Goal: Information Seeking & Learning: Learn about a topic

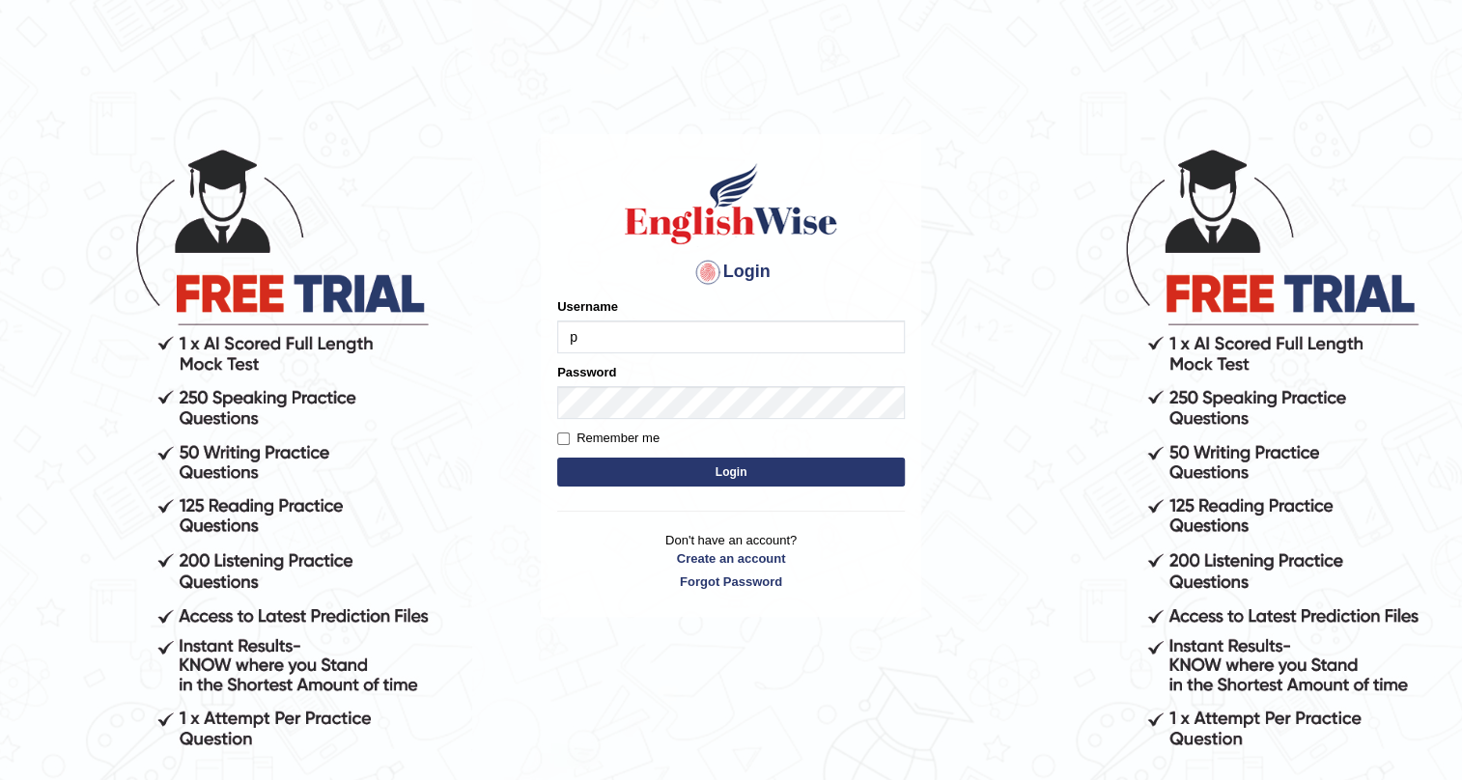
type input "pernegul"
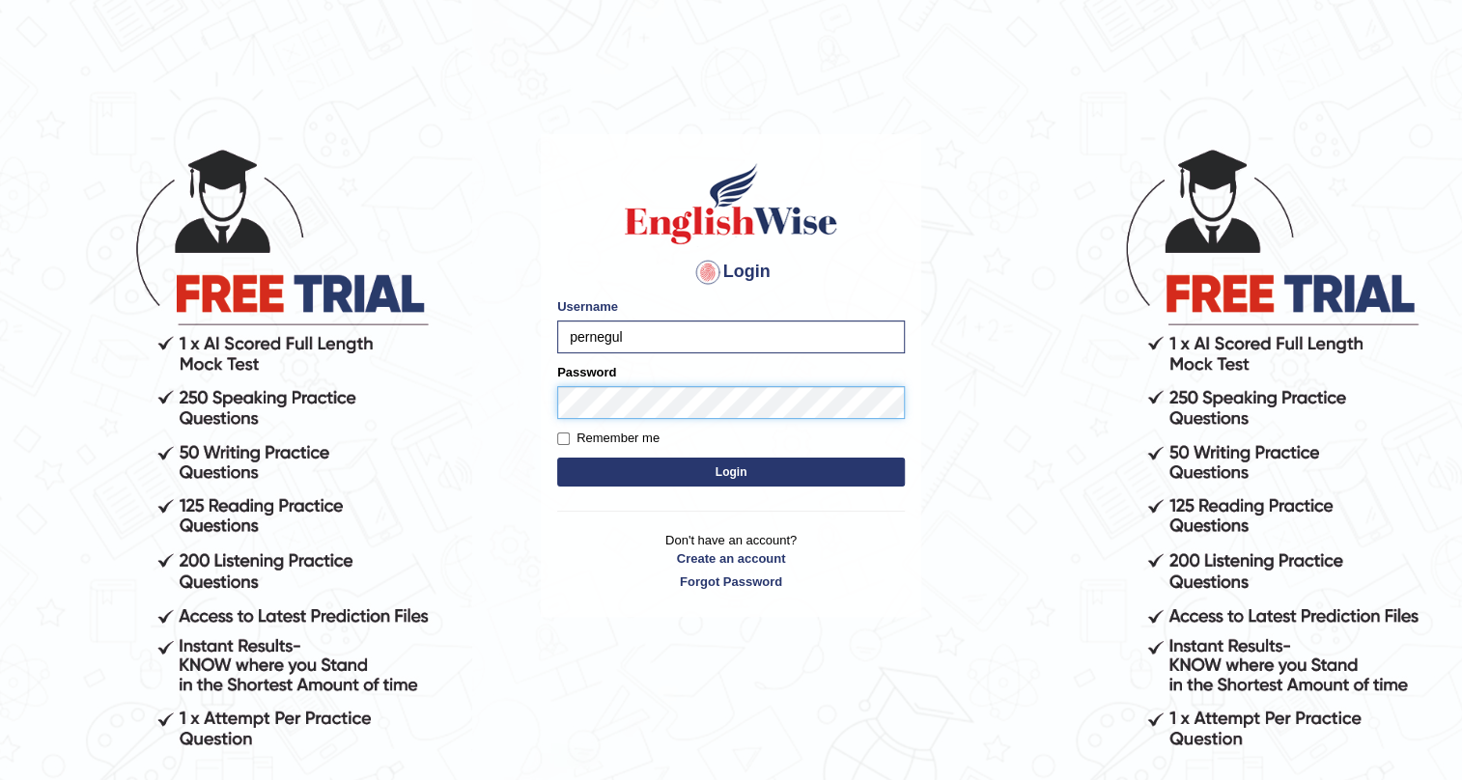
click at [557, 458] on button "Login" at bounding box center [731, 472] width 348 height 29
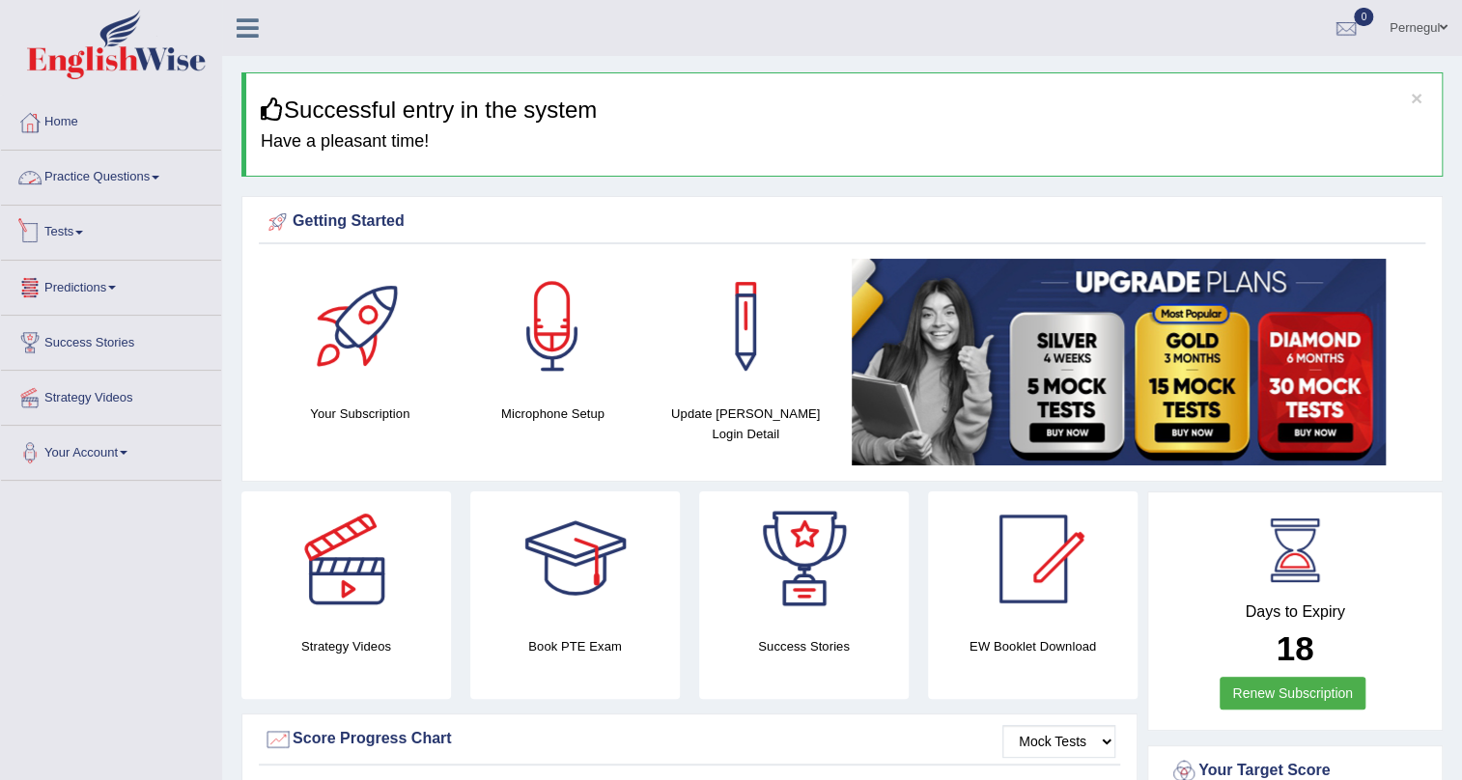
click at [124, 167] on link "Practice Questions" at bounding box center [111, 175] width 220 height 48
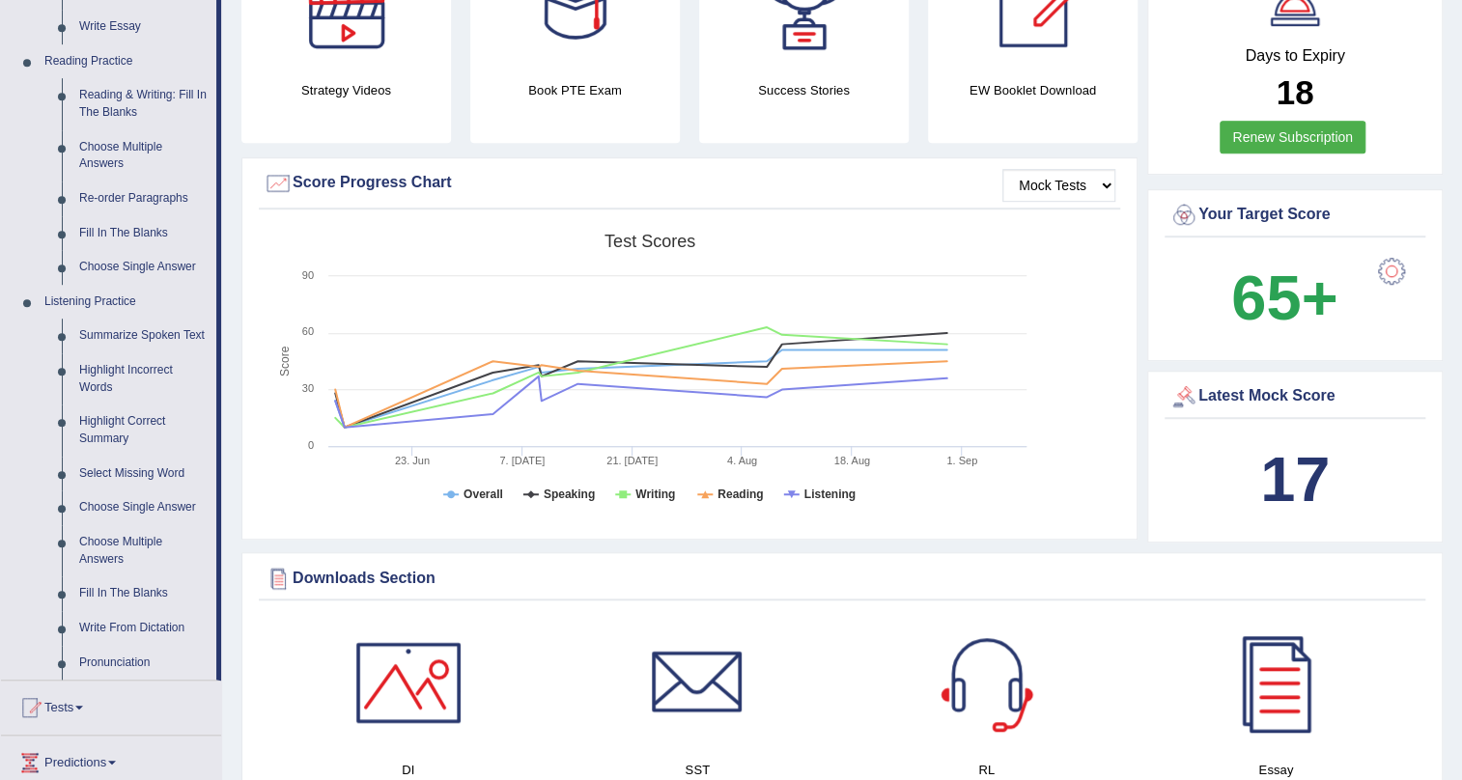
scroll to position [614, 0]
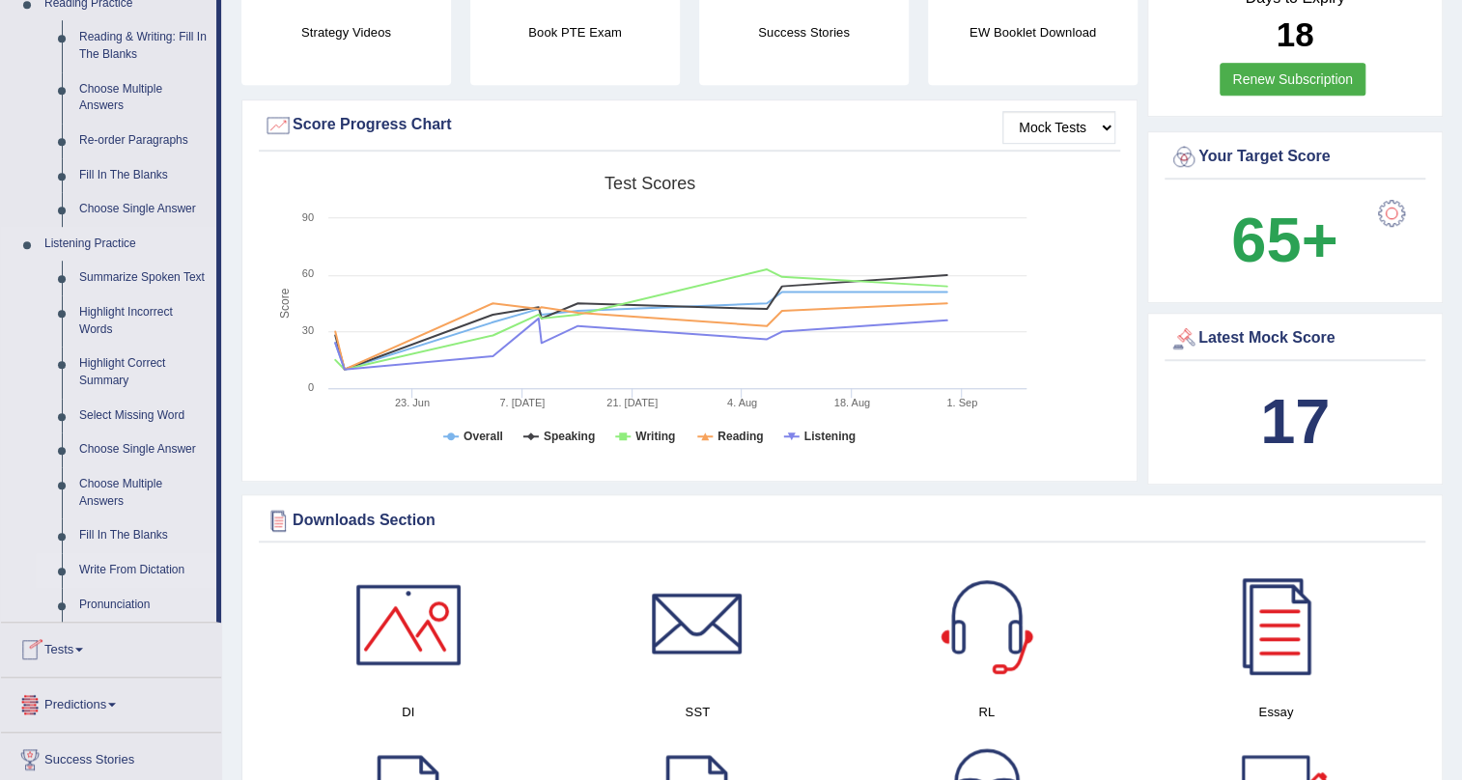
click at [109, 556] on link "Write From Dictation" at bounding box center [143, 570] width 146 height 35
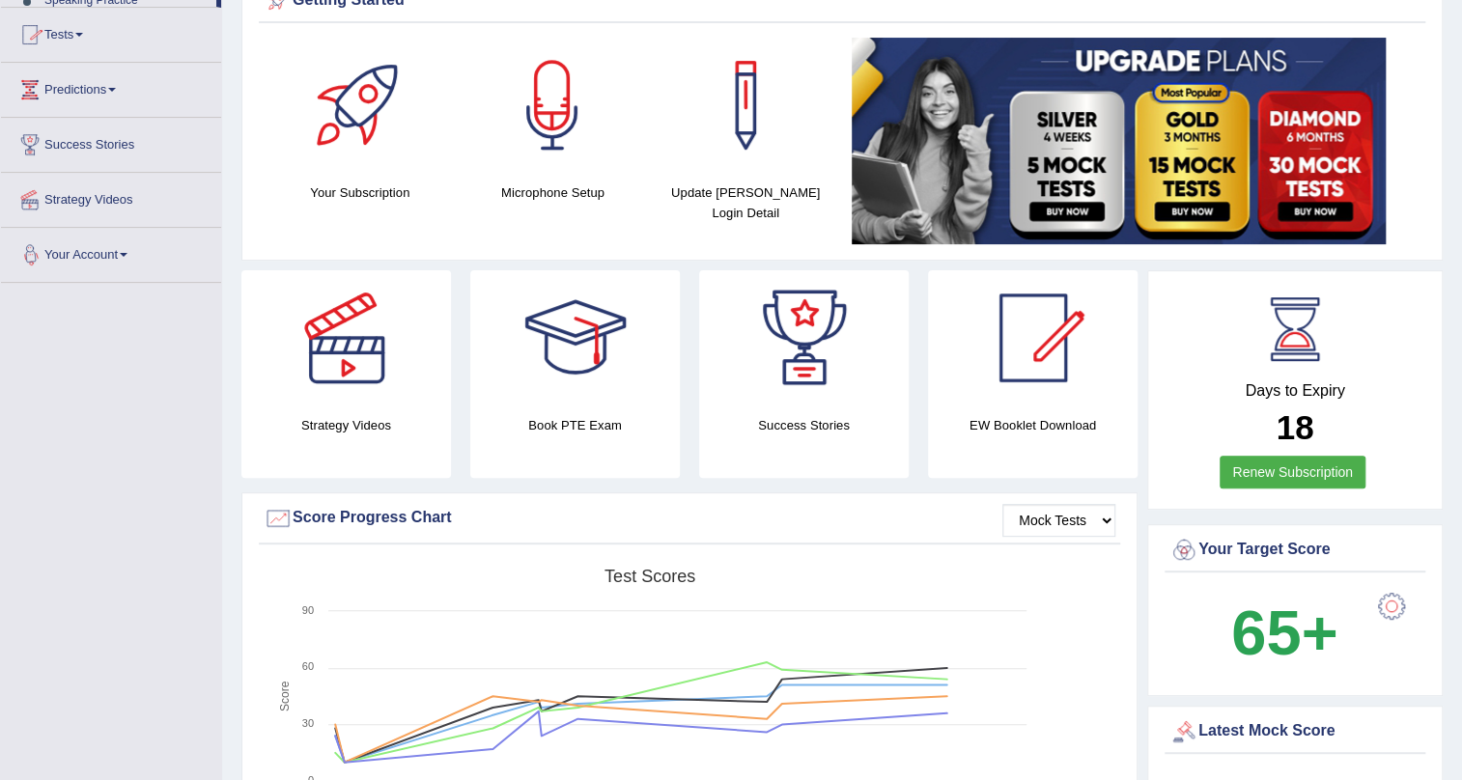
scroll to position [238, 0]
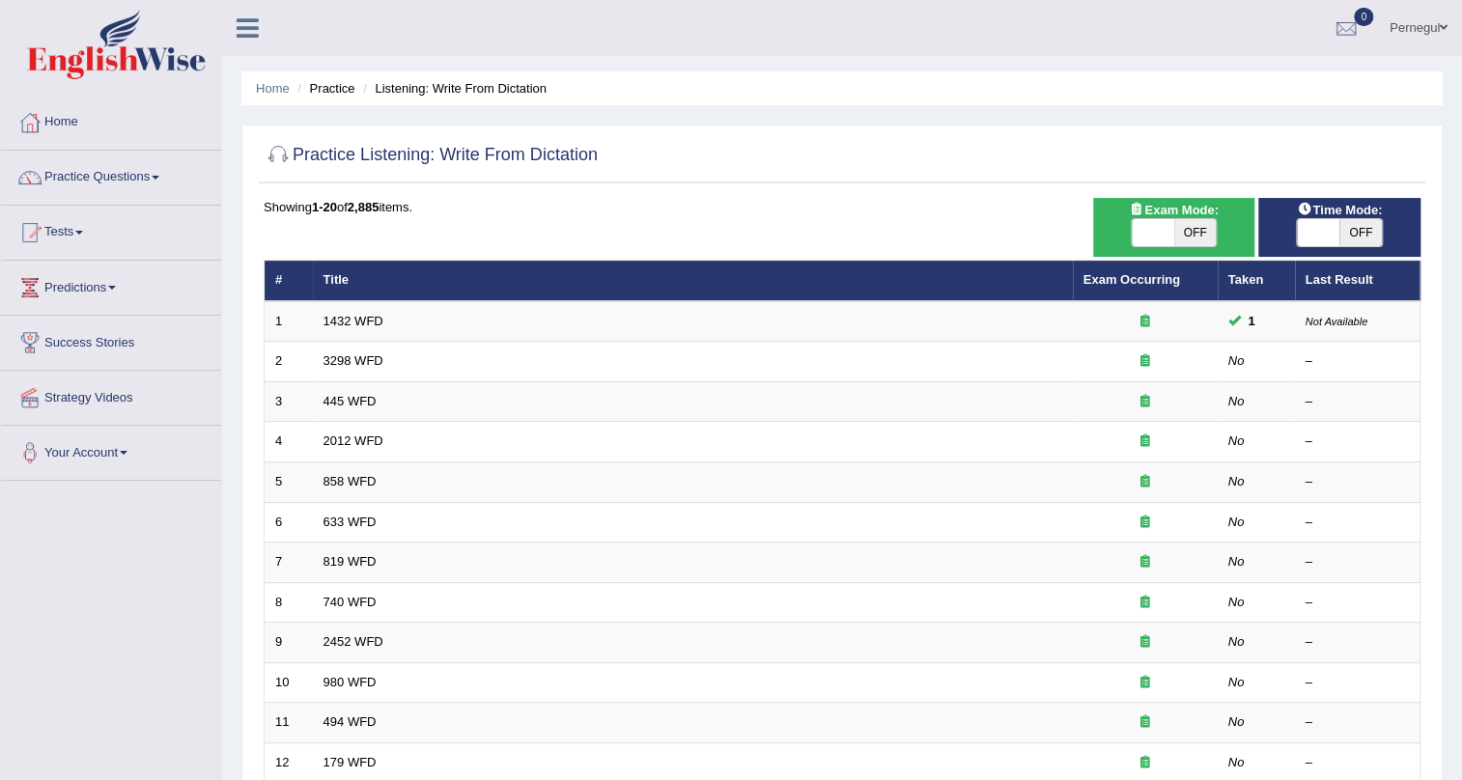
click at [1313, 222] on span at bounding box center [1318, 232] width 42 height 27
checkbox input "true"
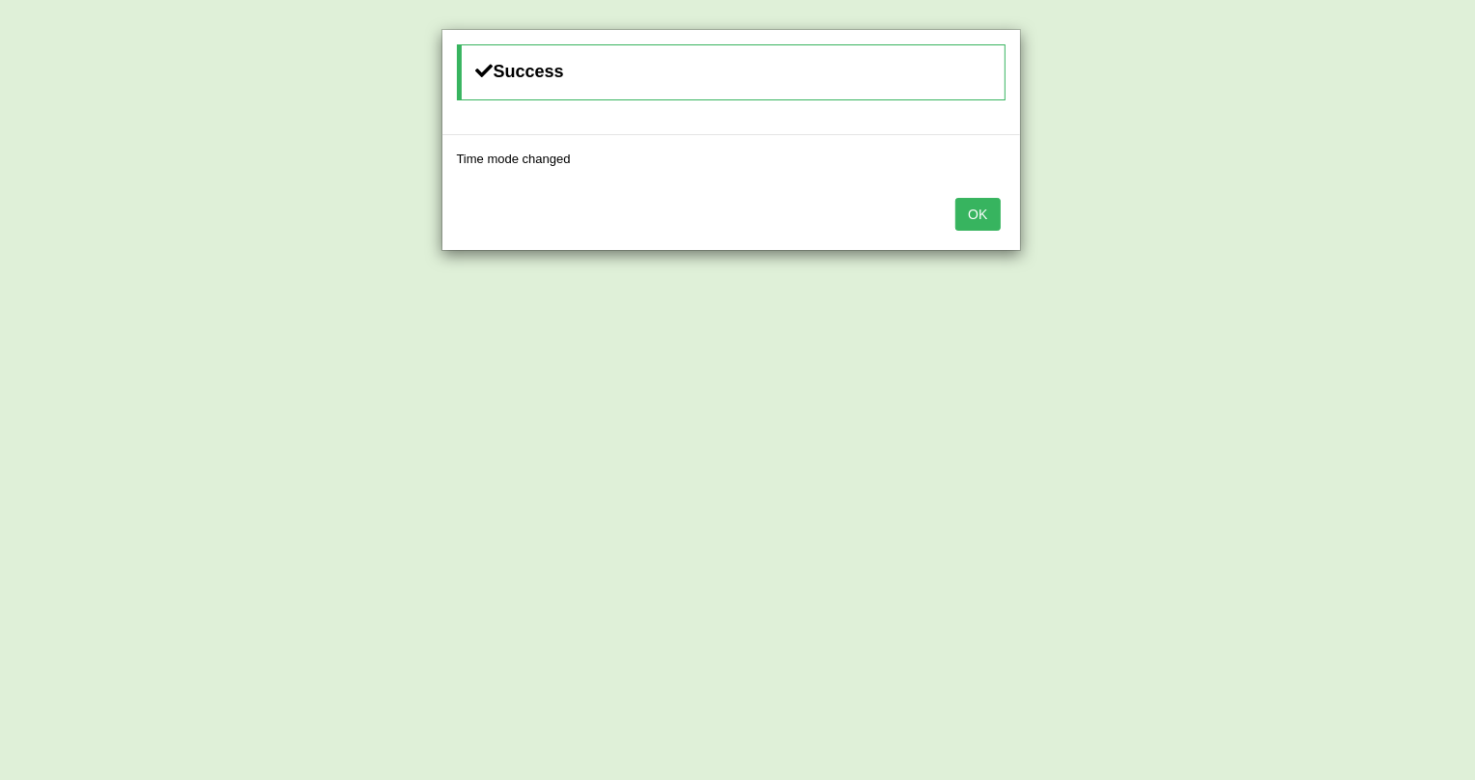
click at [988, 211] on button "OK" at bounding box center [977, 214] width 44 height 33
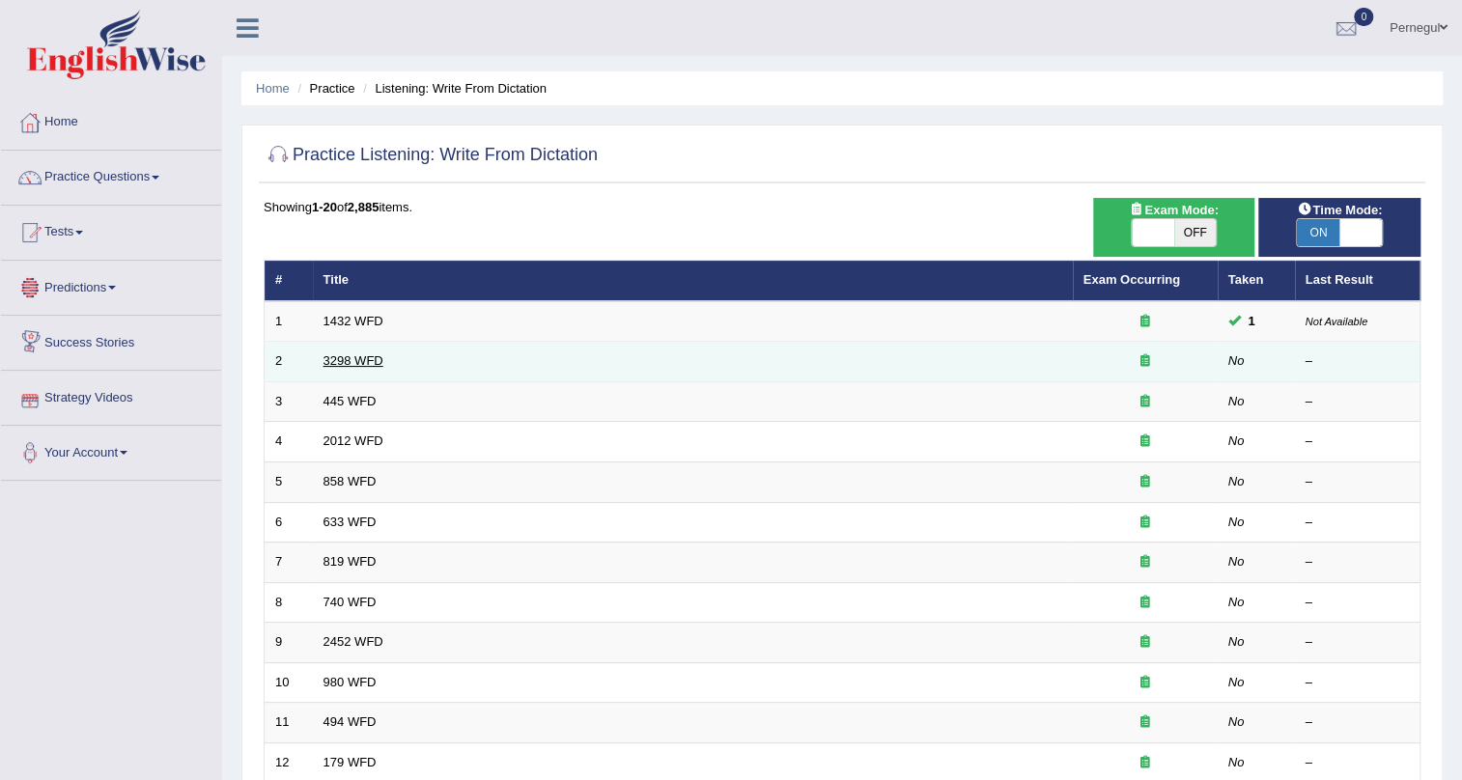
click at [355, 358] on link "3298 WFD" at bounding box center [354, 360] width 60 height 14
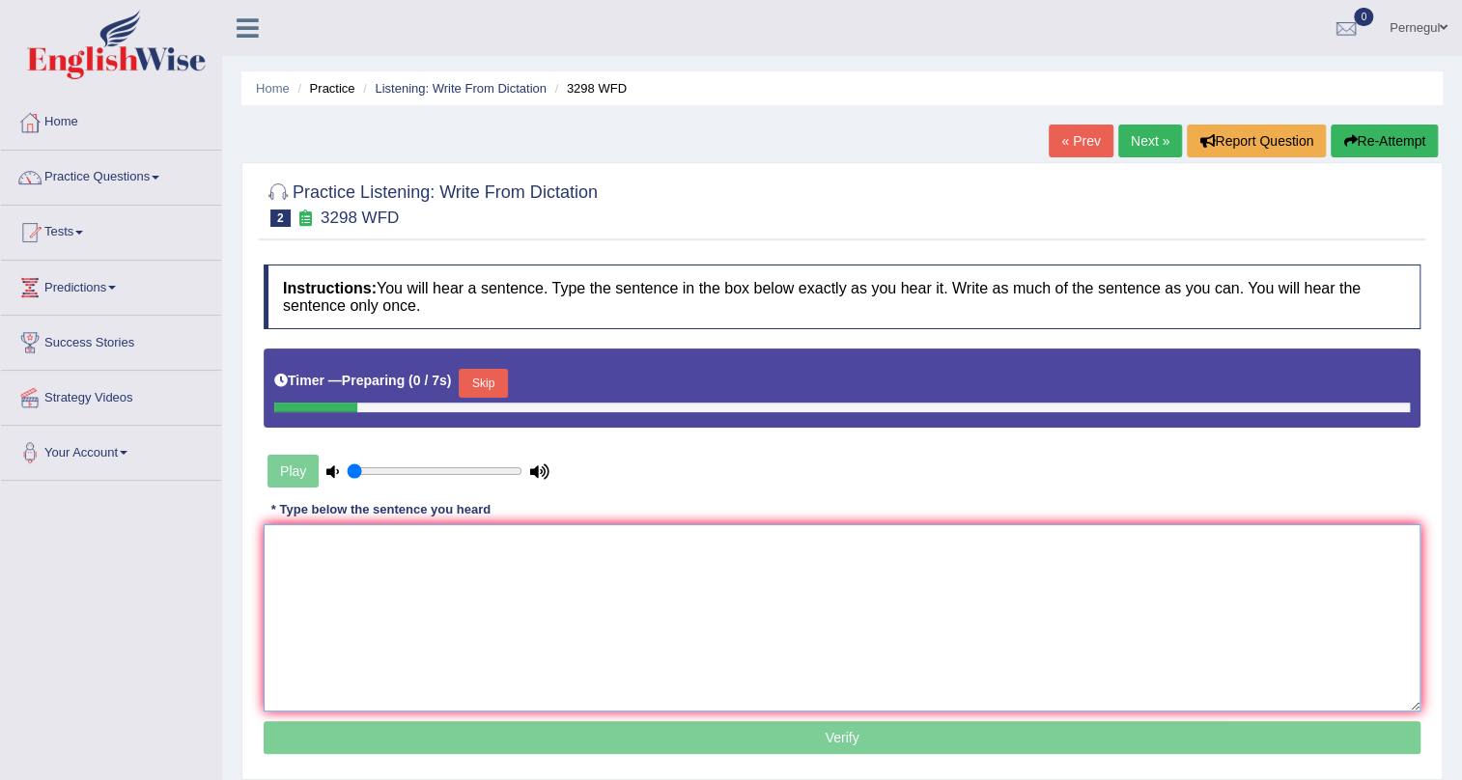
drag, startPoint x: 0, startPoint y: 0, endPoint x: 410, endPoint y: 632, distance: 753.2
click at [410, 632] on textarea at bounding box center [842, 617] width 1157 height 187
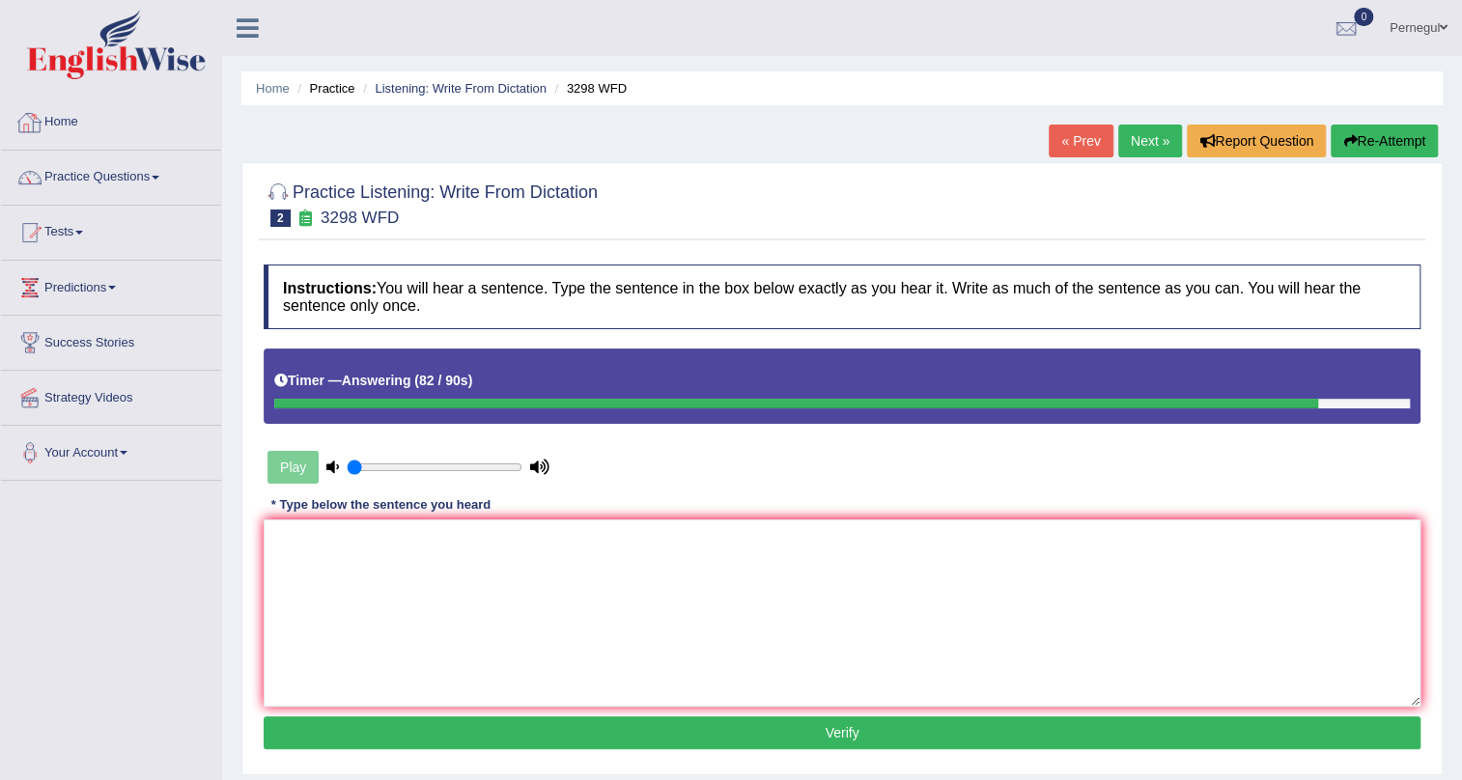
click at [70, 126] on link "Home" at bounding box center [111, 120] width 220 height 48
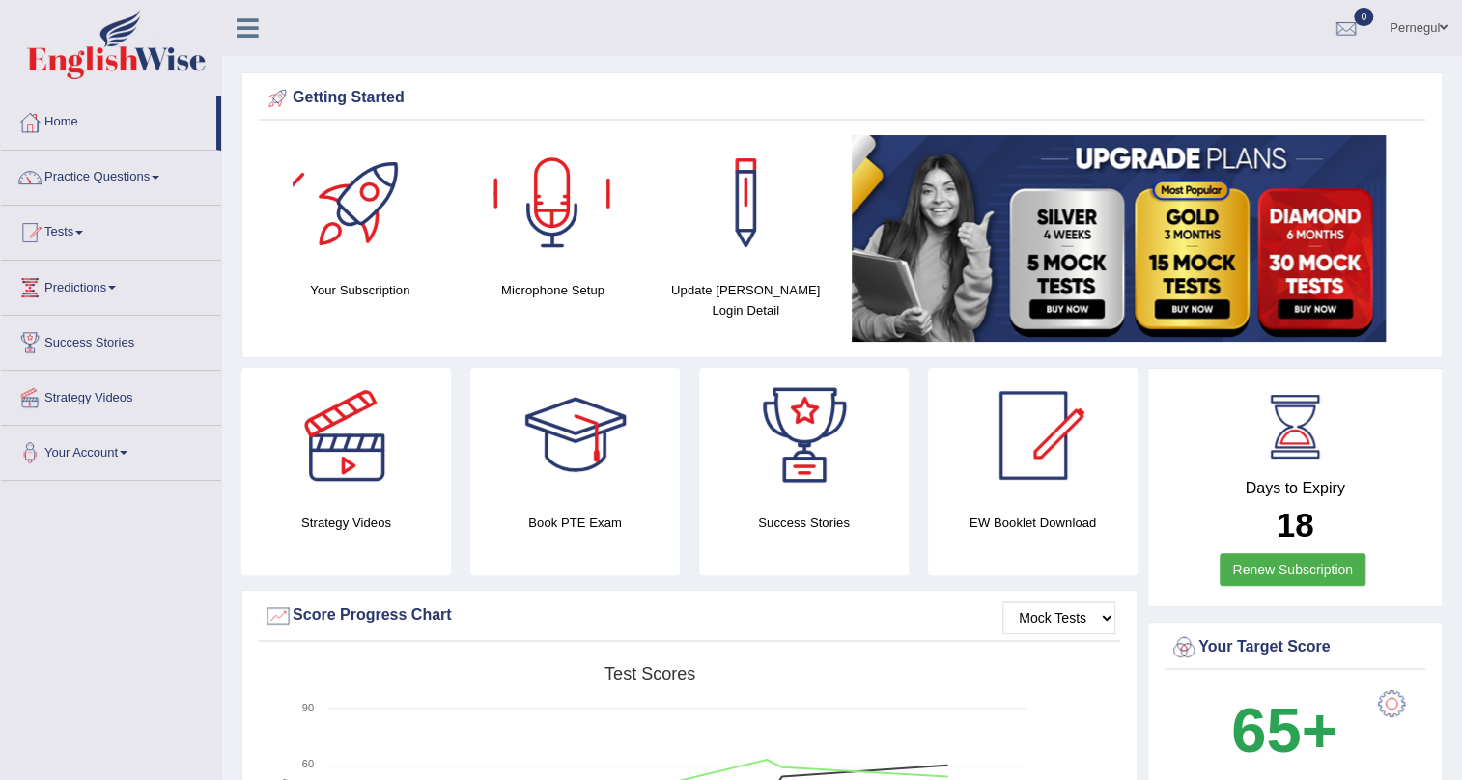
click at [545, 203] on div at bounding box center [552, 202] width 135 height 135
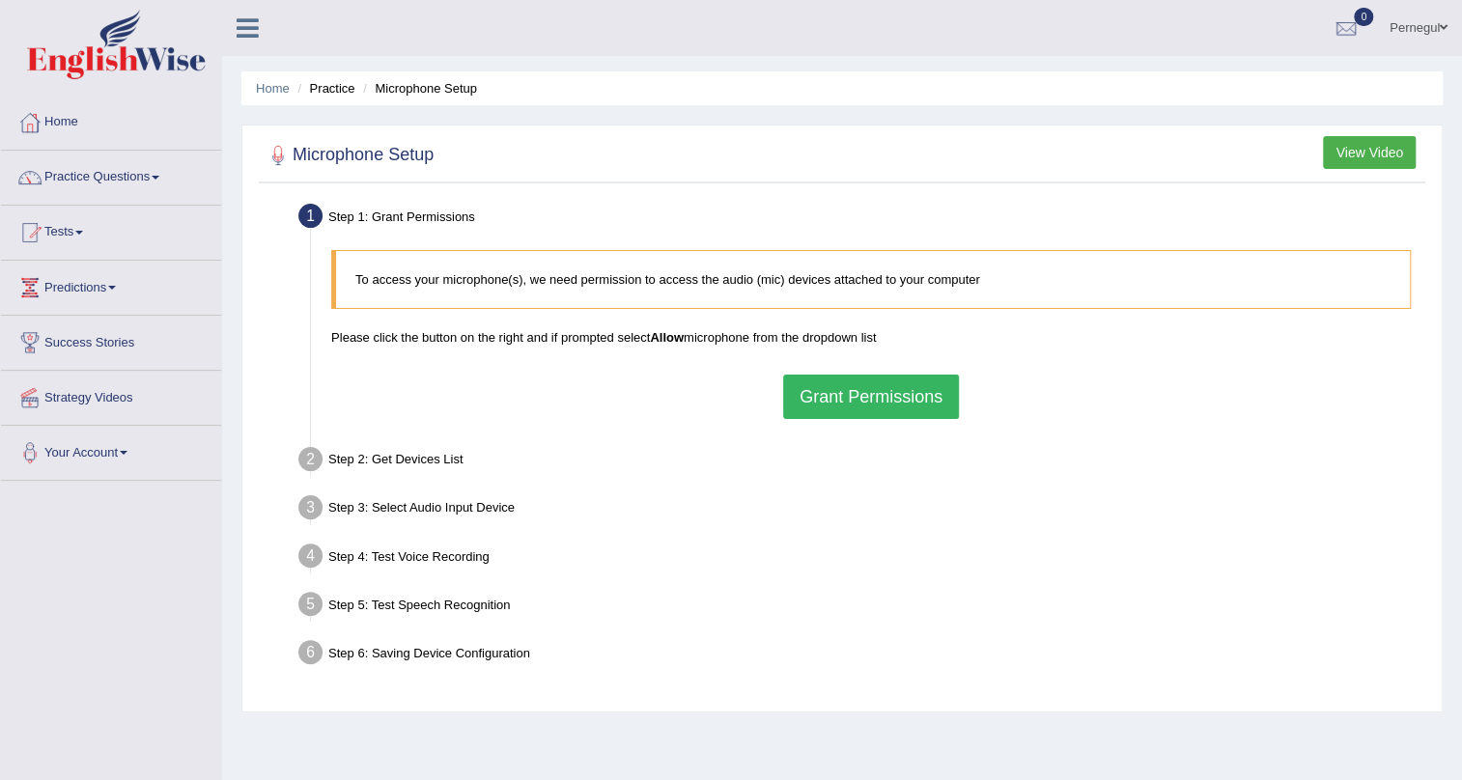
click at [969, 412] on div "To access your microphone(s), we need permission to access the audio (mic) devi…" at bounding box center [871, 334] width 1099 height 188
click at [904, 396] on button "Grant Permissions" at bounding box center [871, 397] width 176 height 44
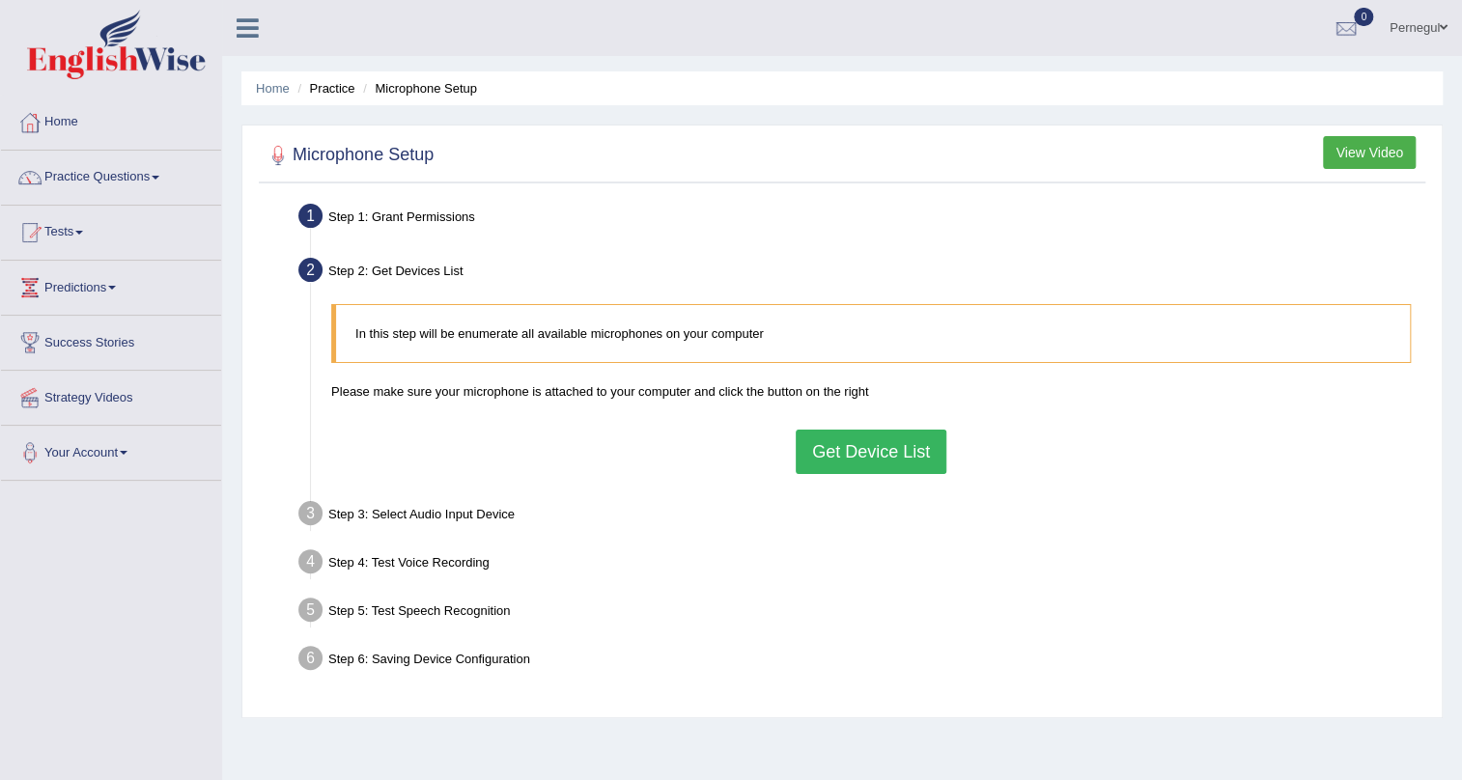
click at [842, 453] on button "Get Device List" at bounding box center [871, 452] width 151 height 44
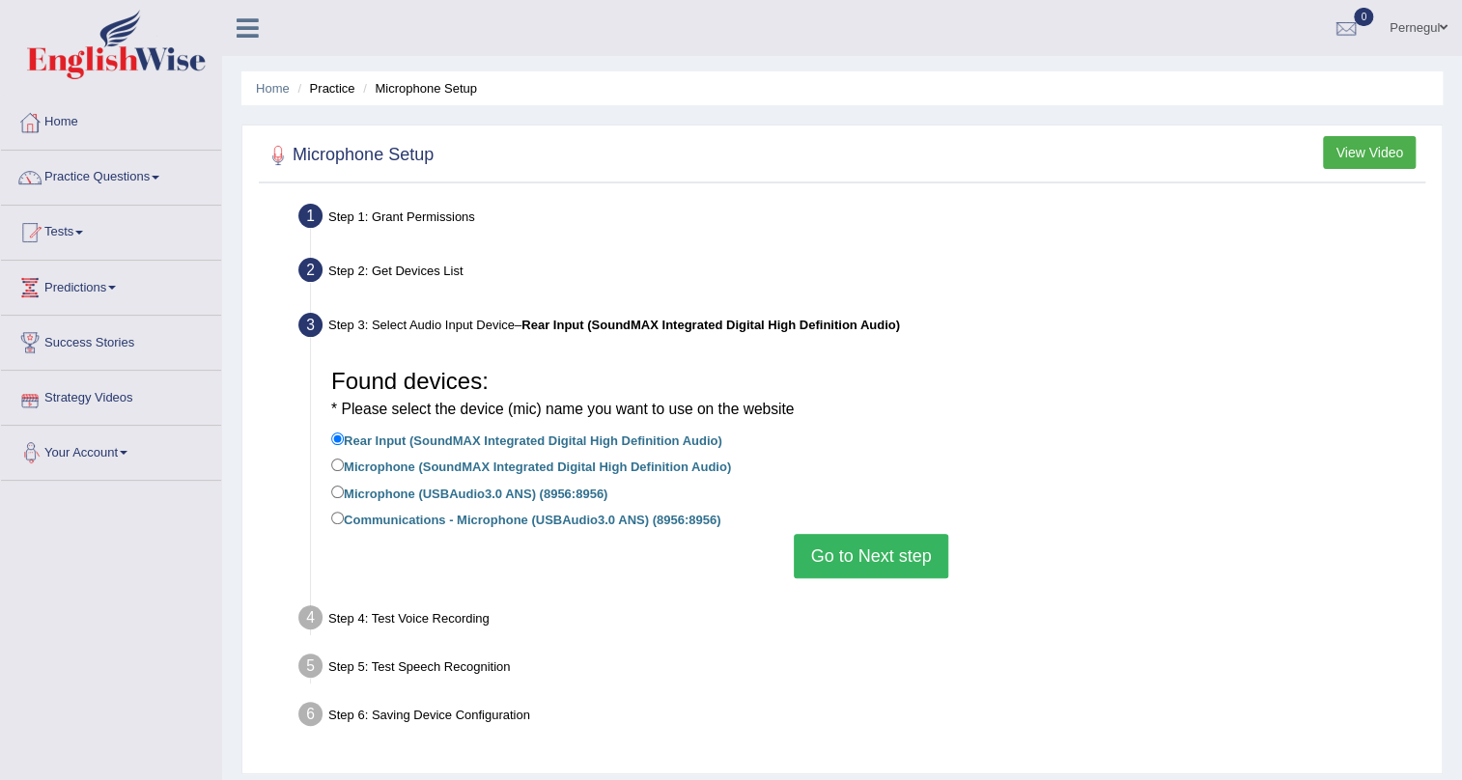
click at [400, 510] on label "Communications - Microphone (USBAudio3.0 ANS) (8956:8956)" at bounding box center [525, 518] width 389 height 21
click at [344, 512] on input "Communications - Microphone (USBAudio3.0 ANS) (8956:8956)" at bounding box center [337, 518] width 13 height 13
radio input "true"
click at [867, 562] on button "Go to Next step" at bounding box center [871, 556] width 154 height 44
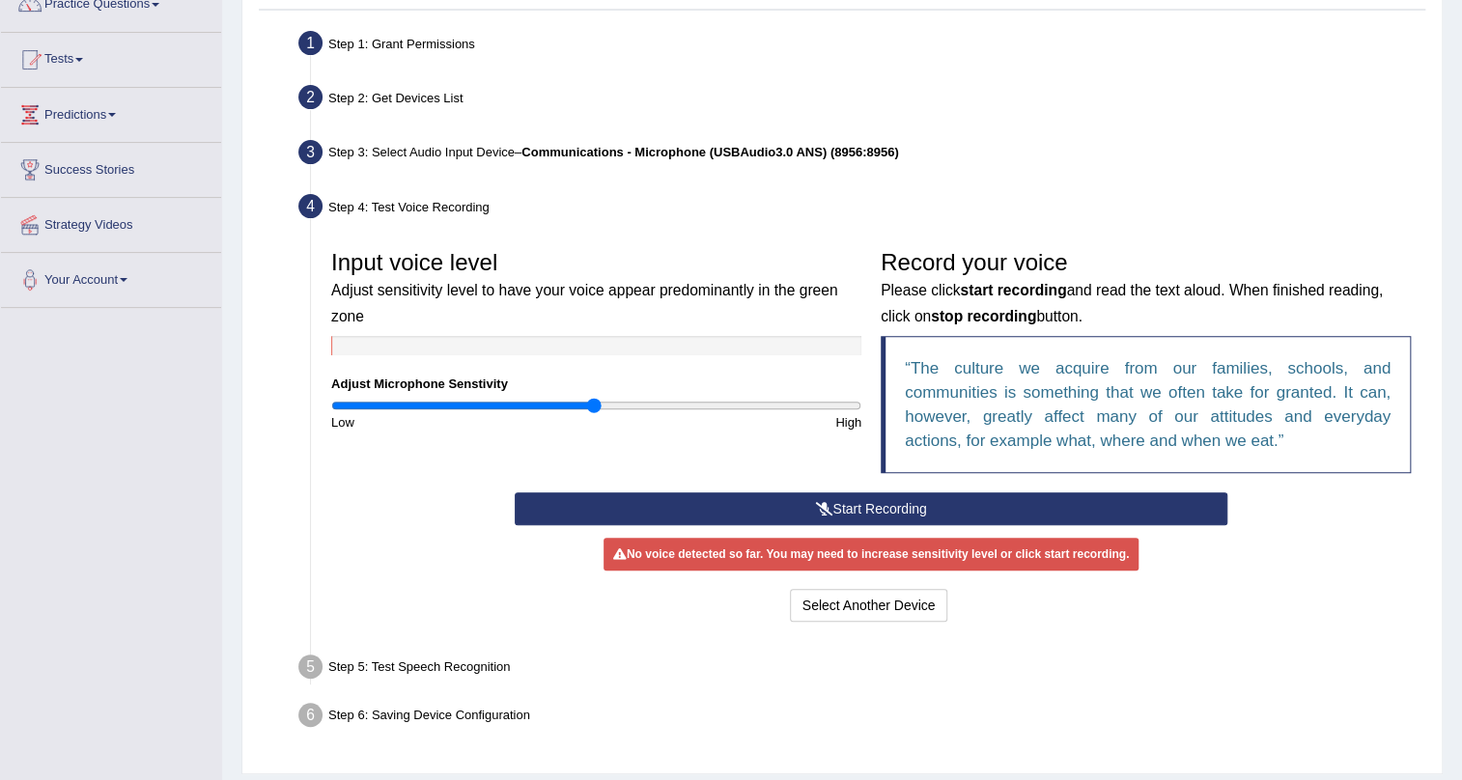
scroll to position [175, 0]
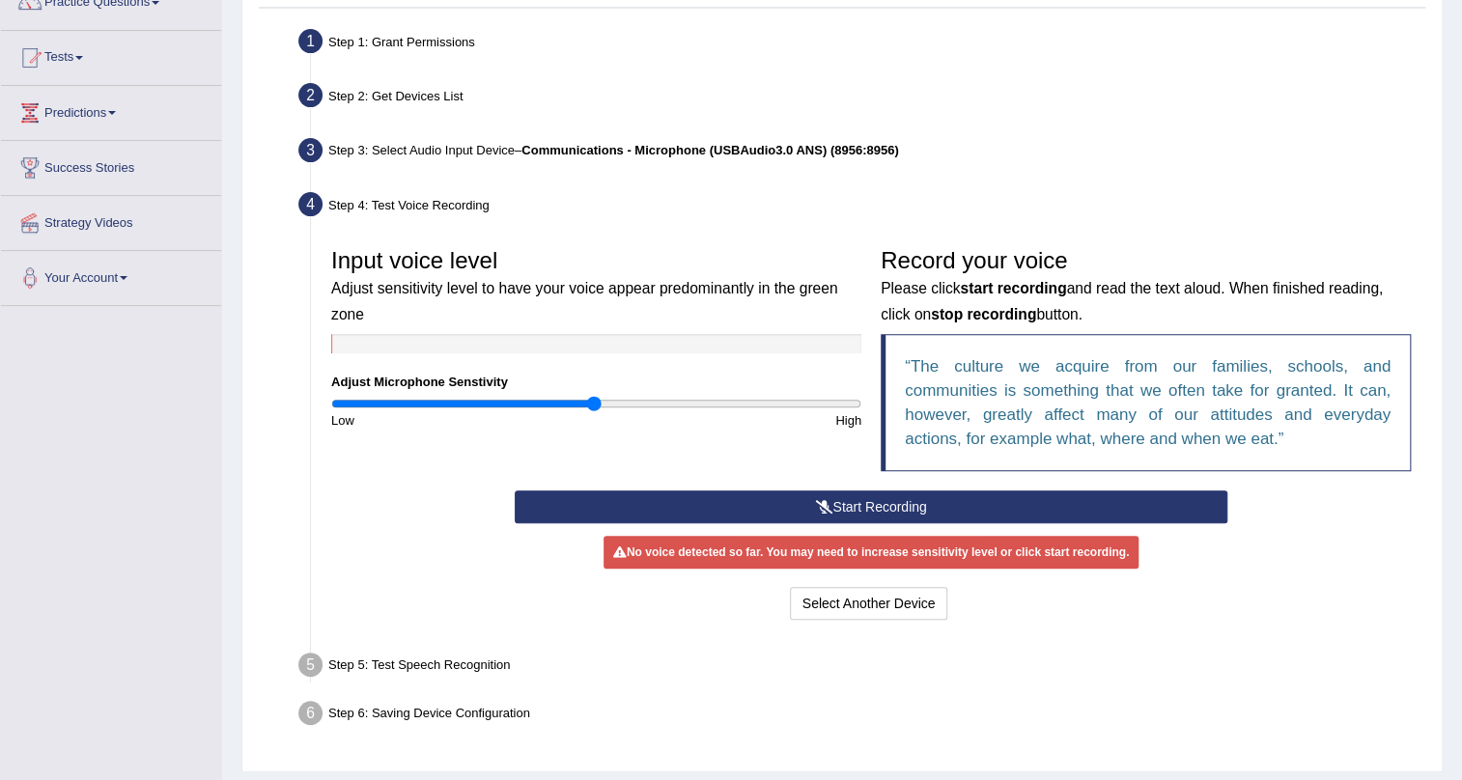
click at [730, 499] on button "Start Recording" at bounding box center [872, 507] width 714 height 33
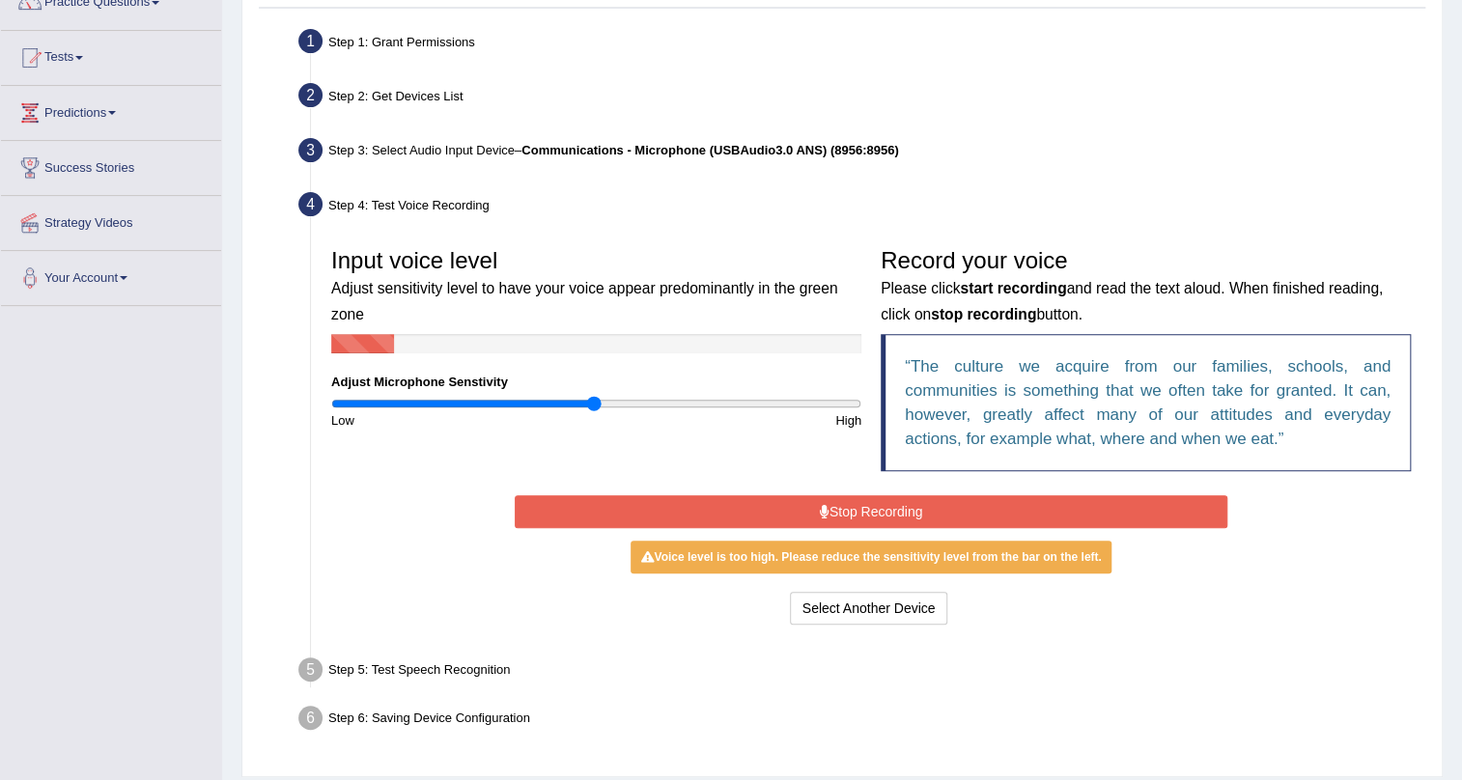
click at [730, 499] on button "Stop Recording" at bounding box center [872, 511] width 714 height 33
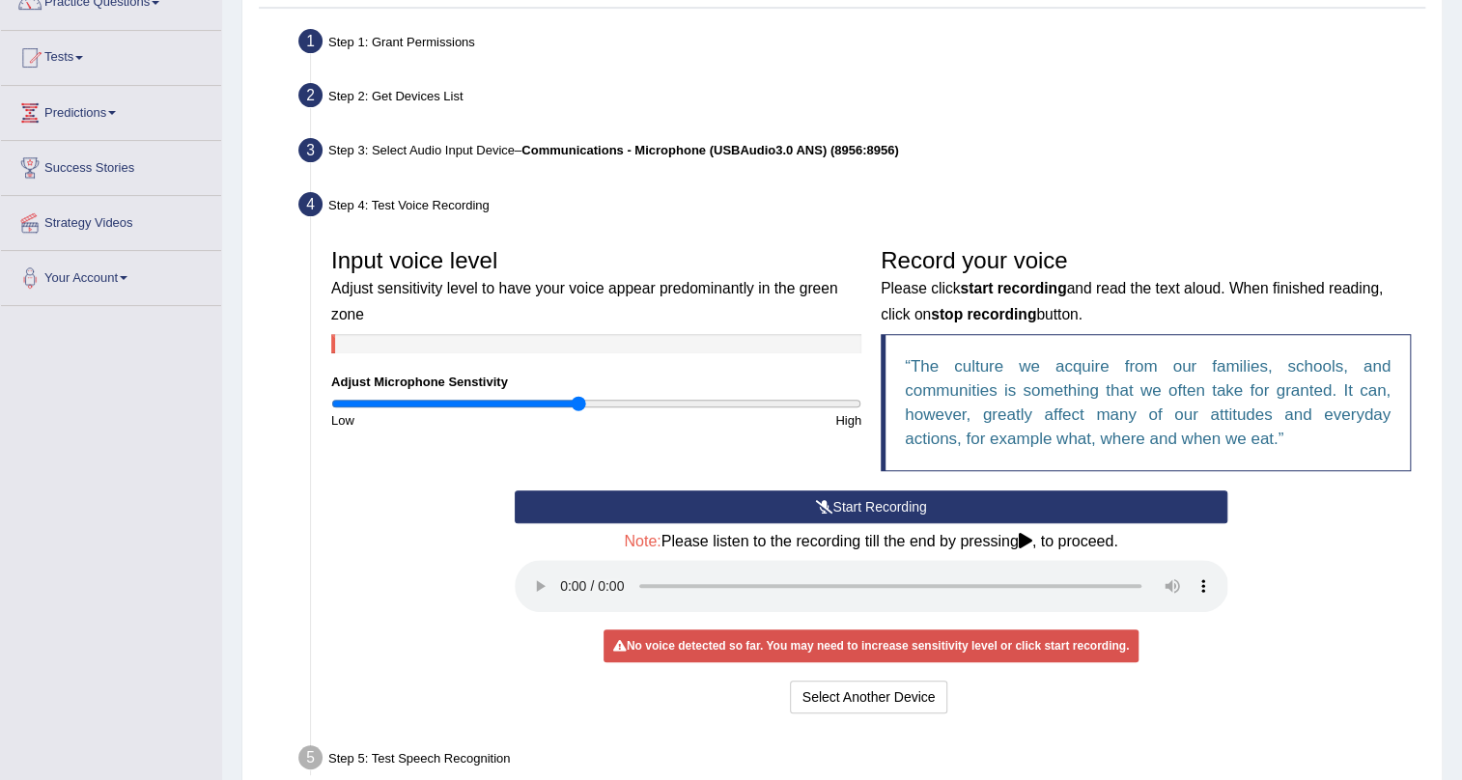
click at [576, 401] on input "range" at bounding box center [596, 403] width 530 height 15
click at [548, 401] on input "range" at bounding box center [596, 403] width 530 height 15
click at [974, 502] on button "Start Recording" at bounding box center [872, 507] width 714 height 33
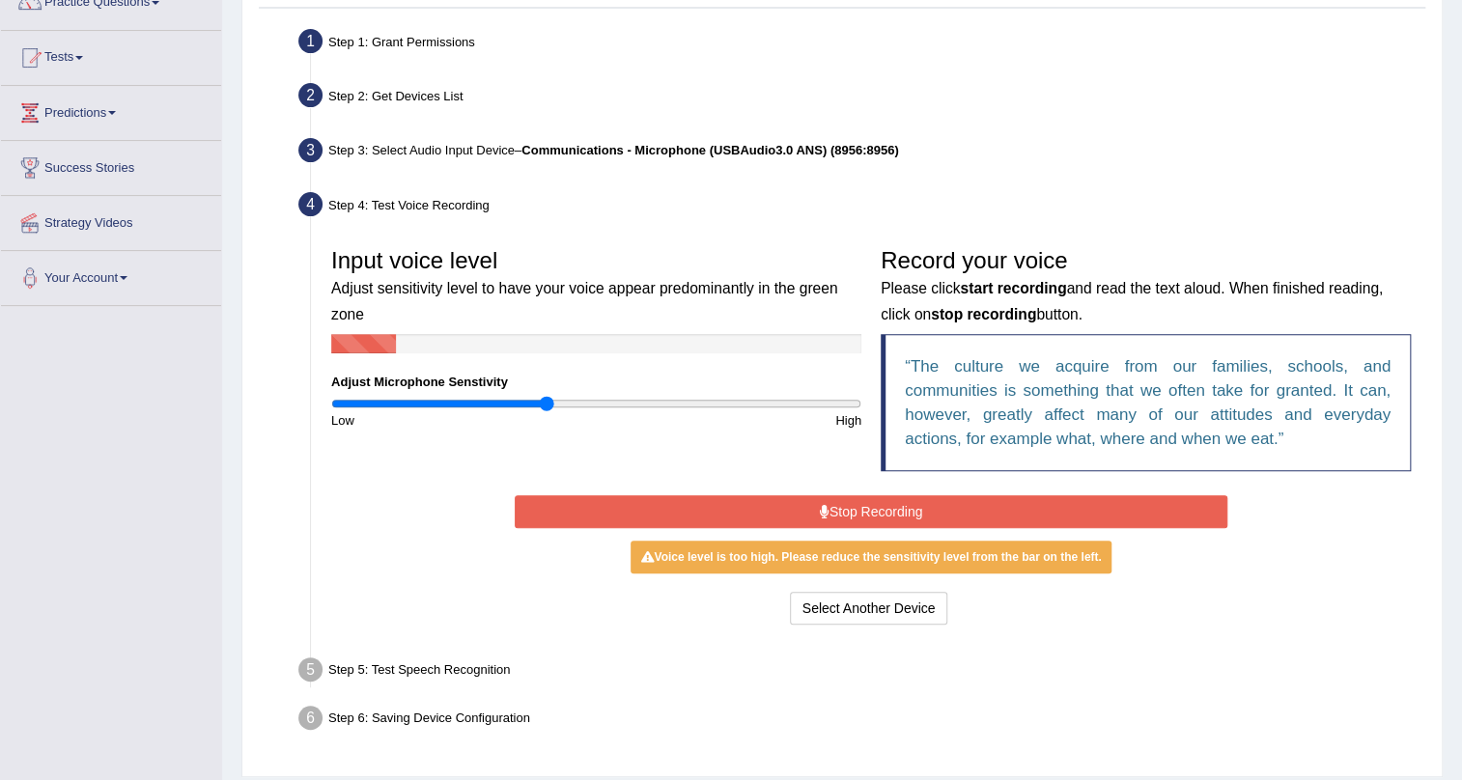
click at [953, 511] on button "Stop Recording" at bounding box center [872, 511] width 714 height 33
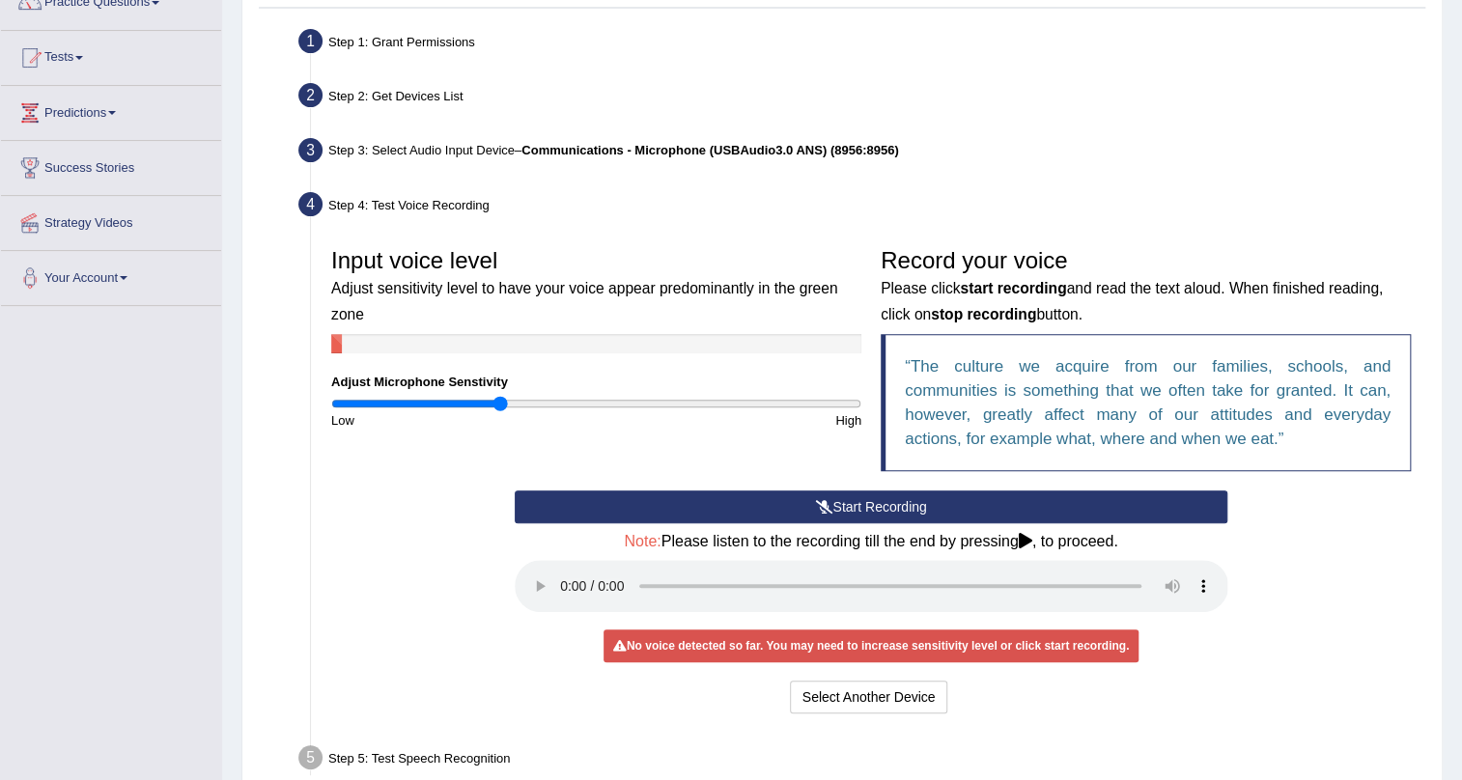
click at [501, 405] on input "range" at bounding box center [596, 403] width 530 height 15
click at [865, 497] on button "Start Recording" at bounding box center [872, 507] width 714 height 33
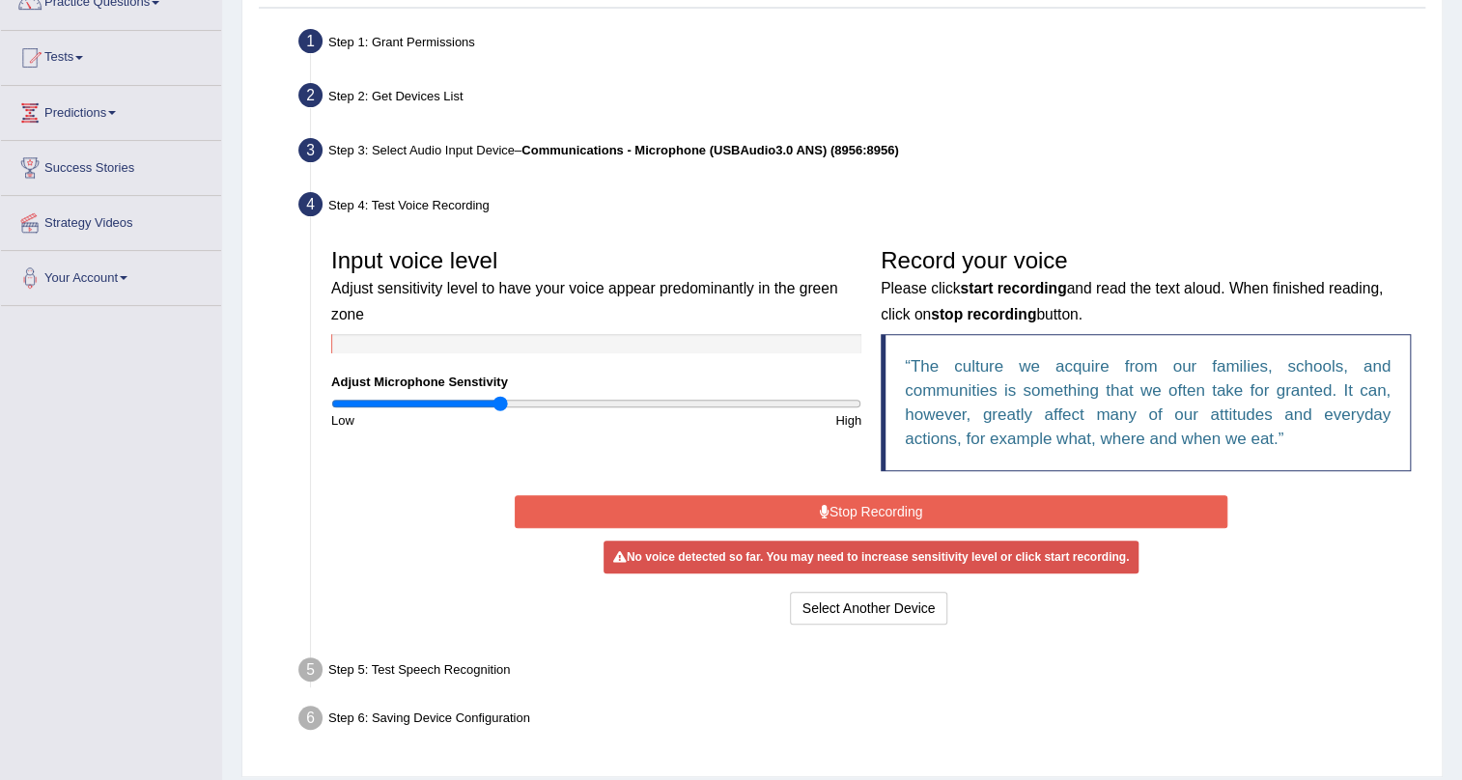
click at [865, 497] on button "Stop Recording" at bounding box center [872, 511] width 714 height 33
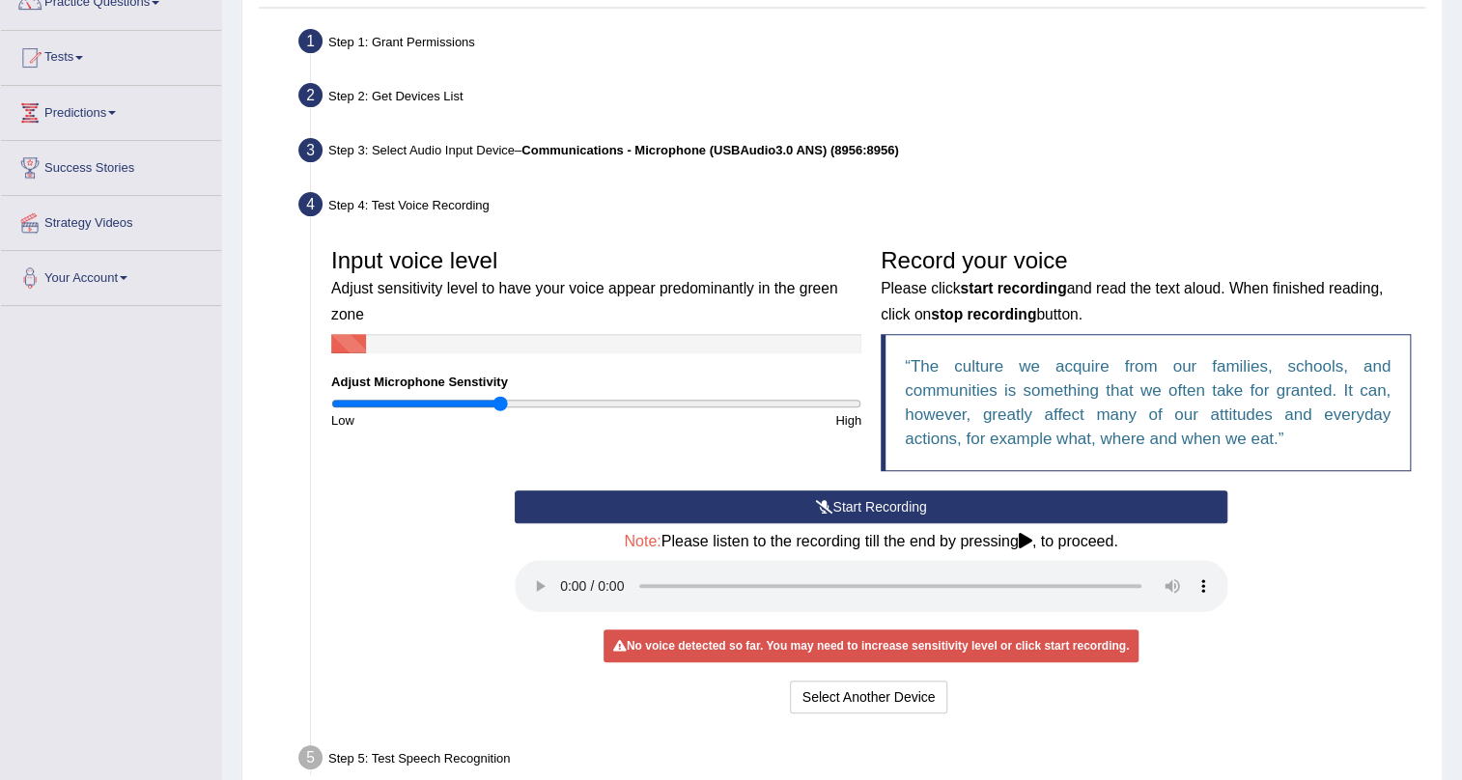
click at [864, 497] on button "Start Recording" at bounding box center [872, 507] width 714 height 33
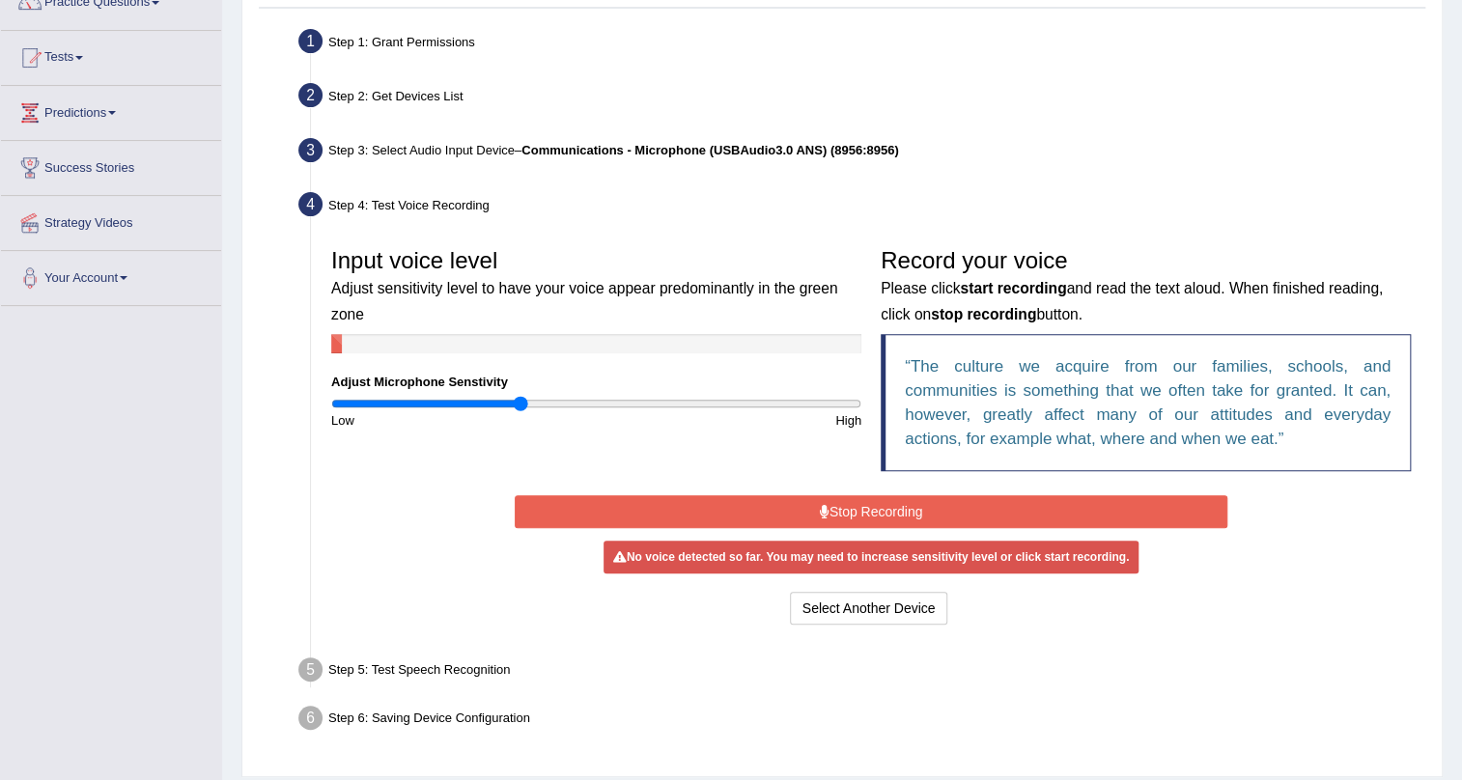
type input "0.72"
click at [520, 396] on input "range" at bounding box center [596, 403] width 530 height 15
click at [885, 507] on button "Stop Recording" at bounding box center [872, 511] width 714 height 33
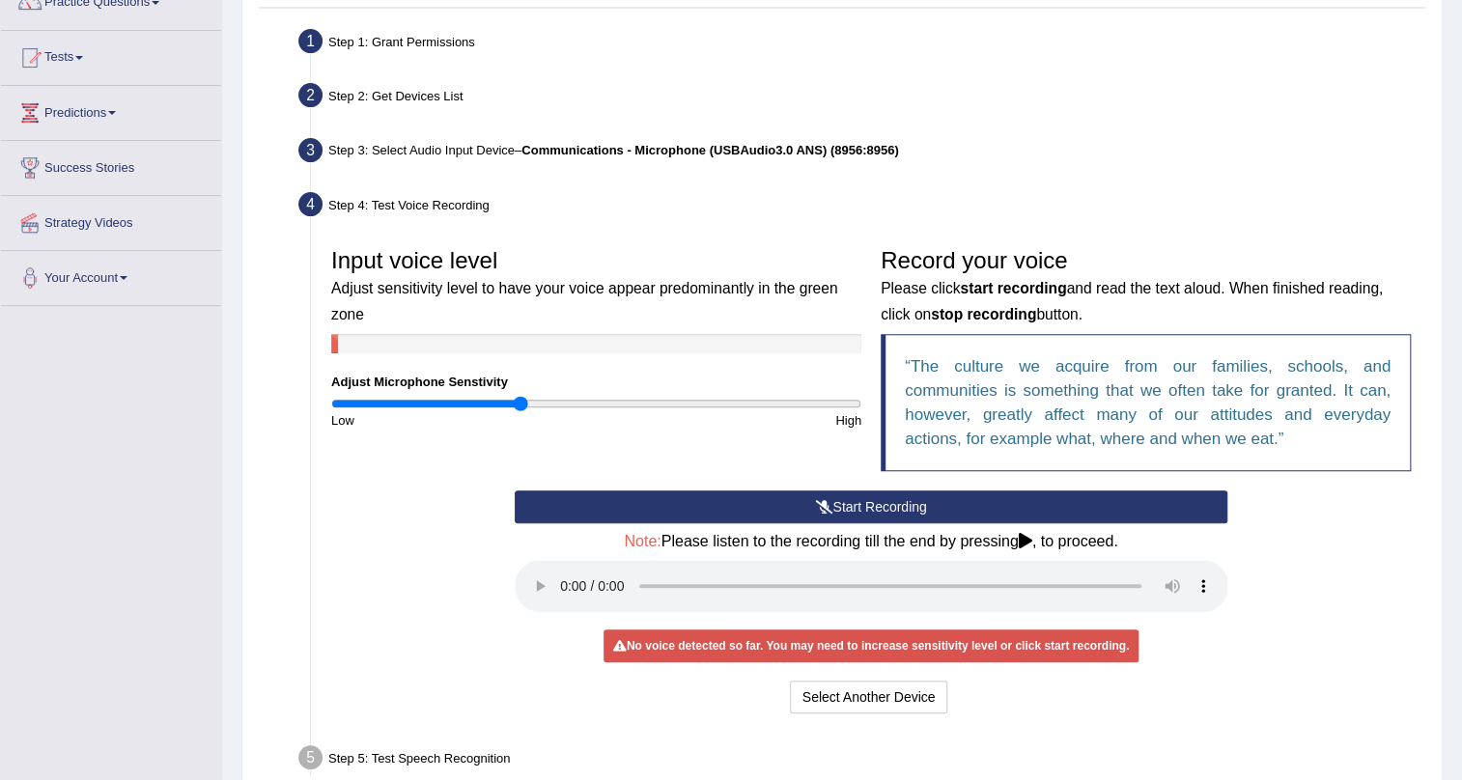
click at [885, 507] on button "Start Recording" at bounding box center [872, 507] width 714 height 33
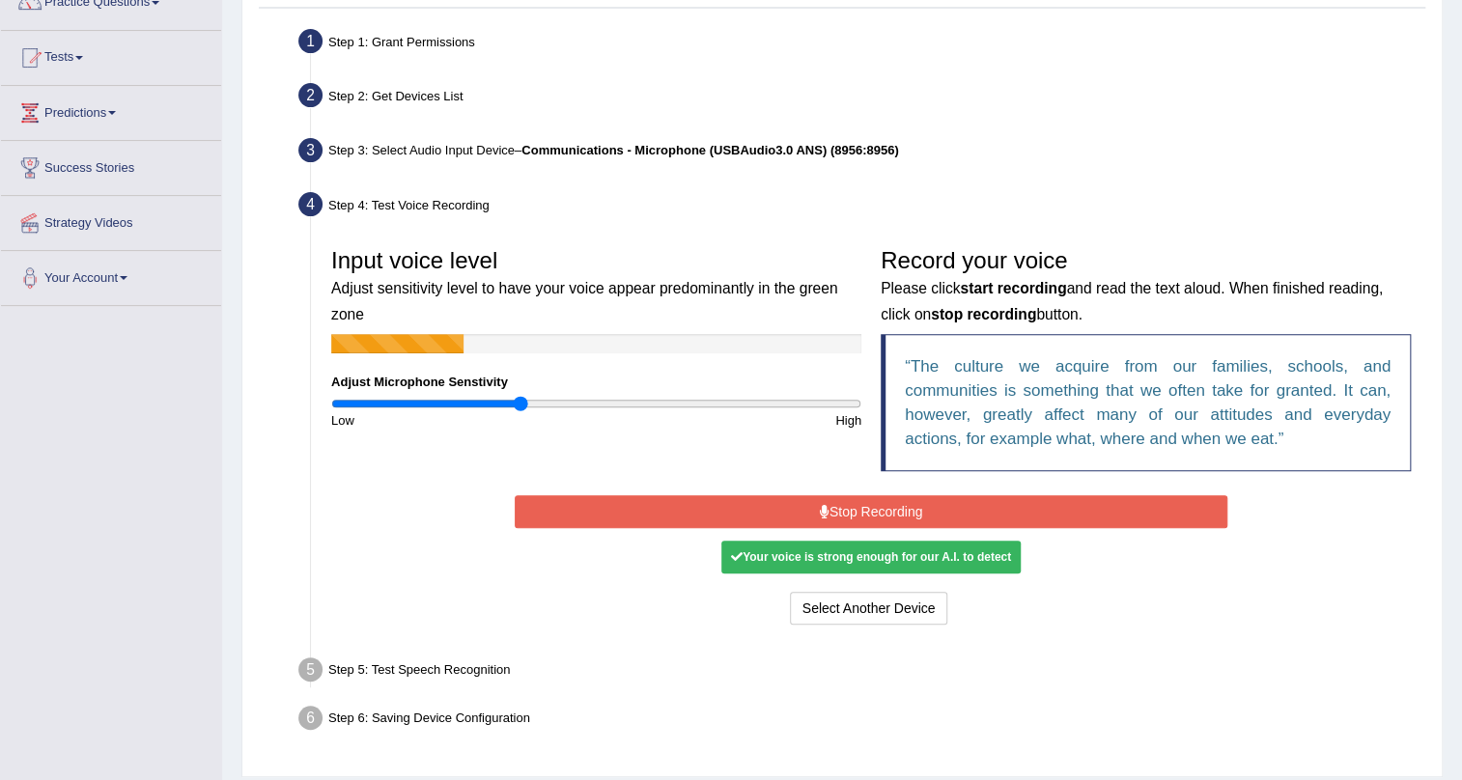
click at [885, 507] on button "Stop Recording" at bounding box center [872, 511] width 714 height 33
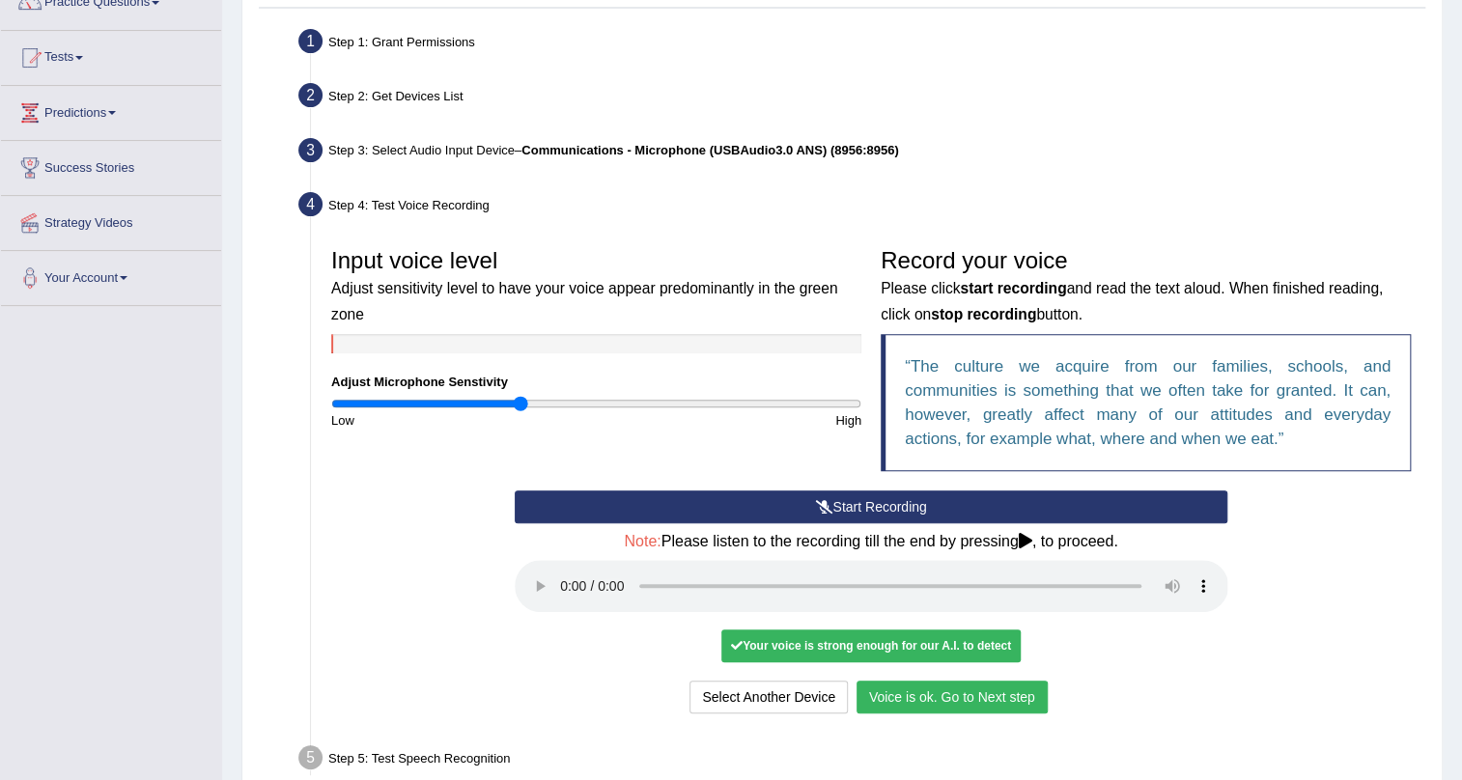
click at [944, 698] on button "Voice is ok. Go to Next step" at bounding box center [952, 697] width 191 height 33
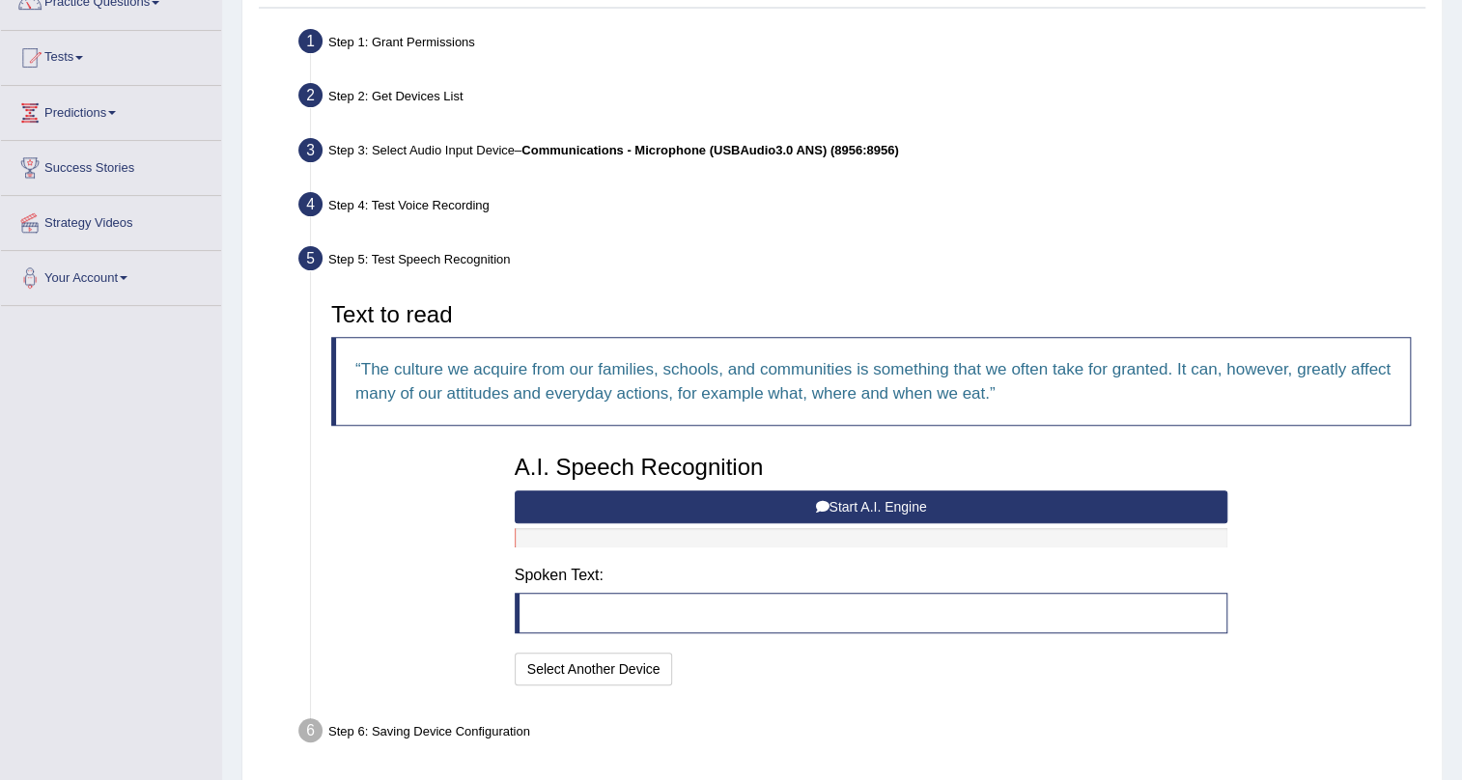
click at [719, 501] on button "Start A.I. Engine" at bounding box center [872, 507] width 714 height 33
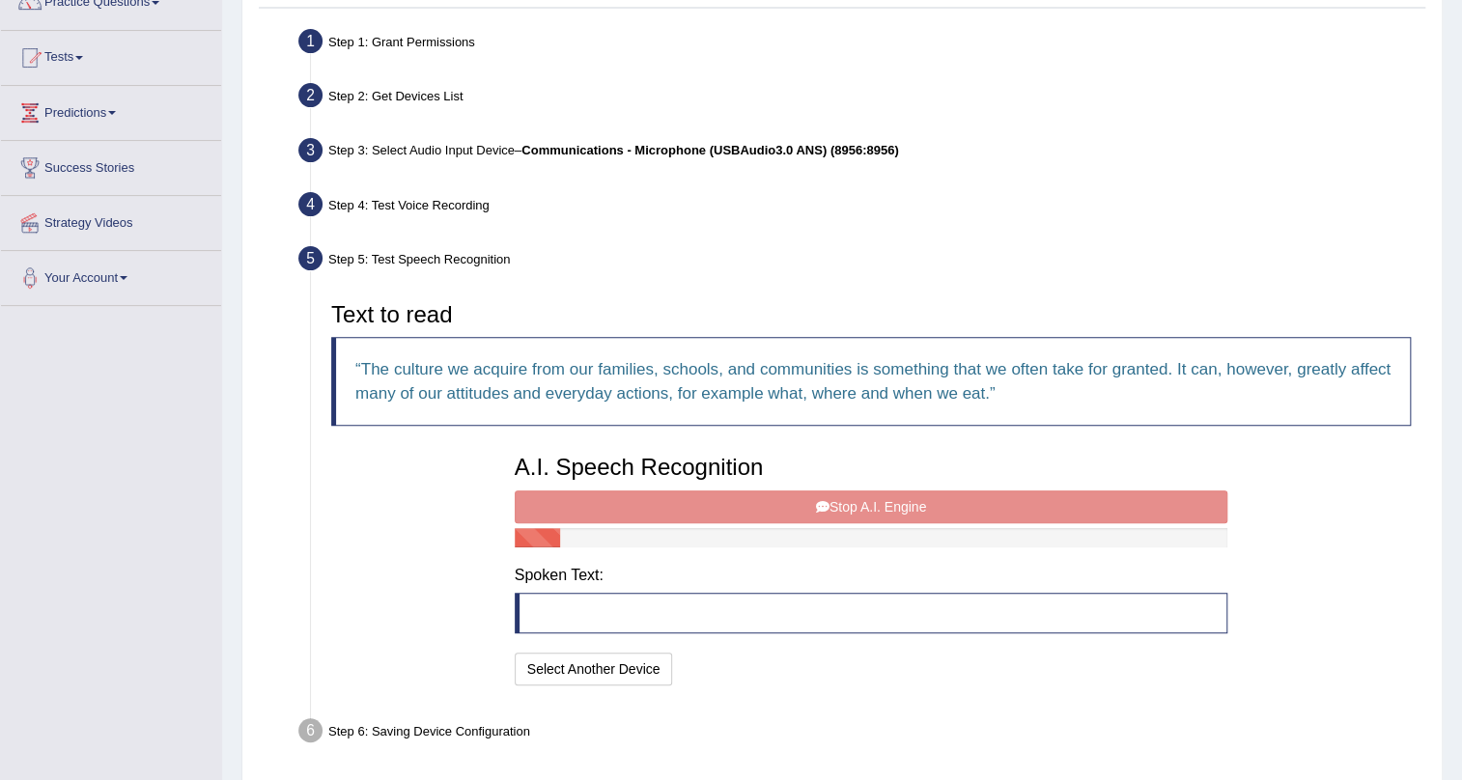
click at [719, 501] on div "A.I. Speech Recognition Start A.I. Engine Stop A.I. Engine Note: Please listen …" at bounding box center [871, 567] width 733 height 245
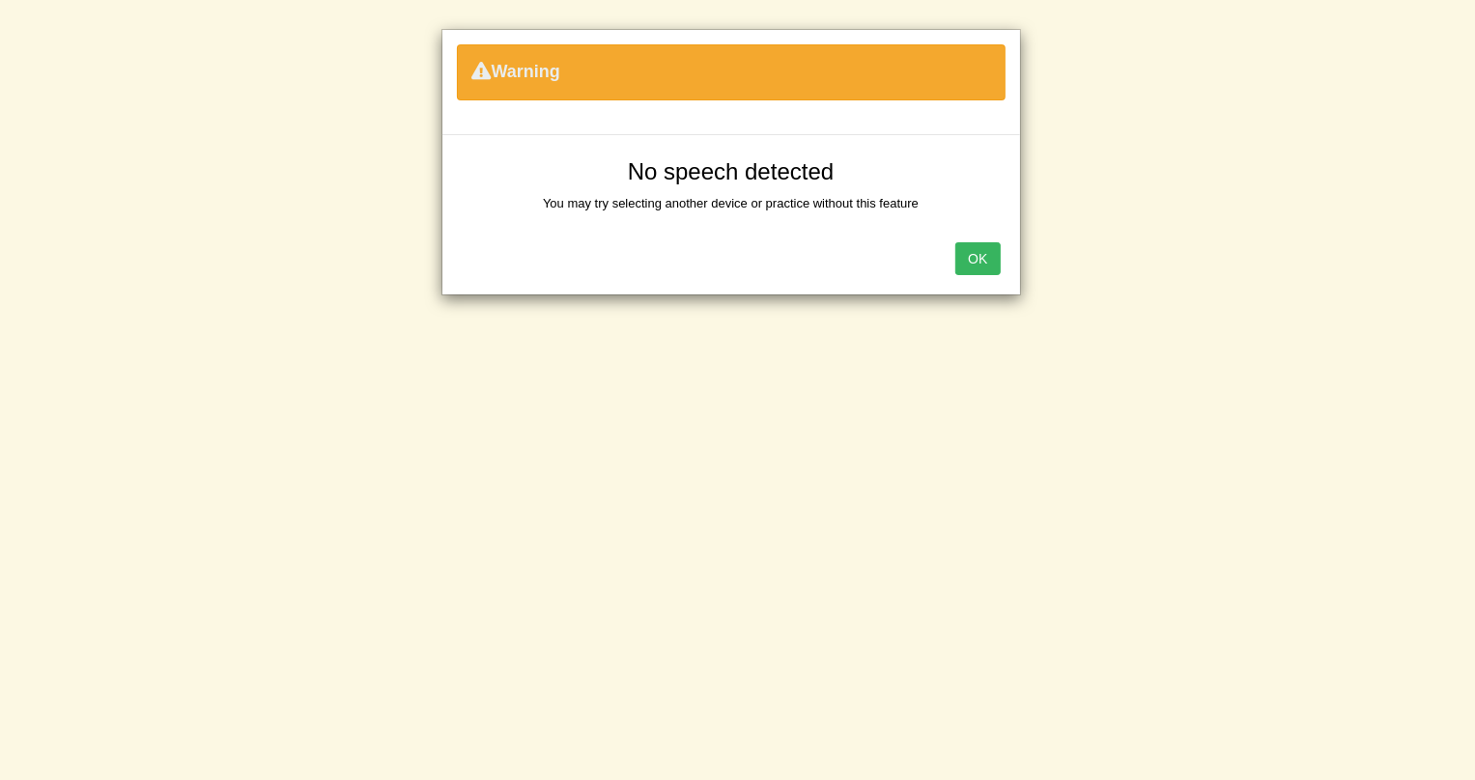
click at [978, 267] on button "OK" at bounding box center [977, 258] width 44 height 33
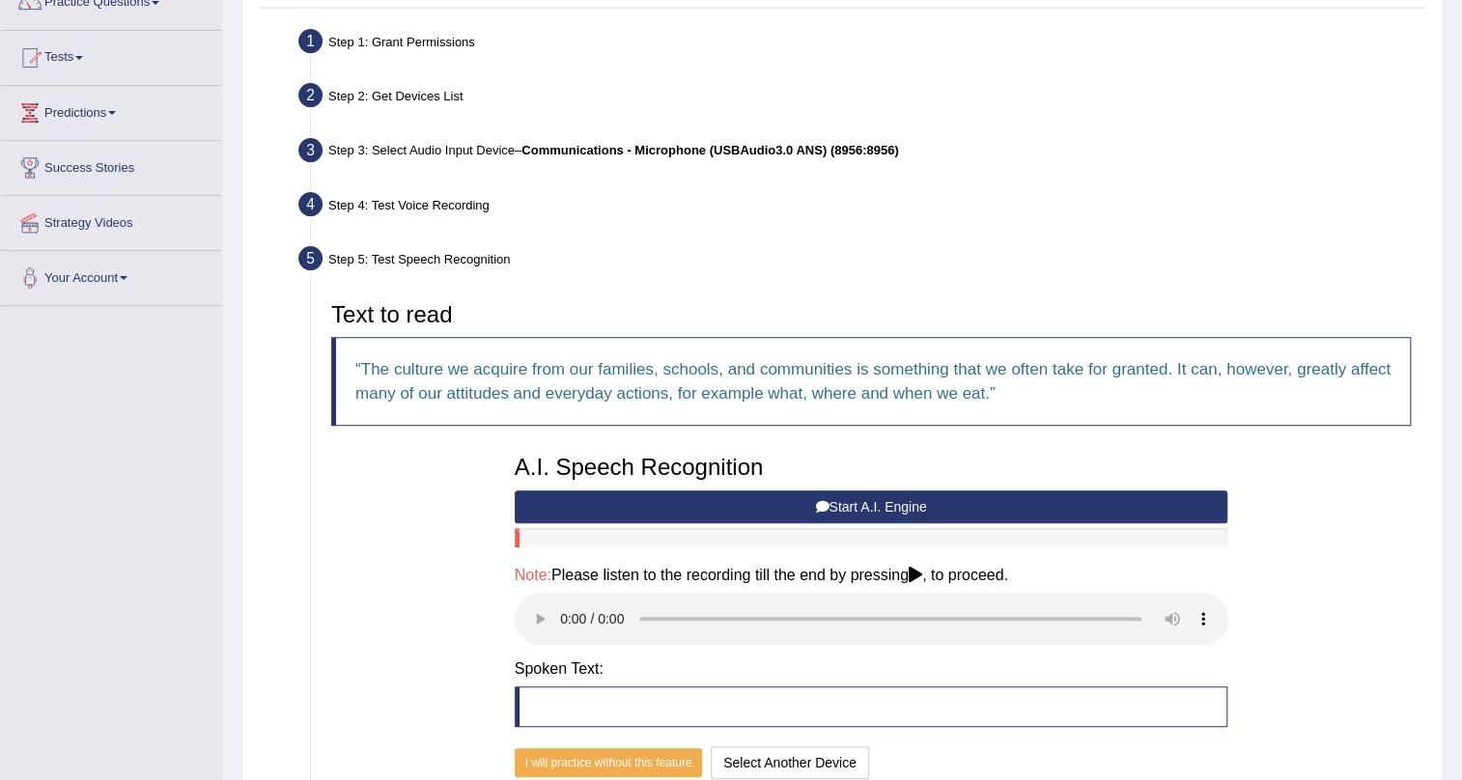
click at [842, 495] on button "Start A.I. Engine" at bounding box center [872, 507] width 714 height 33
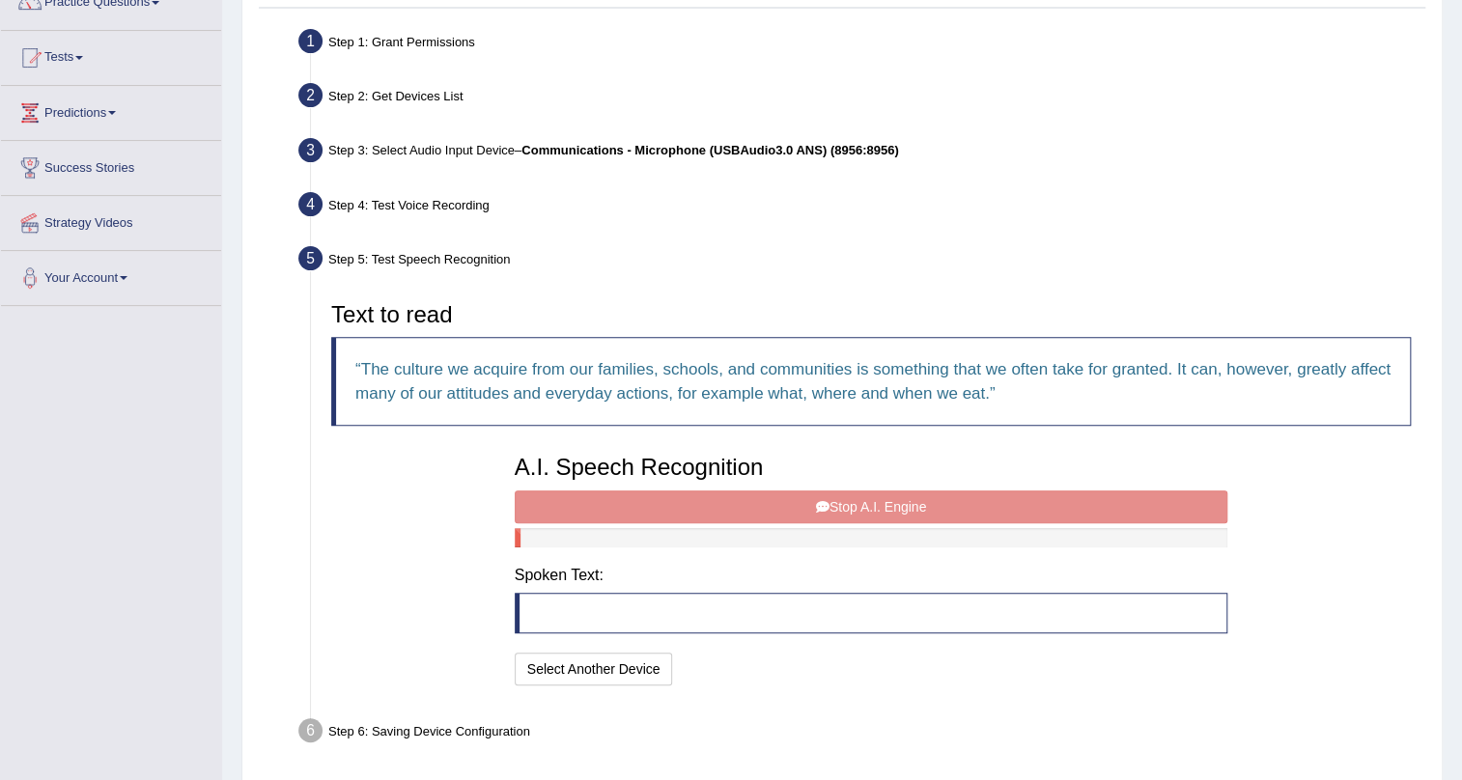
click at [838, 501] on div "A.I. Speech Recognition Start A.I. Engine Stop A.I. Engine Note: Please listen …" at bounding box center [871, 567] width 733 height 245
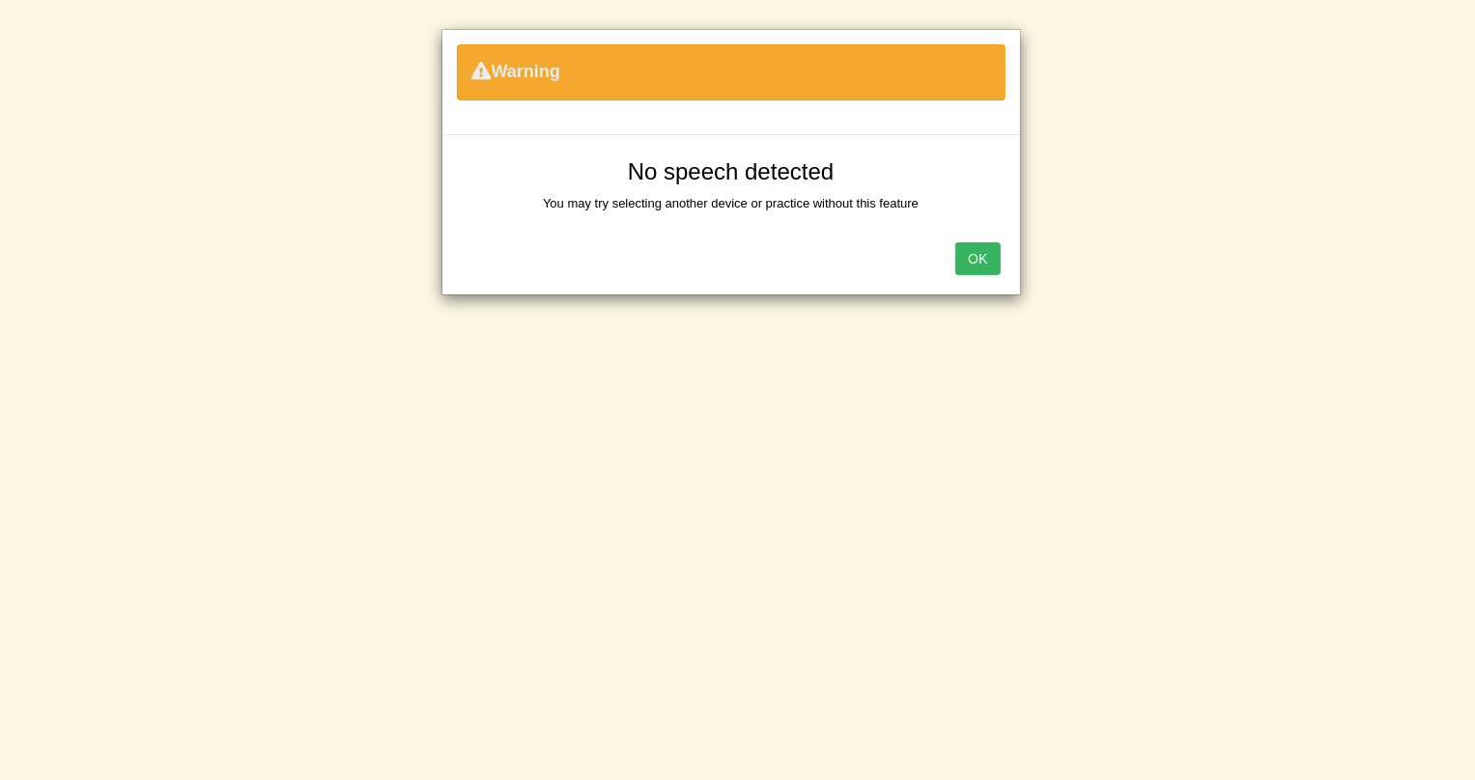
click at [974, 258] on button "OK" at bounding box center [977, 258] width 44 height 33
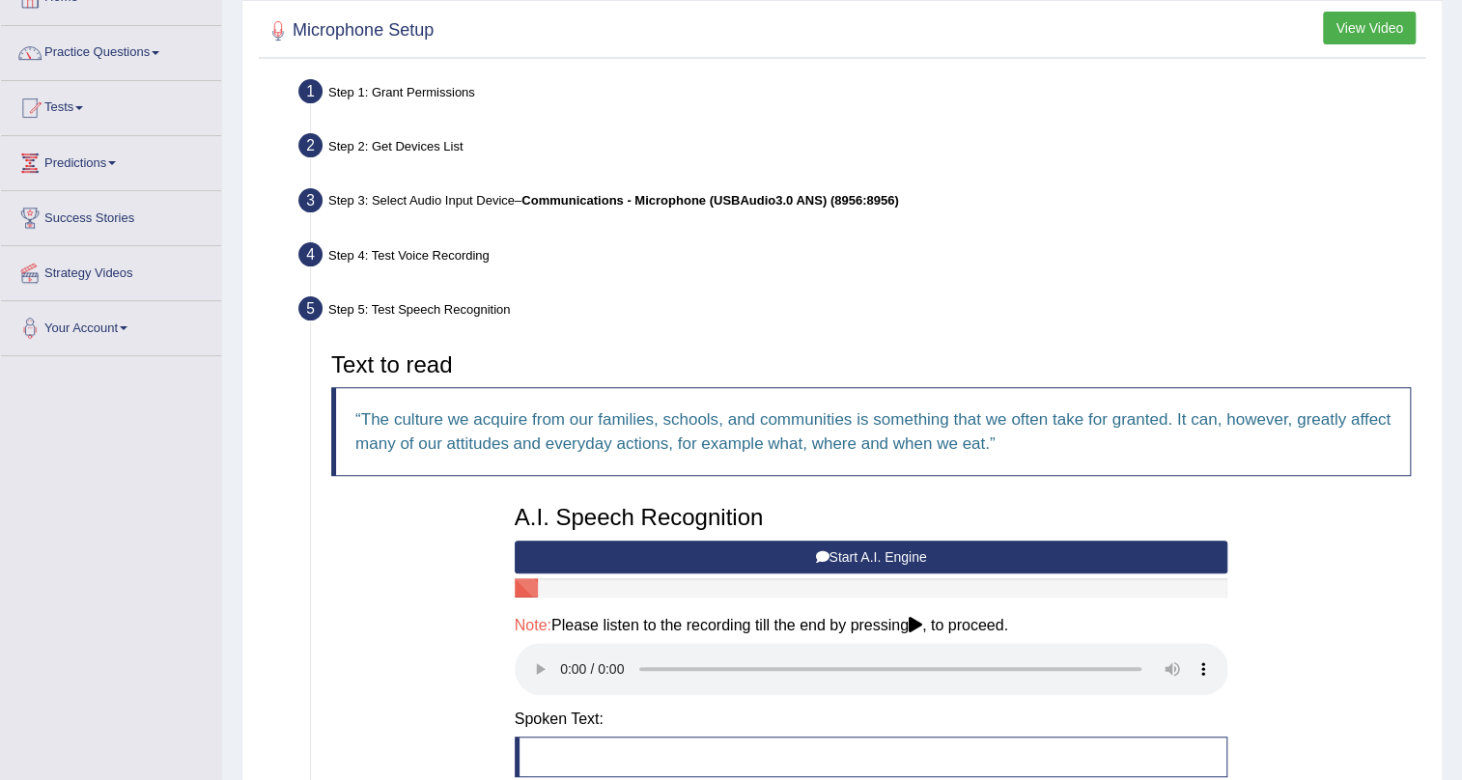
scroll to position [340, 0]
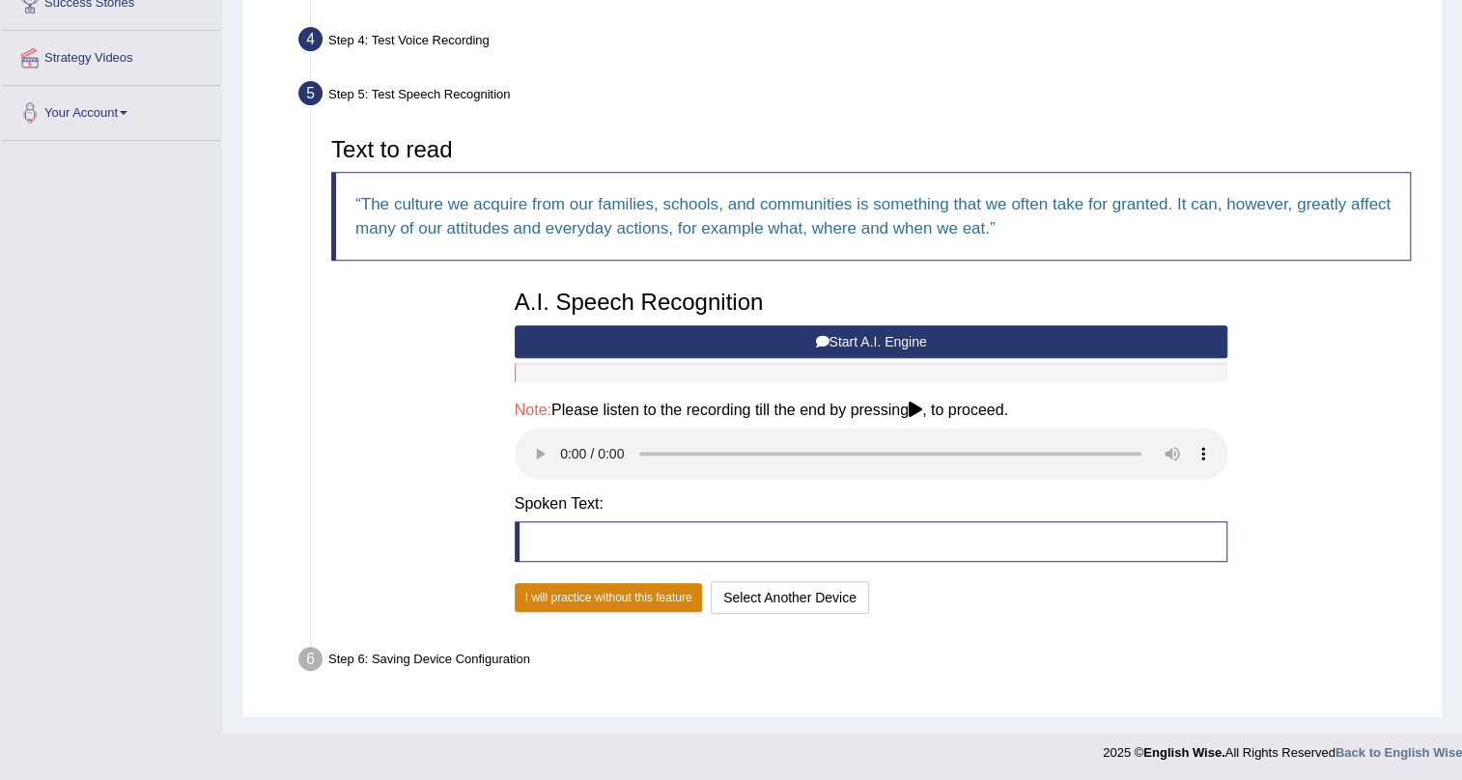
click at [540, 593] on button "I will practice without this feature" at bounding box center [609, 597] width 188 height 29
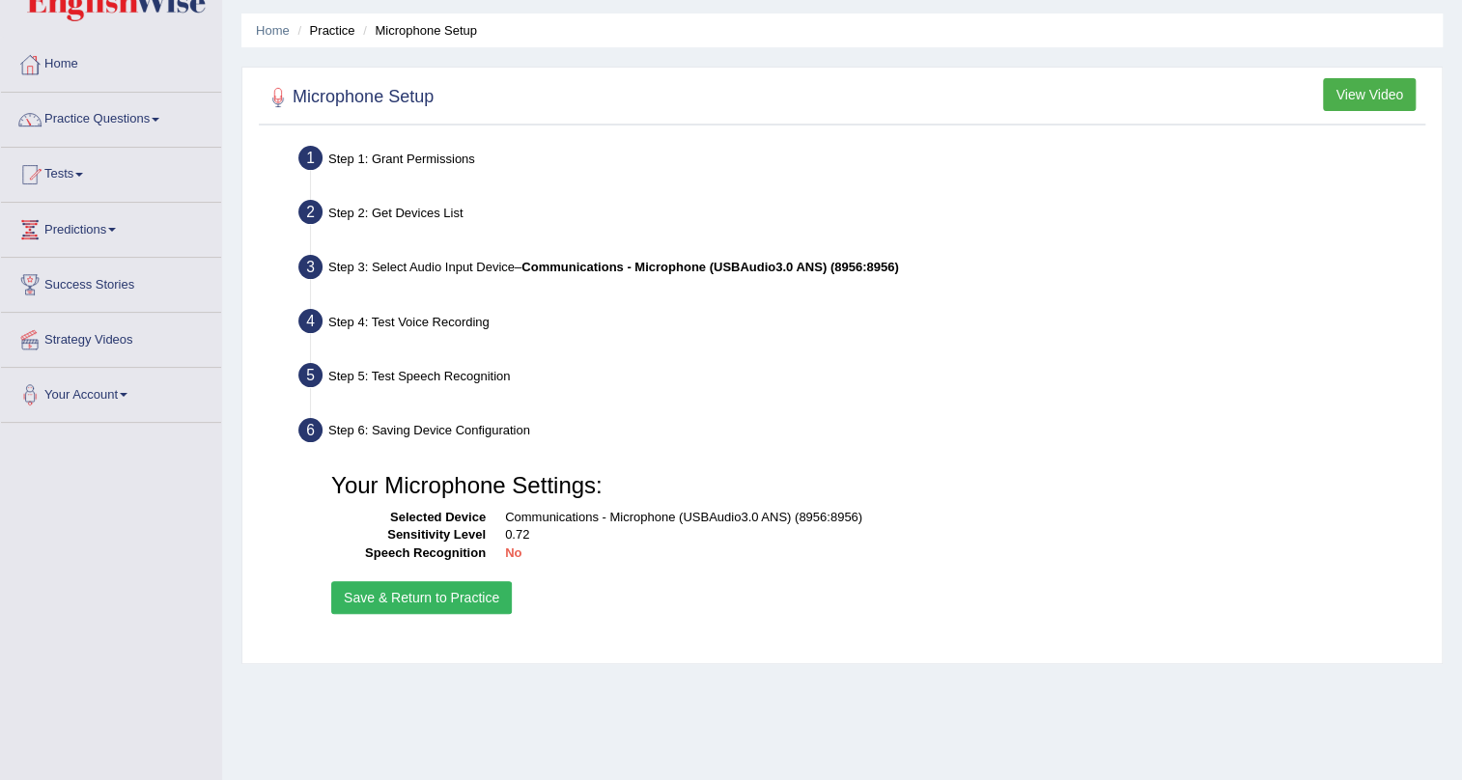
scroll to position [0, 0]
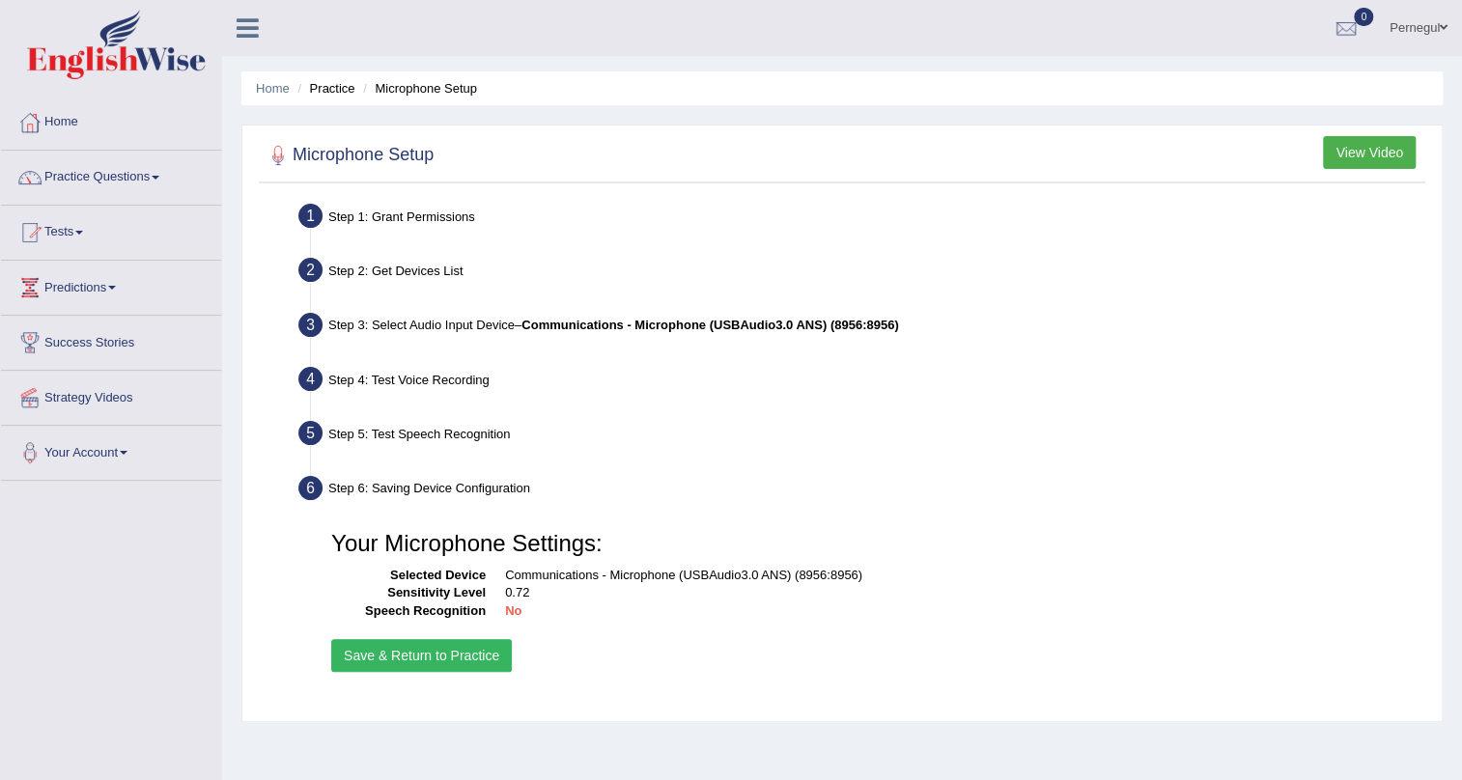
click at [569, 326] on b "Communications - Microphone (USBAudio3.0 ANS) (8956:8956)" at bounding box center [709, 325] width 377 height 14
click at [80, 123] on link "Home" at bounding box center [111, 120] width 220 height 48
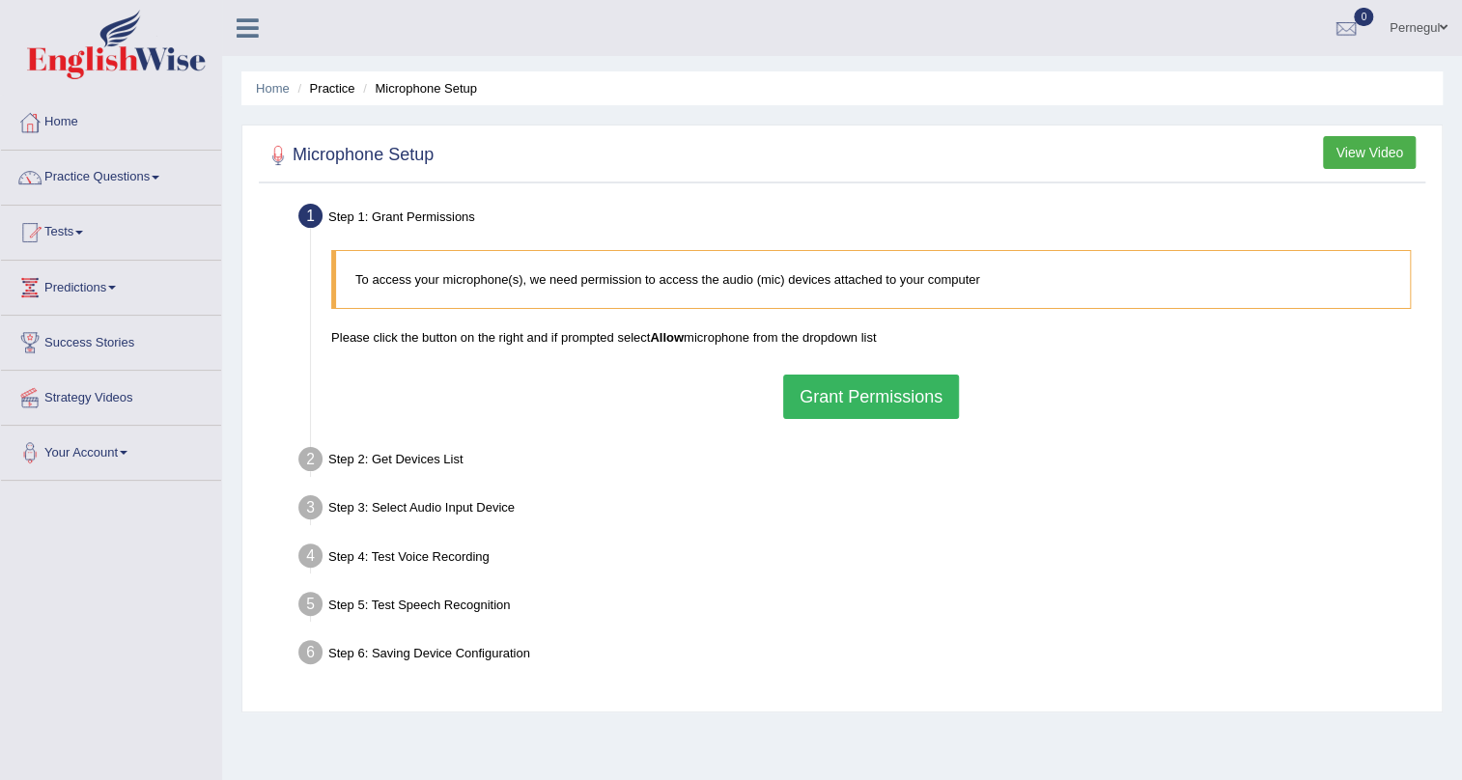
click at [849, 390] on button "Grant Permissions" at bounding box center [871, 397] width 176 height 44
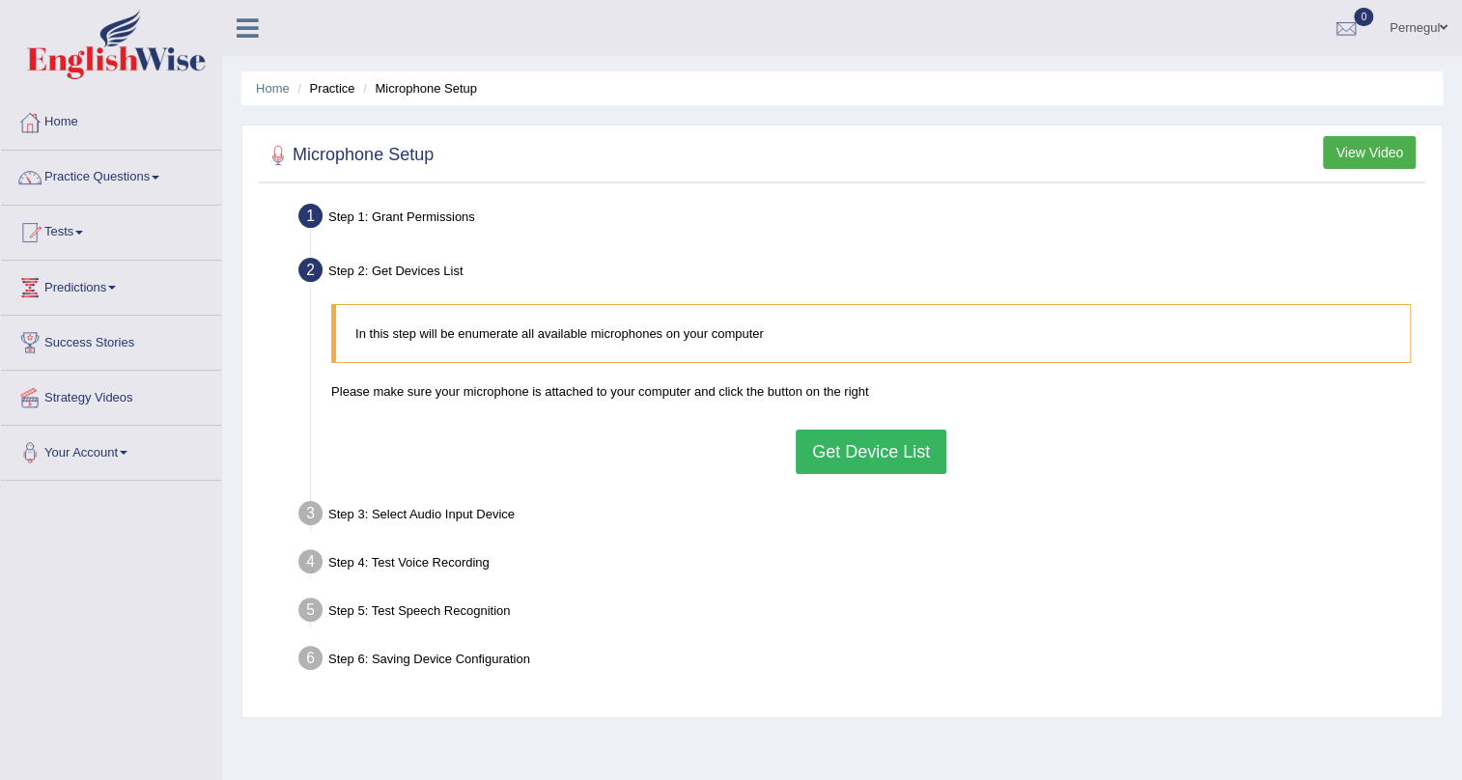
click at [861, 467] on button "Get Device List" at bounding box center [871, 452] width 151 height 44
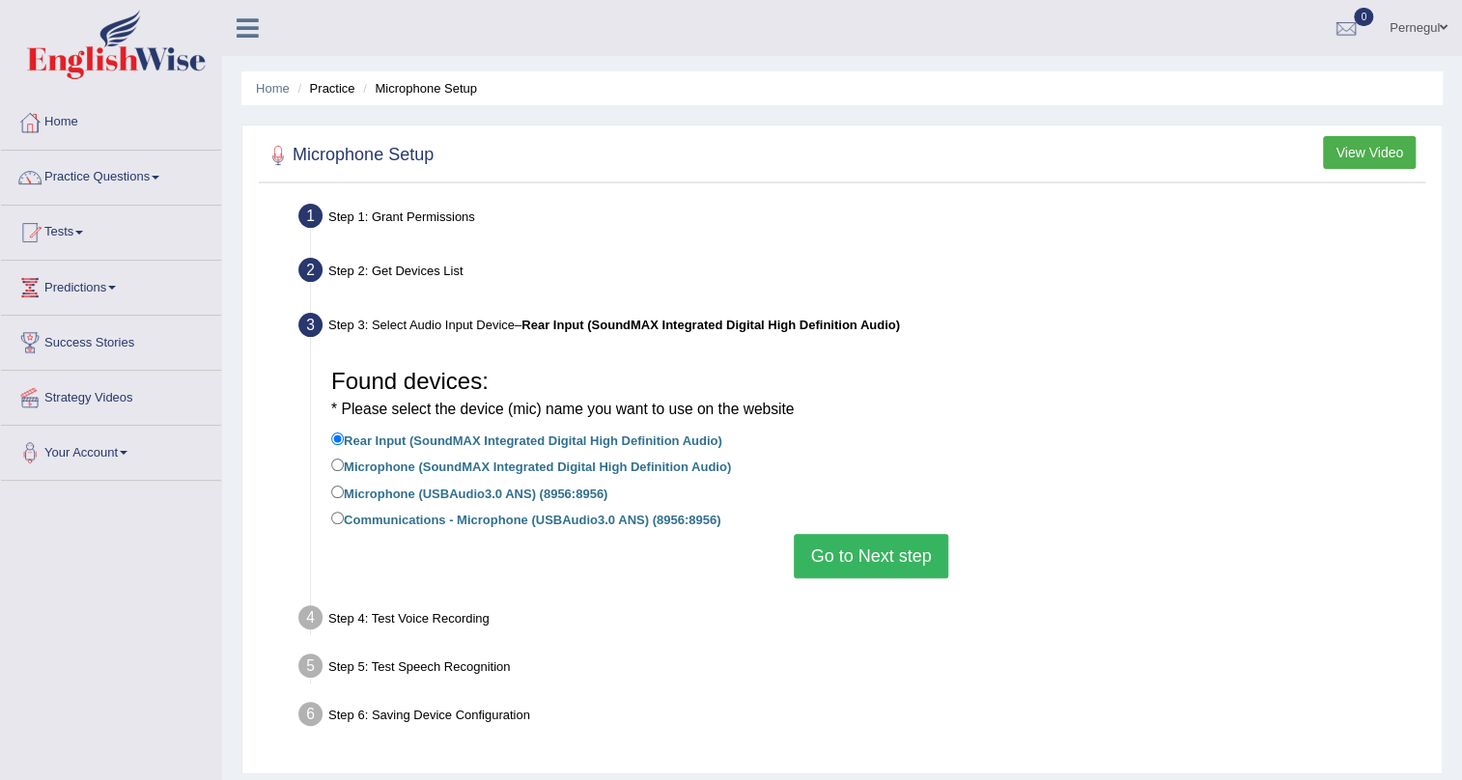
click at [480, 464] on label "Microphone (SoundMAX Integrated Digital High Definition Audio)" at bounding box center [531, 465] width 400 height 21
click at [344, 464] on input "Microphone (SoundMAX Integrated Digital High Definition Audio)" at bounding box center [337, 465] width 13 height 13
radio input "true"
click at [802, 556] on button "Go to Next step" at bounding box center [871, 556] width 154 height 44
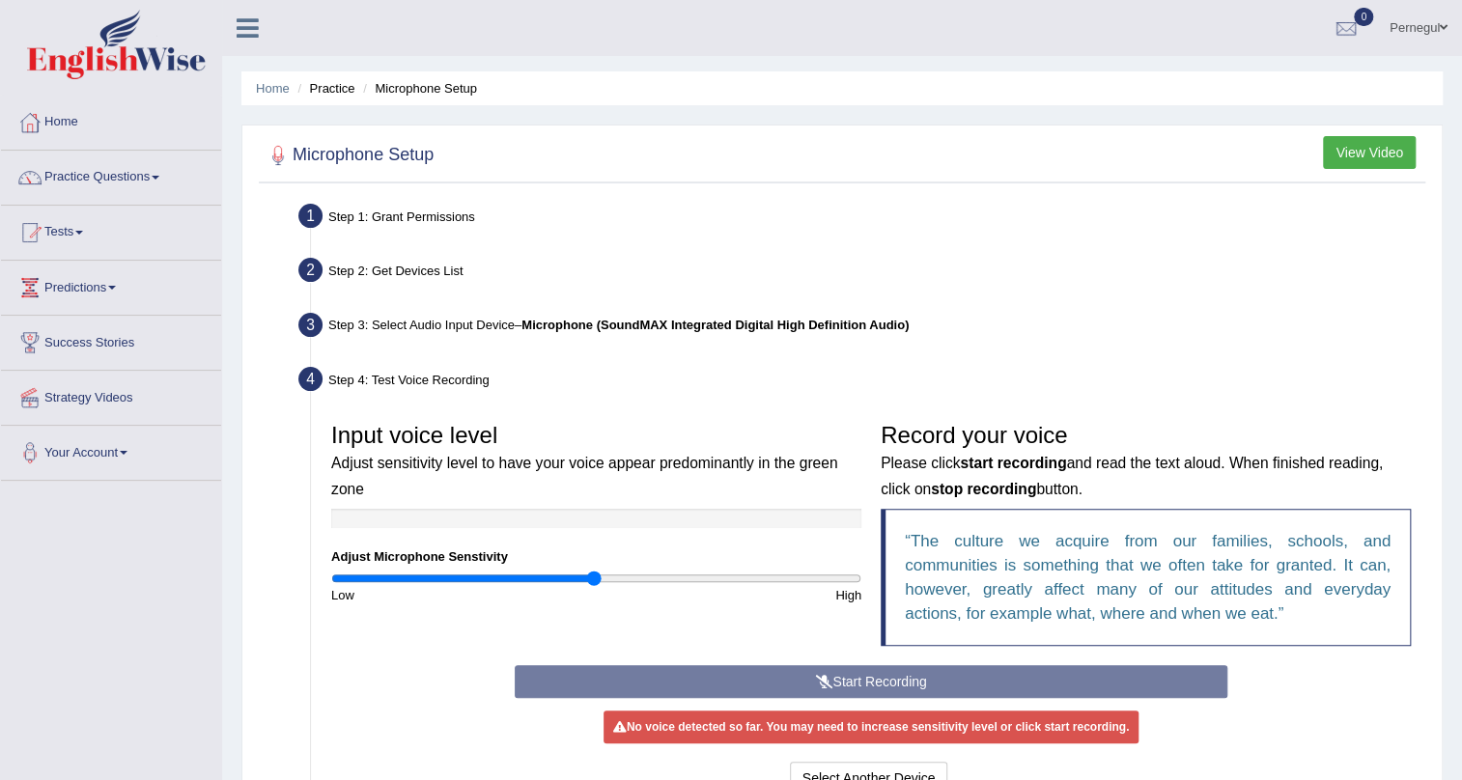
click at [740, 669] on div "Start Recording Stop Recording Note: Please listen to the recording till the en…" at bounding box center [871, 732] width 733 height 134
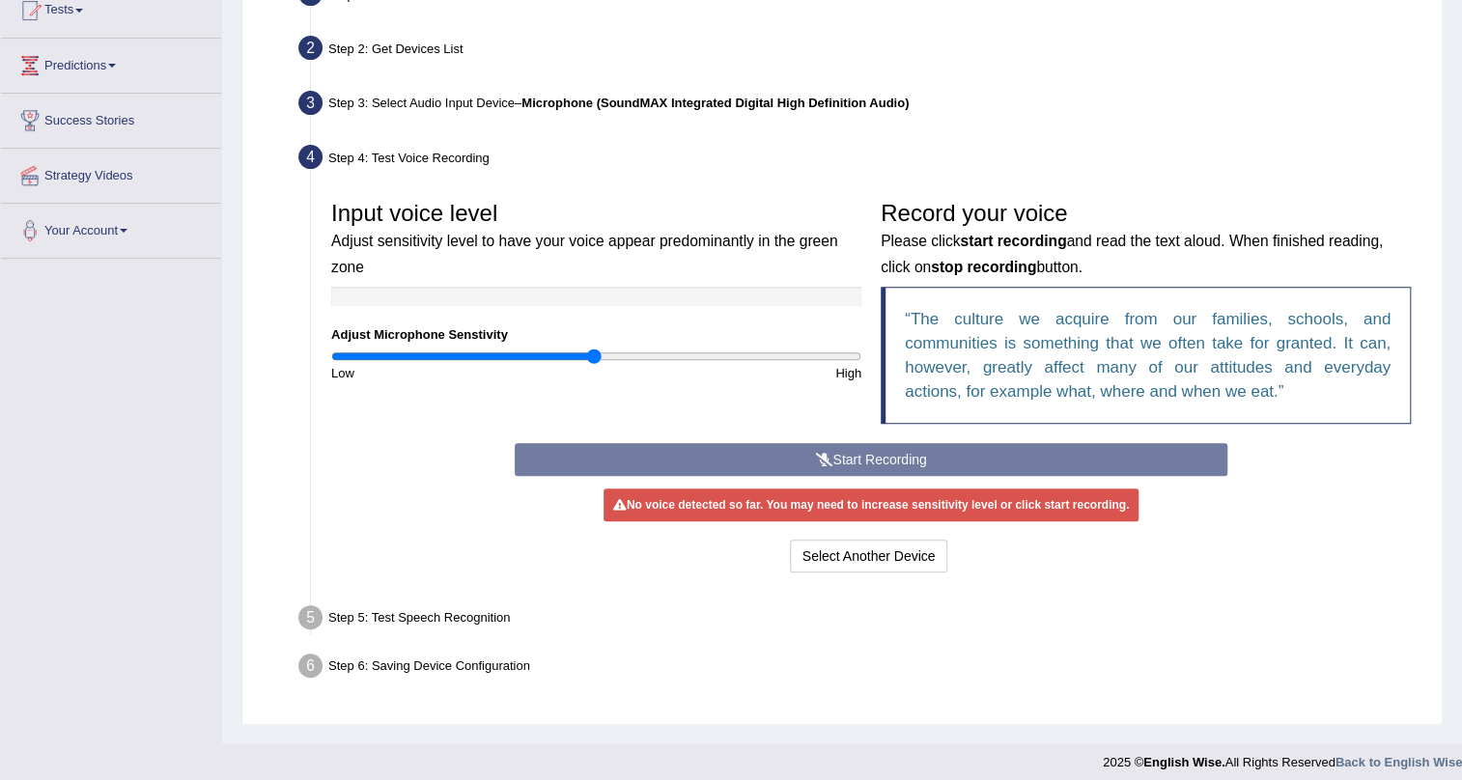
scroll to position [233, 0]
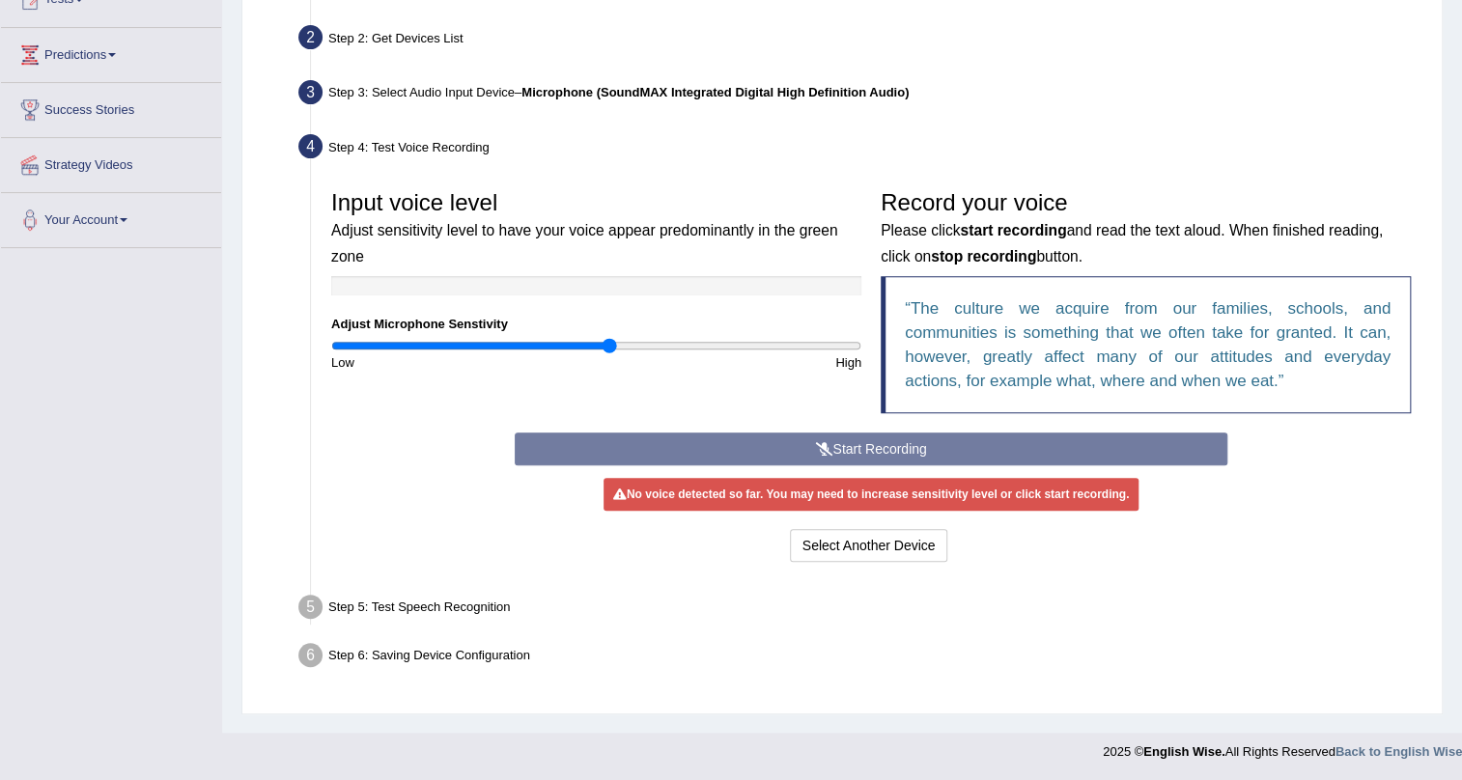
type input "1.06"
click at [606, 338] on input "range" at bounding box center [596, 345] width 530 height 15
click at [852, 452] on div "Start Recording Stop Recording Note: Please listen to the recording till the en…" at bounding box center [871, 500] width 733 height 134
click at [846, 543] on button "Select Another Device" at bounding box center [869, 545] width 158 height 33
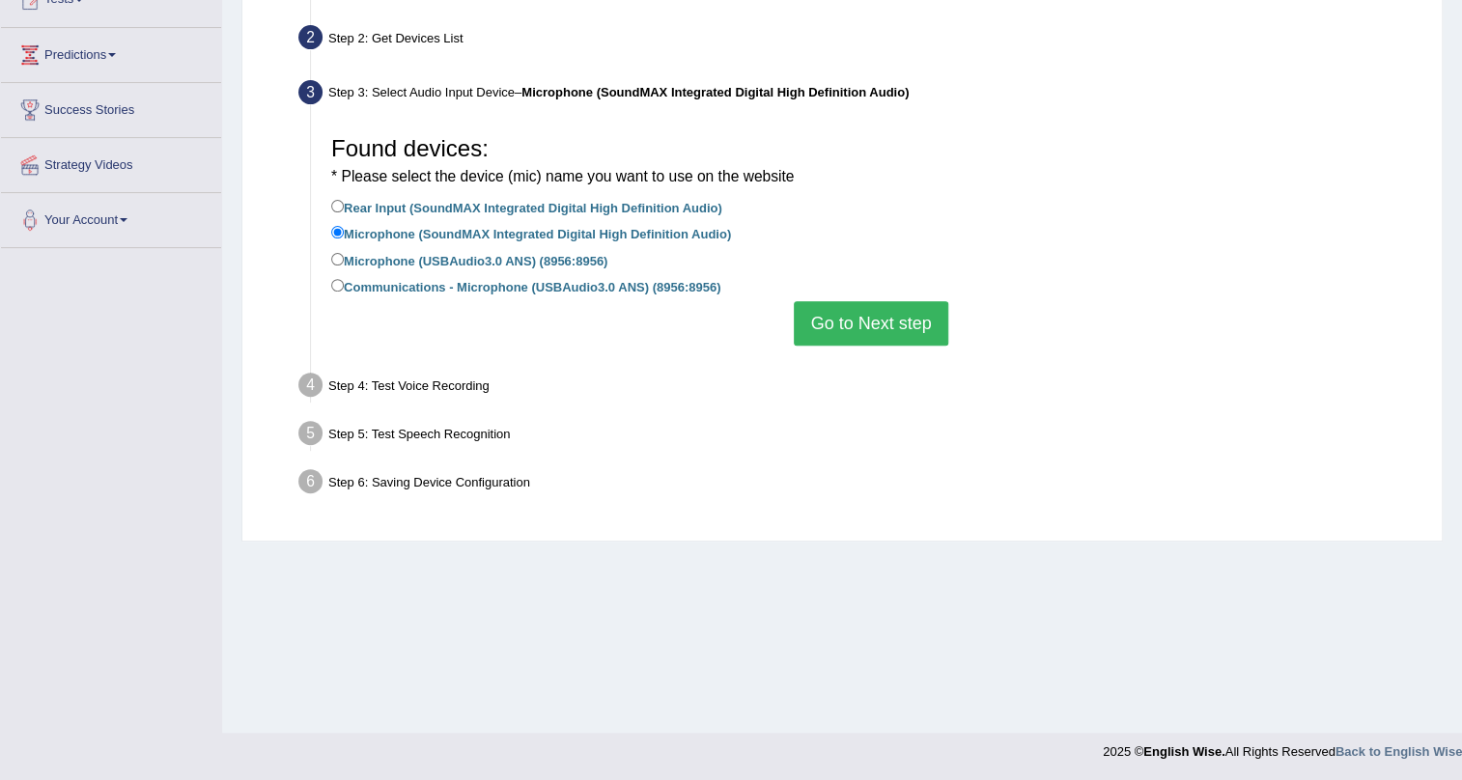
click at [492, 263] on label "Microphone (USBAudio3.0 ANS) (8956:8956)" at bounding box center [469, 259] width 276 height 21
click at [344, 263] on input "Microphone (USBAudio3.0 ANS) (8956:8956)" at bounding box center [337, 259] width 13 height 13
radio input "true"
click at [886, 323] on button "Go to Next step" at bounding box center [871, 323] width 154 height 44
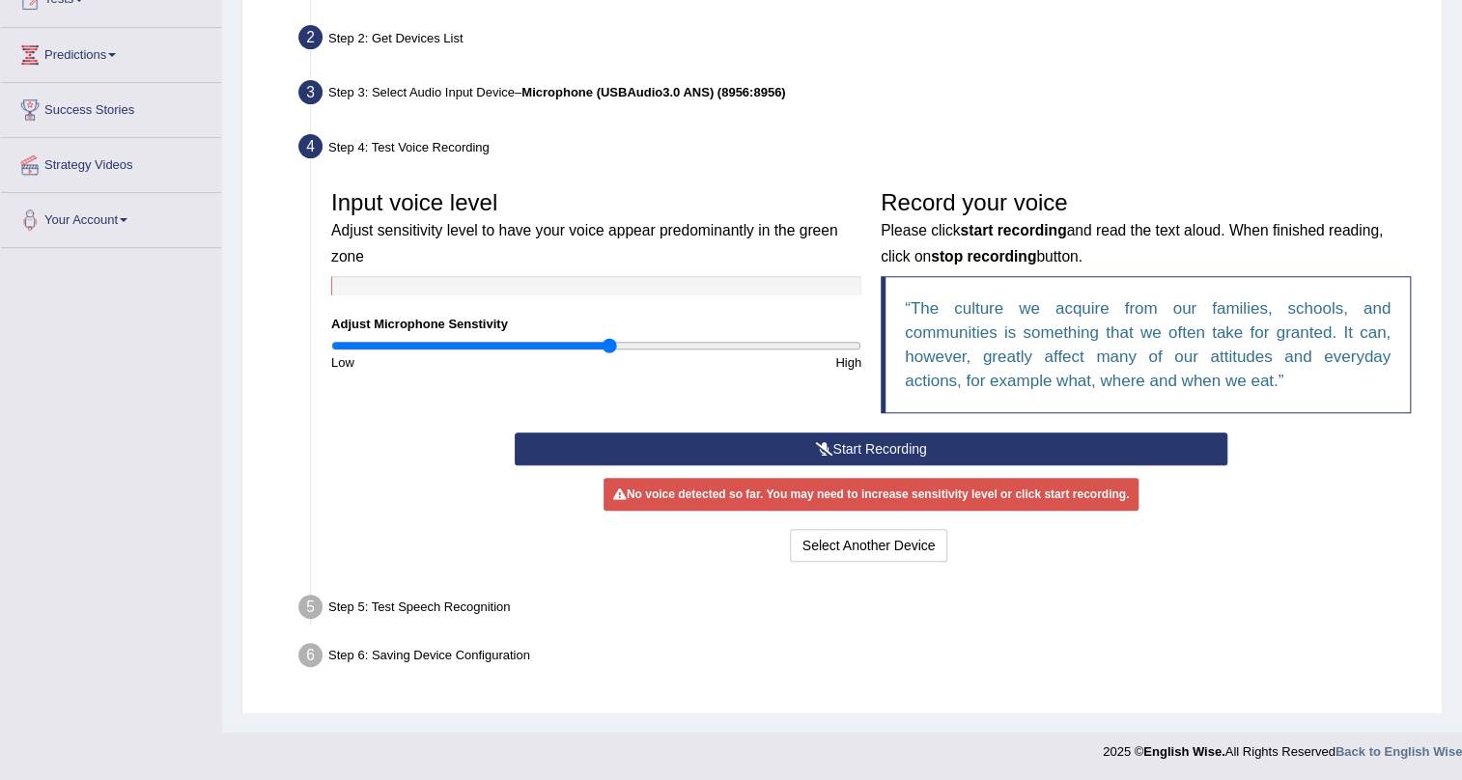
click at [889, 438] on button "Start Recording" at bounding box center [872, 449] width 714 height 33
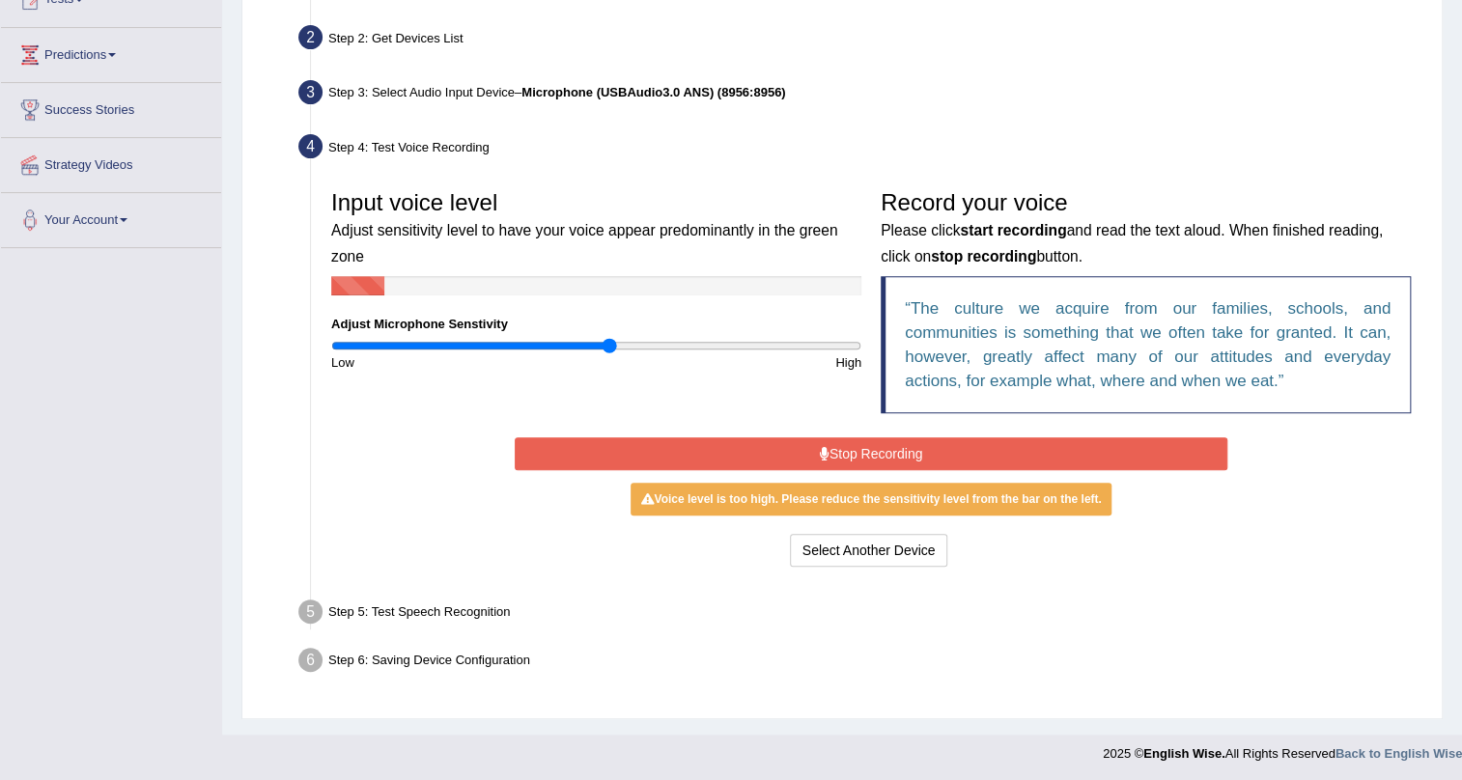
click at [888, 439] on button "Stop Recording" at bounding box center [872, 453] width 714 height 33
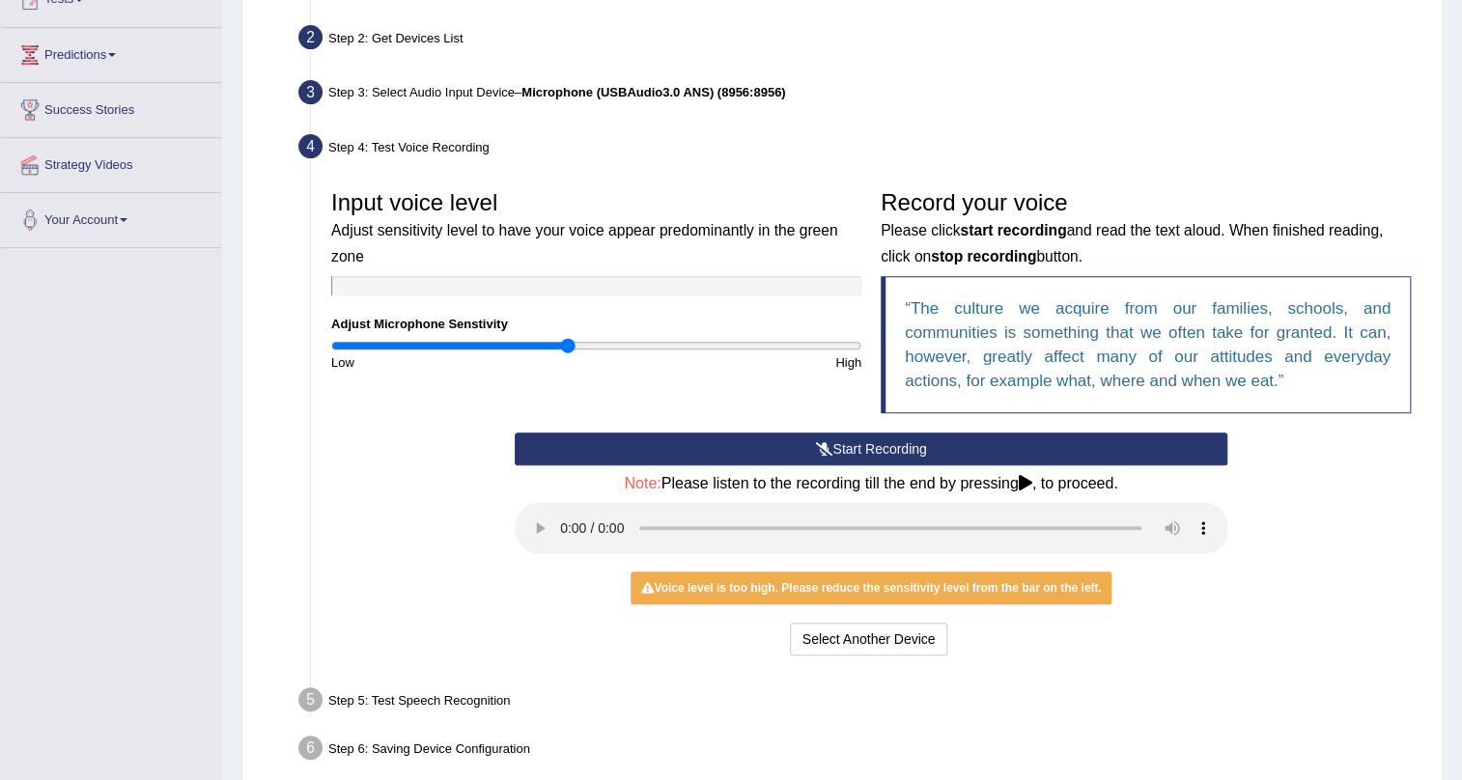
click at [567, 346] on input "range" at bounding box center [596, 345] width 530 height 15
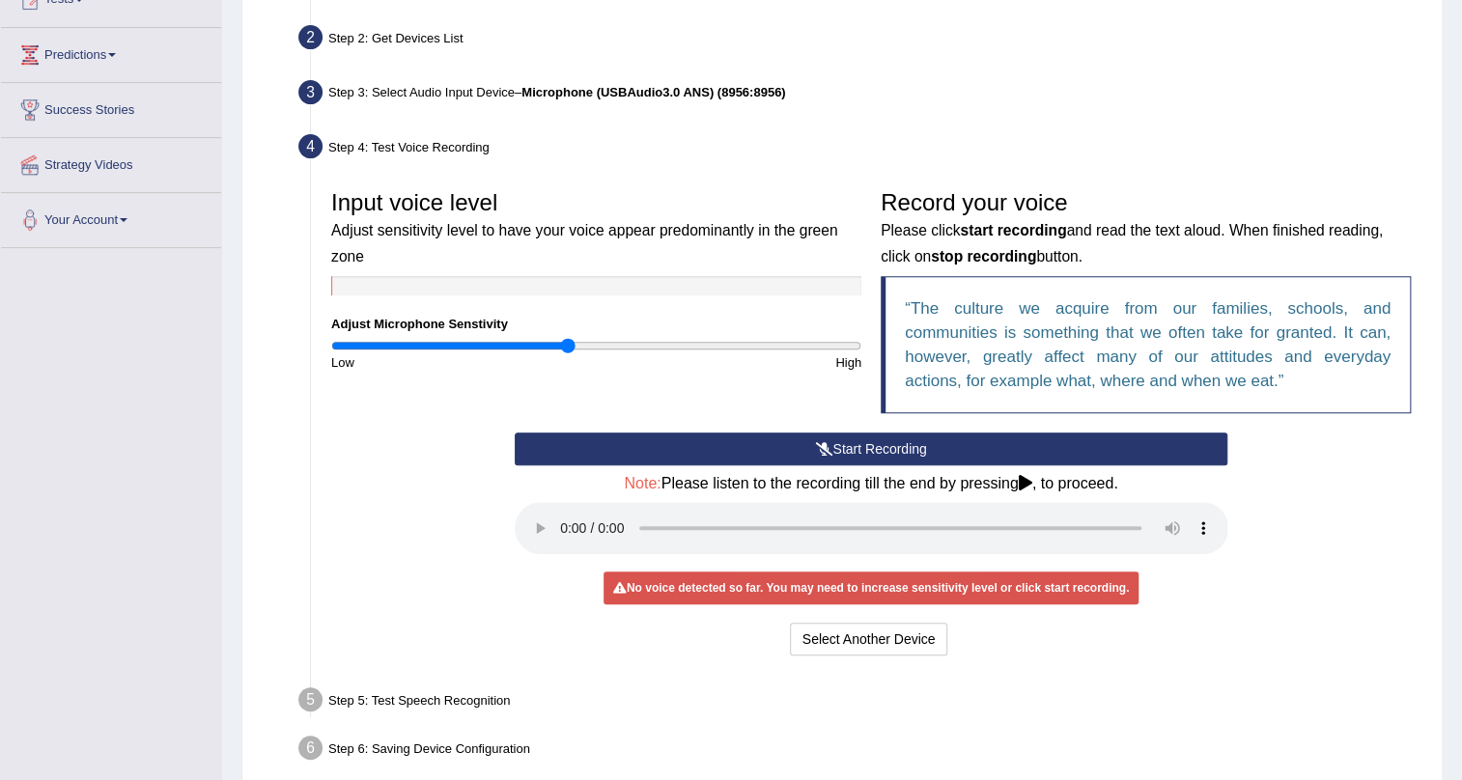
click at [574, 348] on input "range" at bounding box center [596, 345] width 530 height 15
click at [578, 347] on input "range" at bounding box center [596, 345] width 530 height 15
click at [950, 439] on button "Start Recording" at bounding box center [872, 449] width 714 height 33
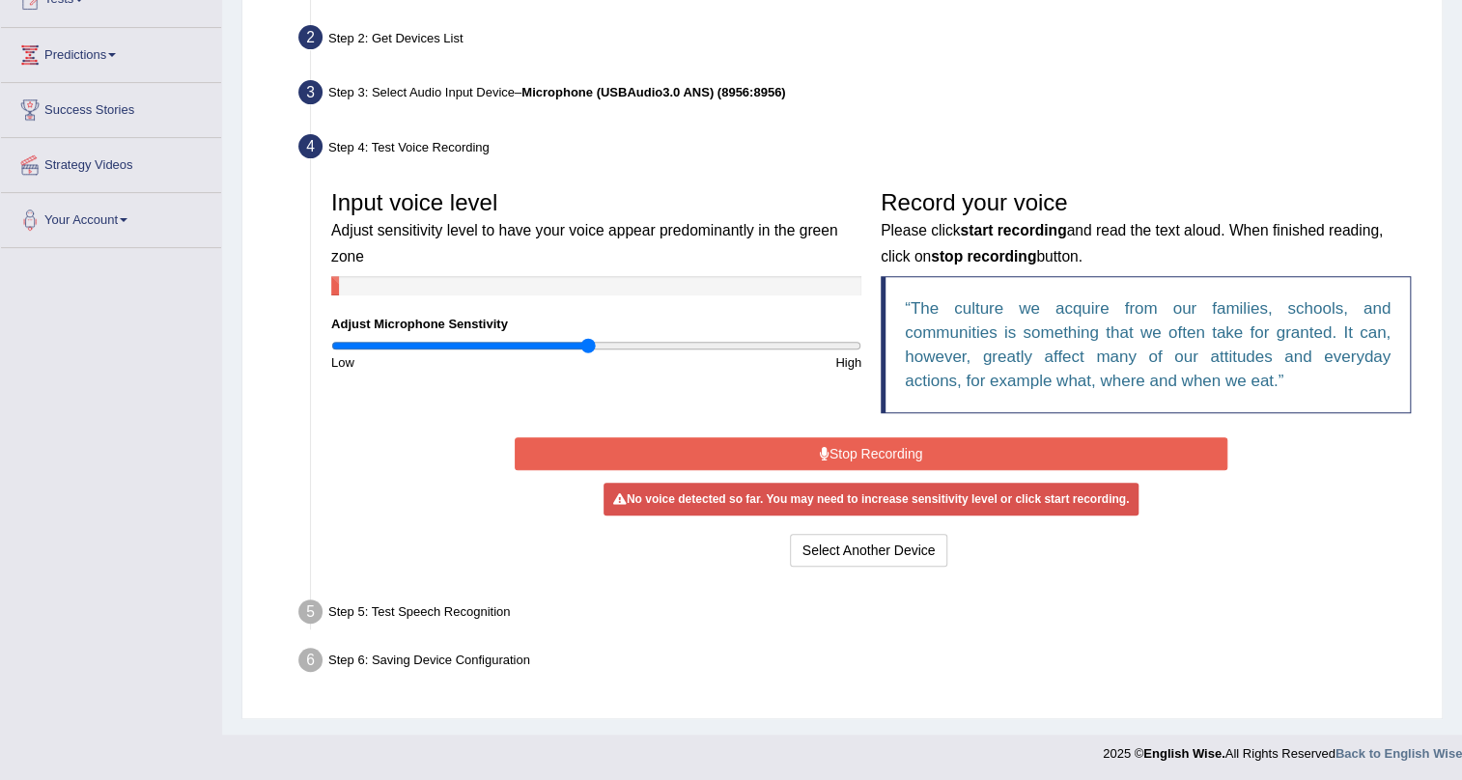
click at [587, 341] on input "range" at bounding box center [596, 345] width 530 height 15
click at [914, 452] on button "Stop Recording" at bounding box center [872, 453] width 714 height 33
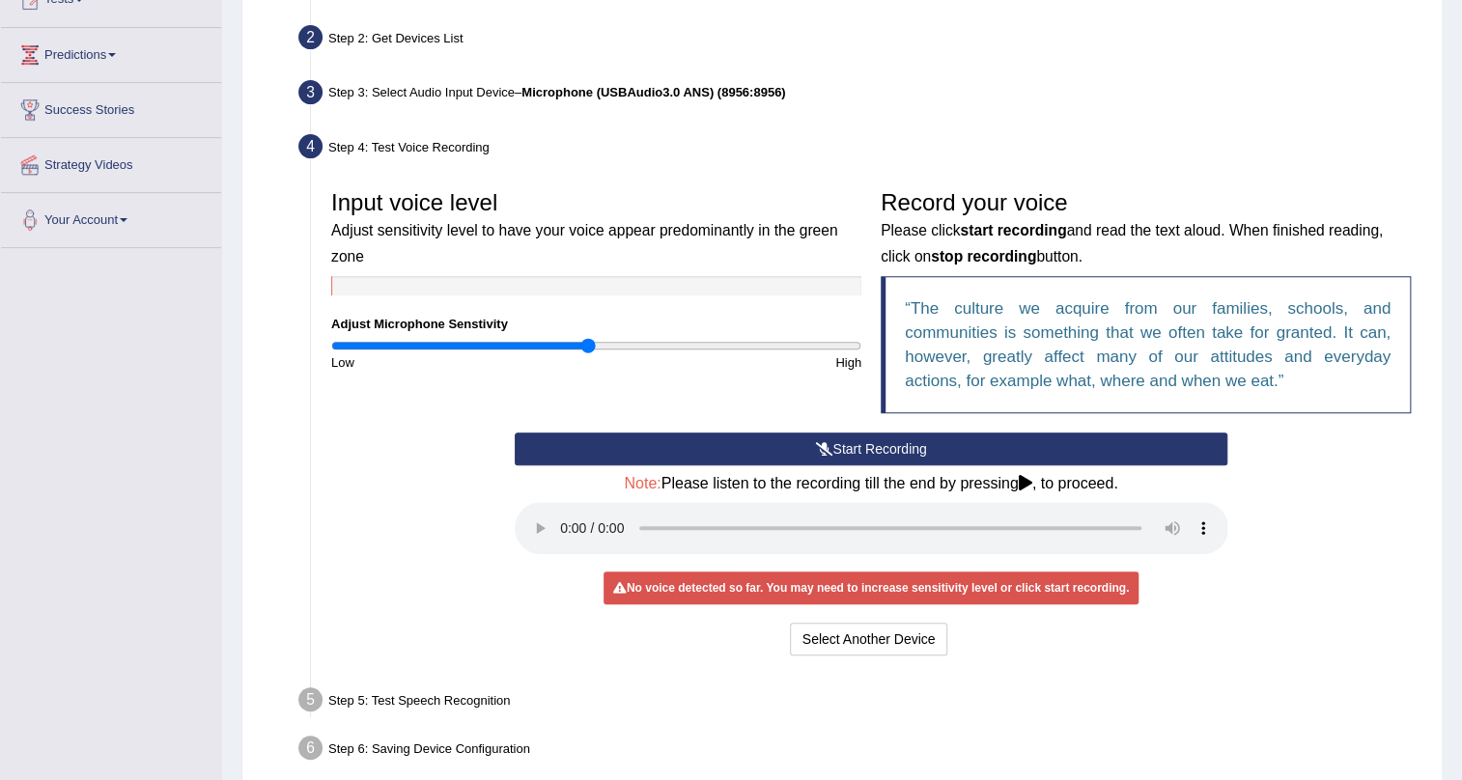
click at [914, 452] on button "Start Recording" at bounding box center [872, 449] width 714 height 33
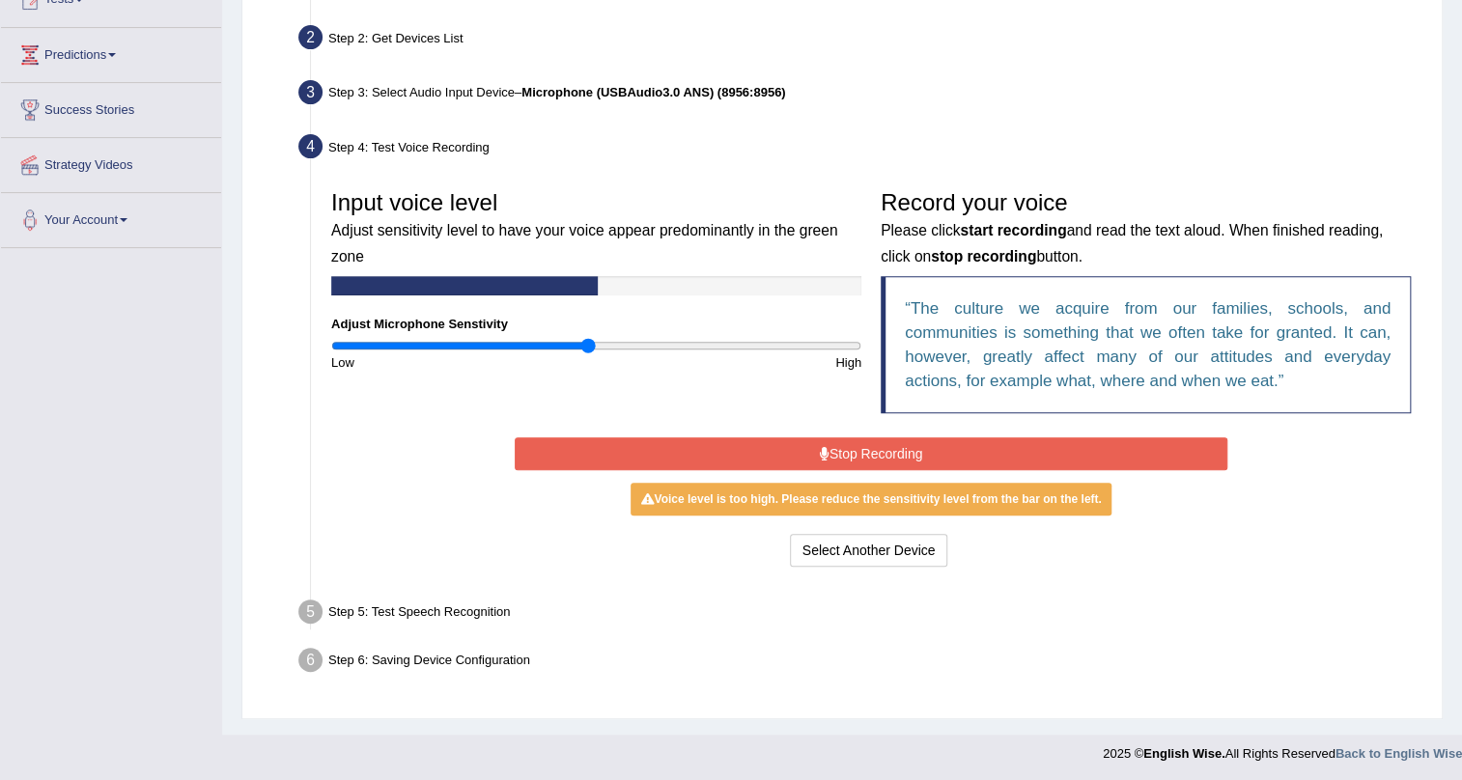
click at [914, 452] on button "Stop Recording" at bounding box center [872, 453] width 714 height 33
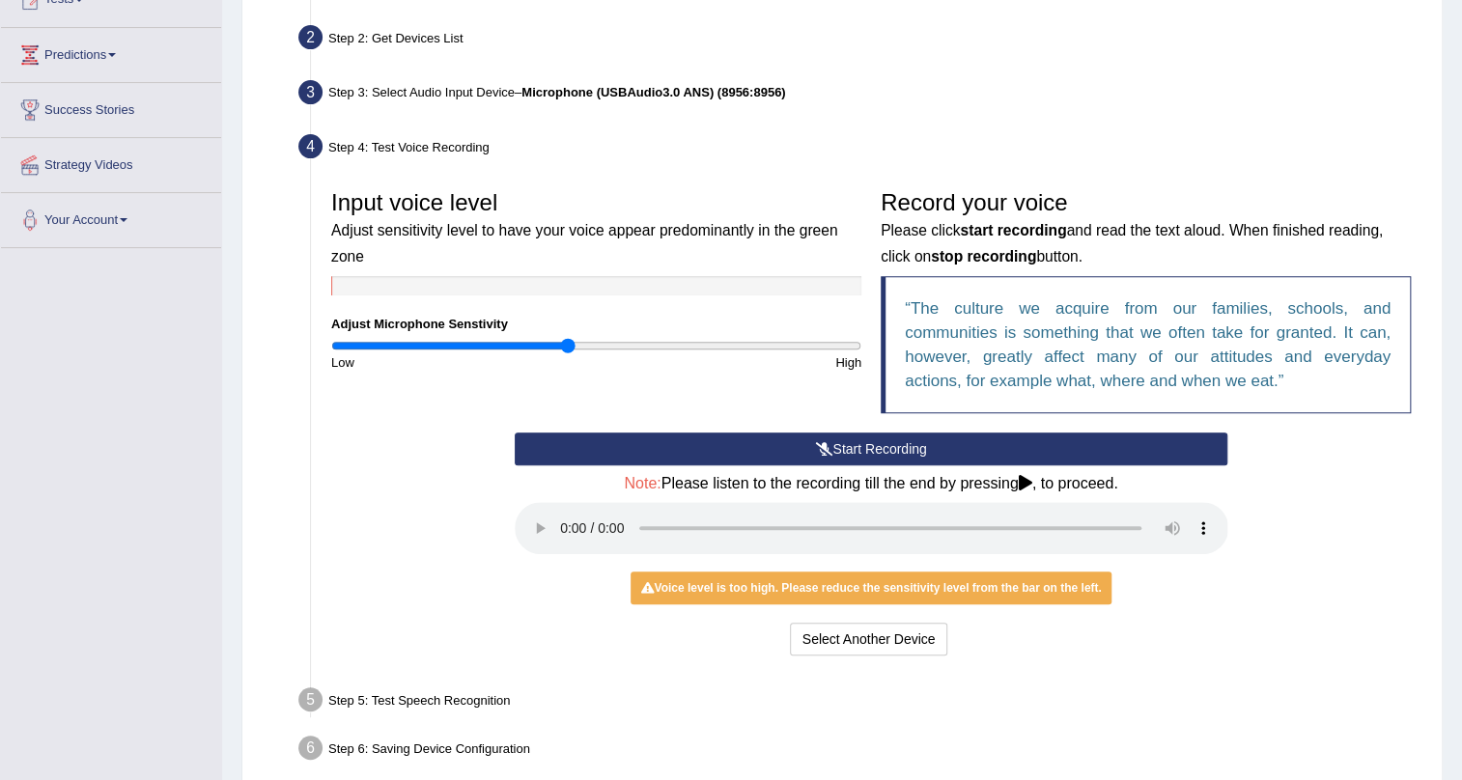
type input "0.9"
click at [570, 347] on input "range" at bounding box center [596, 345] width 530 height 15
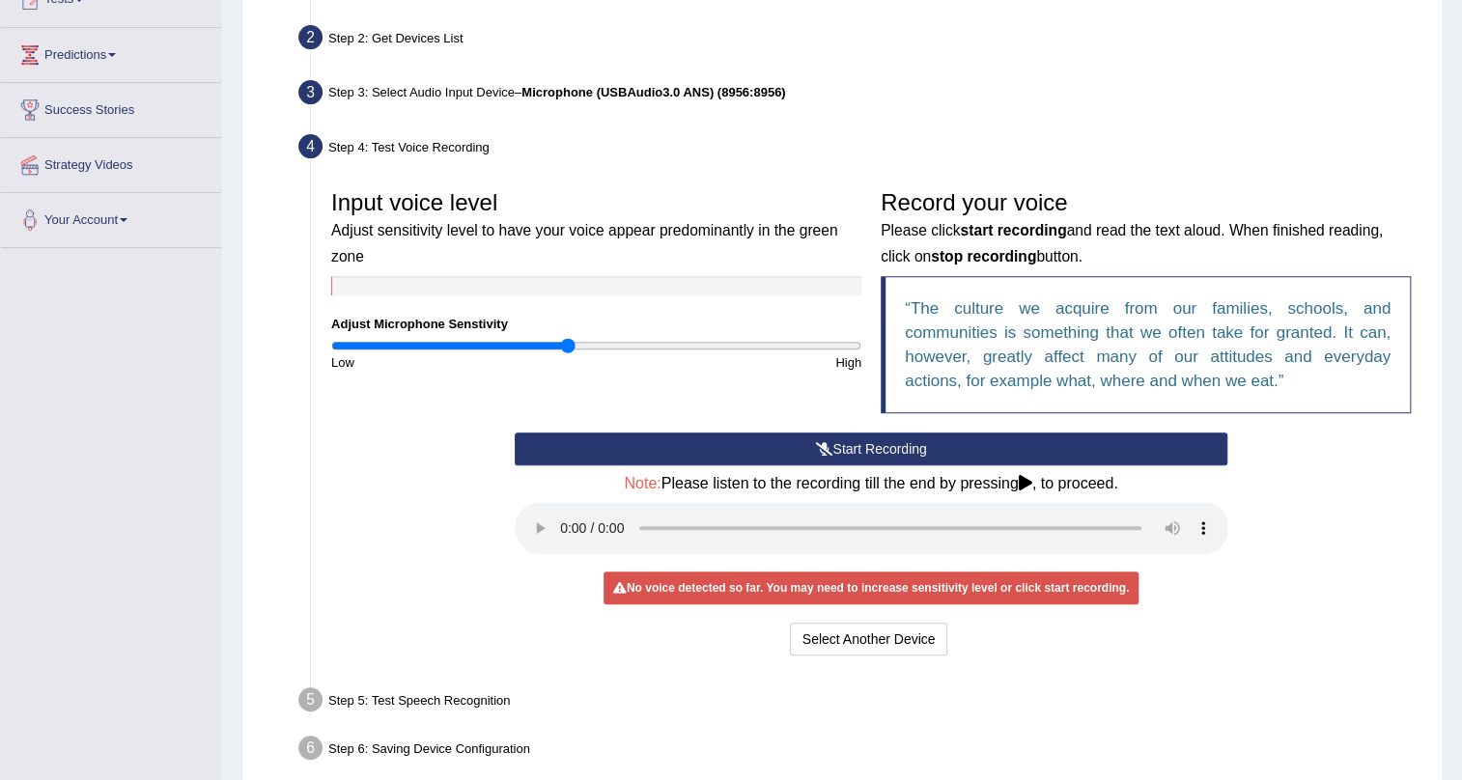
click at [887, 447] on button "Start Recording" at bounding box center [872, 449] width 714 height 33
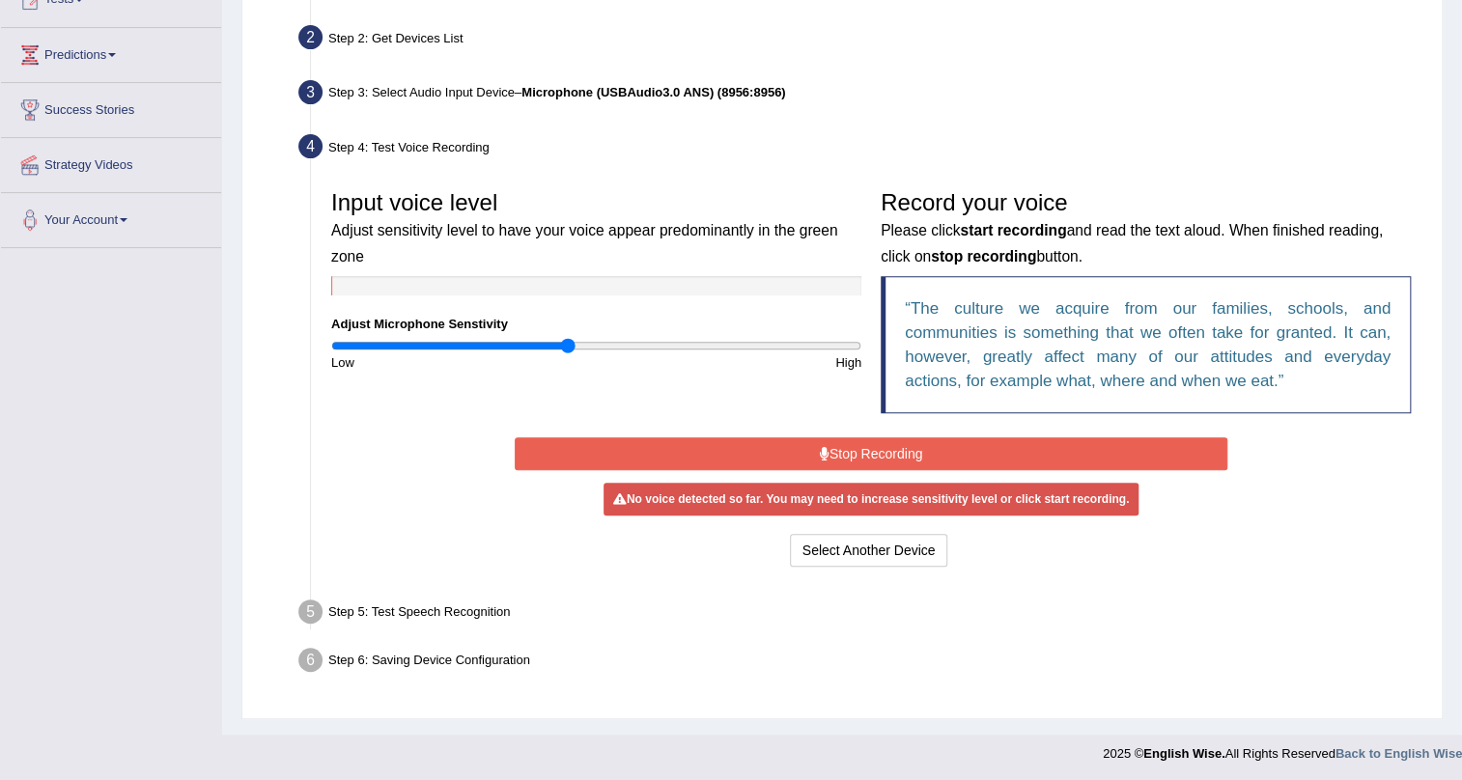
click at [887, 447] on button "Stop Recording" at bounding box center [872, 453] width 714 height 33
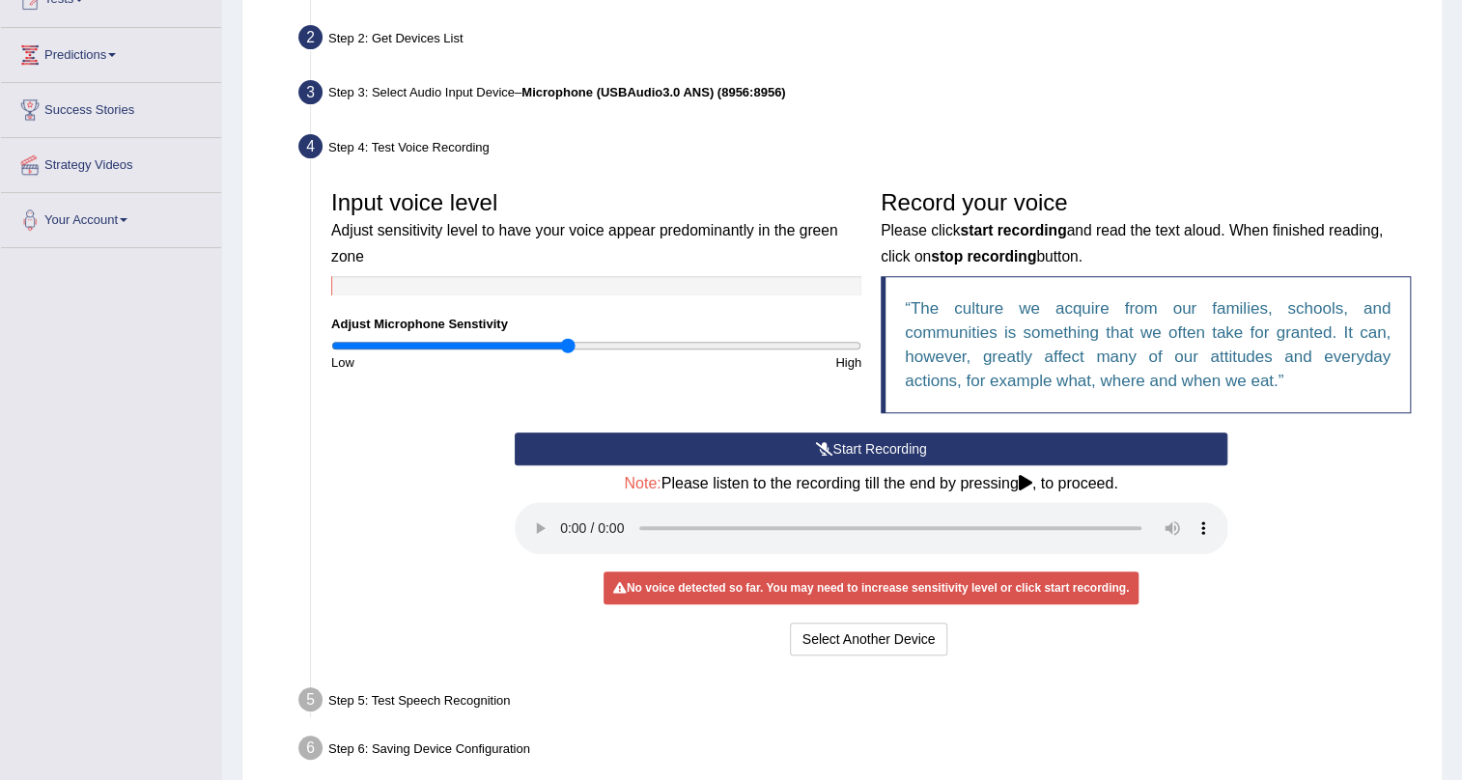
click at [887, 447] on button "Start Recording" at bounding box center [872, 449] width 714 height 33
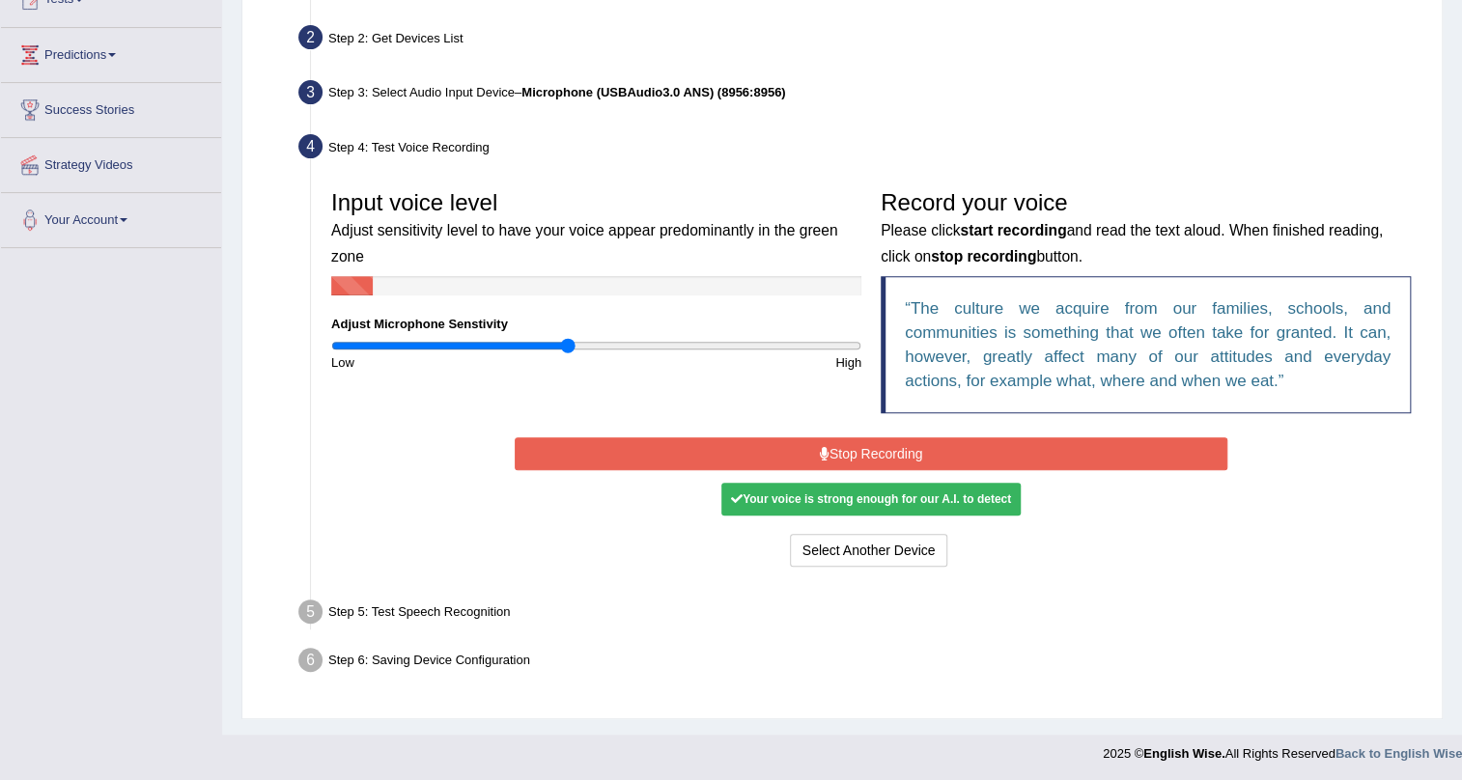
click at [887, 447] on button "Stop Recording" at bounding box center [872, 453] width 714 height 33
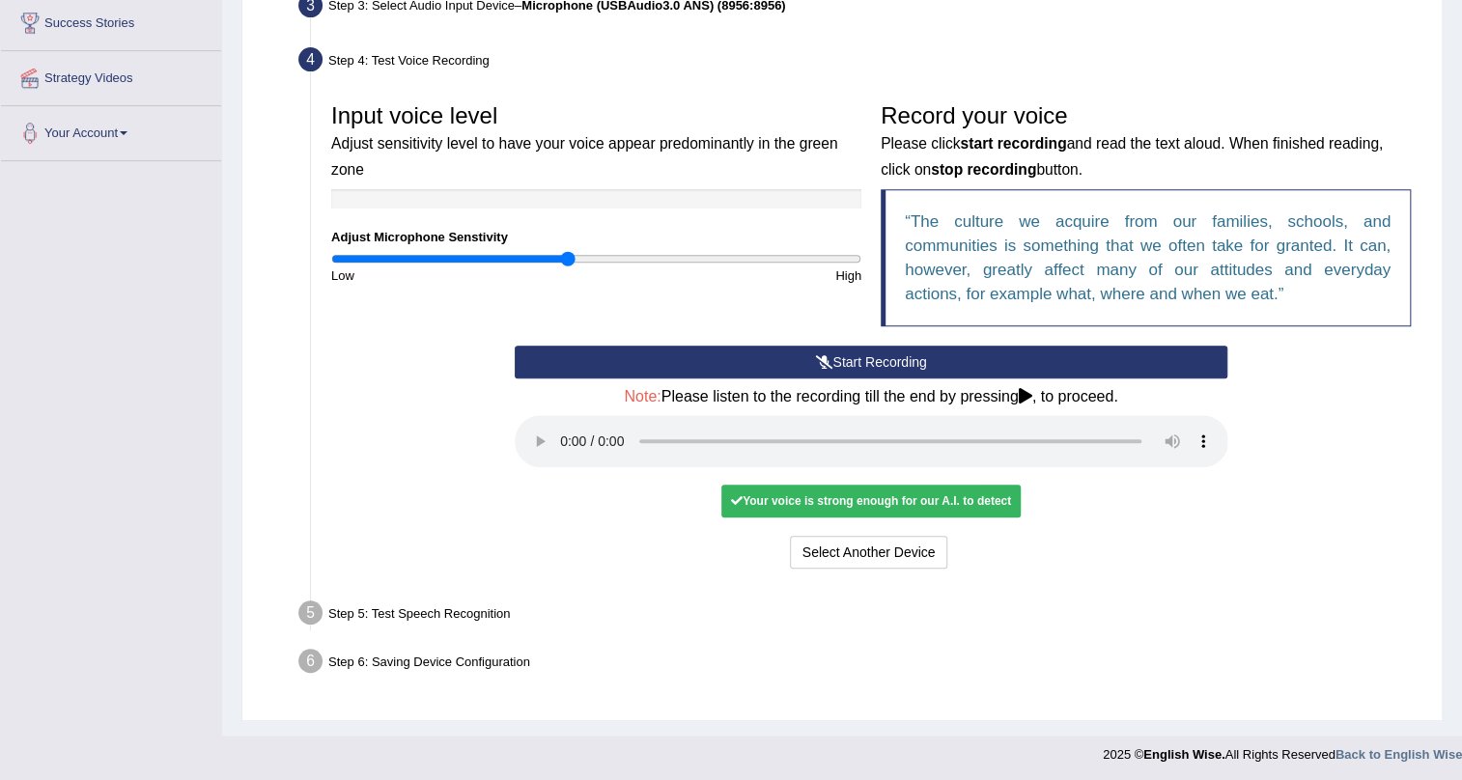
scroll to position [323, 0]
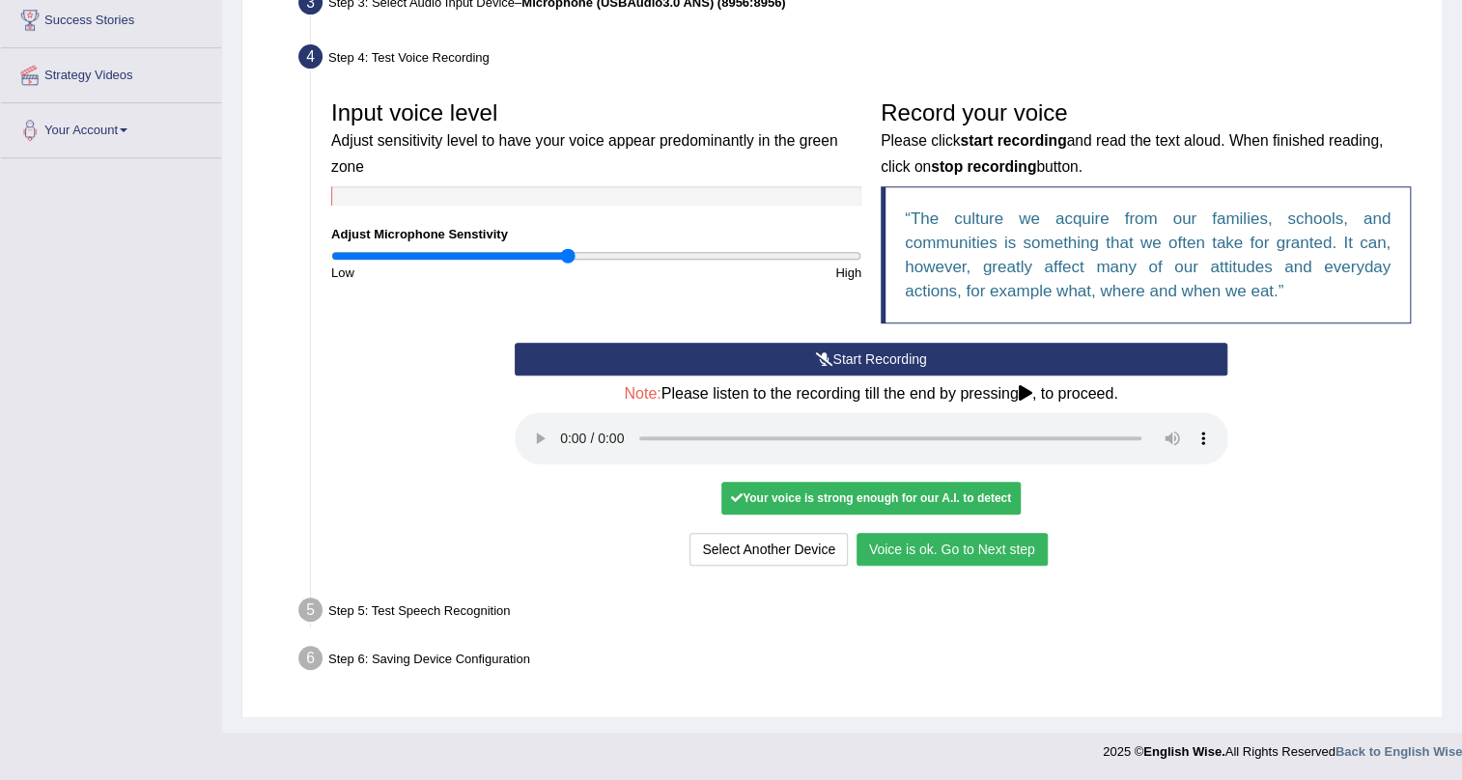
click at [926, 552] on button "Voice is ok. Go to Next step" at bounding box center [952, 549] width 191 height 33
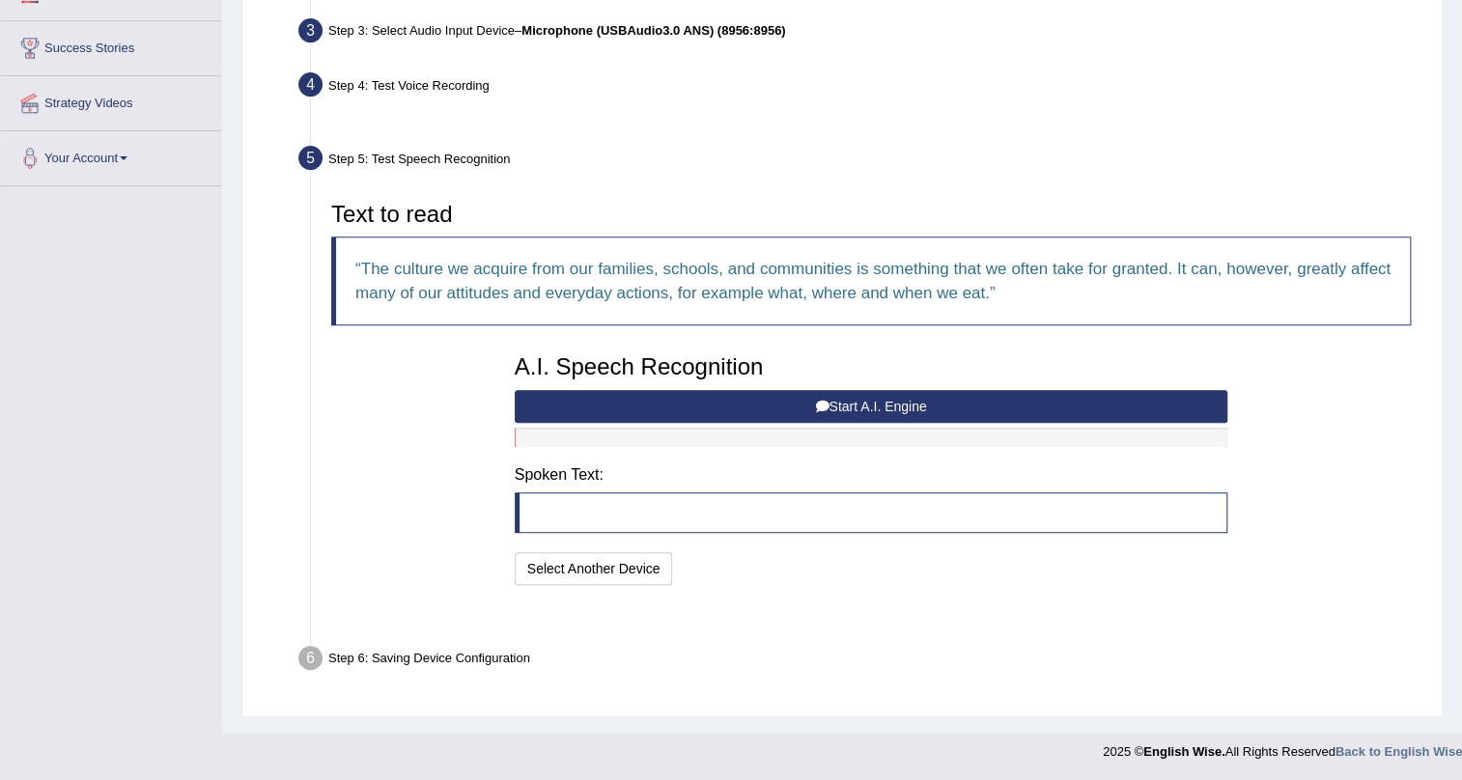
scroll to position [246, 0]
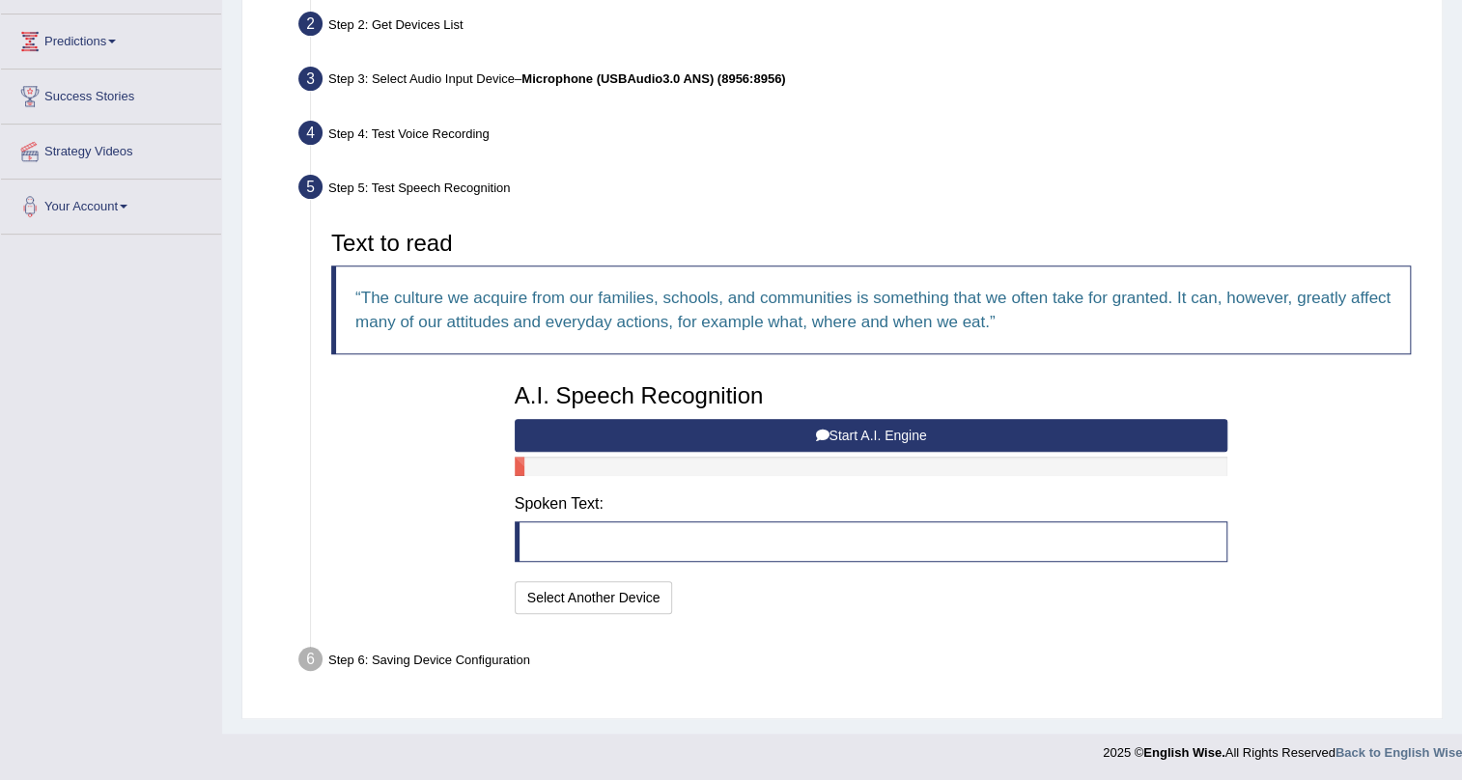
click at [745, 431] on button "Start A.I. Engine" at bounding box center [872, 435] width 714 height 33
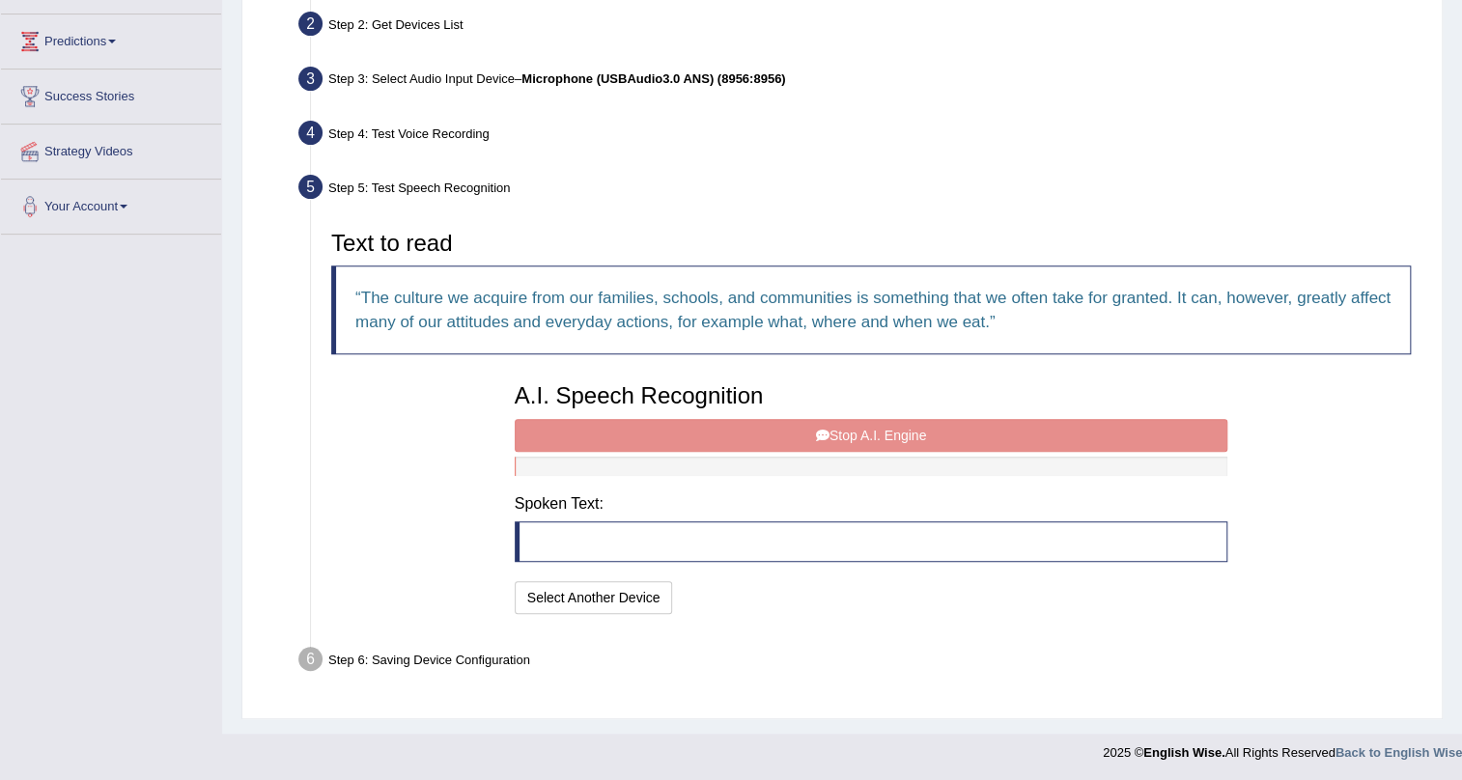
click at [746, 431] on div "A.I. Speech Recognition Start A.I. Engine Stop A.I. Engine Note: Please listen …" at bounding box center [871, 496] width 733 height 245
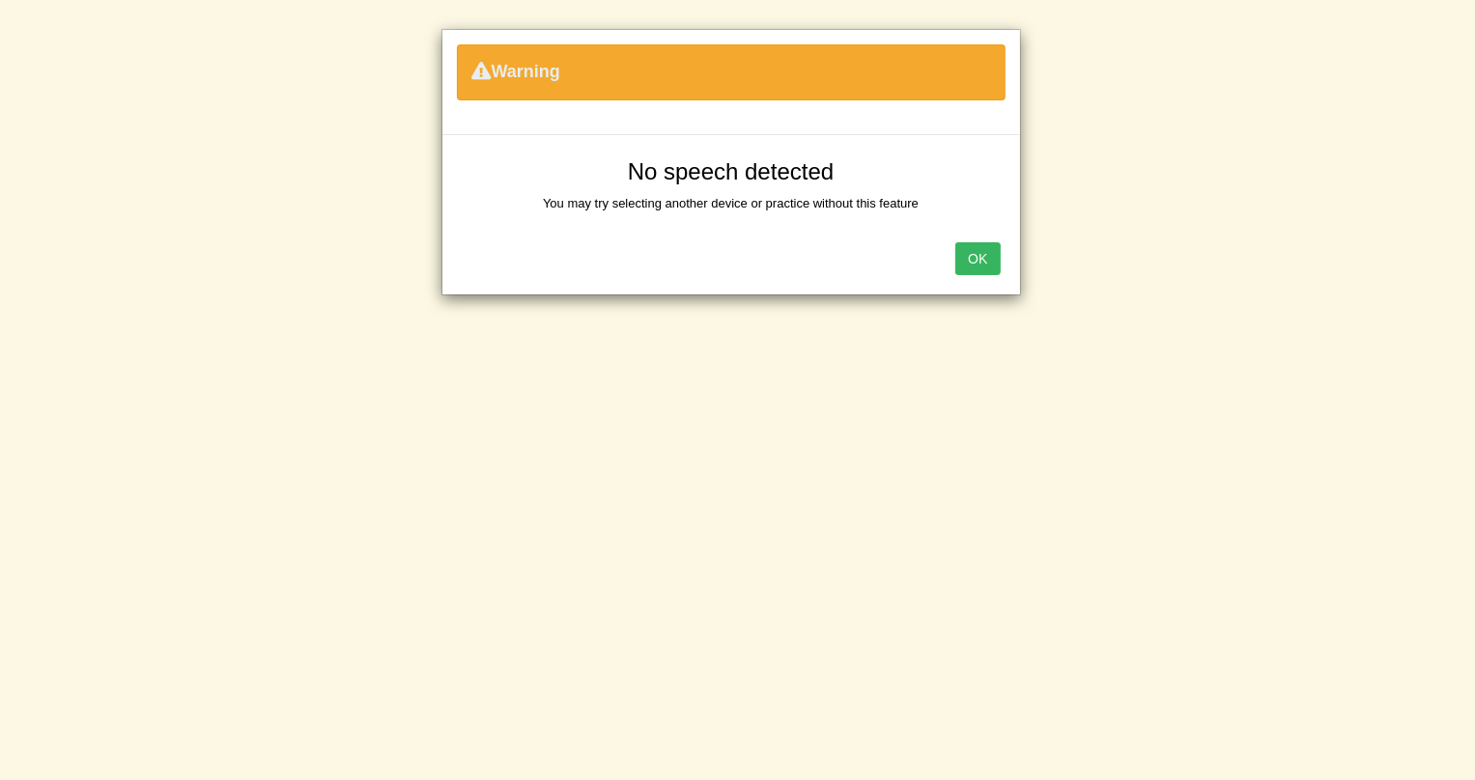
click at [976, 266] on button "OK" at bounding box center [977, 258] width 44 height 33
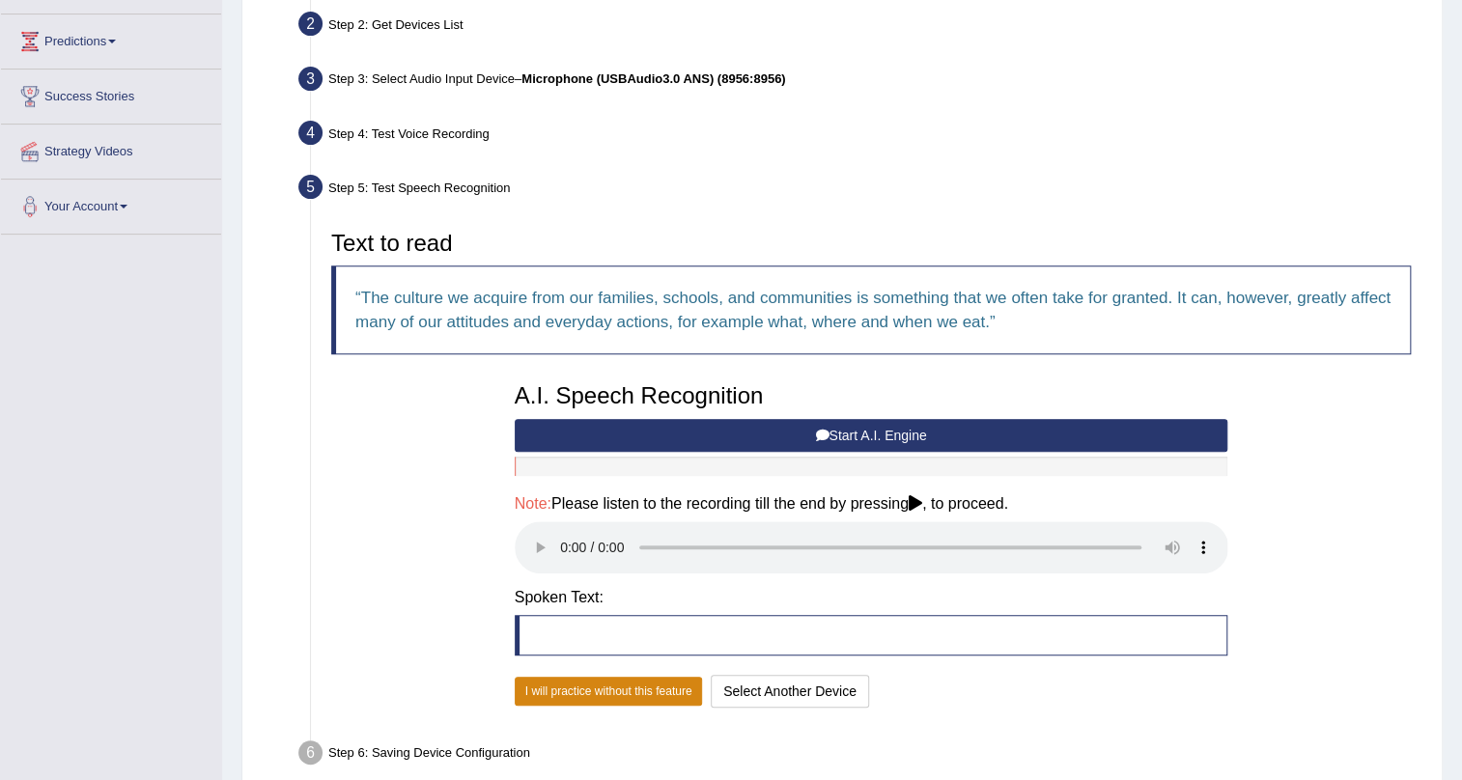
click at [584, 699] on button "I will practice without this feature" at bounding box center [609, 691] width 188 height 29
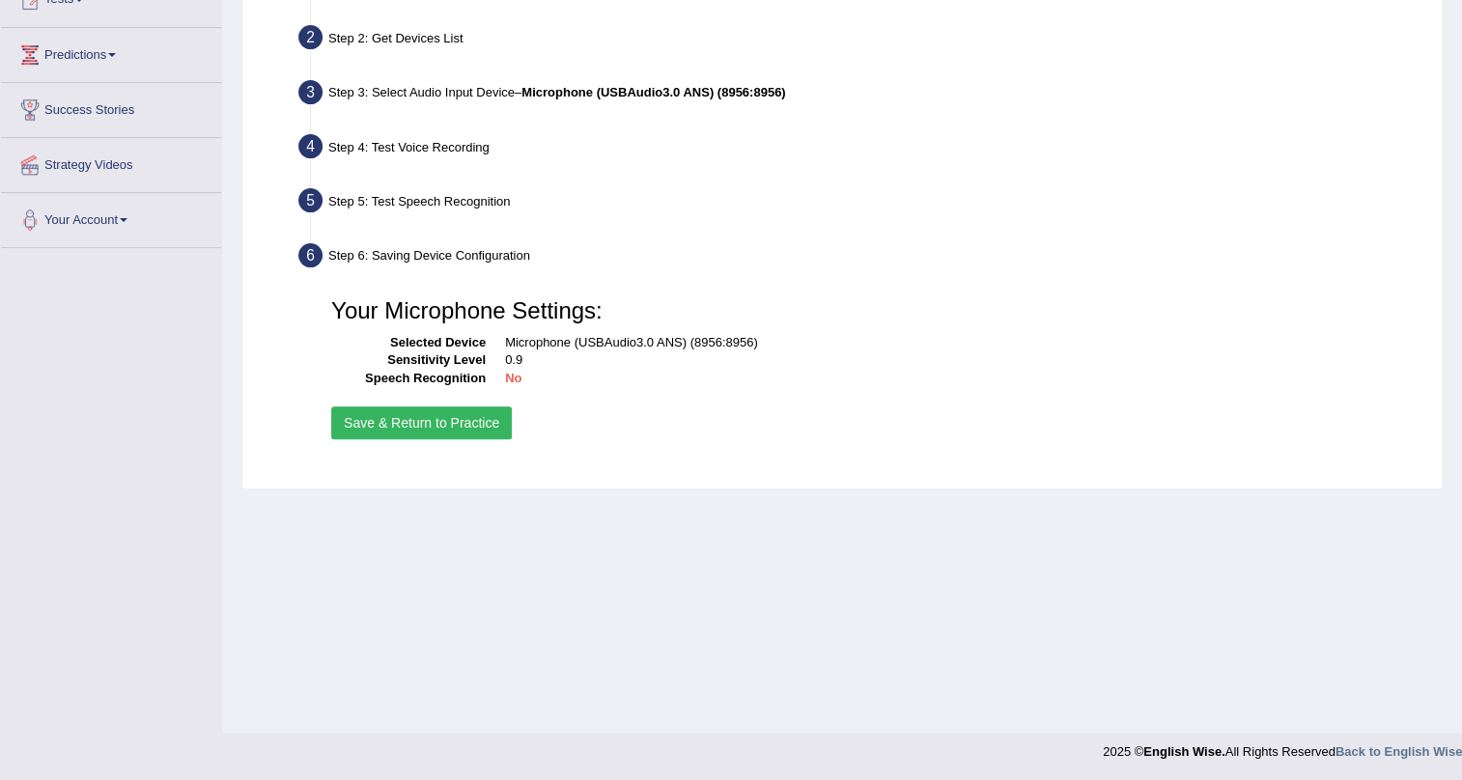
click at [358, 419] on button "Save & Return to Practice" at bounding box center [421, 423] width 181 height 33
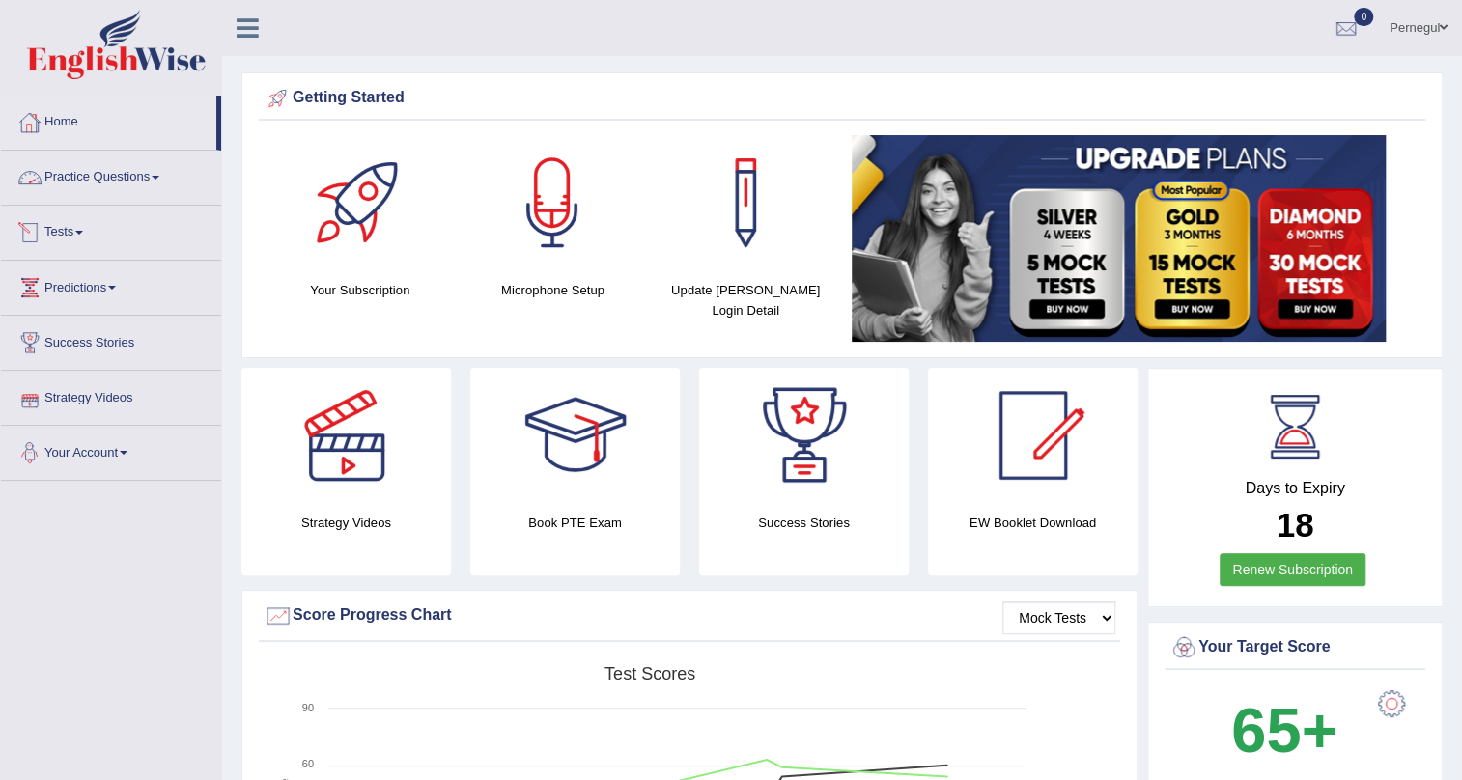
click link "Practice Questions"
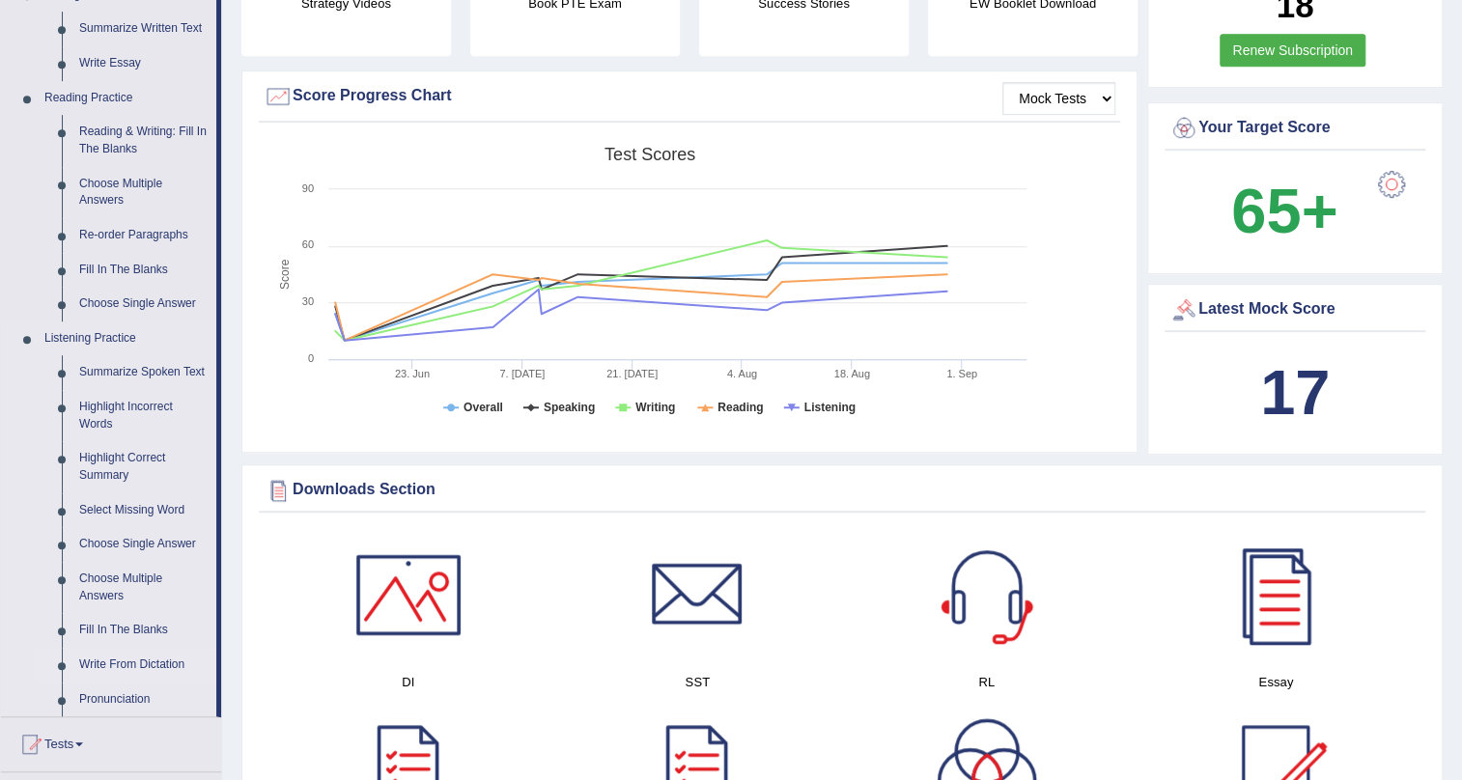
scroll to position [702, 0]
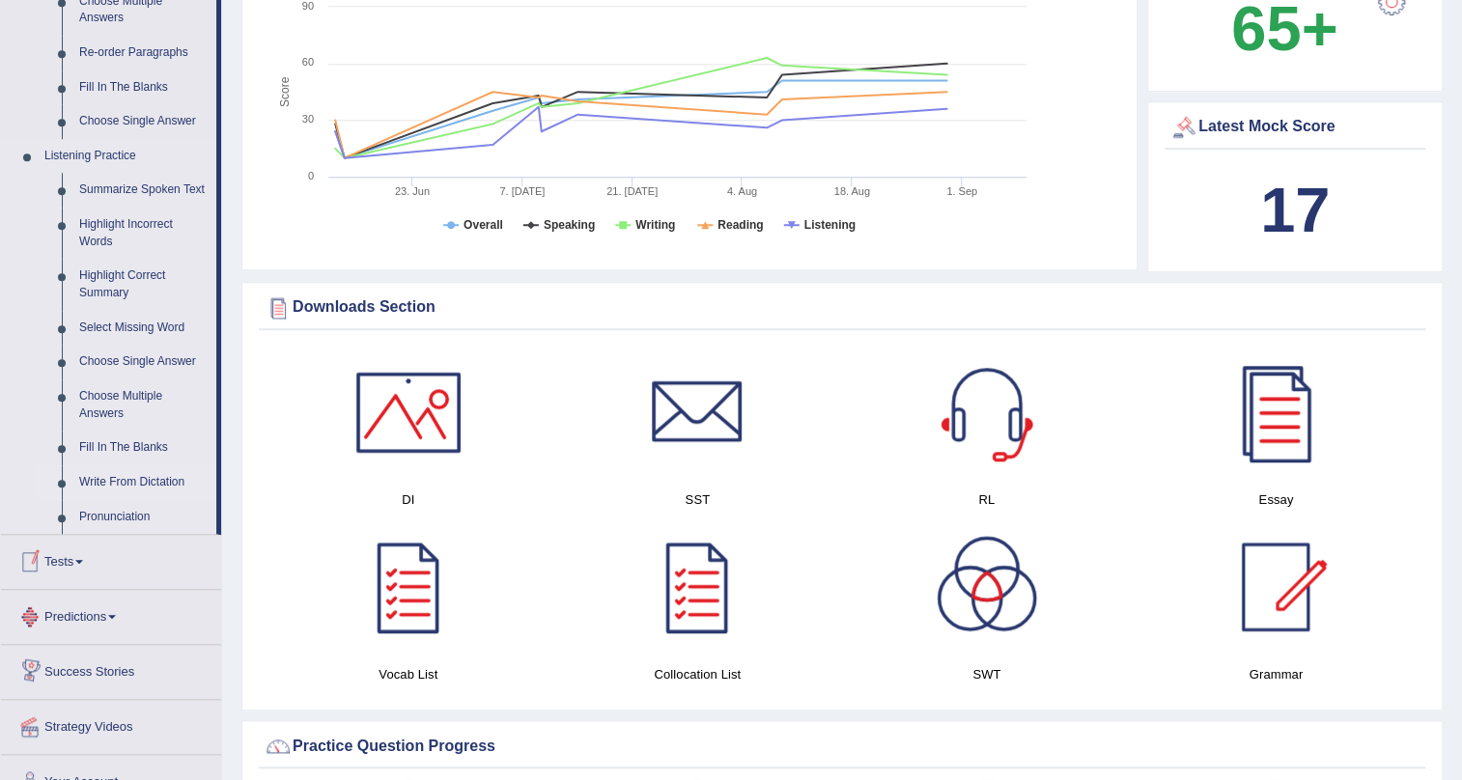
click link "Write From Dictation"
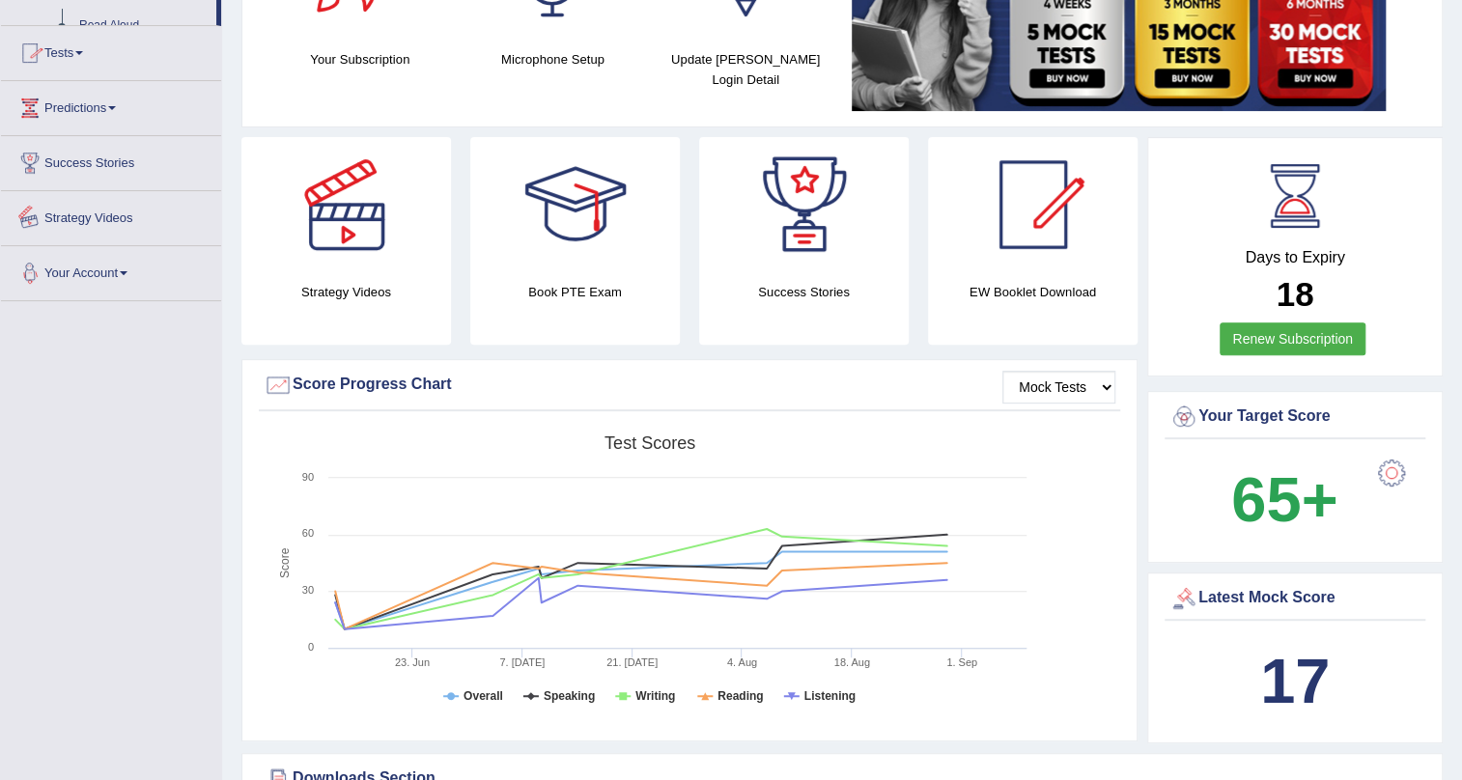
scroll to position [356, 0]
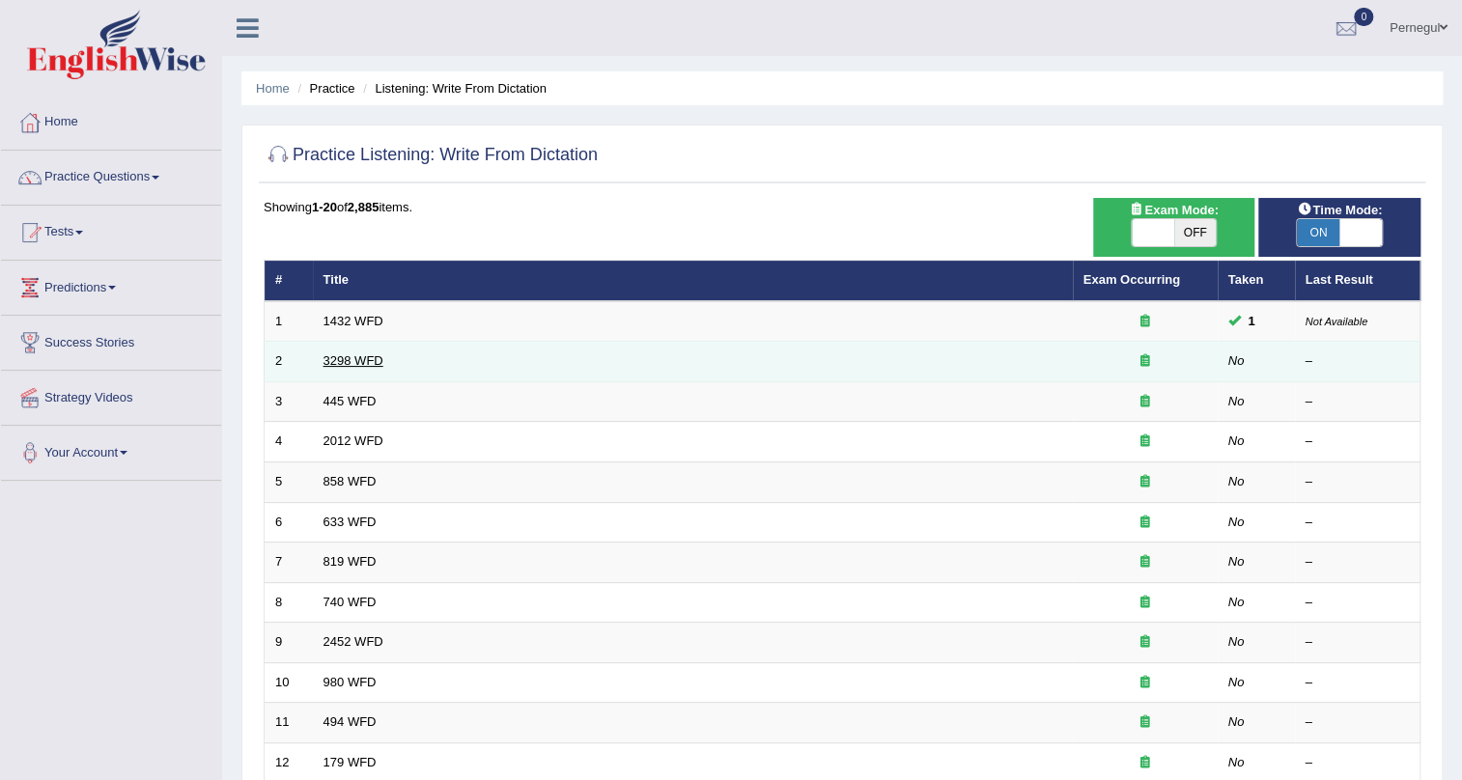
click at [336, 354] on link "3298 WFD" at bounding box center [354, 360] width 60 height 14
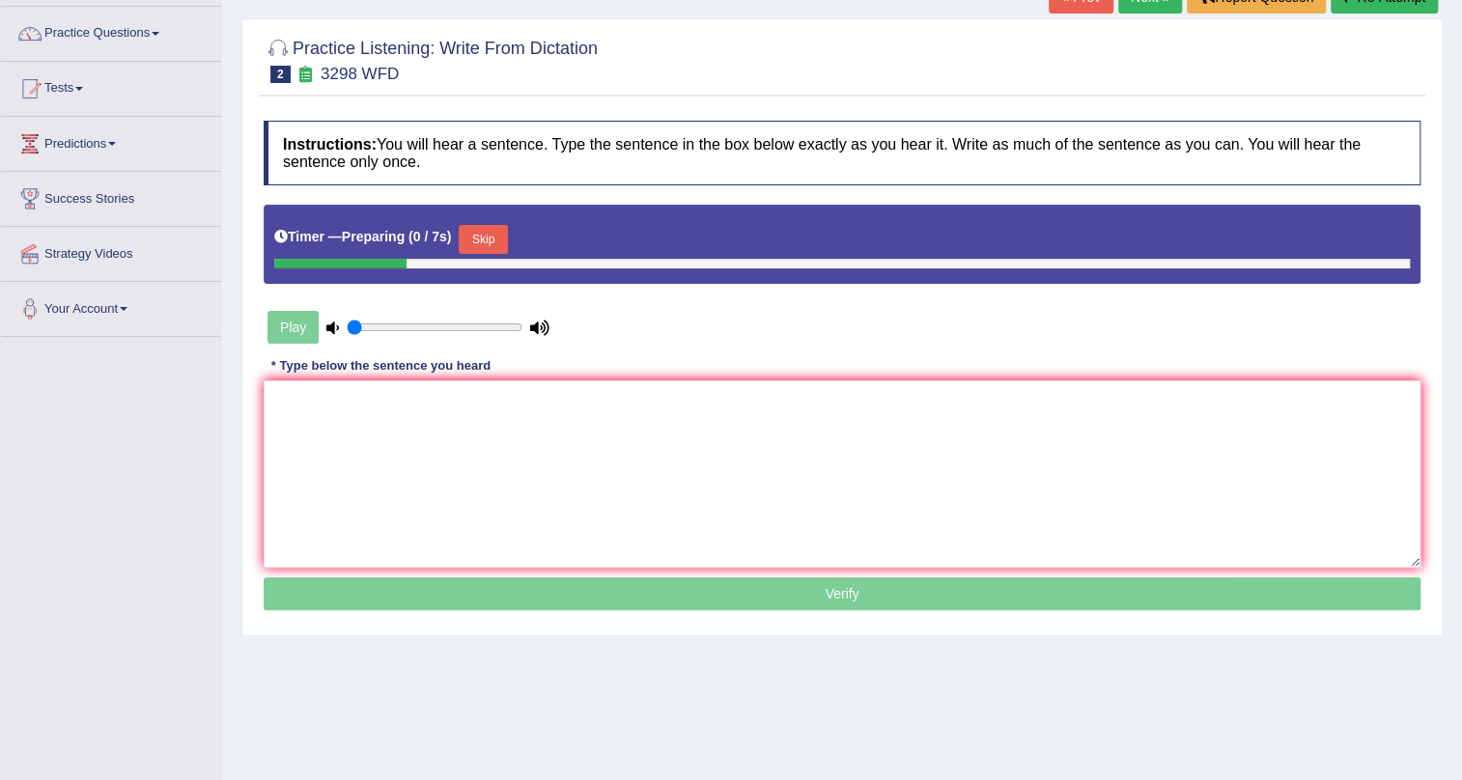
scroll to position [233, 0]
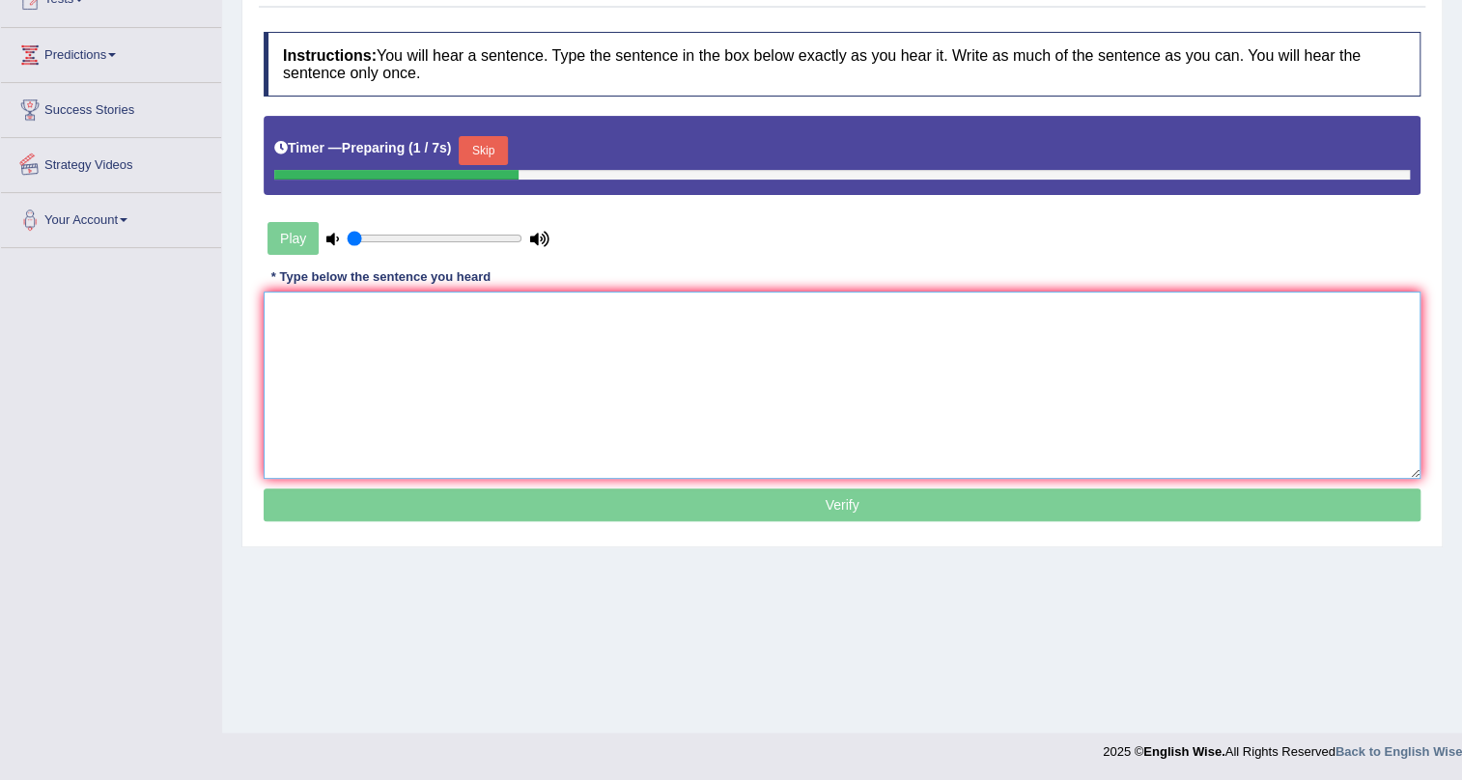
click at [471, 367] on textarea at bounding box center [842, 385] width 1157 height 187
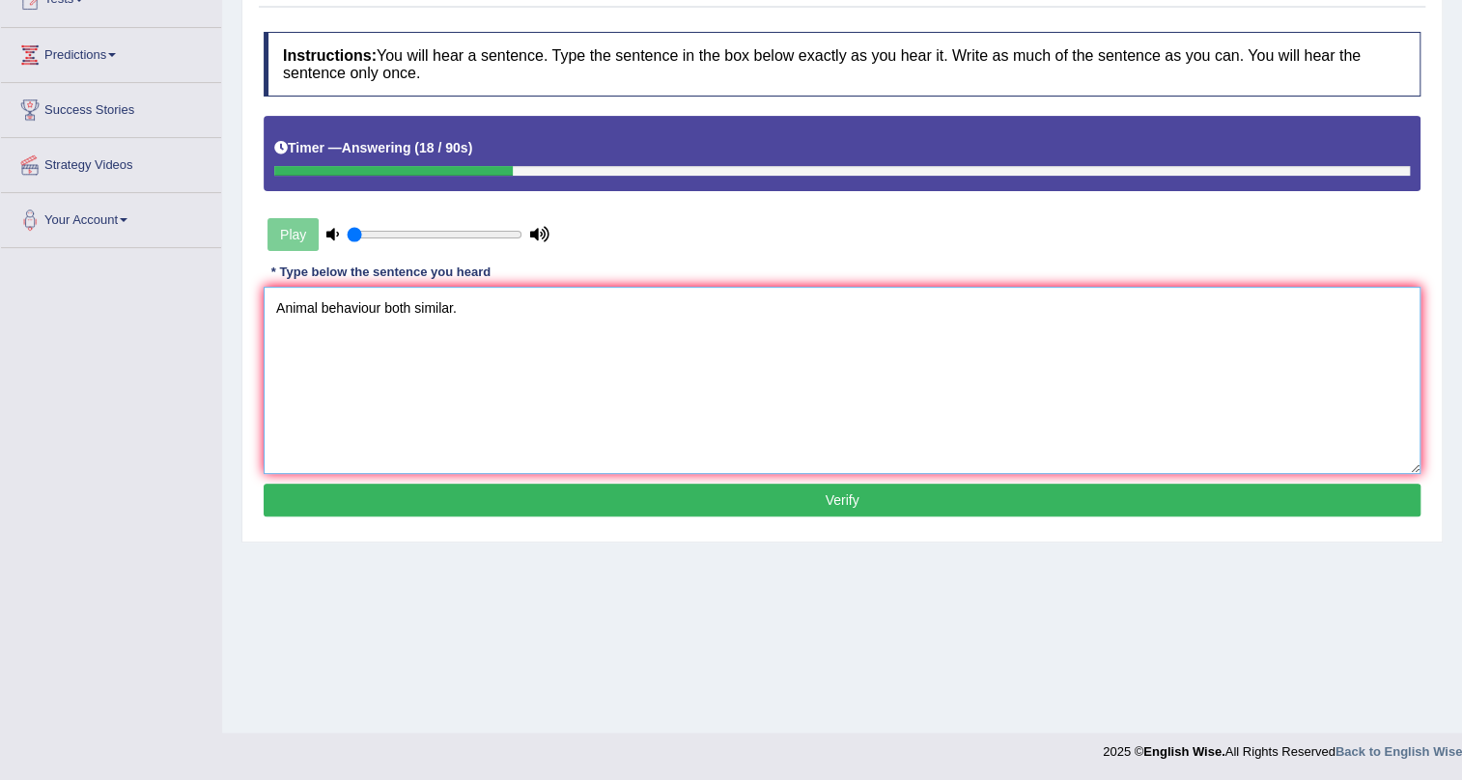
type textarea "Animal behaviour both similar."
click at [532, 497] on button "Verify" at bounding box center [842, 500] width 1157 height 33
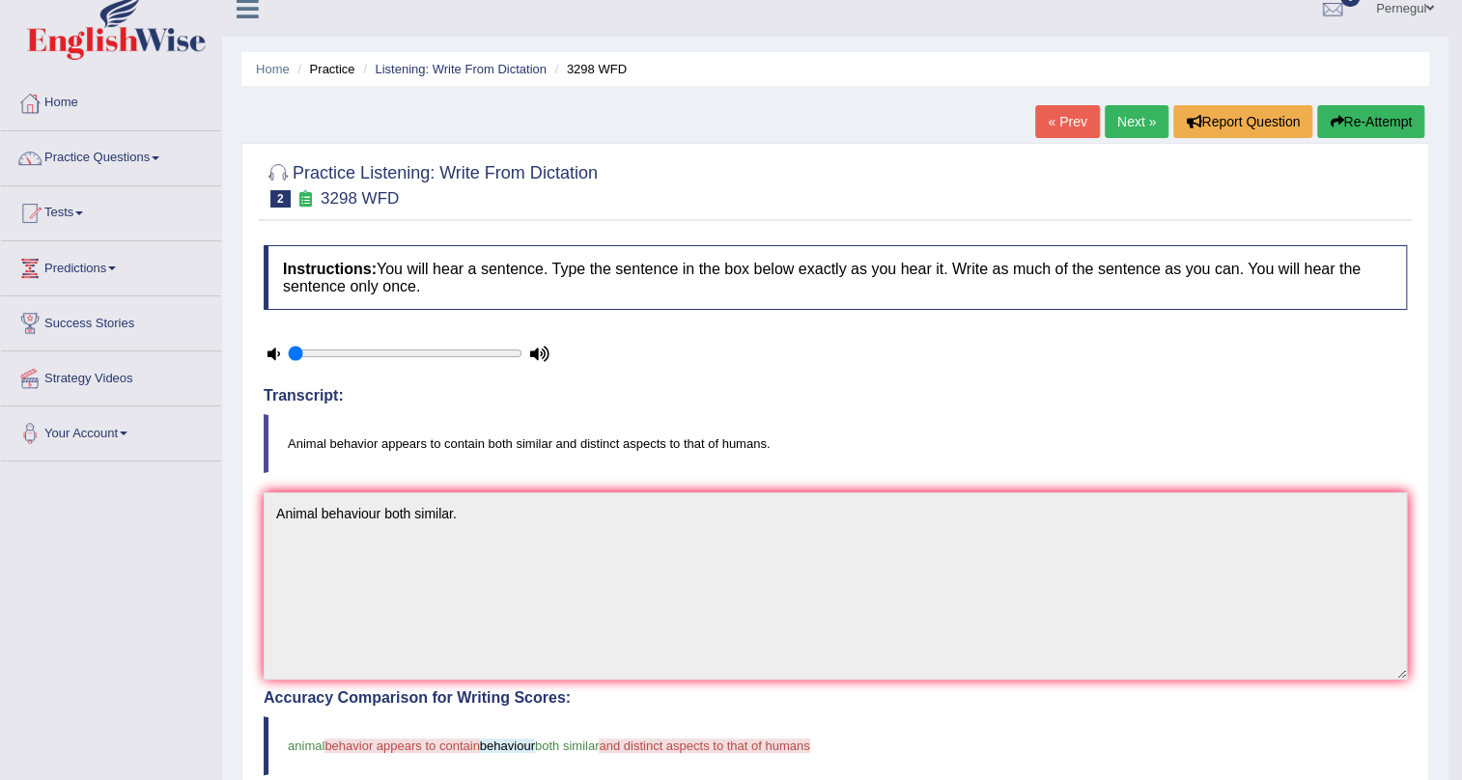
scroll to position [0, 0]
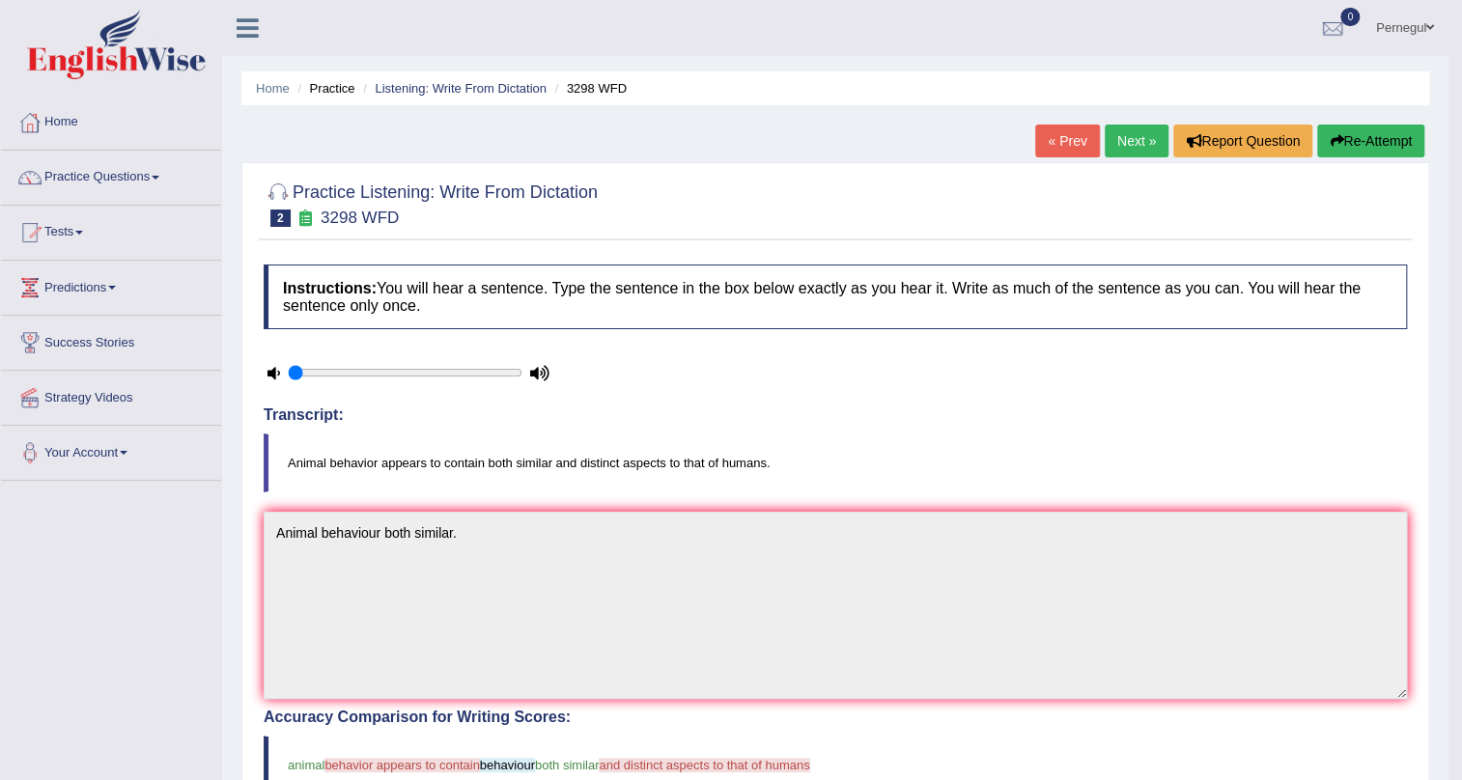
click at [1362, 135] on button "Re-Attempt" at bounding box center [1370, 141] width 107 height 33
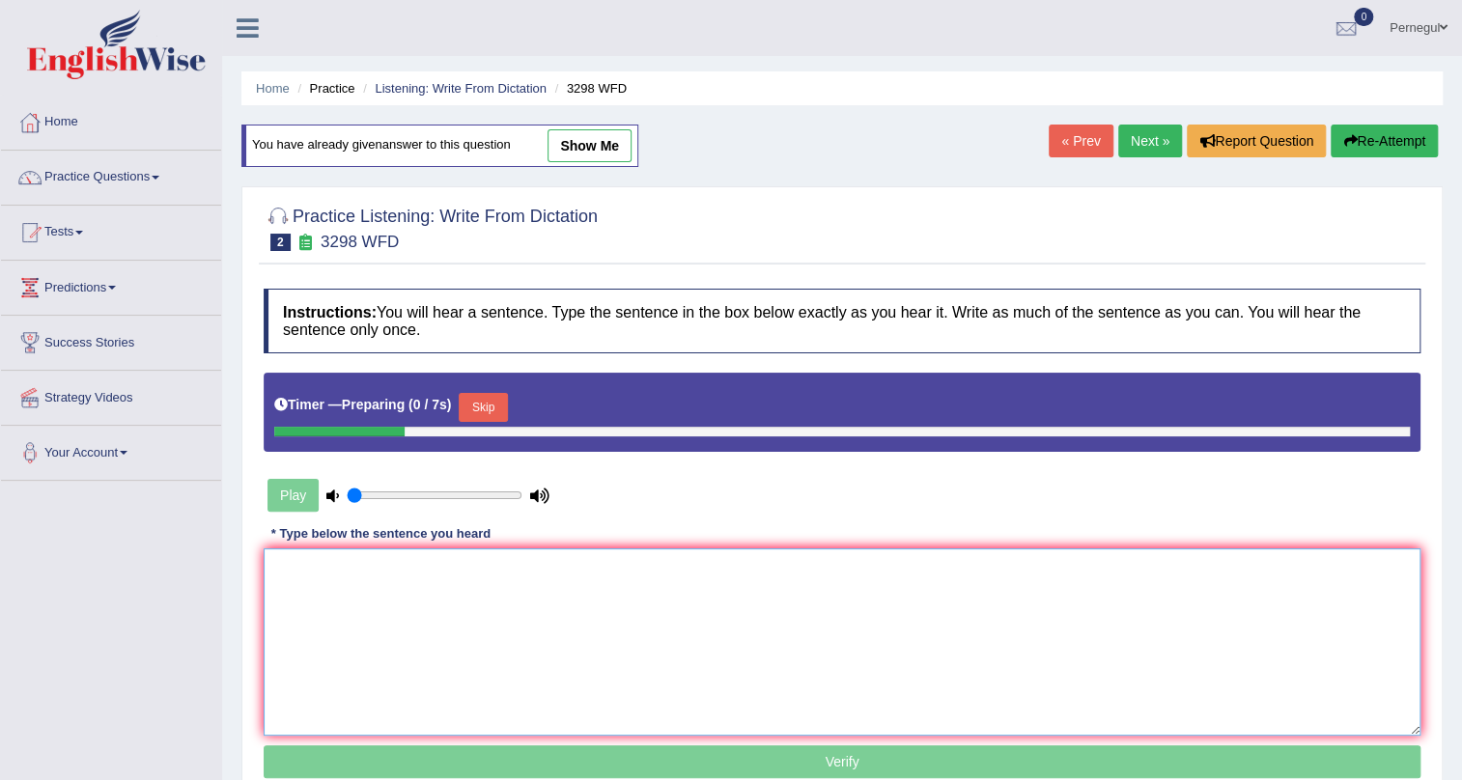
click at [357, 579] on textarea at bounding box center [842, 642] width 1157 height 187
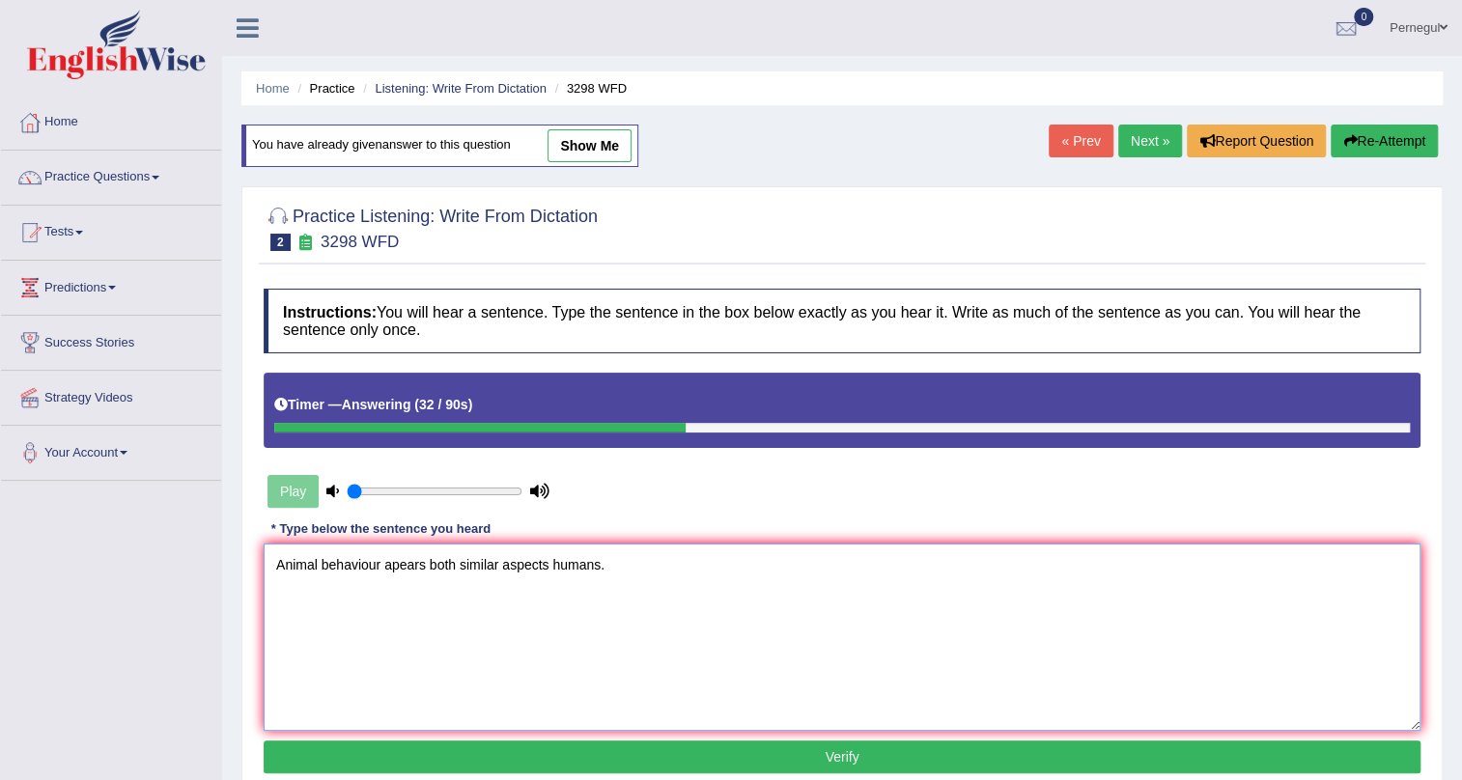
type textarea "Animal behaviour apears both similar aspects humans."
click at [949, 756] on button "Verify" at bounding box center [842, 757] width 1157 height 33
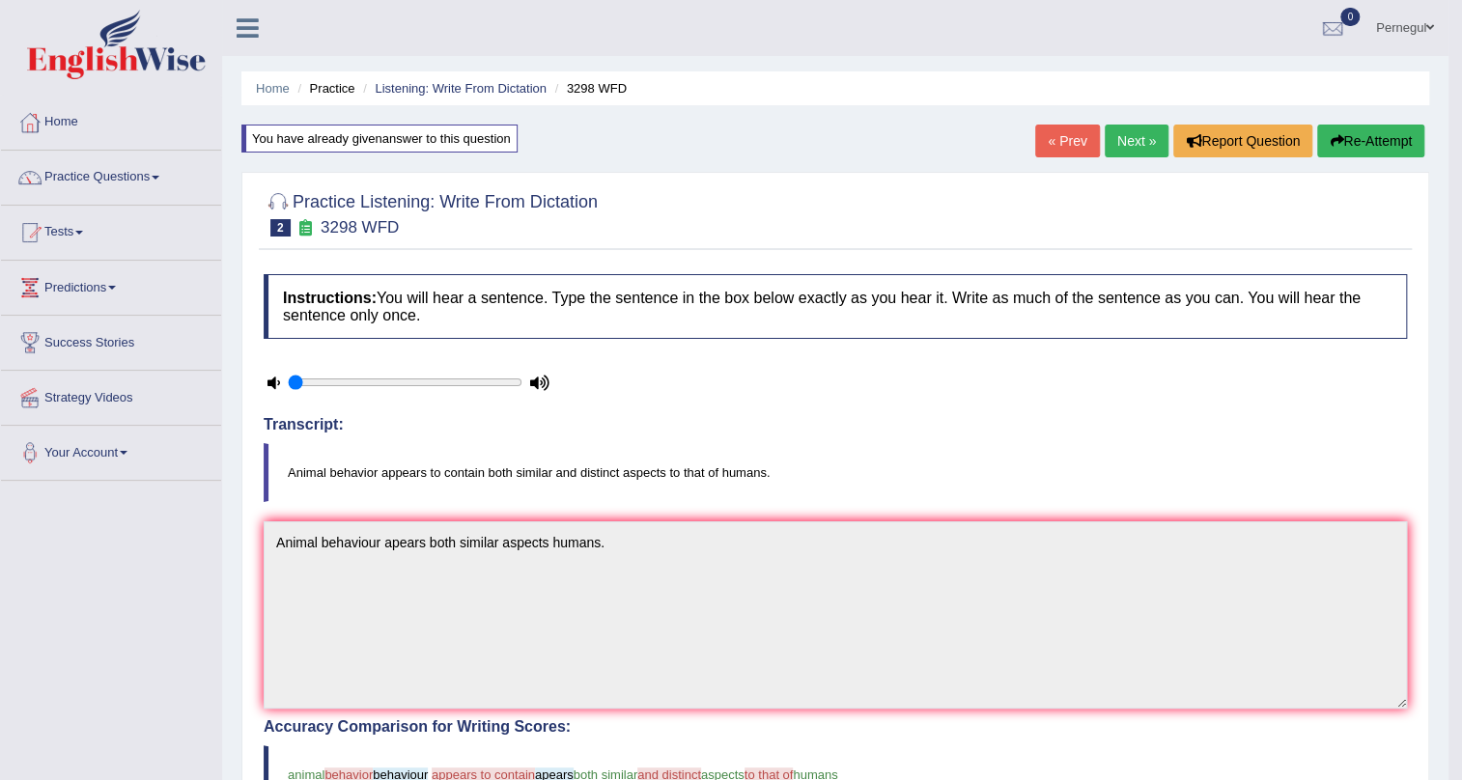
click at [1145, 141] on link "Next »" at bounding box center [1137, 141] width 64 height 33
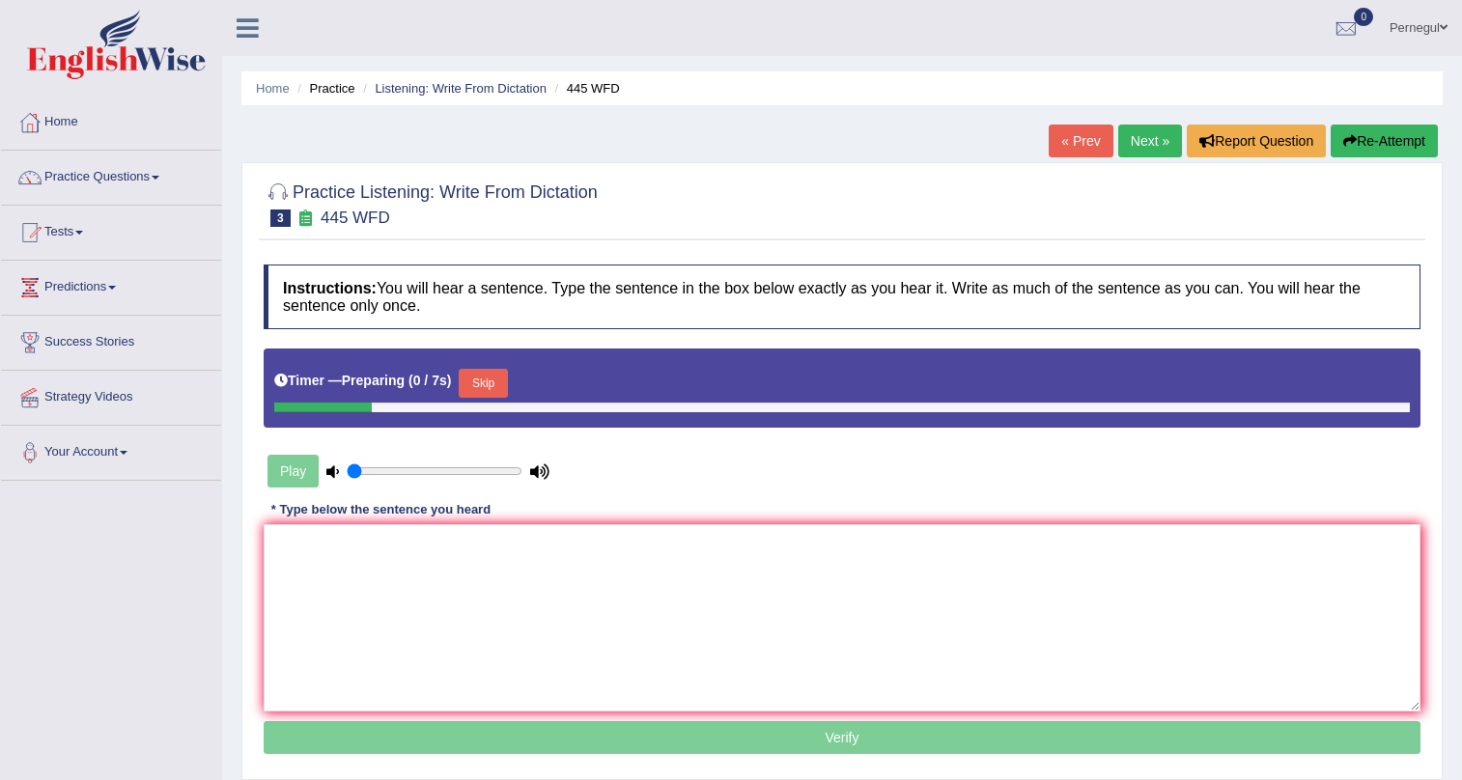
click at [621, 596] on textarea at bounding box center [842, 617] width 1157 height 187
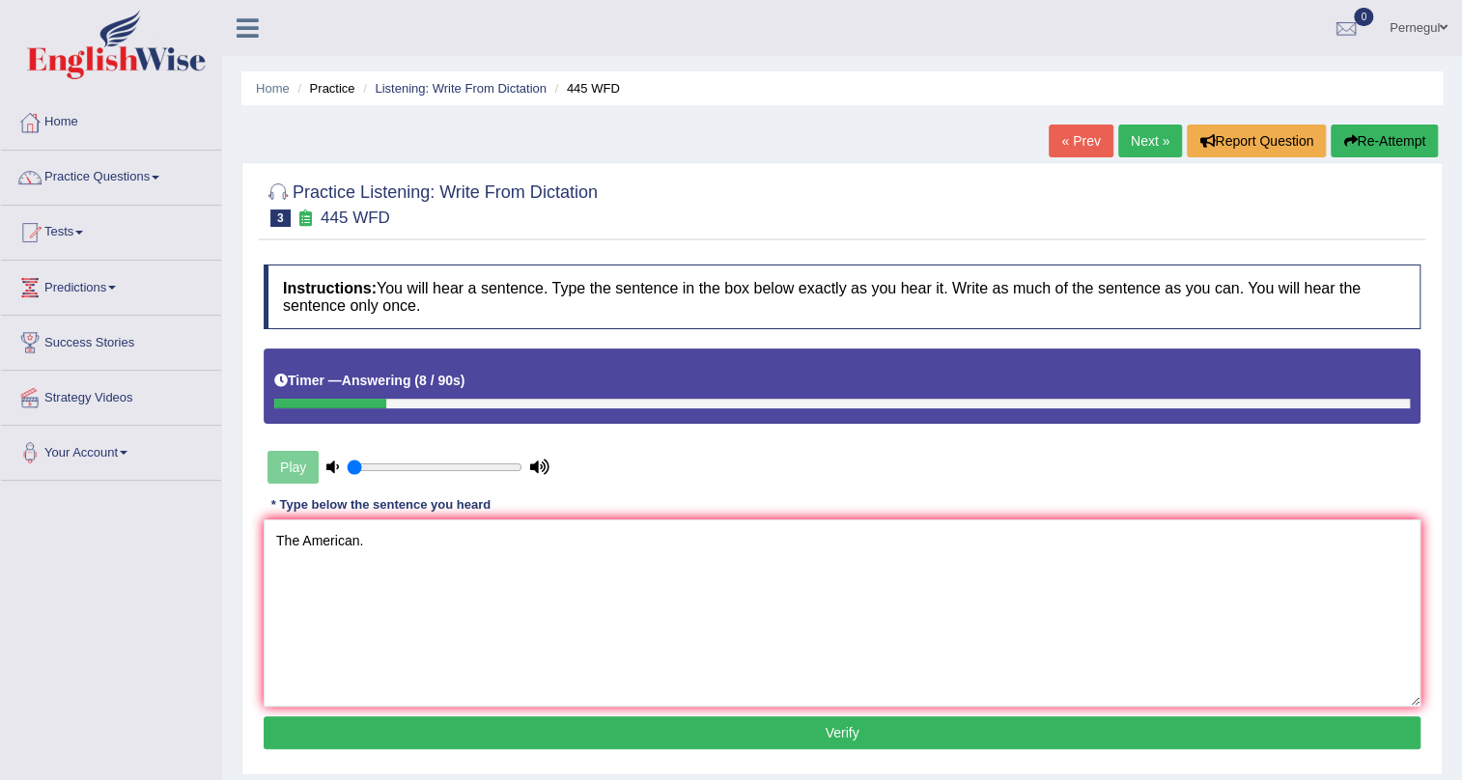
type textarea "The American."
click at [659, 744] on button "Verify" at bounding box center [842, 733] width 1157 height 33
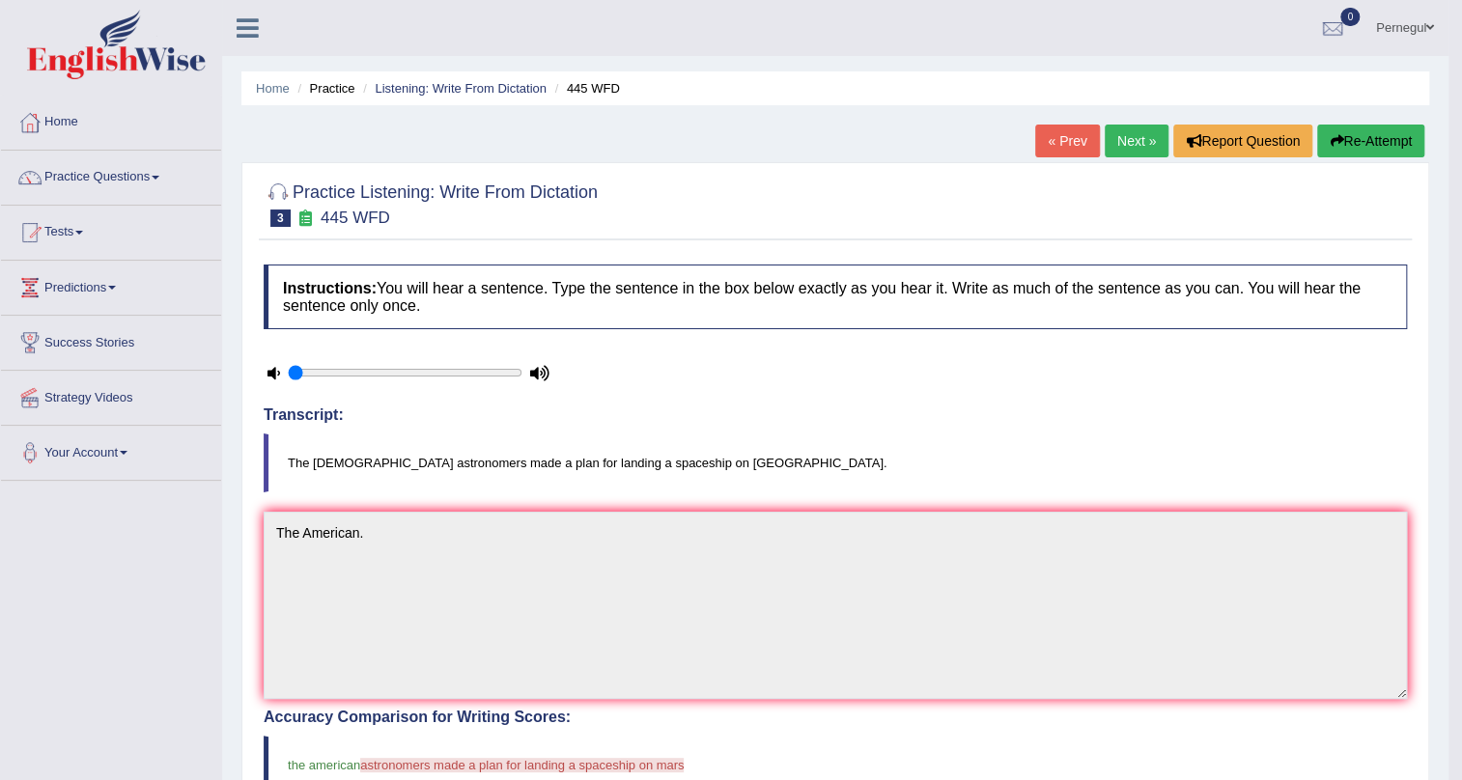
click at [1383, 143] on button "Re-Attempt" at bounding box center [1370, 141] width 107 height 33
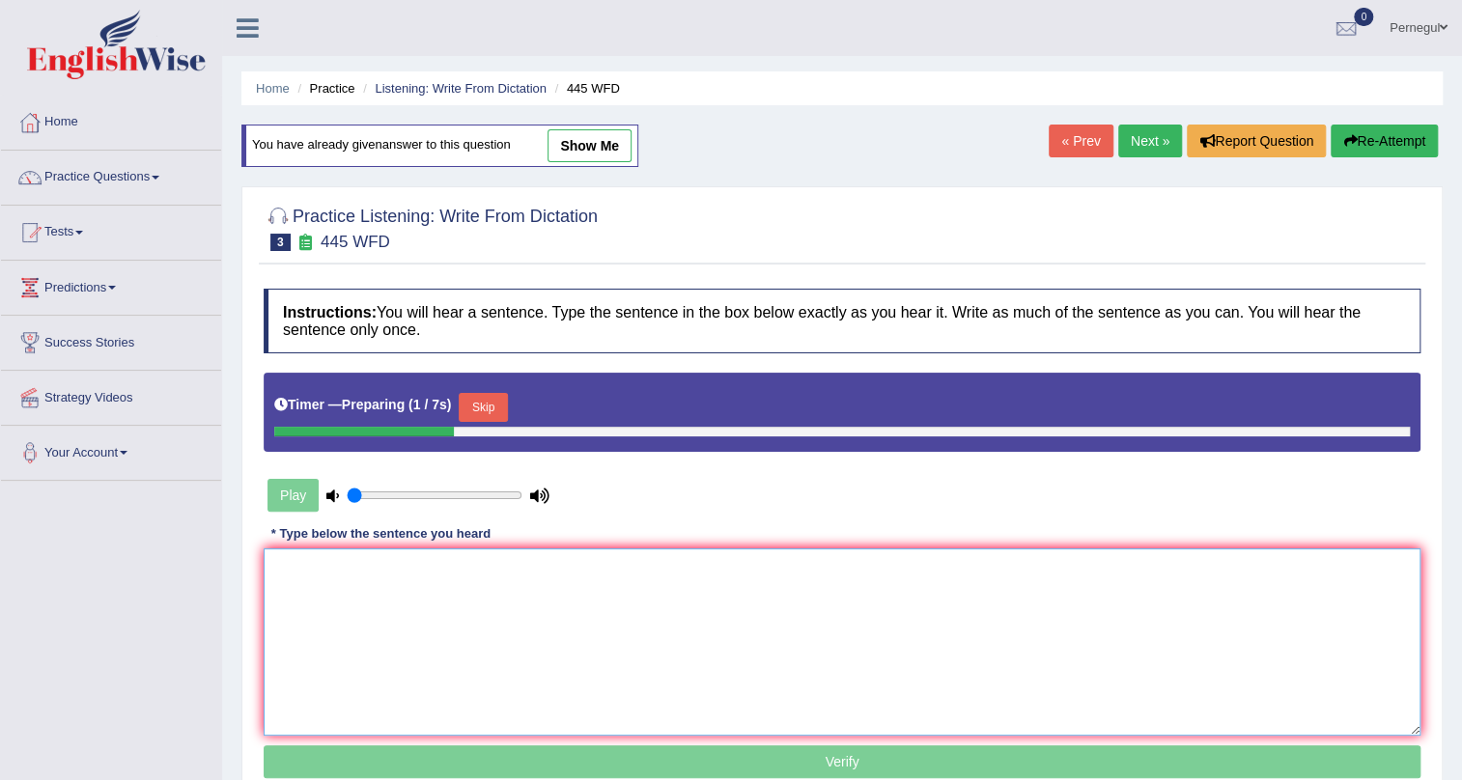
click at [421, 633] on textarea at bounding box center [842, 642] width 1157 height 187
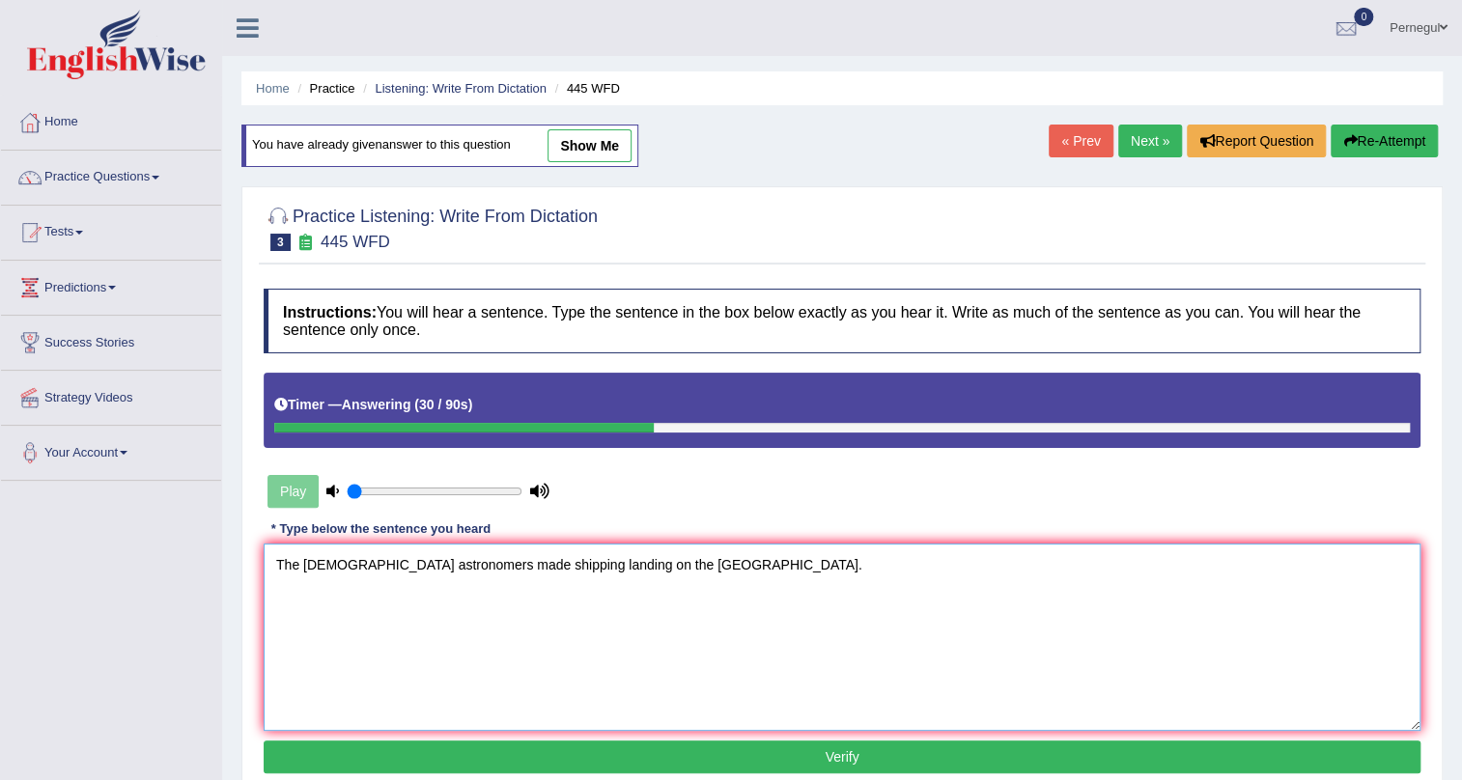
type textarea "The American astronomers made shipping landing on the Mars."
click at [491, 753] on button "Verify" at bounding box center [842, 757] width 1157 height 33
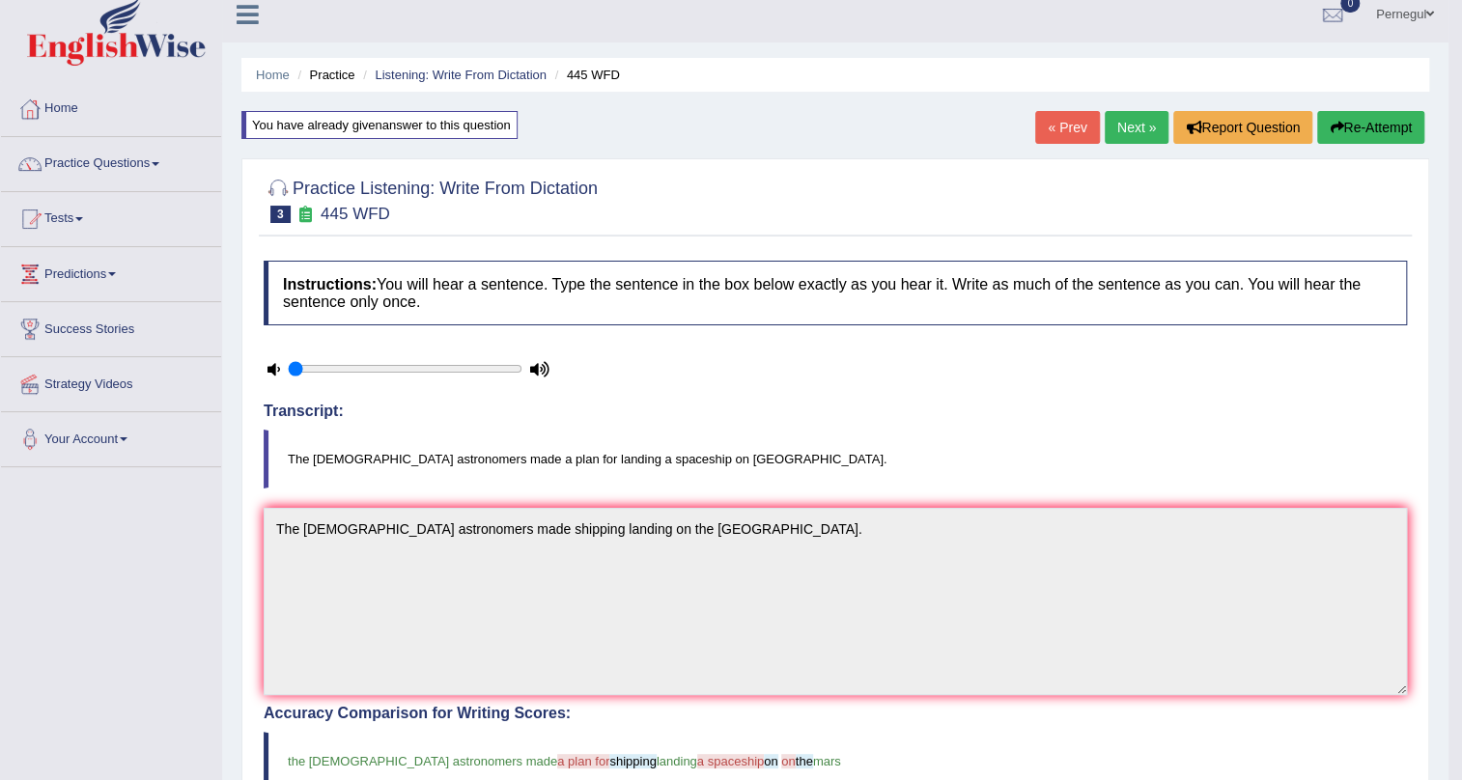
scroll to position [10, 0]
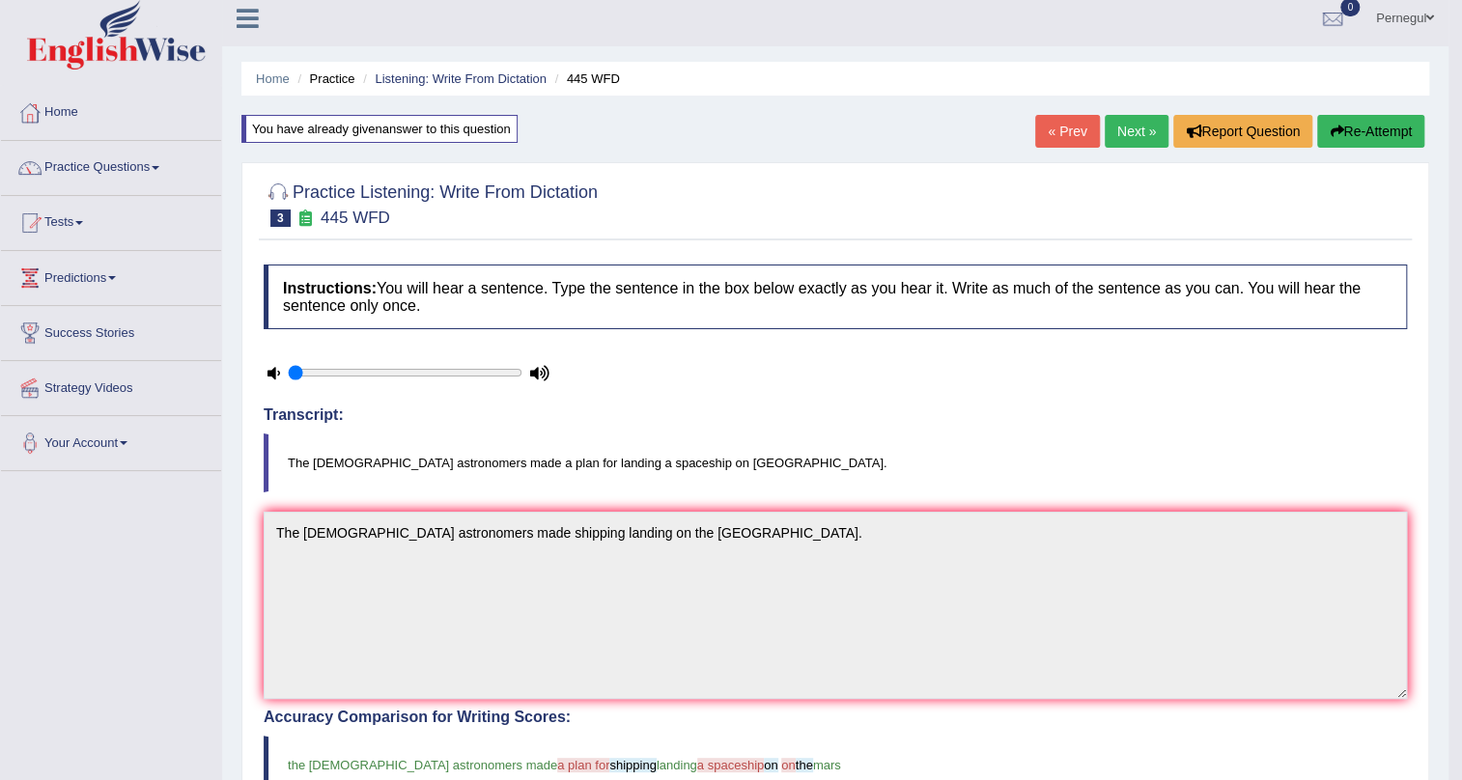
click at [1107, 121] on link "Next »" at bounding box center [1137, 131] width 64 height 33
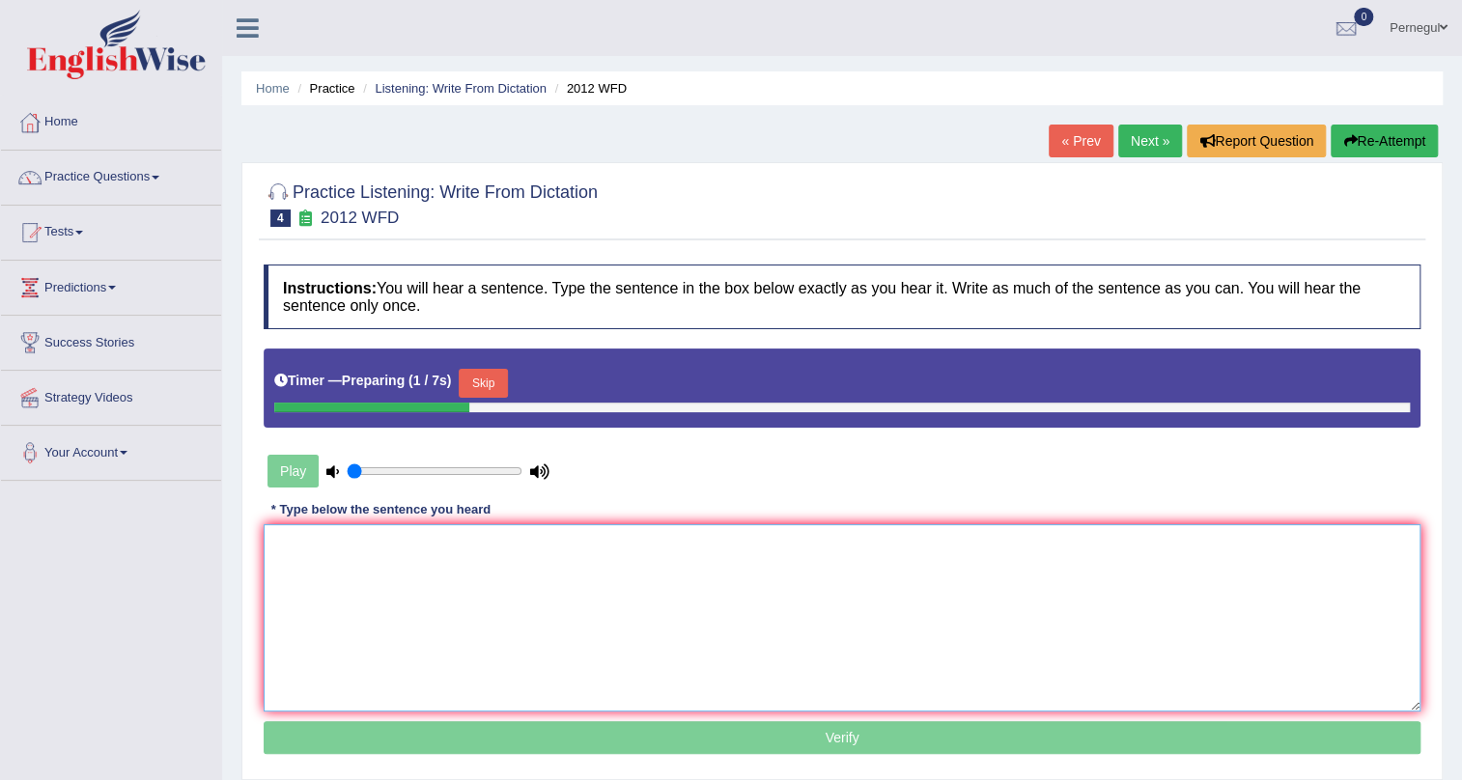
click at [426, 565] on textarea at bounding box center [842, 617] width 1157 height 187
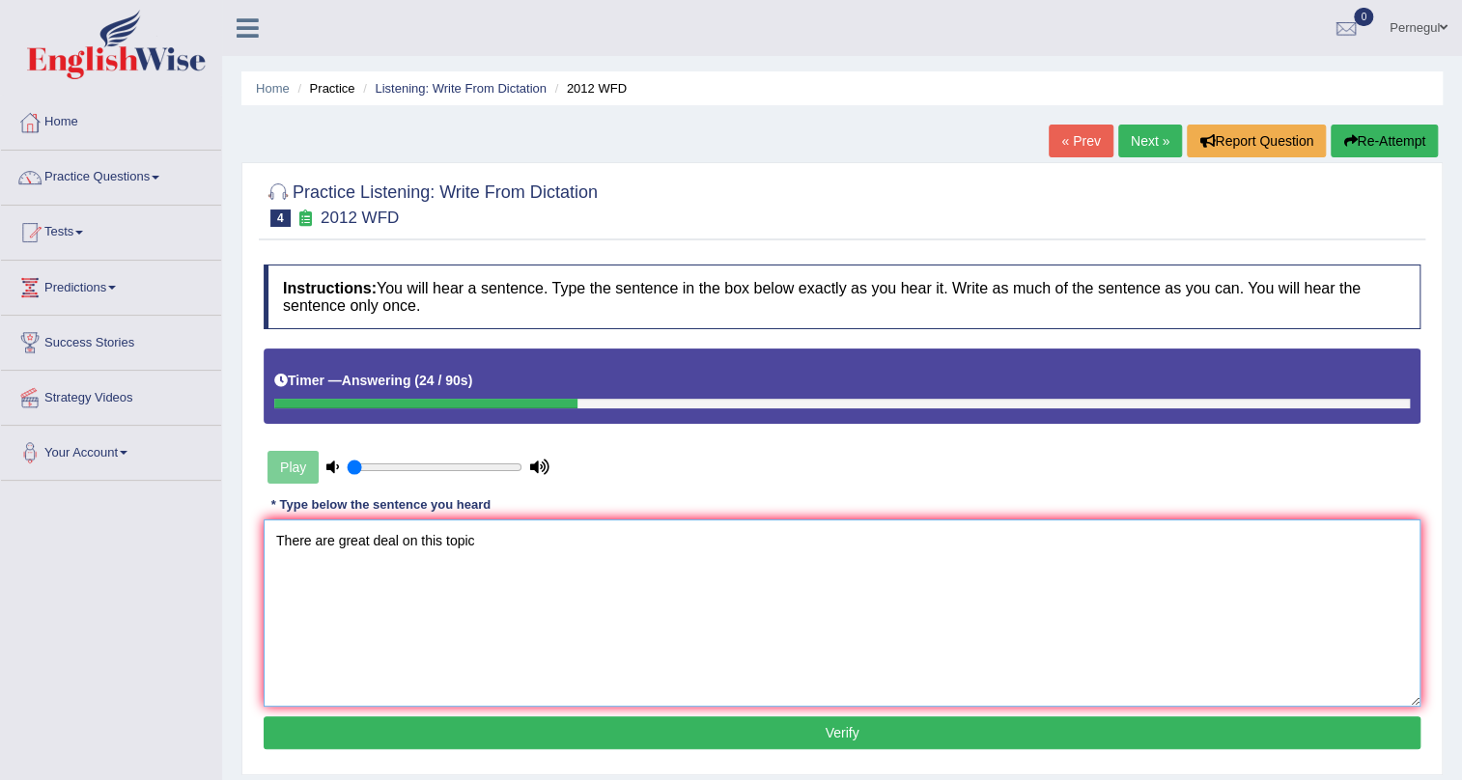
click at [332, 537] on textarea "There are great deal on this topic" at bounding box center [842, 613] width 1157 height 187
type textarea "There are the great deal on this topic"
click at [607, 723] on button "Verify" at bounding box center [842, 733] width 1157 height 33
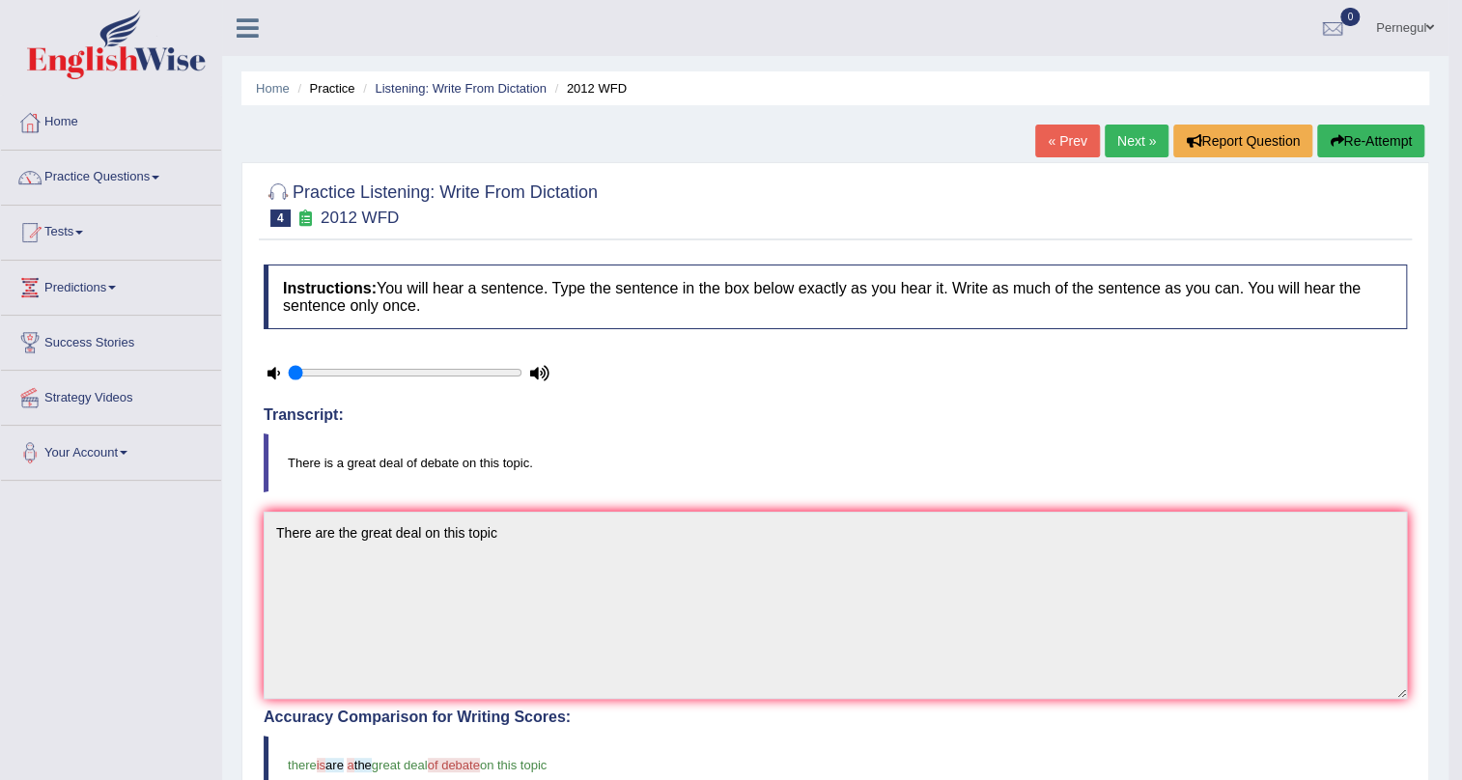
click at [1111, 152] on link "Next »" at bounding box center [1137, 141] width 64 height 33
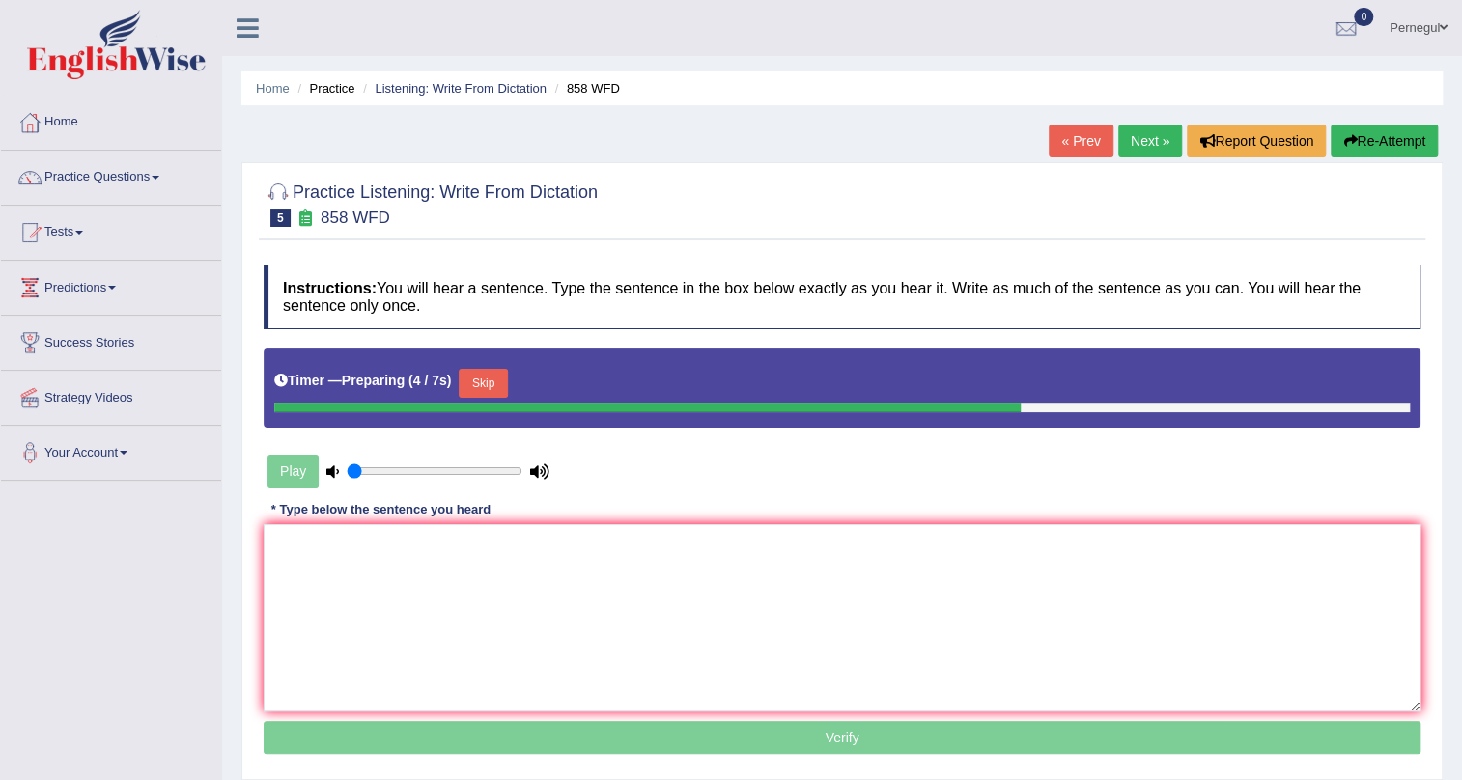
click at [470, 366] on div "Timer — Preparing ( 4 / 7s ) Skip" at bounding box center [842, 383] width 1136 height 39
click at [490, 381] on button "Skip" at bounding box center [483, 383] width 48 height 29
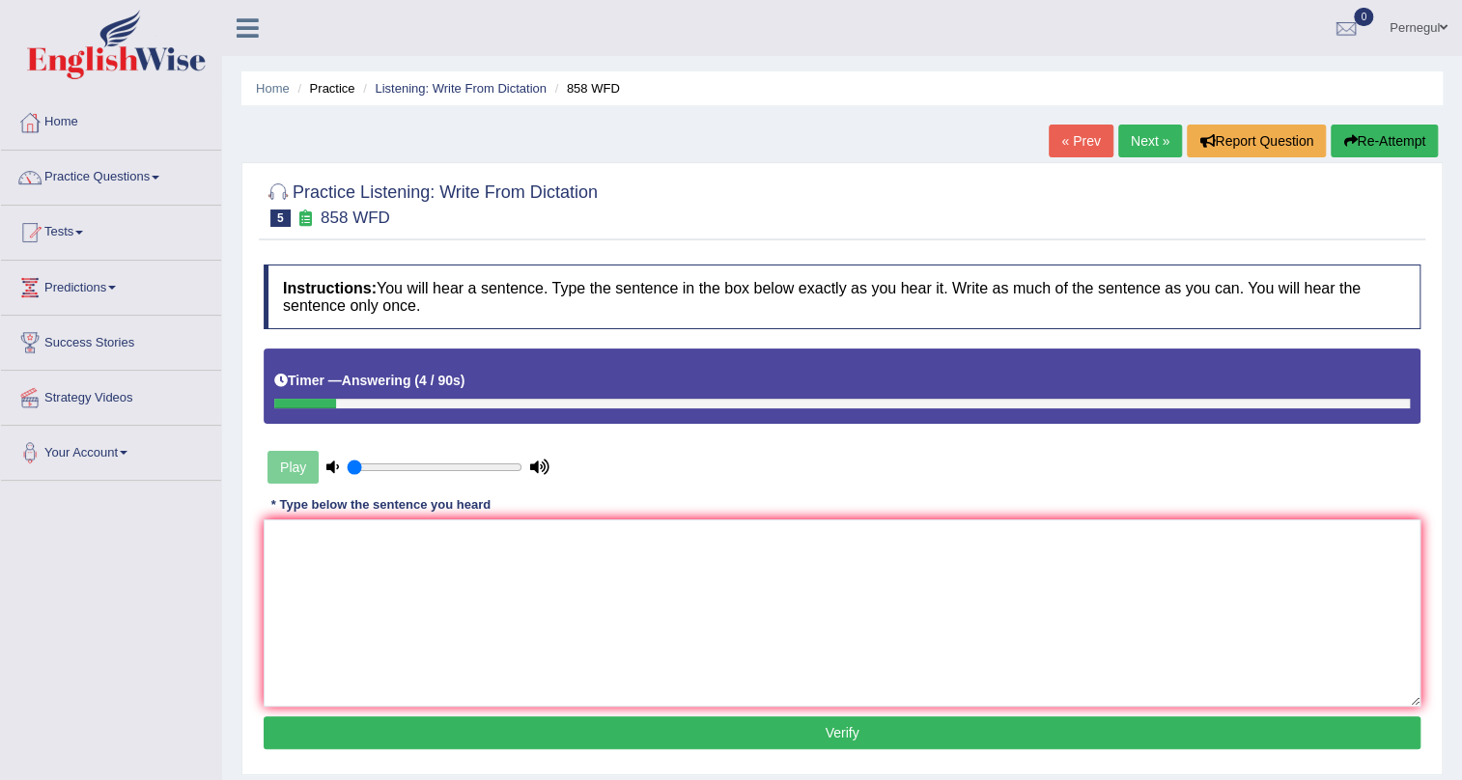
click at [1404, 147] on button "Re-Attempt" at bounding box center [1384, 141] width 107 height 33
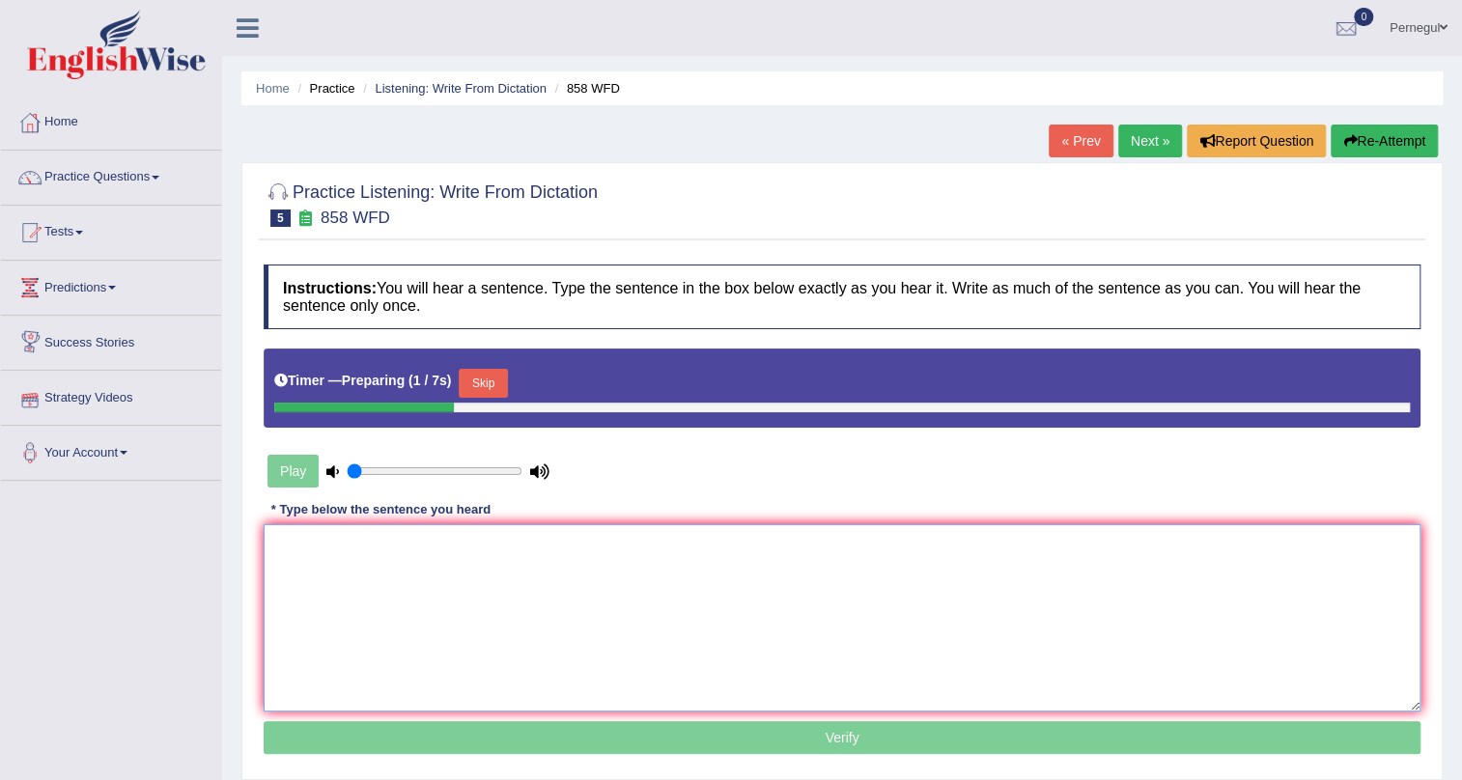
click at [355, 565] on textarea at bounding box center [842, 617] width 1157 height 187
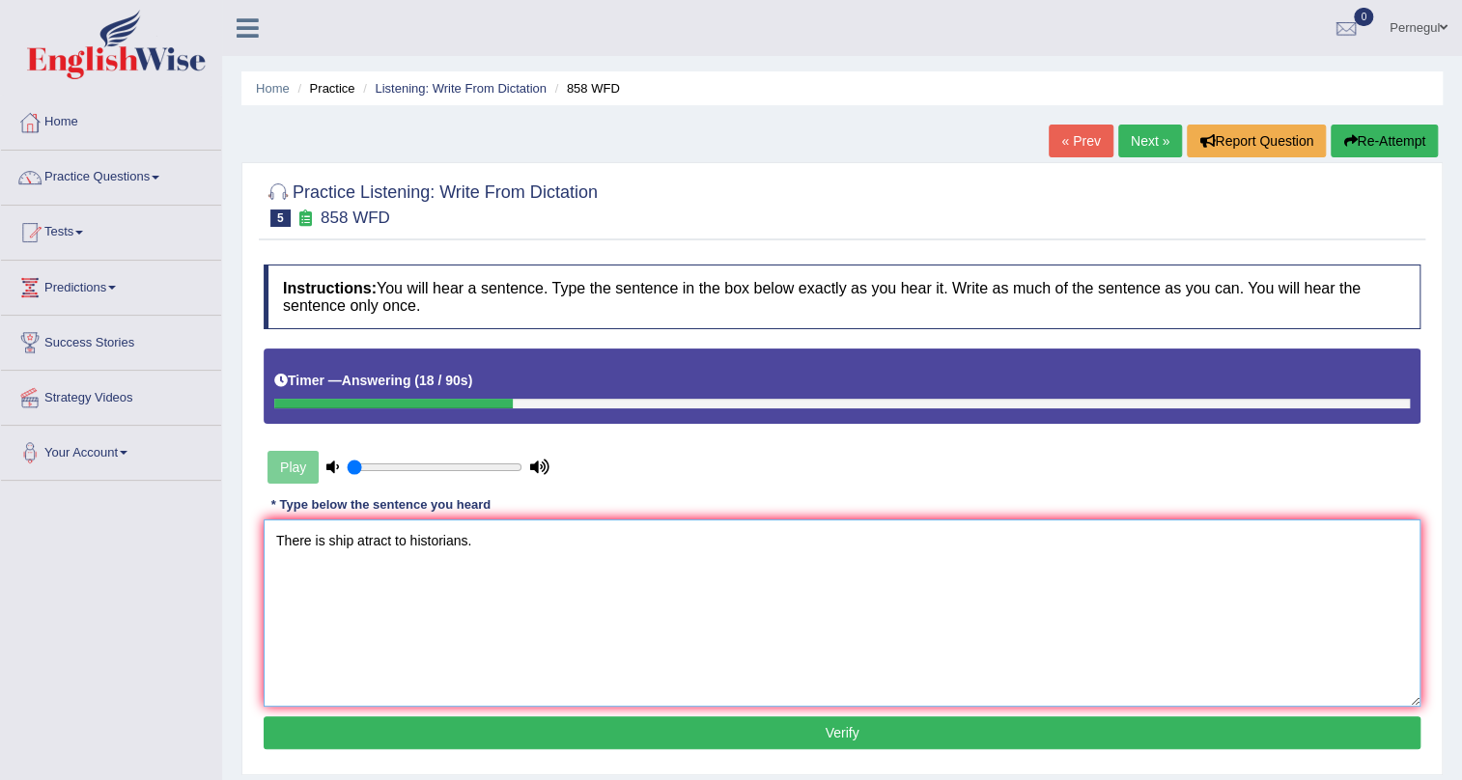
type textarea "There is ship atract to historians."
click at [450, 734] on button "Verify" at bounding box center [842, 733] width 1157 height 33
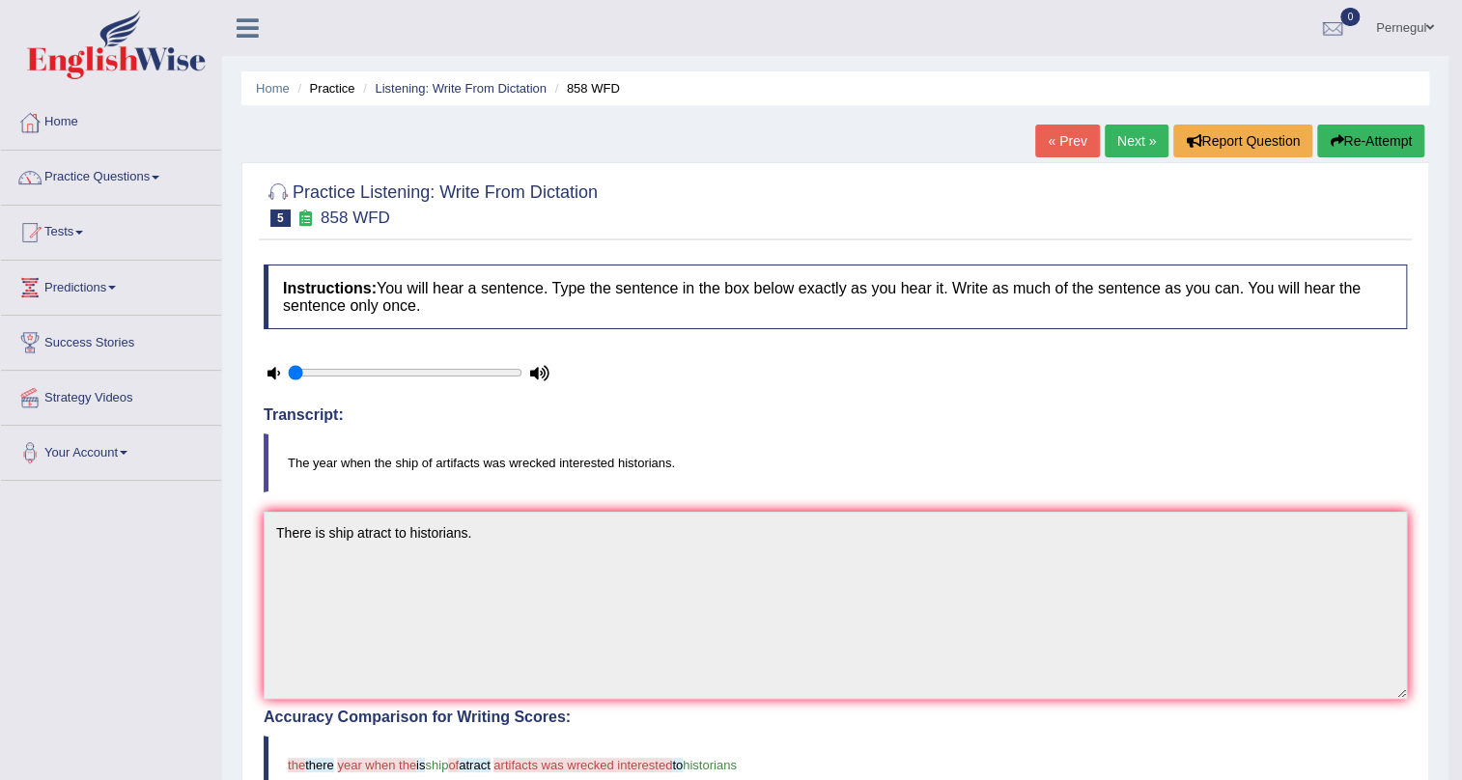
click at [1138, 140] on link "Next »" at bounding box center [1137, 141] width 64 height 33
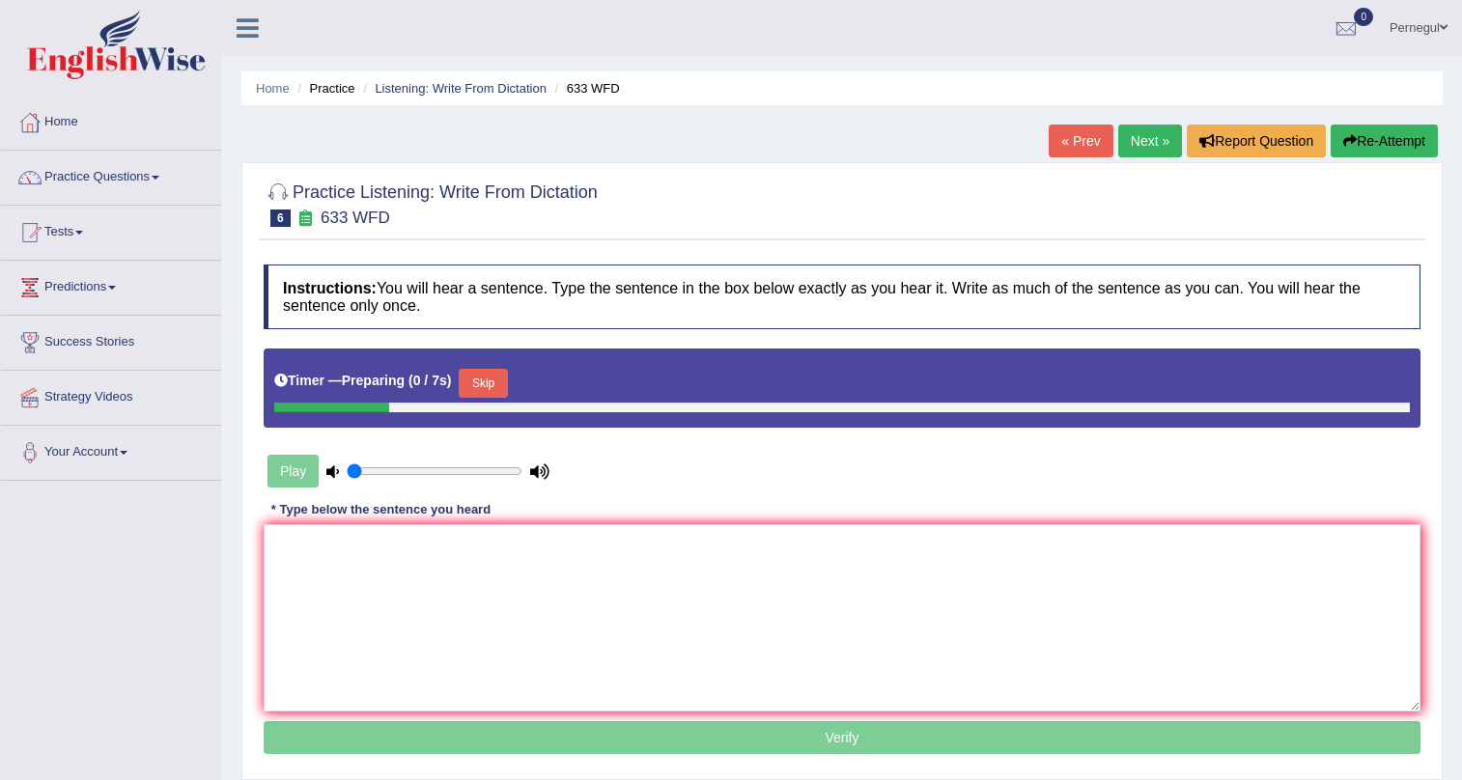
click at [396, 569] on textarea at bounding box center [842, 617] width 1157 height 187
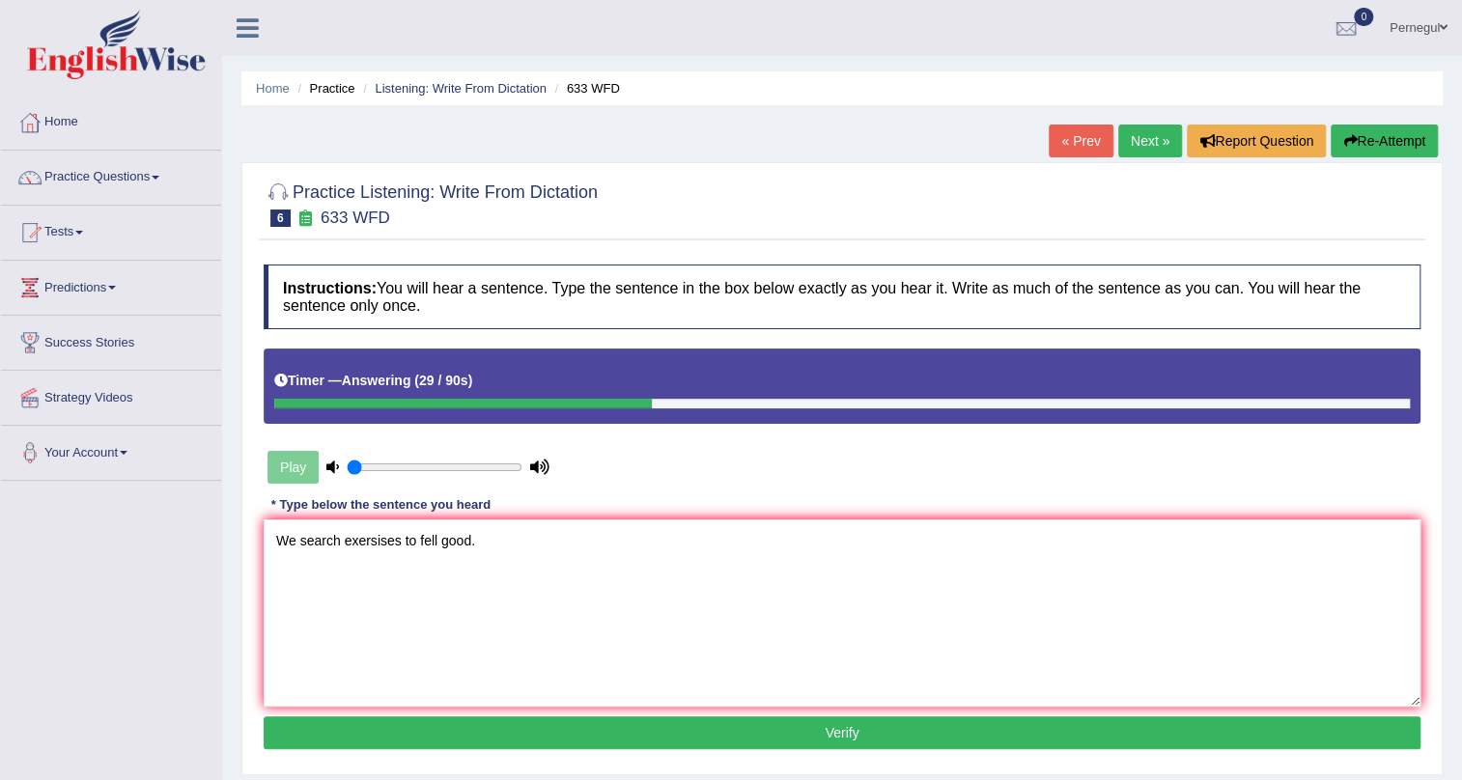
click at [304, 539] on textarea "We search exersises to fell good." at bounding box center [842, 613] width 1157 height 187
click at [365, 539] on textarea "We are search exersises to fell good." at bounding box center [842, 613] width 1157 height 187
click at [362, 537] on textarea "We are searchthe exersises to fell good." at bounding box center [842, 613] width 1157 height 187
type textarea "We are search the exersises to fell good."
click at [522, 730] on button "Verify" at bounding box center [842, 733] width 1157 height 33
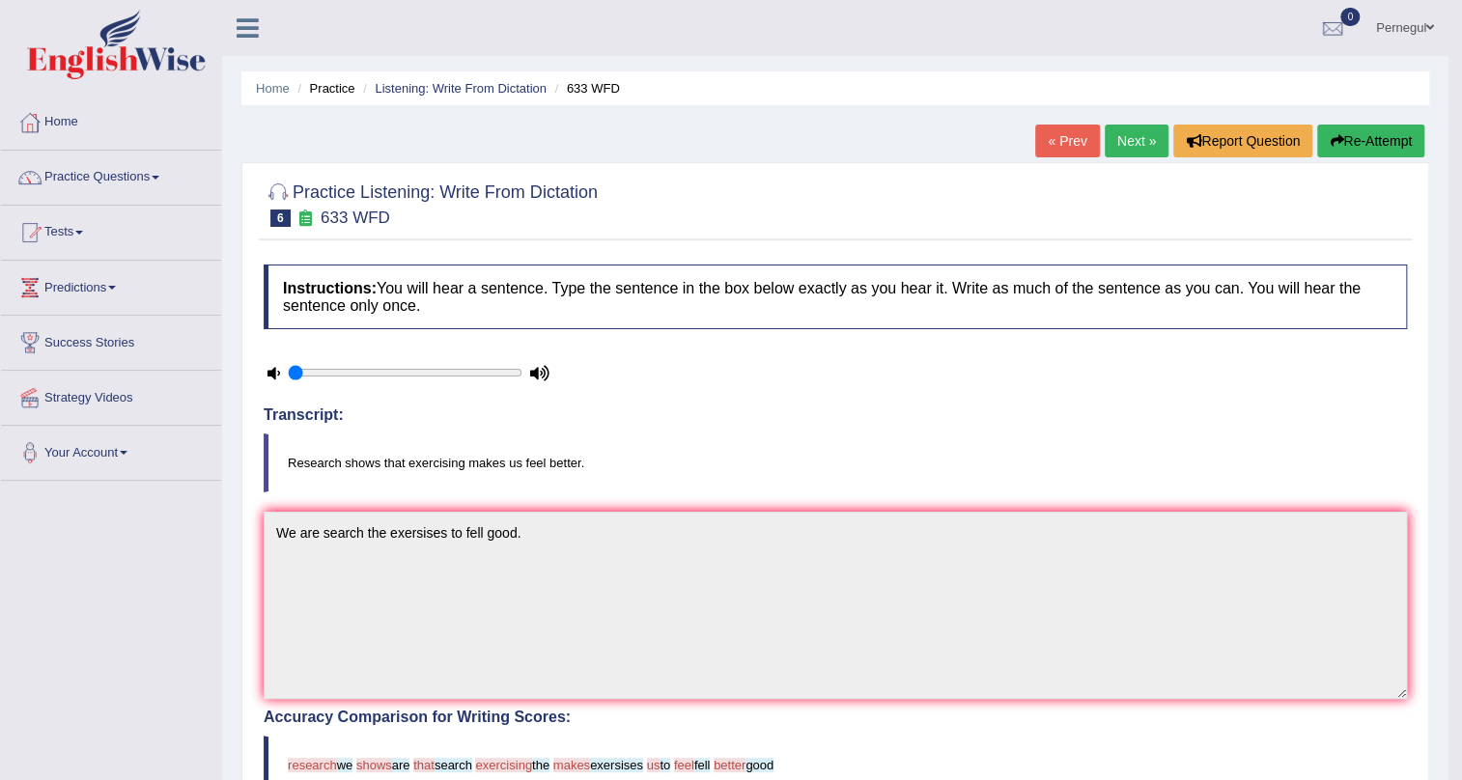
click at [1365, 133] on button "Re-Attempt" at bounding box center [1370, 141] width 107 height 33
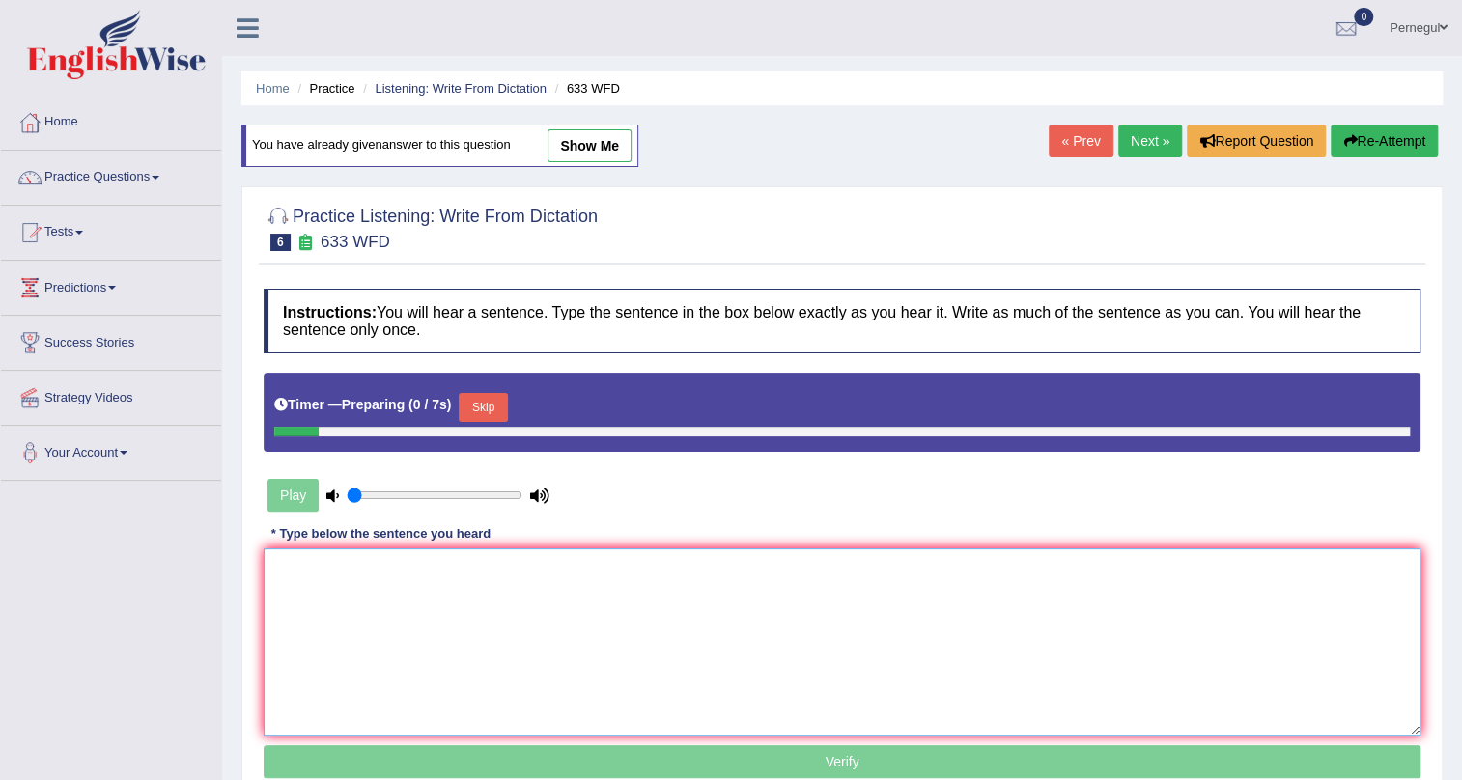
click at [332, 581] on textarea at bounding box center [842, 642] width 1157 height 187
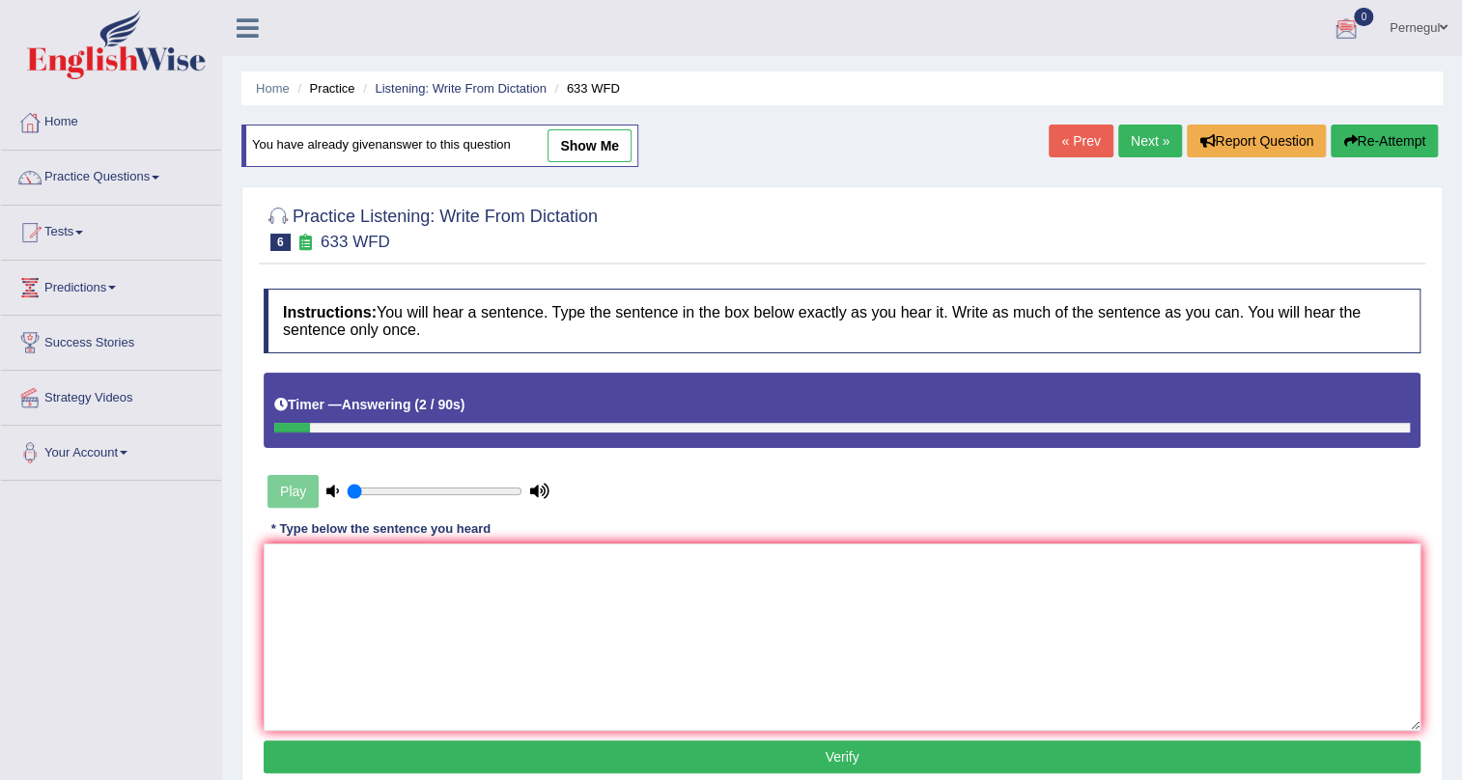
click at [1133, 144] on link "Next »" at bounding box center [1150, 141] width 64 height 33
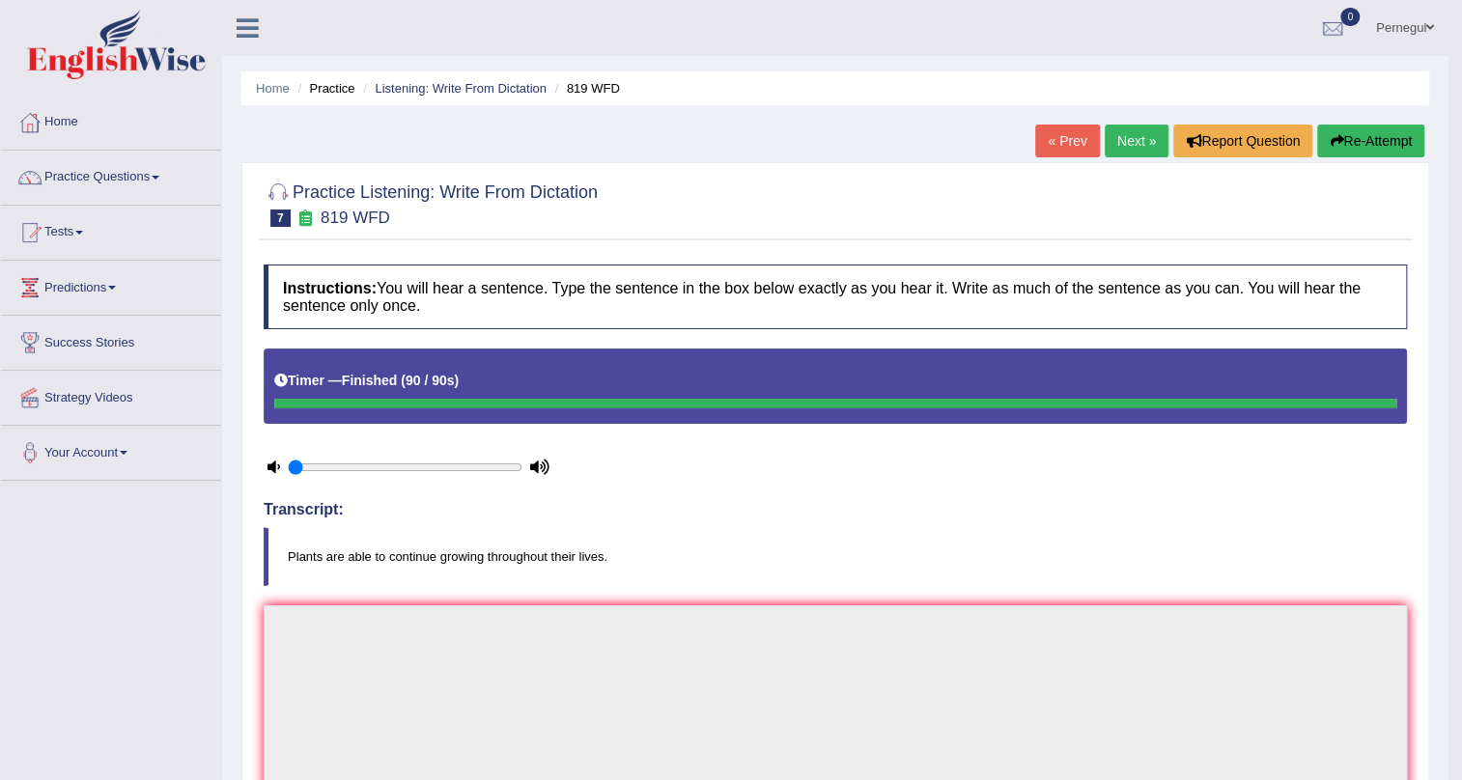
click at [1145, 145] on link "Next »" at bounding box center [1137, 141] width 64 height 33
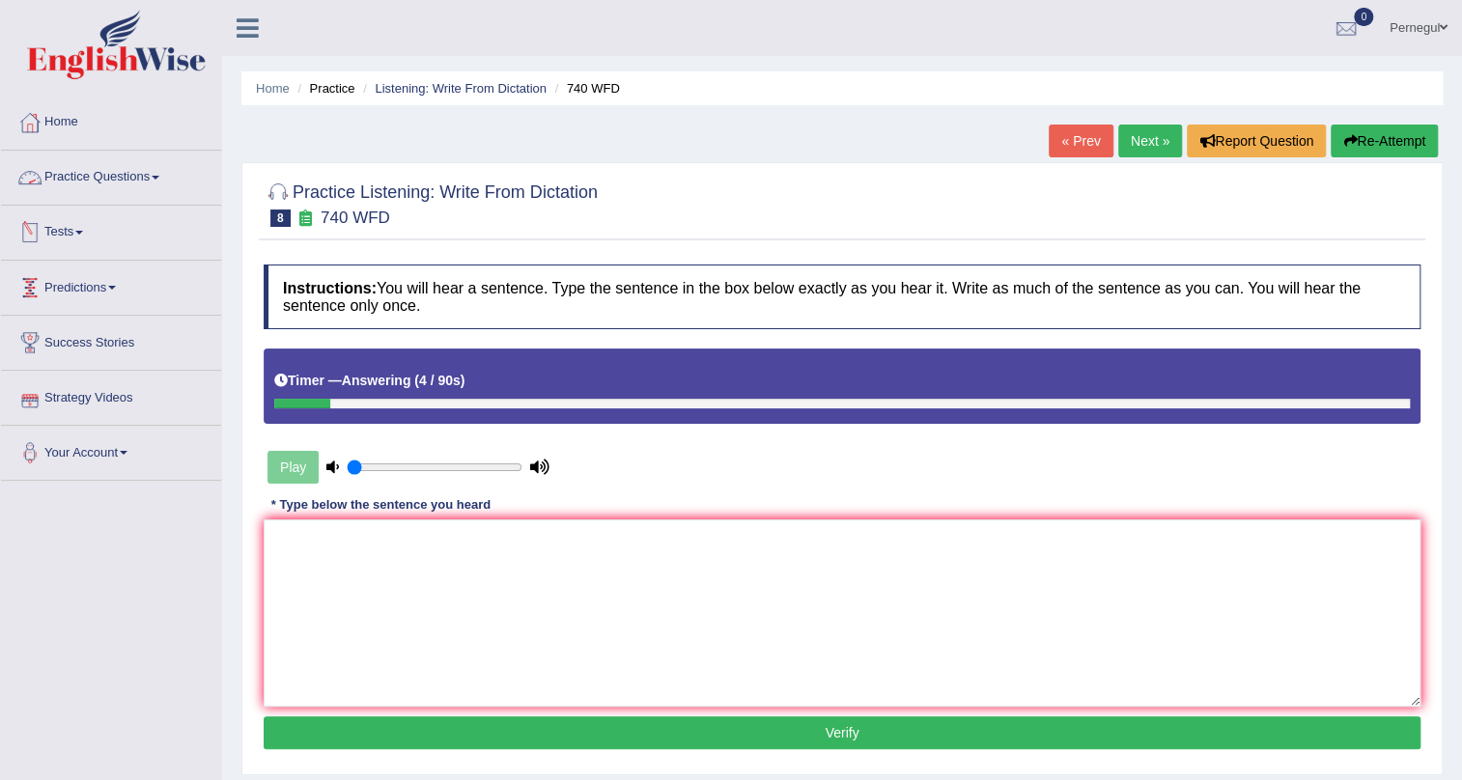
click at [97, 144] on li "Home" at bounding box center [111, 123] width 220 height 55
click at [106, 176] on link "Practice Questions" at bounding box center [111, 175] width 220 height 48
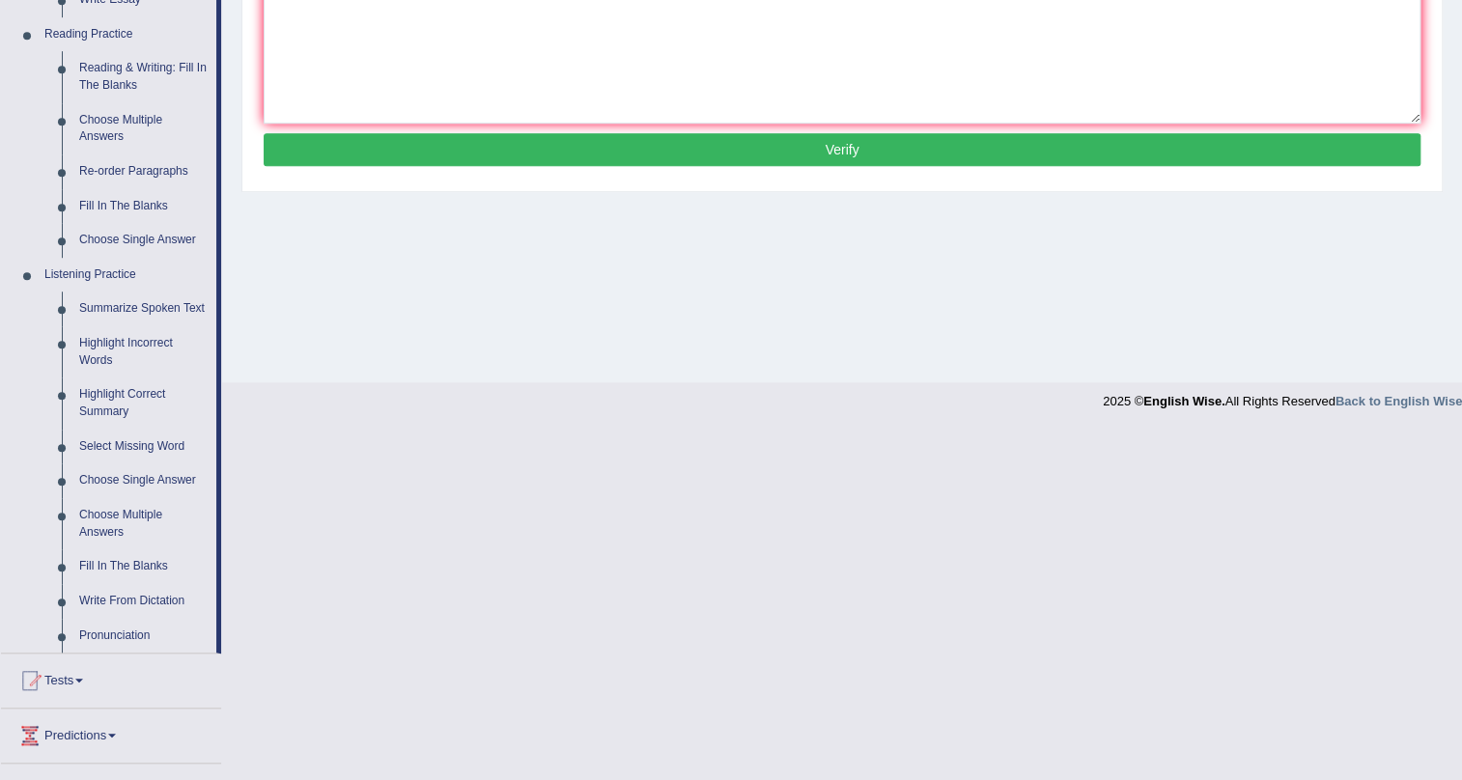
scroll to position [614, 0]
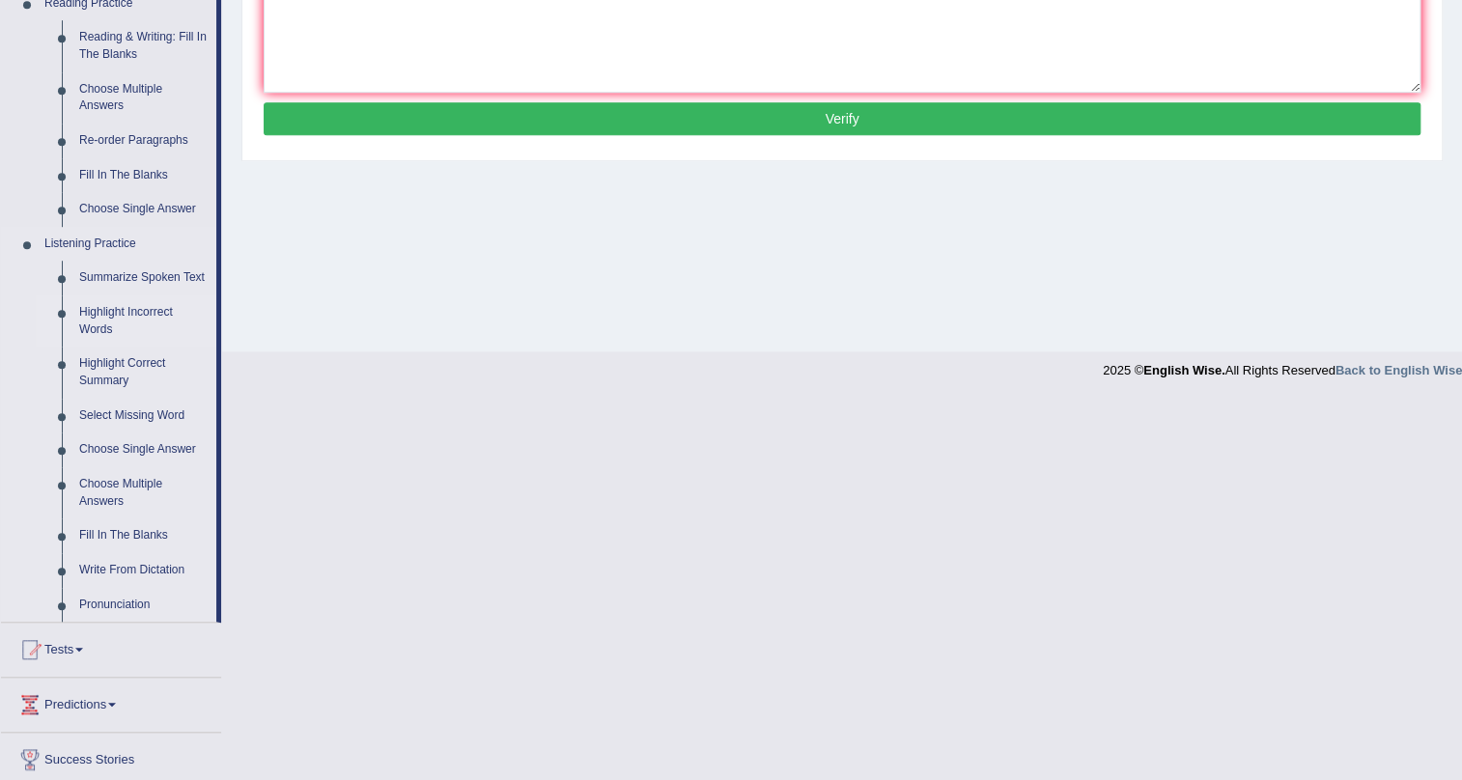
click at [122, 322] on link "Highlight Incorrect Words" at bounding box center [143, 320] width 146 height 51
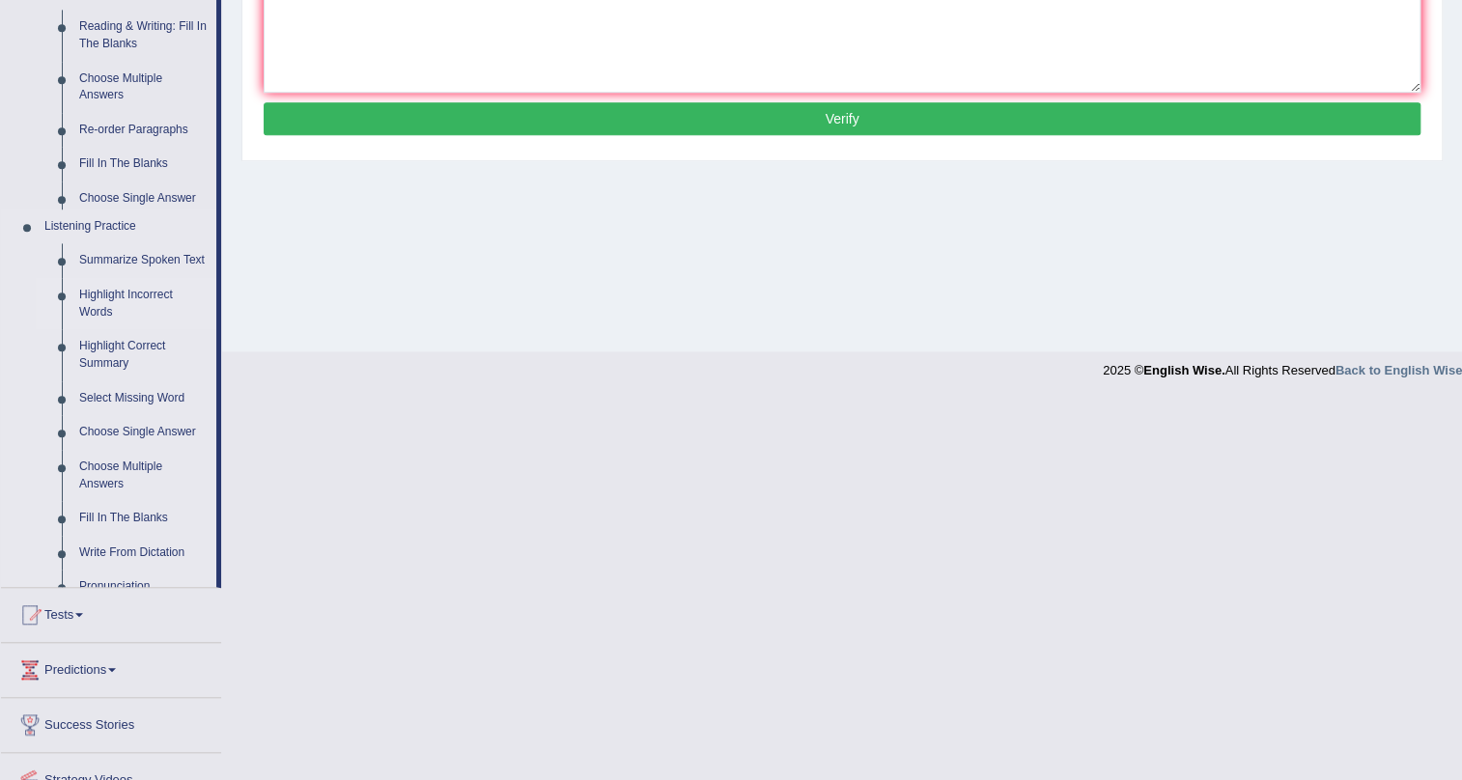
scroll to position [233, 0]
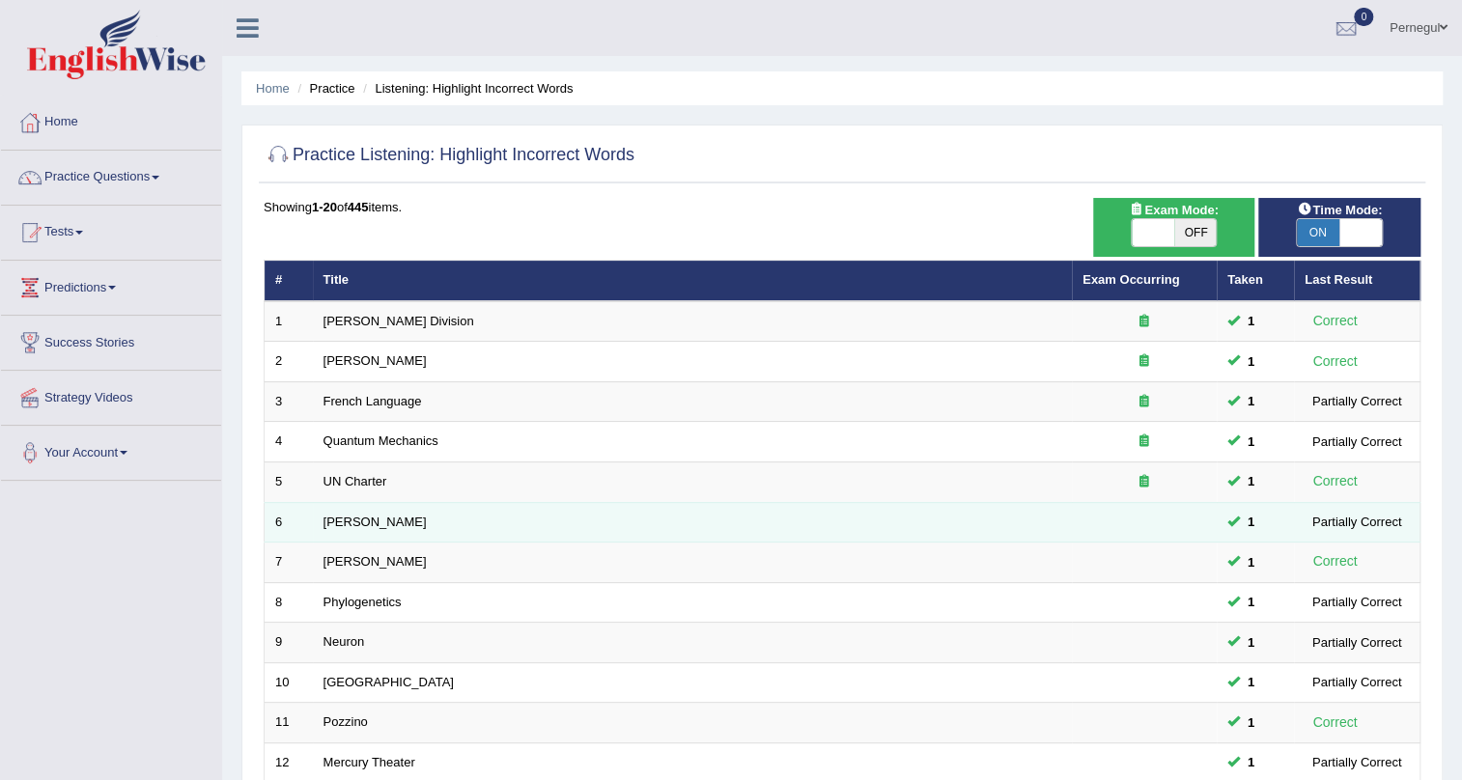
click at [338, 530] on td "[PERSON_NAME]" at bounding box center [692, 522] width 759 height 41
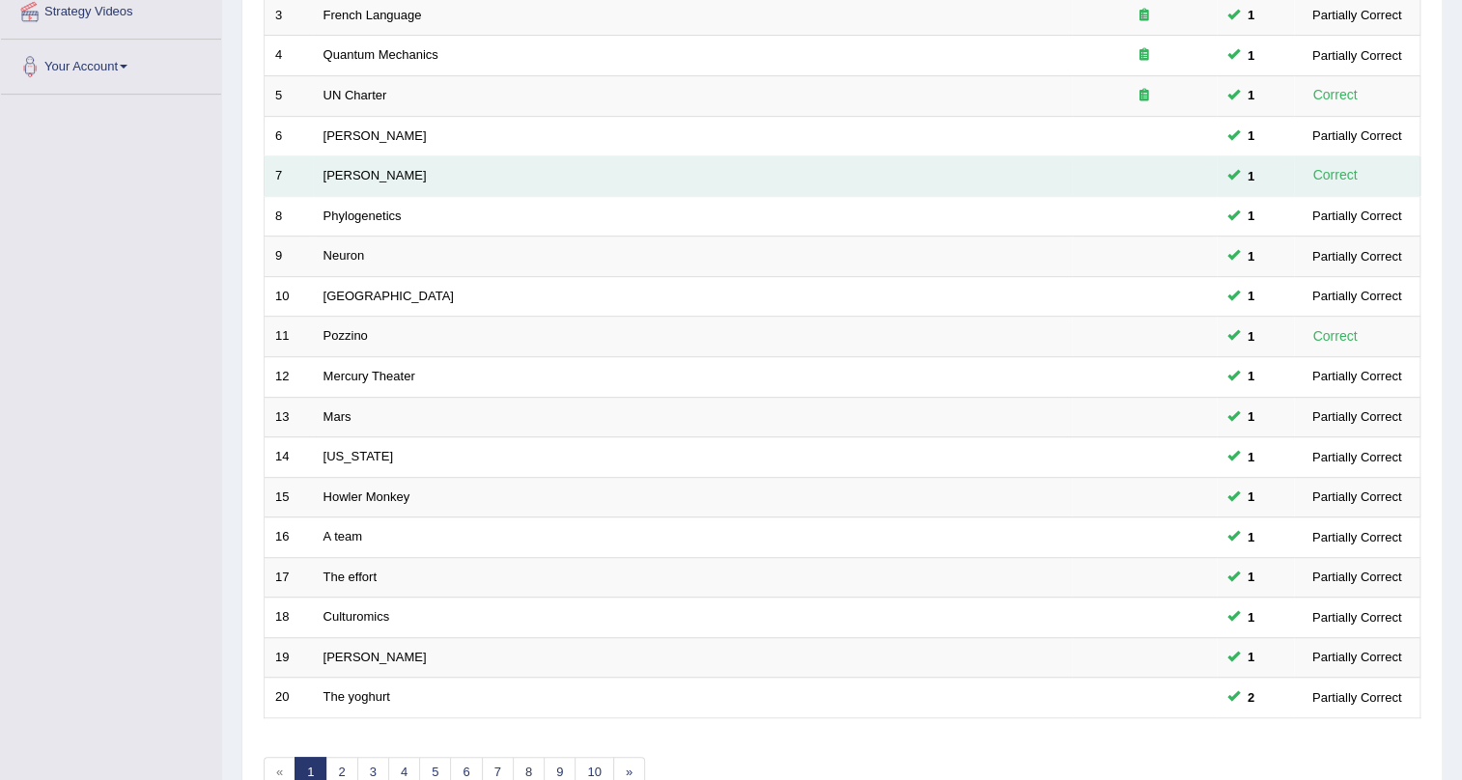
scroll to position [495, 0]
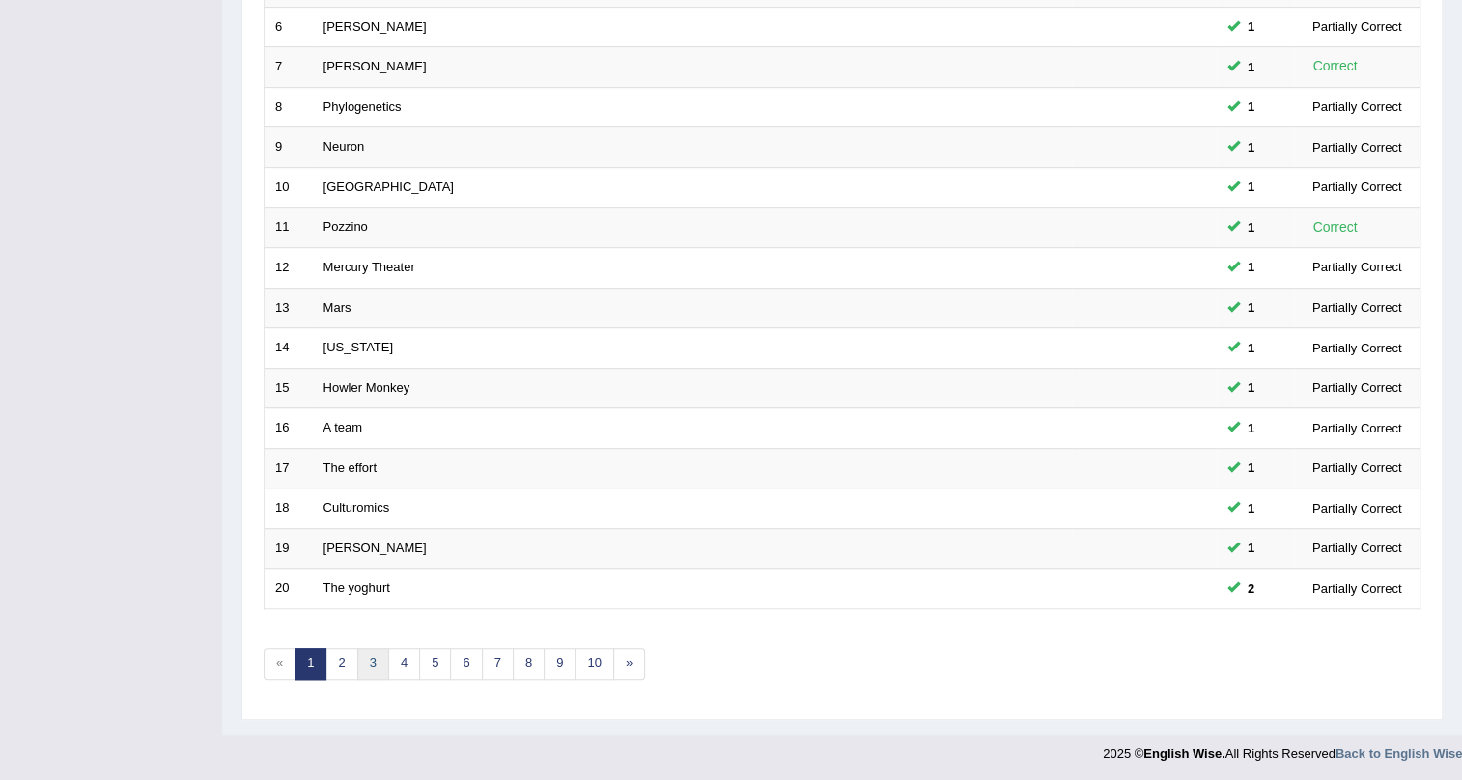
click at [359, 657] on link "3" at bounding box center [373, 664] width 32 height 32
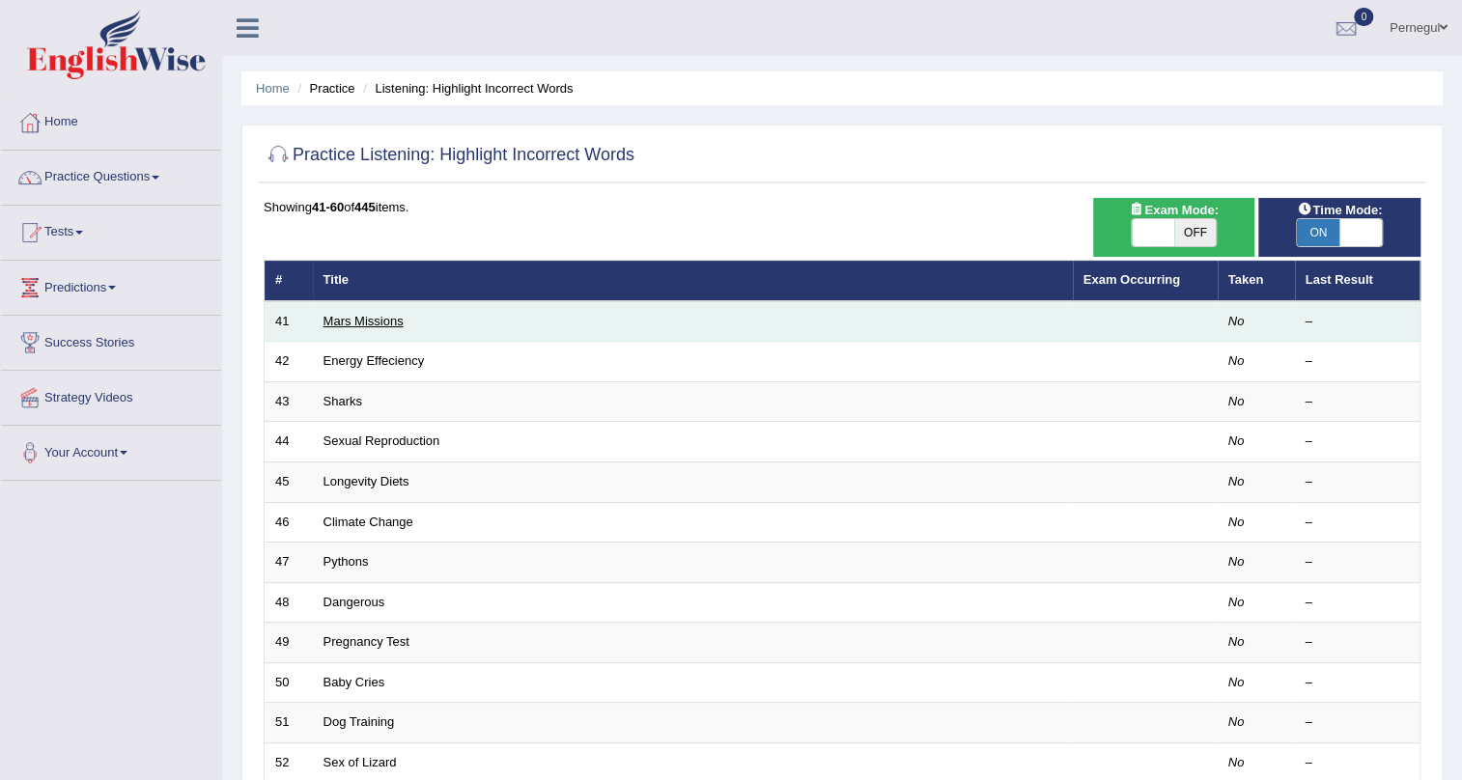
click at [345, 323] on link "Mars Missions" at bounding box center [364, 321] width 80 height 14
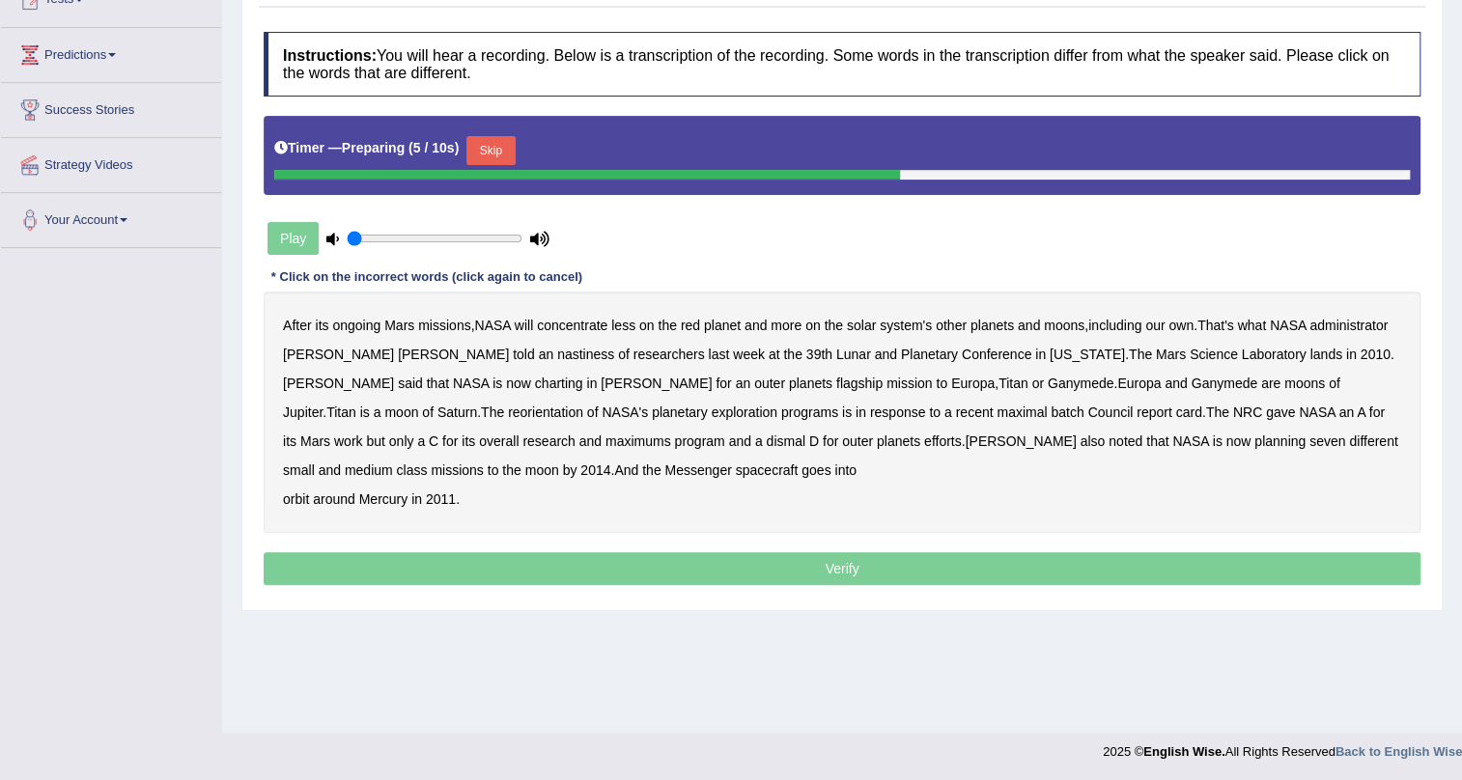
click at [500, 140] on button "Skip" at bounding box center [490, 150] width 48 height 29
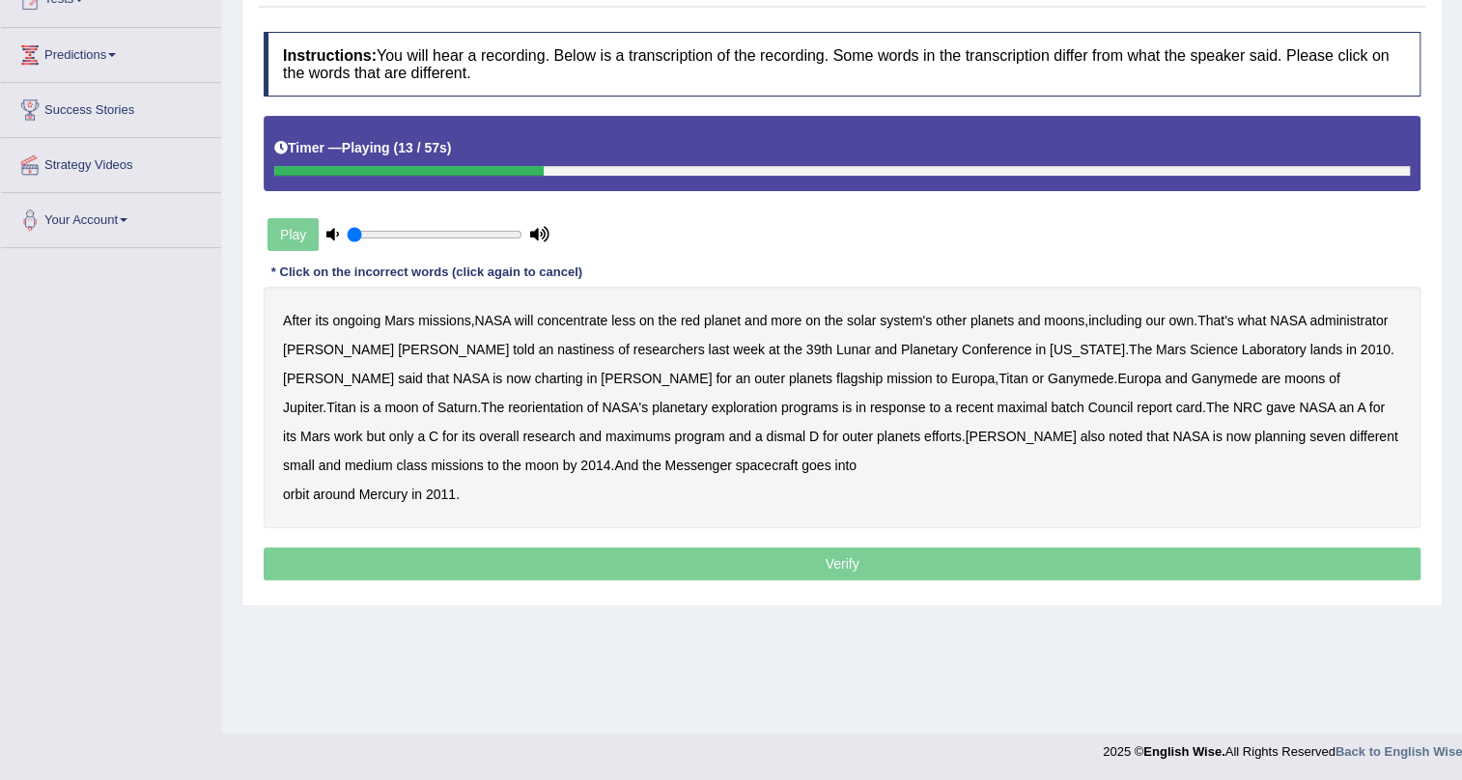
click at [557, 347] on b "nastiness" at bounding box center [585, 349] width 57 height 15
click at [535, 376] on b "charting" at bounding box center [559, 378] width 48 height 15
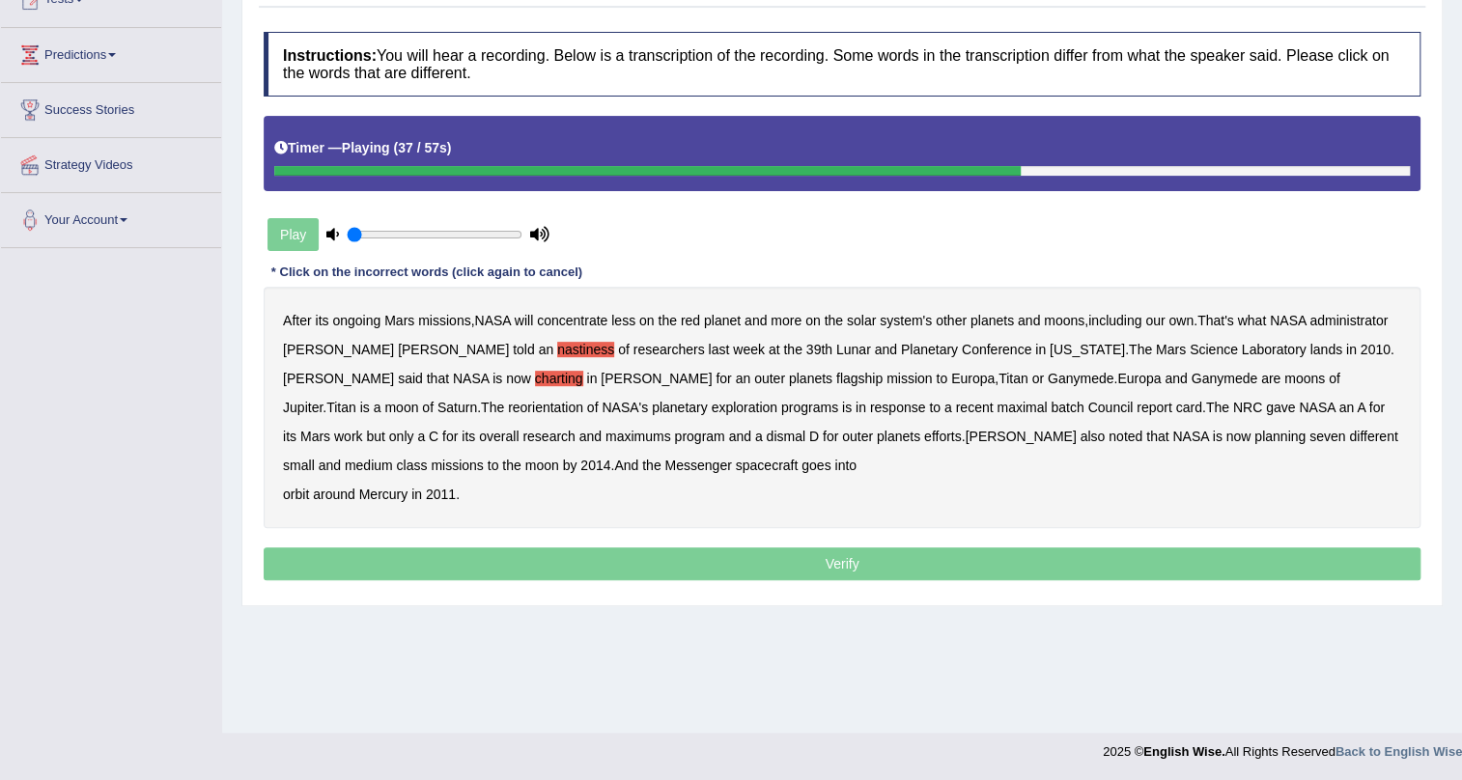
click at [997, 406] on b "maximal" at bounding box center [1022, 407] width 50 height 15
click at [605, 435] on b "maximums" at bounding box center [638, 436] width 66 height 15
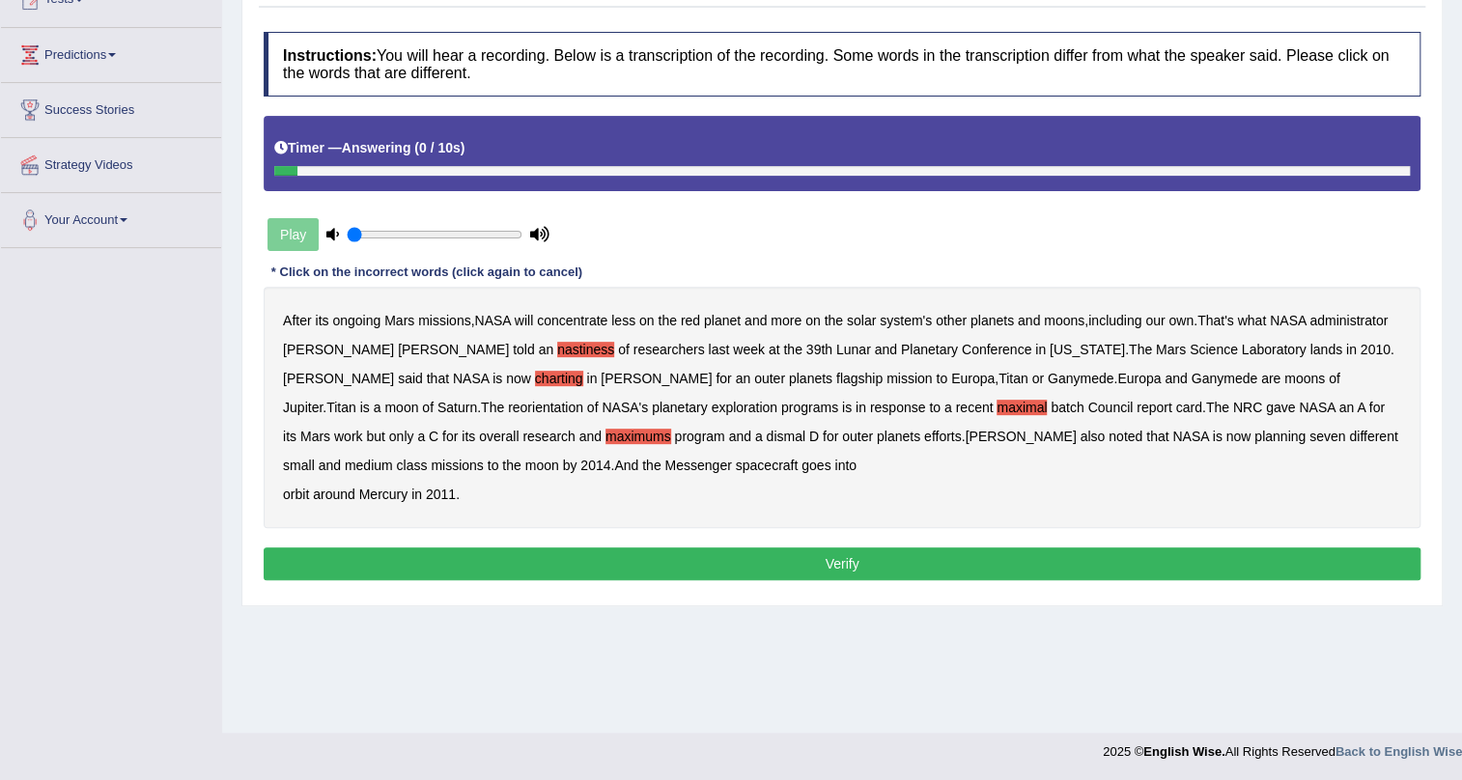
click at [524, 567] on button "Verify" at bounding box center [842, 564] width 1157 height 33
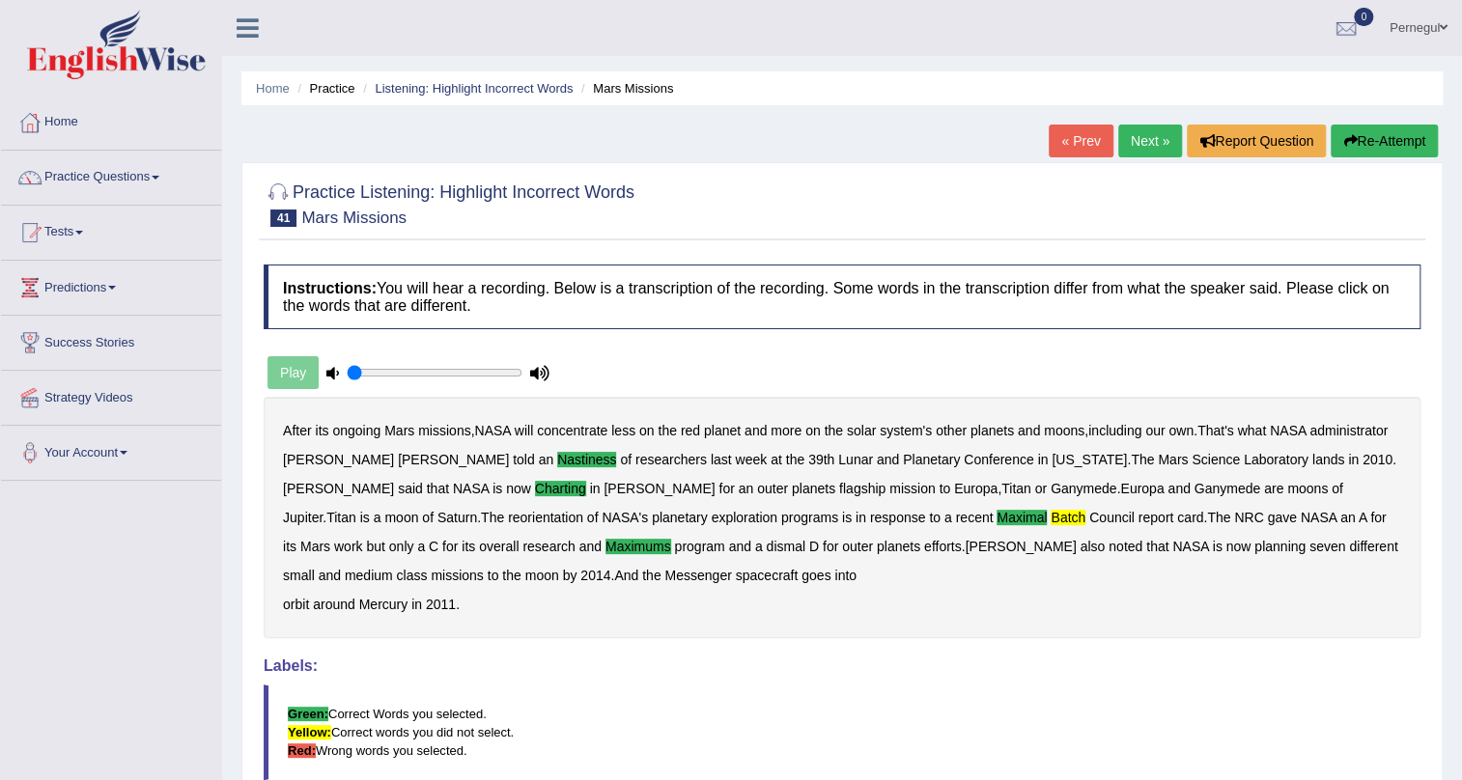
click at [1143, 150] on link "Next »" at bounding box center [1150, 141] width 64 height 33
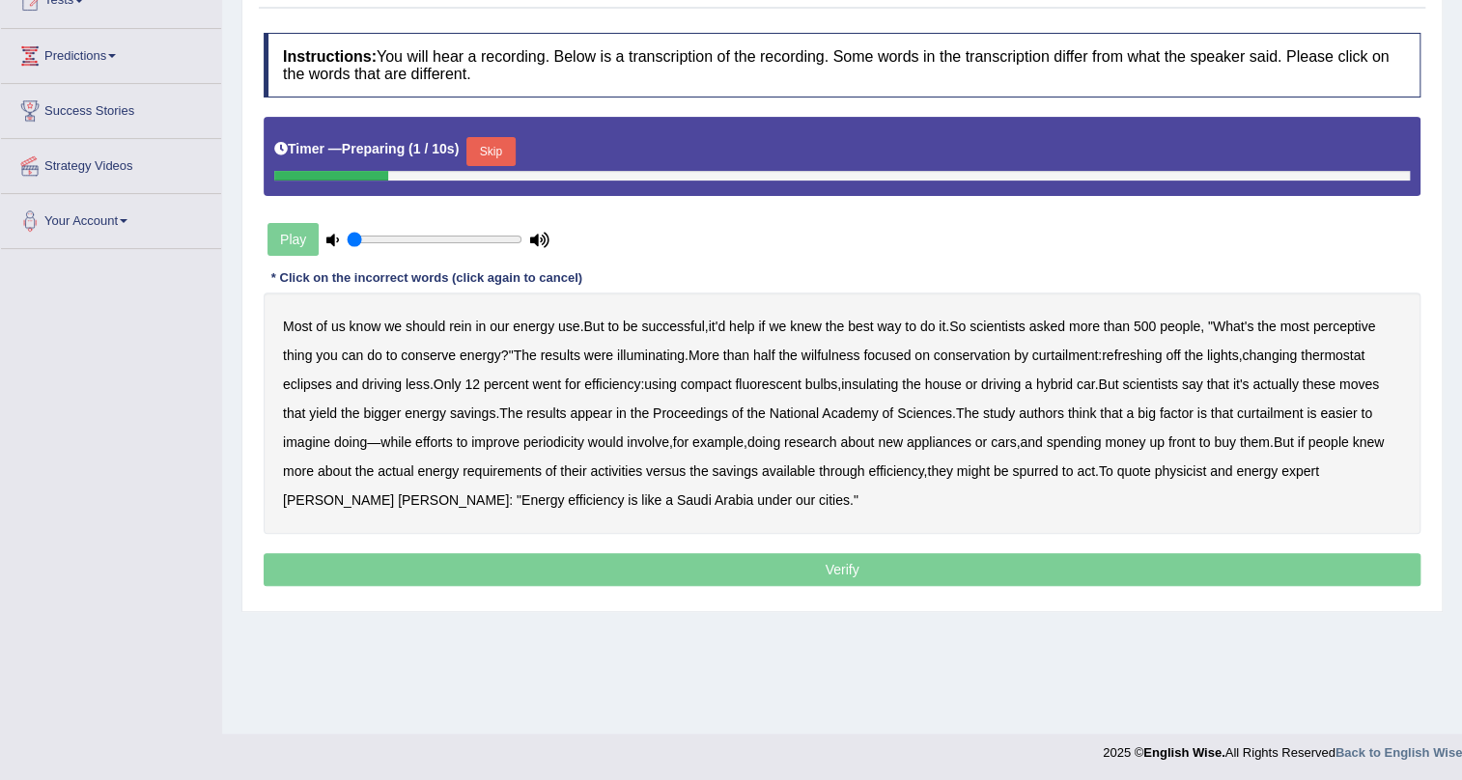
scroll to position [233, 0]
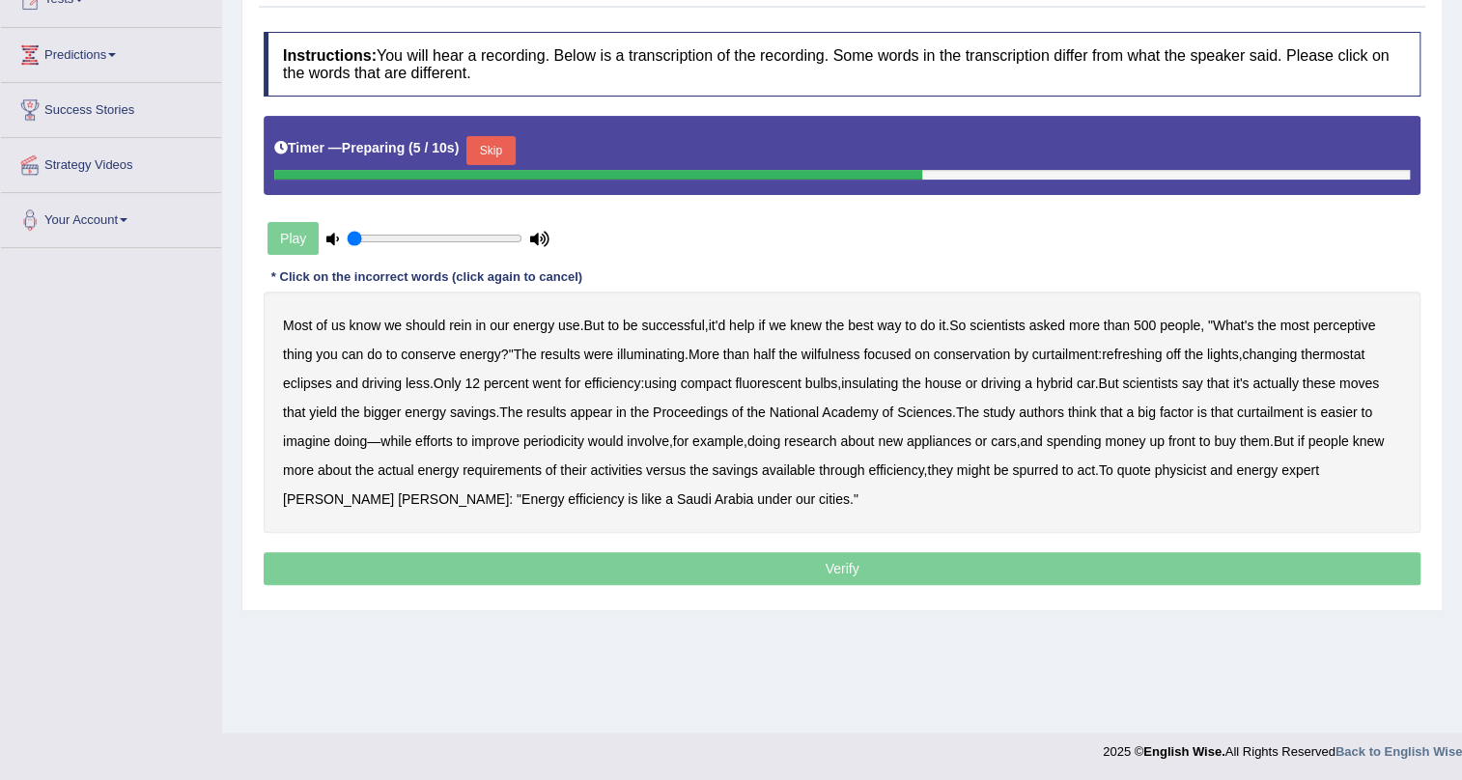
click at [489, 146] on button "Skip" at bounding box center [490, 150] width 48 height 29
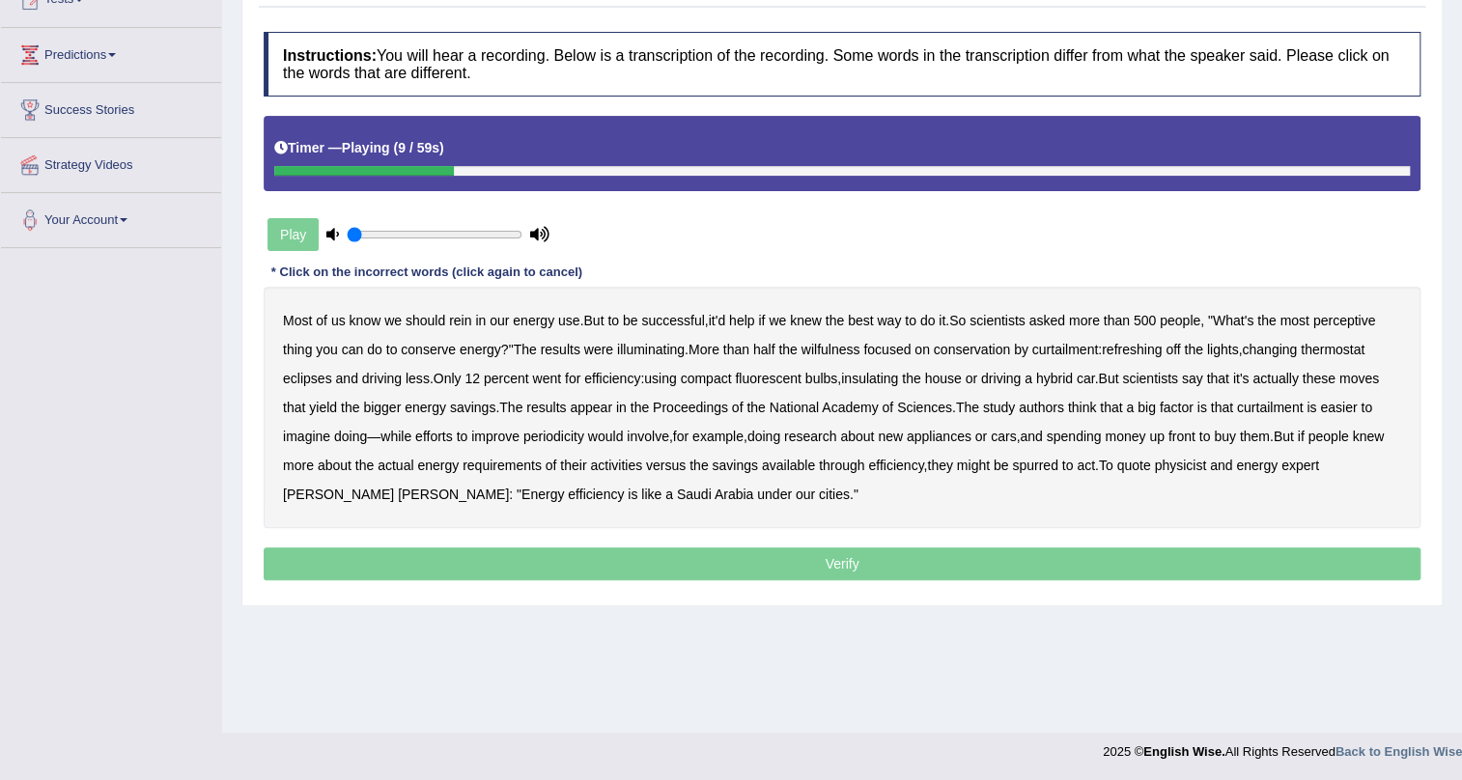
click at [1338, 321] on b "perceptive" at bounding box center [1344, 320] width 63 height 15
click at [821, 342] on b "wilfulness" at bounding box center [831, 349] width 59 height 15
drag, startPoint x: 1130, startPoint y: 348, endPoint x: 1192, endPoint y: 332, distance: 63.7
click at [1132, 346] on b "refreshing" at bounding box center [1132, 349] width 60 height 15
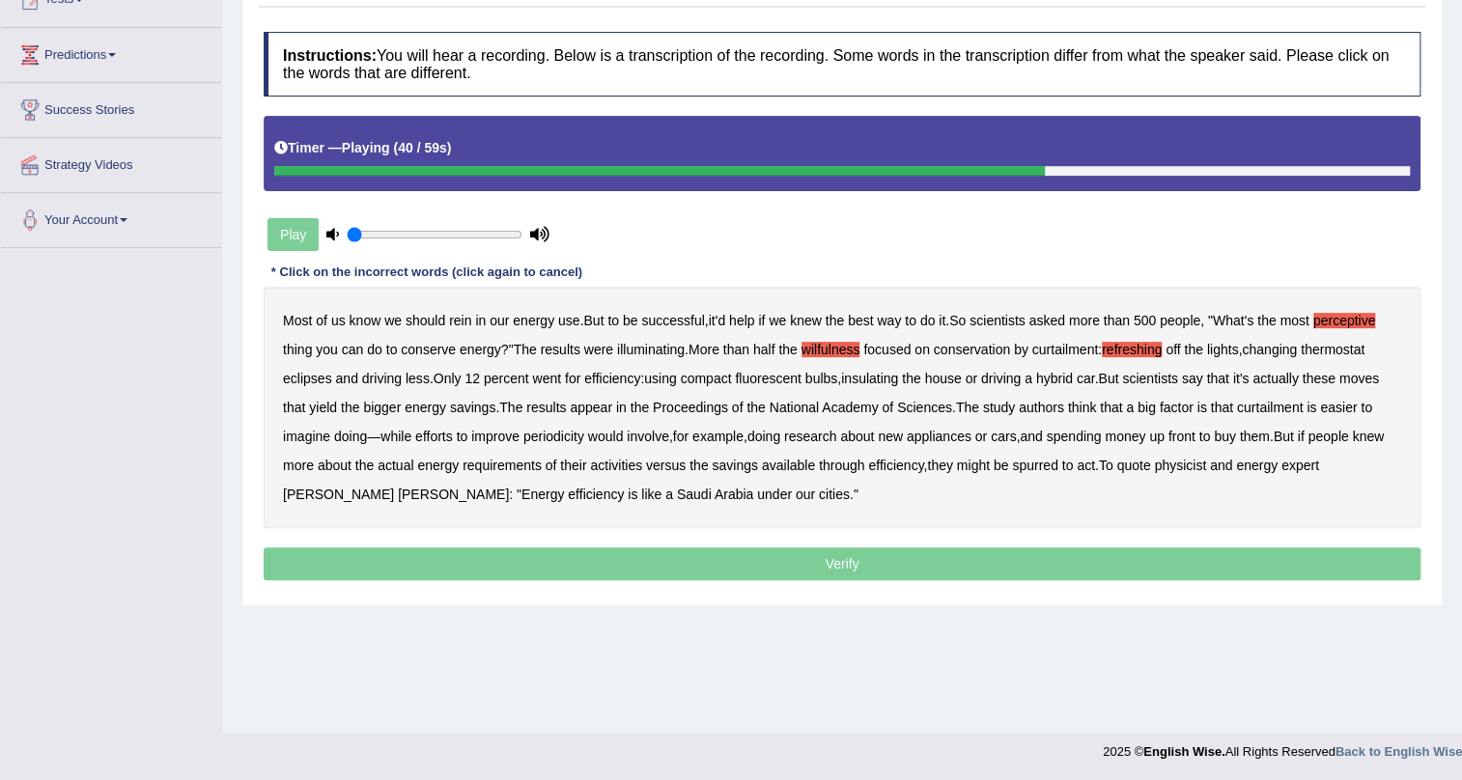
click at [569, 438] on b "periodicity" at bounding box center [553, 436] width 61 height 15
click at [1091, 432] on b "spending" at bounding box center [1074, 436] width 55 height 15
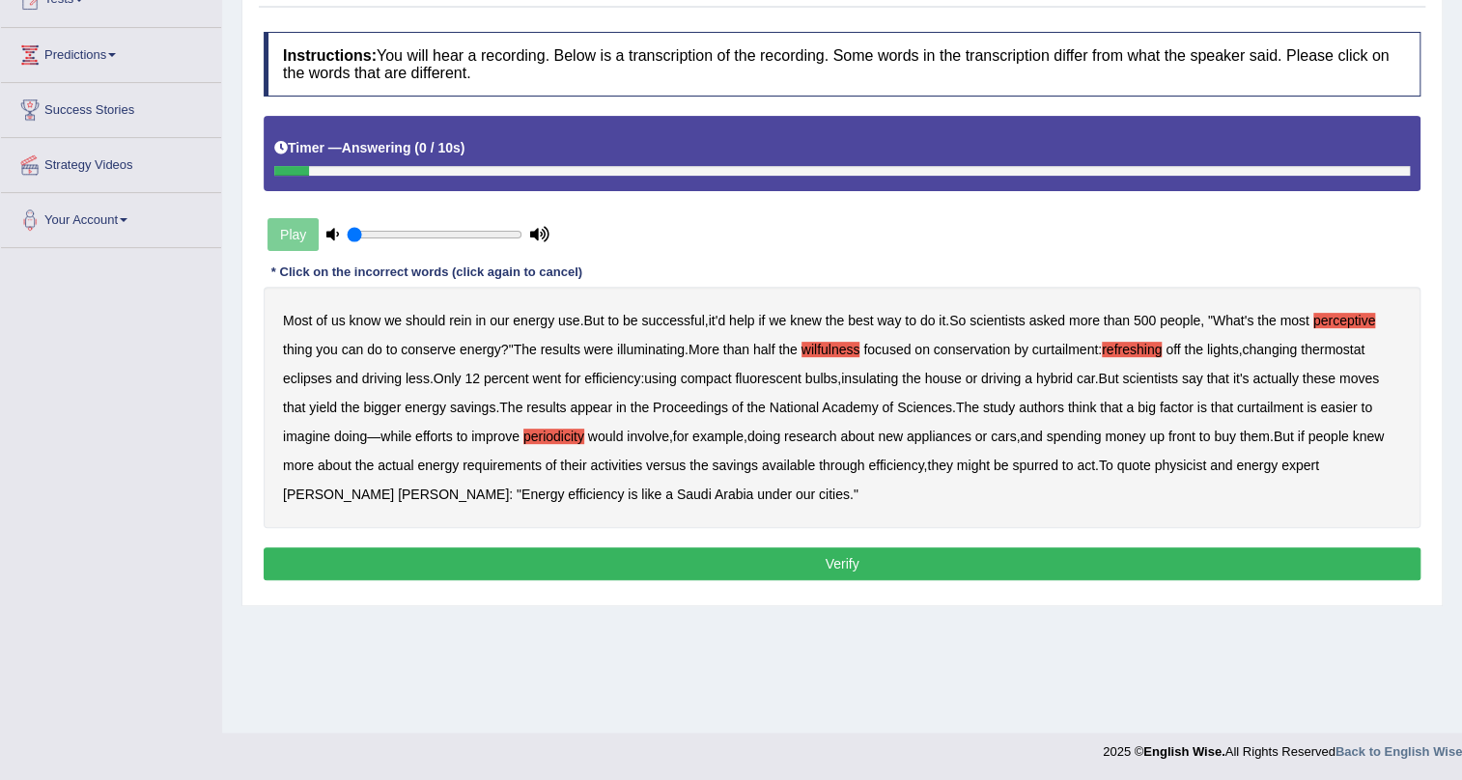
click at [576, 561] on button "Verify" at bounding box center [842, 564] width 1157 height 33
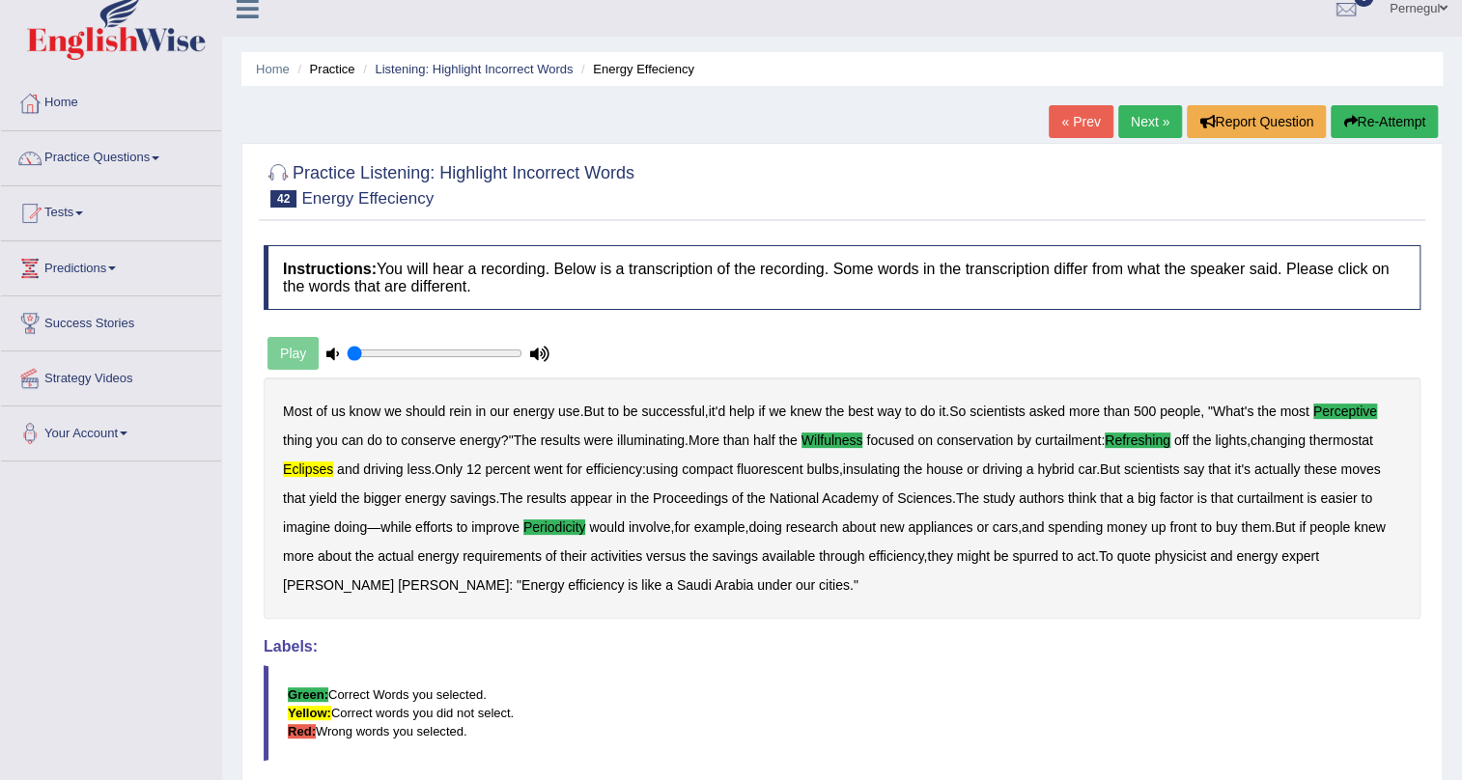
scroll to position [0, 0]
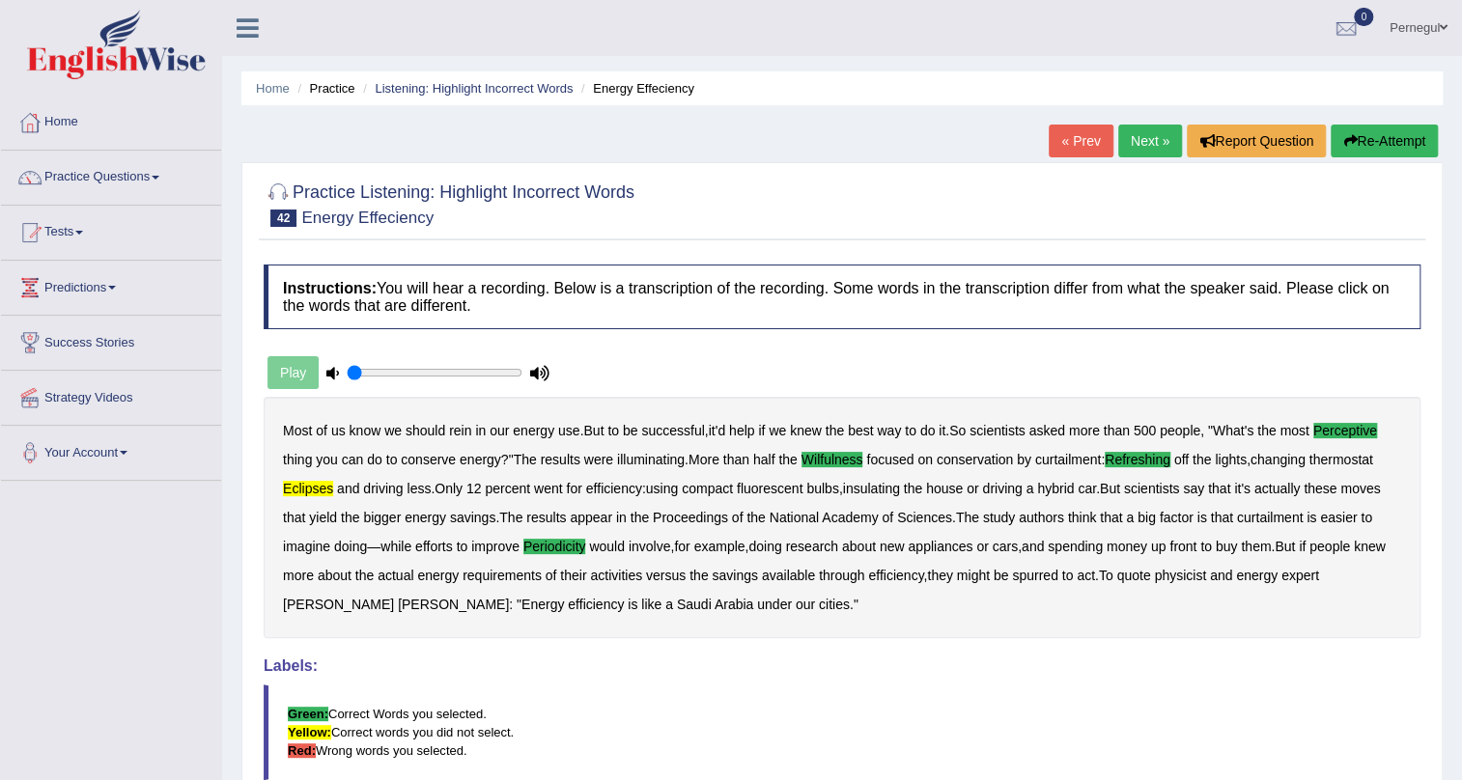
click at [1149, 137] on link "Next »" at bounding box center [1150, 141] width 64 height 33
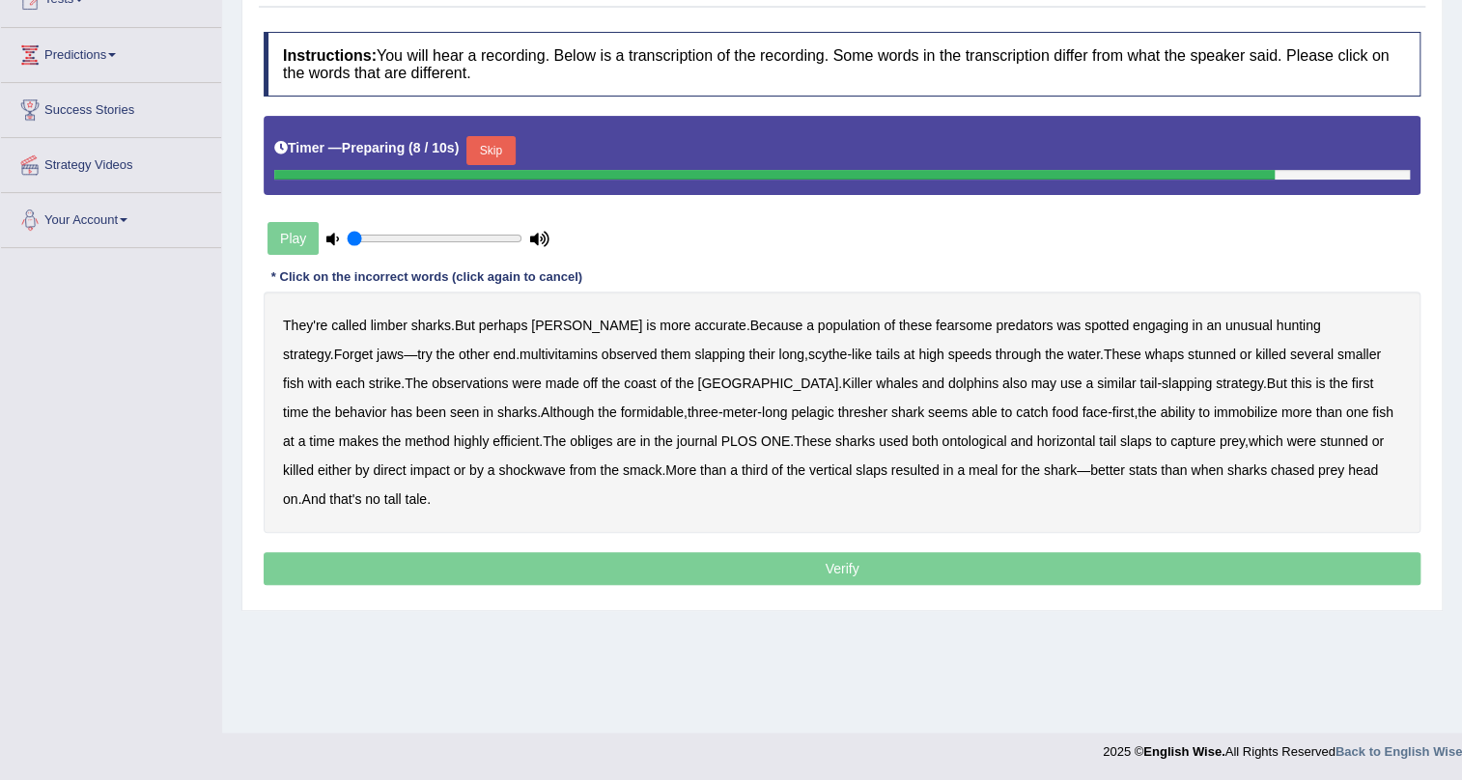
click at [491, 148] on button "Skip" at bounding box center [490, 150] width 48 height 29
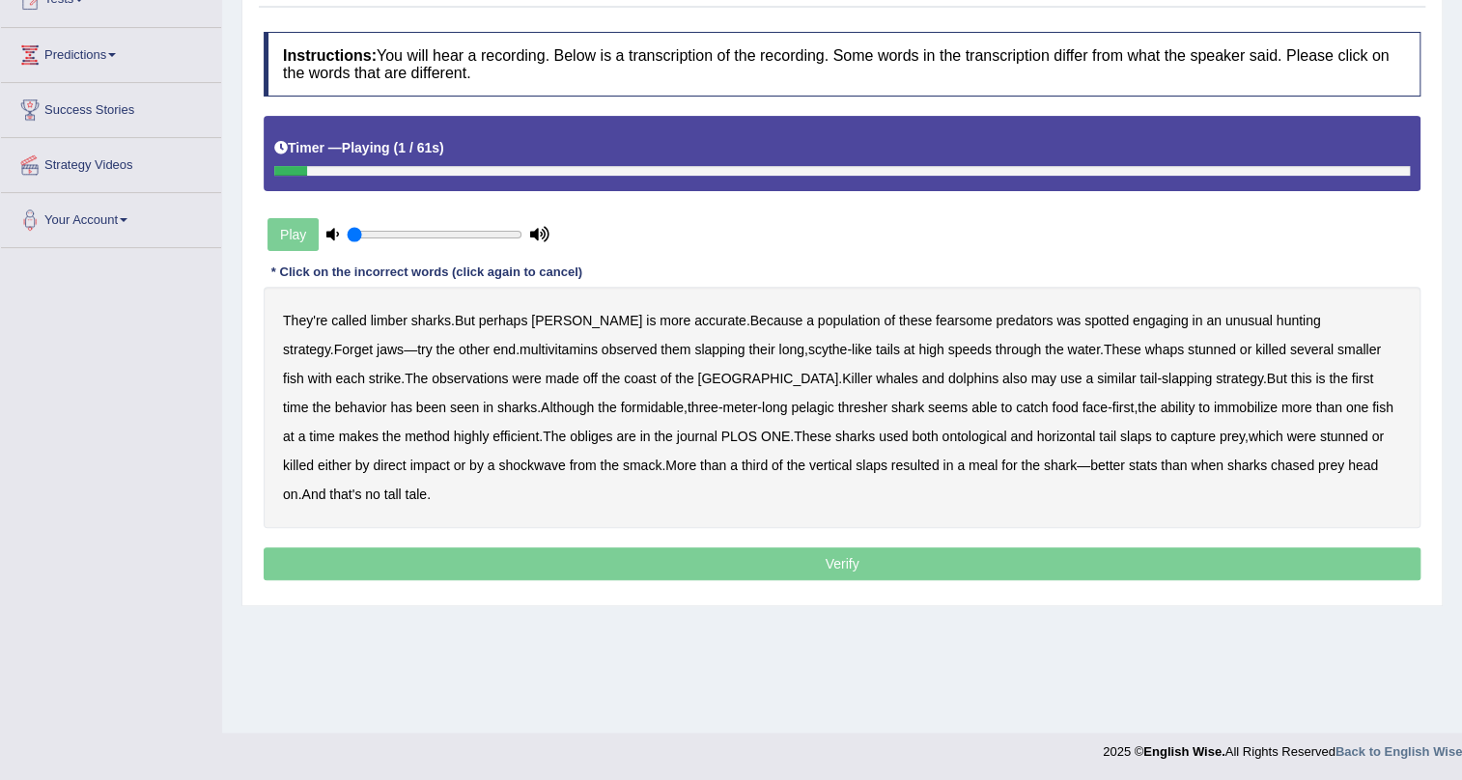
click at [400, 321] on b "limber" at bounding box center [389, 320] width 37 height 15
click at [520, 352] on b "multivitamins" at bounding box center [559, 349] width 78 height 15
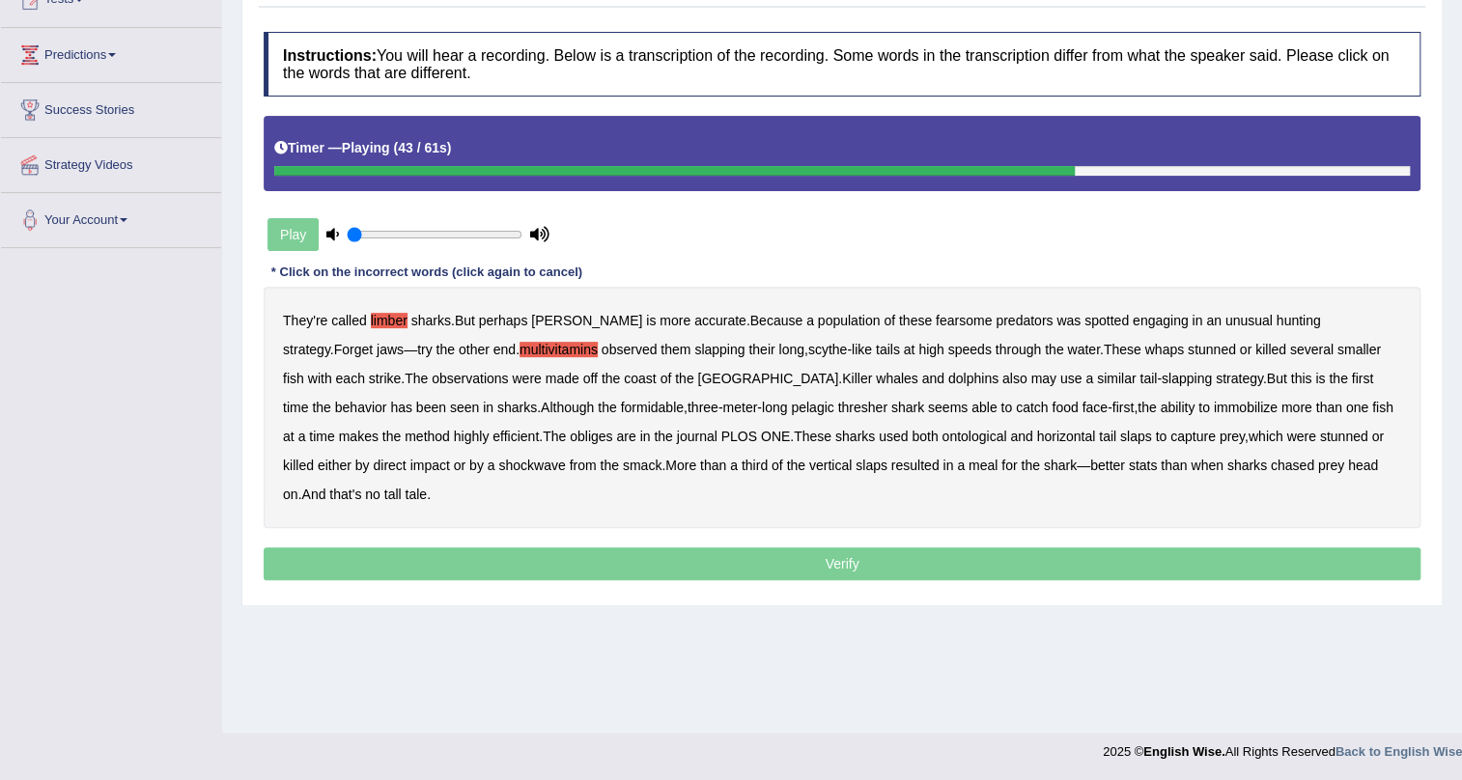
click at [570, 436] on b "obliges" at bounding box center [591, 436] width 42 height 15
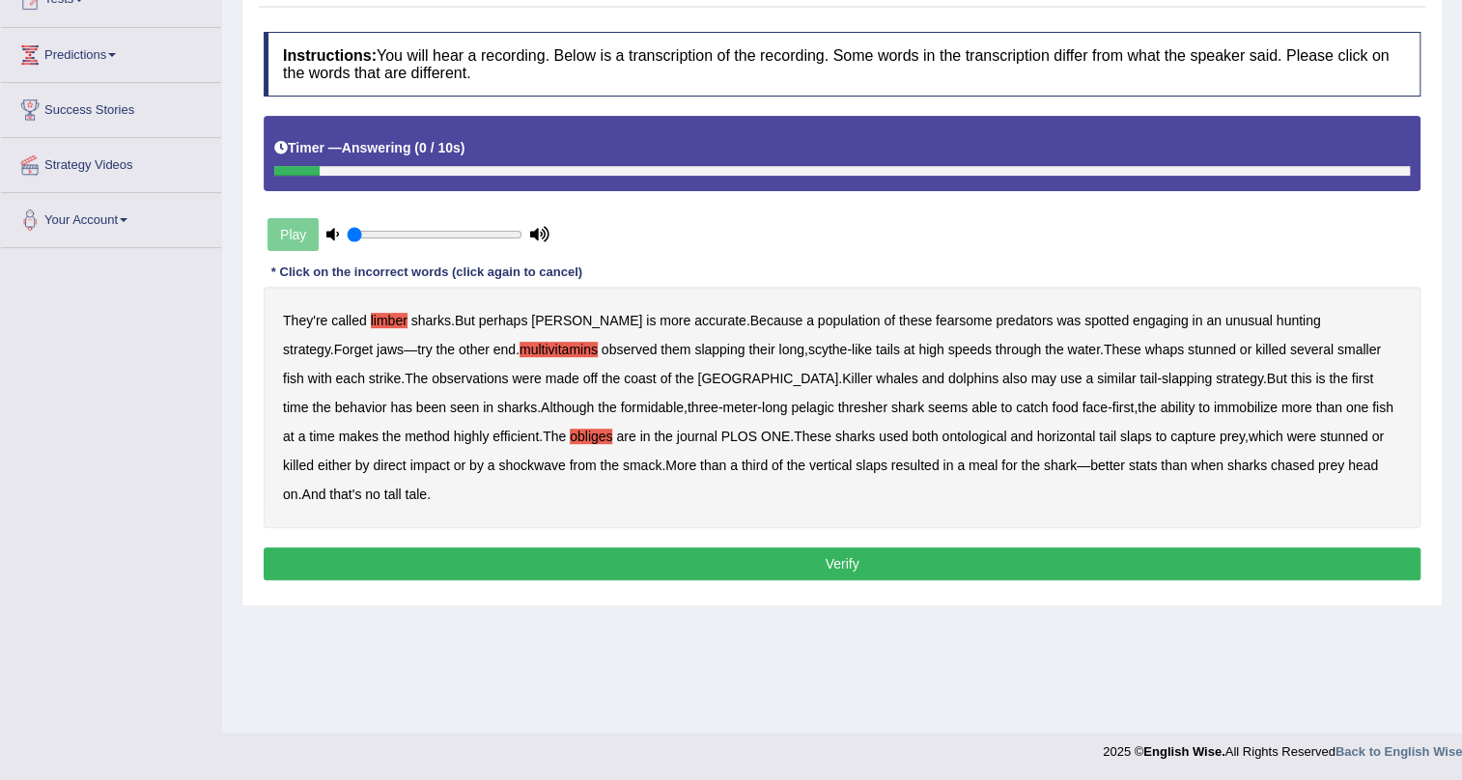
click at [795, 548] on button "Verify" at bounding box center [842, 564] width 1157 height 33
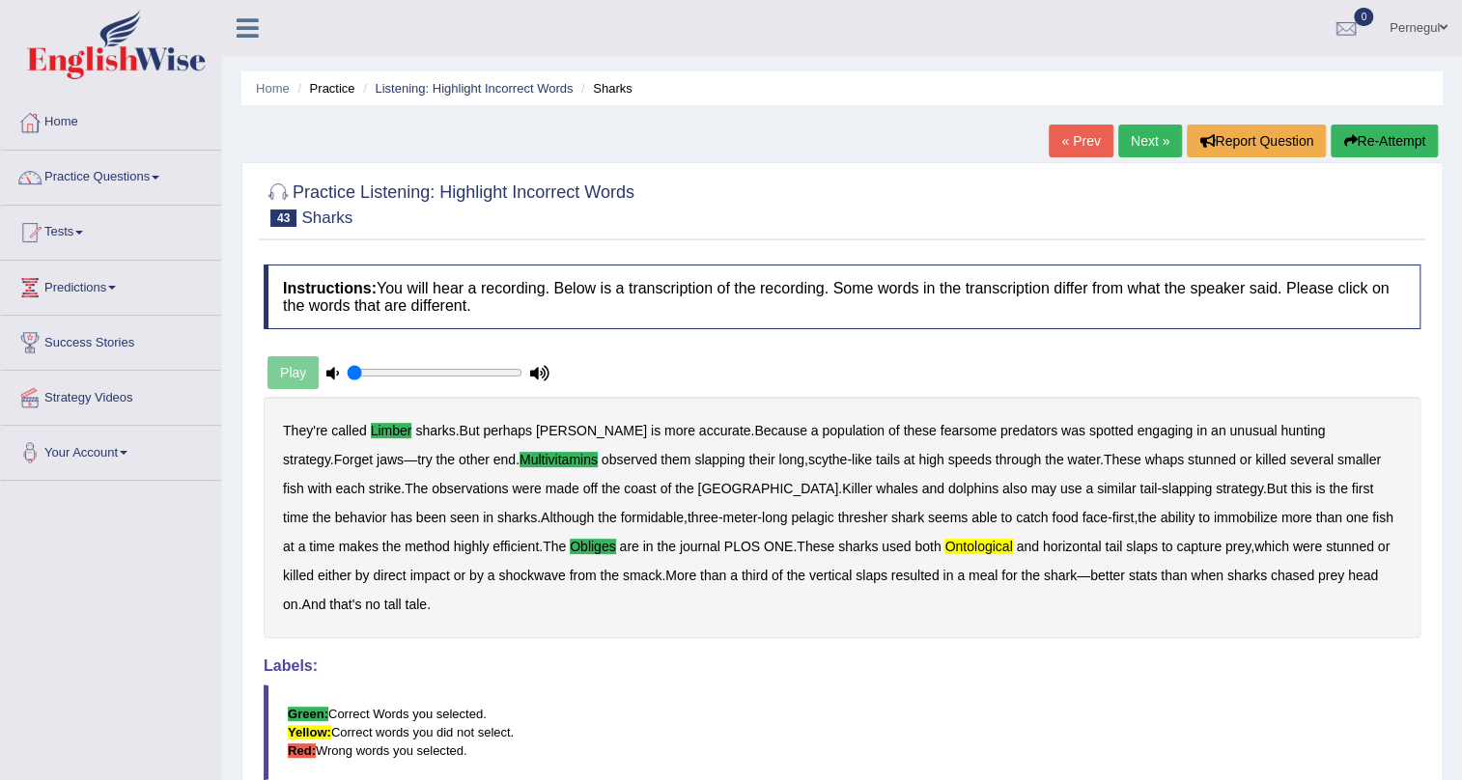
click at [1138, 145] on link "Next »" at bounding box center [1150, 141] width 64 height 33
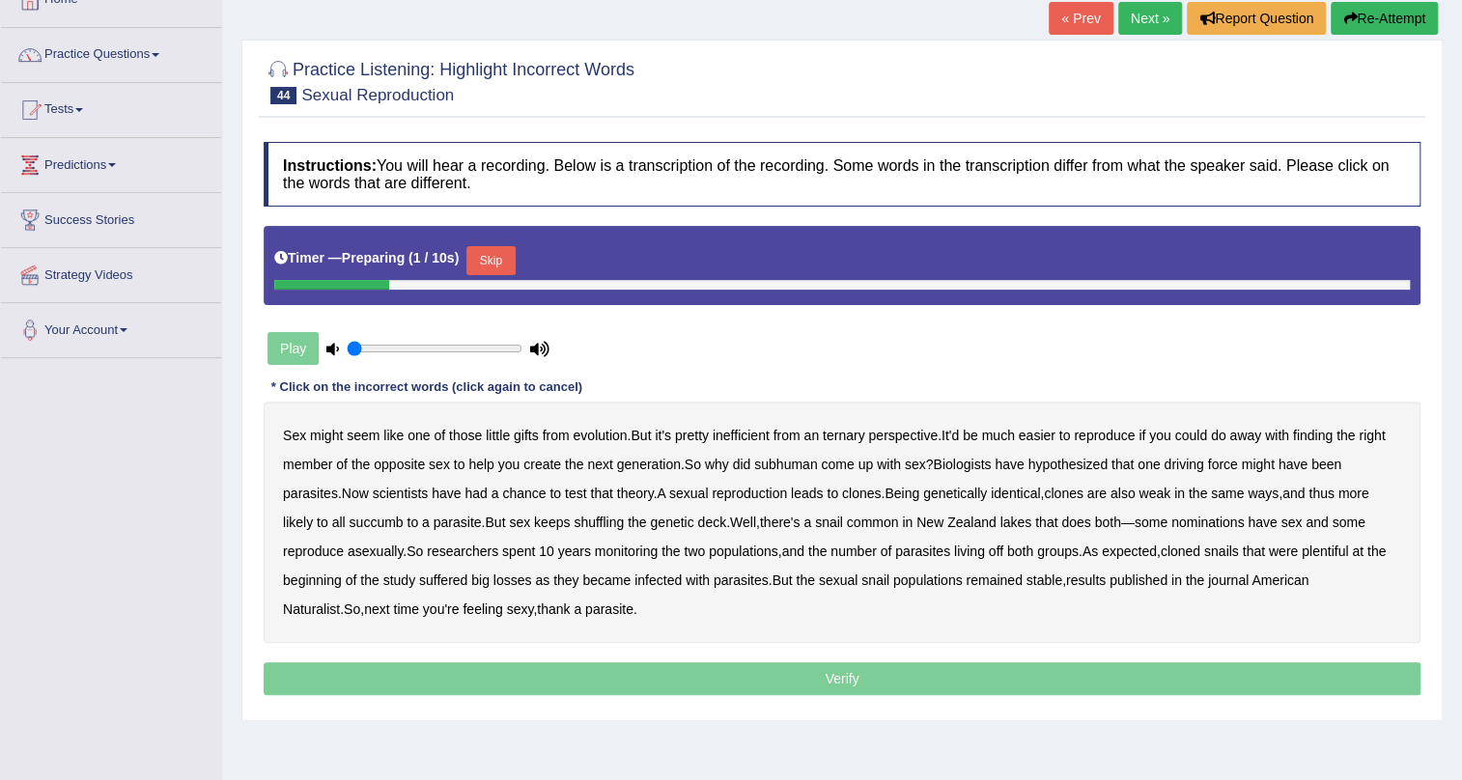
scroll to position [233, 0]
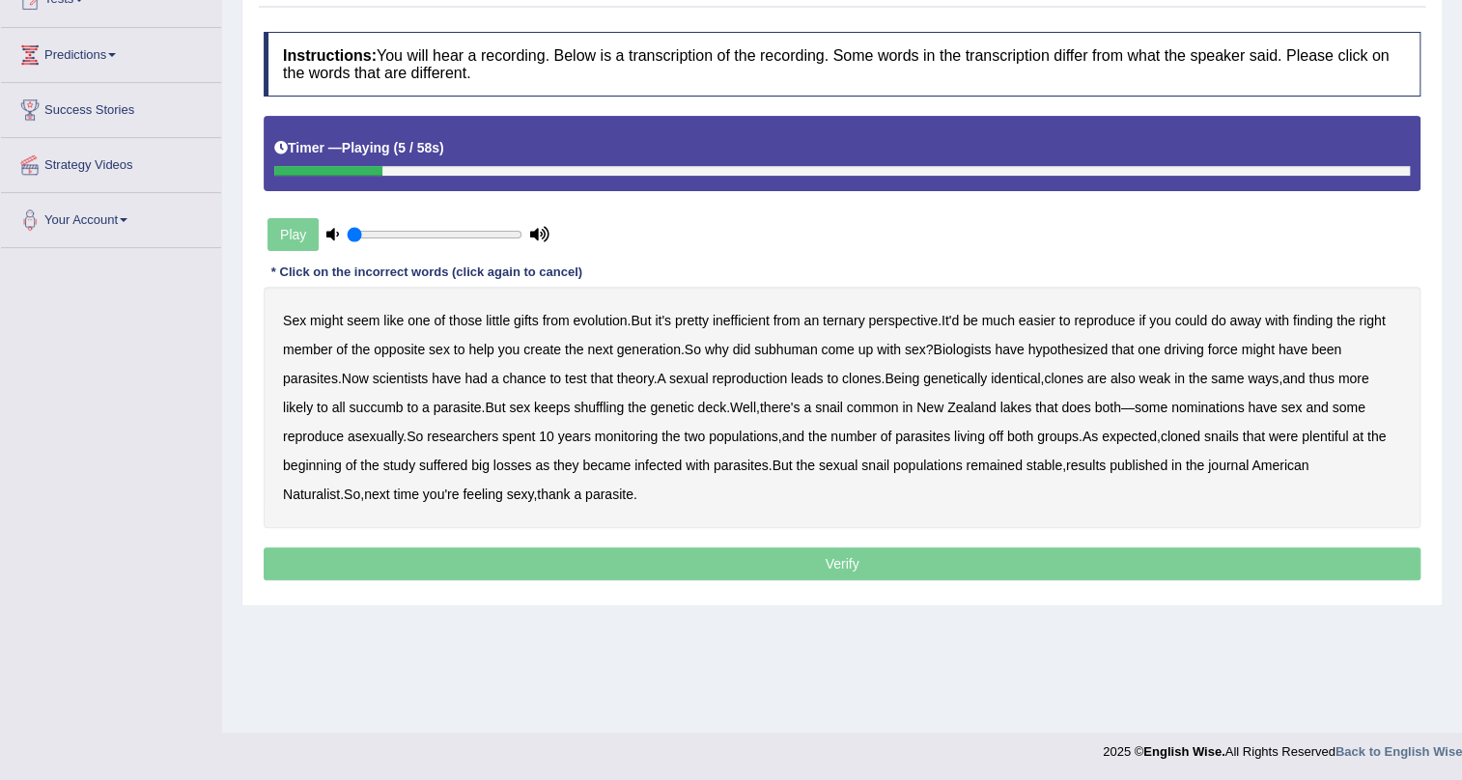
click at [849, 316] on b "ternary" at bounding box center [844, 320] width 42 height 15
click at [802, 352] on b "subhuman" at bounding box center [785, 349] width 63 height 15
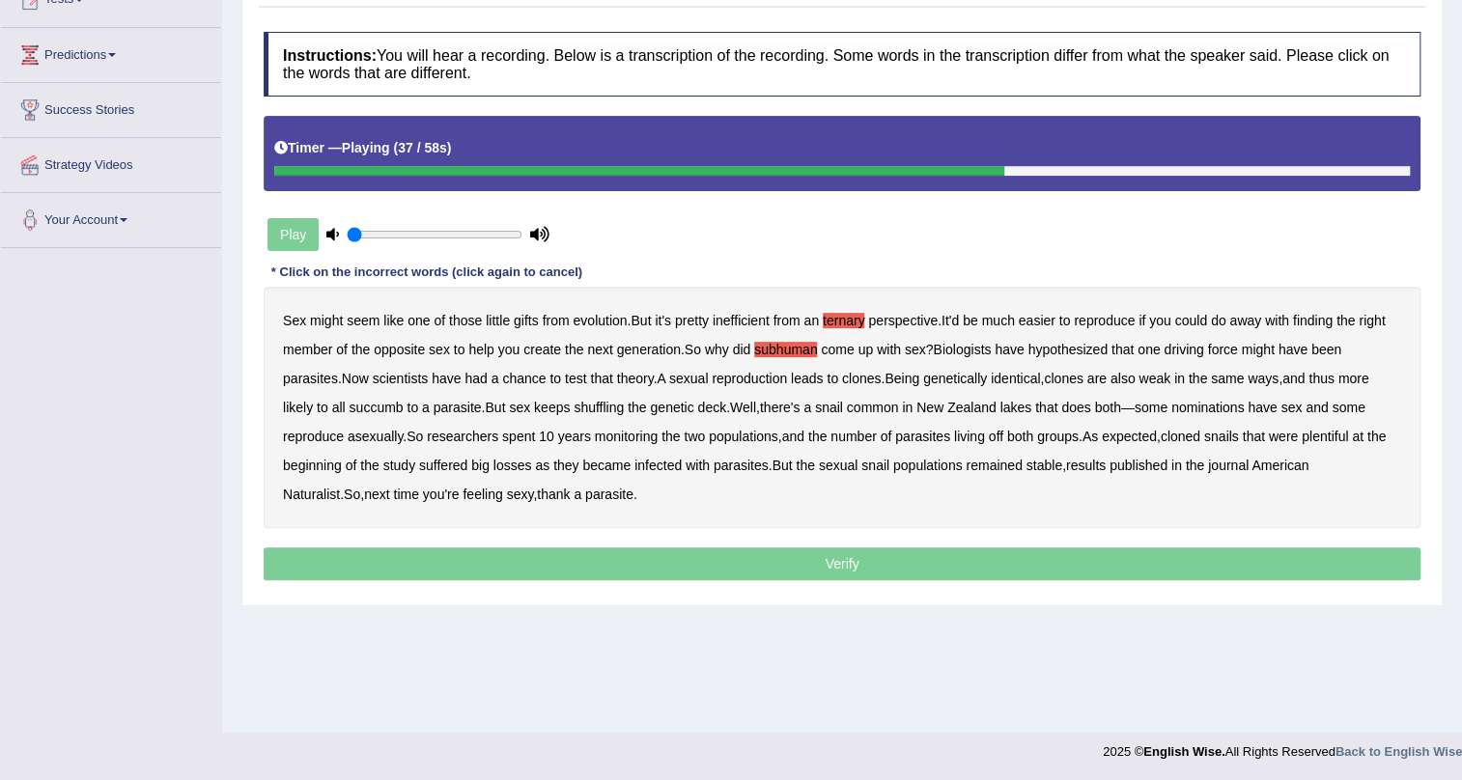
click at [1217, 406] on b "nominations" at bounding box center [1207, 407] width 73 height 15
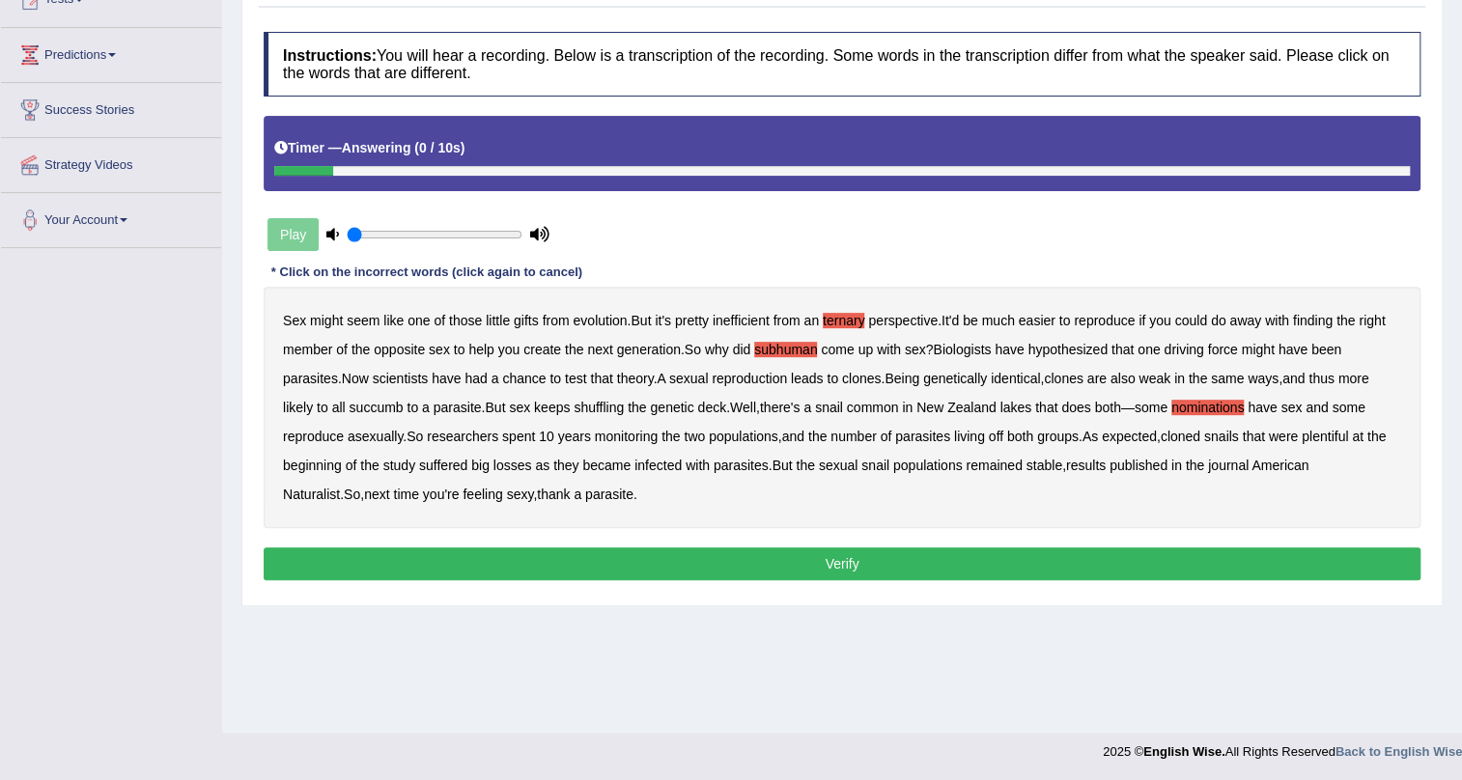
click at [537, 564] on button "Verify" at bounding box center [842, 564] width 1157 height 33
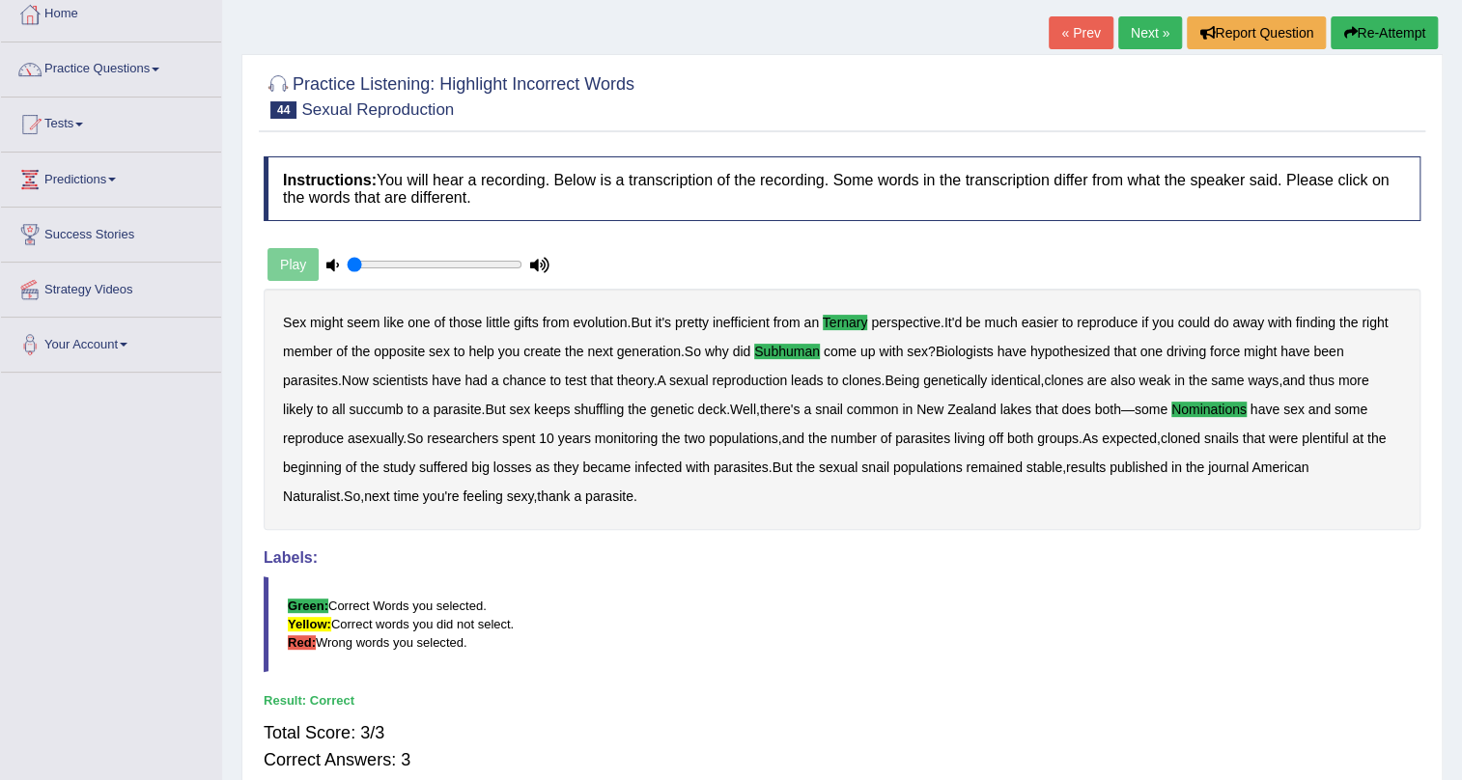
scroll to position [0, 0]
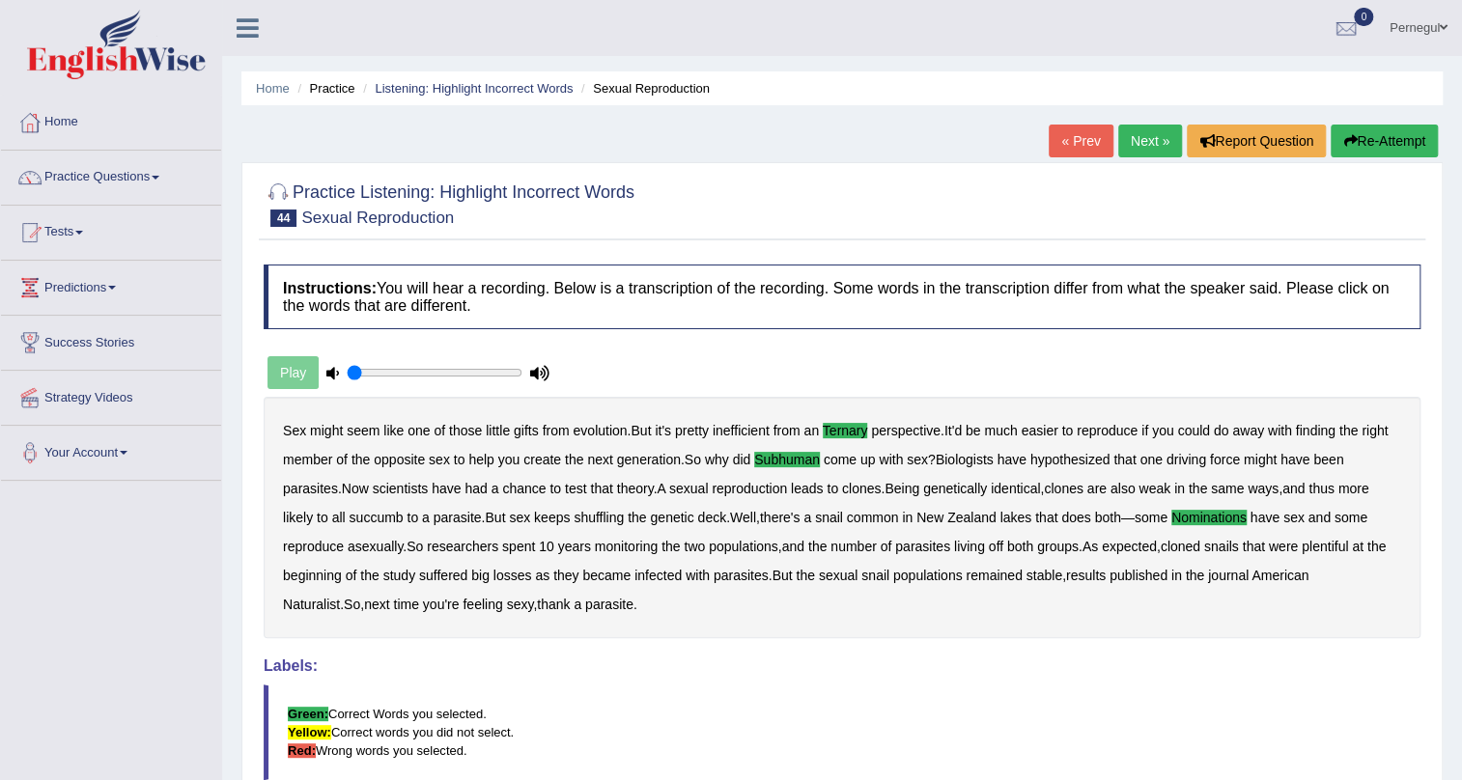
click at [1131, 141] on link "Next »" at bounding box center [1150, 141] width 64 height 33
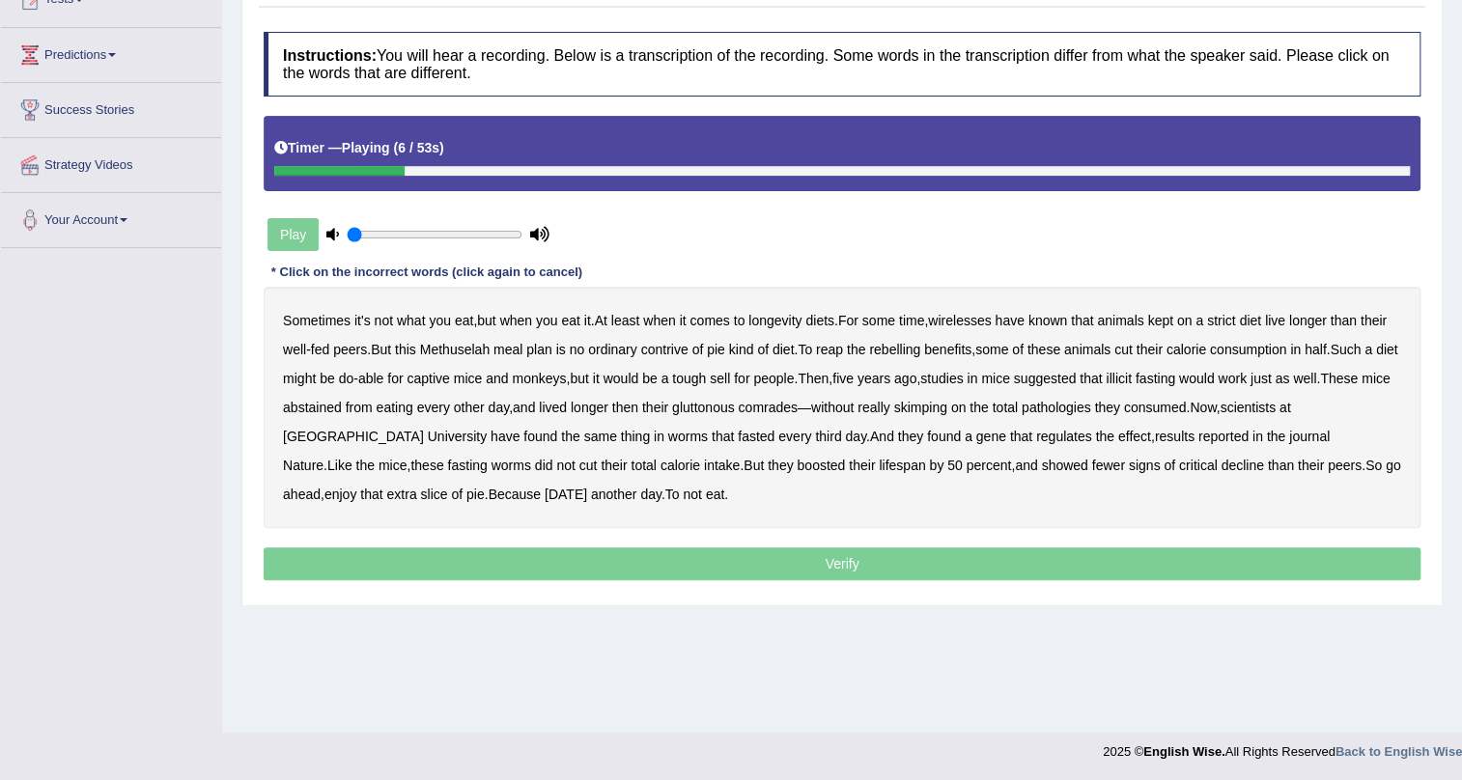
click at [988, 320] on b "wirelesses" at bounding box center [959, 320] width 63 height 15
click at [664, 345] on b "contrive" at bounding box center [664, 349] width 47 height 15
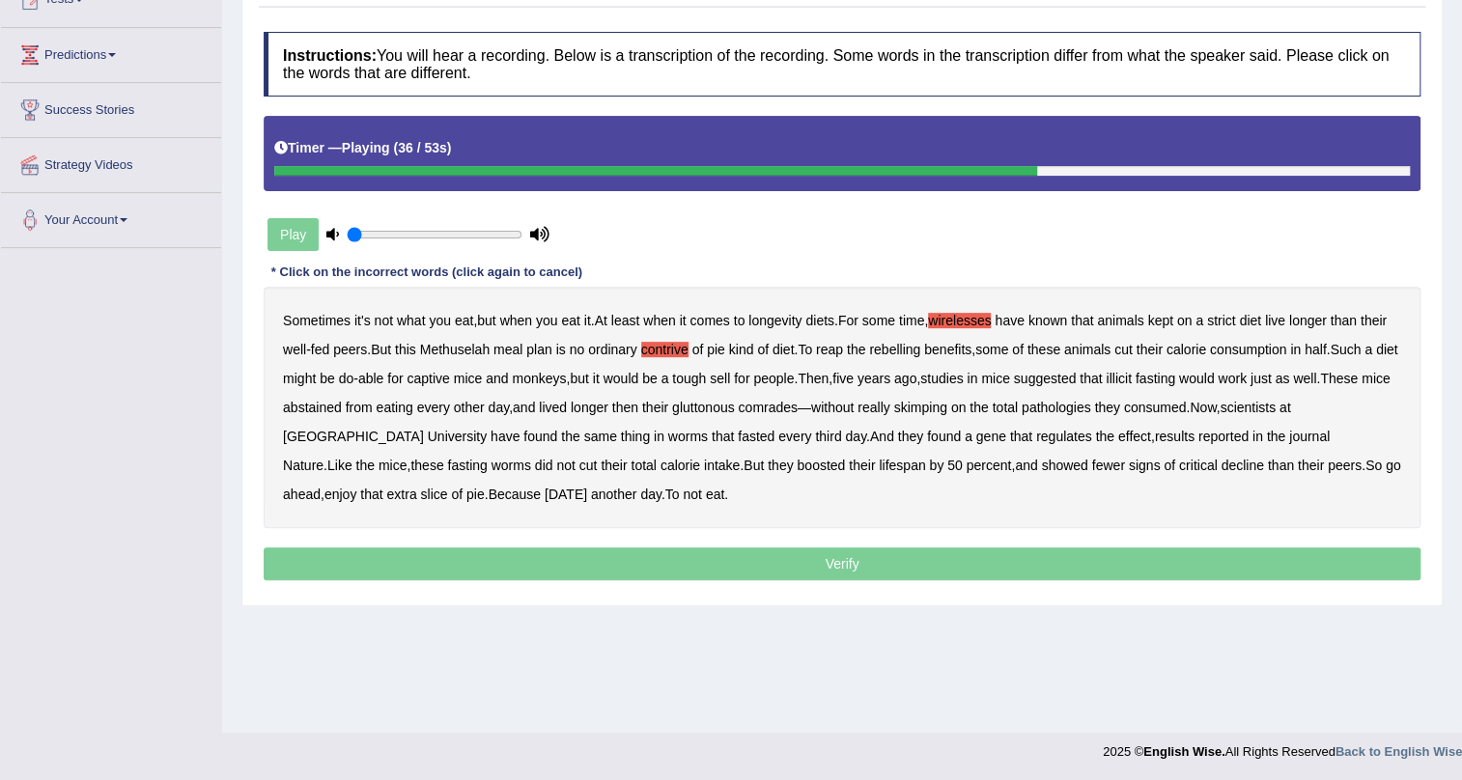
click at [1091, 406] on b "pathologies" at bounding box center [1057, 407] width 70 height 15
click at [1179, 462] on b "critical" at bounding box center [1198, 465] width 39 height 15
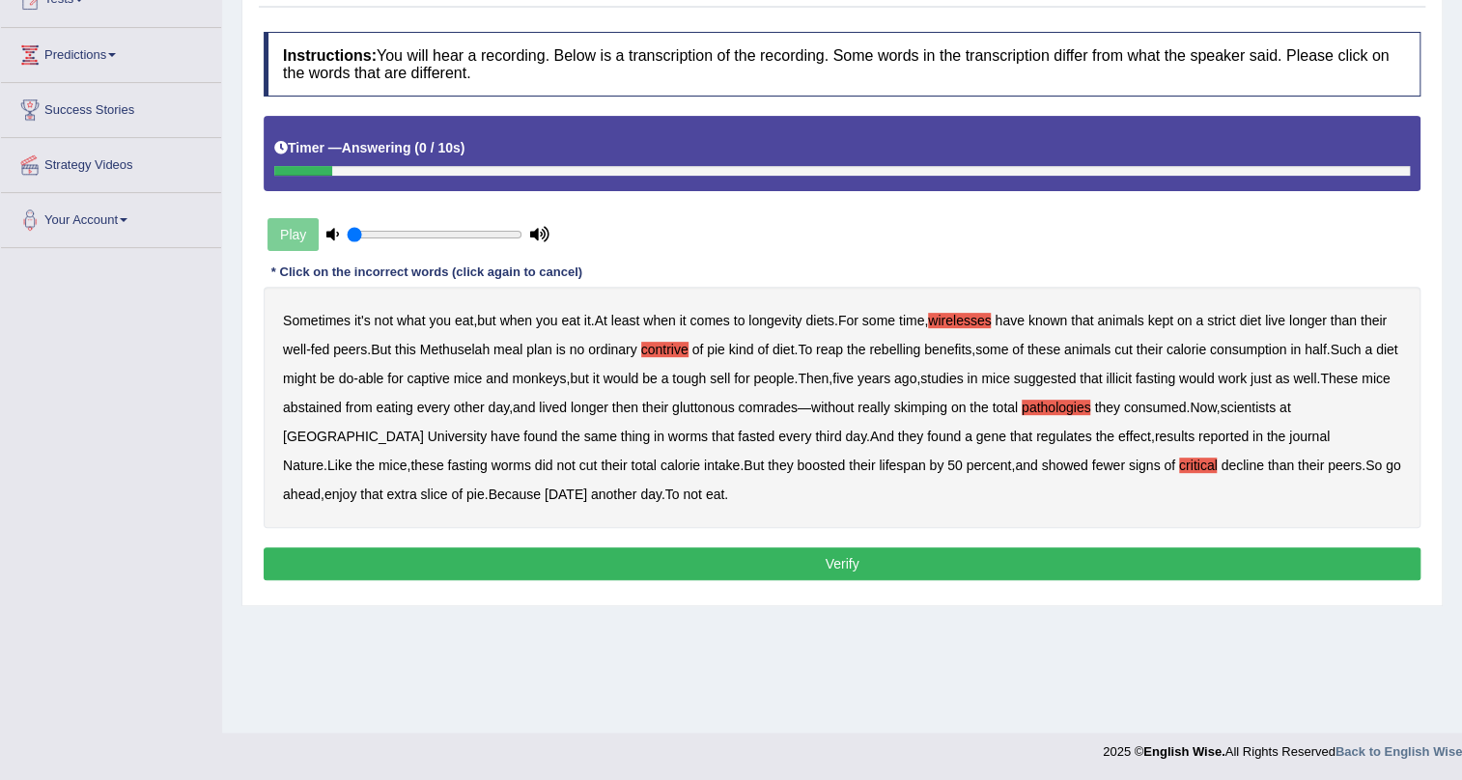
click at [540, 557] on button "Verify" at bounding box center [842, 564] width 1157 height 33
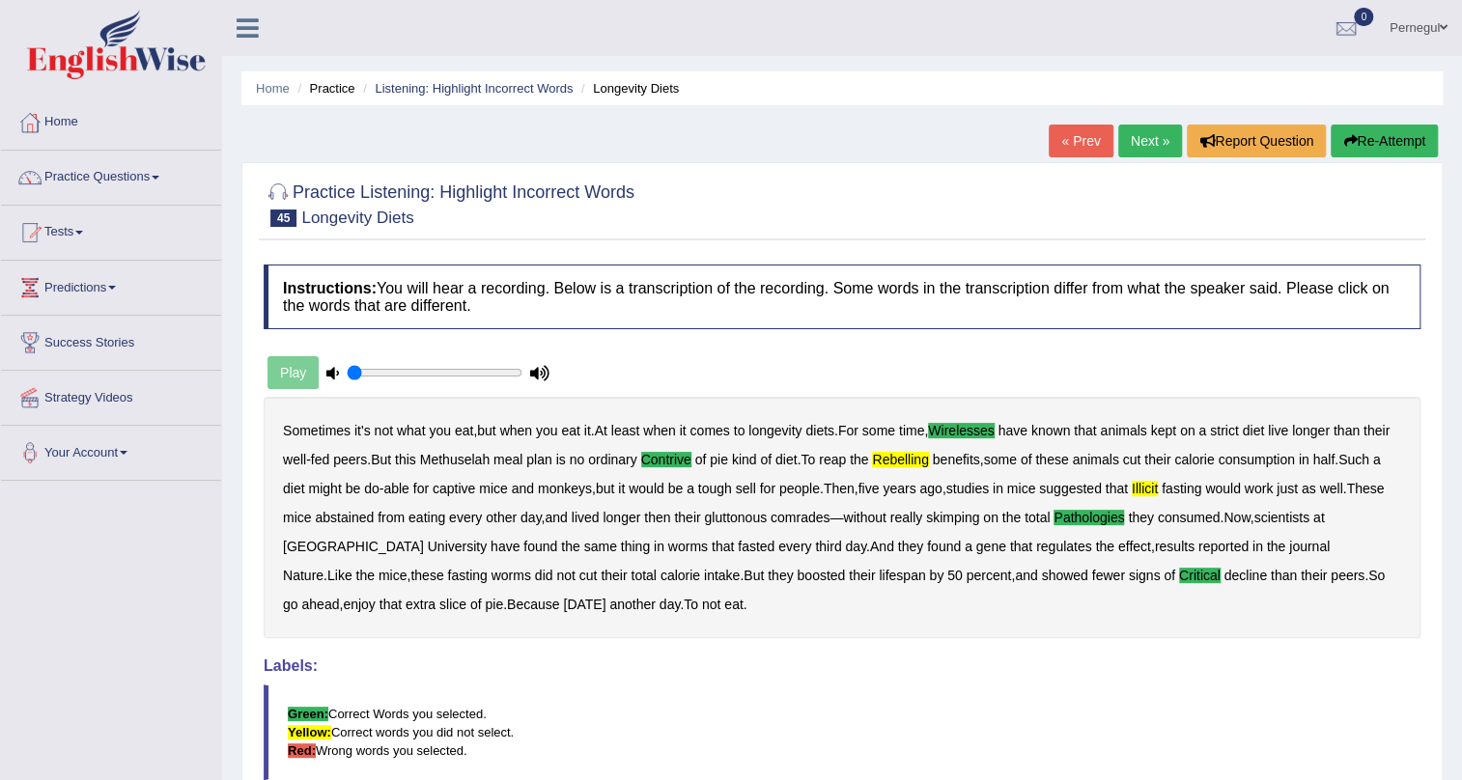
click at [1149, 135] on link "Next »" at bounding box center [1150, 141] width 64 height 33
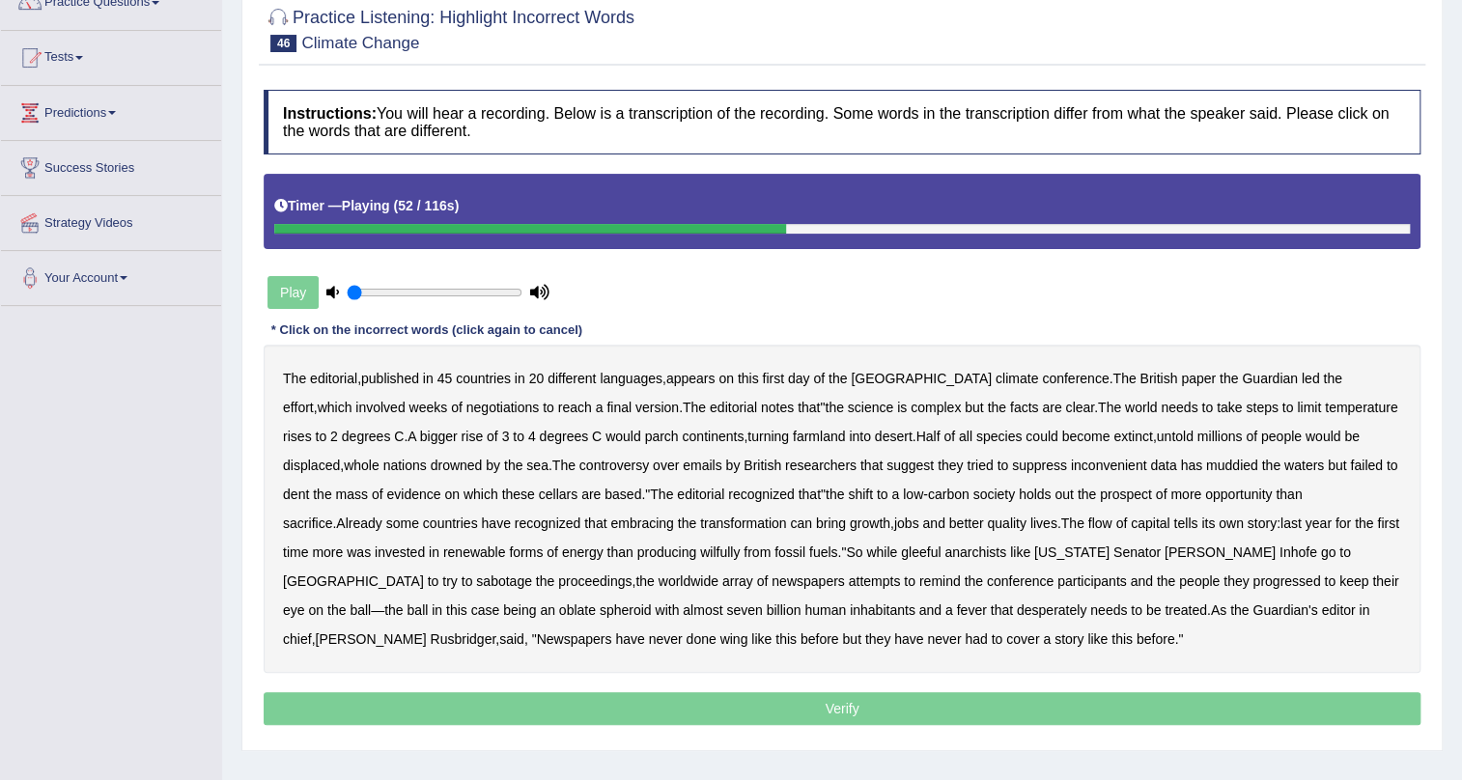
click at [539, 489] on b "cellars" at bounding box center [558, 494] width 39 height 15
click at [605, 488] on b "based" at bounding box center [623, 494] width 37 height 15
click at [700, 553] on b "wilfully" at bounding box center [720, 552] width 40 height 15
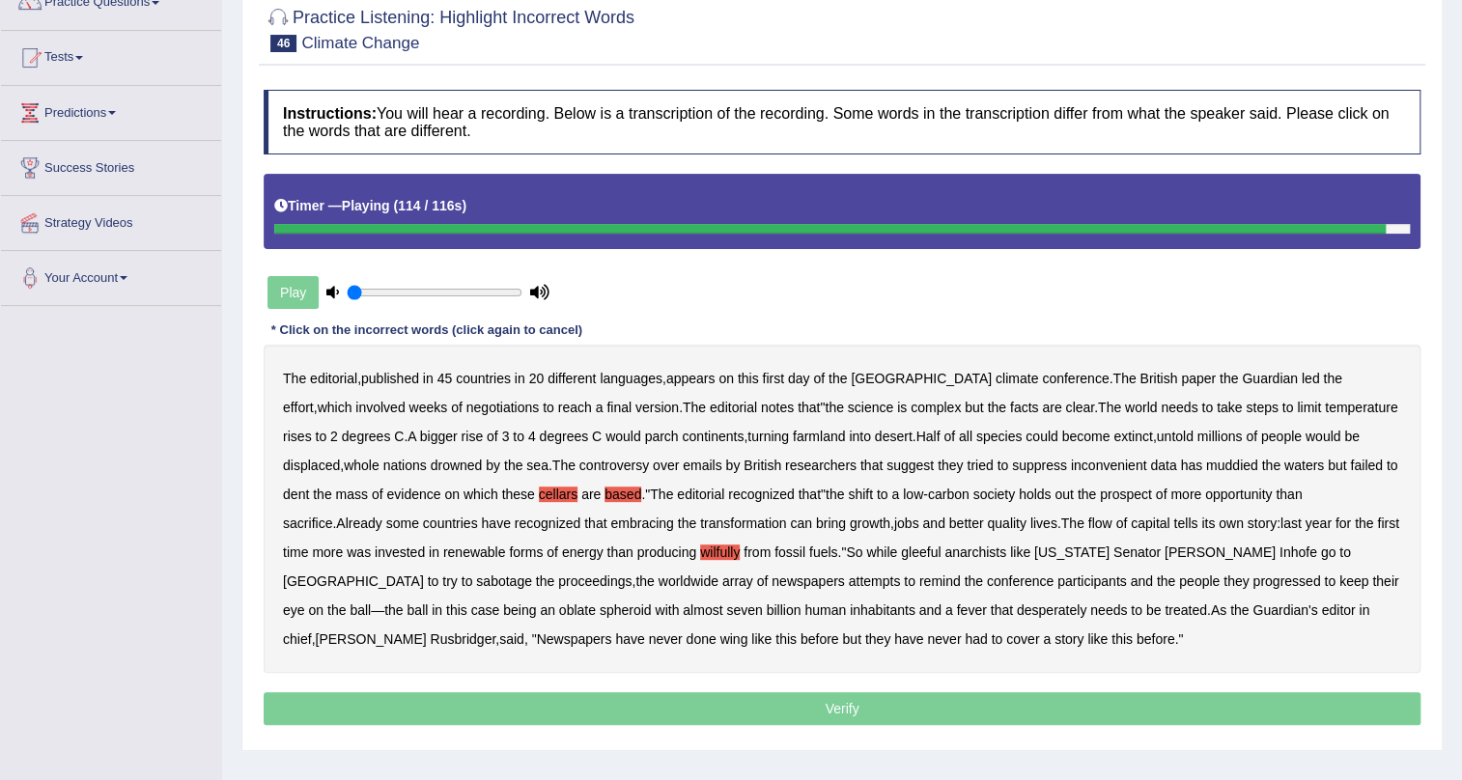
click at [719, 637] on b "wing" at bounding box center [733, 639] width 28 height 15
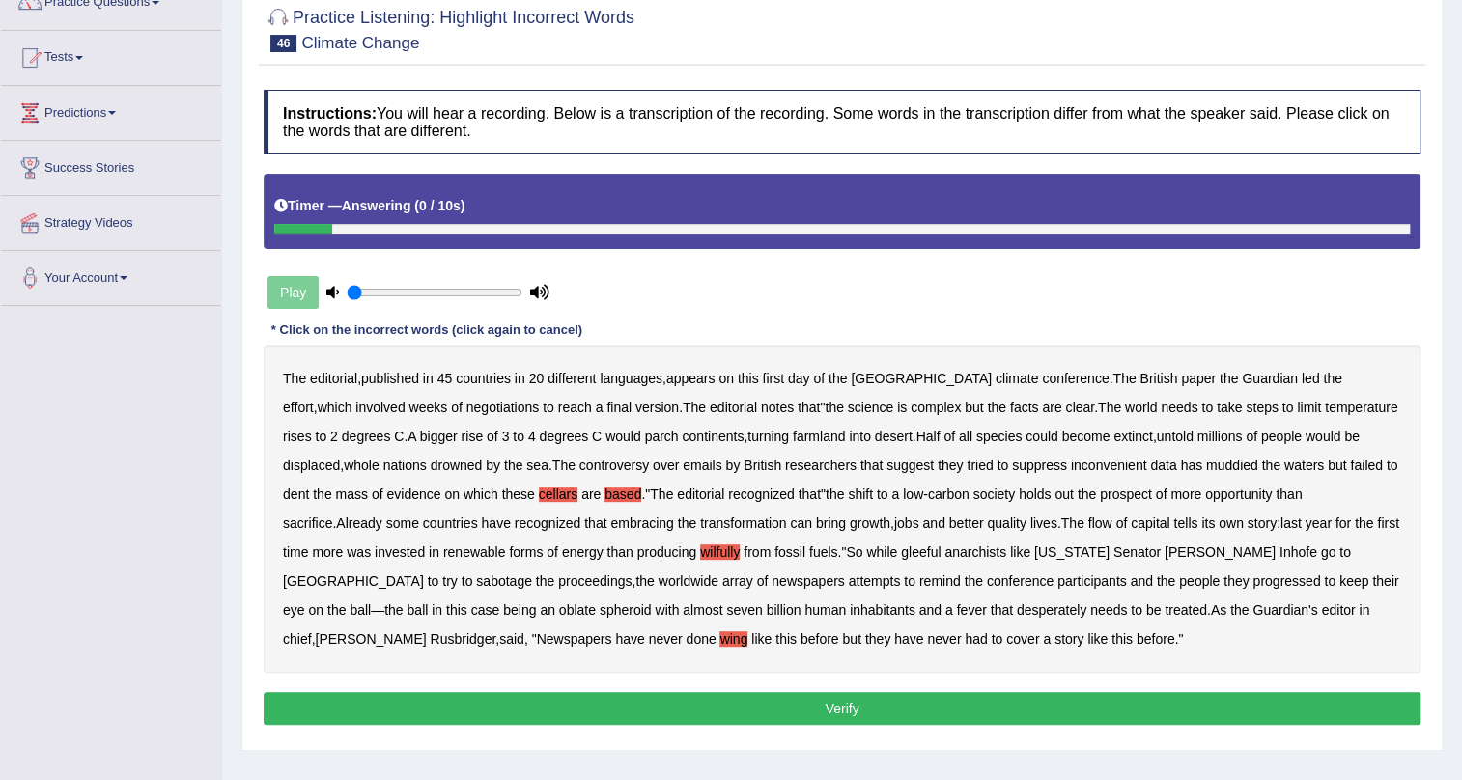
click at [761, 713] on button "Verify" at bounding box center [842, 708] width 1157 height 33
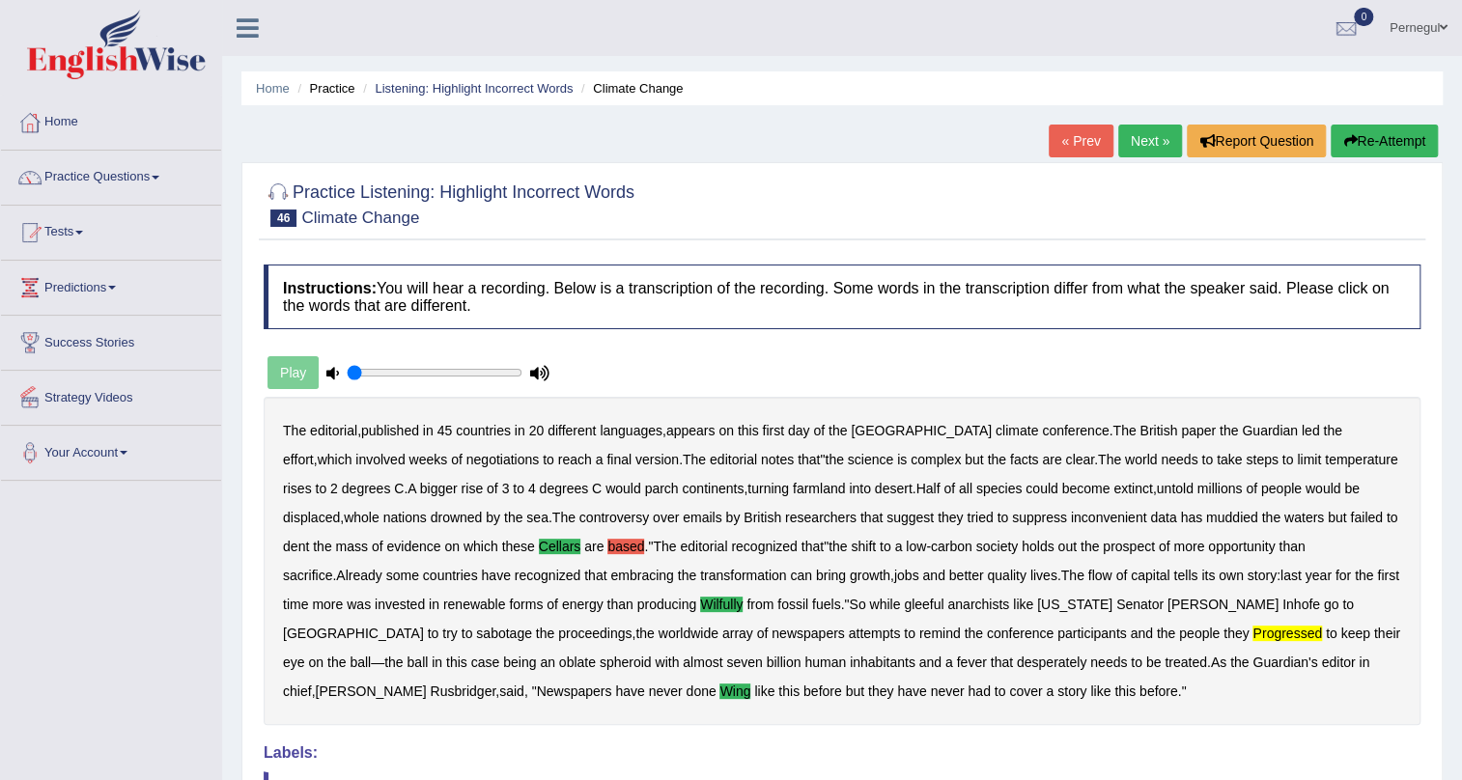
click at [1136, 142] on link "Next »" at bounding box center [1150, 141] width 64 height 33
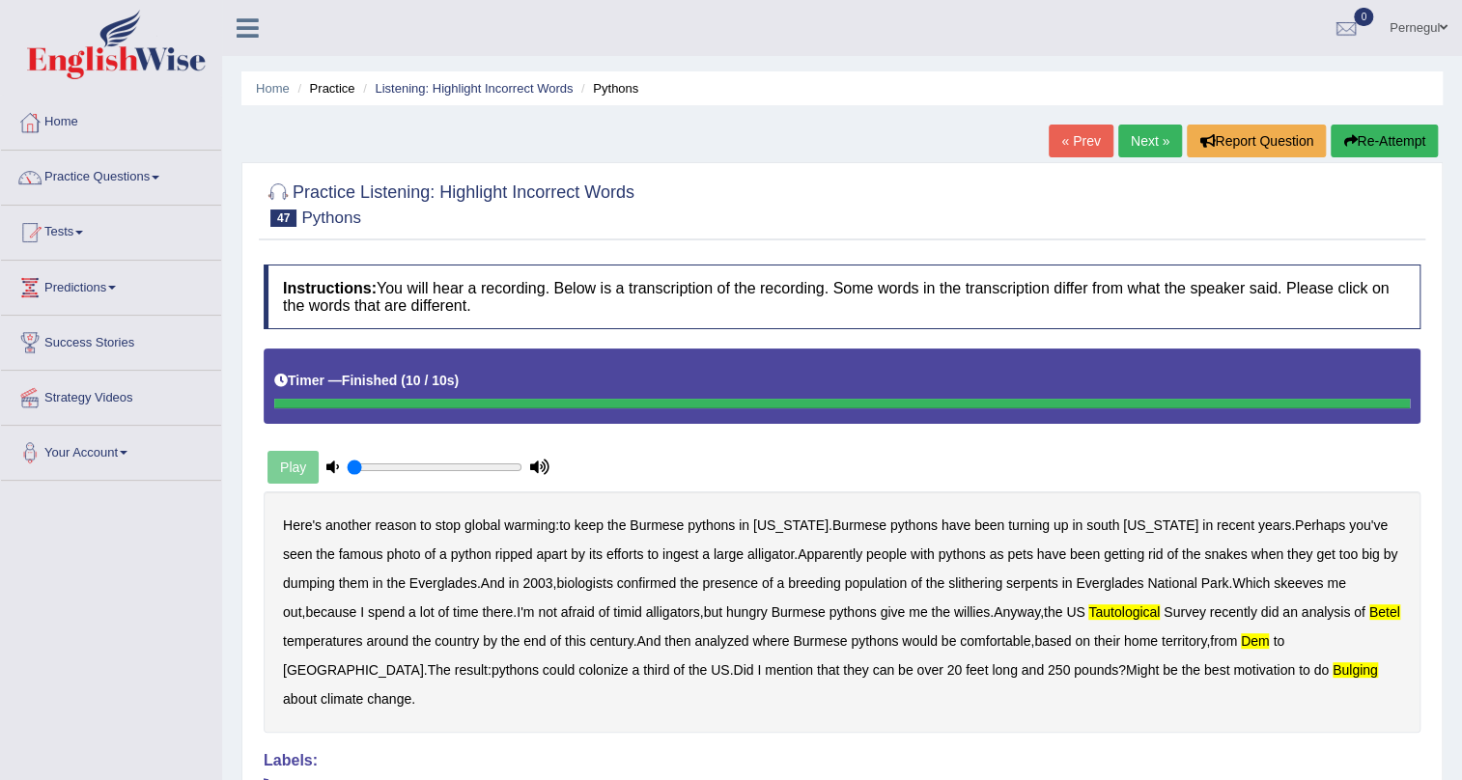
click at [1139, 131] on link "Next »" at bounding box center [1150, 141] width 64 height 33
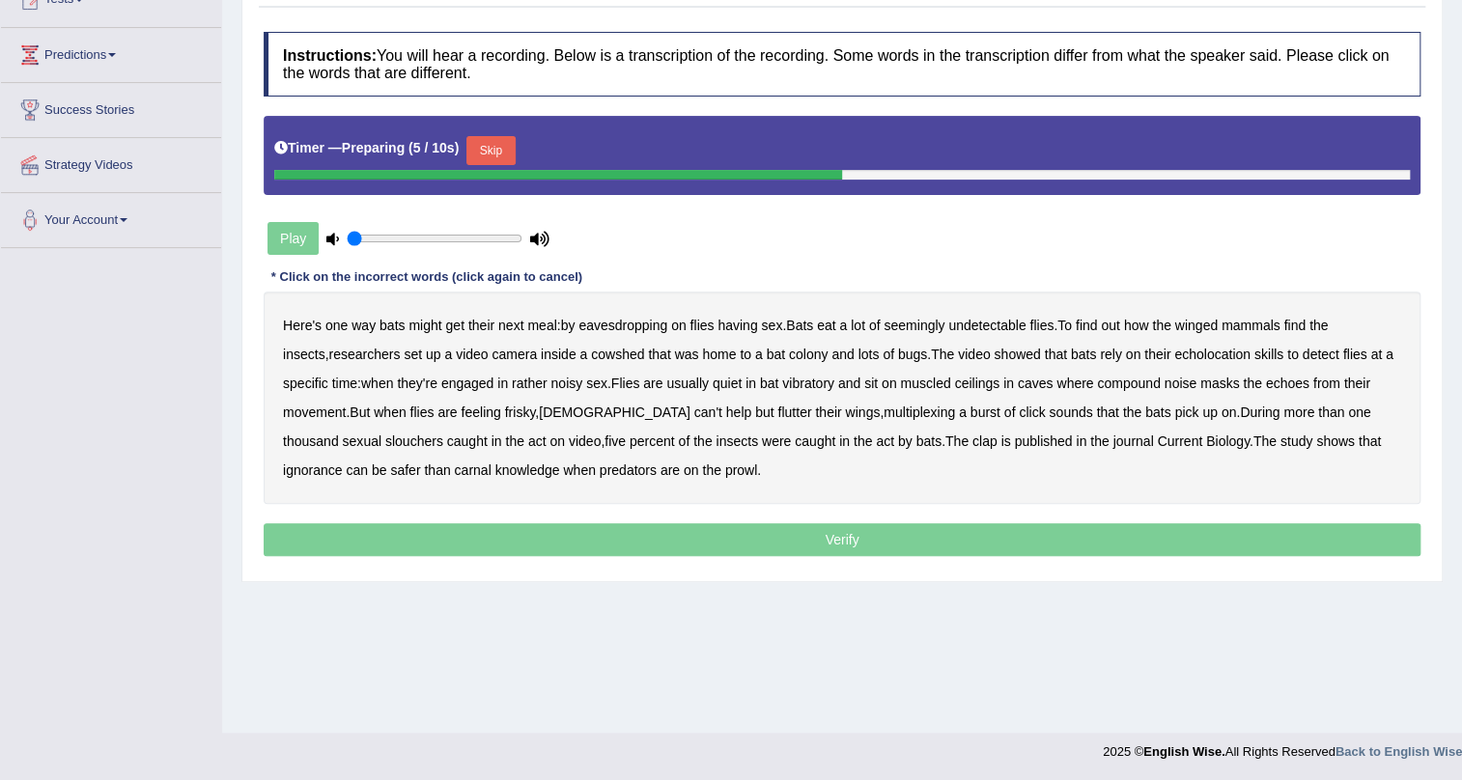
click at [498, 141] on button "Skip" at bounding box center [490, 150] width 48 height 29
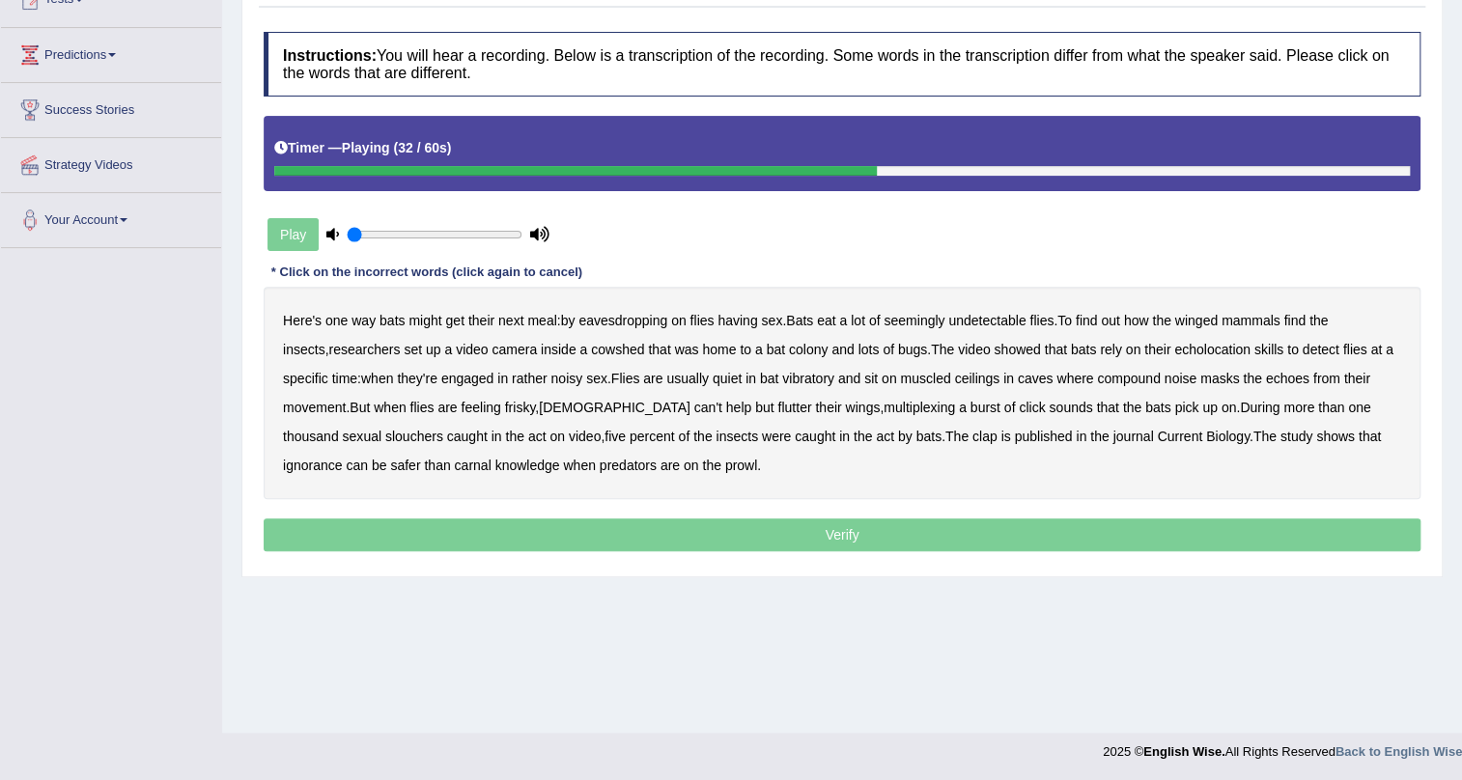
click at [900, 377] on b "muscled" at bounding box center [925, 378] width 50 height 15
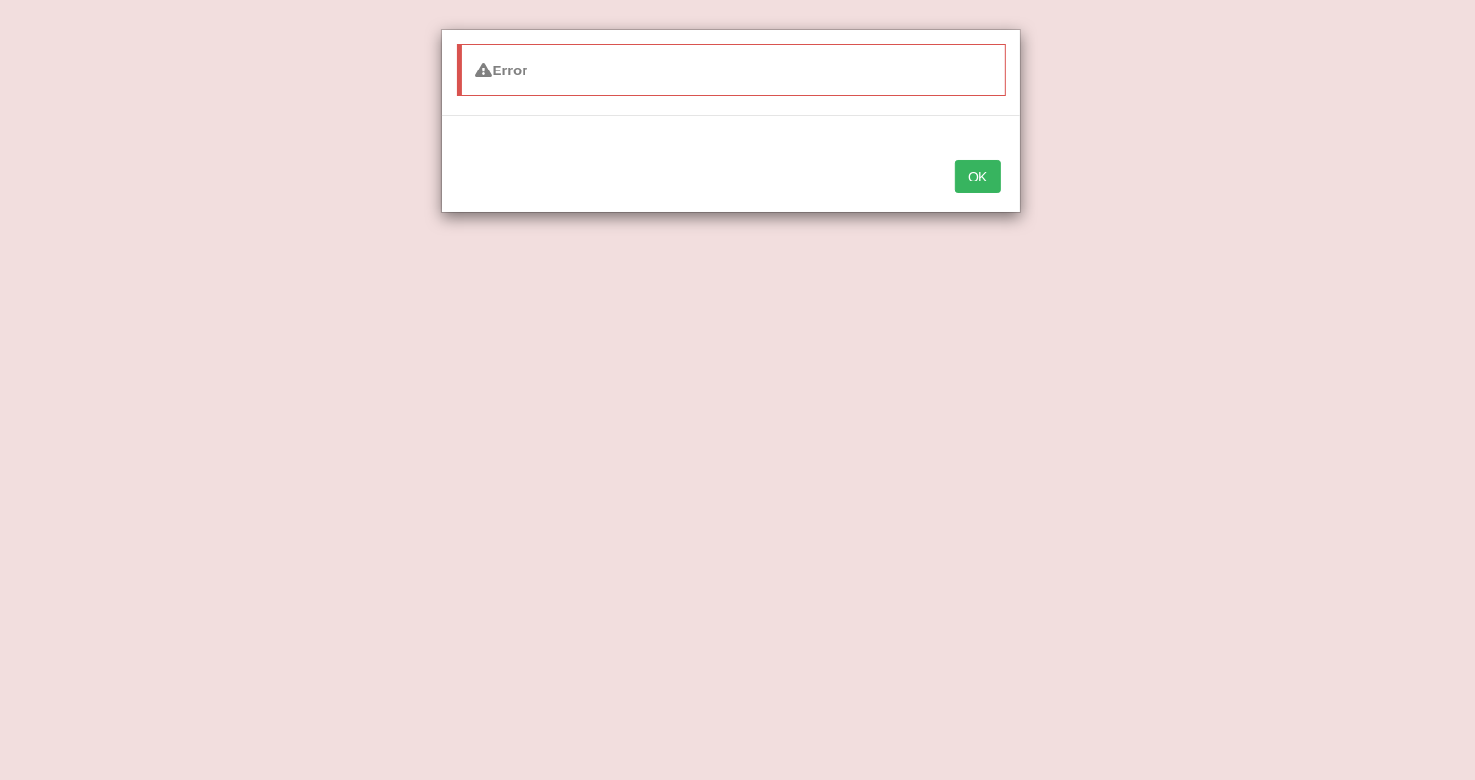
click at [993, 182] on button "OK" at bounding box center [977, 176] width 44 height 33
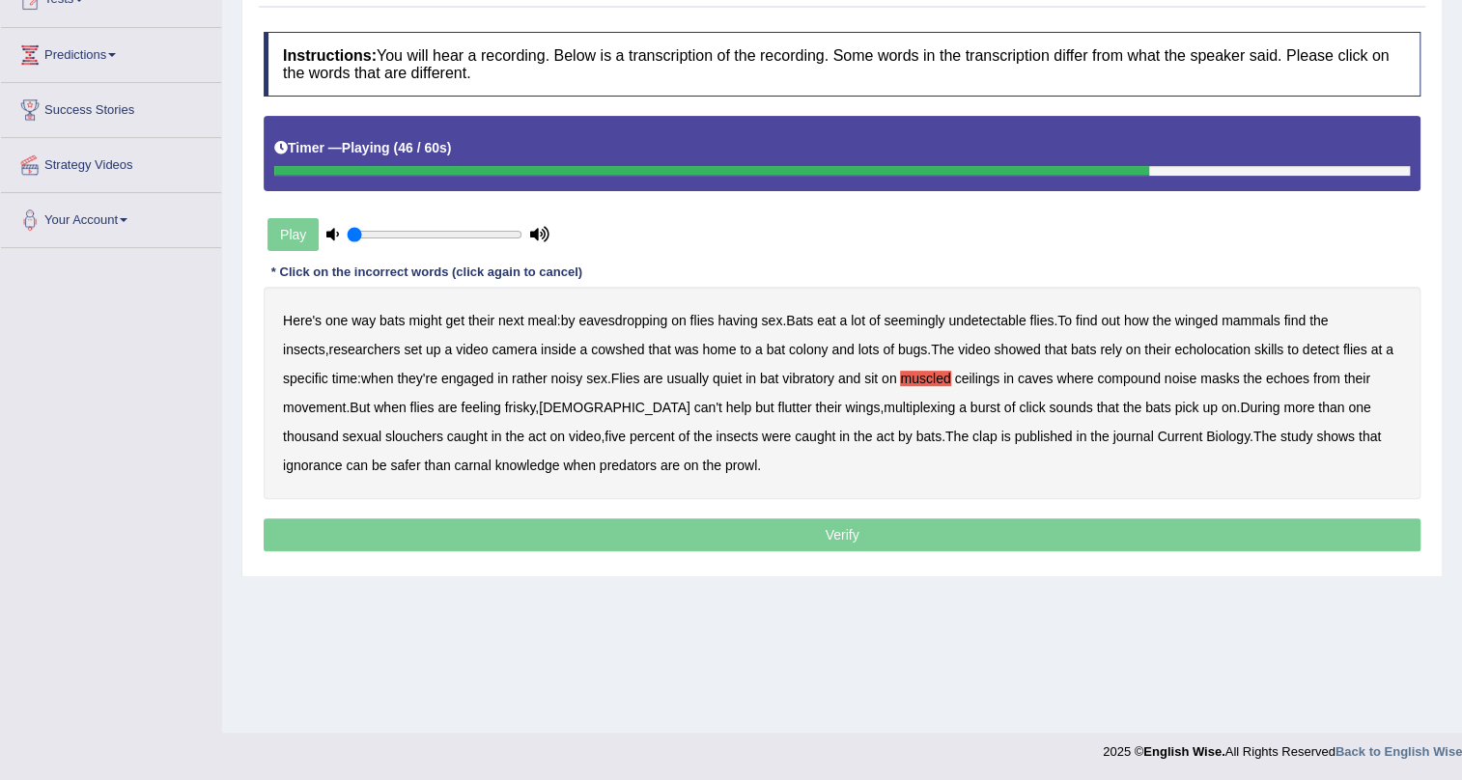
click at [443, 429] on b "slouchers" at bounding box center [414, 436] width 58 height 15
click at [812, 436] on div "Here's one way bats might get their next meal : by eavesdropping on flies havin…" at bounding box center [842, 393] width 1157 height 212
click at [972, 434] on b "clap" at bounding box center [984, 436] width 25 height 15
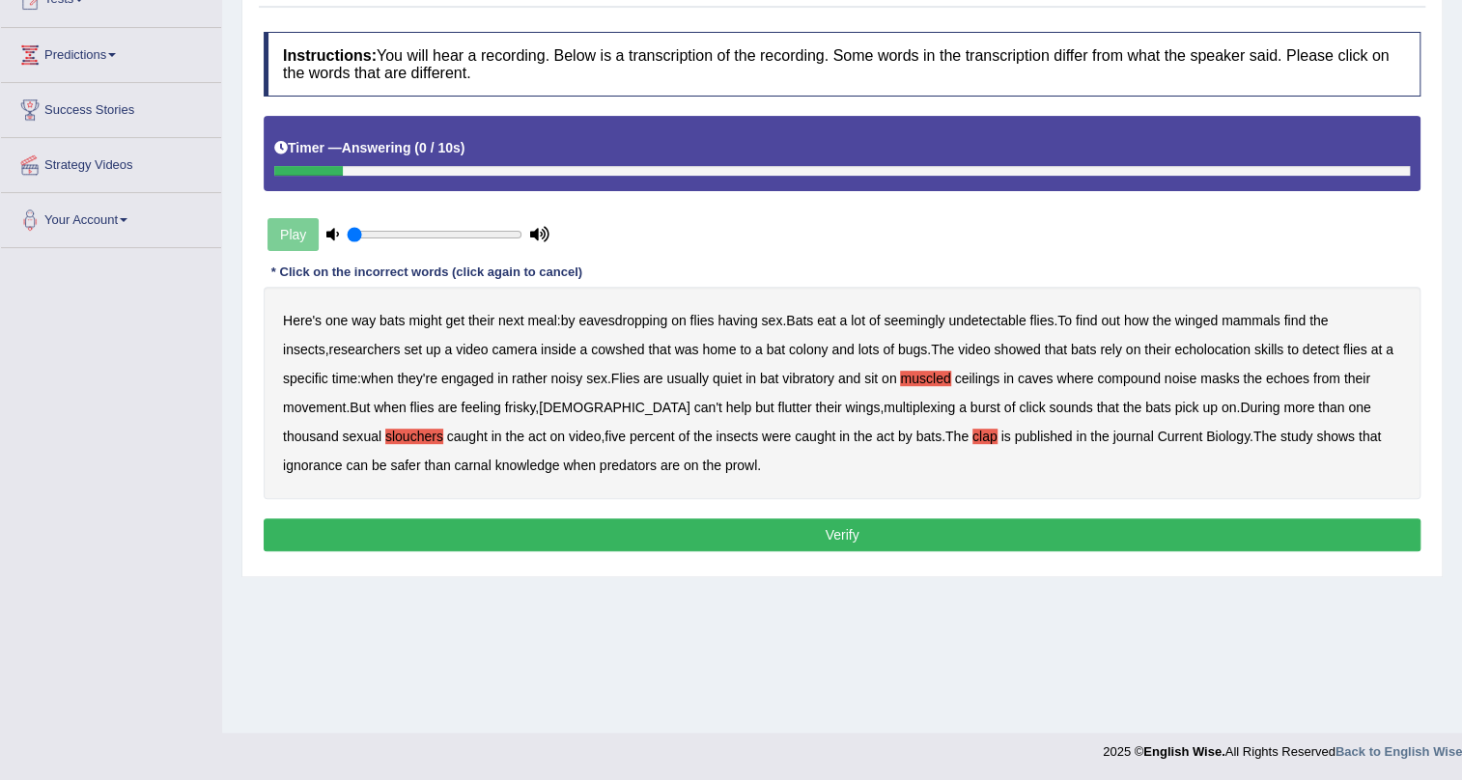
click at [639, 544] on button "Verify" at bounding box center [842, 535] width 1157 height 33
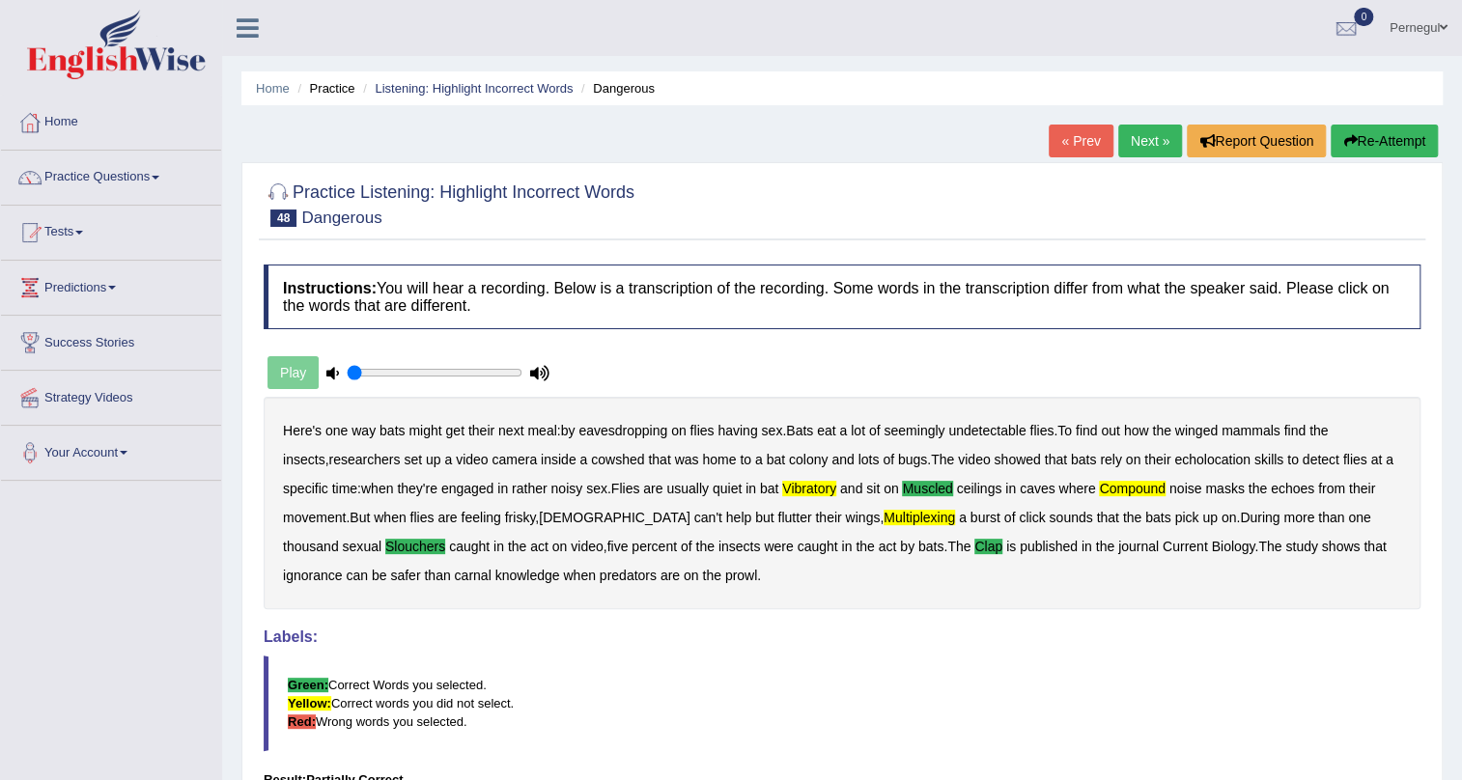
click at [1155, 132] on link "Next »" at bounding box center [1150, 141] width 64 height 33
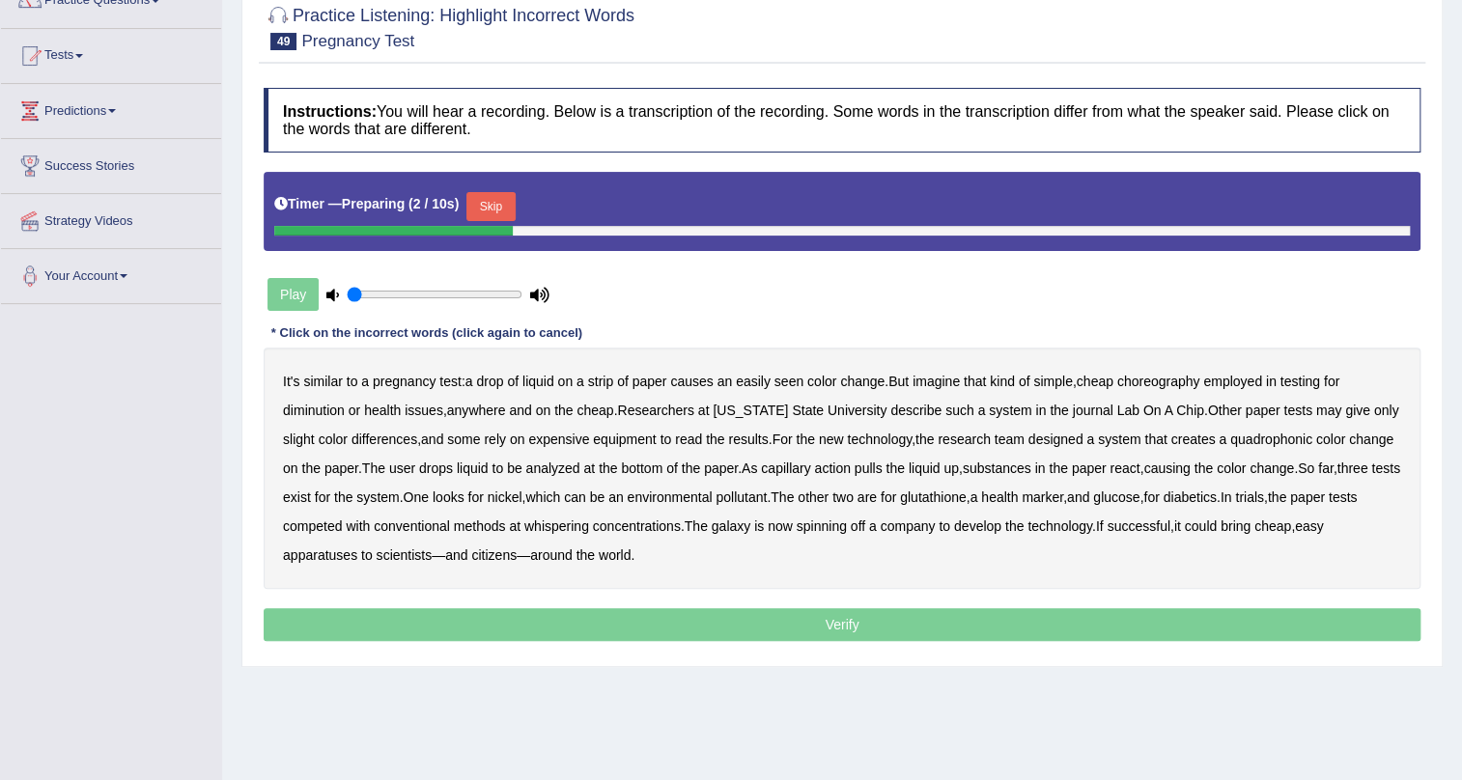
scroll to position [145, 0]
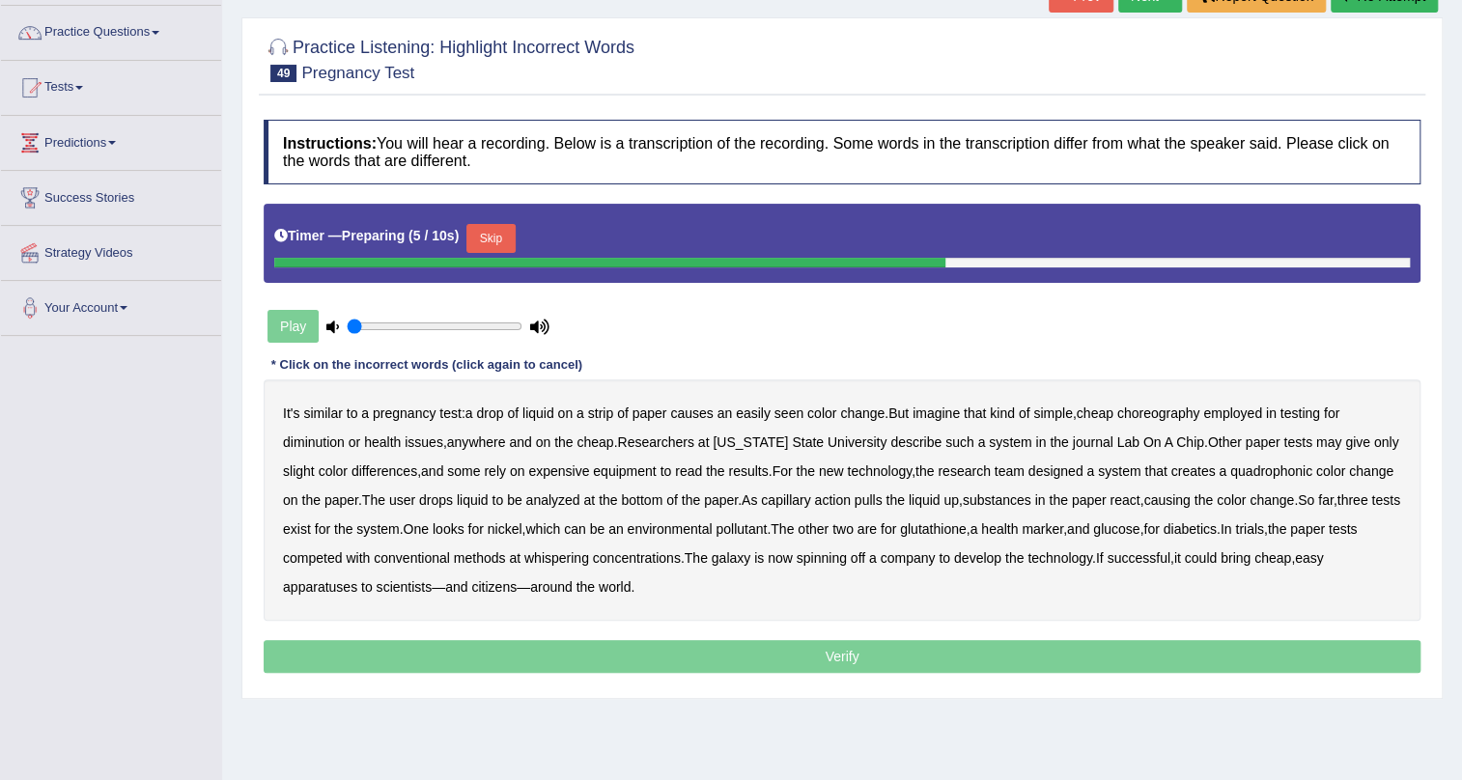
click at [501, 237] on button "Skip" at bounding box center [490, 238] width 48 height 29
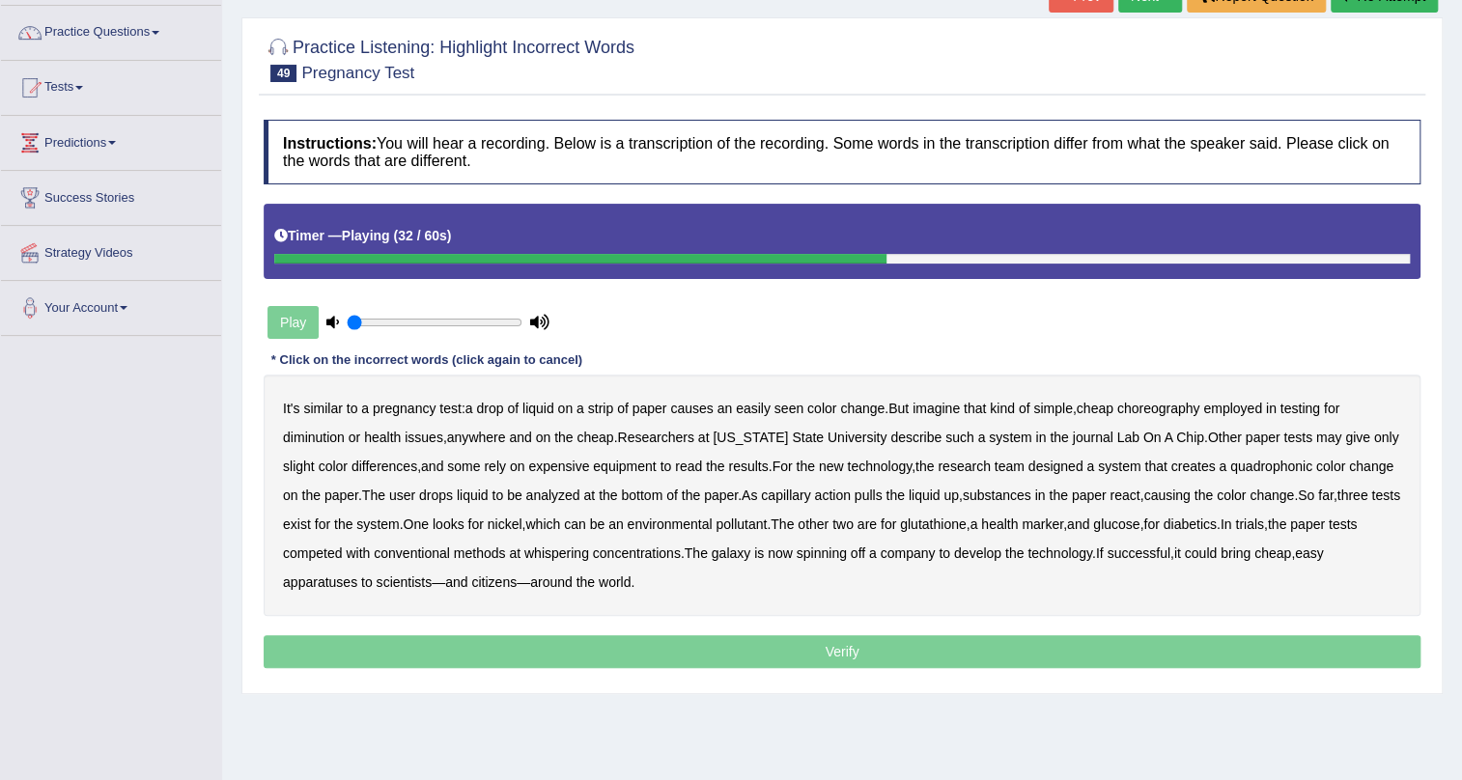
scroll to position [0, 0]
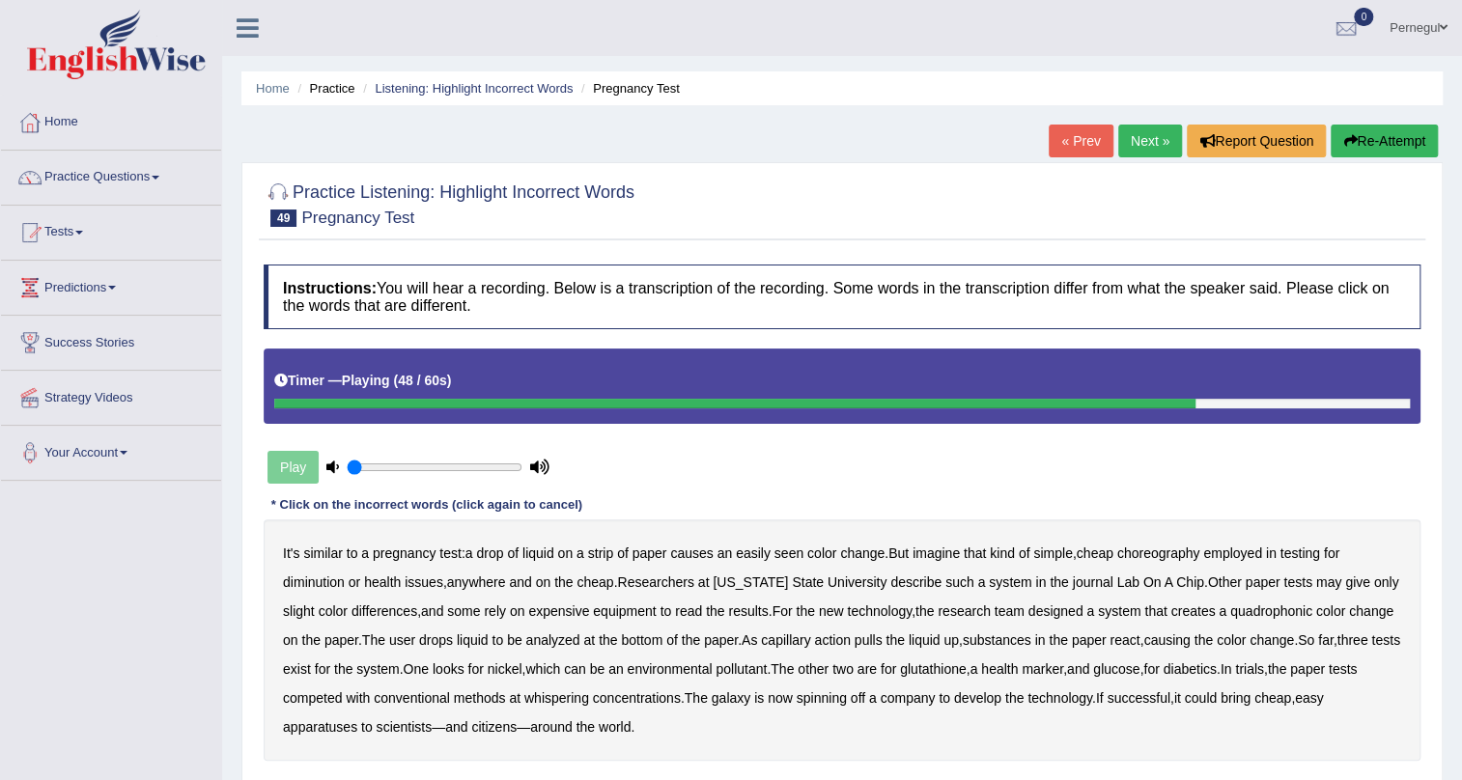
click at [1445, 23] on span at bounding box center [1444, 27] width 8 height 13
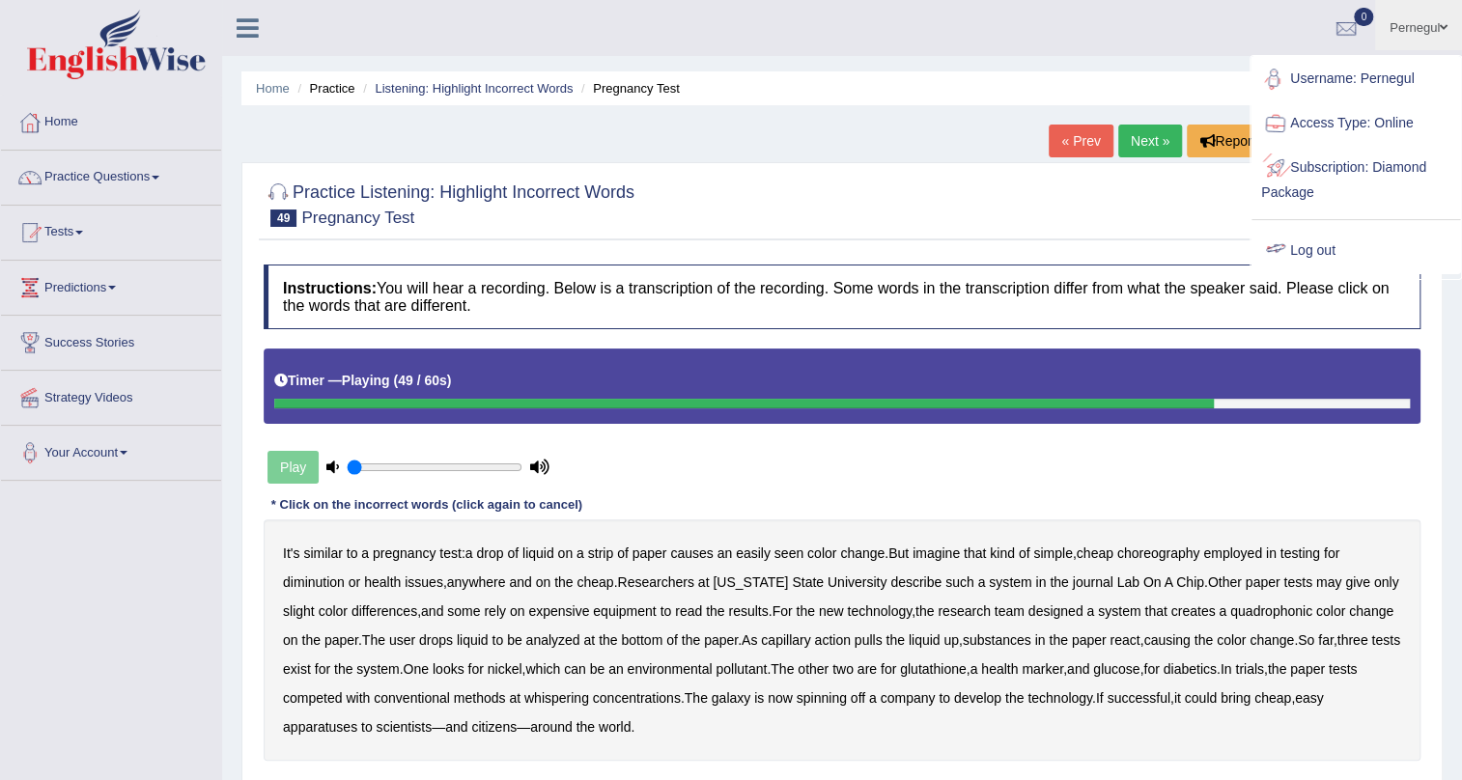
click at [1302, 251] on link "Log out" at bounding box center [1356, 251] width 209 height 44
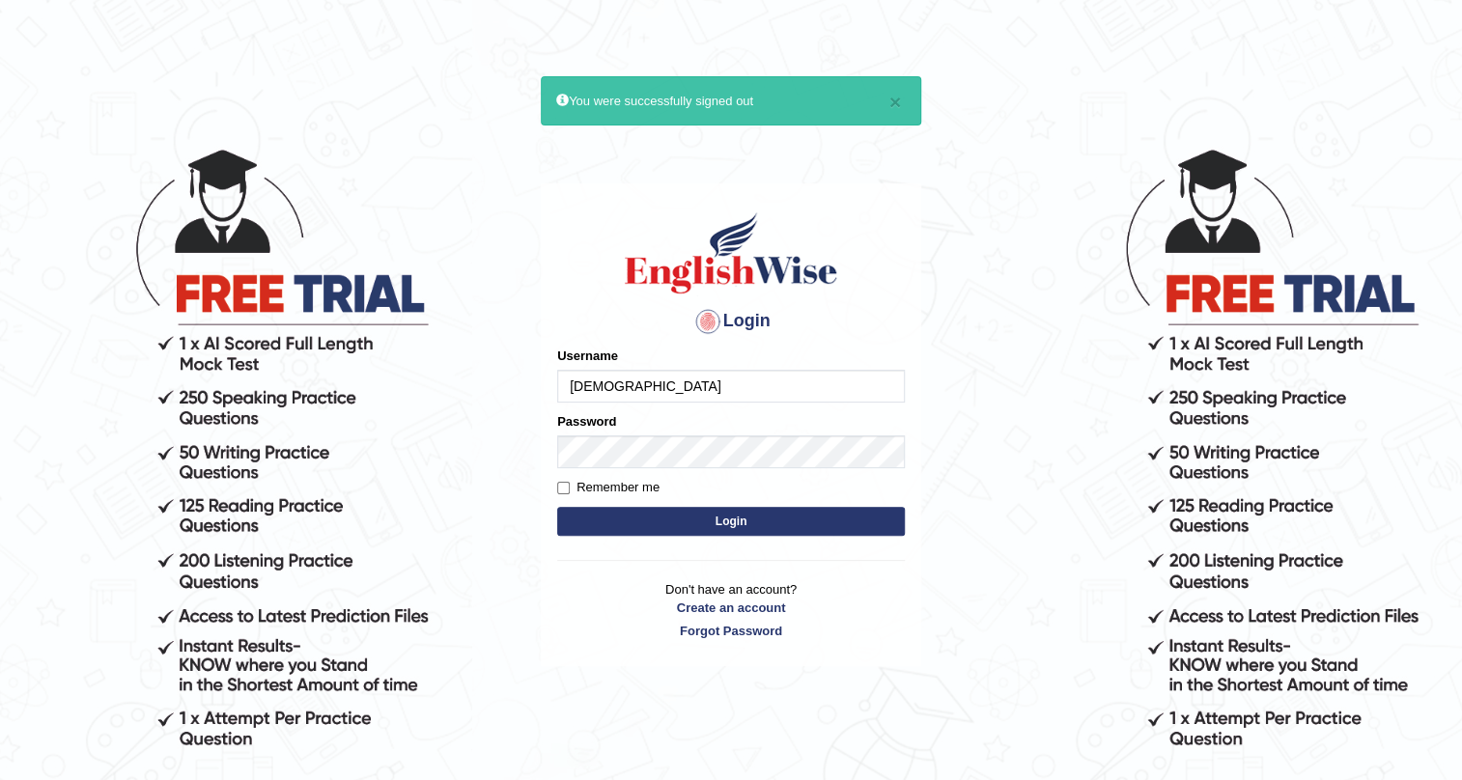
type input "[DEMOGRAPHIC_DATA]"
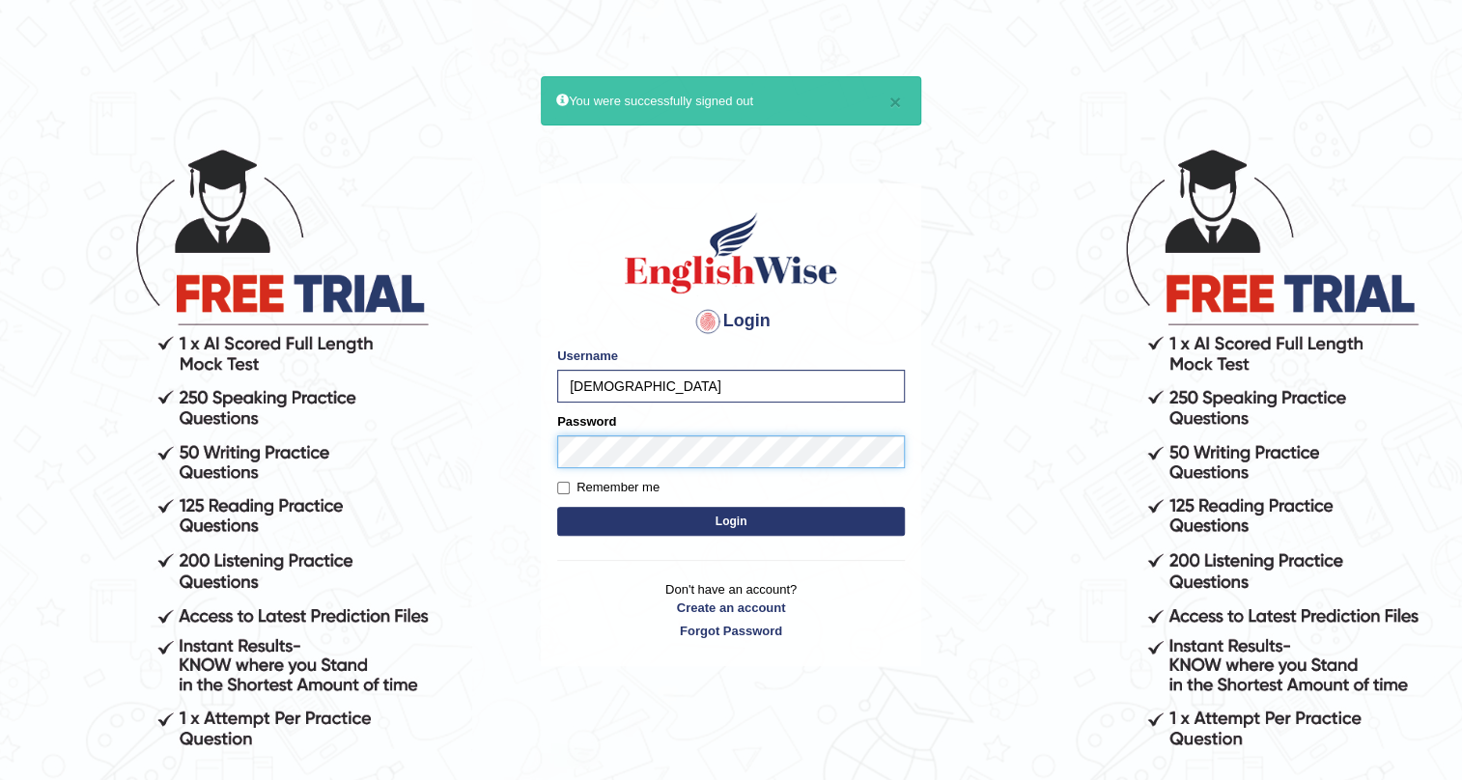
click at [557, 507] on button "Login" at bounding box center [731, 521] width 348 height 29
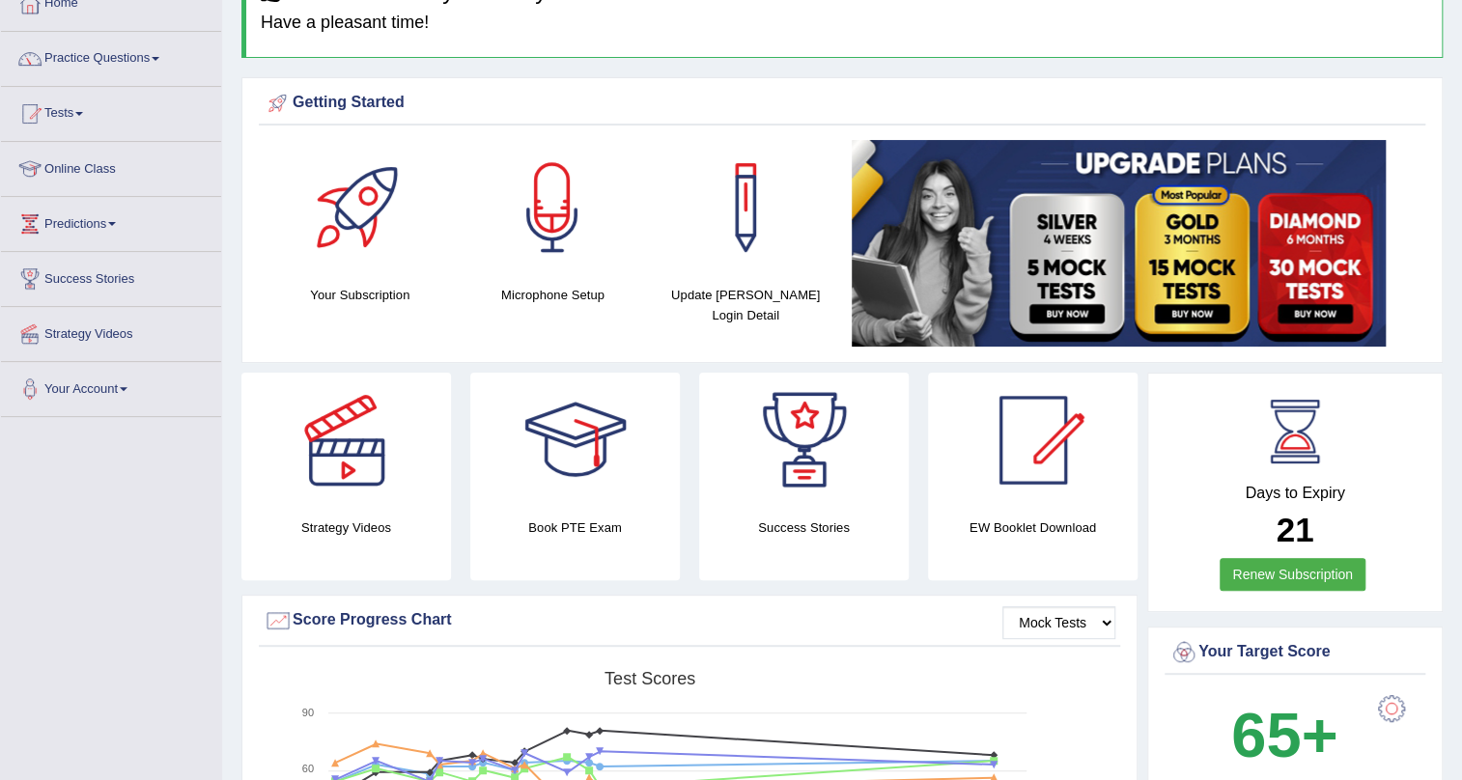
scroll to position [87, 0]
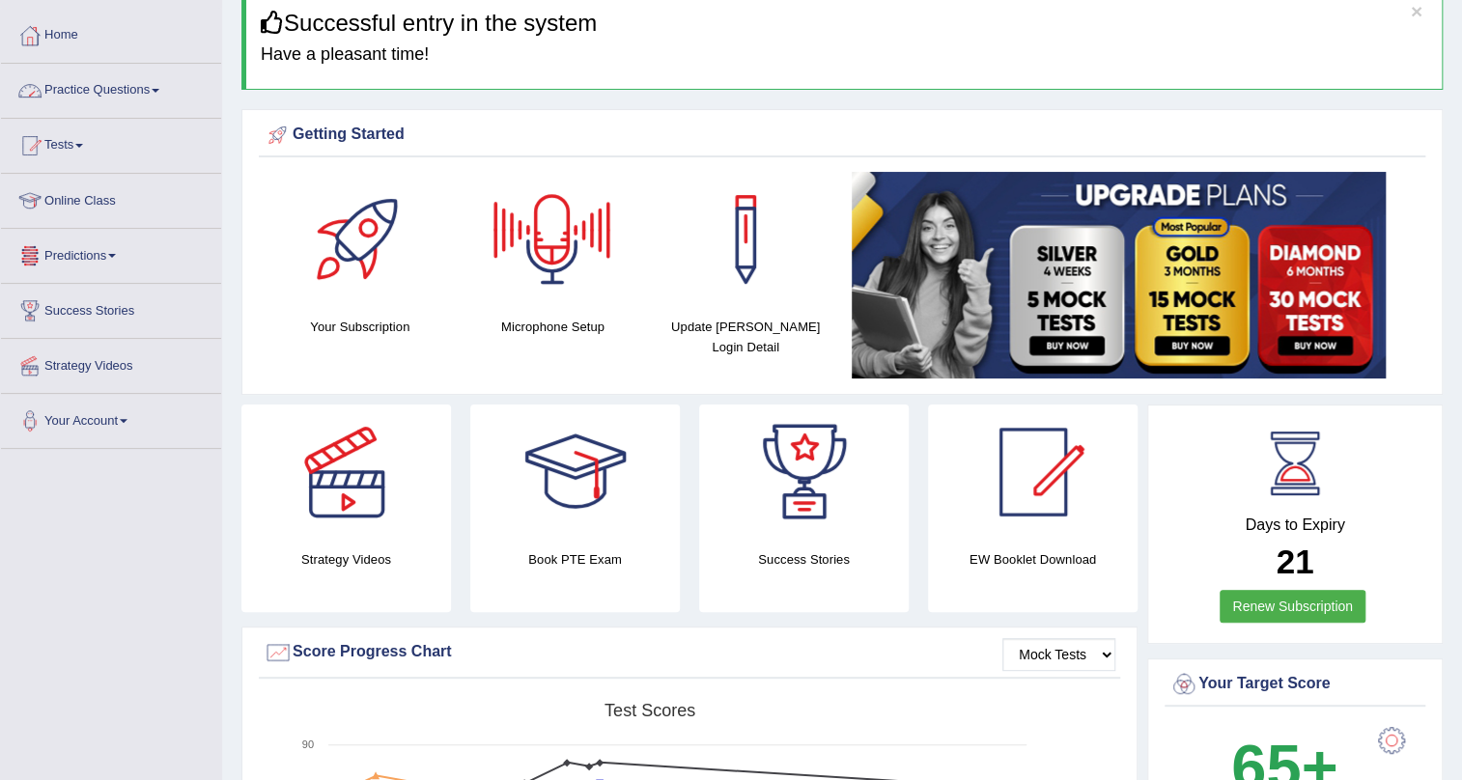
click at [132, 84] on link "Practice Questions" at bounding box center [111, 88] width 220 height 48
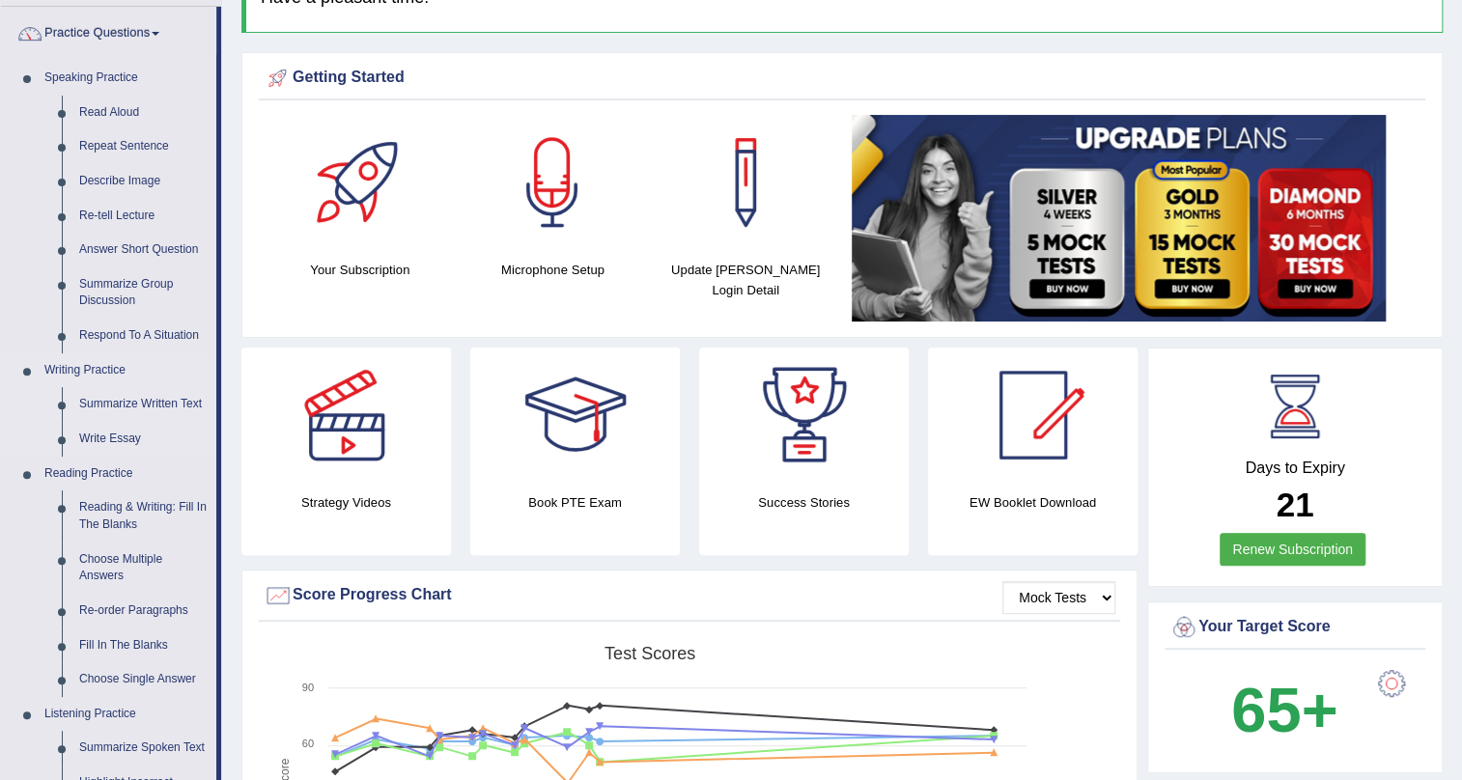
scroll to position [175, 0]
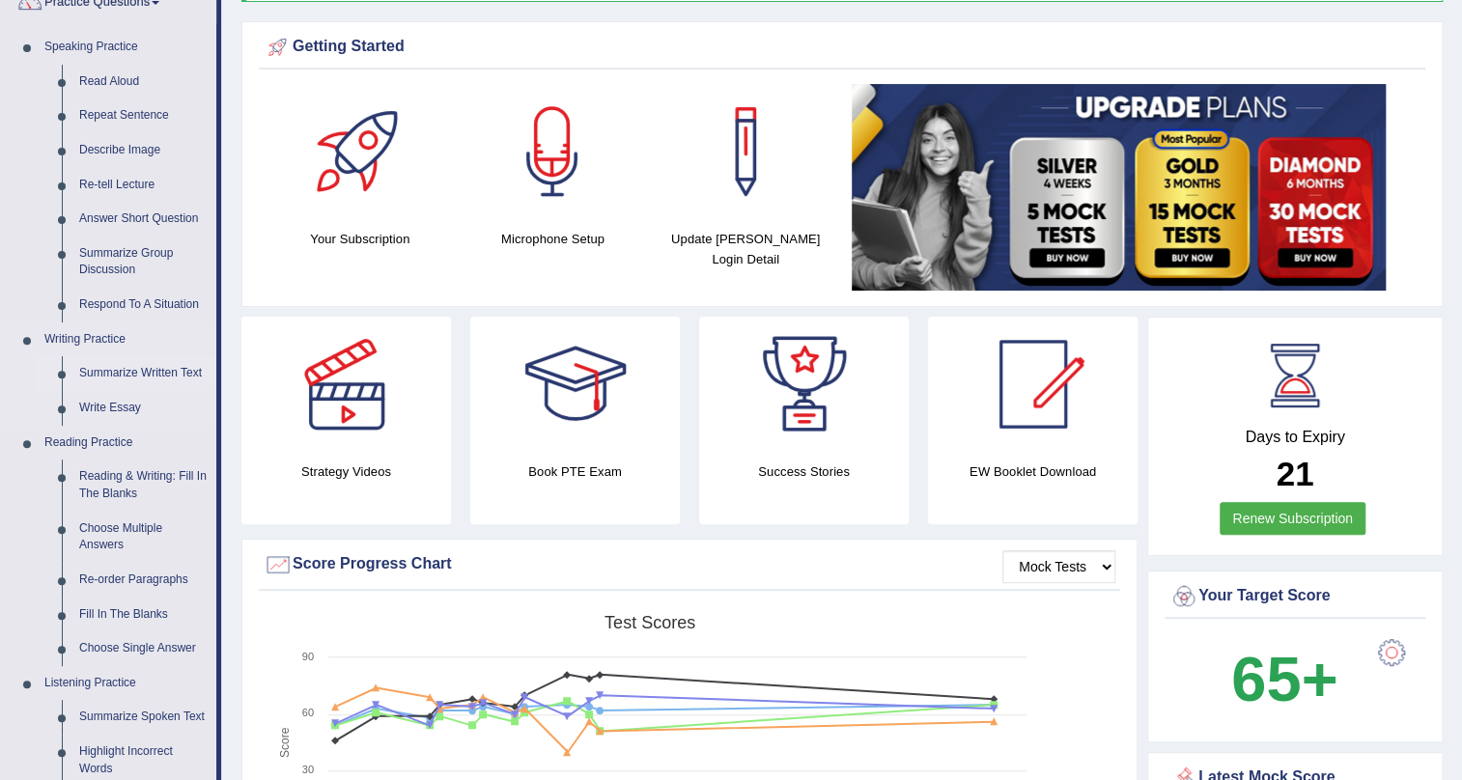
click at [147, 359] on link "Summarize Written Text" at bounding box center [143, 373] width 146 height 35
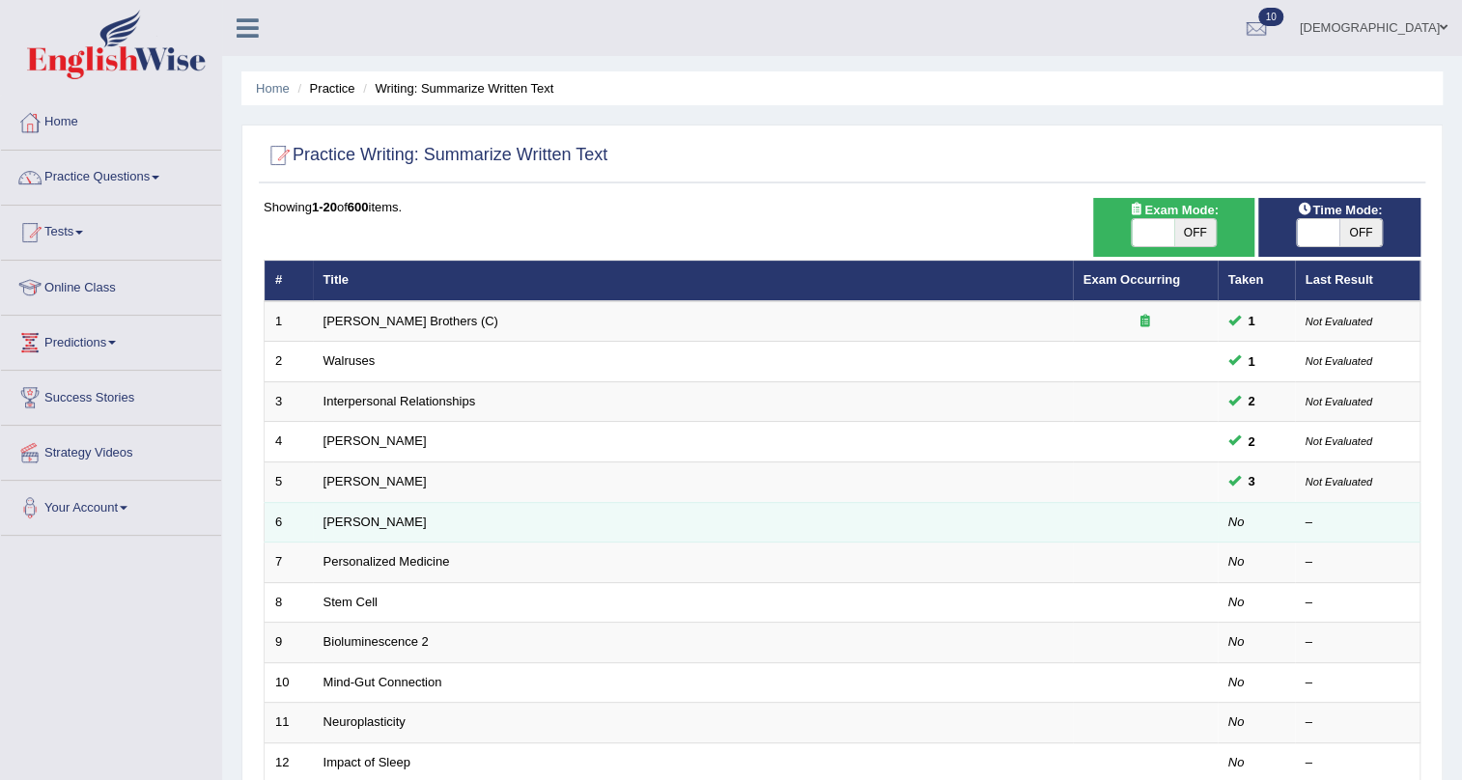
click at [391, 511] on td "[PERSON_NAME]" at bounding box center [693, 522] width 760 height 41
click at [394, 517] on link "[PERSON_NAME]" at bounding box center [375, 522] width 103 height 14
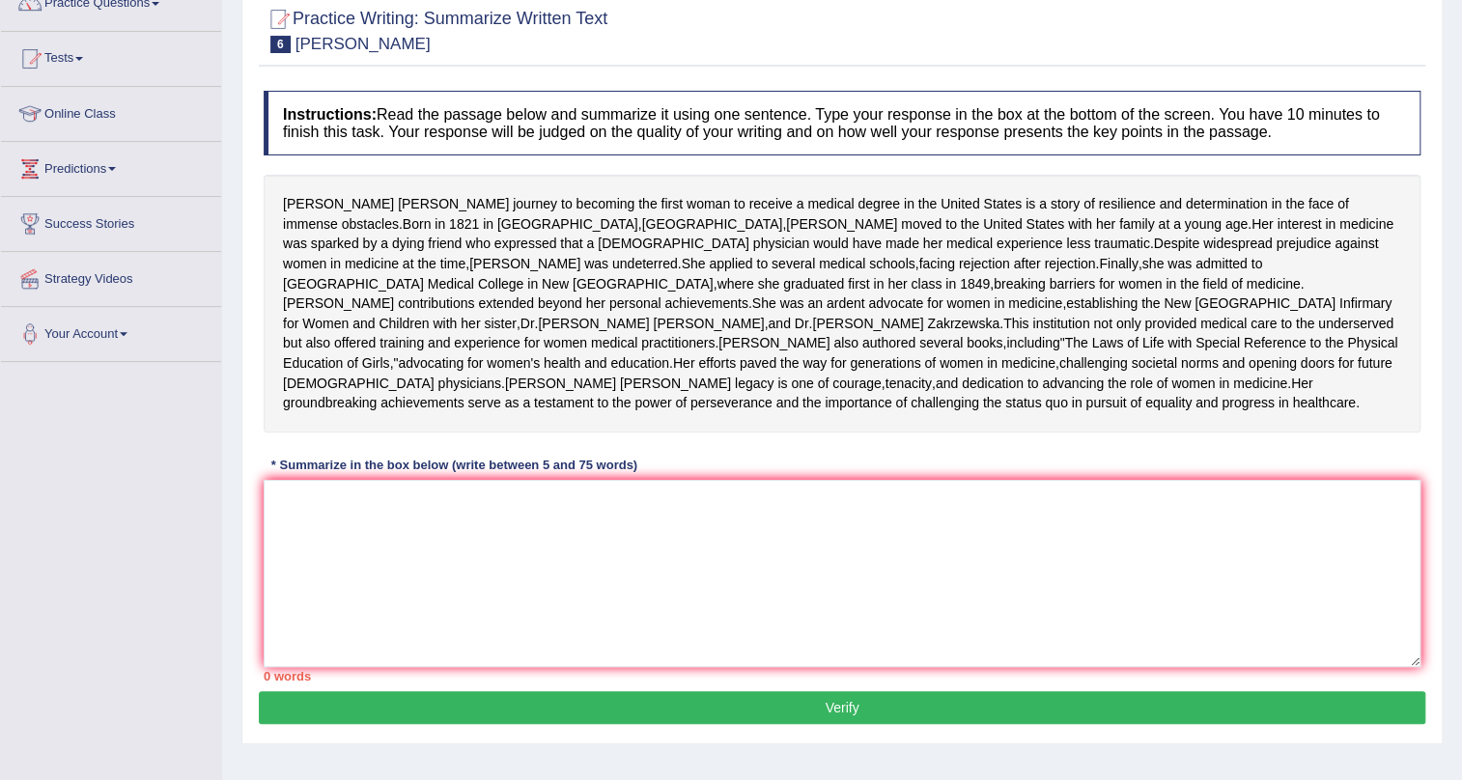
scroll to position [175, 0]
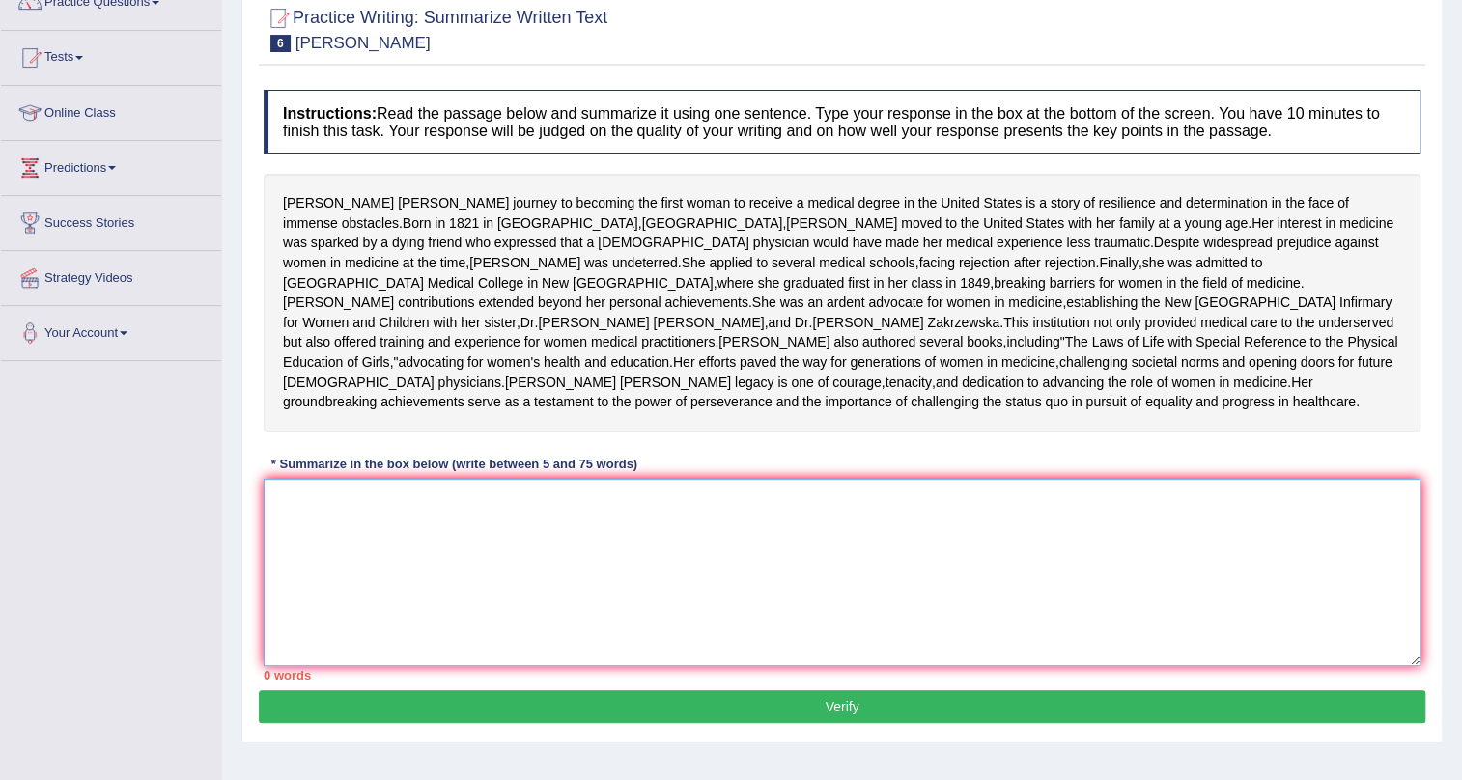
click at [674, 652] on textarea at bounding box center [842, 572] width 1157 height 187
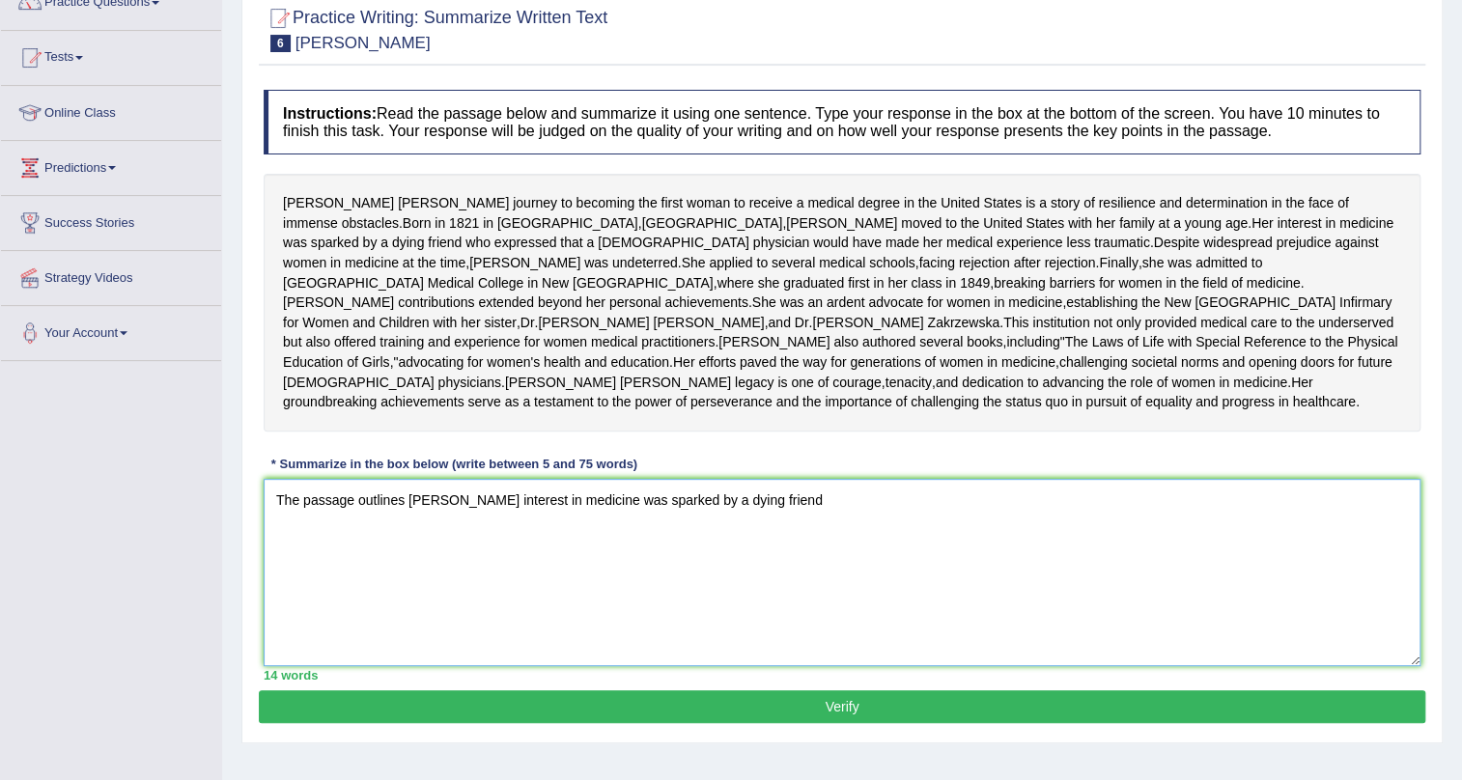
click at [536, 611] on textarea "The passage outlines Elizabeth Blackwell's interest in medicine was sparked by …" at bounding box center [842, 572] width 1157 height 187
click at [1325, 596] on textarea "The passage outlines Elizabeth Blackwell's journey to receive a medical degree …" at bounding box center [842, 572] width 1157 height 187
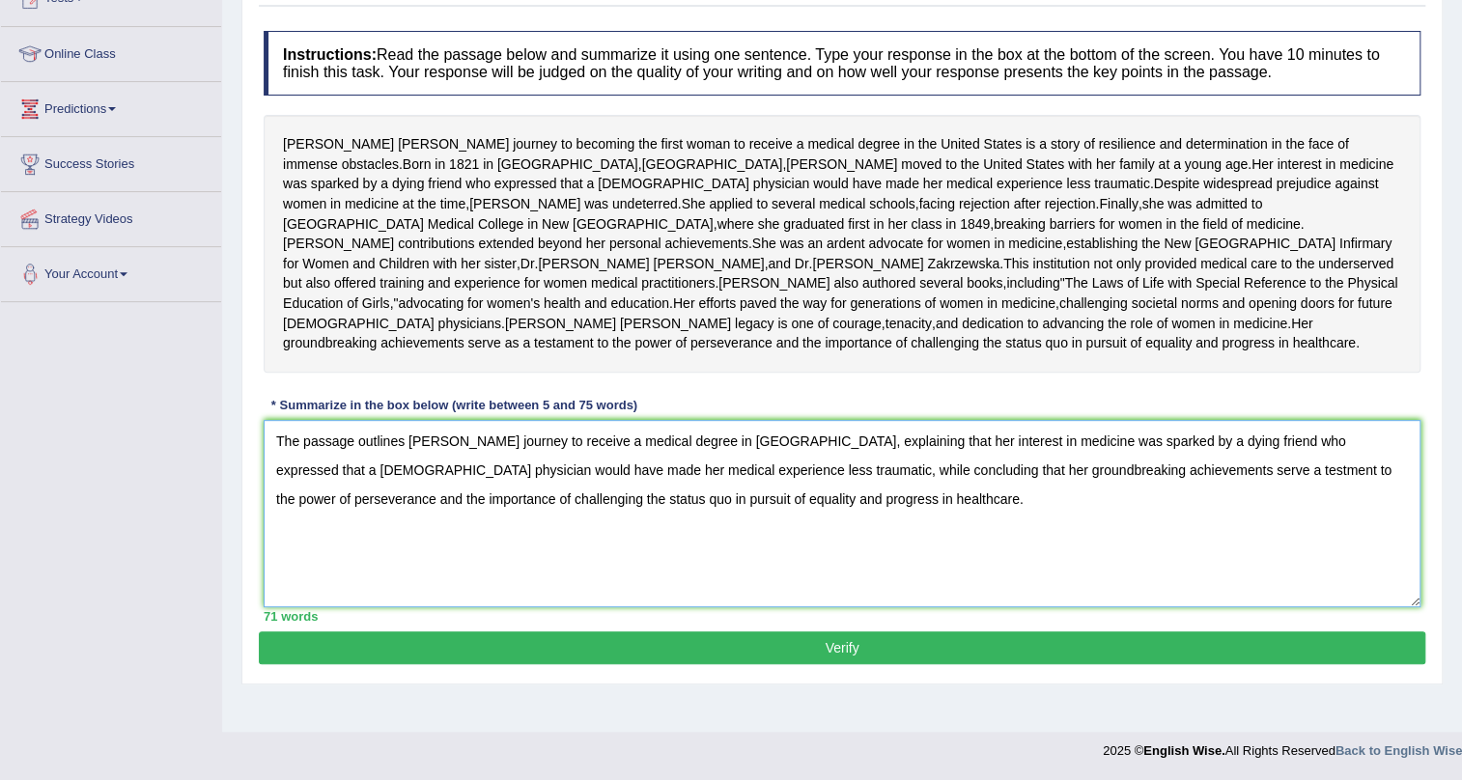
scroll to position [299, 0]
type textarea "The passage outlines Elizabeth Blackwell's journey to receive a medical degree …"
click at [744, 664] on button "Verify" at bounding box center [842, 648] width 1167 height 33
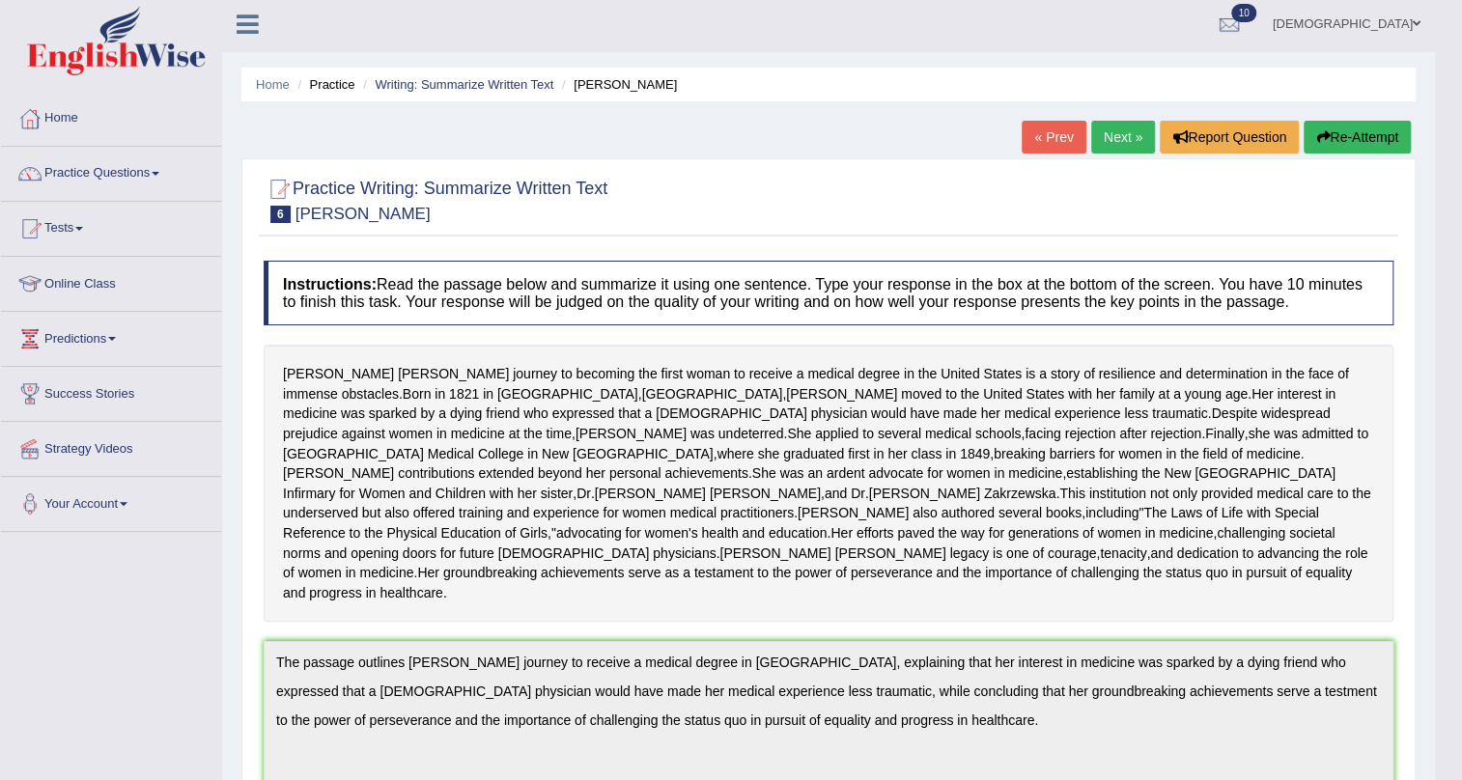
scroll to position [0, 0]
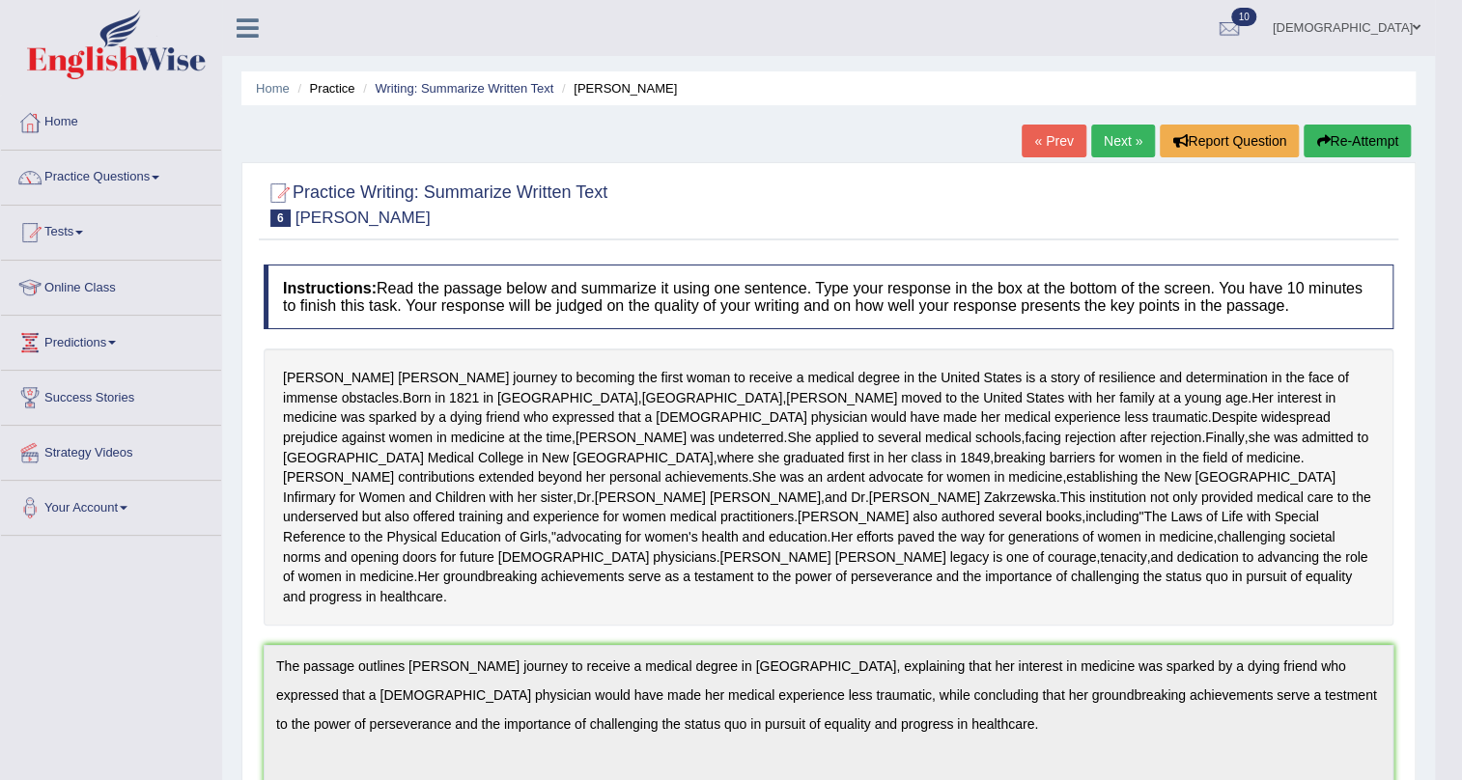
click at [1111, 142] on link "Next »" at bounding box center [1123, 141] width 64 height 33
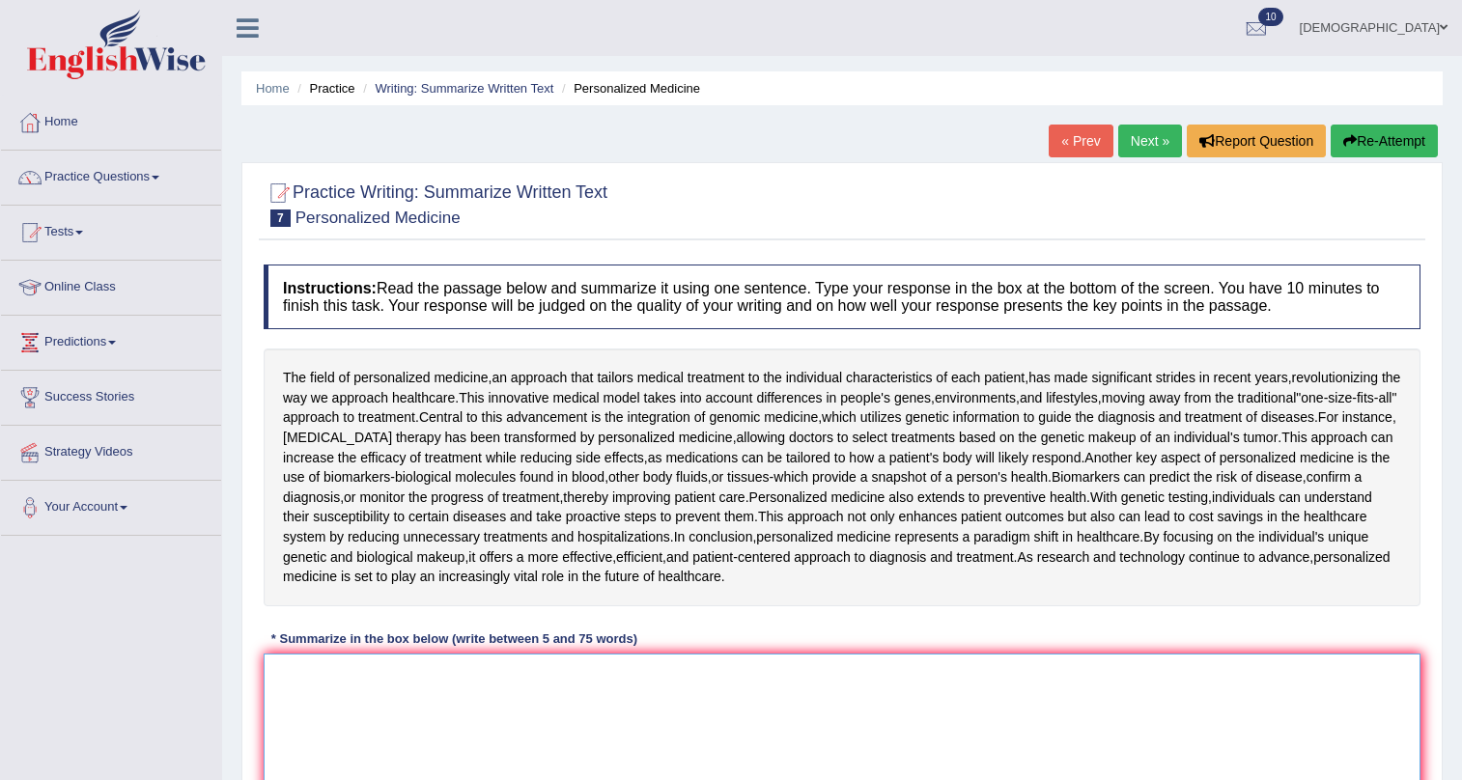
scroll to position [175, 0]
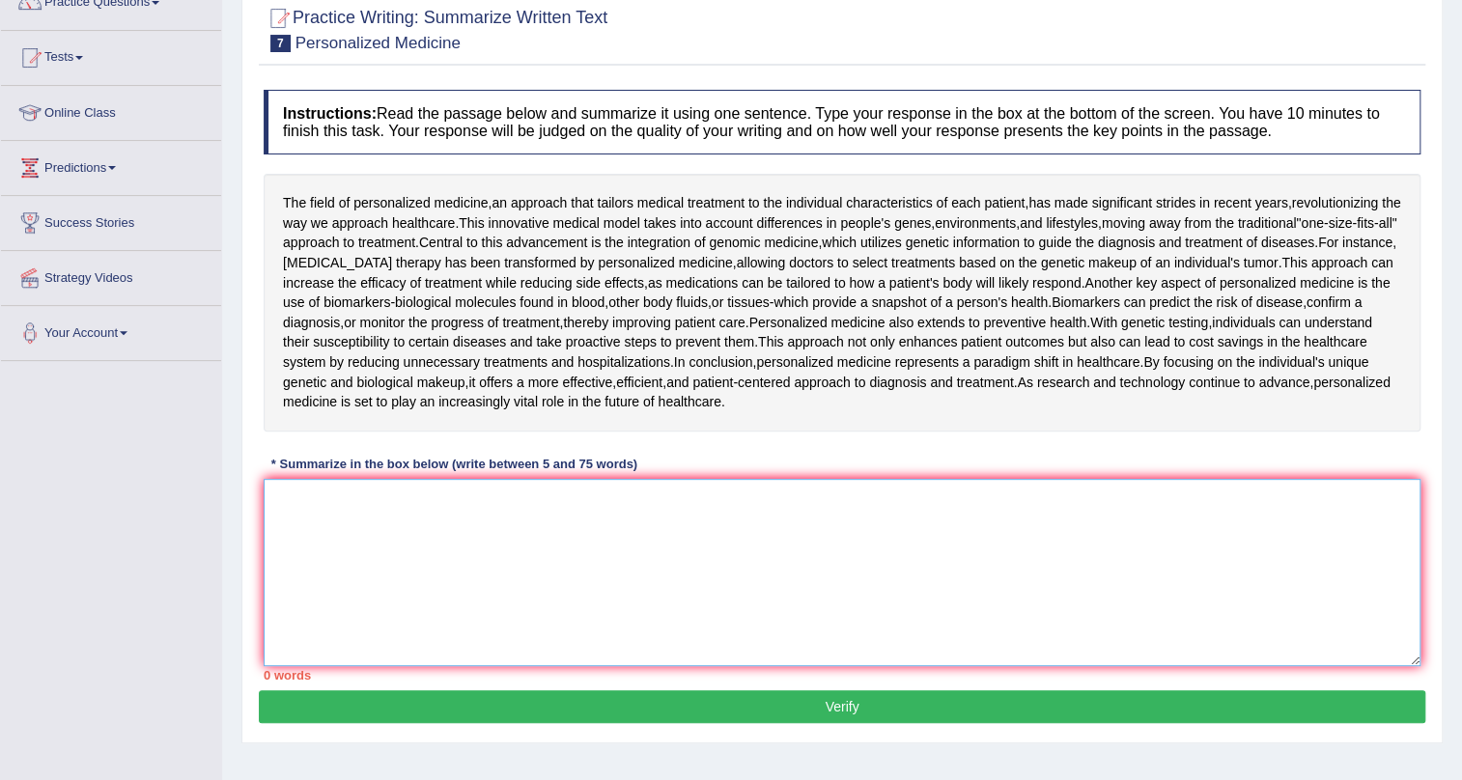
click at [682, 531] on textarea at bounding box center [842, 572] width 1157 height 187
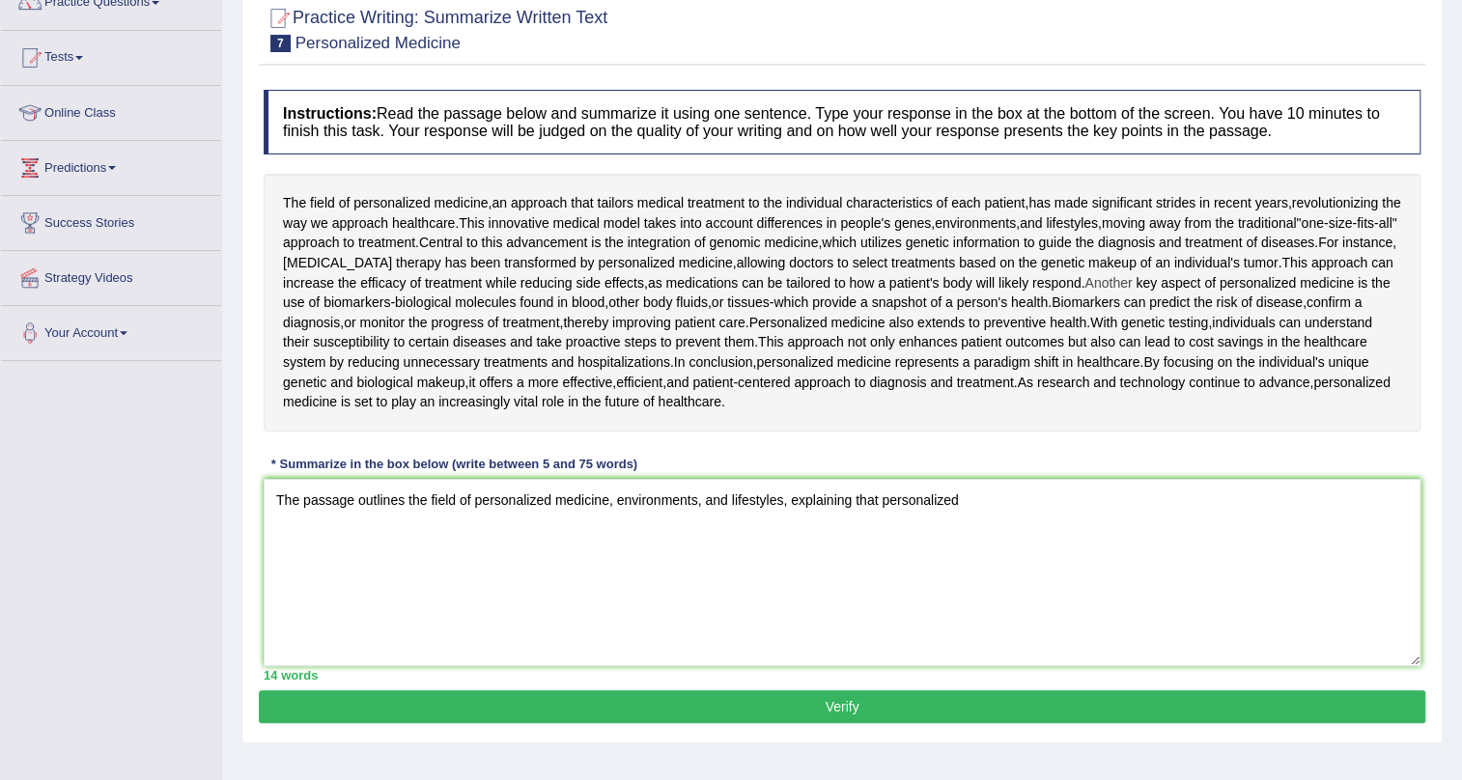
click at [1107, 277] on span "Another" at bounding box center [1107, 283] width 47 height 20
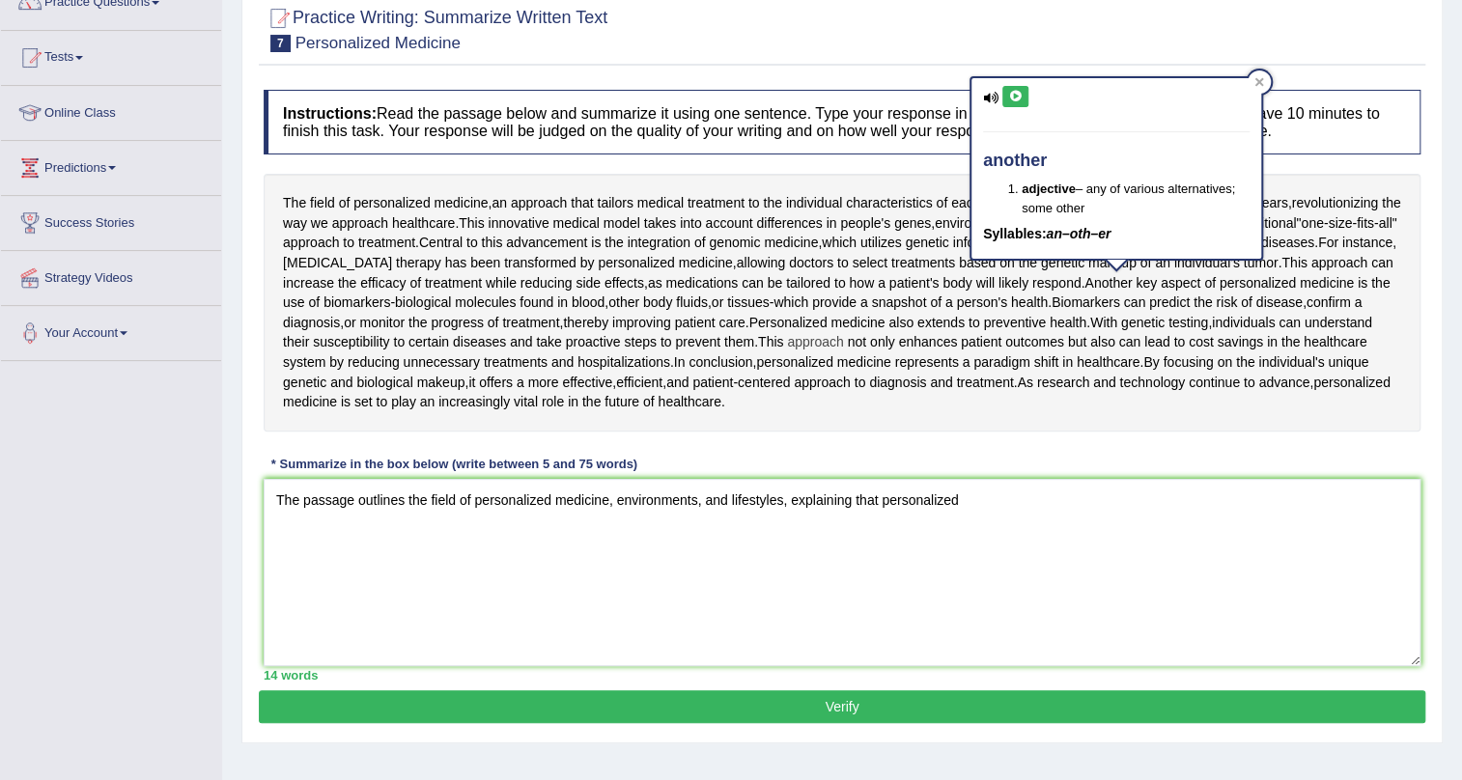
scroll to position [233, 0]
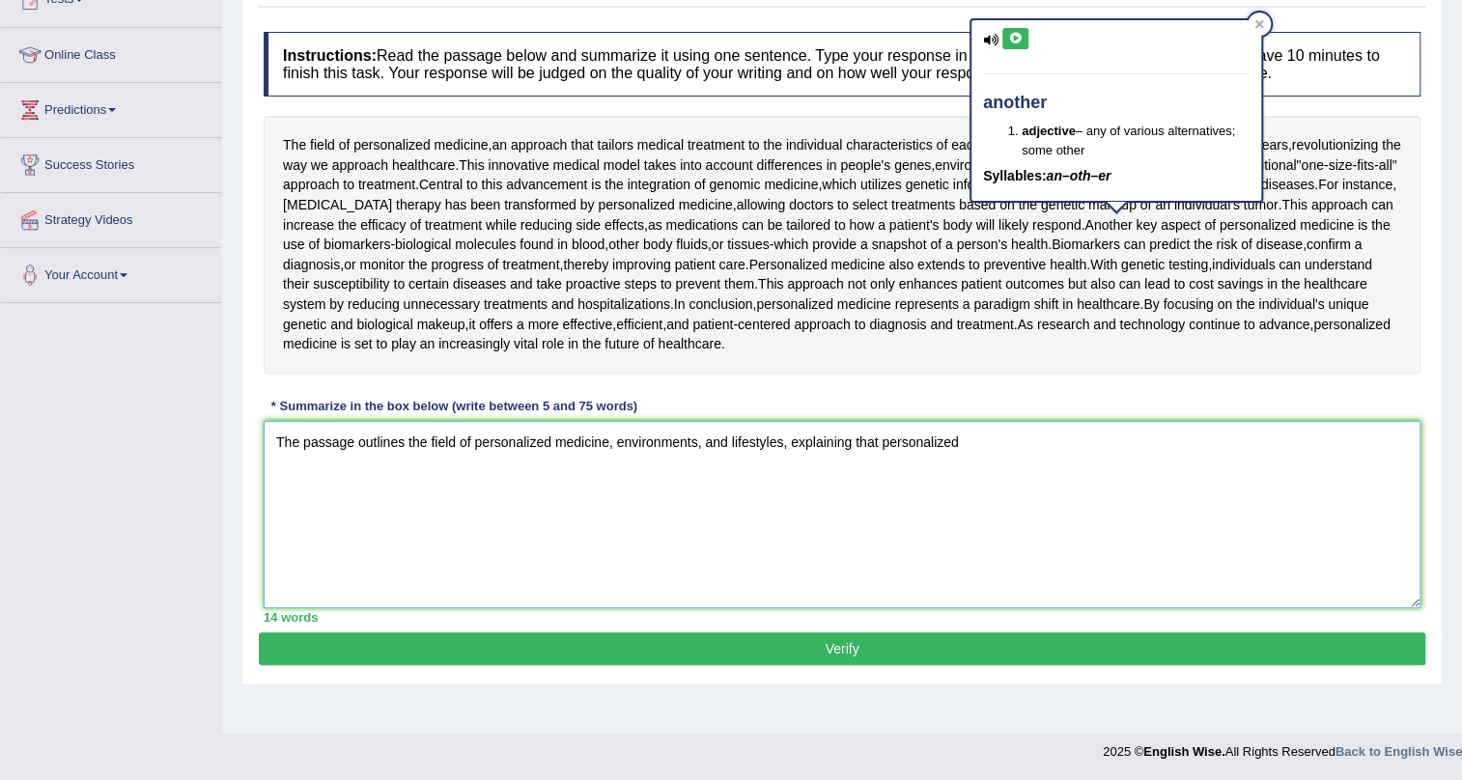
click at [1148, 542] on textarea "The passage outlines the field of personalized medicine, environments, and life…" at bounding box center [842, 514] width 1157 height 187
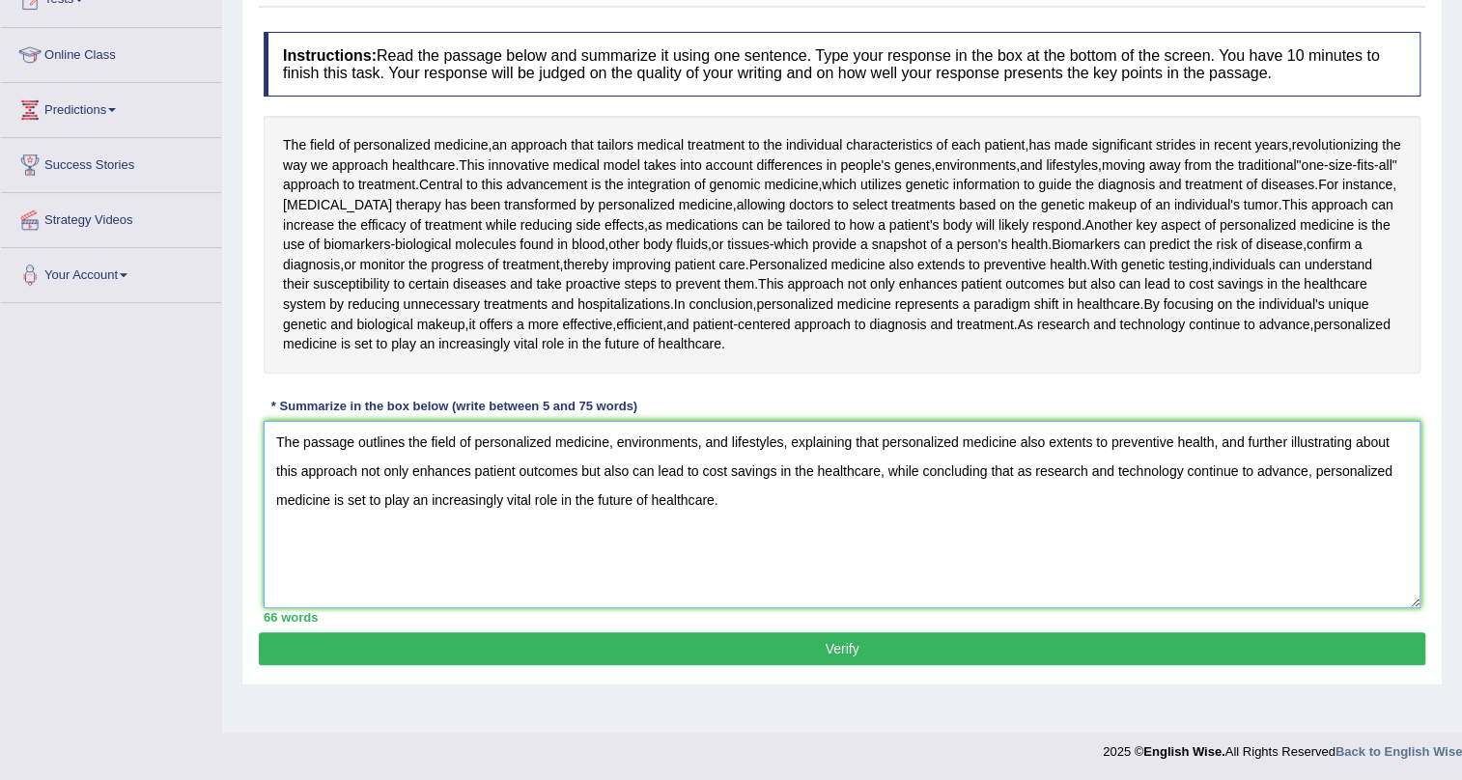
type textarea "The passage outlines the field of personalized medicine, environments, and life…"
click at [573, 644] on button "Verify" at bounding box center [842, 649] width 1167 height 33
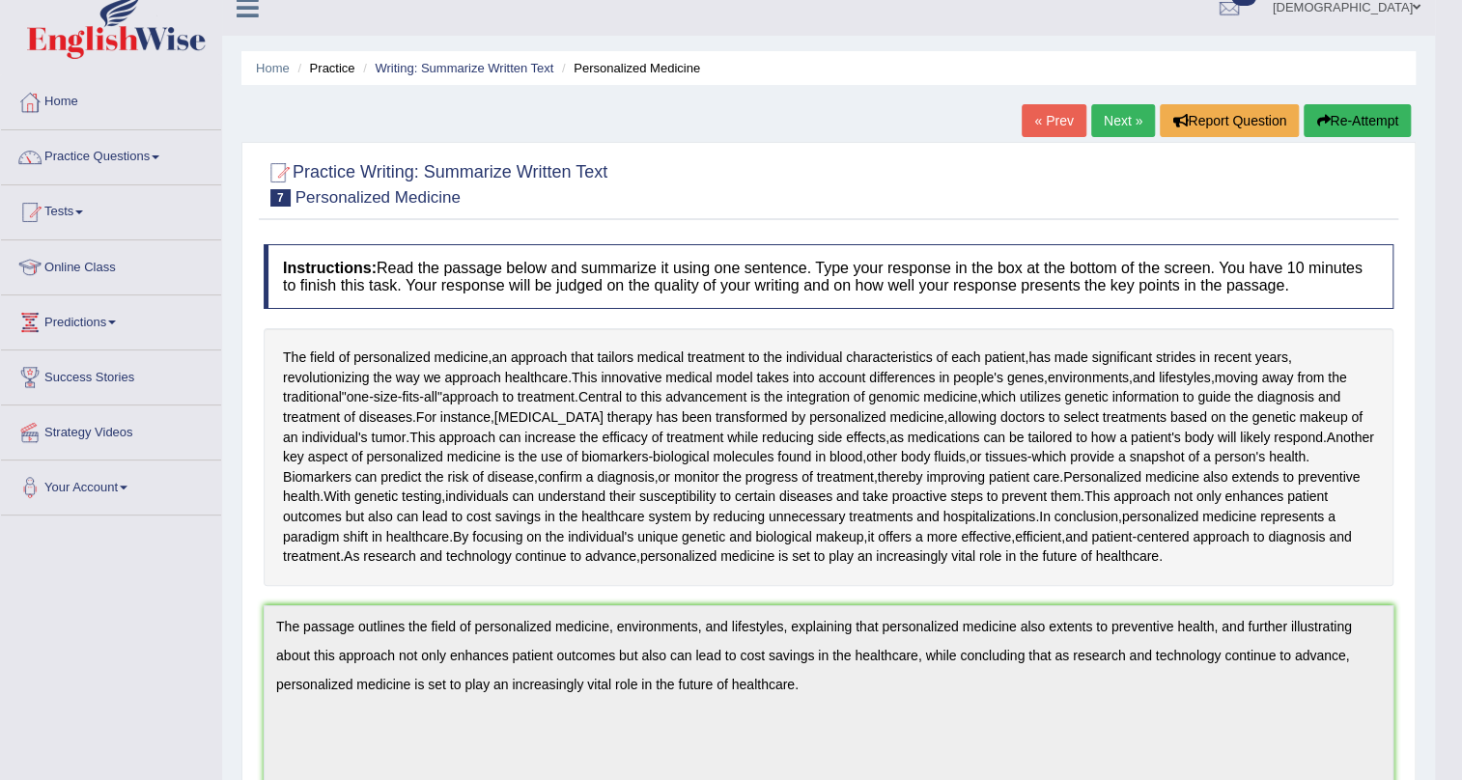
scroll to position [0, 0]
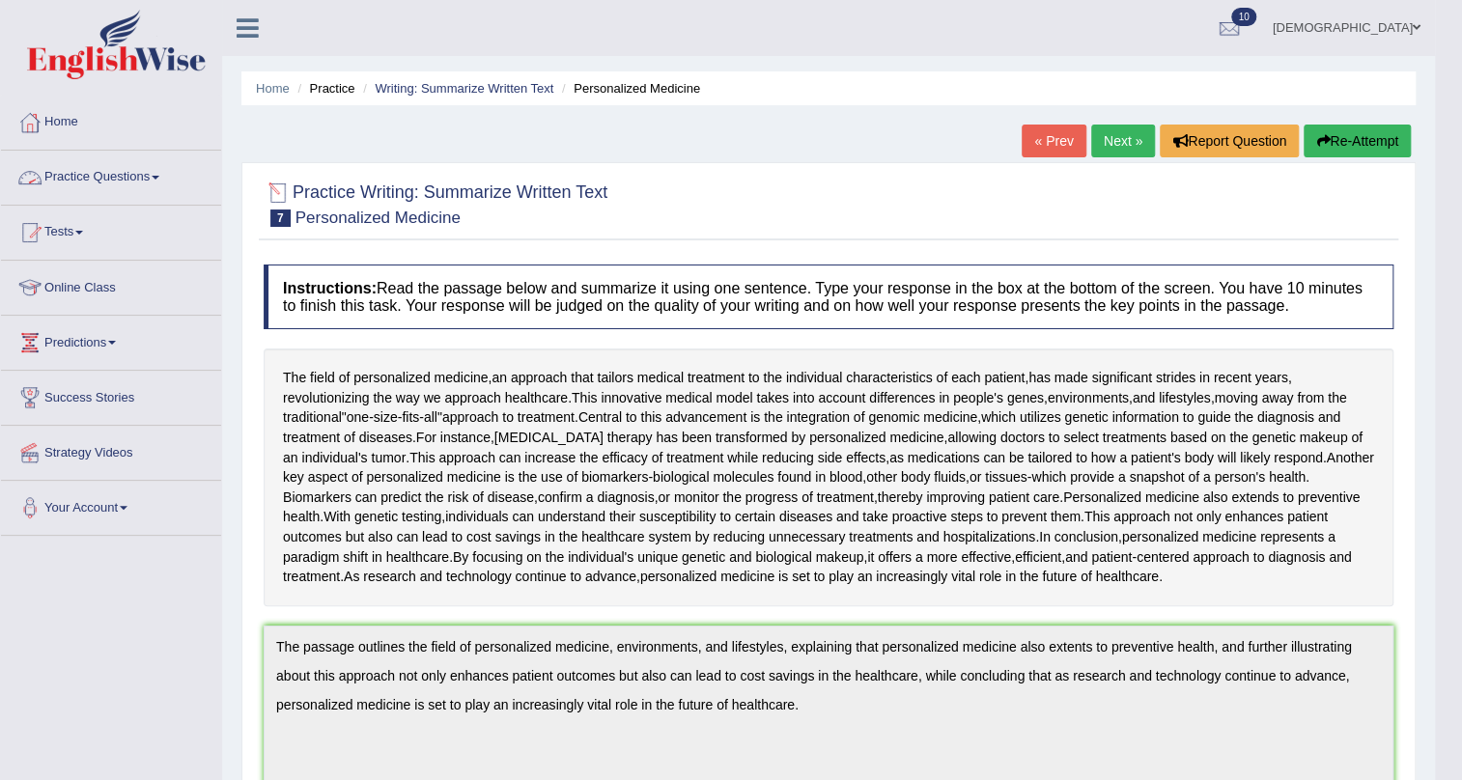
click at [69, 169] on link "Practice Questions" at bounding box center [111, 175] width 220 height 48
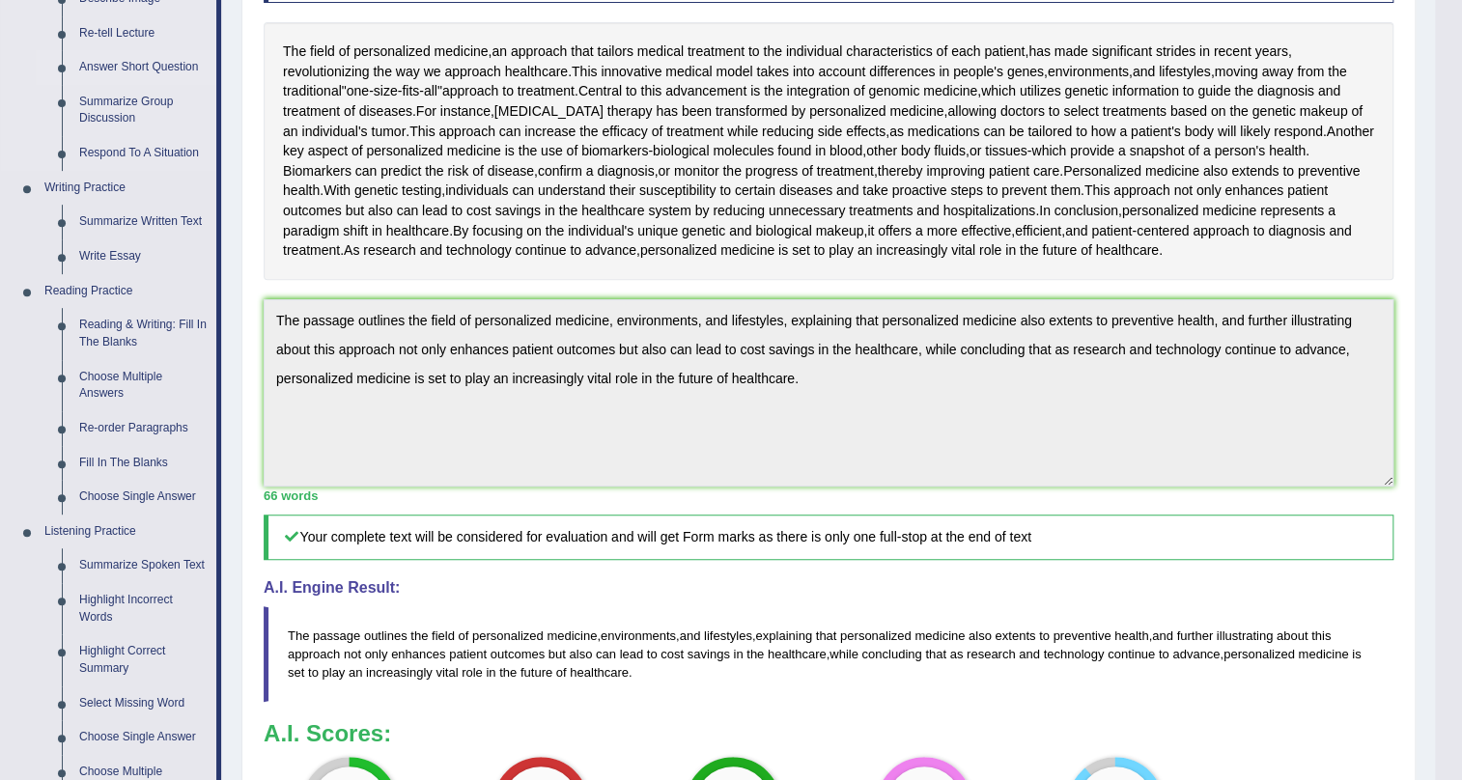
scroll to position [351, 0]
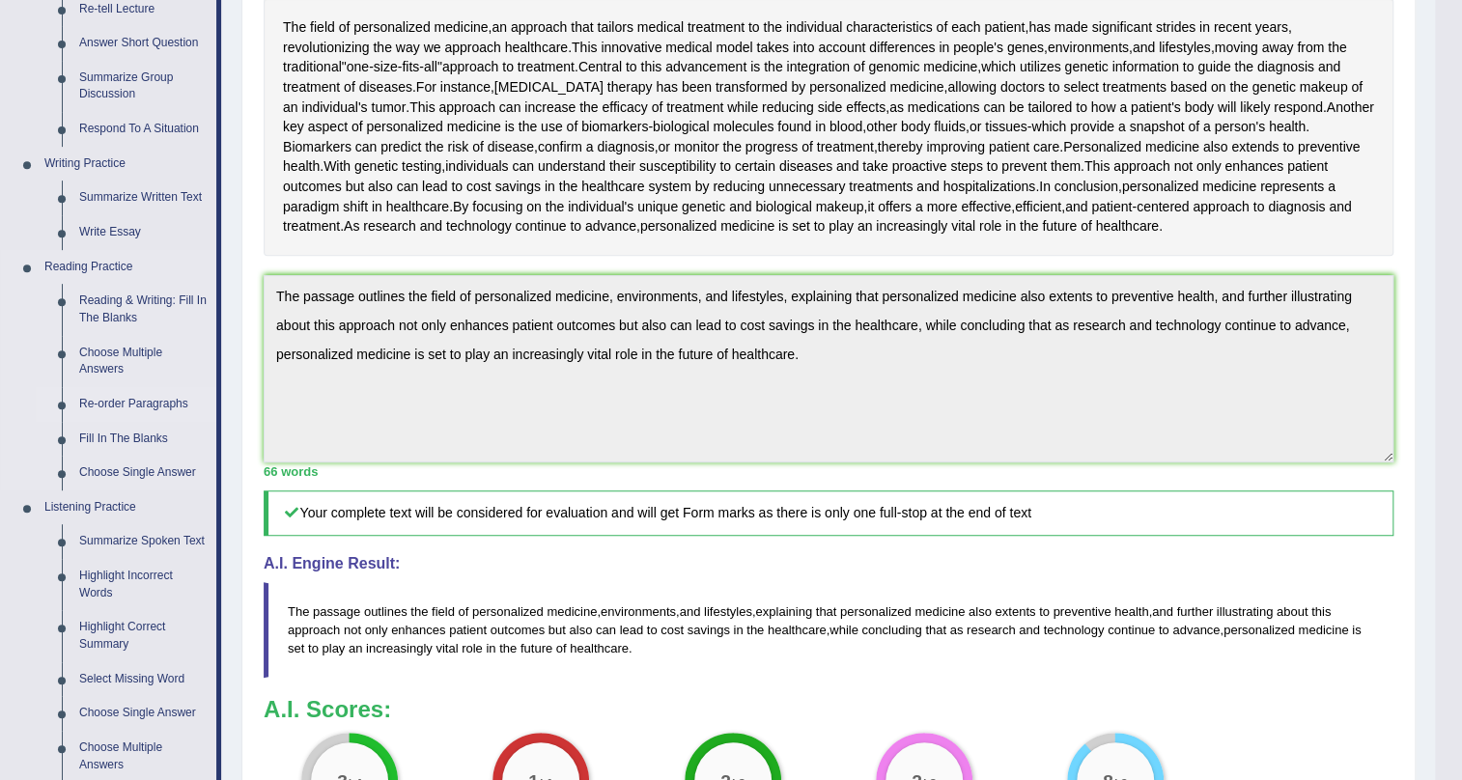
click at [121, 393] on link "Re-order Paragraphs" at bounding box center [143, 404] width 146 height 35
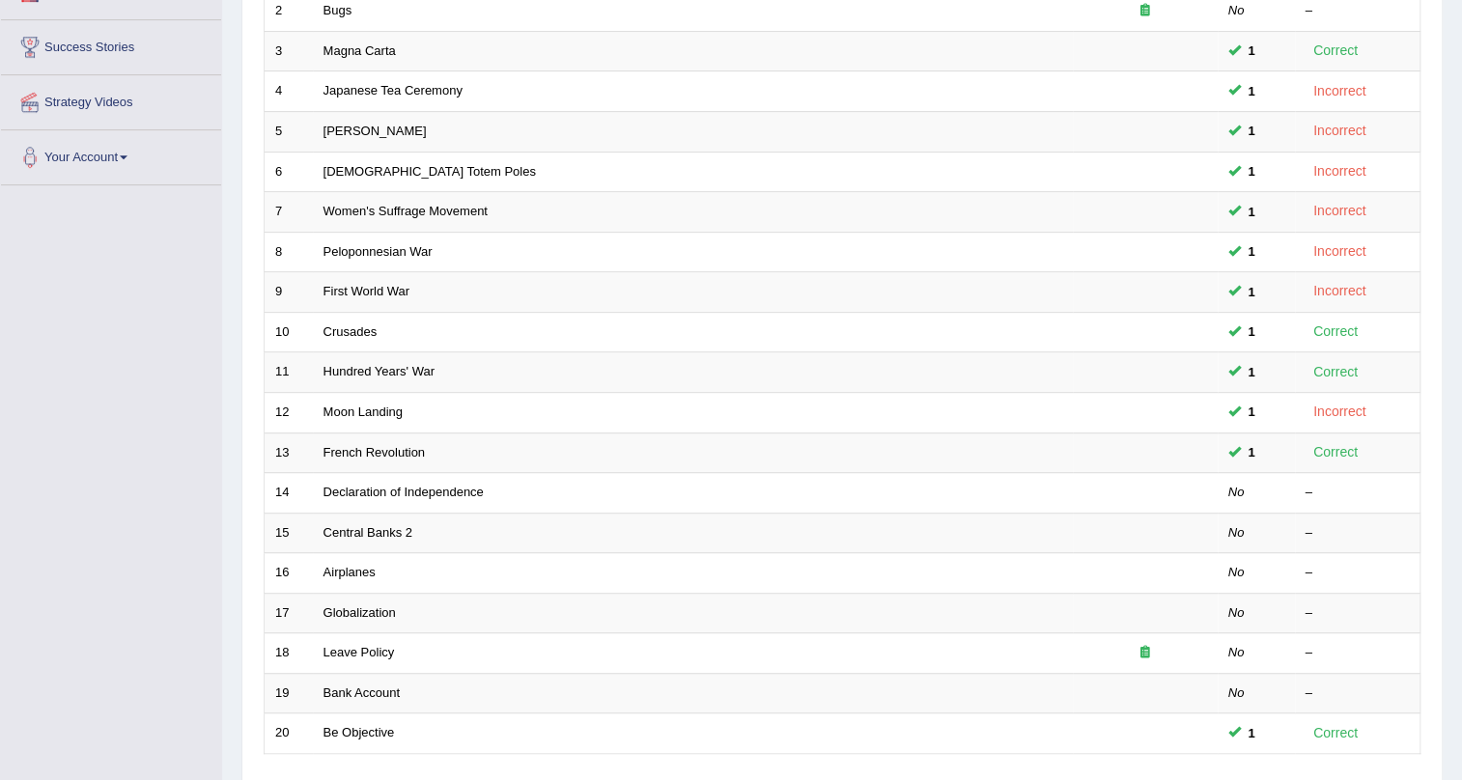
scroll to position [438, 0]
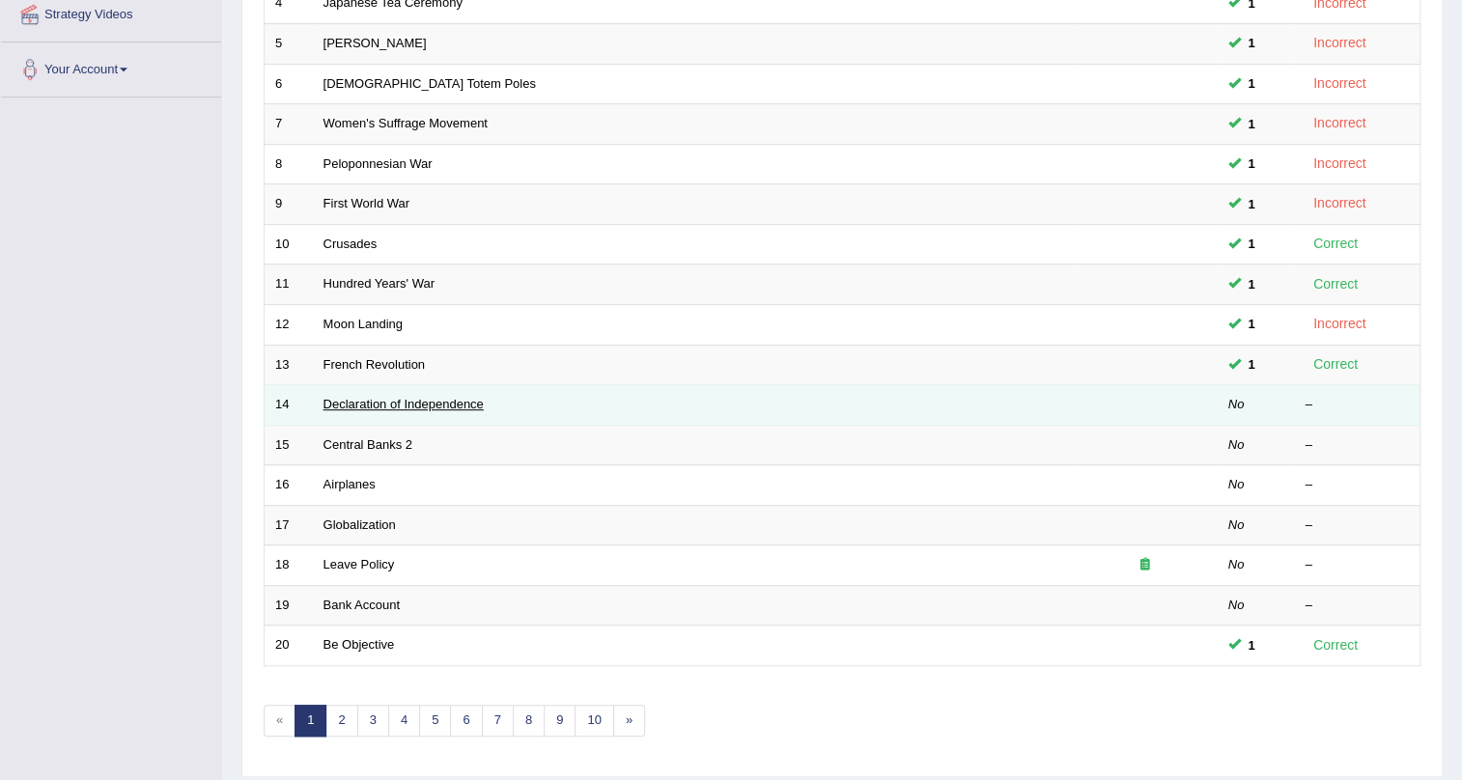
click at [393, 397] on link "Declaration of Independence" at bounding box center [404, 404] width 160 height 14
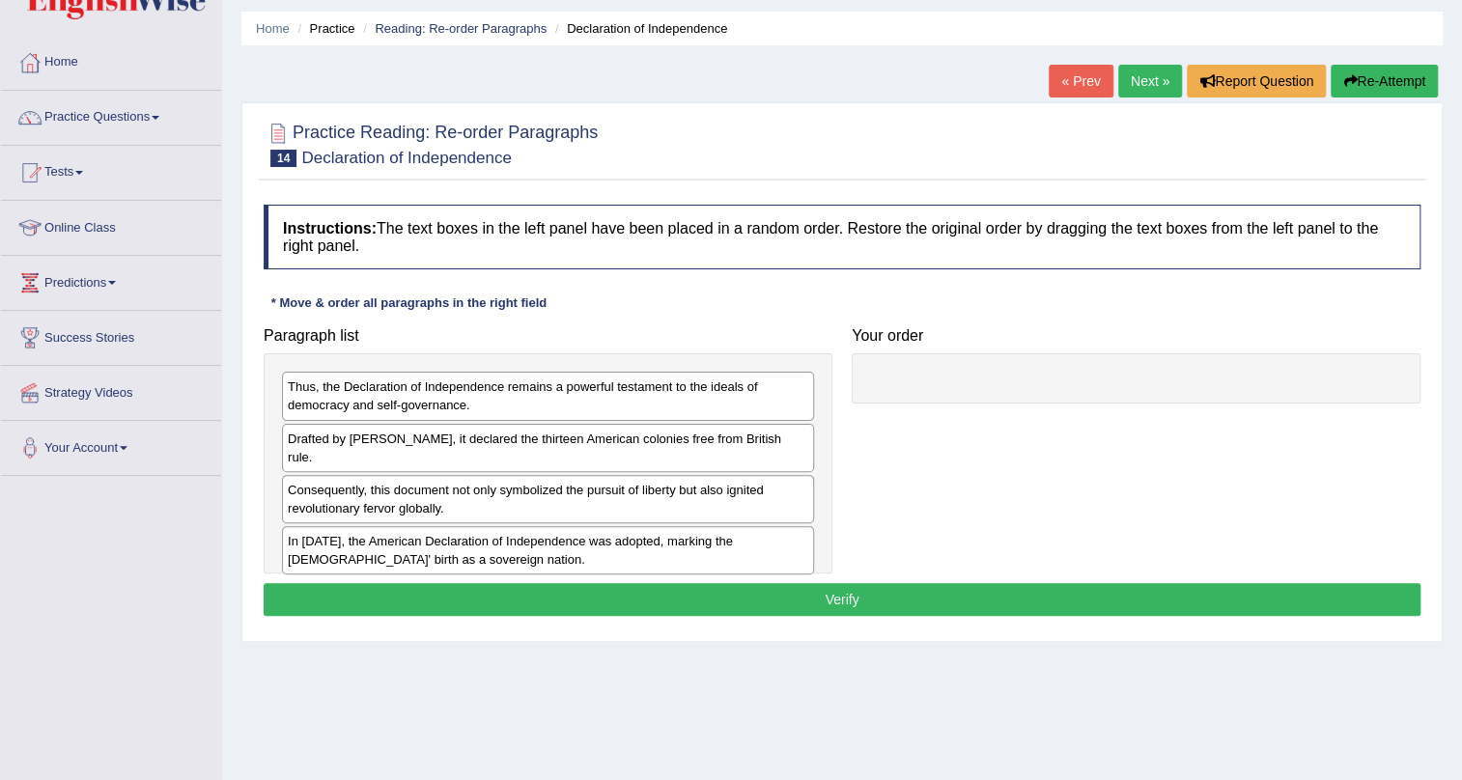
scroll to position [87, 0]
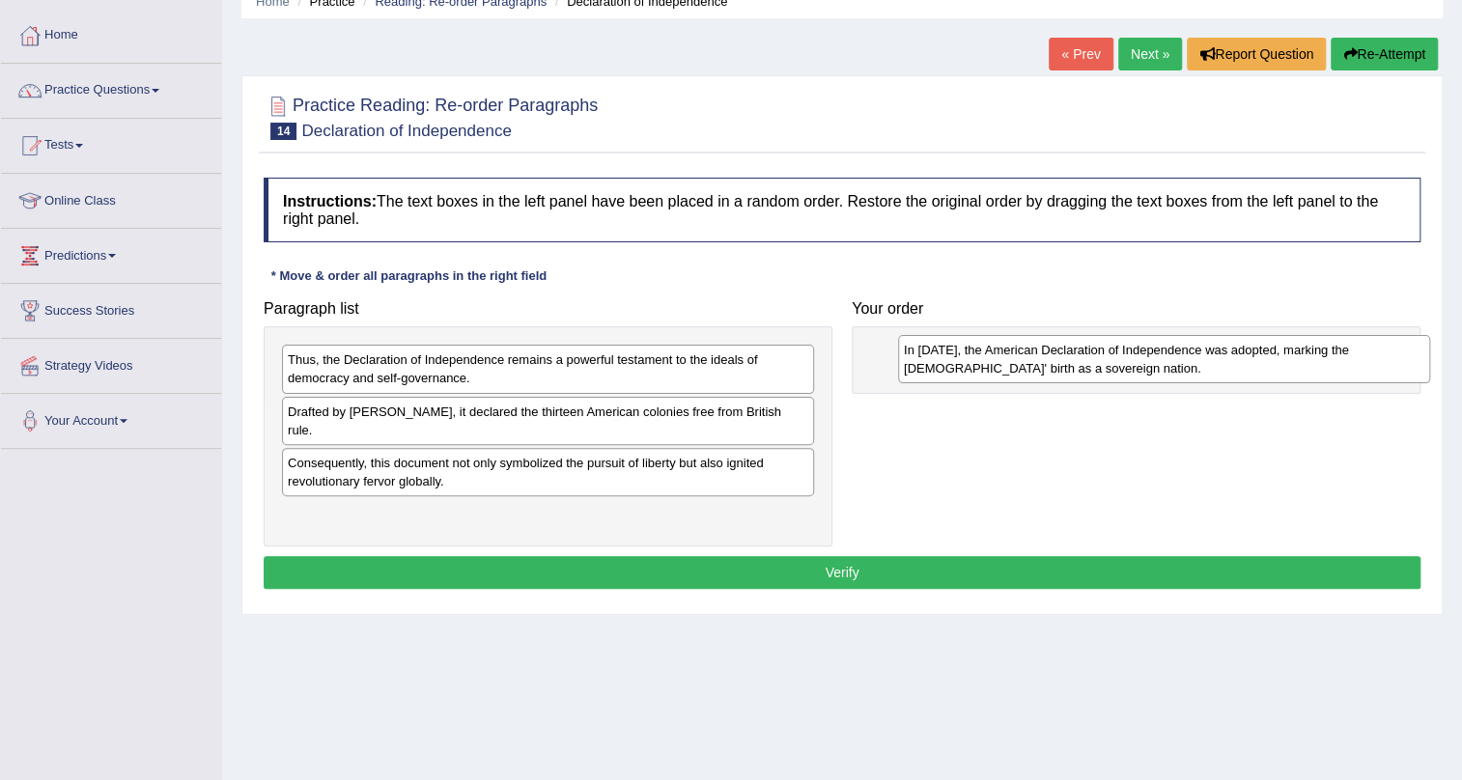
drag, startPoint x: 334, startPoint y: 511, endPoint x: 950, endPoint y: 365, distance: 633.1
click at [950, 365] on div "In [DATE], the American Declaration of Independence was adopted, marking the [D…" at bounding box center [1164, 359] width 532 height 48
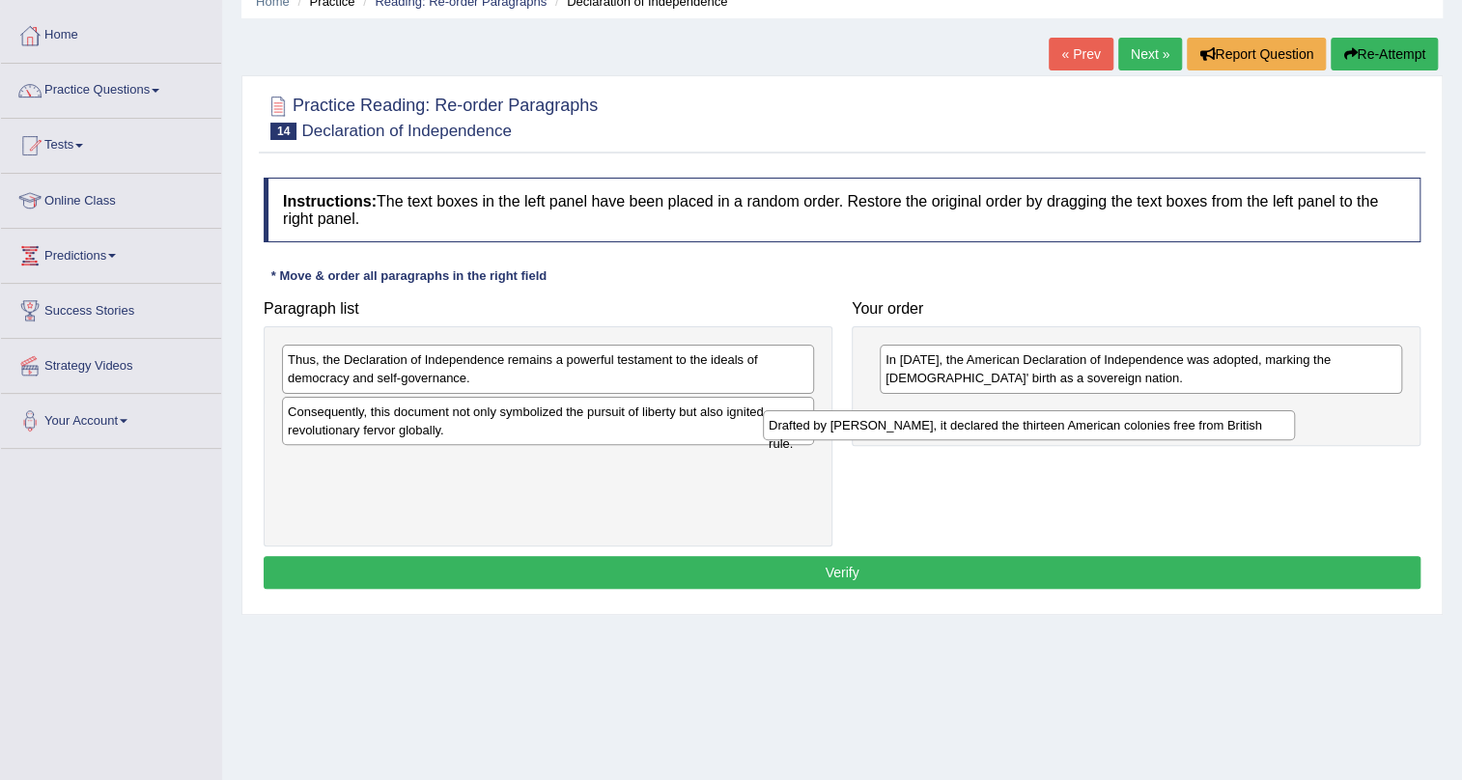
drag, startPoint x: 512, startPoint y: 415, endPoint x: 1016, endPoint y: 431, distance: 504.3
click at [1016, 431] on div "Drafted by [PERSON_NAME], it declared the thirteen American colonies free from …" at bounding box center [1029, 425] width 532 height 30
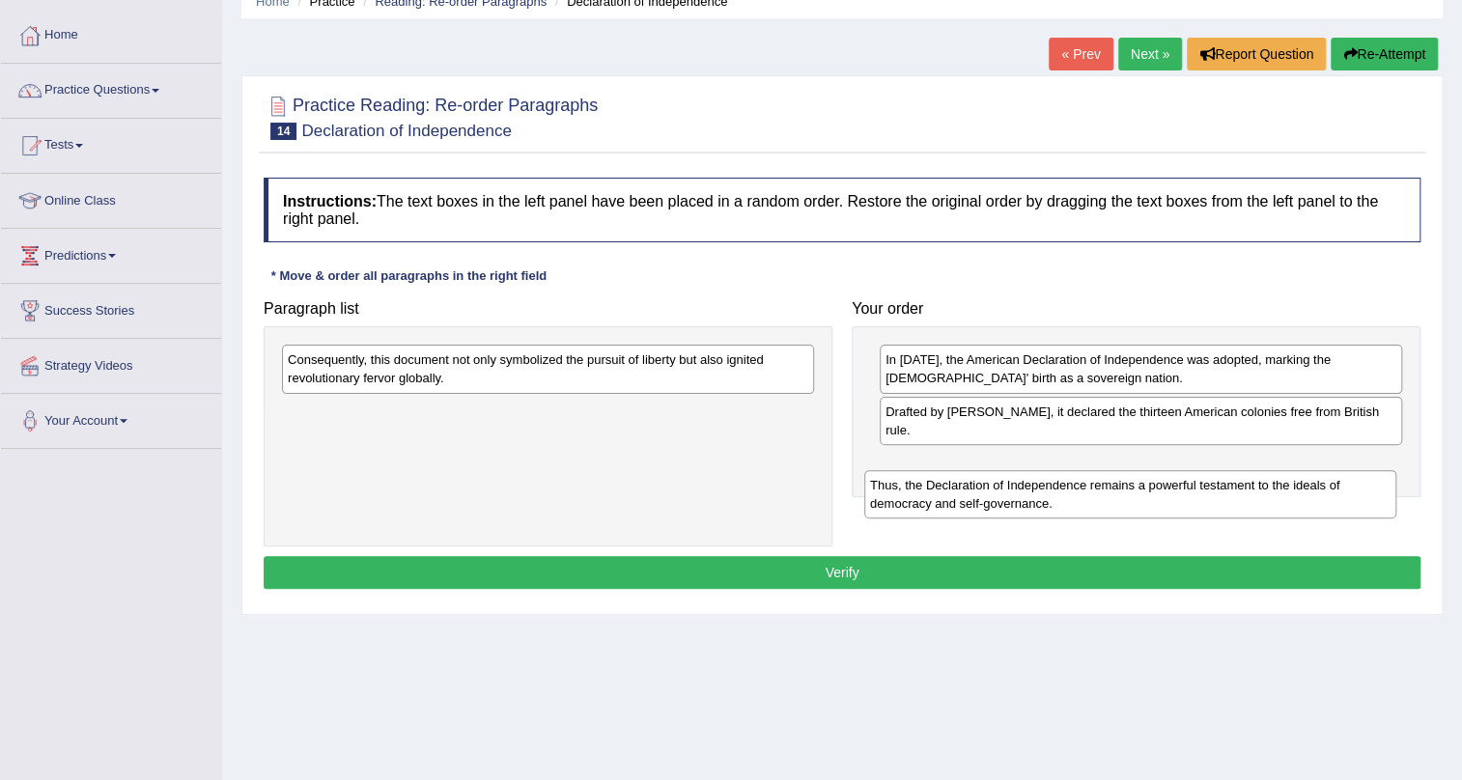
drag, startPoint x: 633, startPoint y: 372, endPoint x: 1215, endPoint y: 497, distance: 595.7
click at [1215, 497] on div "Thus, the Declaration of Independence remains a powerful testament to the ideal…" at bounding box center [1130, 494] width 532 height 48
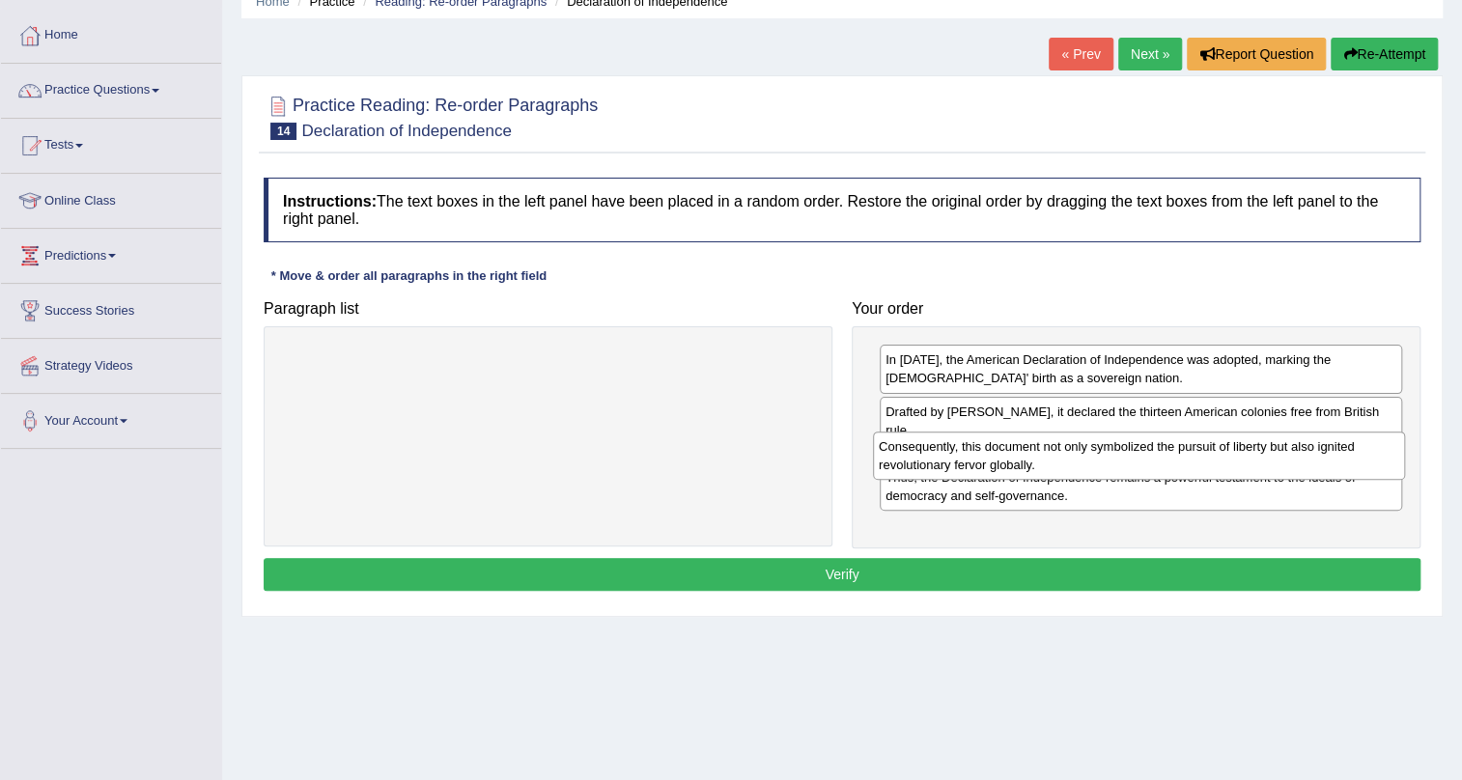
drag, startPoint x: 586, startPoint y: 365, endPoint x: 1177, endPoint y: 453, distance: 597.5
click at [1177, 453] on div "Consequently, this document not only symbolized the pursuit of liberty but also…" at bounding box center [1139, 456] width 532 height 48
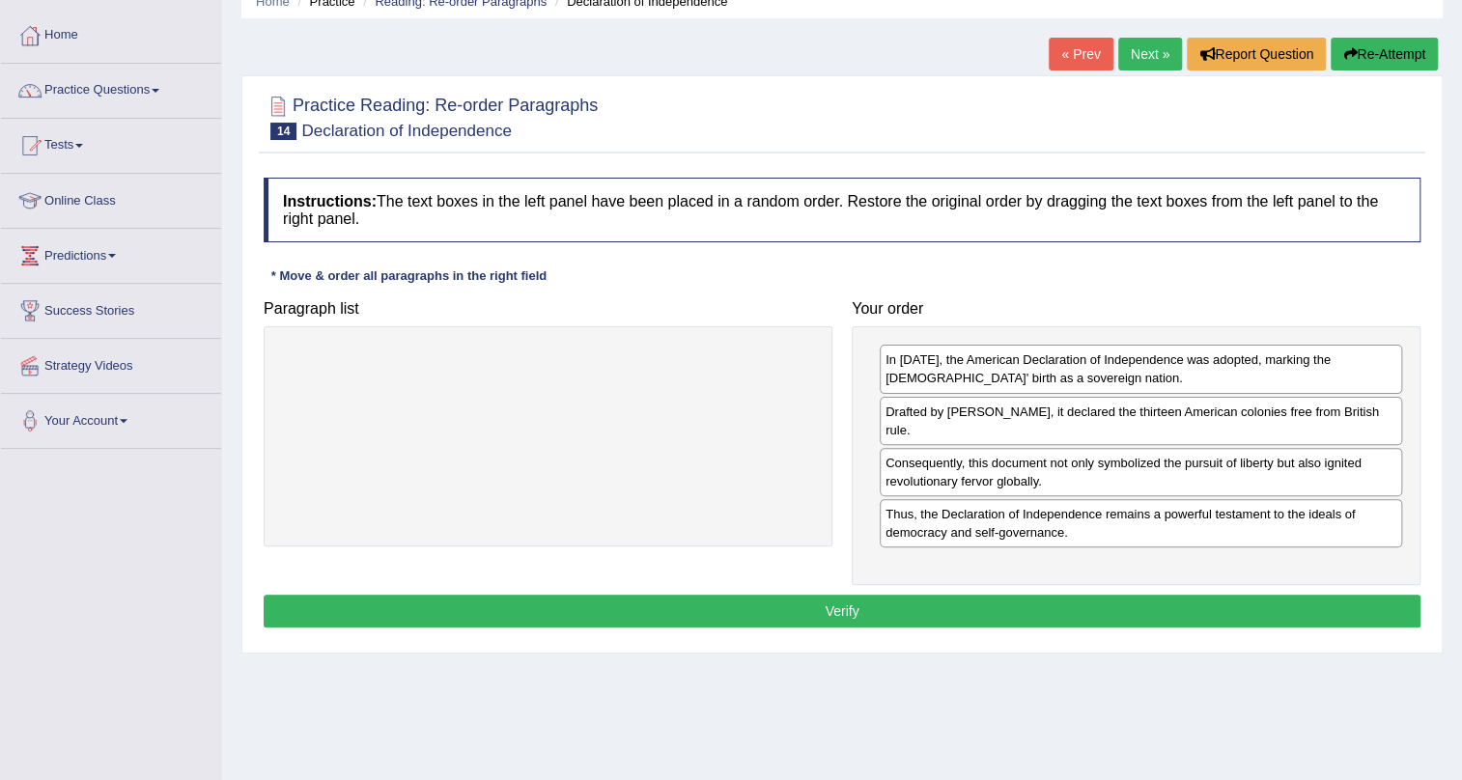
click at [993, 591] on div "Instructions: The text boxes in the left panel have been placed in a random ord…" at bounding box center [842, 405] width 1167 height 475
click at [974, 608] on button "Verify" at bounding box center [842, 611] width 1157 height 33
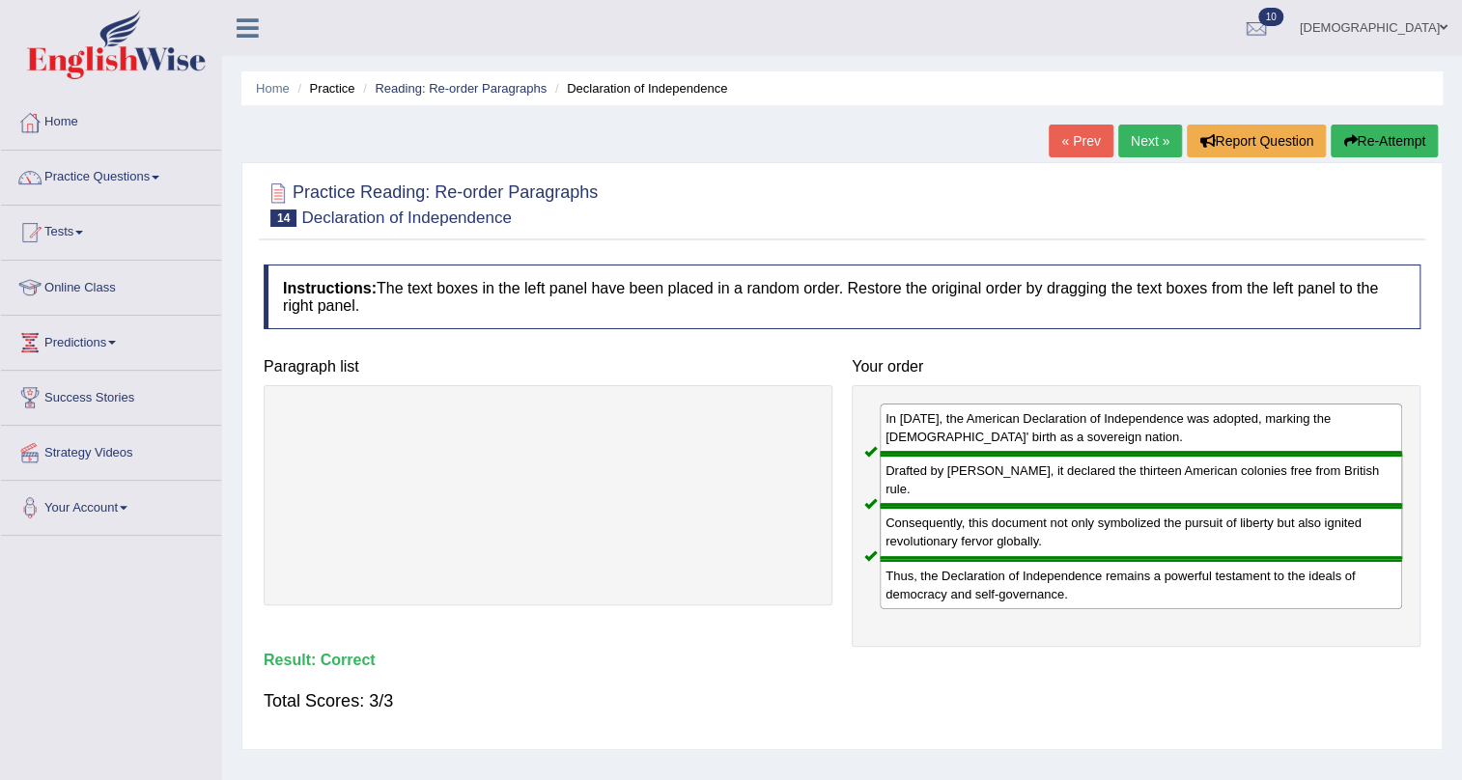
scroll to position [0, 0]
click at [1153, 135] on link "Next »" at bounding box center [1150, 141] width 64 height 33
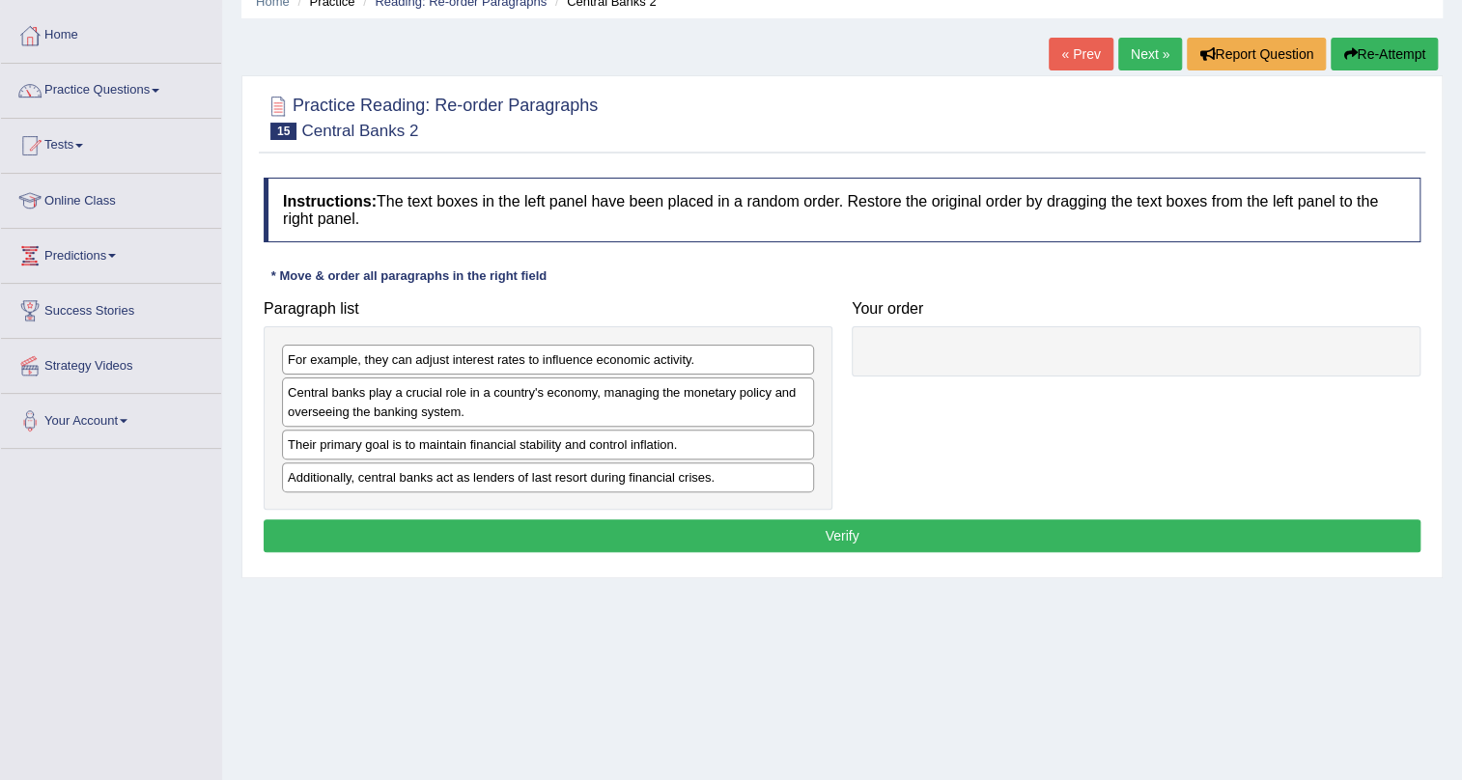
scroll to position [87, 0]
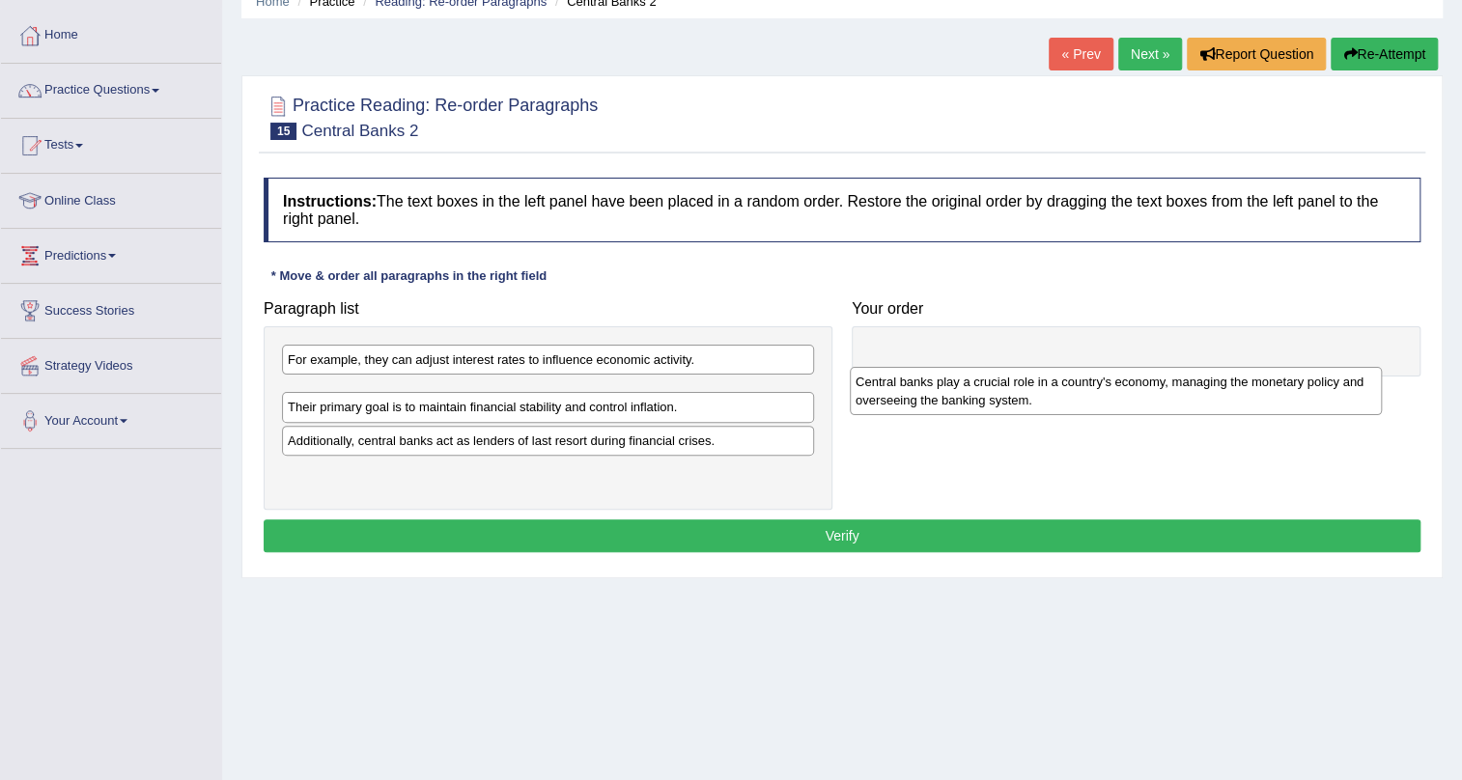
drag, startPoint x: 701, startPoint y: 412, endPoint x: 1269, endPoint y: 402, distance: 567.9
click at [1269, 402] on div "Central banks play a crucial role in a country's economy, managing the monetary…" at bounding box center [1116, 391] width 532 height 48
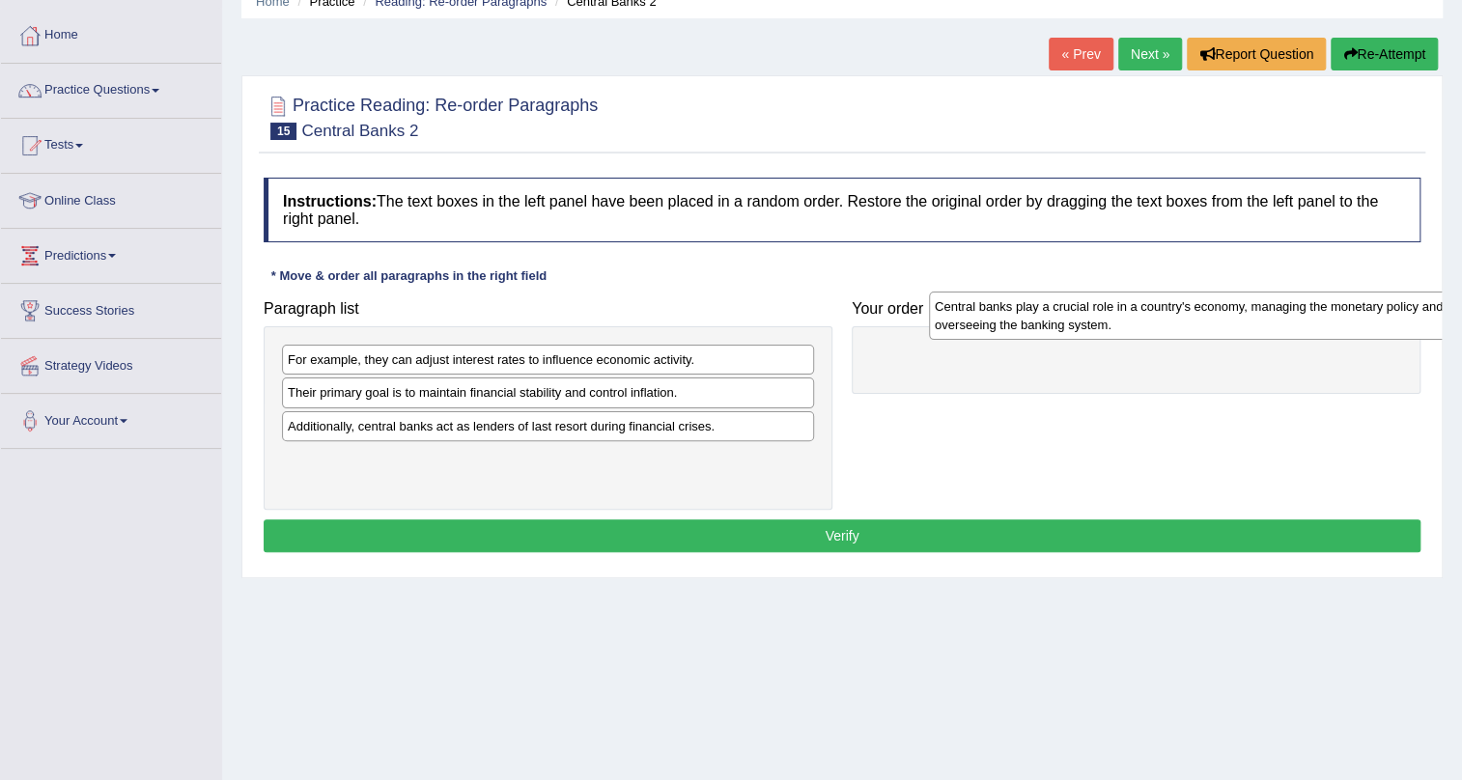
drag, startPoint x: 589, startPoint y: 408, endPoint x: 1236, endPoint y: 323, distance: 652.7
click at [1236, 323] on div "Central banks play a crucial role in a country's economy, managing the monetary…" at bounding box center [1195, 316] width 532 height 48
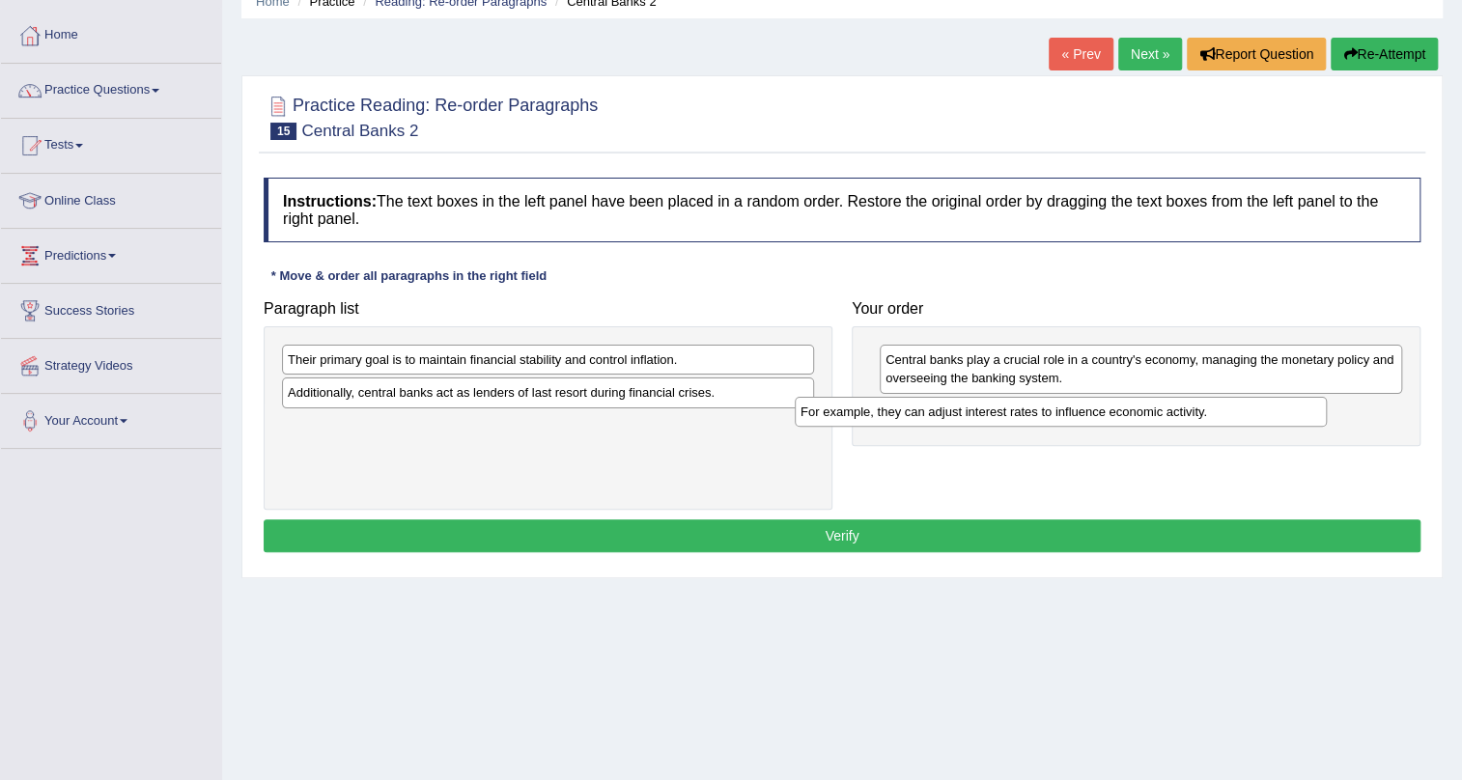
drag, startPoint x: 728, startPoint y: 353, endPoint x: 1263, endPoint y: 406, distance: 537.5
click at [1263, 406] on div "For example, they can adjust interest rates to influence economic activity." at bounding box center [1061, 412] width 532 height 30
drag, startPoint x: 689, startPoint y: 338, endPoint x: 1248, endPoint y: 458, distance: 571.8
click at [1248, 458] on div "Paragraph list Their primary goal is to maintain financial stability and contro…" at bounding box center [842, 400] width 1176 height 219
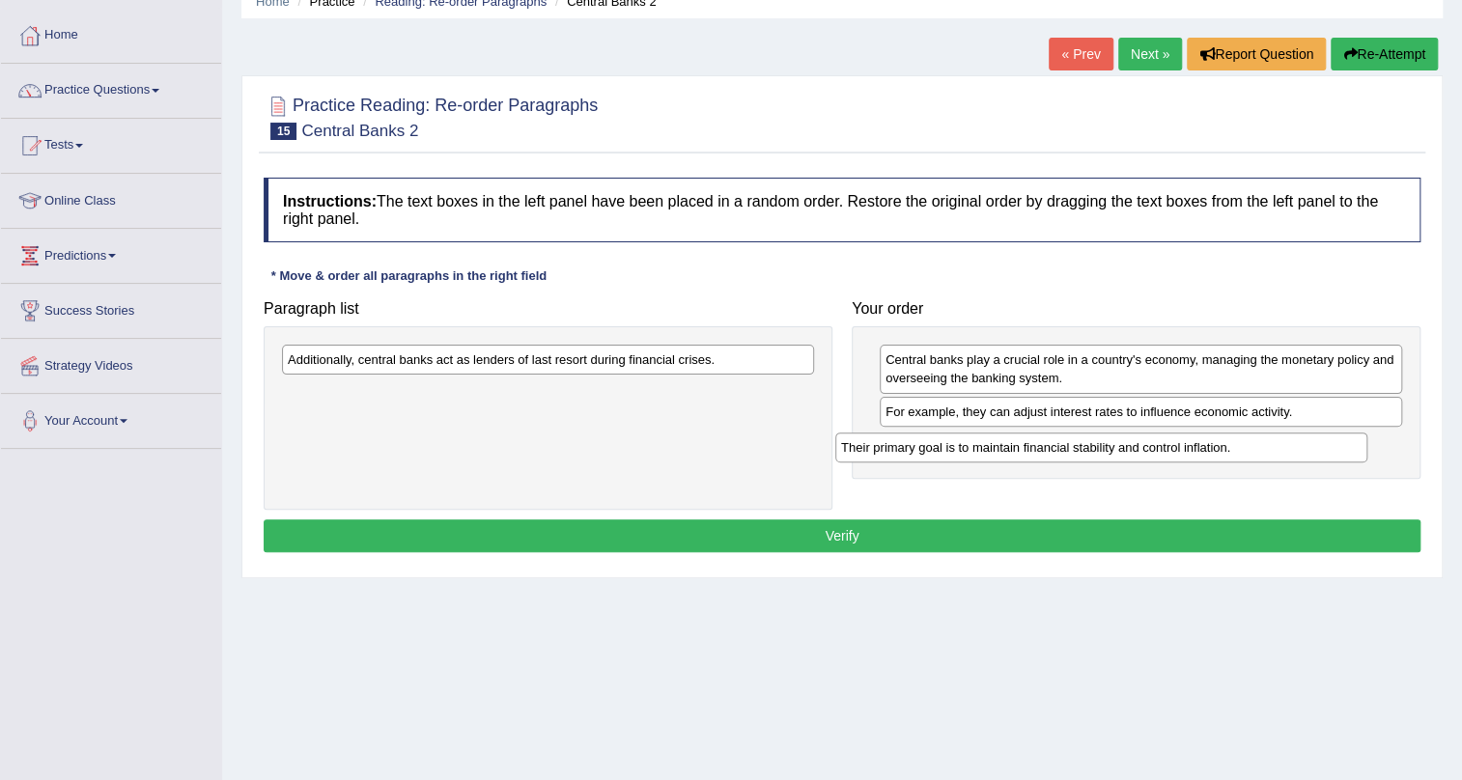
drag, startPoint x: 622, startPoint y: 363, endPoint x: 1175, endPoint y: 451, distance: 560.3
click at [1175, 451] on div "Their primary goal is to maintain financial stability and control inflation." at bounding box center [1101, 448] width 532 height 30
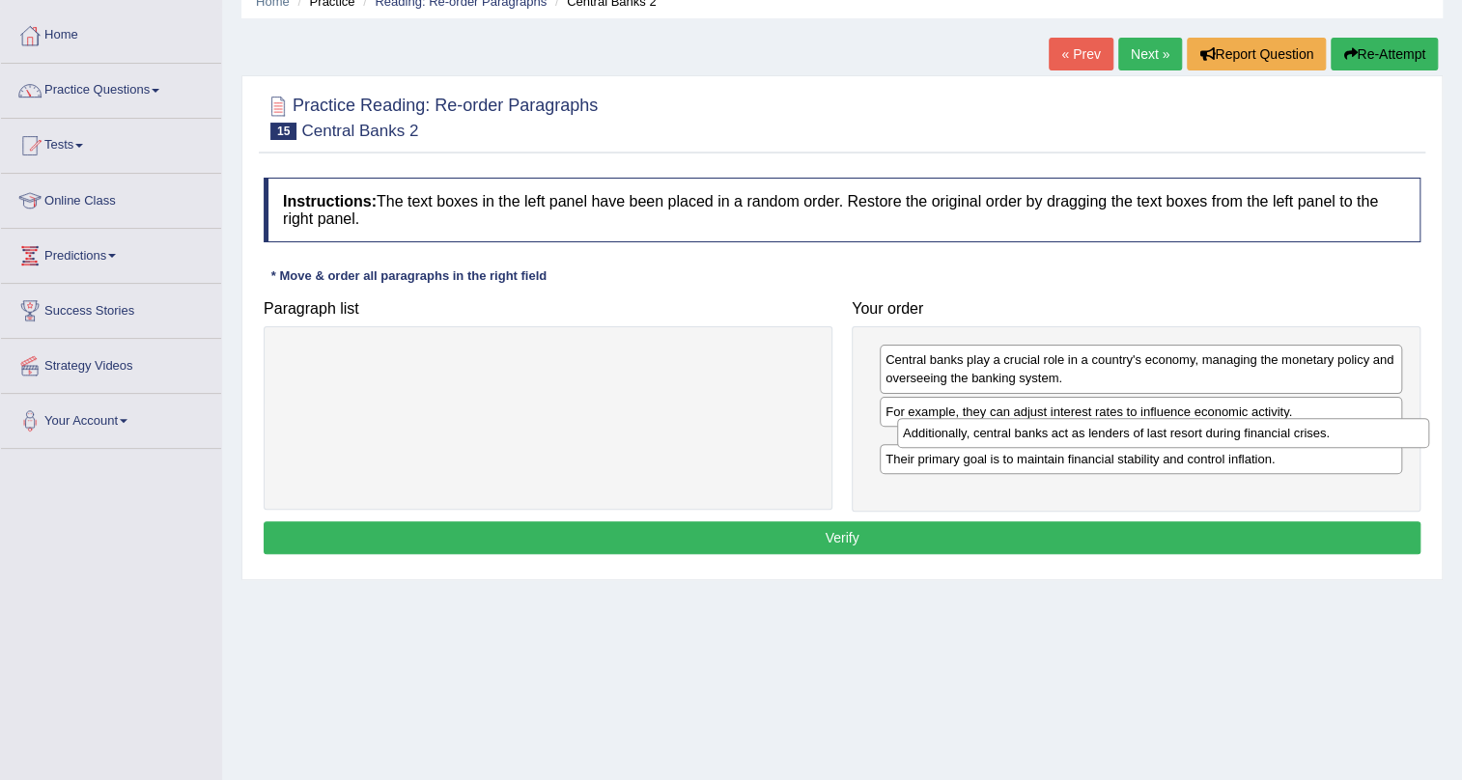
drag, startPoint x: 645, startPoint y: 359, endPoint x: 1259, endPoint y: 434, distance: 618.7
click at [1259, 434] on div "Additionally, central banks act as lenders of last resort during financial cris…" at bounding box center [1163, 433] width 532 height 30
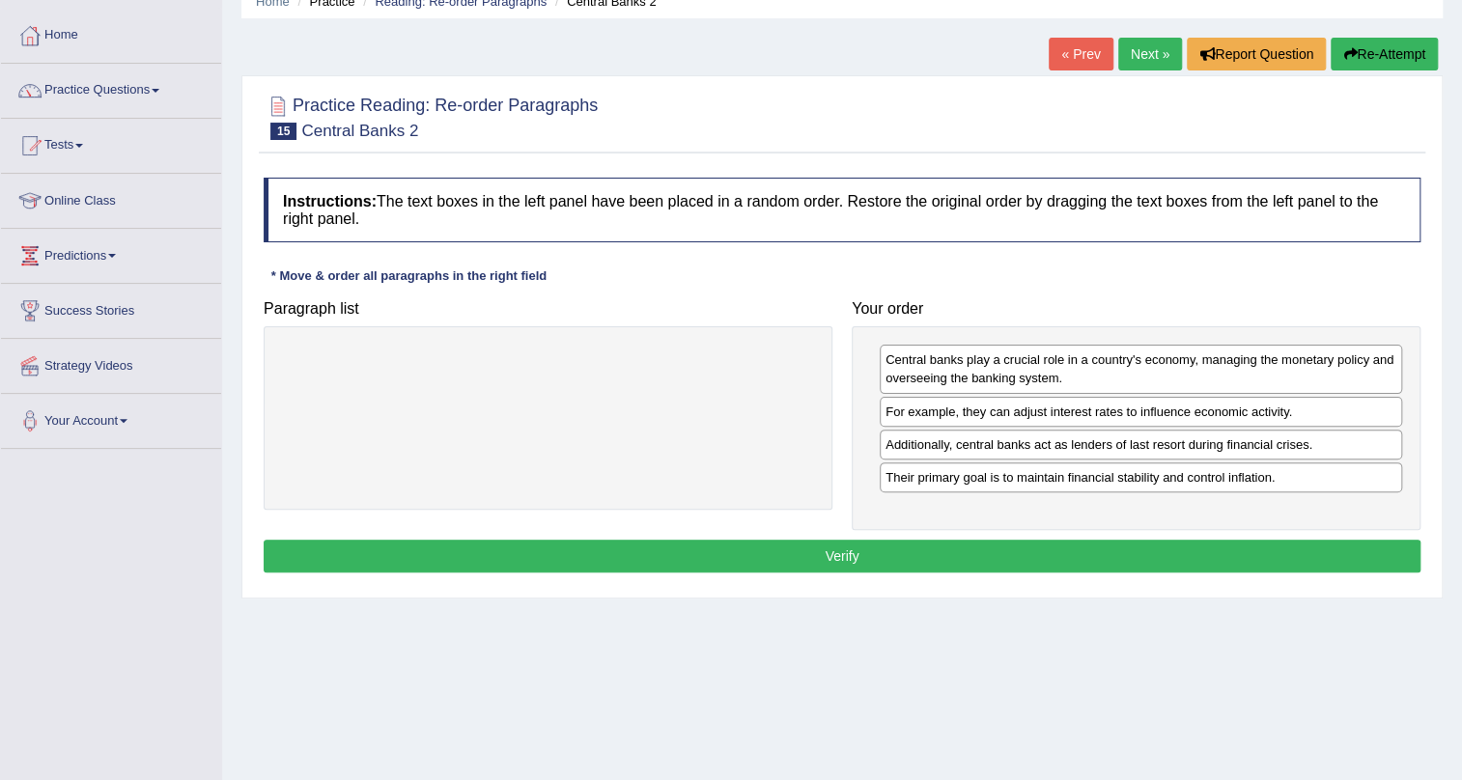
click at [1147, 550] on button "Verify" at bounding box center [842, 556] width 1157 height 33
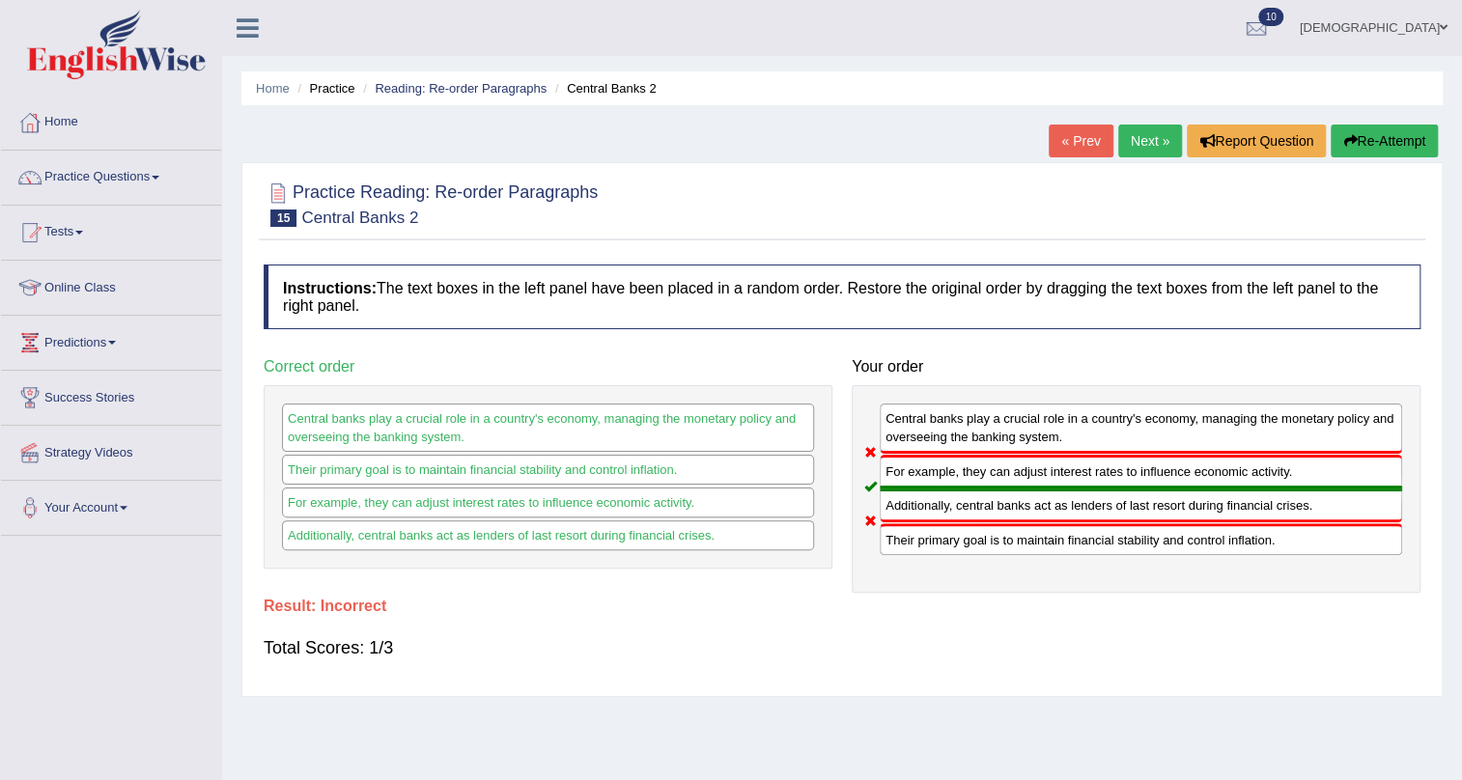
scroll to position [0, 0]
click at [1144, 137] on link "Next »" at bounding box center [1150, 141] width 64 height 33
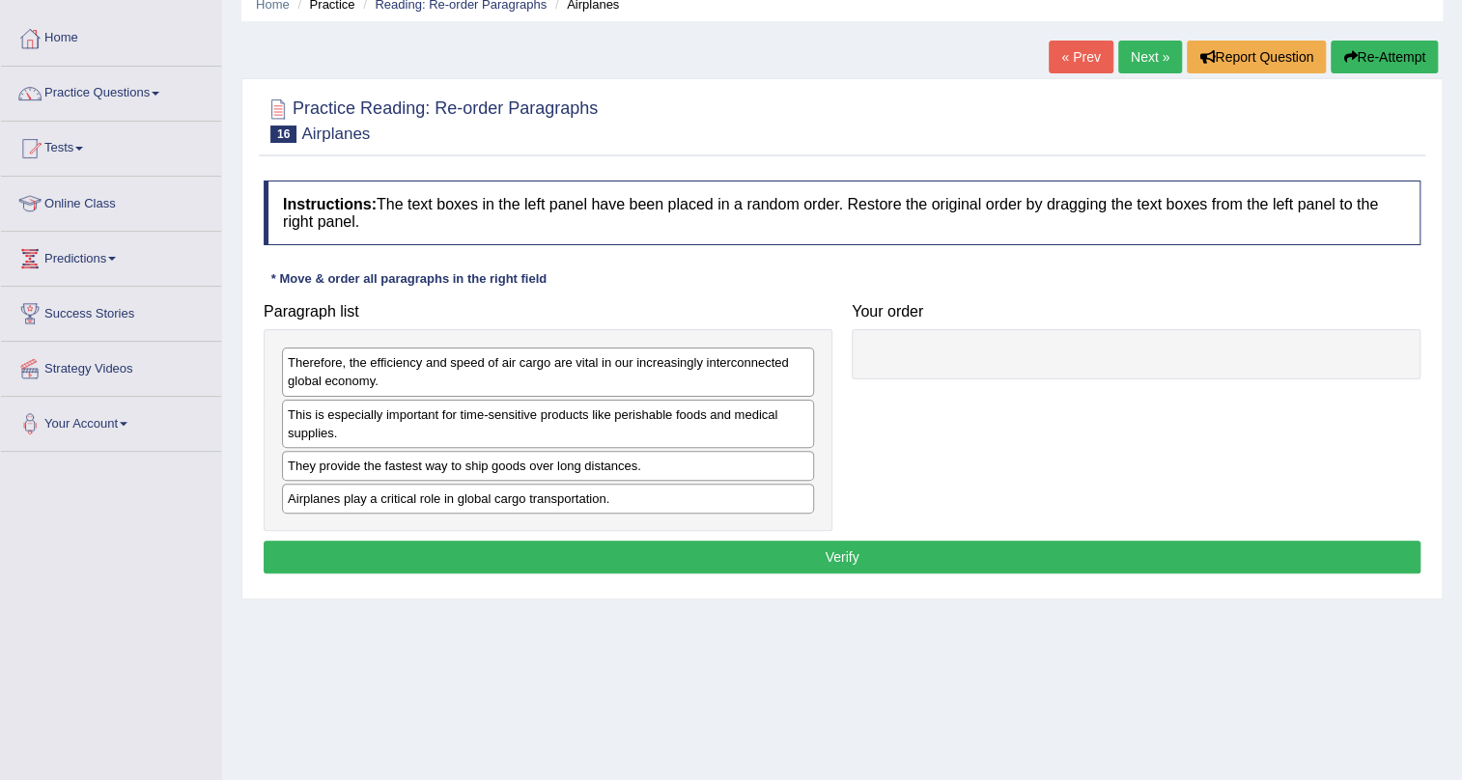
scroll to position [87, 0]
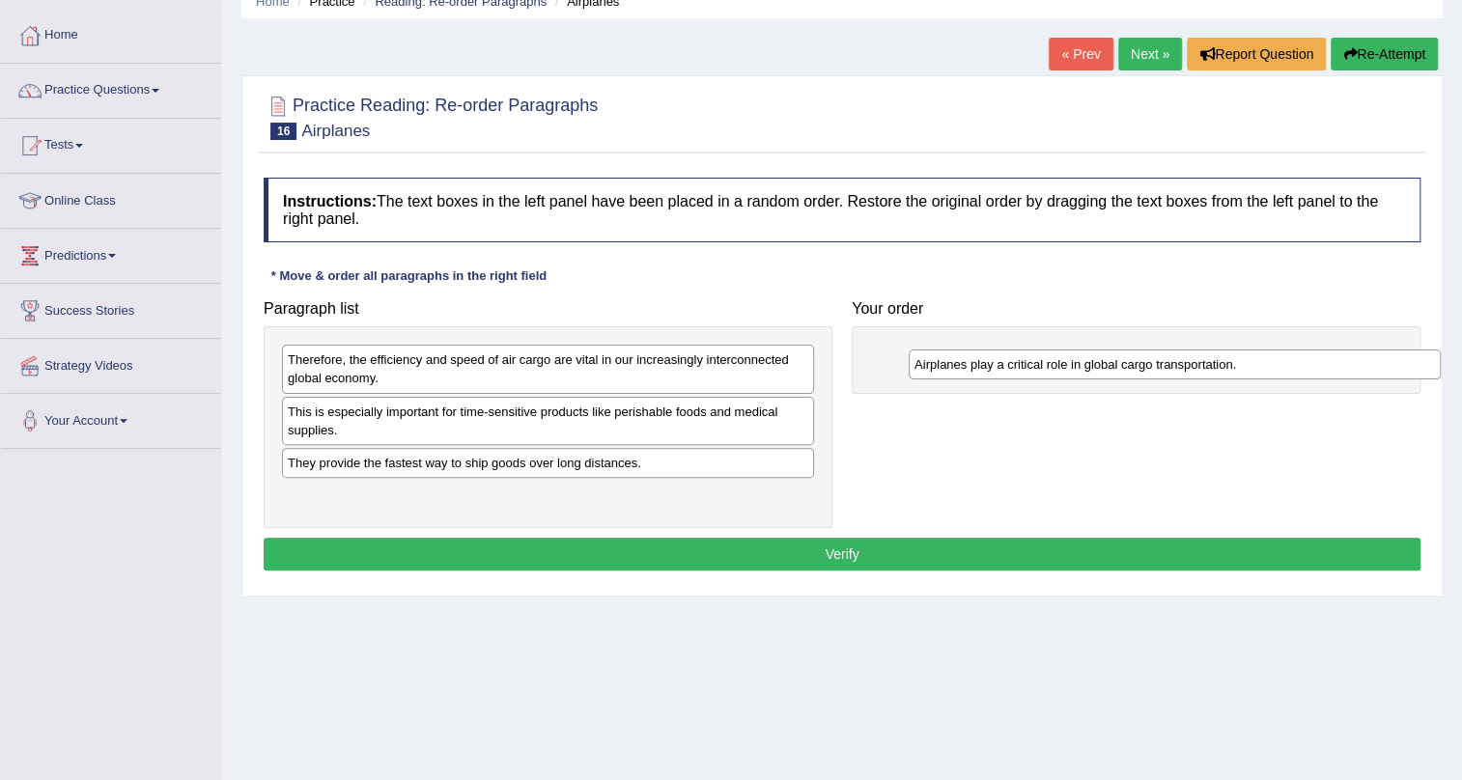
drag, startPoint x: 688, startPoint y: 494, endPoint x: 1273, endPoint y: 372, distance: 597.9
click at [1273, 372] on div "Airplanes play a critical role in global cargo transportation." at bounding box center [1175, 365] width 532 height 30
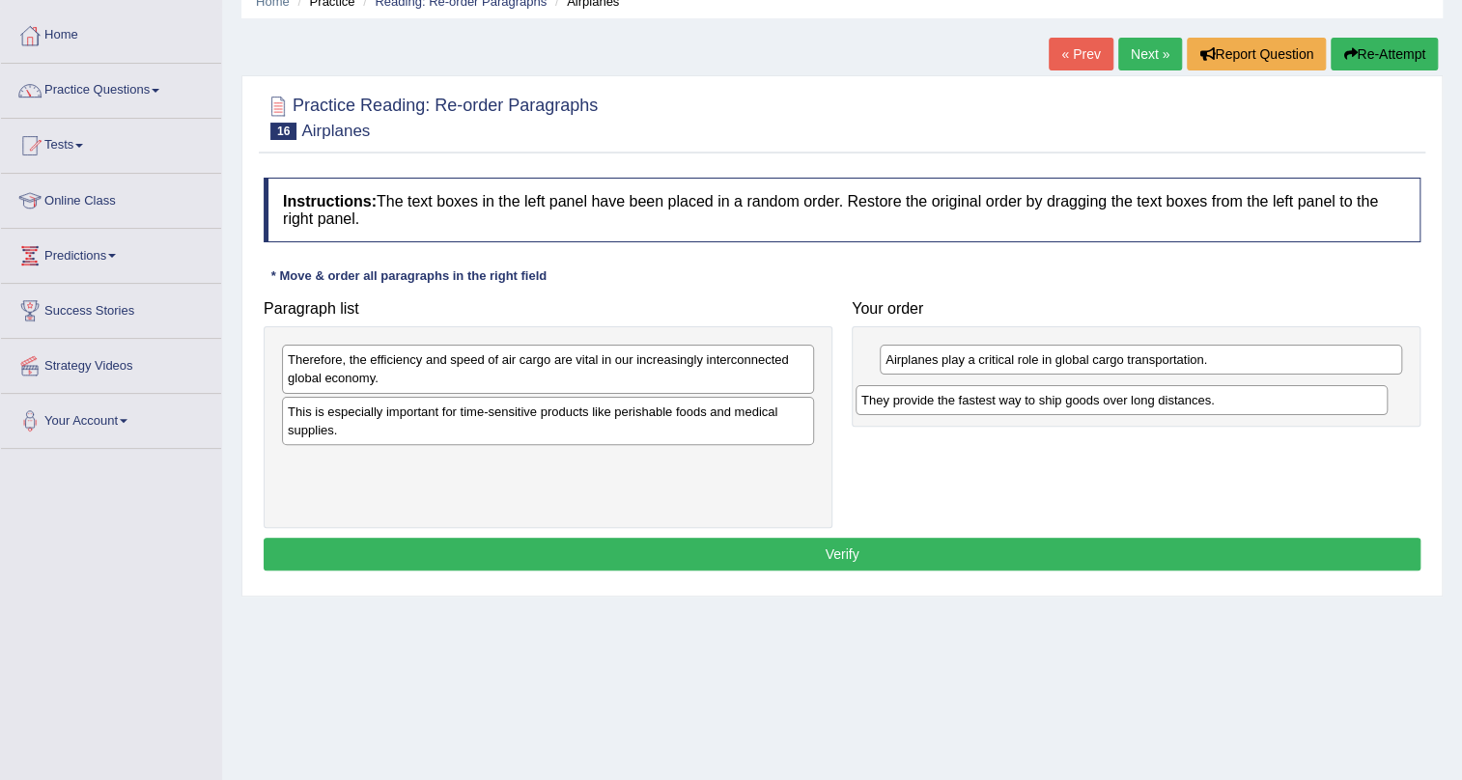
drag, startPoint x: 493, startPoint y: 472, endPoint x: 1067, endPoint y: 410, distance: 576.9
click at [1067, 410] on div "They provide the fastest way to ship goods over long distances." at bounding box center [1122, 400] width 532 height 30
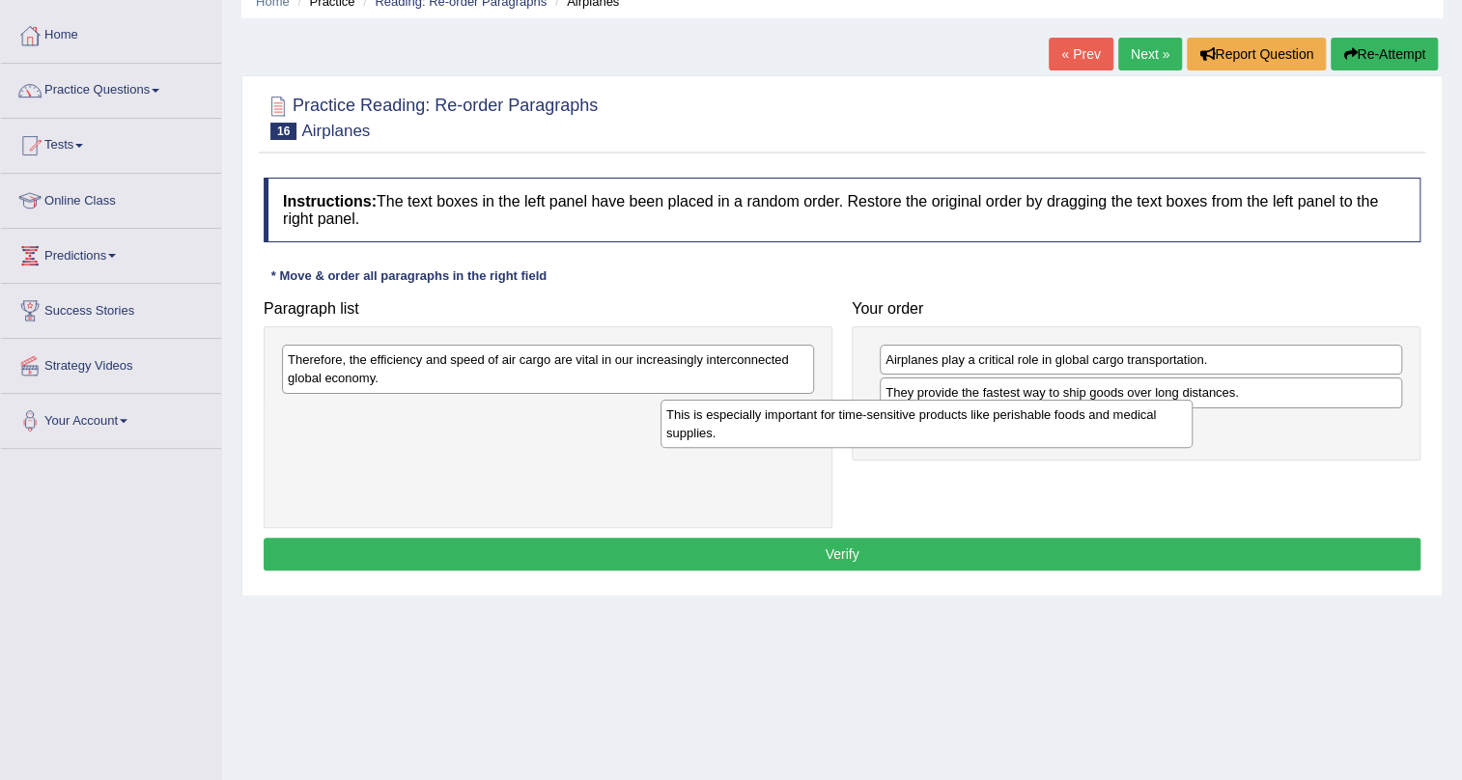
drag, startPoint x: 675, startPoint y: 424, endPoint x: 1054, endPoint y: 427, distance: 378.6
click at [1054, 427] on div "This is especially important for time-sensitive products like perishable foods …" at bounding box center [927, 424] width 532 height 48
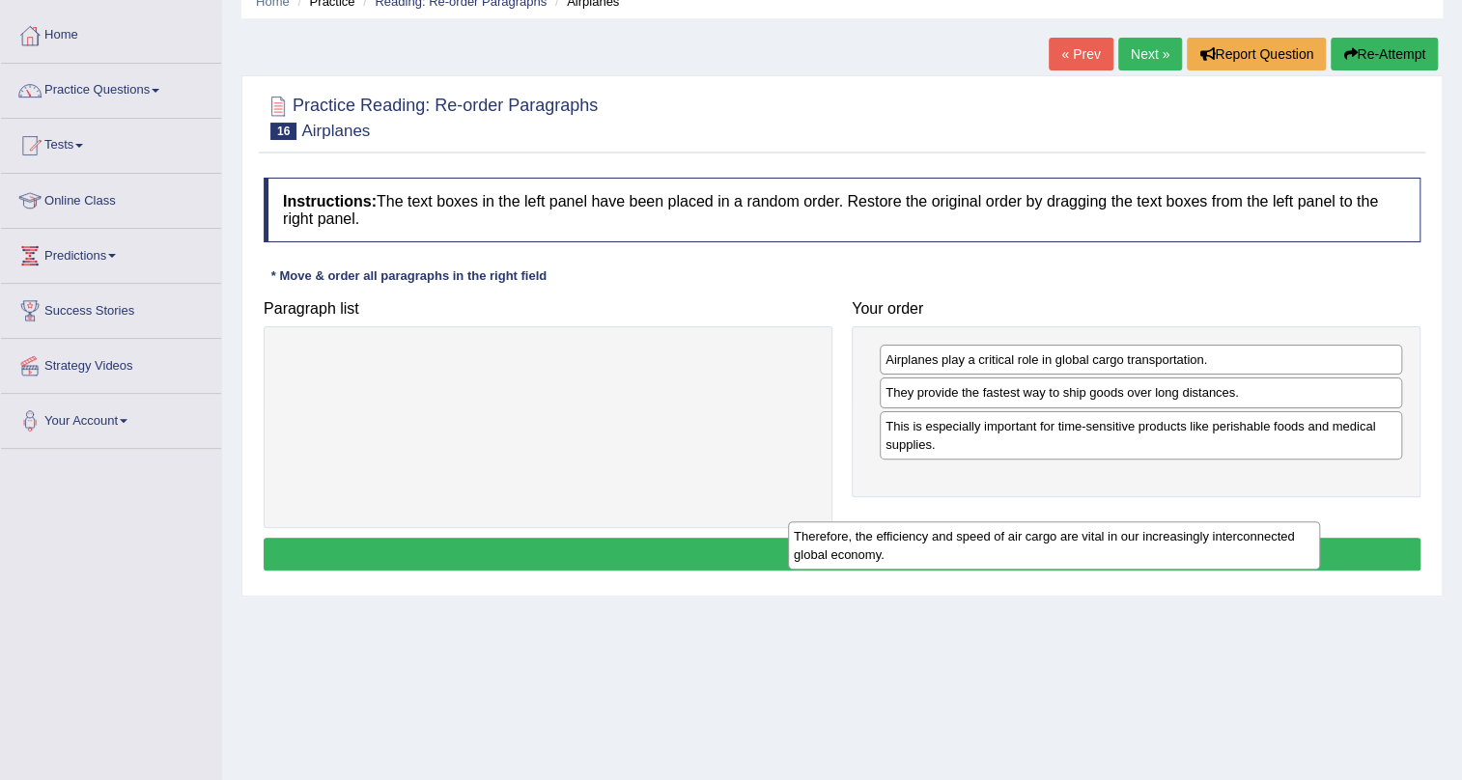
drag, startPoint x: 693, startPoint y: 402, endPoint x: 1198, endPoint y: 549, distance: 526.2
click at [1198, 549] on div "Therefore, the efficiency and speed of air cargo are vital in our increasingly …" at bounding box center [1054, 545] width 532 height 48
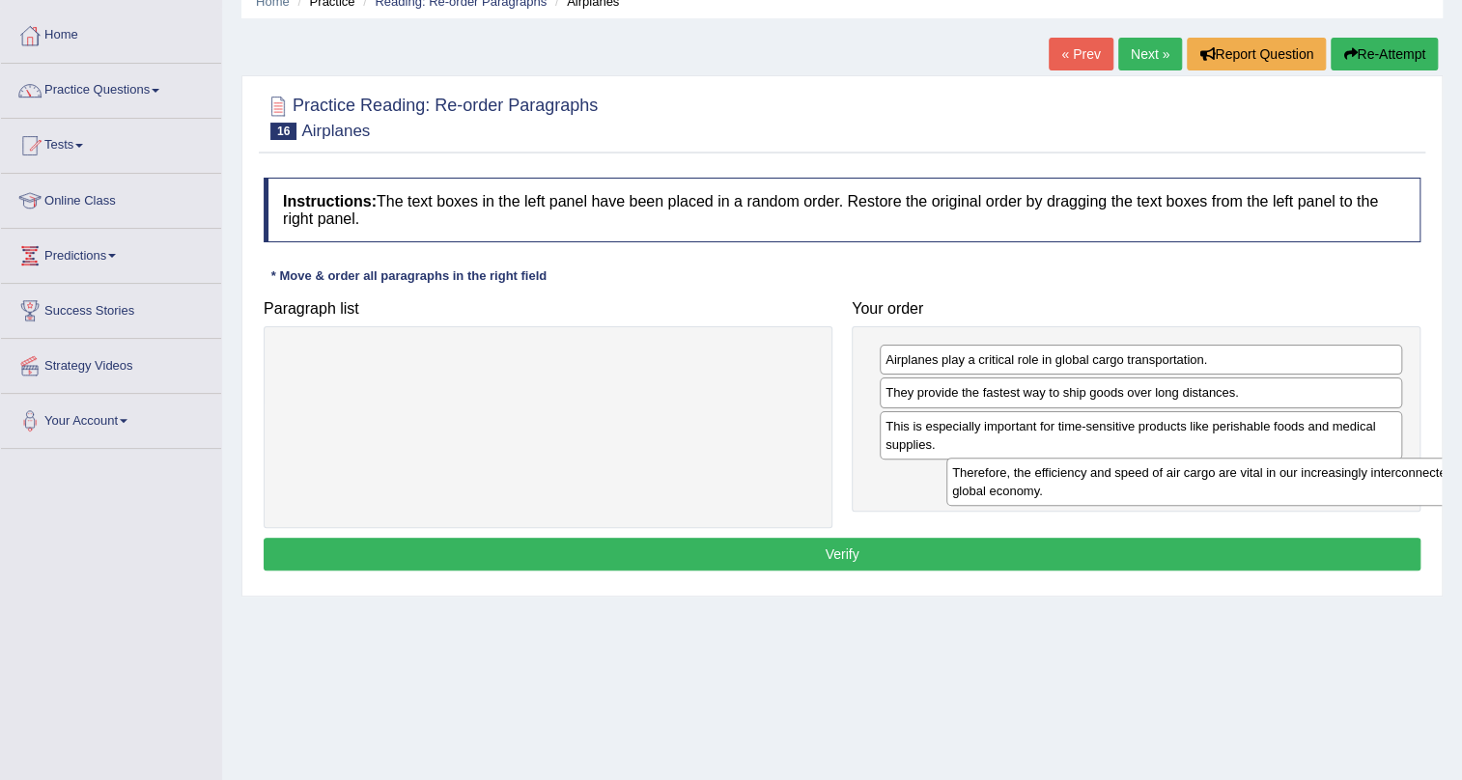
drag, startPoint x: 475, startPoint y: 367, endPoint x: 1139, endPoint y: 479, distance: 673.8
click at [1139, 479] on div "Therefore, the efficiency and speed of air cargo are vital in our increasingly …" at bounding box center [1212, 482] width 532 height 48
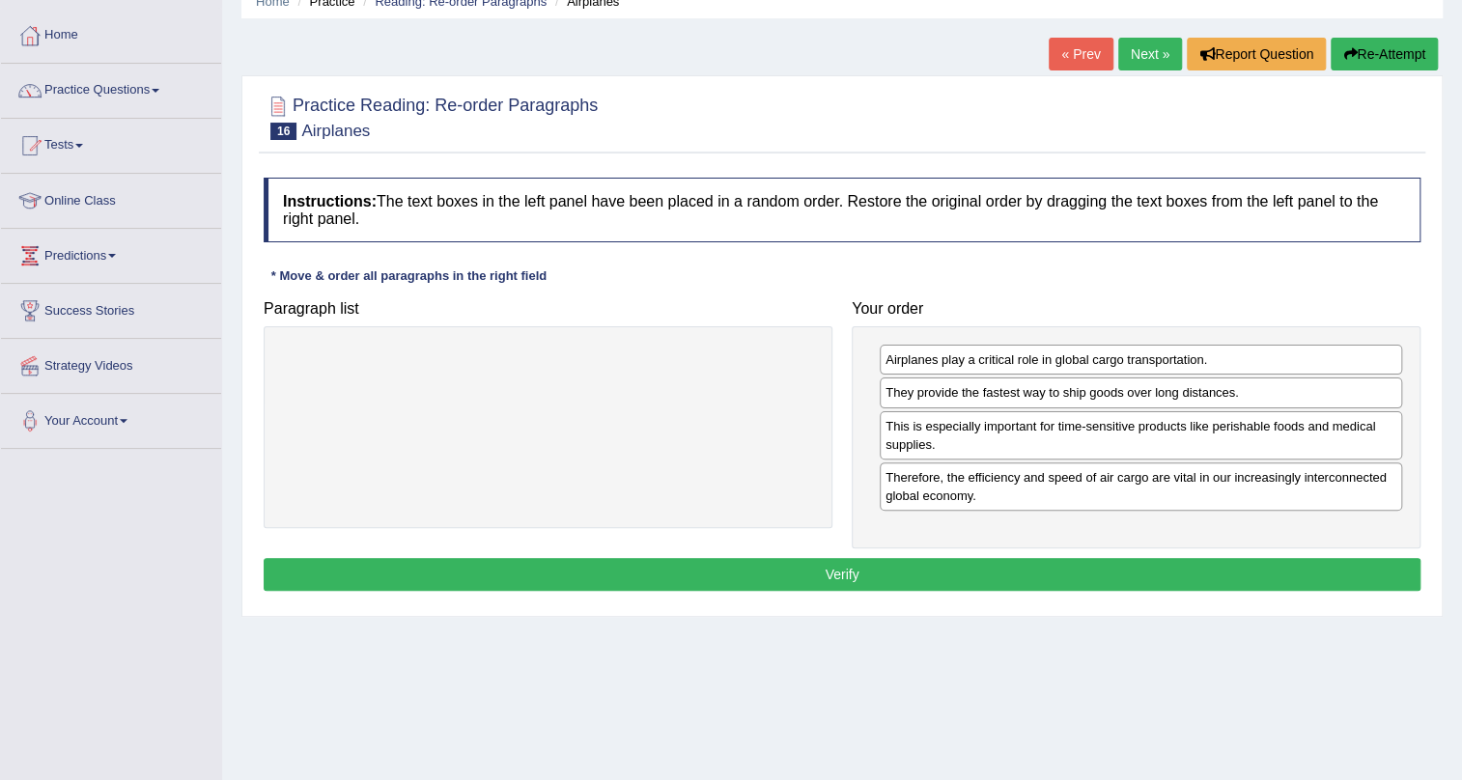
click at [918, 558] on button "Verify" at bounding box center [842, 574] width 1157 height 33
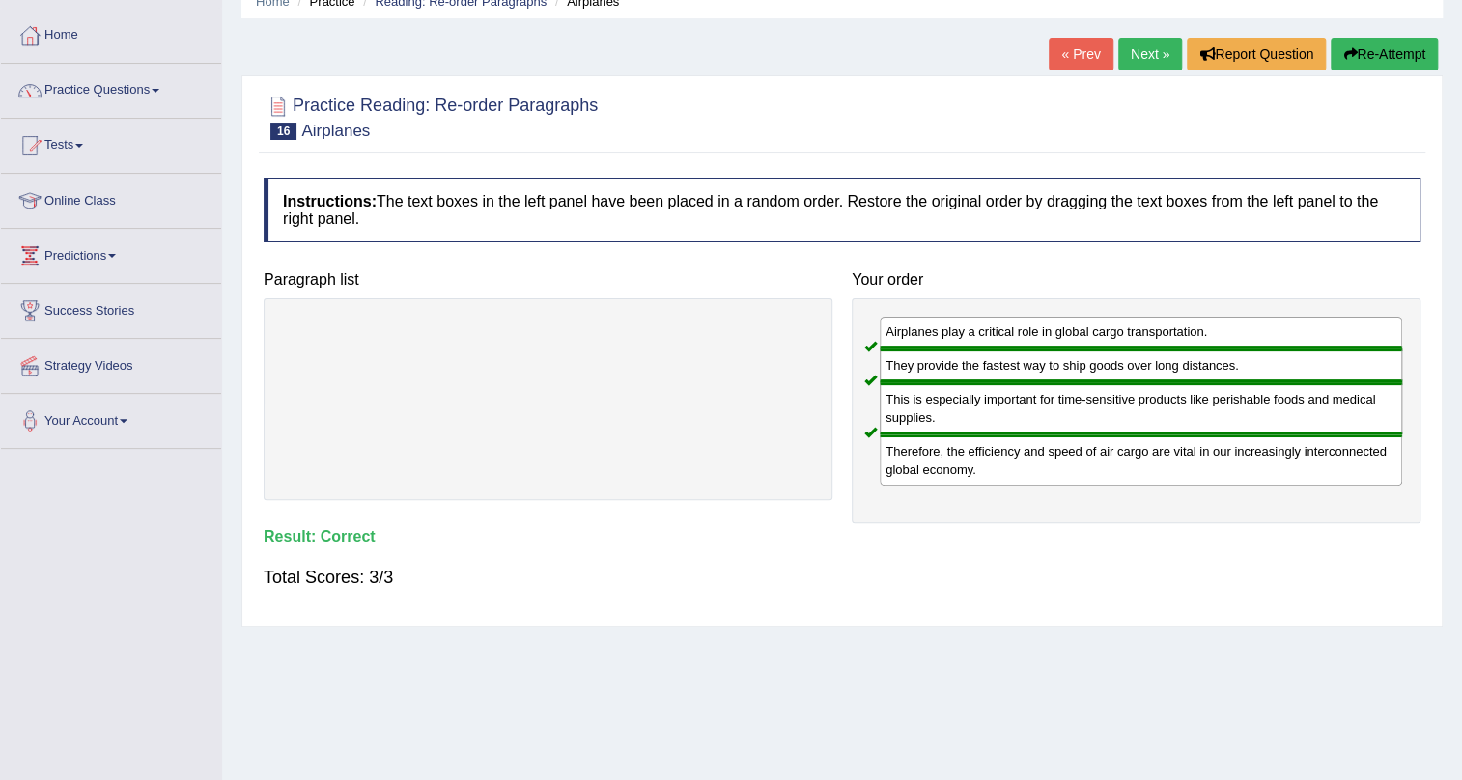
click at [1138, 48] on link "Next »" at bounding box center [1150, 54] width 64 height 33
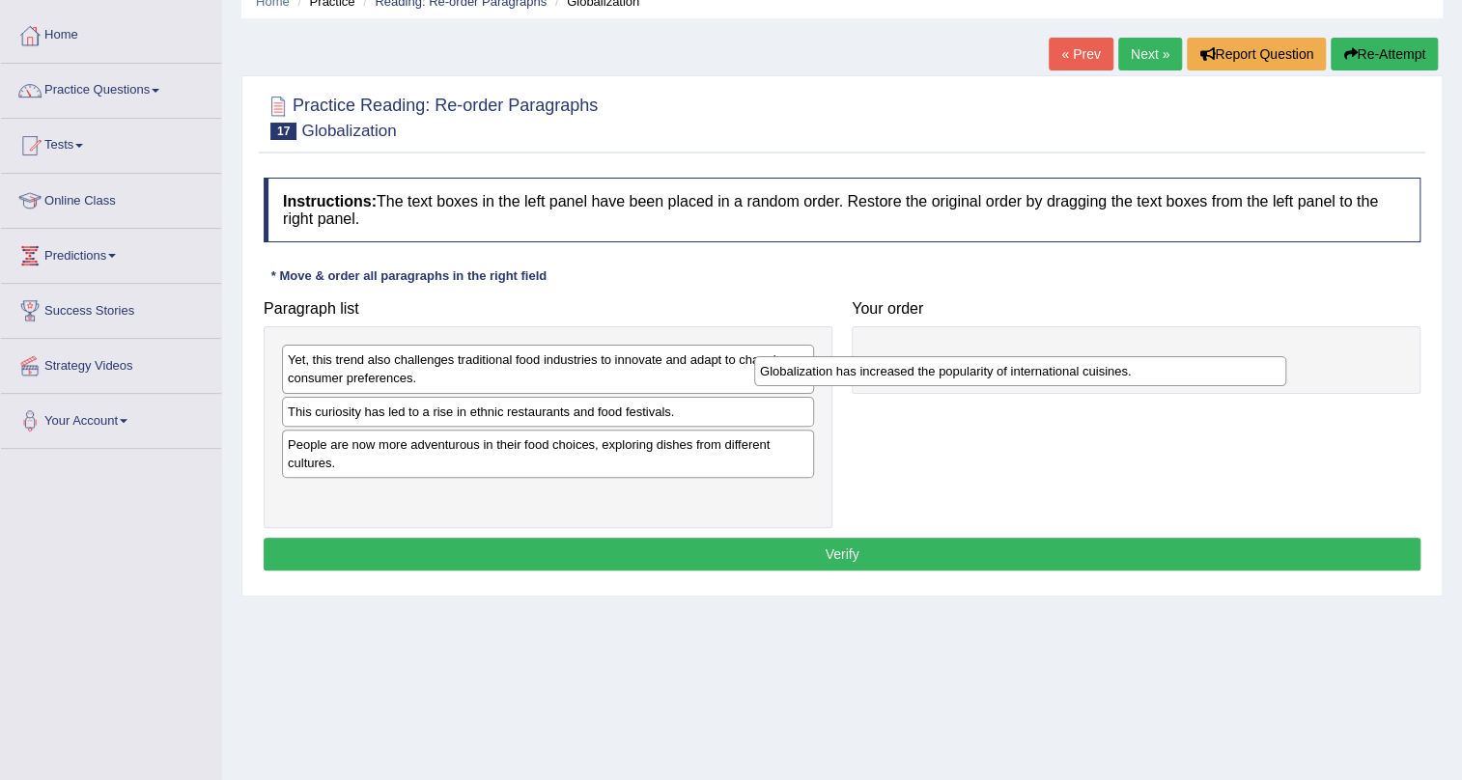
drag, startPoint x: 672, startPoint y: 447, endPoint x: 1144, endPoint y: 376, distance: 477.6
click at [1144, 376] on div "Globalization has increased the popularity of international cuisines." at bounding box center [1020, 371] width 532 height 30
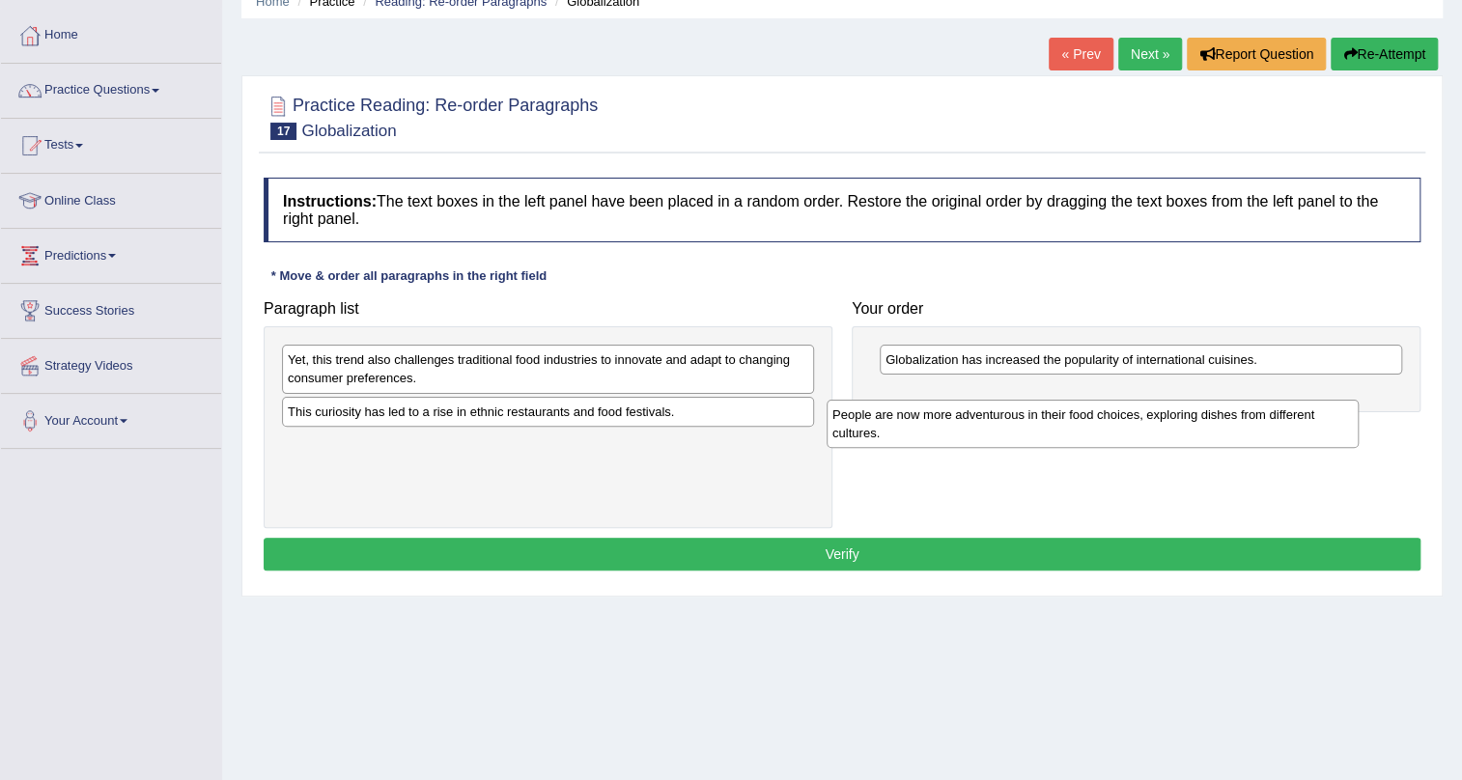
drag, startPoint x: 703, startPoint y: 473, endPoint x: 1248, endPoint y: 444, distance: 545.4
click at [1248, 444] on div "People are now more adventurous in their food choices, exploring dishes from di…" at bounding box center [1093, 424] width 532 height 48
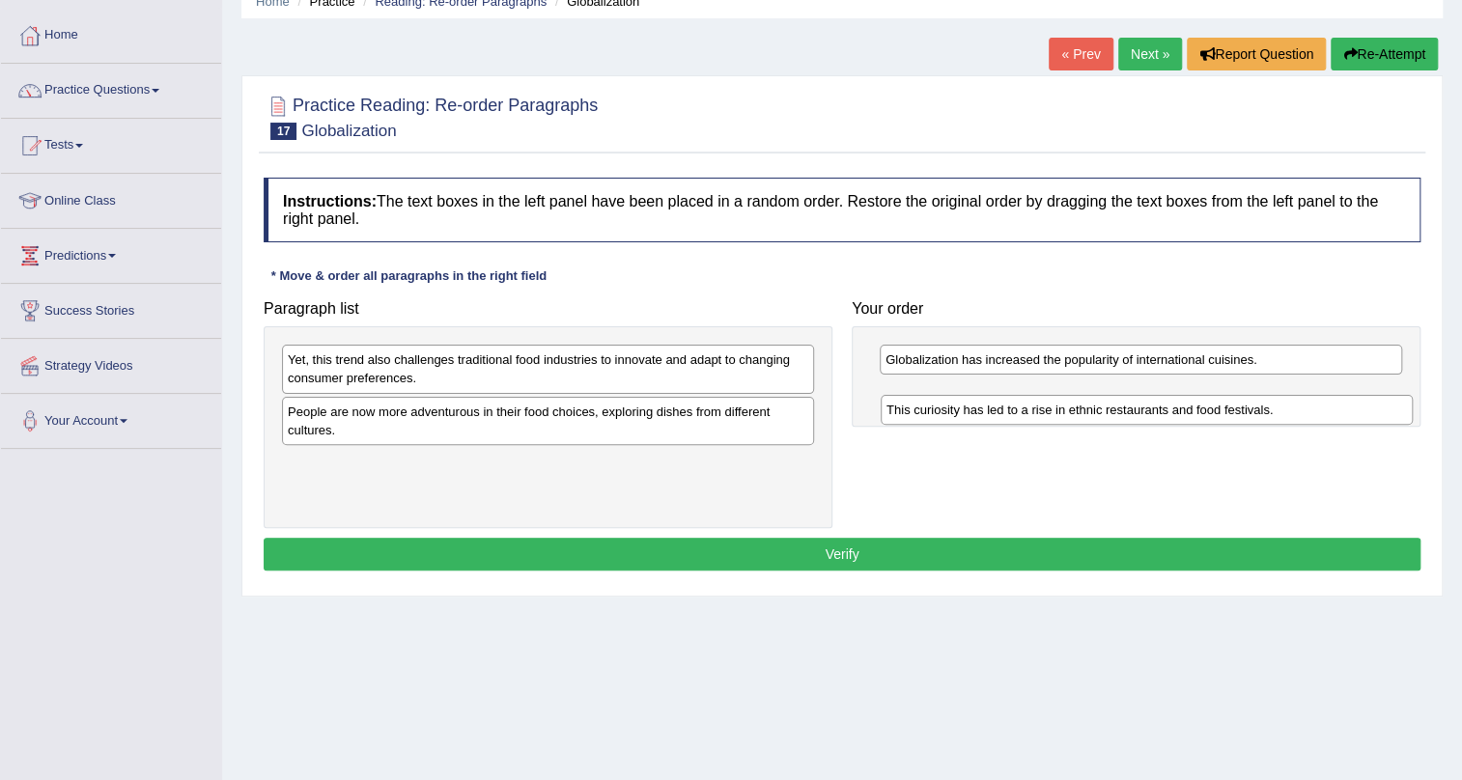
drag, startPoint x: 523, startPoint y: 423, endPoint x: 1140, endPoint y: 412, distance: 617.2
click at [1140, 412] on div "This curiosity has led to a rise in ethnic restaurants and food festivals." at bounding box center [1147, 410] width 532 height 30
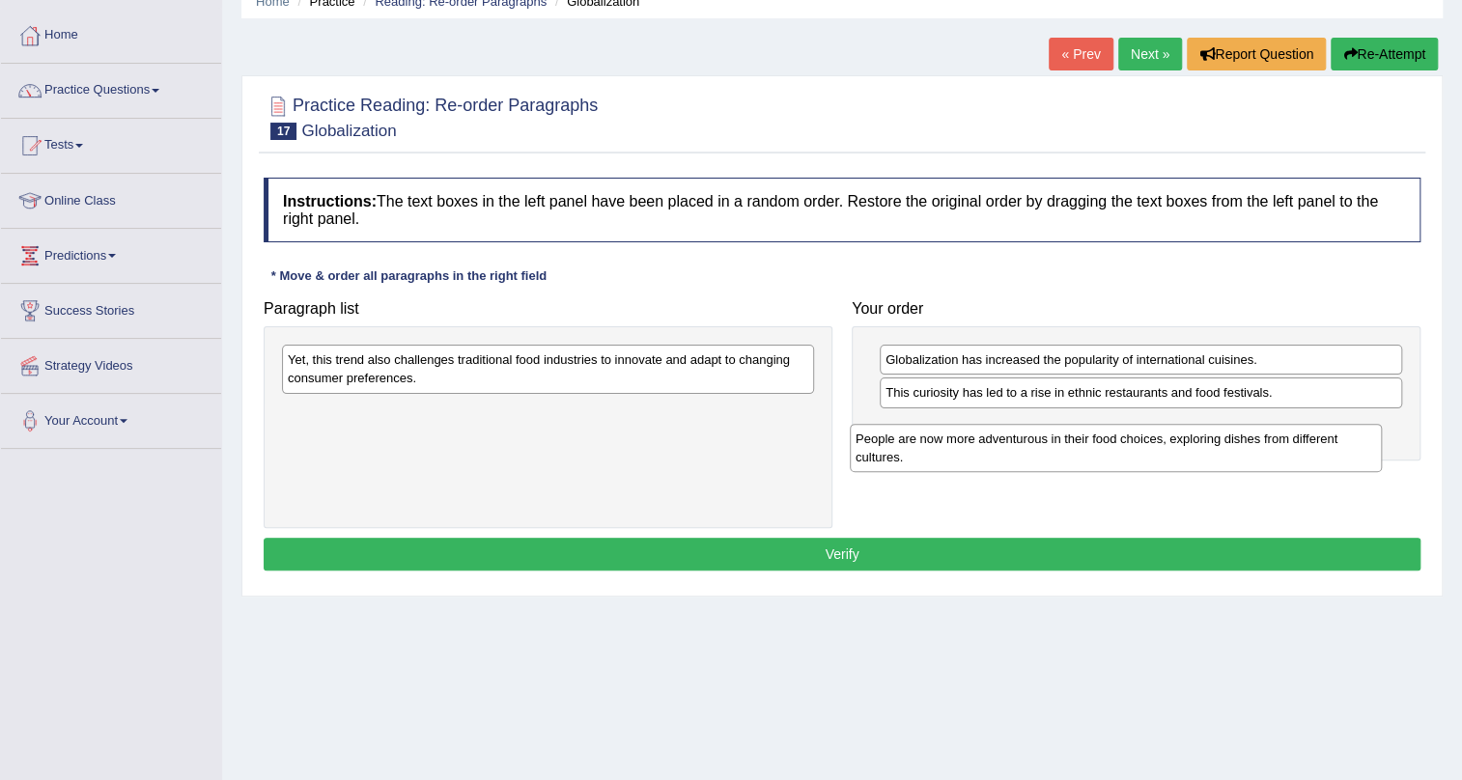
drag, startPoint x: 534, startPoint y: 424, endPoint x: 1121, endPoint y: 437, distance: 587.3
click at [1121, 437] on div "People are now more adventurous in their food choices, exploring dishes from di…" at bounding box center [1116, 448] width 532 height 48
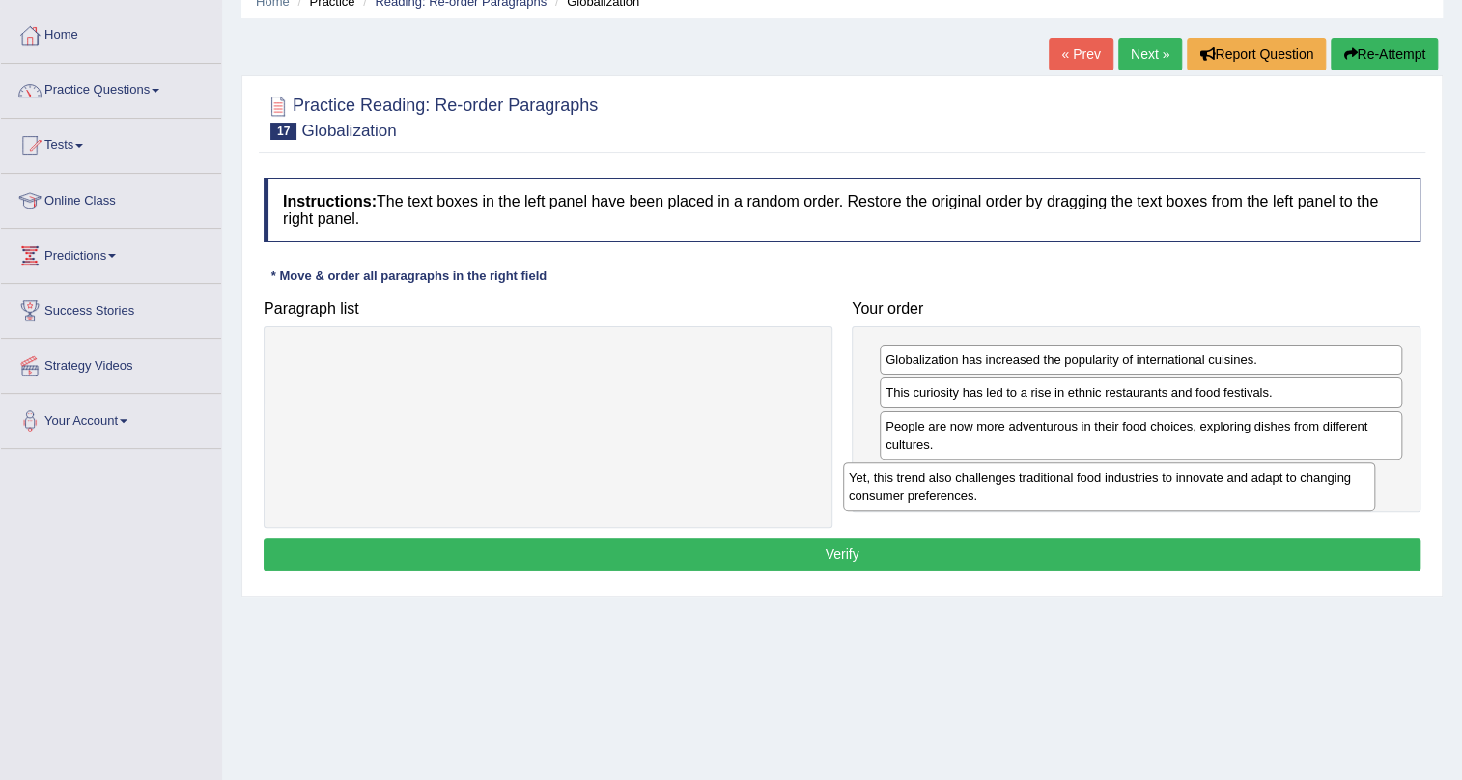
drag, startPoint x: 681, startPoint y: 373, endPoint x: 1242, endPoint y: 491, distance: 573.3
click at [1242, 491] on div "Yet, this trend also challenges traditional food industries to innovate and ada…" at bounding box center [1109, 487] width 532 height 48
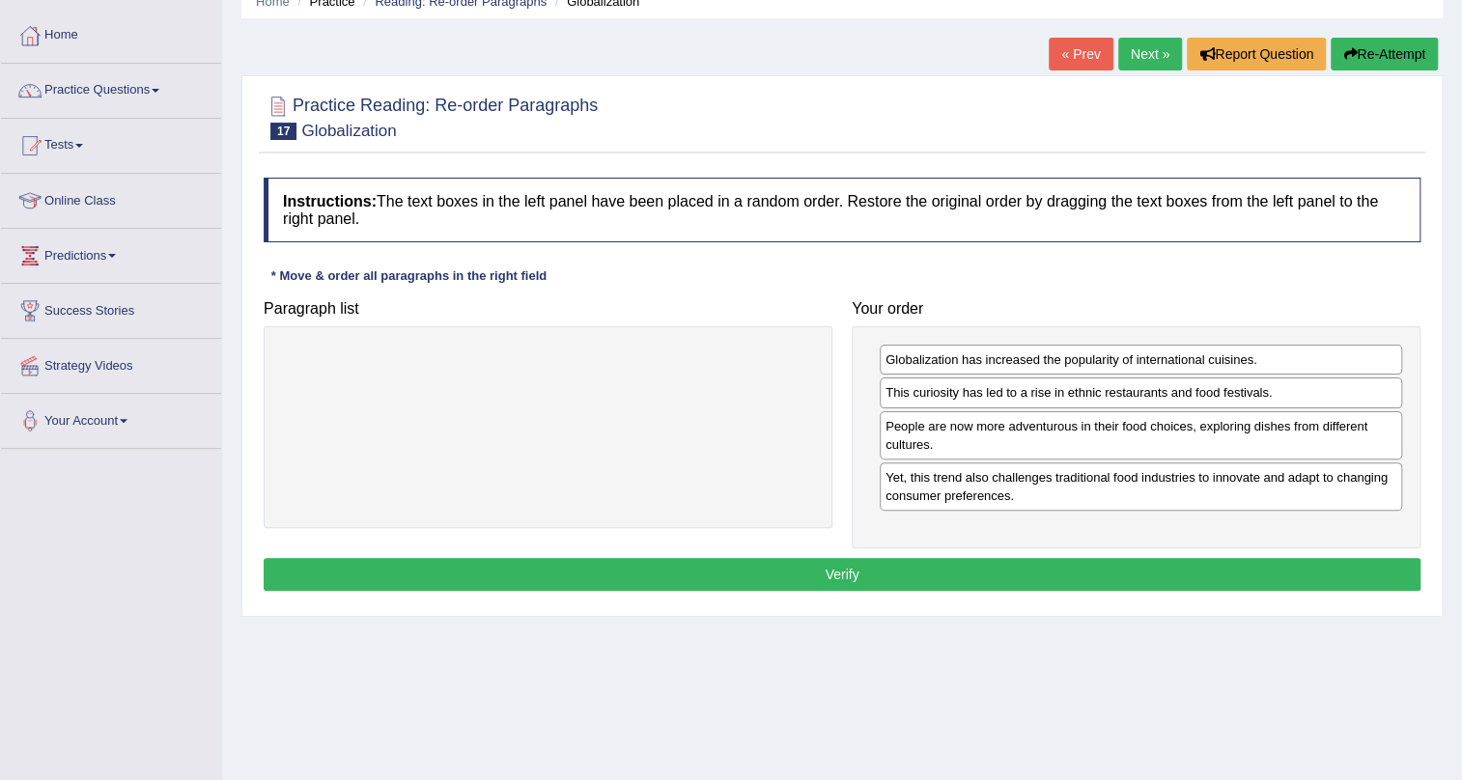
click at [1069, 570] on button "Verify" at bounding box center [842, 574] width 1157 height 33
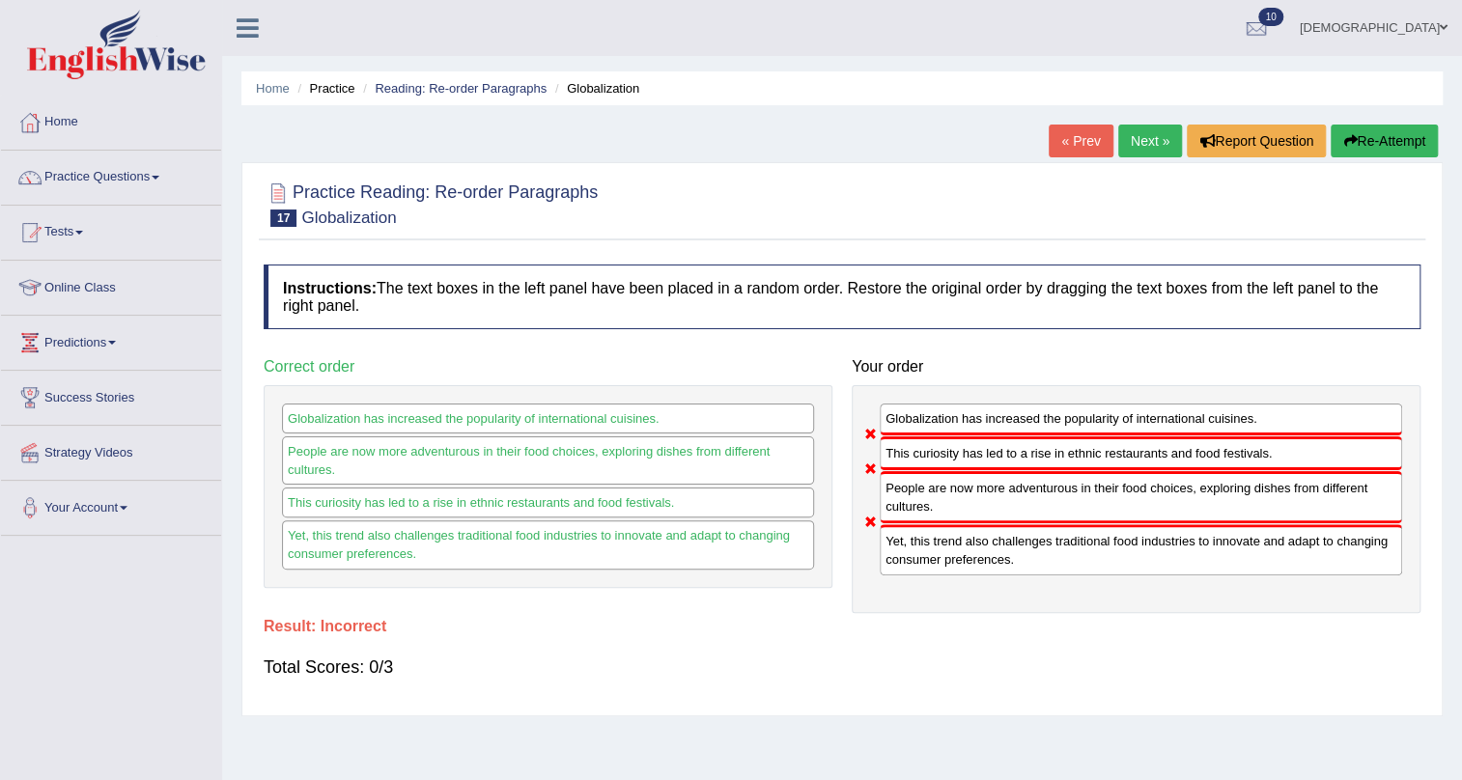
click at [1153, 134] on link "Next »" at bounding box center [1150, 141] width 64 height 33
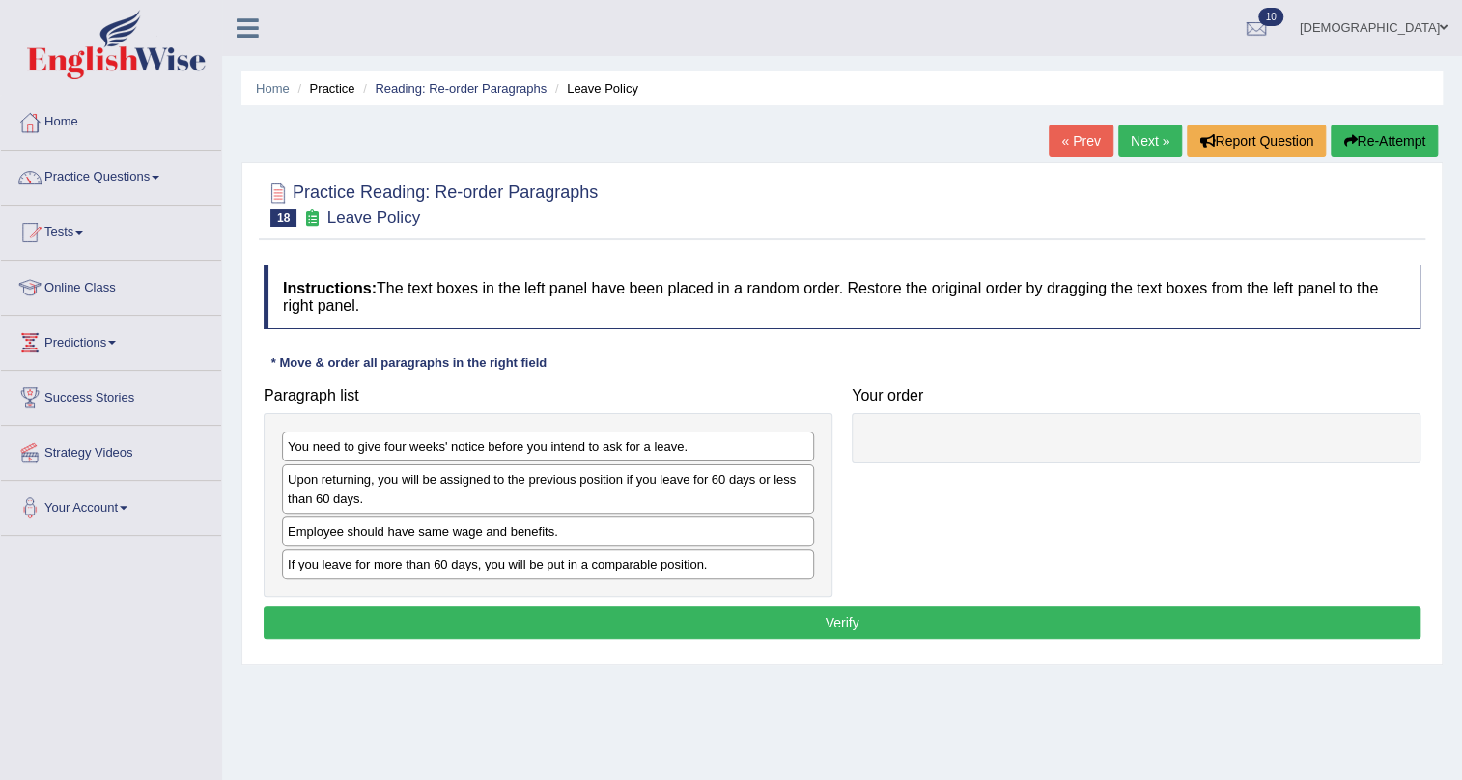
scroll to position [87, 0]
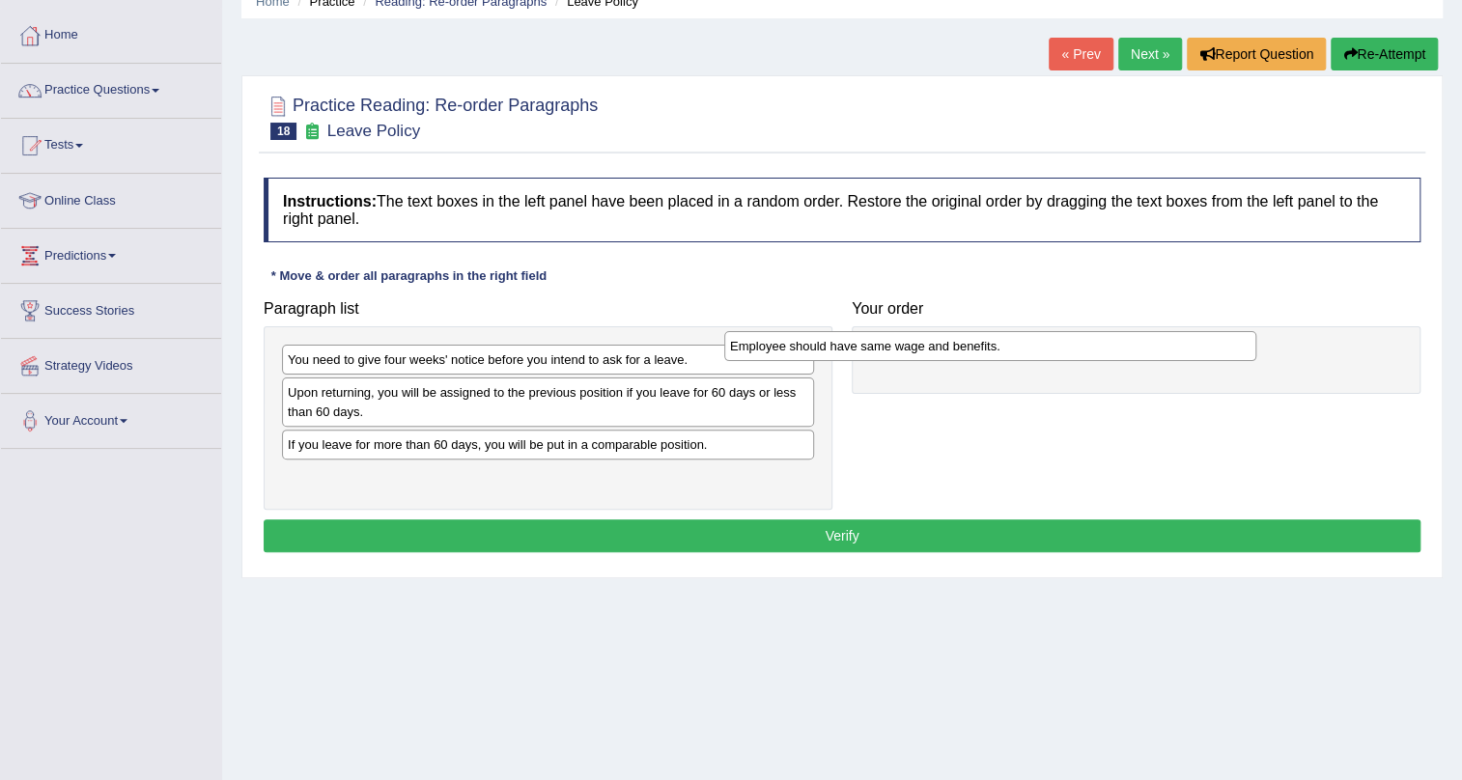
drag, startPoint x: 722, startPoint y: 457, endPoint x: 1165, endPoint y: 359, distance: 452.9
click at [1165, 359] on div "Employee should have same wage and benefits." at bounding box center [990, 346] width 532 height 30
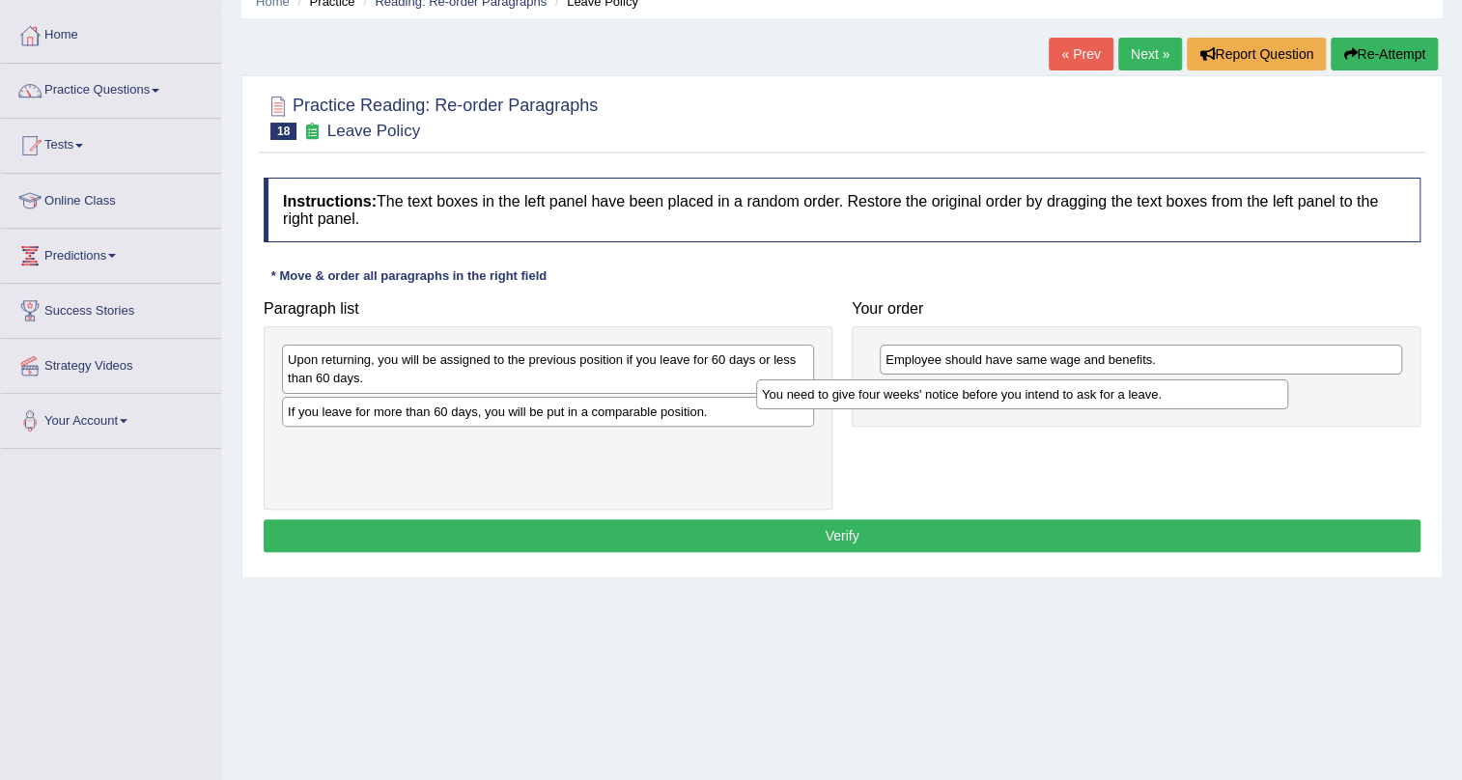
drag, startPoint x: 749, startPoint y: 346, endPoint x: 1224, endPoint y: 380, distance: 475.4
click at [1224, 380] on div "You need to give four weeks' notice before you intend to ask for a leave." at bounding box center [1022, 395] width 532 height 30
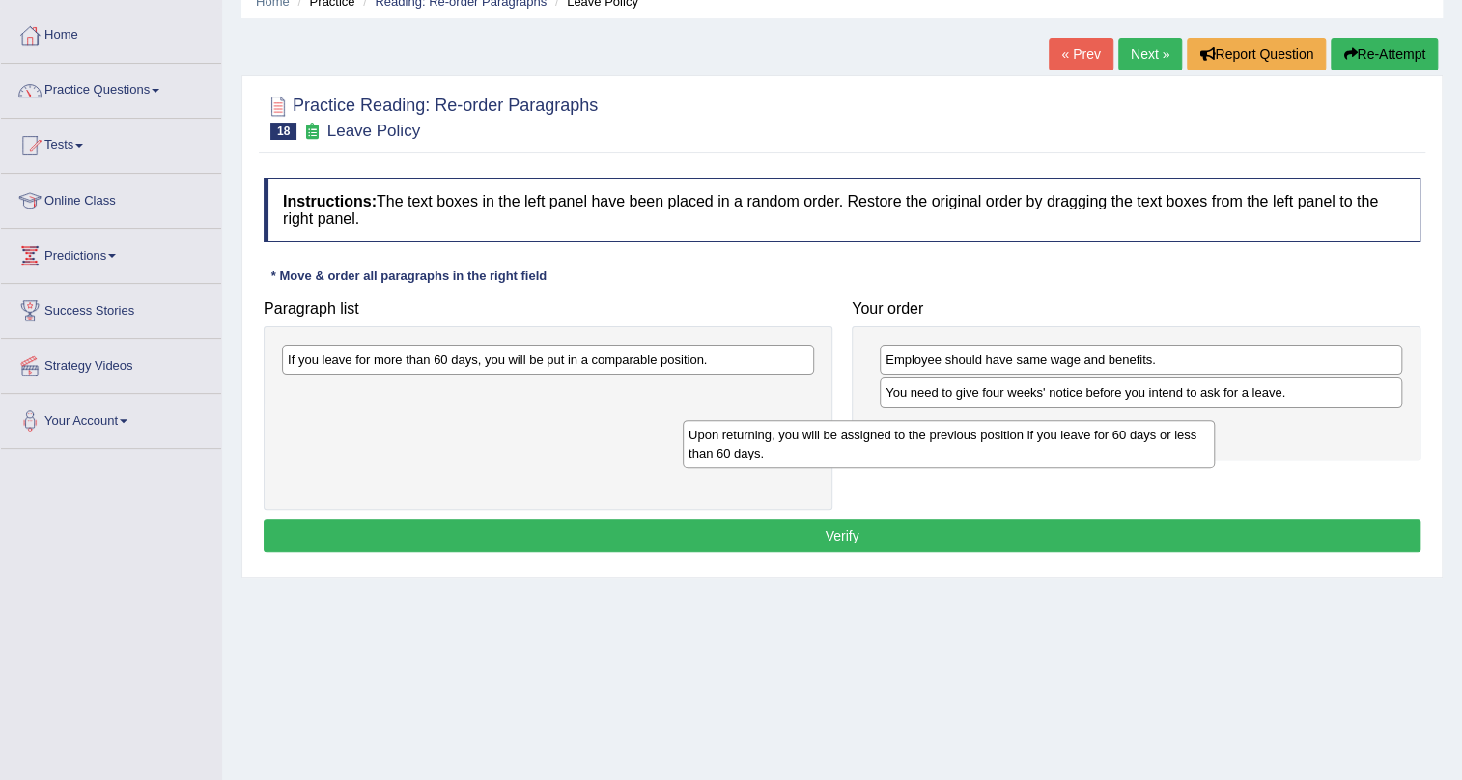
drag, startPoint x: 714, startPoint y: 360, endPoint x: 1136, endPoint y: 428, distance: 427.4
click at [1136, 428] on div "Upon returning, you will be assigned to the previous position if you leave for …" at bounding box center [949, 444] width 532 height 48
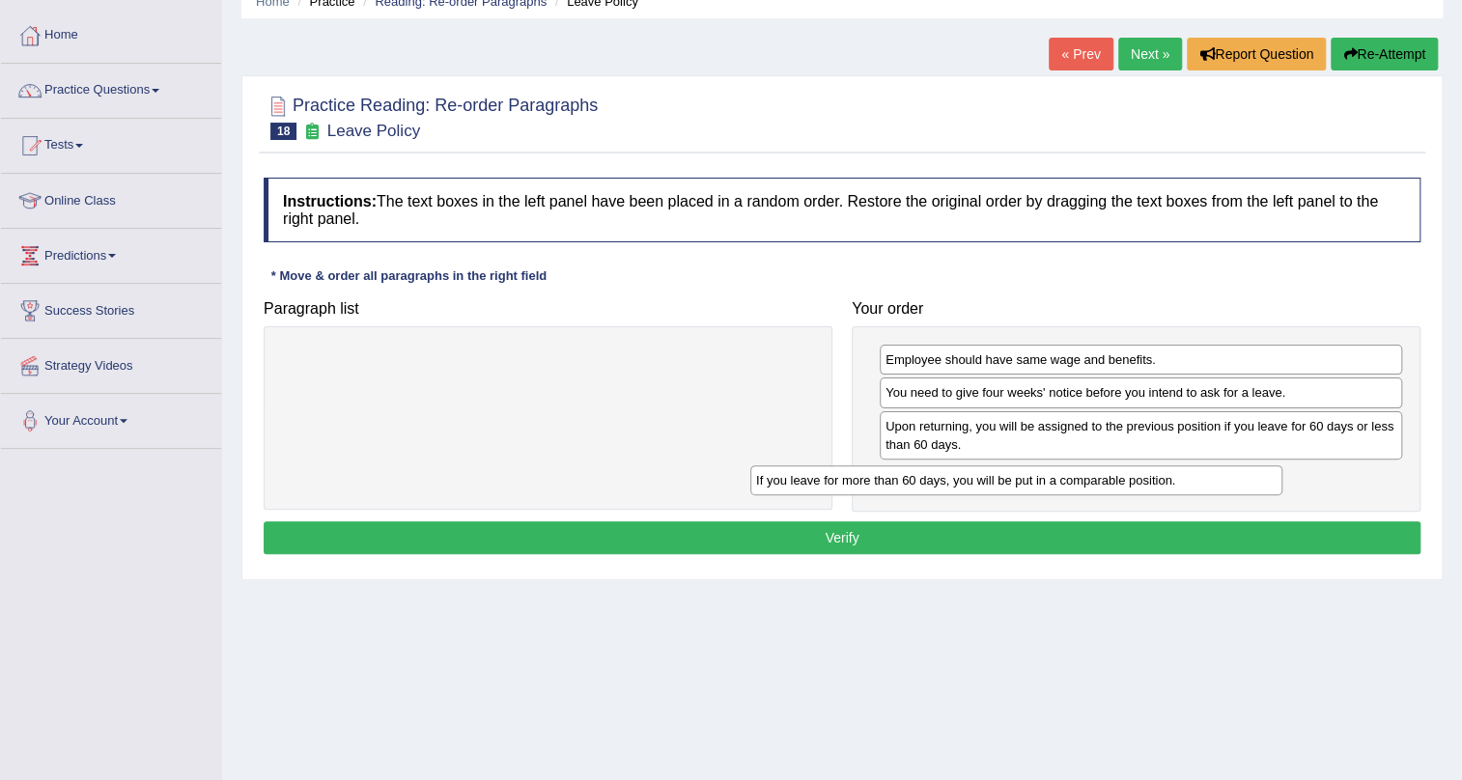
drag, startPoint x: 710, startPoint y: 365, endPoint x: 1178, endPoint y: 486, distance: 483.7
click at [1178, 486] on div "If you leave for more than 60 days, you will be put in a comparable position." at bounding box center [1016, 480] width 532 height 30
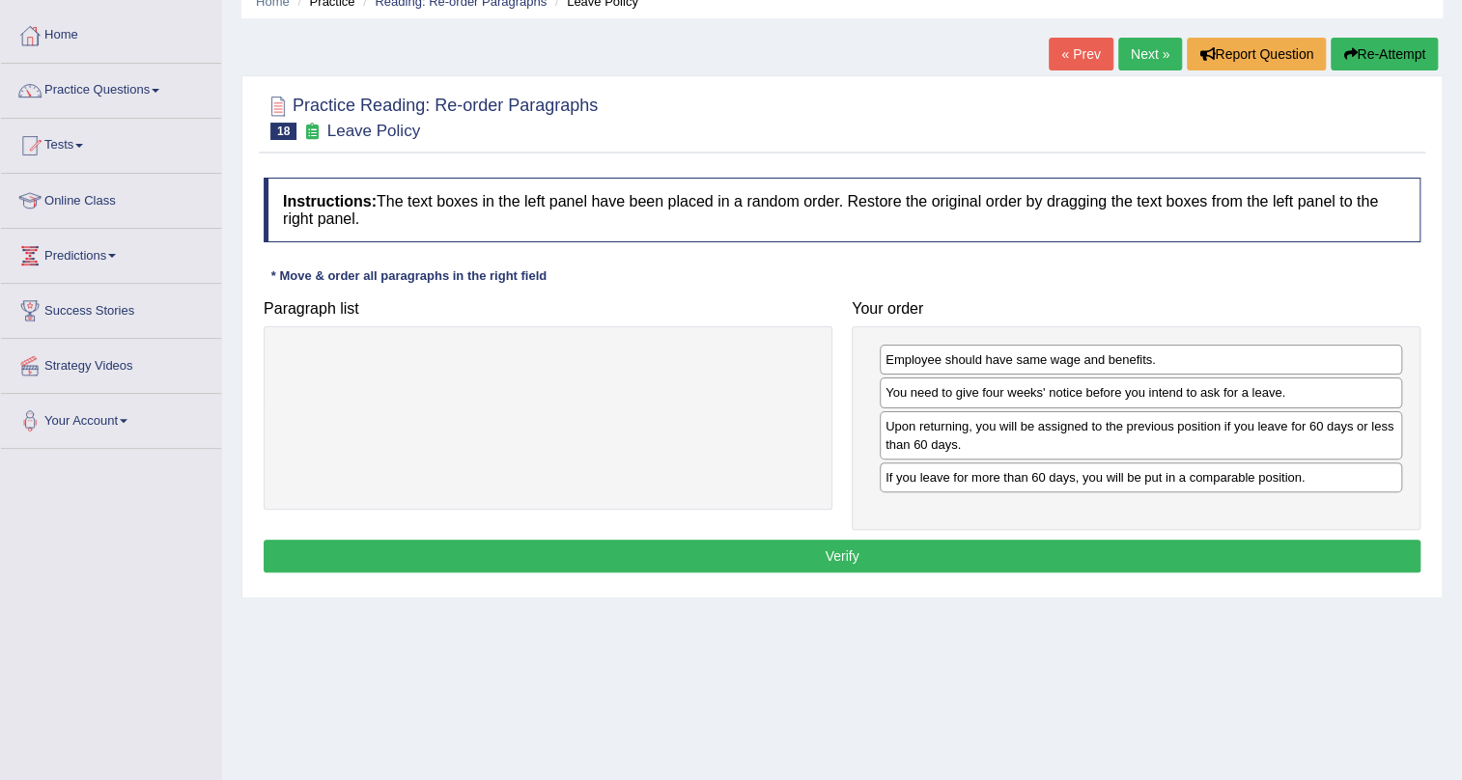
click at [1077, 551] on button "Verify" at bounding box center [842, 556] width 1157 height 33
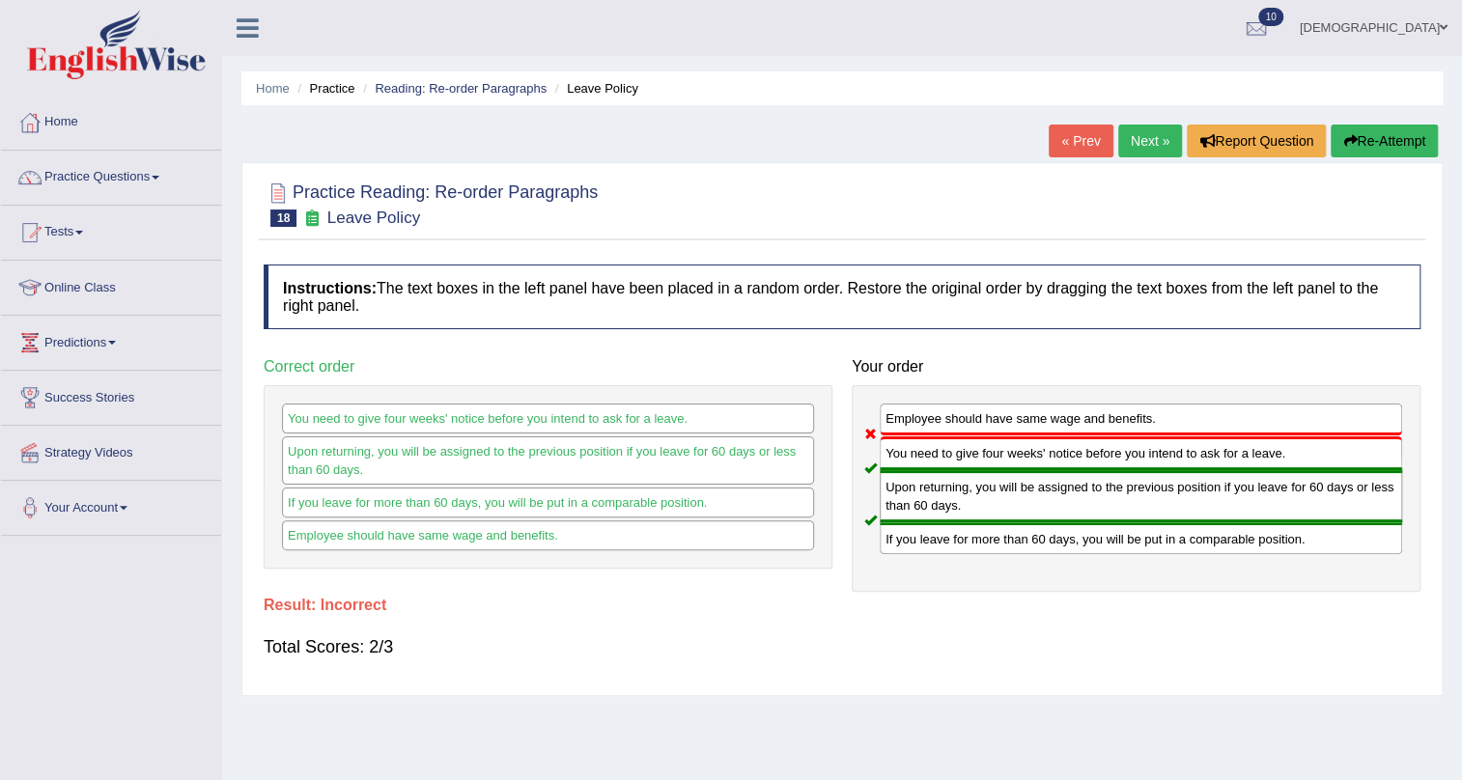
scroll to position [0, 0]
click at [1139, 138] on link "Next »" at bounding box center [1150, 141] width 64 height 33
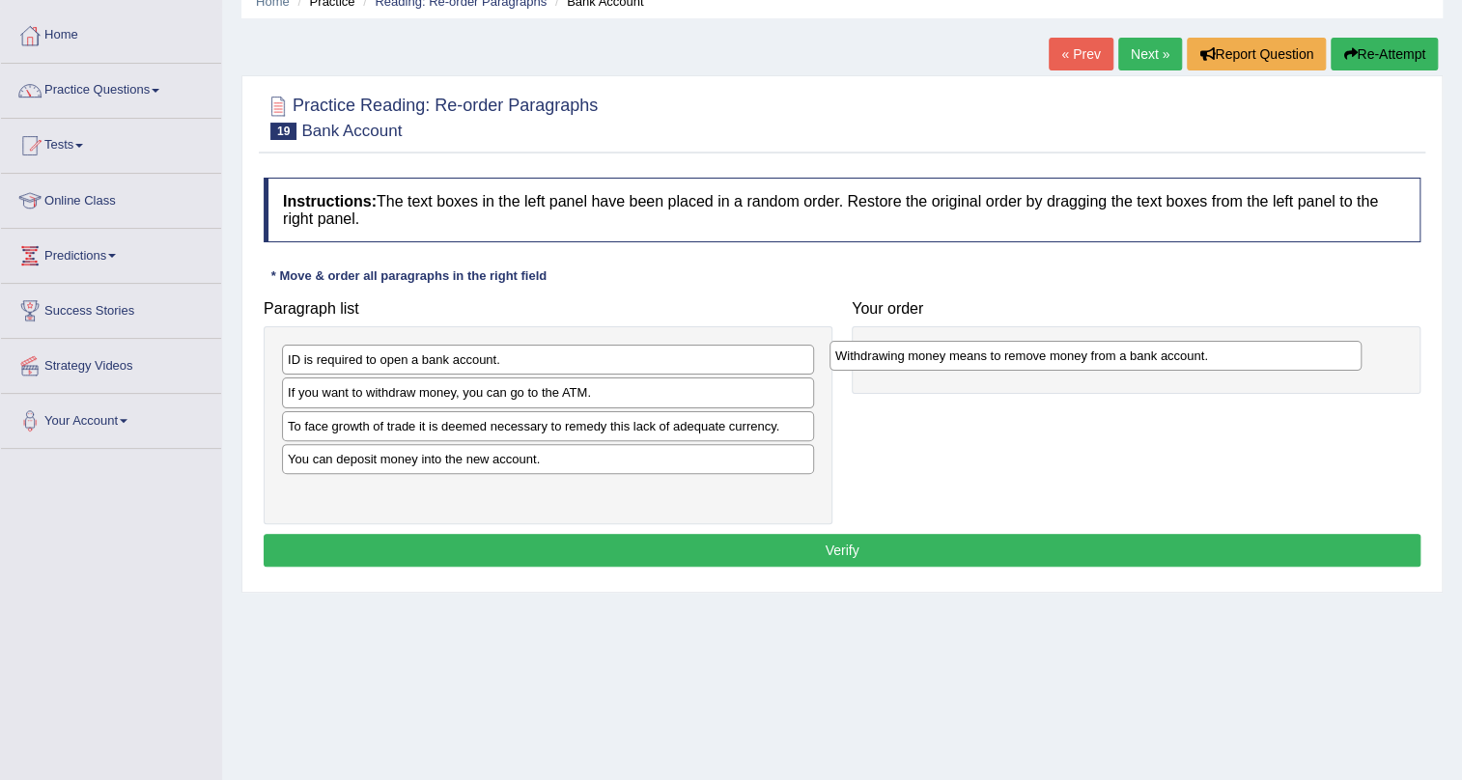
drag, startPoint x: 539, startPoint y: 363, endPoint x: 1086, endPoint y: 359, distance: 547.6
click at [1086, 359] on div "Withdrawing money means to remove money from a bank account." at bounding box center [1096, 356] width 532 height 30
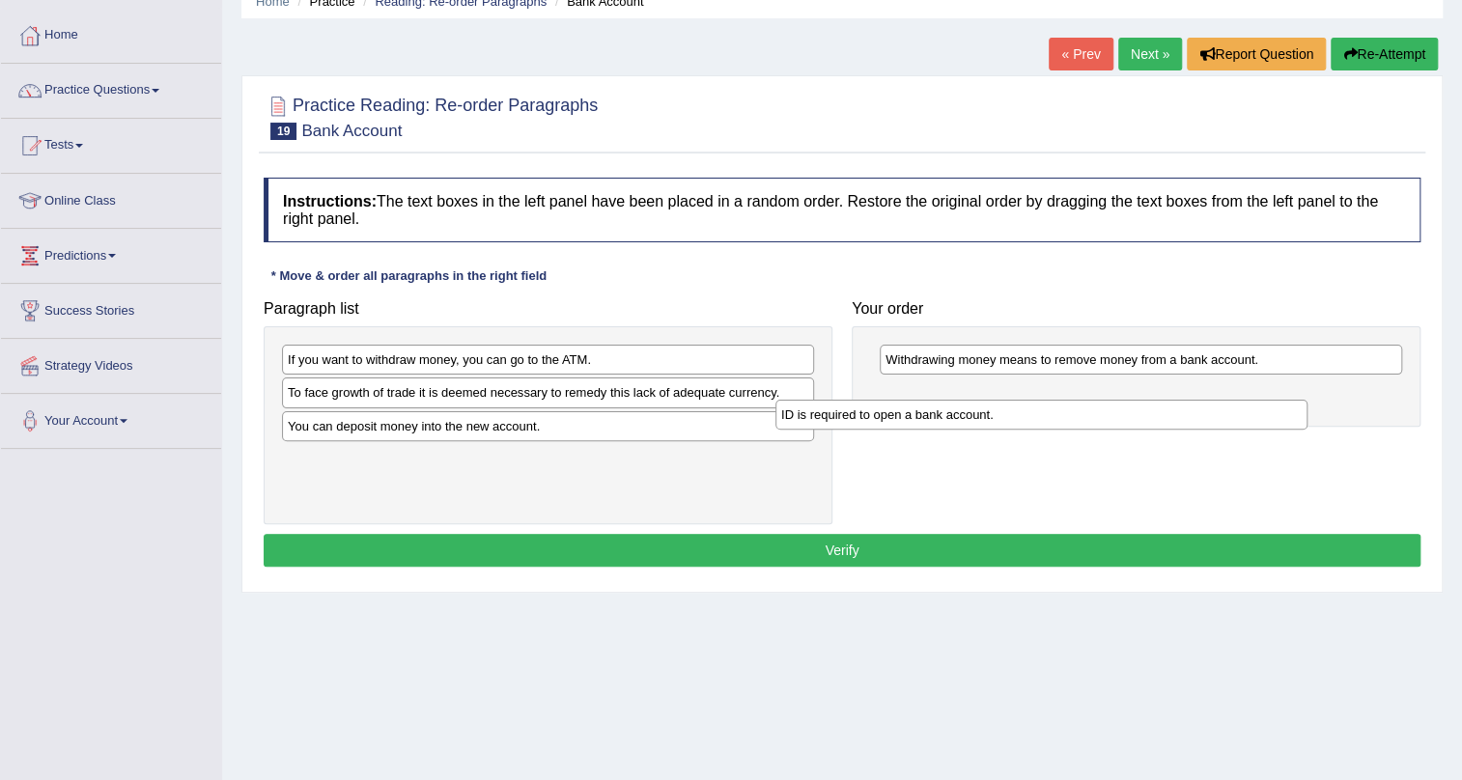
drag, startPoint x: 740, startPoint y: 348, endPoint x: 1233, endPoint y: 403, distance: 496.5
click at [1233, 403] on div "ID is required to open a bank account." at bounding box center [1041, 415] width 532 height 30
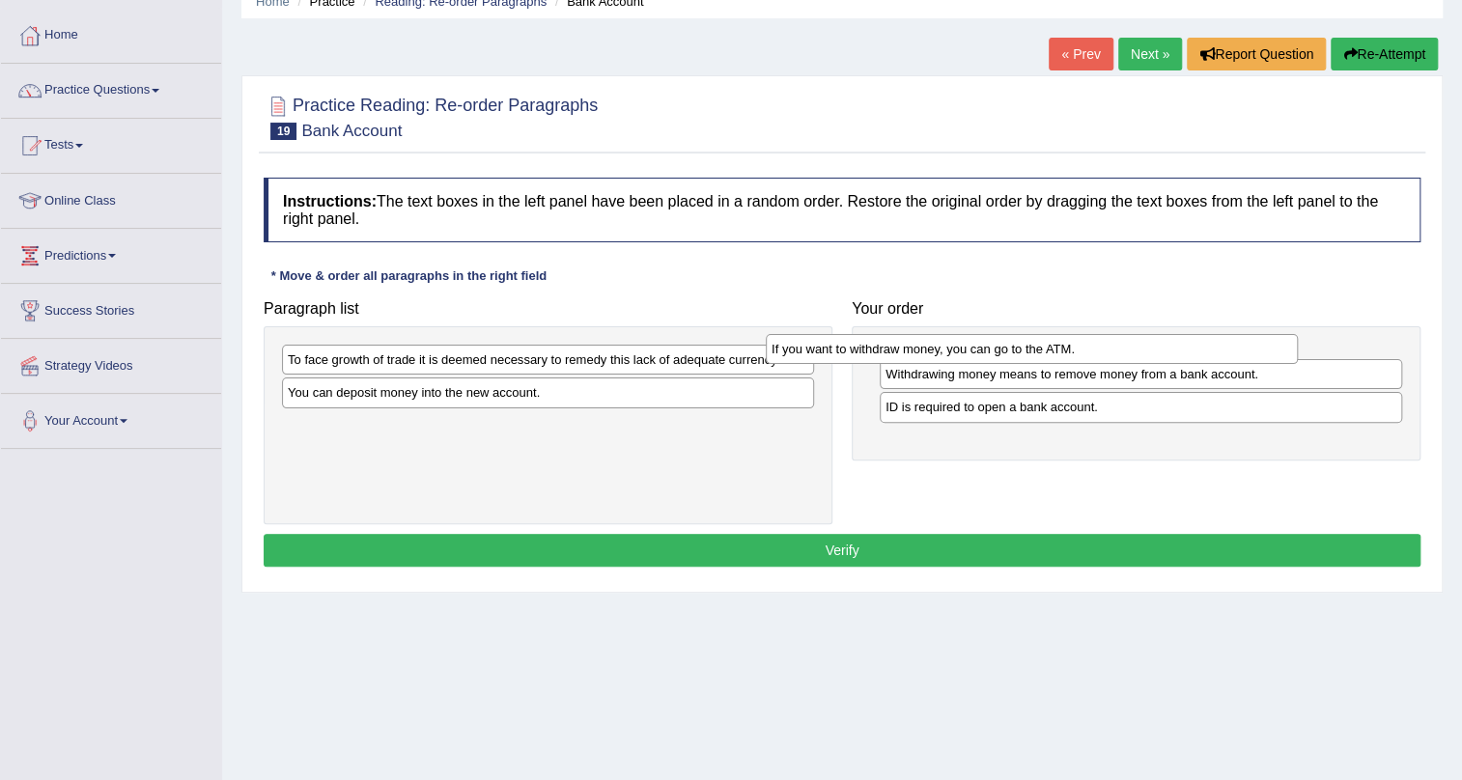
drag, startPoint x: 762, startPoint y: 360, endPoint x: 1246, endPoint y: 350, distance: 483.9
click at [1246, 350] on div "If you want to withdraw money, you can go to the ATM." at bounding box center [1032, 349] width 532 height 30
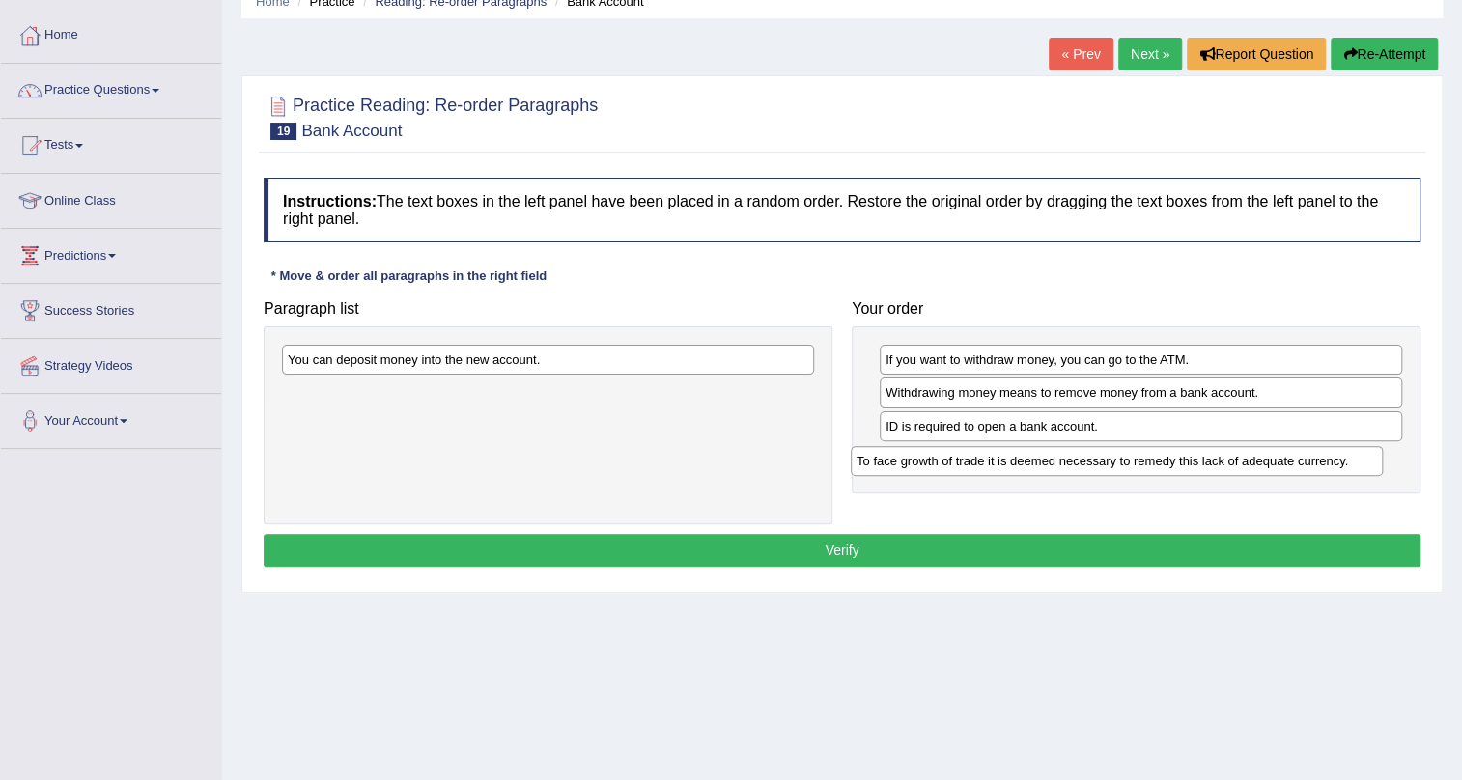
drag, startPoint x: 773, startPoint y: 351, endPoint x: 1341, endPoint y: 452, distance: 577.7
click at [1341, 452] on div "To face growth of trade it is deemed necessary to remedy this lack of adequate …" at bounding box center [1117, 461] width 532 height 30
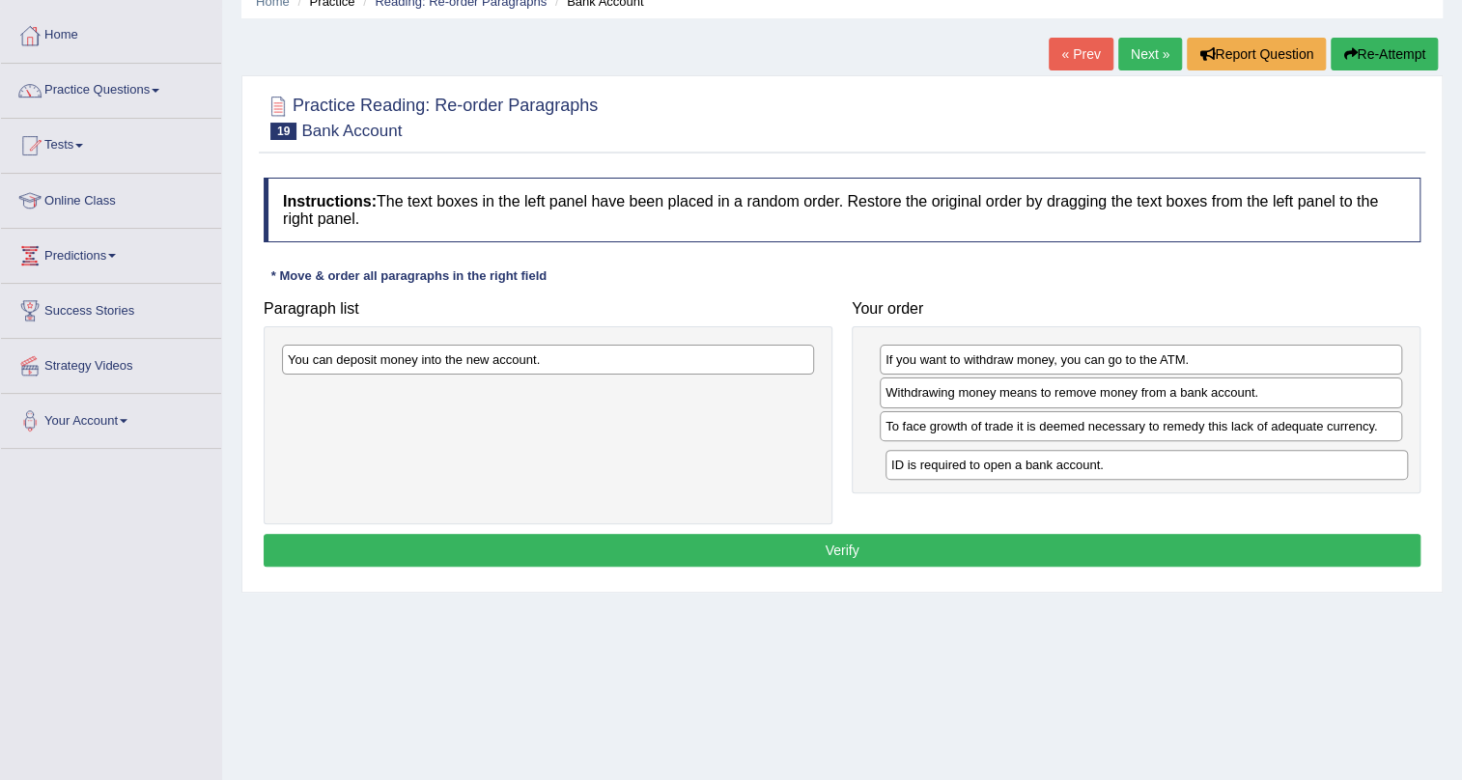
drag, startPoint x: 1008, startPoint y: 430, endPoint x: 1014, endPoint y: 469, distance: 40.0
click at [1014, 469] on div "ID is required to open a bank account." at bounding box center [1147, 465] width 522 height 30
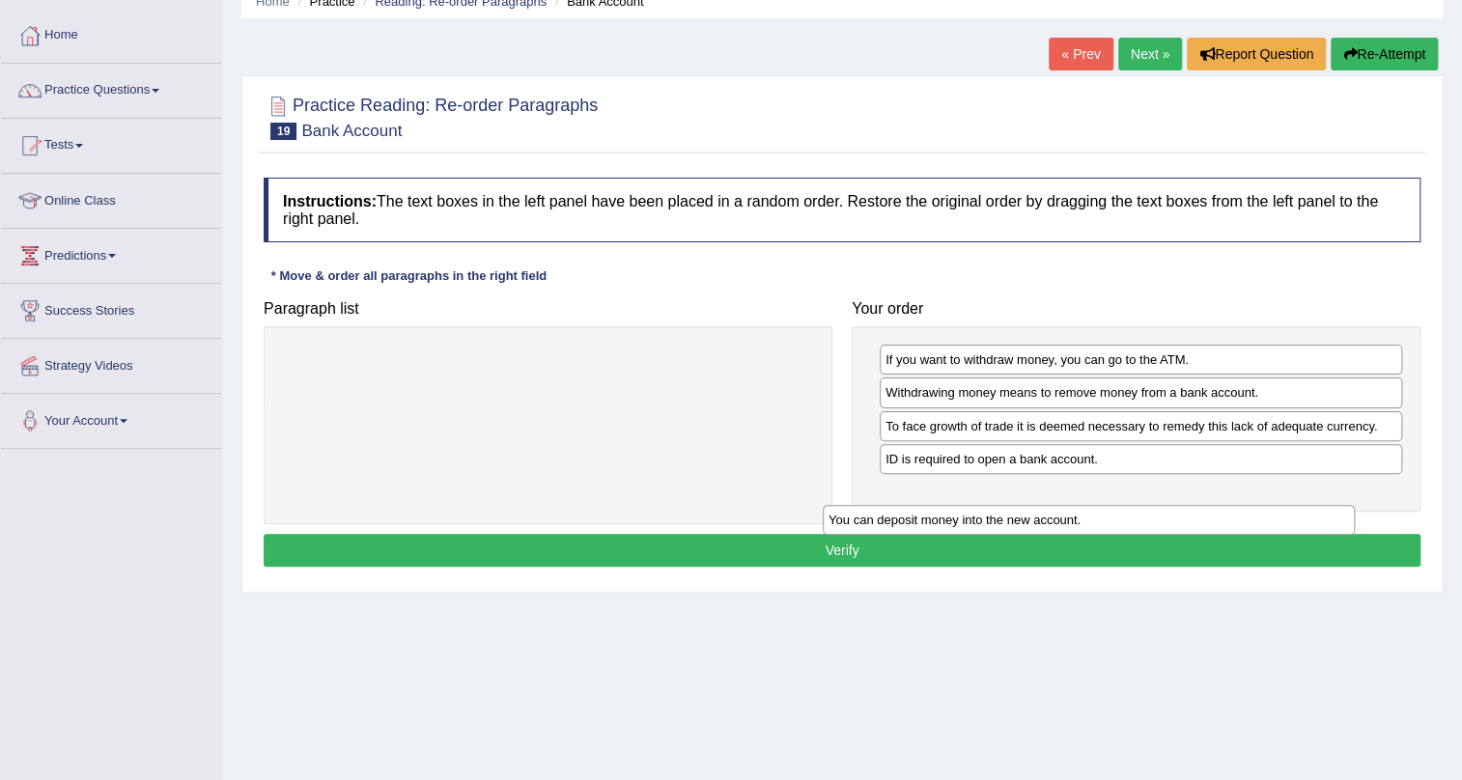
drag, startPoint x: 679, startPoint y: 376, endPoint x: 1207, endPoint y: 505, distance: 543.8
click at [1207, 505] on div "You can deposit money into the new account." at bounding box center [1089, 520] width 532 height 30
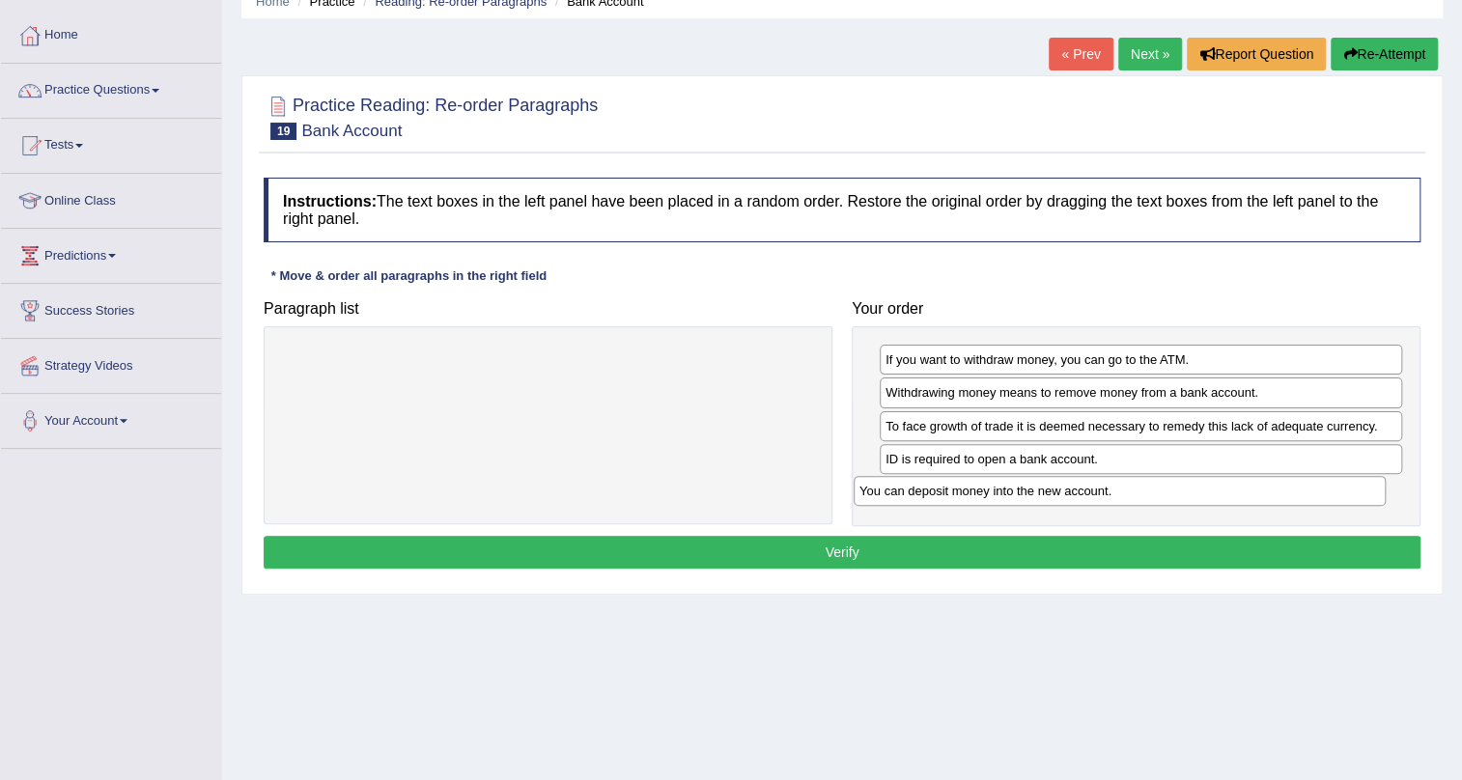
drag, startPoint x: 432, startPoint y: 360, endPoint x: 1002, endPoint y: 492, distance: 585.6
click at [1004, 492] on div "You can deposit money into the new account." at bounding box center [1120, 491] width 532 height 30
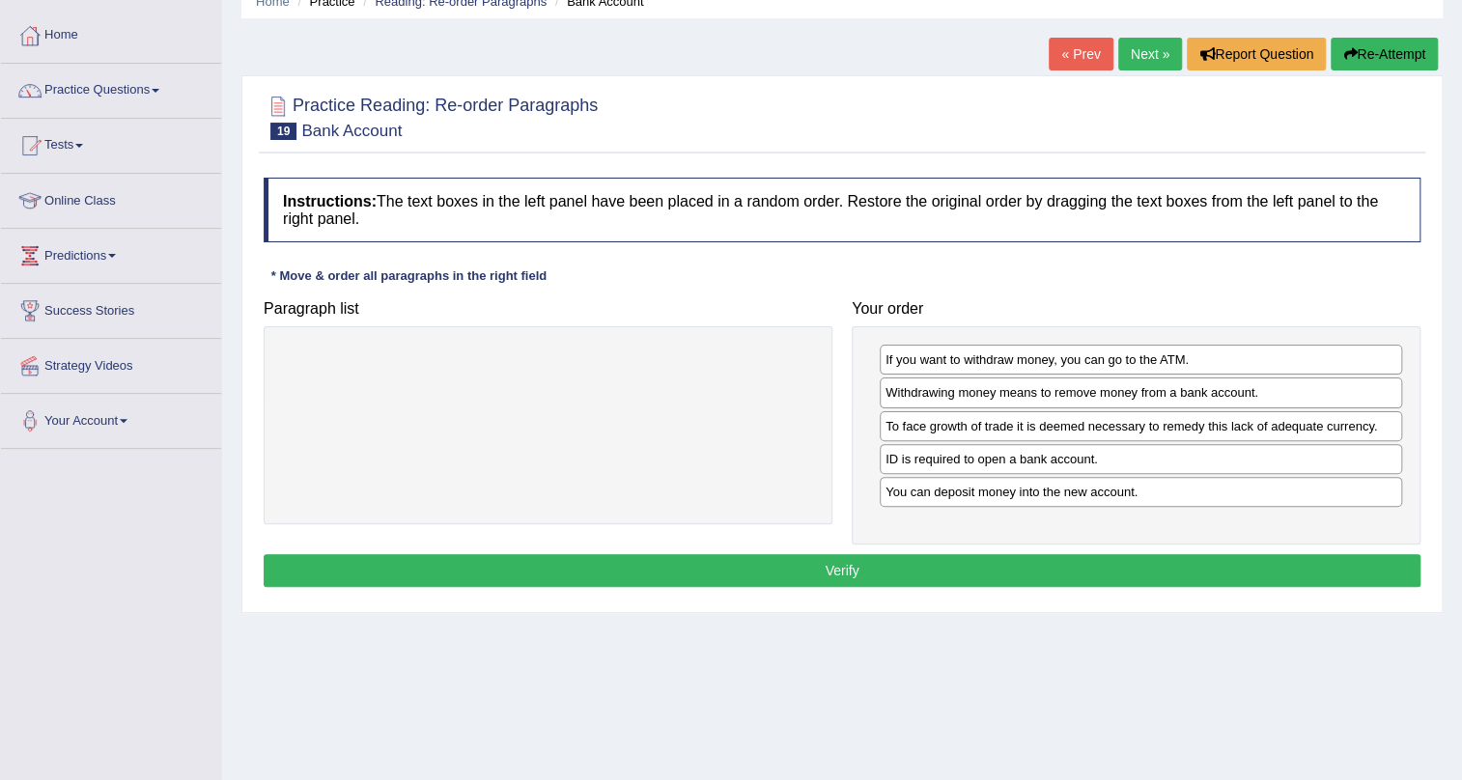
click at [889, 566] on button "Verify" at bounding box center [842, 570] width 1157 height 33
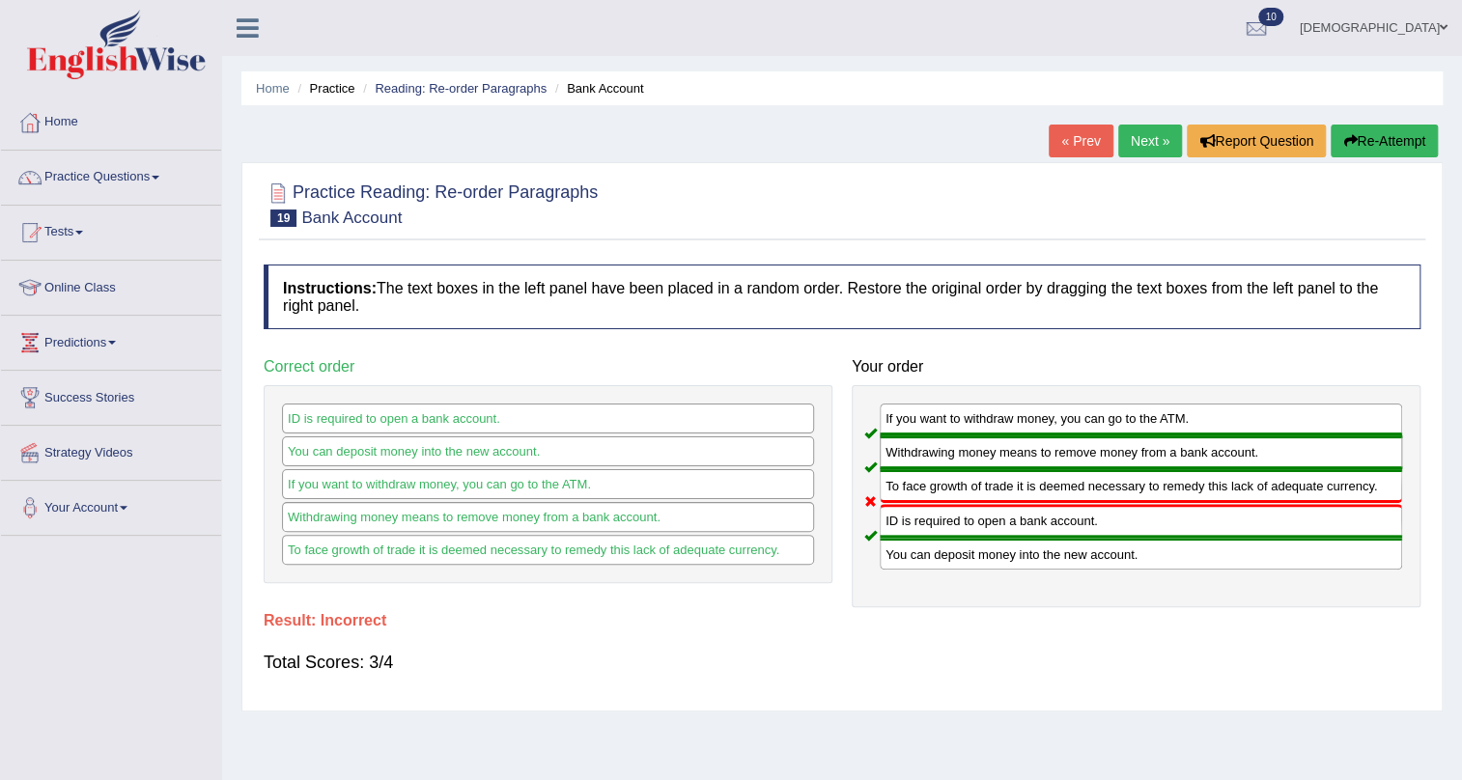
click at [1146, 146] on link "Next »" at bounding box center [1150, 141] width 64 height 33
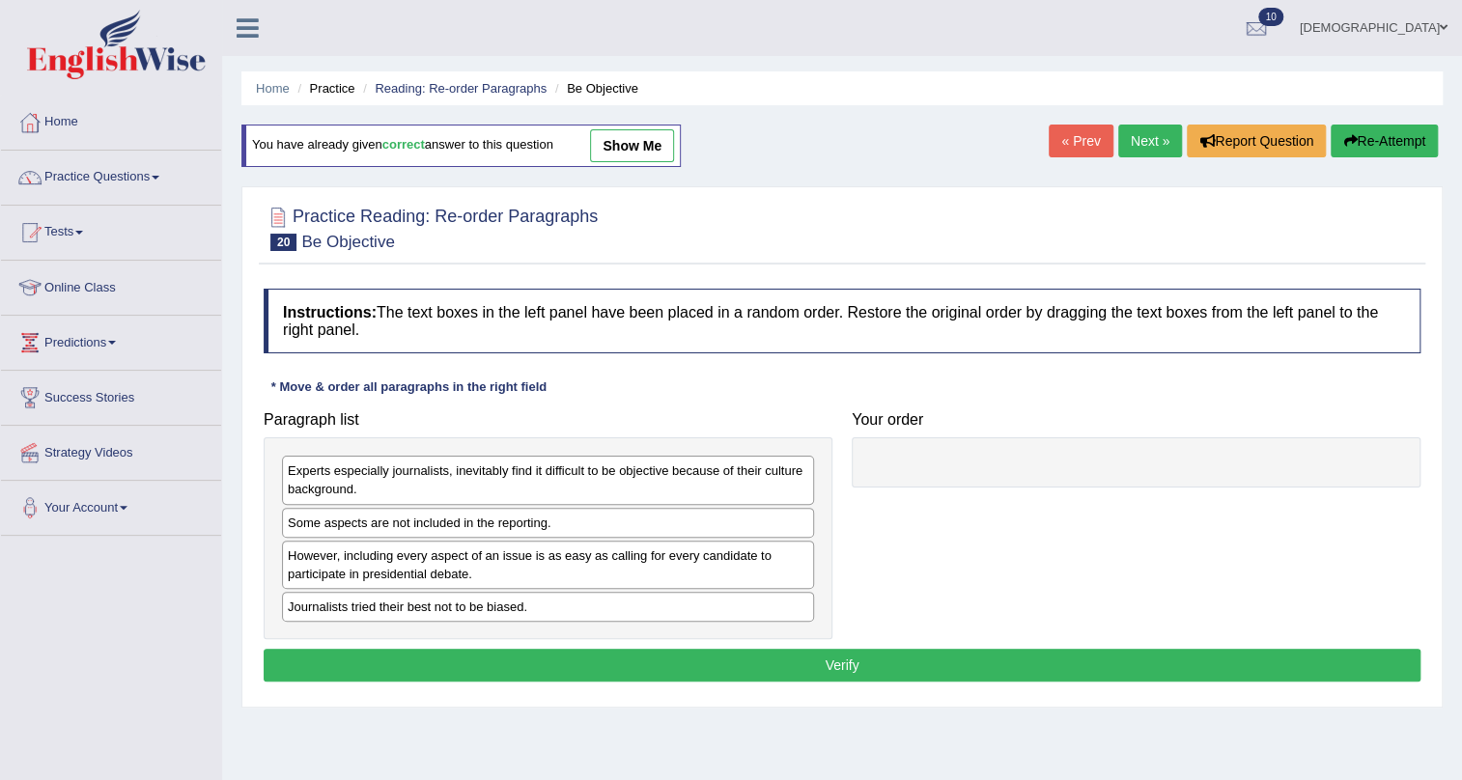
click at [1150, 145] on link "Next »" at bounding box center [1150, 141] width 64 height 33
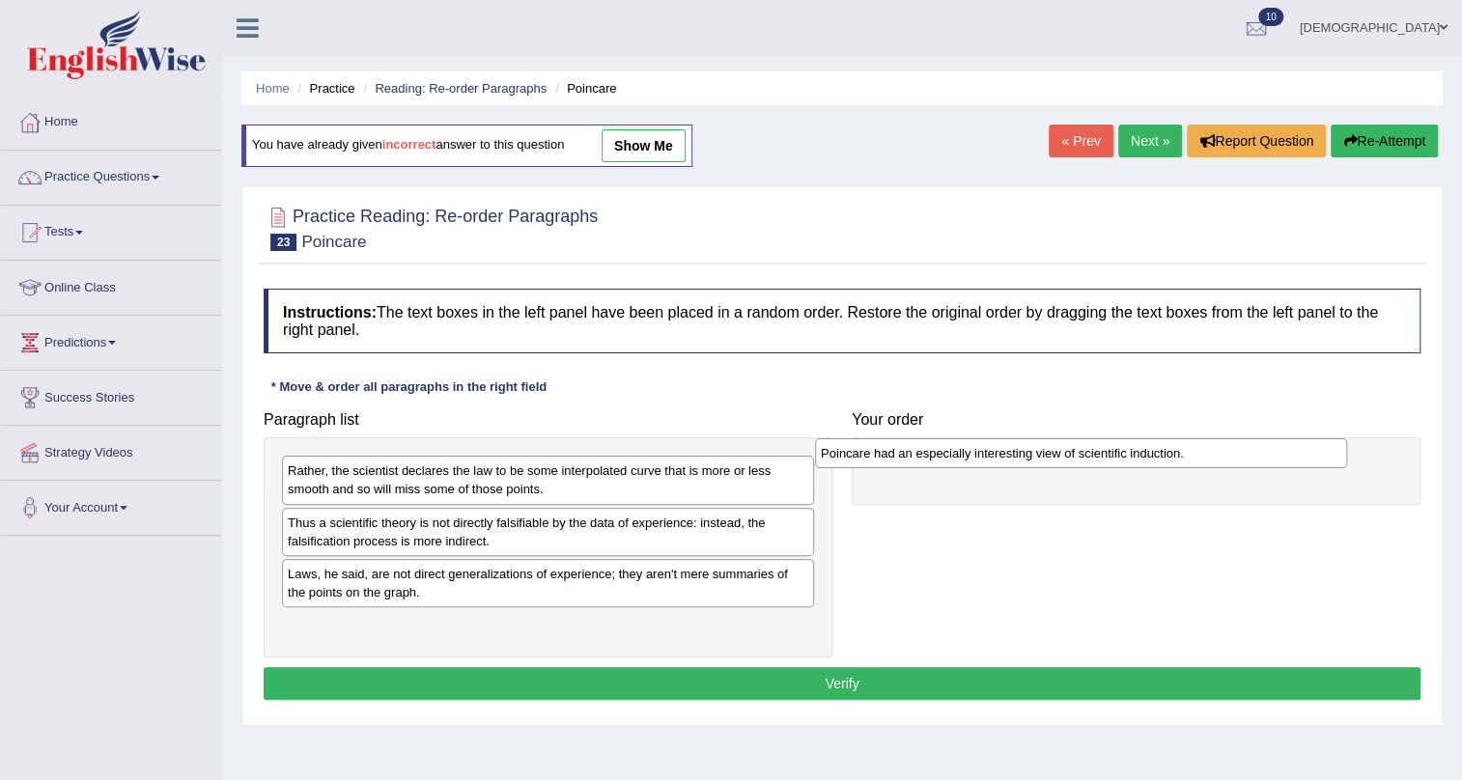
drag, startPoint x: 682, startPoint y: 531, endPoint x: 1209, endPoint y: 463, distance: 531.7
click at [1209, 463] on div "Poincare had an especially interesting view of scientific induction." at bounding box center [1081, 453] width 532 height 30
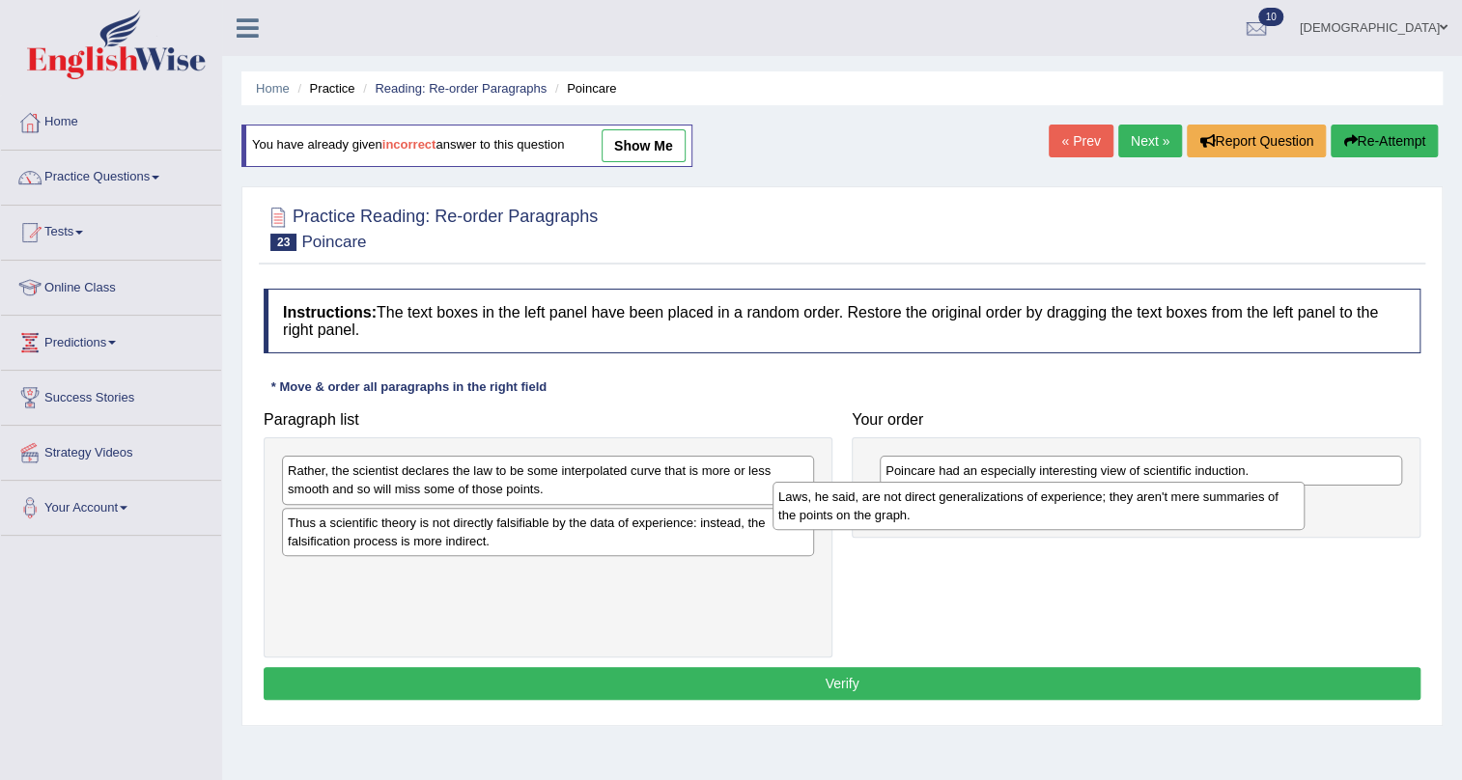
drag, startPoint x: 682, startPoint y: 590, endPoint x: 1172, endPoint y: 514, distance: 496.5
click at [1172, 514] on div "Laws, he said, are not direct generalizations of experience; they aren't mere s…" at bounding box center [1039, 506] width 532 height 48
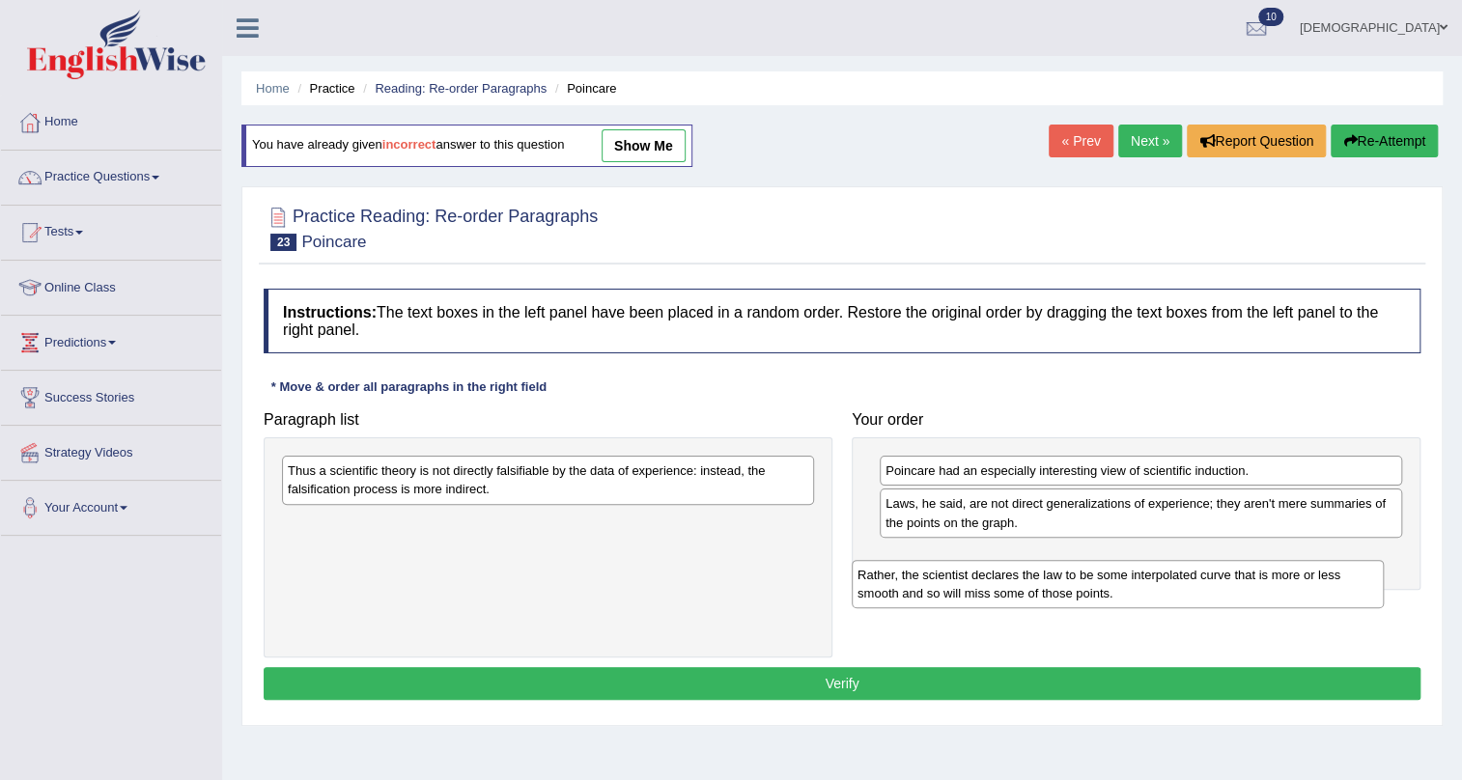
drag, startPoint x: 550, startPoint y: 472, endPoint x: 1123, endPoint y: 575, distance: 581.7
click at [1123, 575] on div "Rather, the scientist declares the law to be some interpolated curve that is mo…" at bounding box center [1118, 584] width 532 height 48
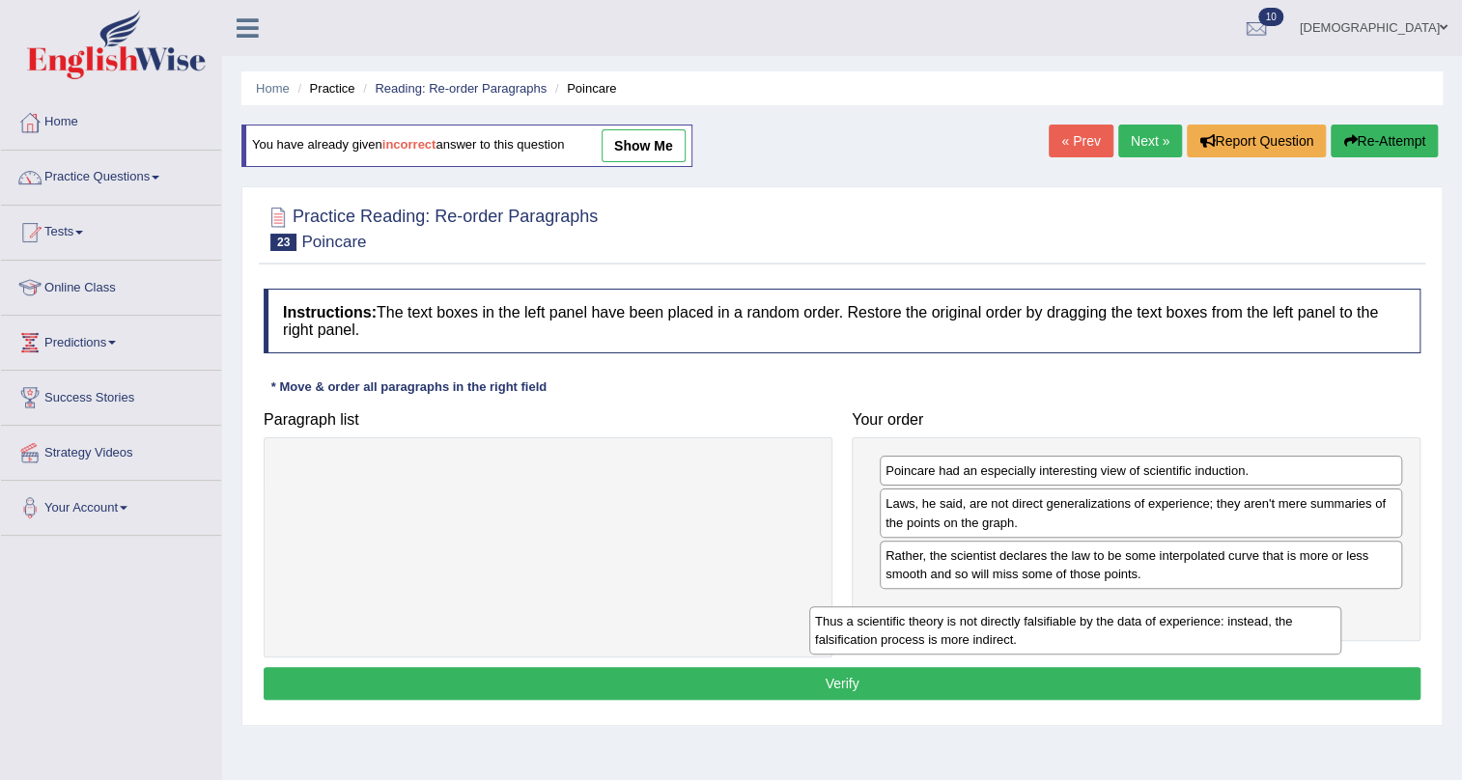
drag, startPoint x: 561, startPoint y: 461, endPoint x: 1088, endPoint y: 612, distance: 548.6
click at [1088, 612] on div "Thus a scientific theory is not directly falsifiable by the data of experience:…" at bounding box center [1075, 630] width 532 height 48
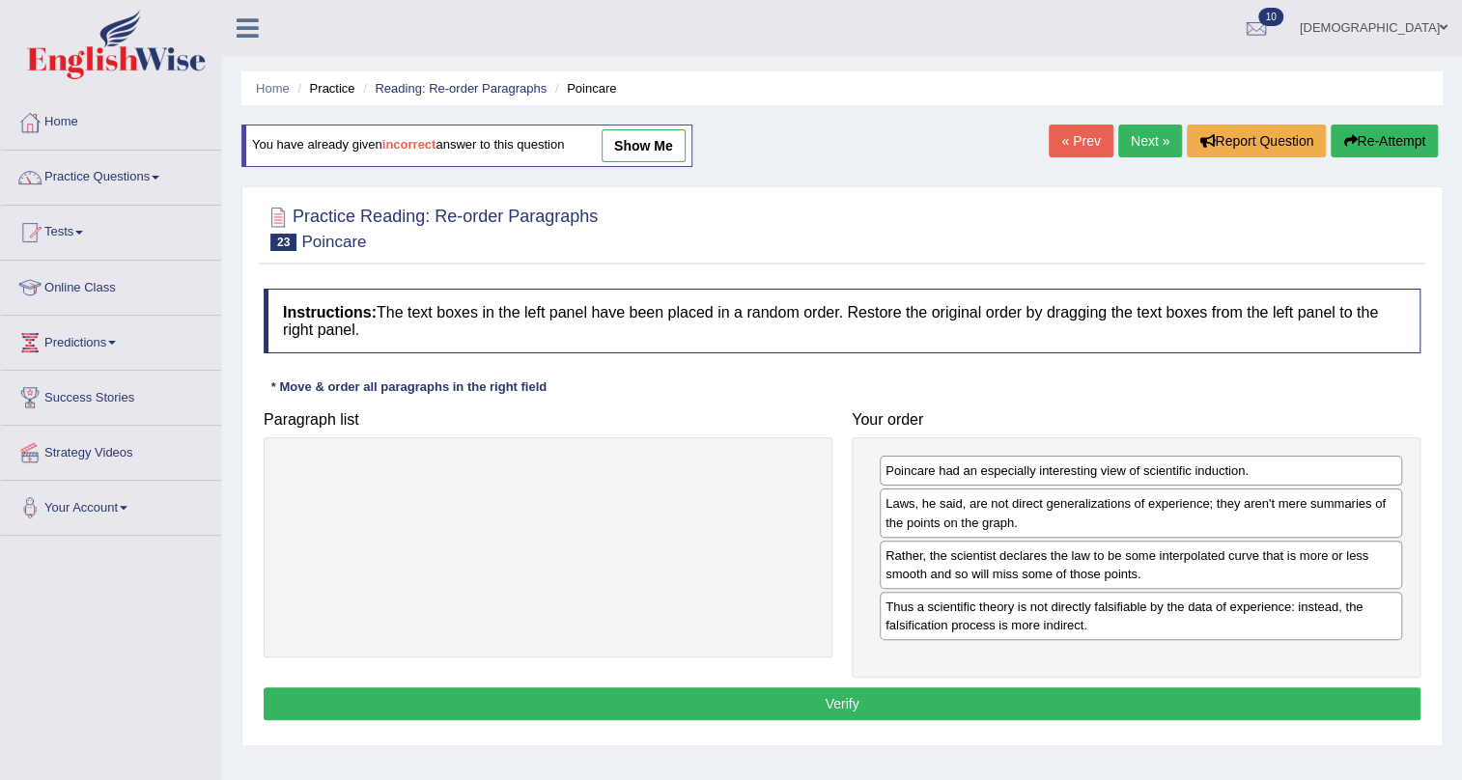
click at [1028, 693] on button "Verify" at bounding box center [842, 704] width 1157 height 33
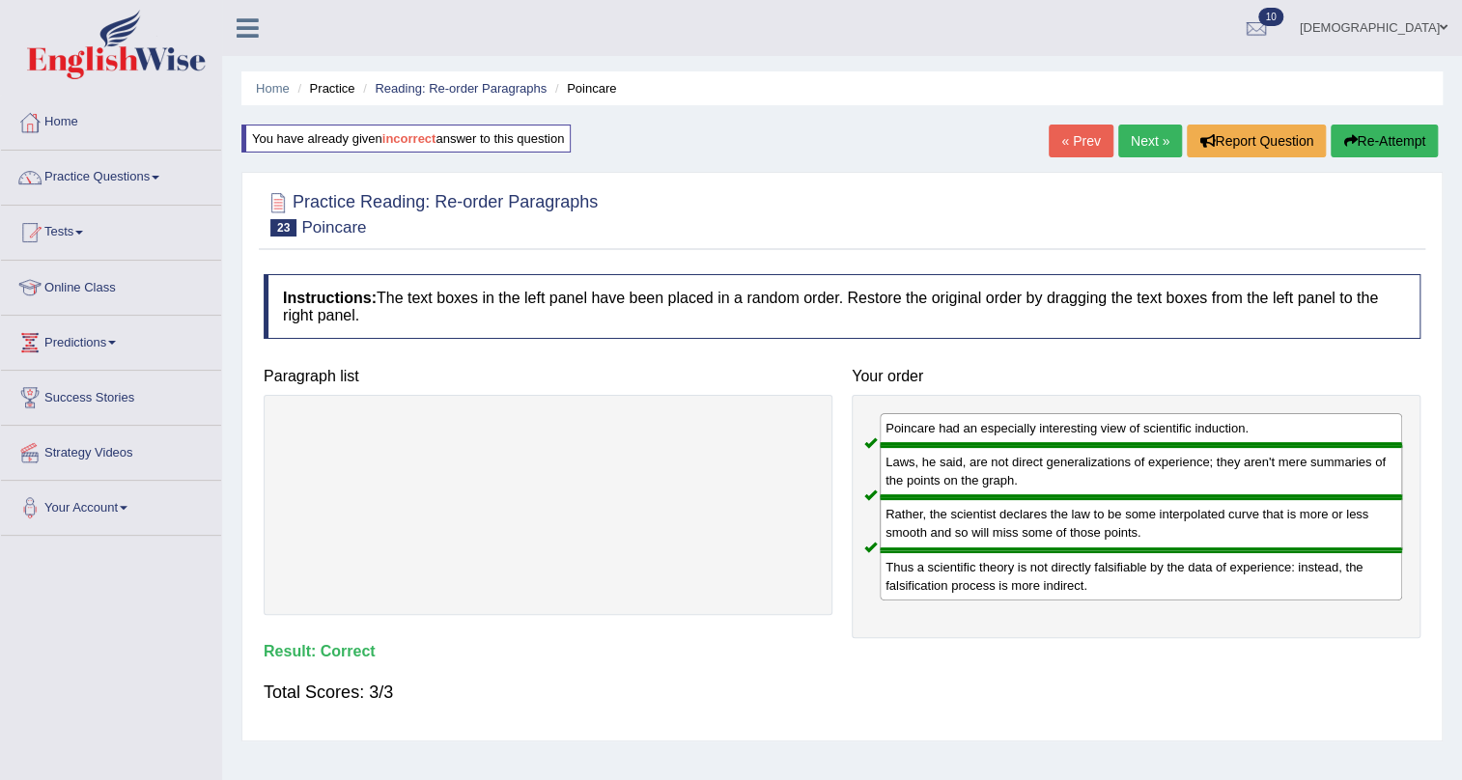
click at [1150, 139] on link "Next »" at bounding box center [1150, 141] width 64 height 33
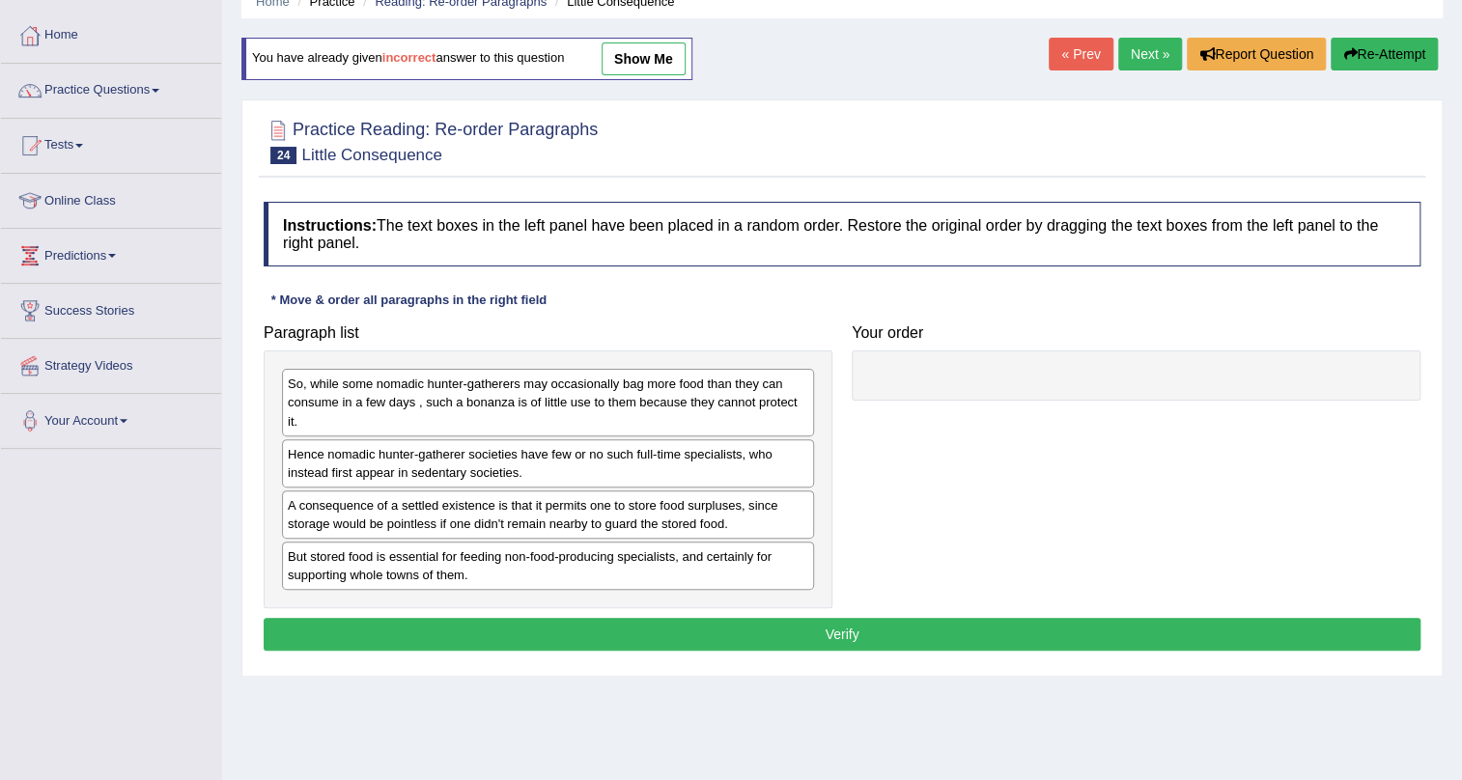
drag, startPoint x: 1012, startPoint y: 454, endPoint x: 1178, endPoint y: 405, distance: 173.2
click at [1178, 405] on div "Paragraph list So, while some nomadic hunter-gatherers may occasionally bag mor…" at bounding box center [842, 462] width 1176 height 294
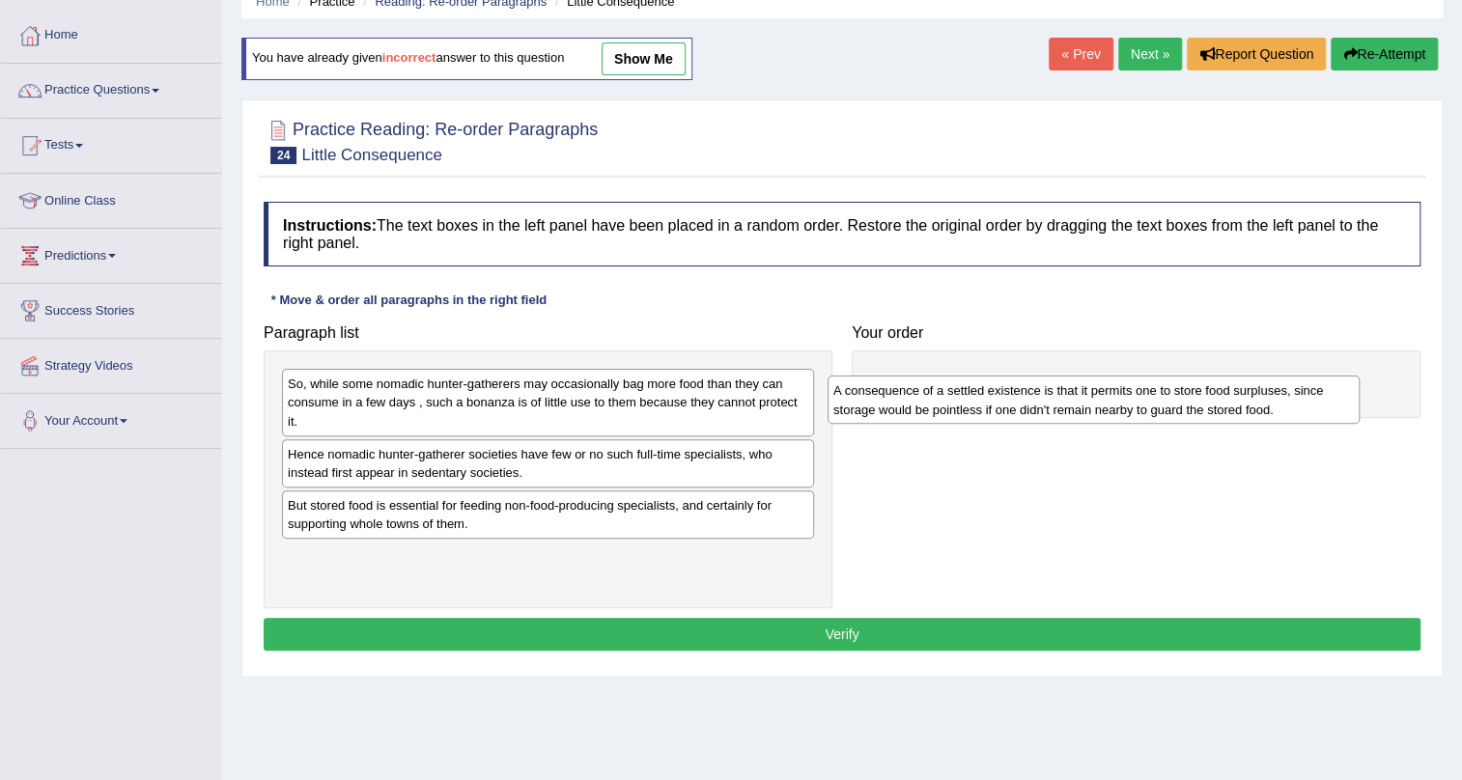
drag, startPoint x: 574, startPoint y: 519, endPoint x: 1119, endPoint y: 406, distance: 557.2
click at [1119, 406] on div "A consequence of a settled existence is that it permits one to store food surpl…" at bounding box center [1094, 400] width 532 height 48
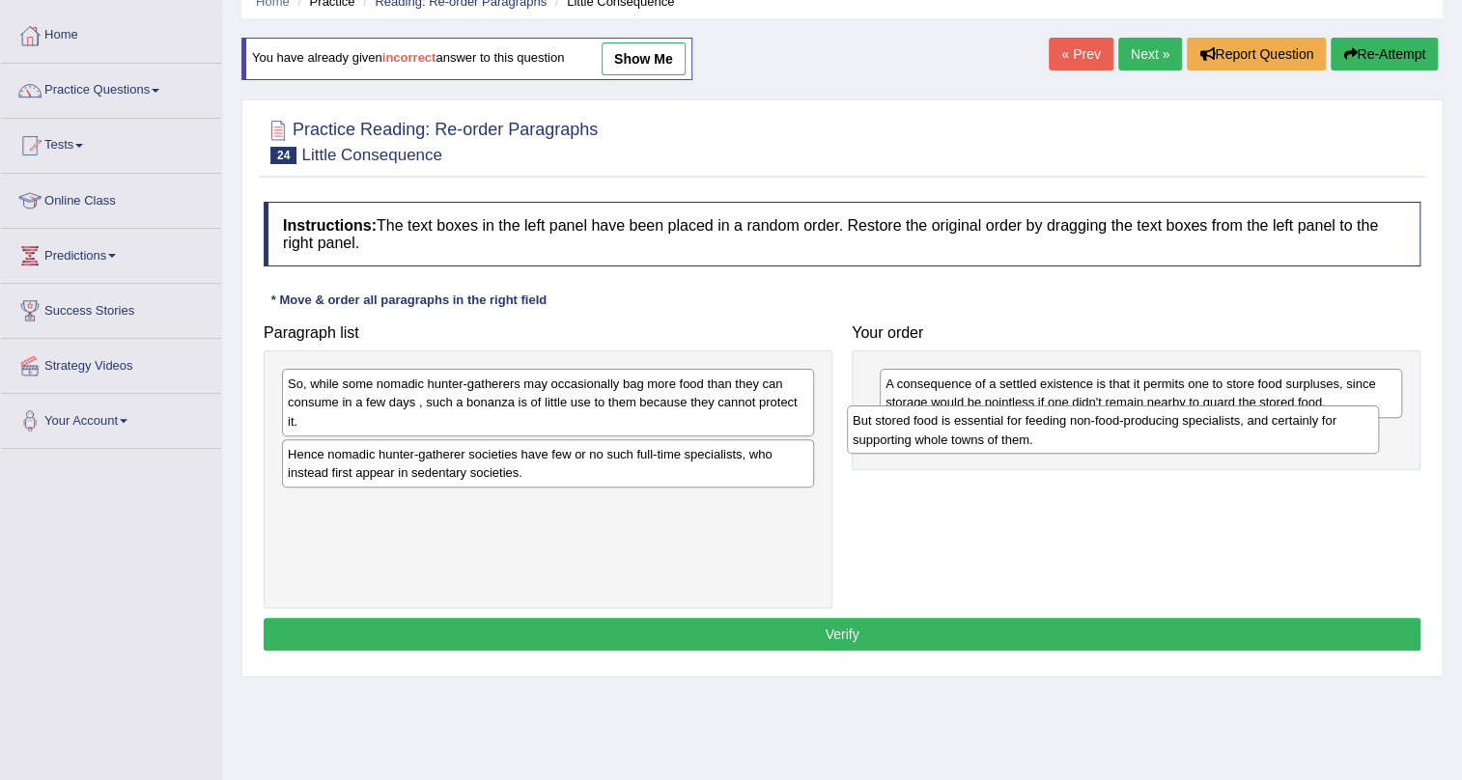
drag, startPoint x: 658, startPoint y: 516, endPoint x: 1223, endPoint y: 432, distance: 571.1
click at [1223, 432] on div "But stored food is essential for feeding non-food-producing specialists, and ce…" at bounding box center [1113, 430] width 532 height 48
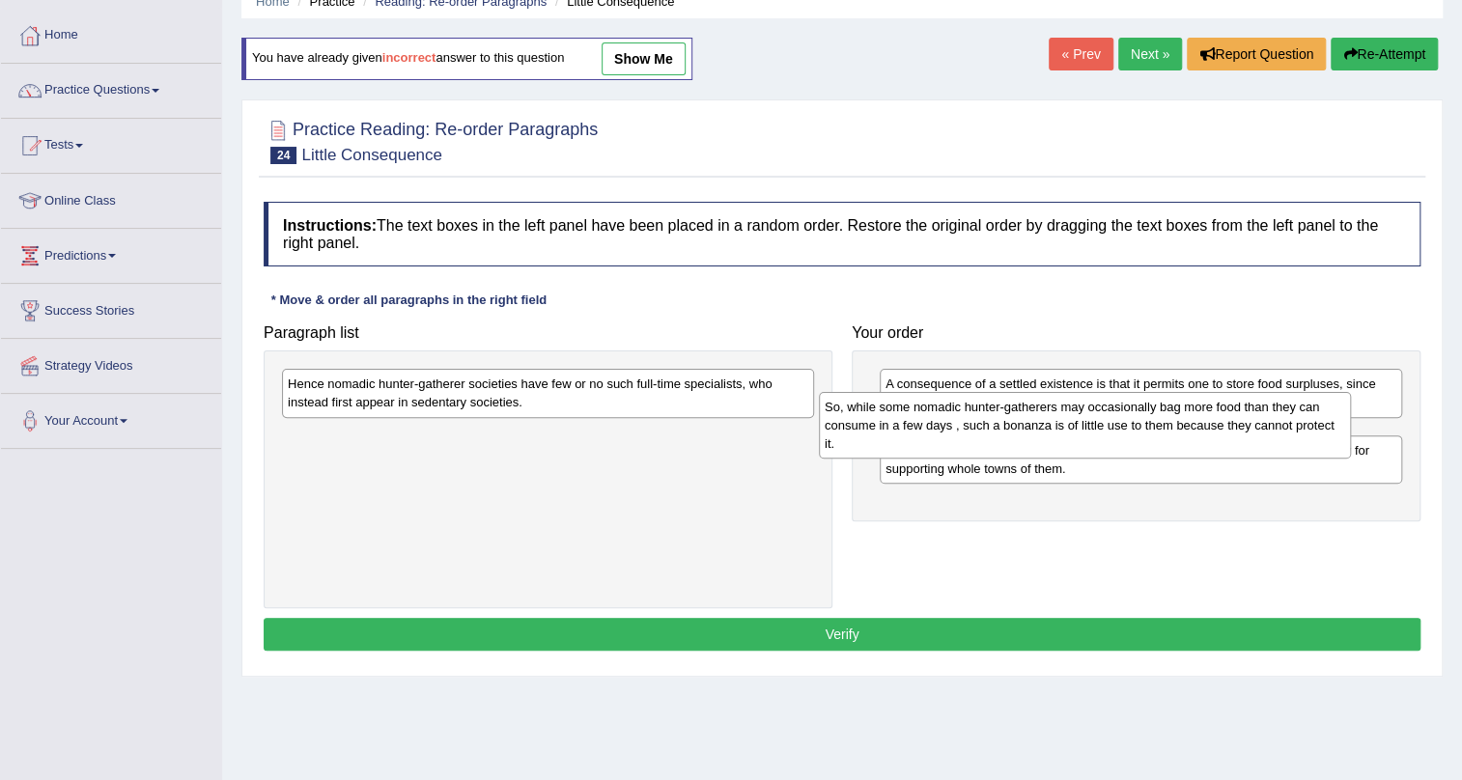
drag, startPoint x: 704, startPoint y: 408, endPoint x: 1241, endPoint y: 431, distance: 537.4
click at [1241, 431] on div "So, while some nomadic hunter-gatherers may occasionally bag more food than the…" at bounding box center [1085, 425] width 532 height 67
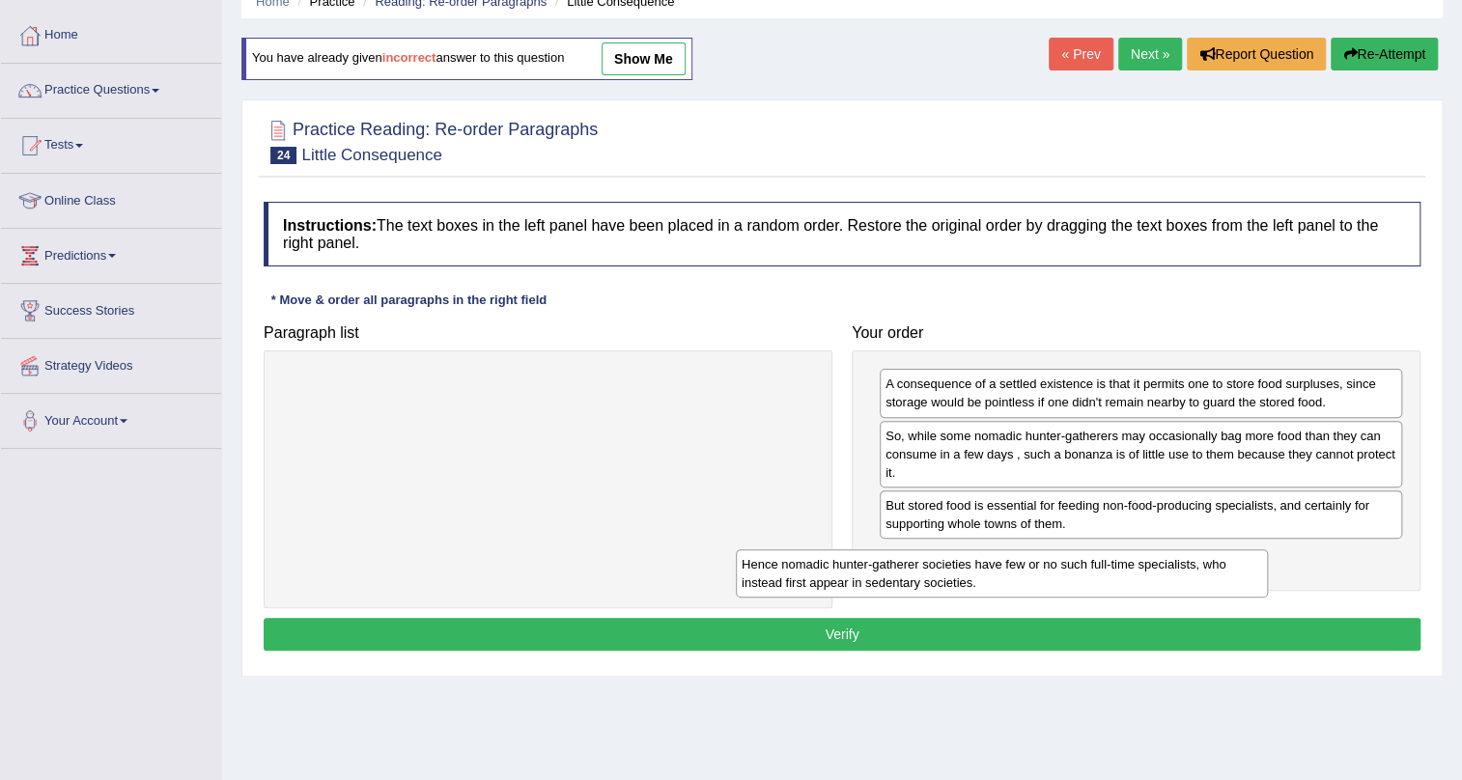
drag, startPoint x: 657, startPoint y: 406, endPoint x: 1111, endPoint y: 586, distance: 488.5
click at [1111, 586] on div "Hence nomadic hunter-gatherer societies have few or no such full-time specialis…" at bounding box center [1002, 573] width 532 height 48
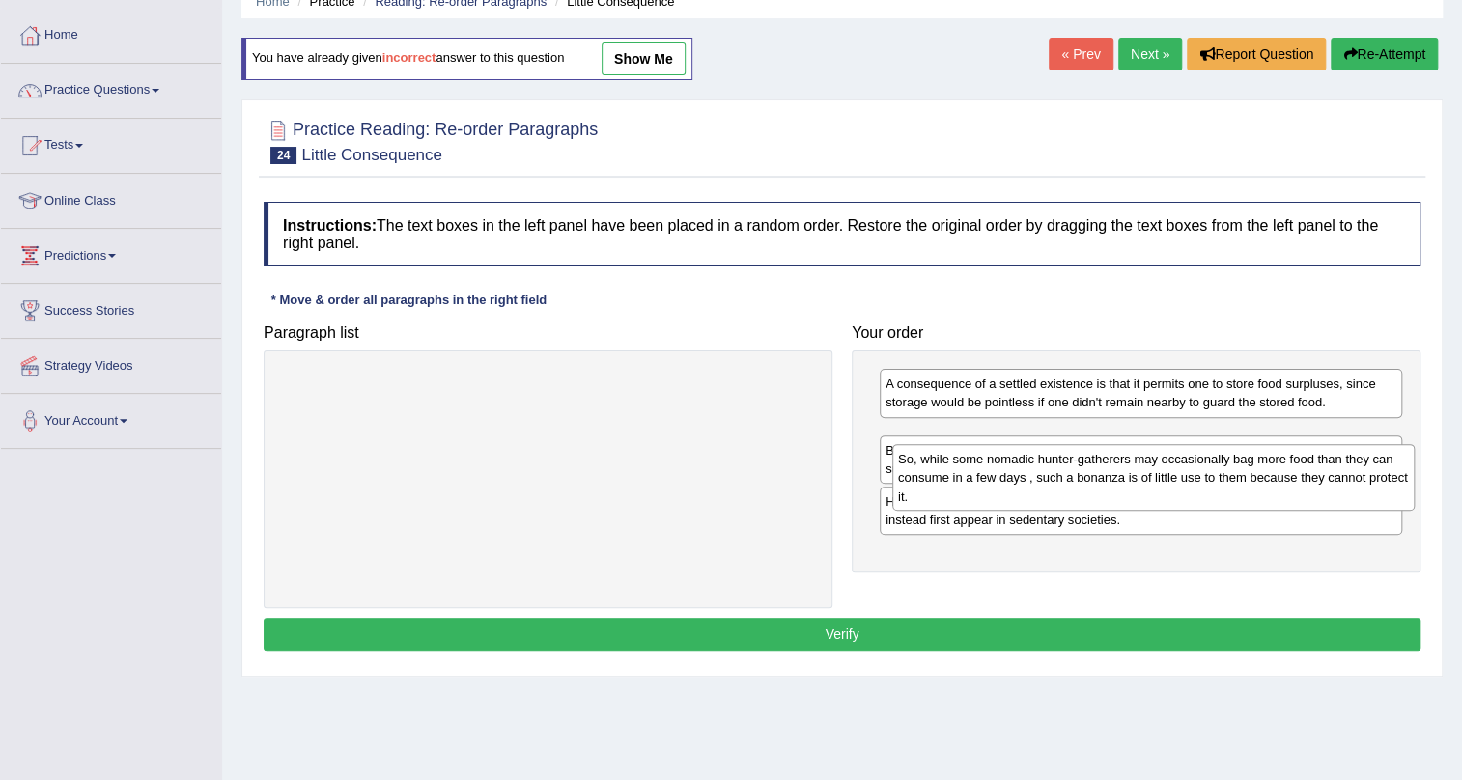
drag, startPoint x: 916, startPoint y: 448, endPoint x: 929, endPoint y: 472, distance: 27.2
click at [929, 472] on div "So, while some nomadic hunter-gatherers may occasionally bag more food than the…" at bounding box center [1153, 477] width 522 height 67
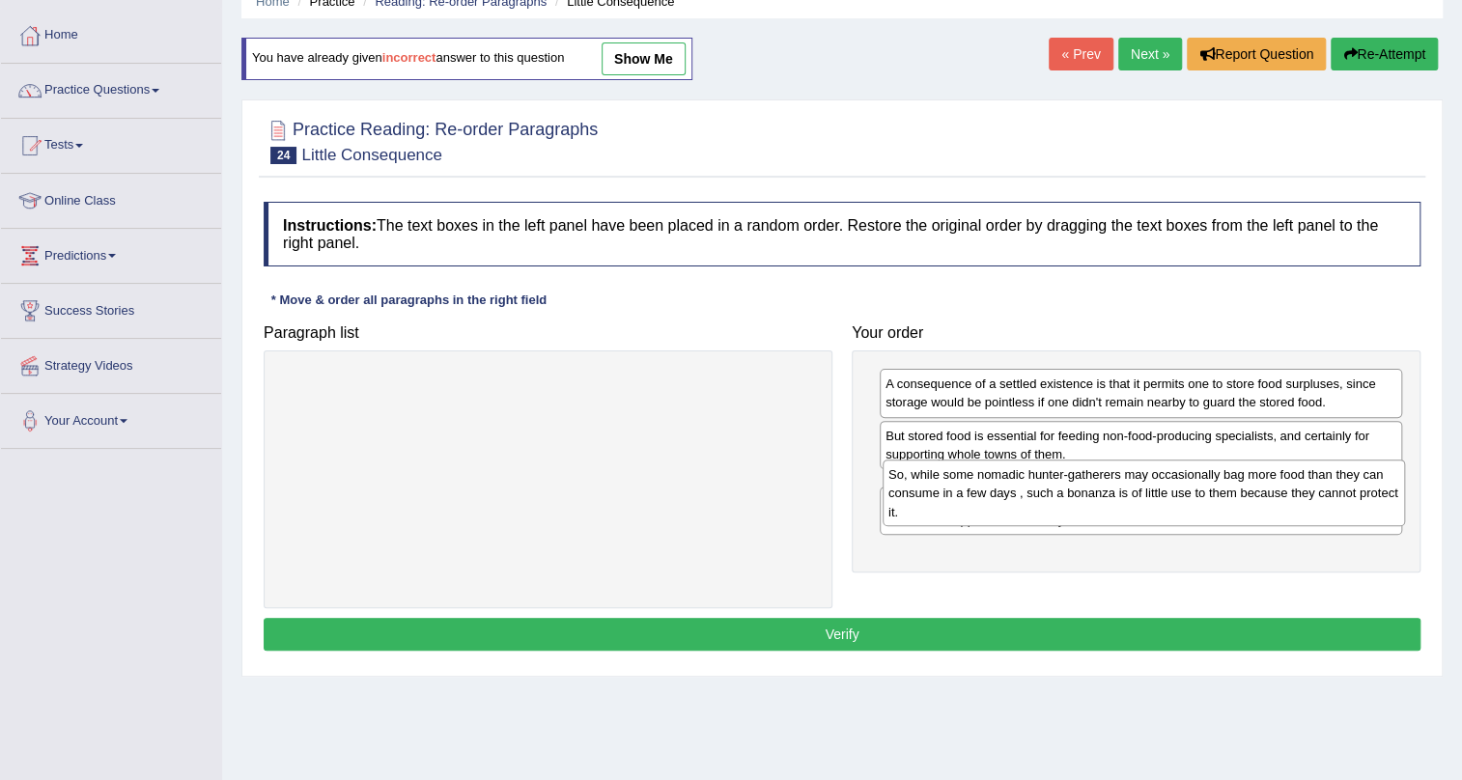
drag, startPoint x: 929, startPoint y: 453, endPoint x: 933, endPoint y: 492, distance: 39.8
click at [933, 492] on div "So, while some nomadic hunter-gatherers may occasionally bag more food than the…" at bounding box center [1144, 493] width 522 height 67
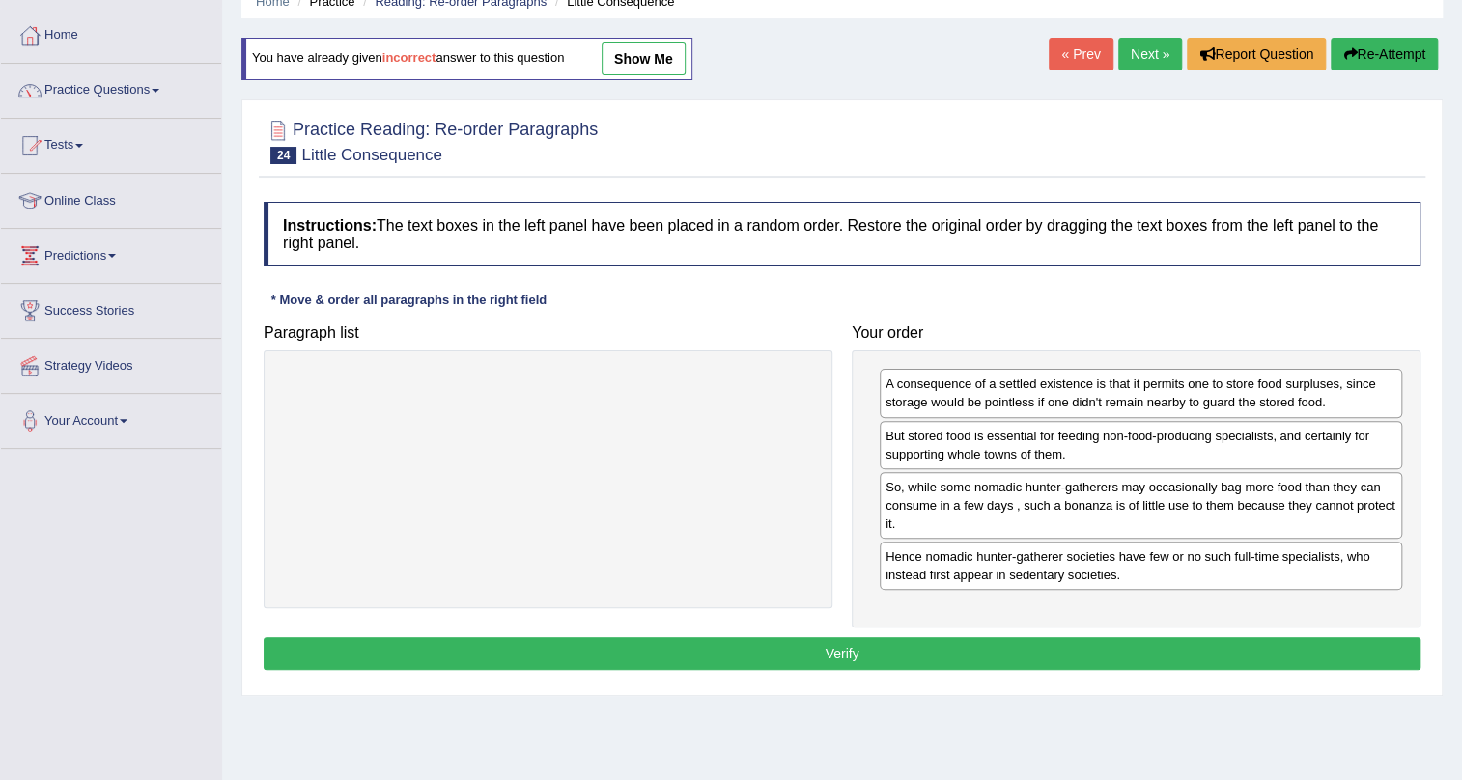
click at [882, 646] on button "Verify" at bounding box center [842, 653] width 1157 height 33
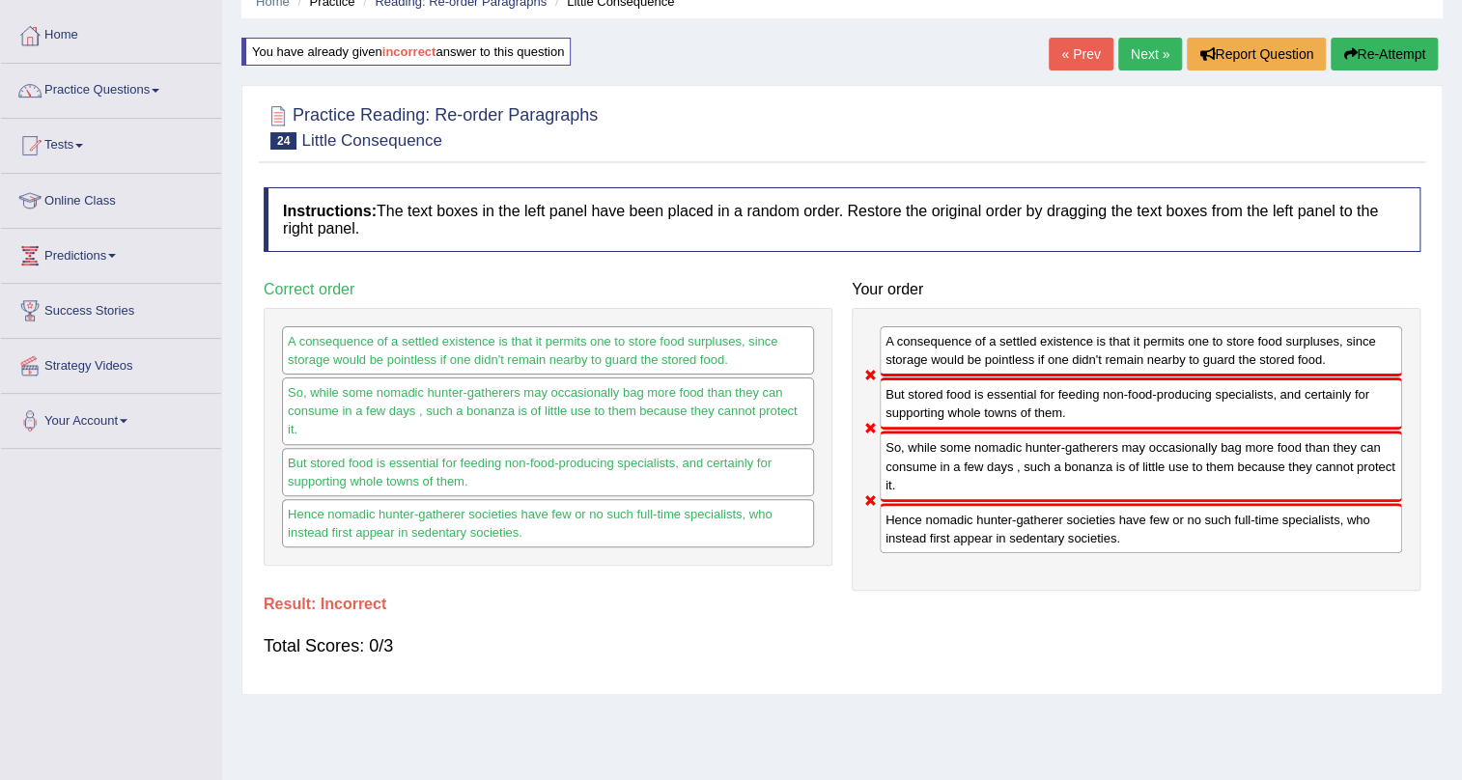
click at [1381, 45] on button "Re-Attempt" at bounding box center [1384, 54] width 107 height 33
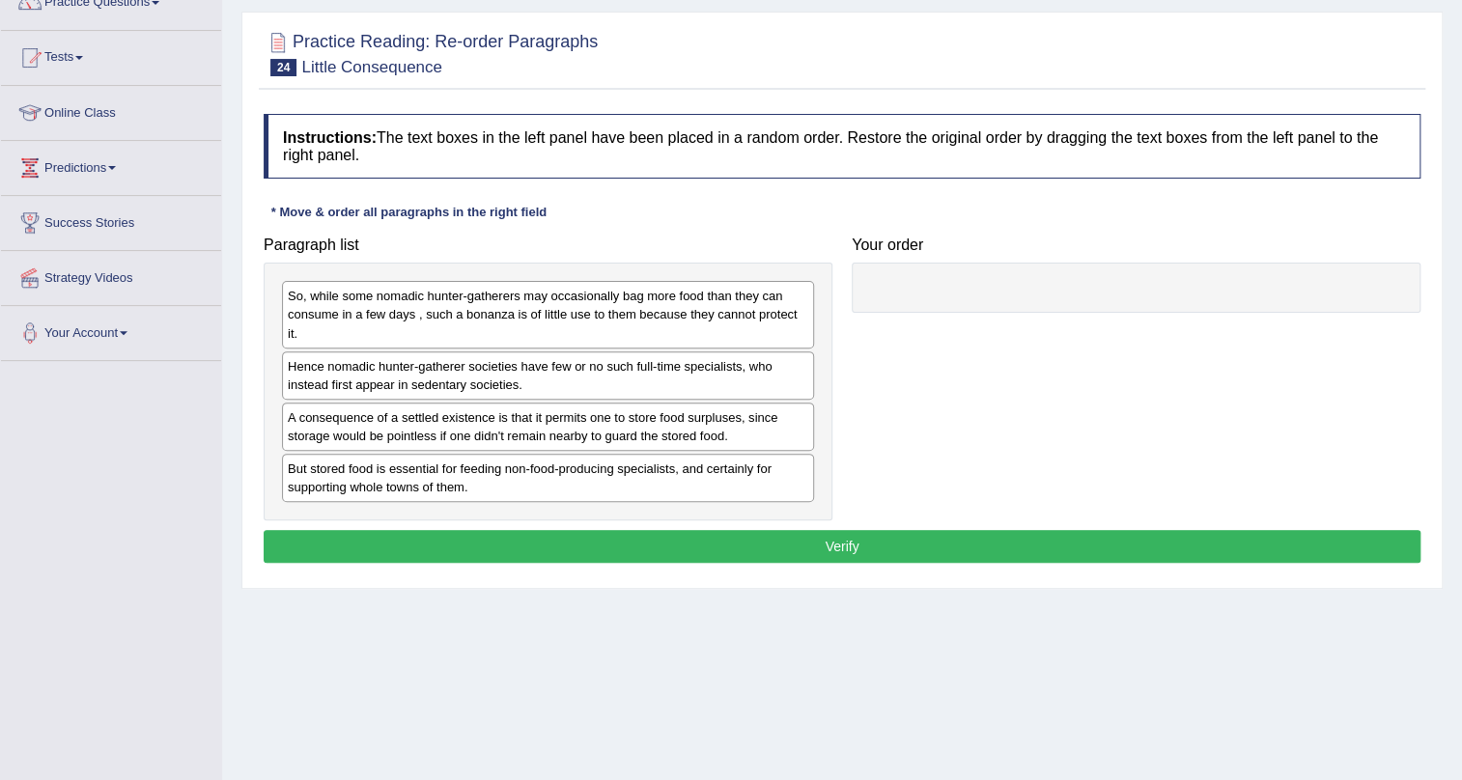
scroll to position [175, 0]
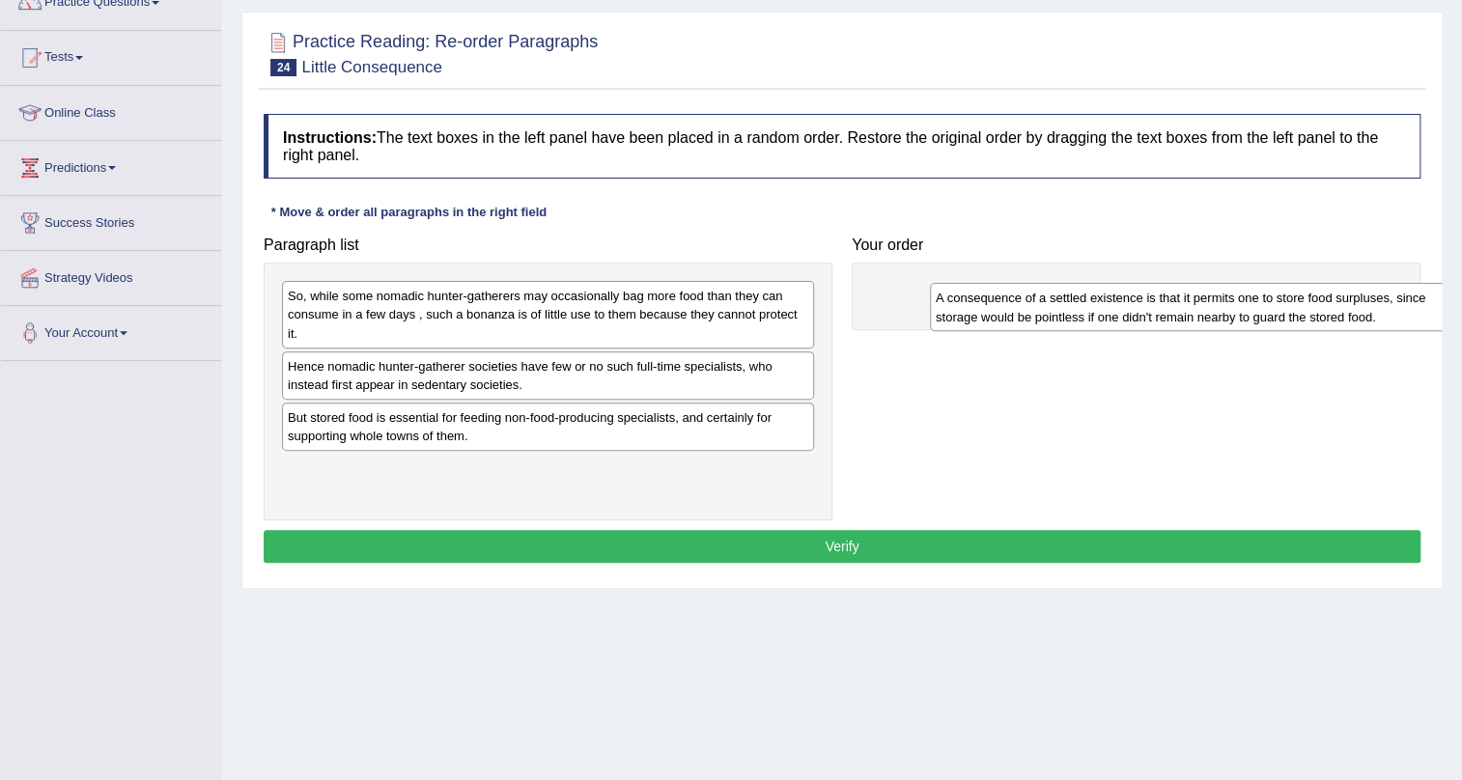
drag, startPoint x: 480, startPoint y: 426, endPoint x: 1122, endPoint y: 308, distance: 652.9
click at [1122, 308] on div "A consequence of a settled existence is that it permits one to store food surpl…" at bounding box center [1196, 307] width 532 height 48
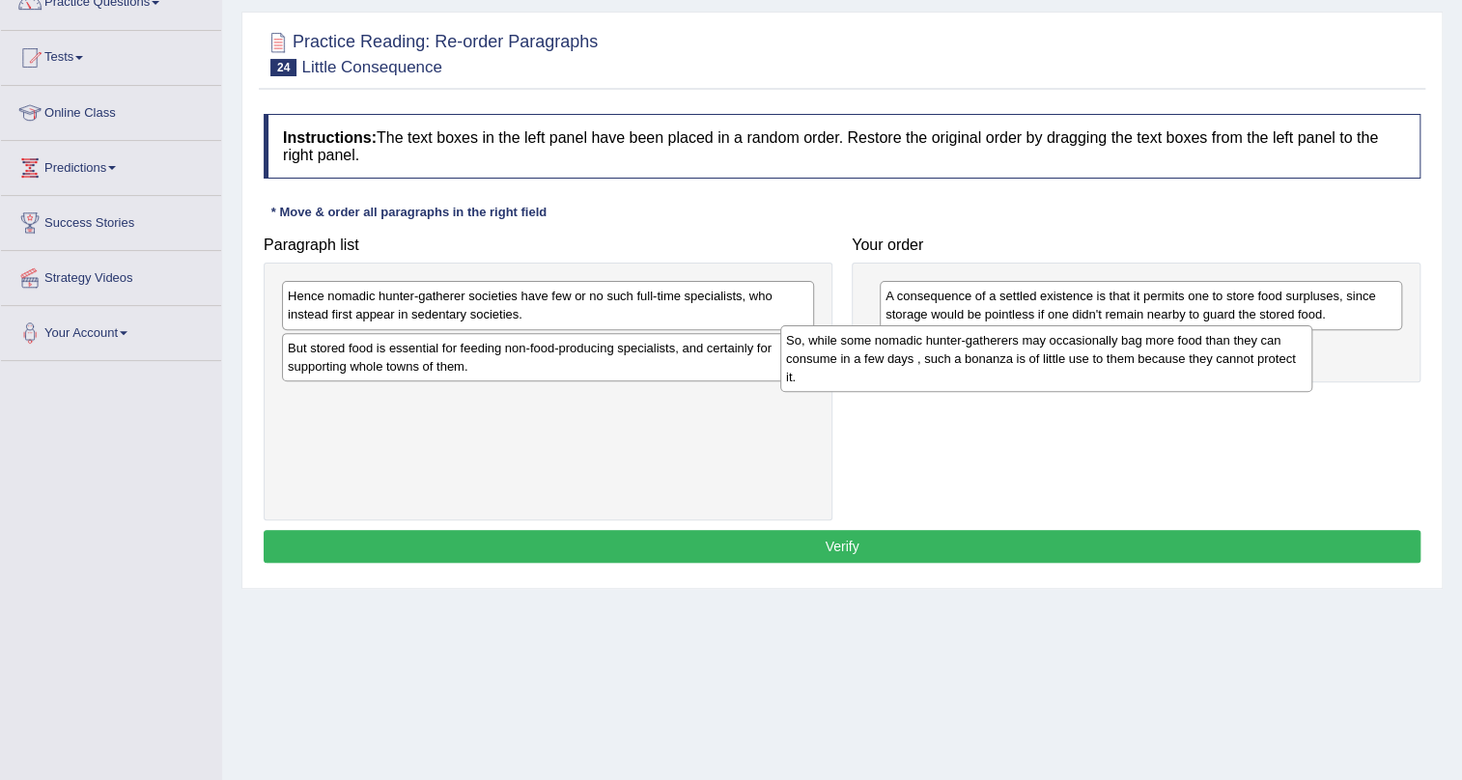
drag, startPoint x: 599, startPoint y: 323, endPoint x: 1073, endPoint y: 363, distance: 475.9
click at [1073, 363] on div "So, while some nomadic hunter-gatherers may occasionally bag more food than the…" at bounding box center [1046, 358] width 532 height 67
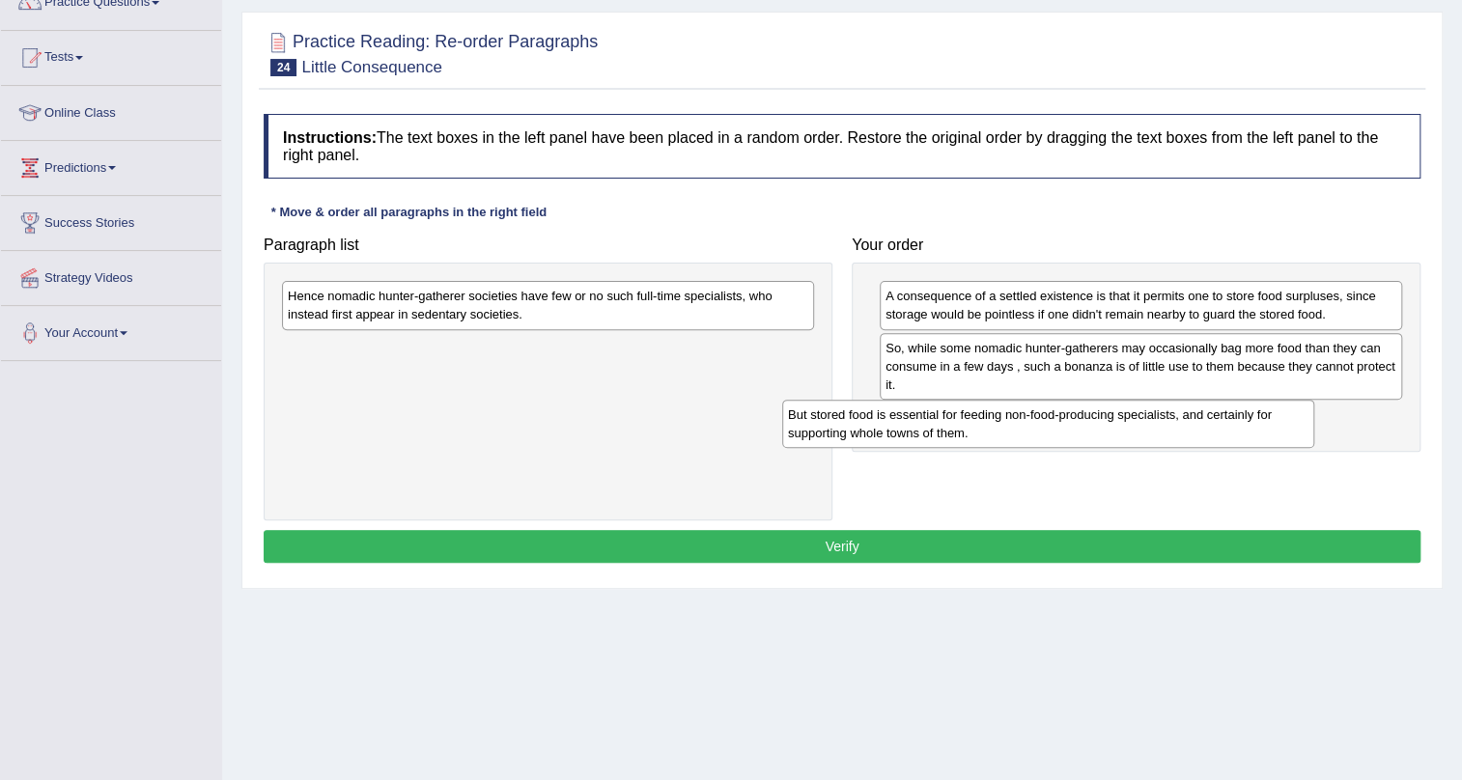
drag, startPoint x: 619, startPoint y: 367, endPoint x: 1119, endPoint y: 435, distance: 504.8
click at [1119, 435] on div "But stored food is essential for feeding non-food-producing specialists, and ce…" at bounding box center [1048, 424] width 532 height 48
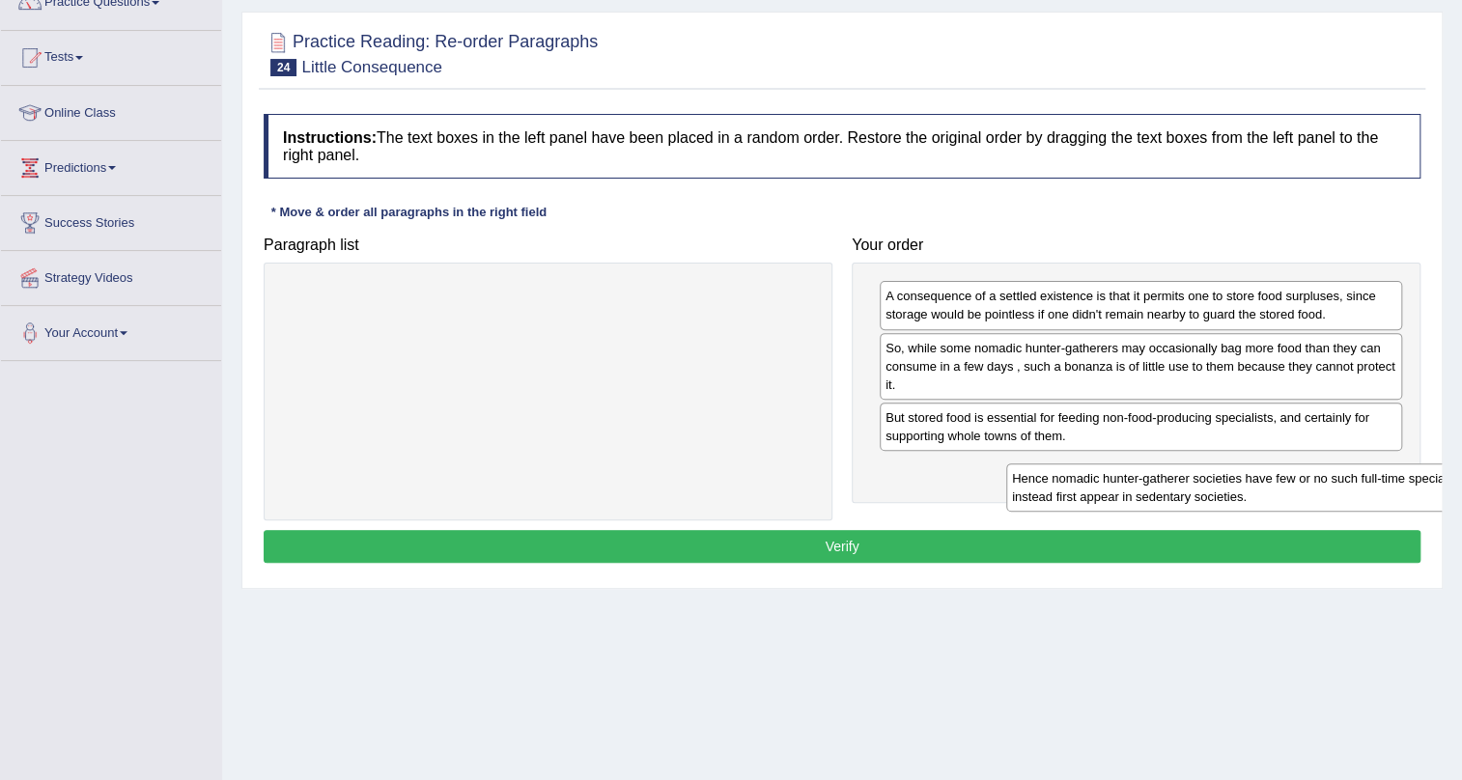
drag, startPoint x: 679, startPoint y: 283, endPoint x: 1403, endPoint y: 465, distance: 746.9
click at [1403, 465] on div "Hence nomadic hunter-gatherer societies have few or no such full-time specialis…" at bounding box center [1272, 488] width 532 height 48
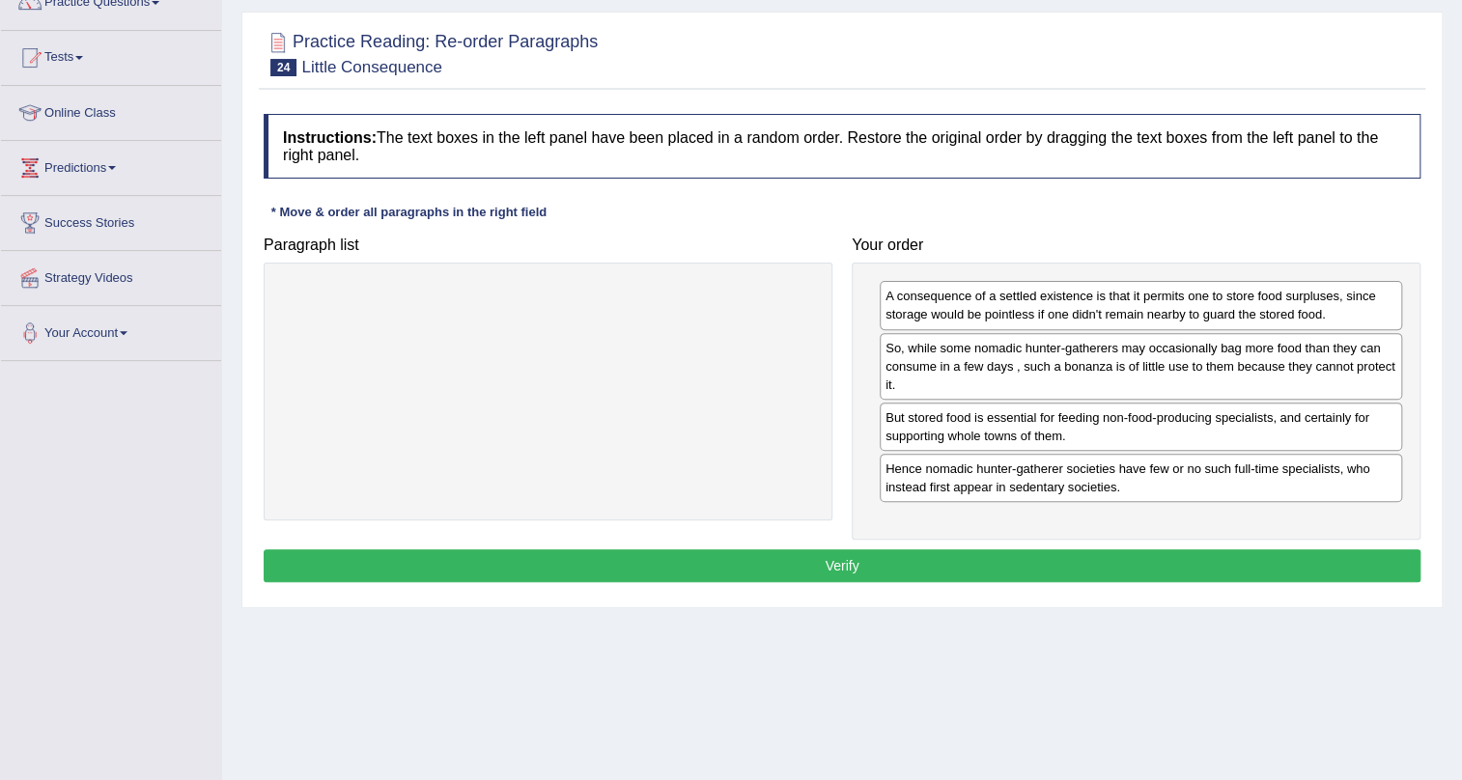
click at [1065, 565] on button "Verify" at bounding box center [842, 565] width 1157 height 33
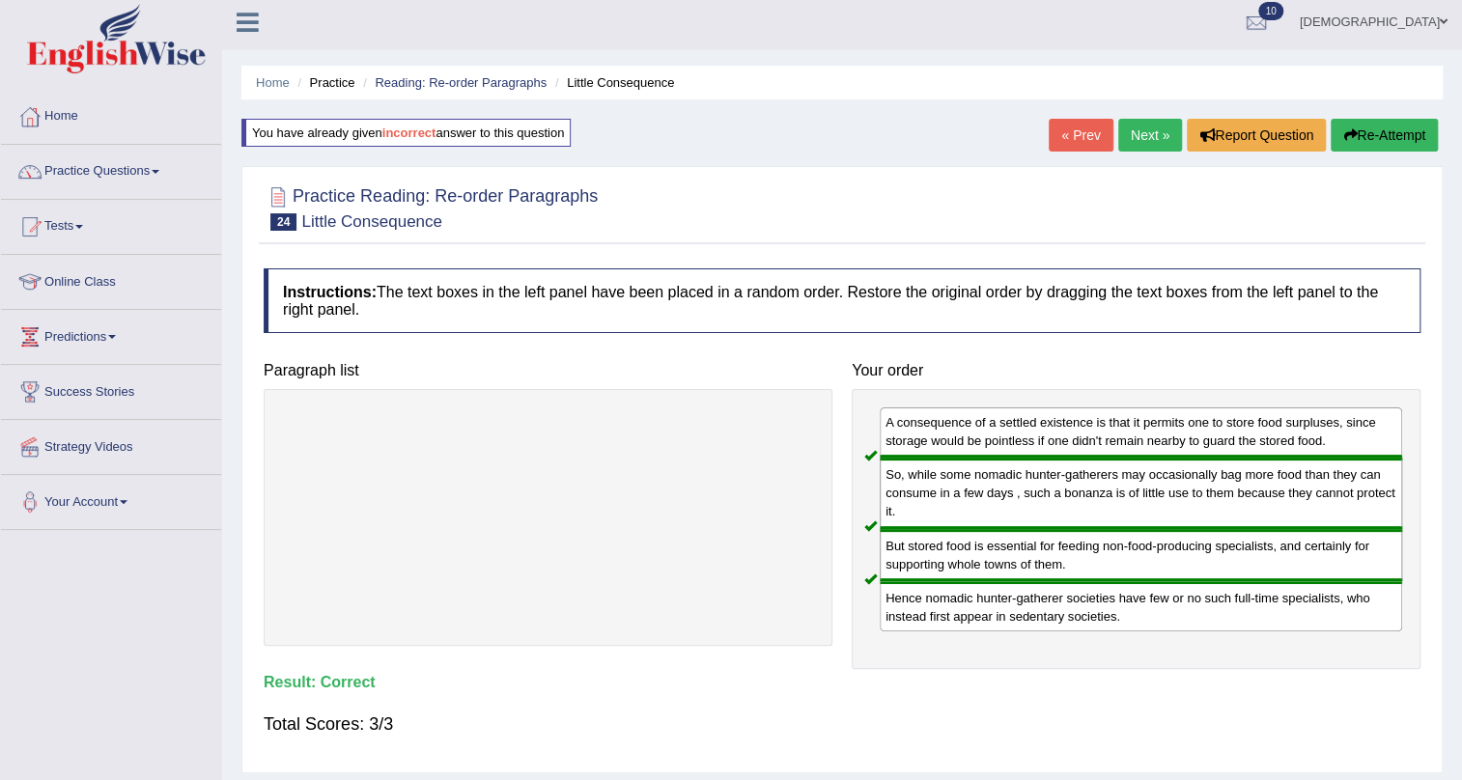
scroll to position [0, 0]
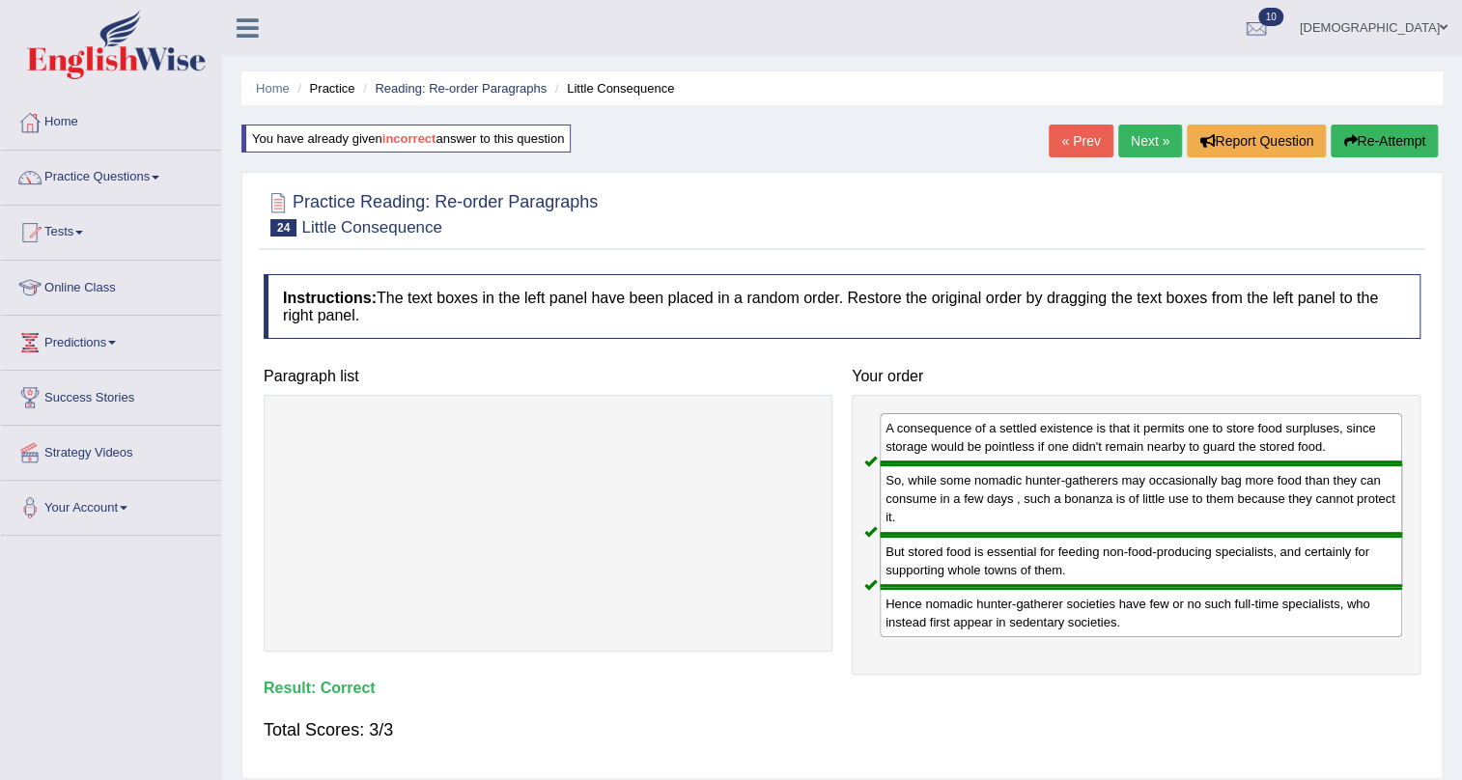
click at [1135, 155] on link "Next »" at bounding box center [1150, 141] width 64 height 33
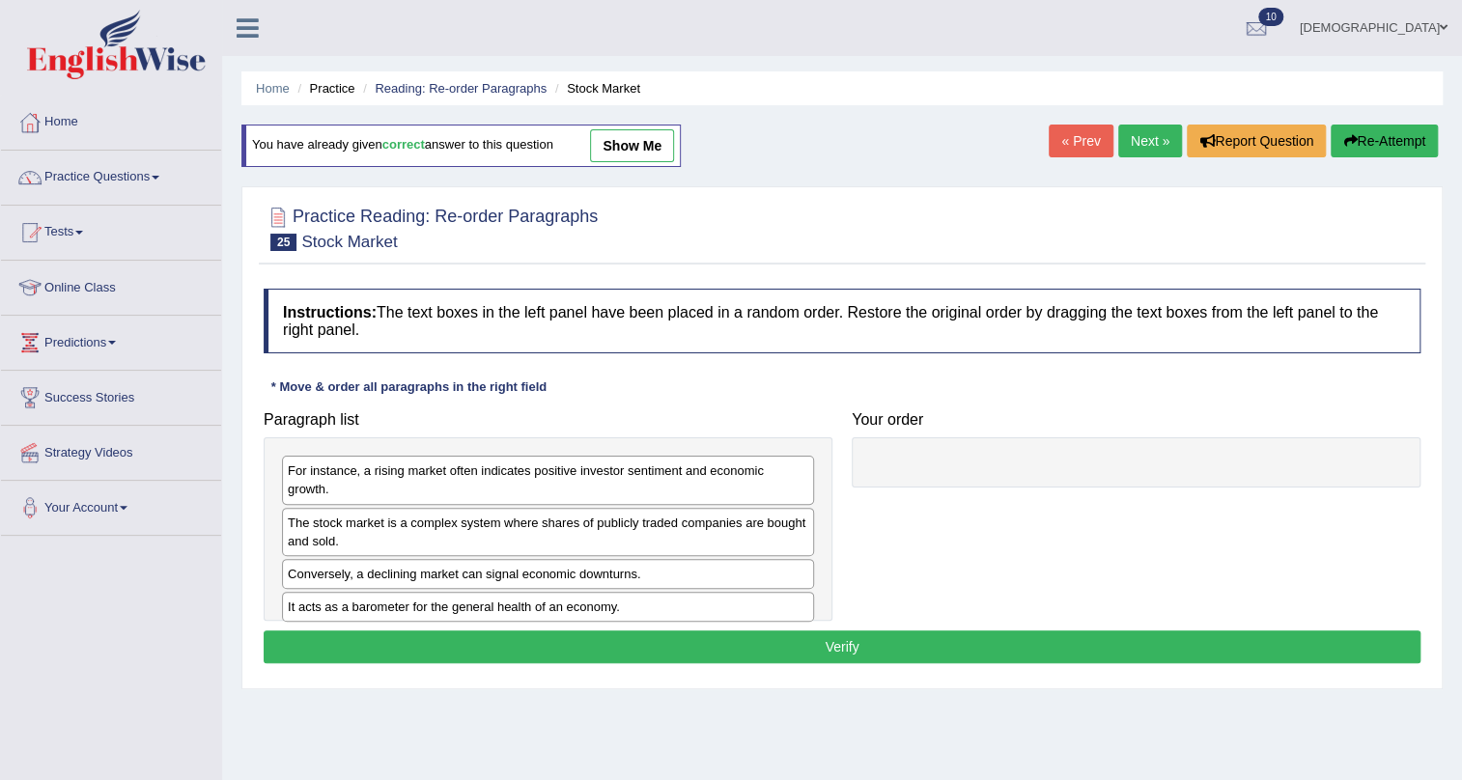
click at [1135, 154] on link "Next »" at bounding box center [1150, 141] width 64 height 33
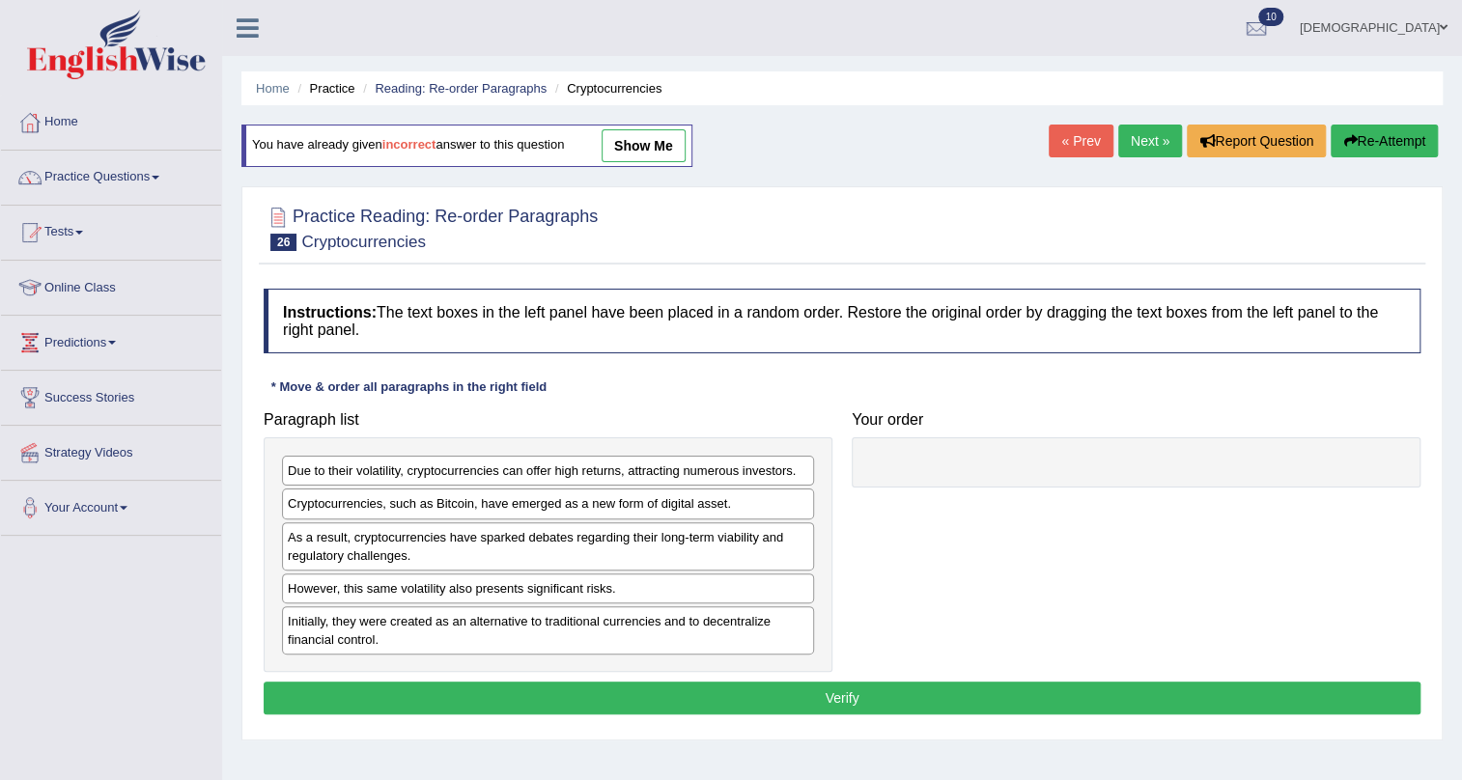
click at [1135, 154] on link "Next »" at bounding box center [1150, 141] width 64 height 33
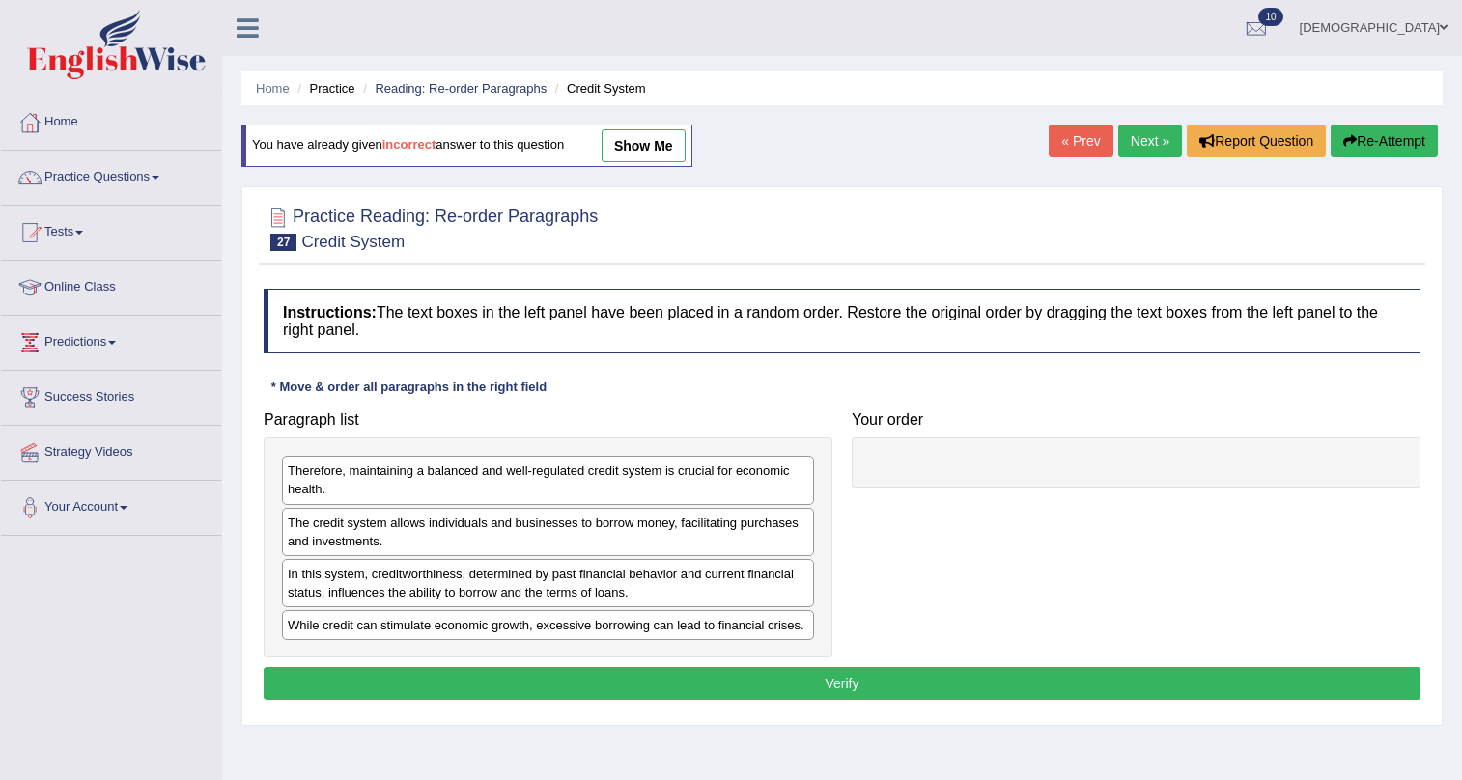
click at [1031, 140] on div "Home Practice Reading: Re-order Paragraphs Credit System You have already given…" at bounding box center [842, 483] width 1240 height 966
click at [1065, 145] on link "« Prev" at bounding box center [1081, 141] width 64 height 33
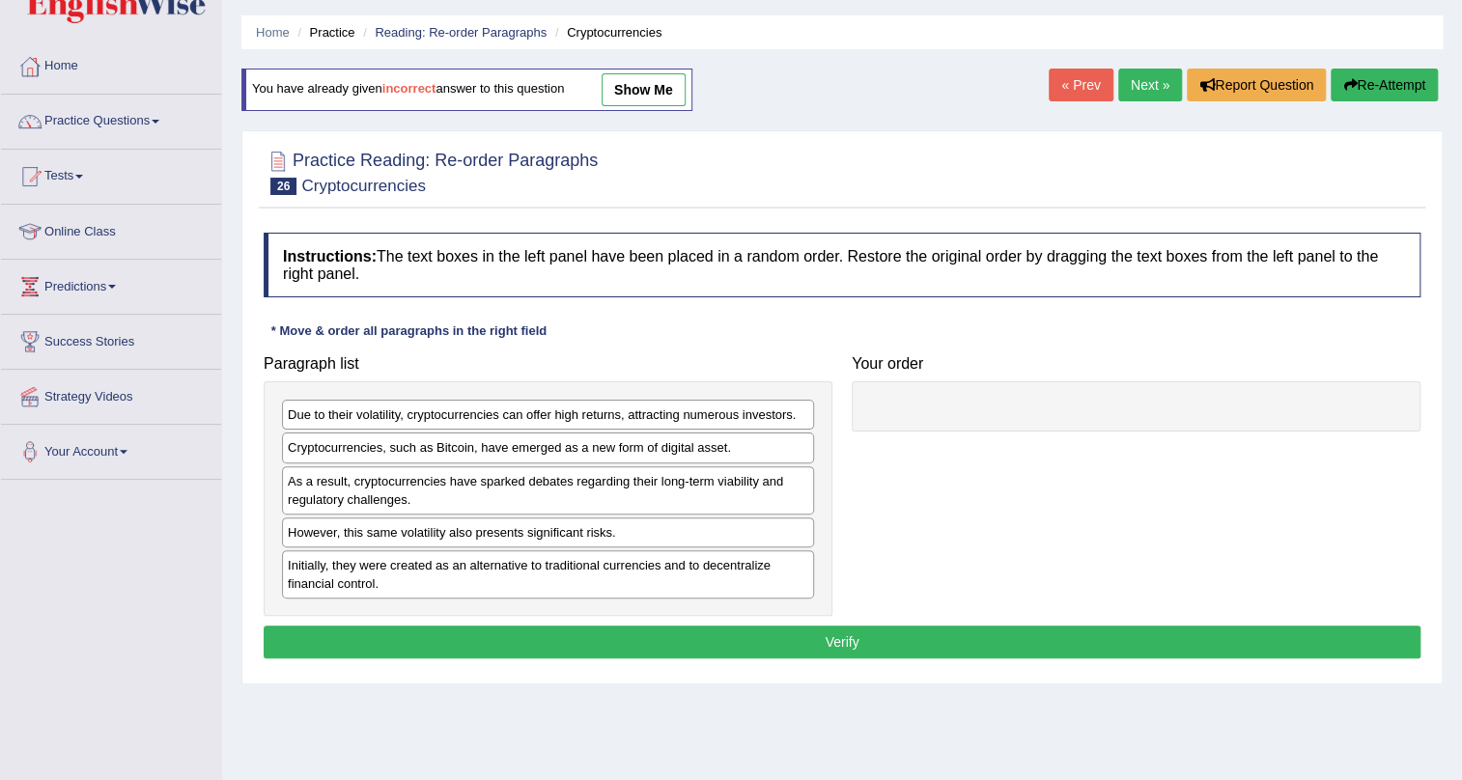
scroll to position [87, 0]
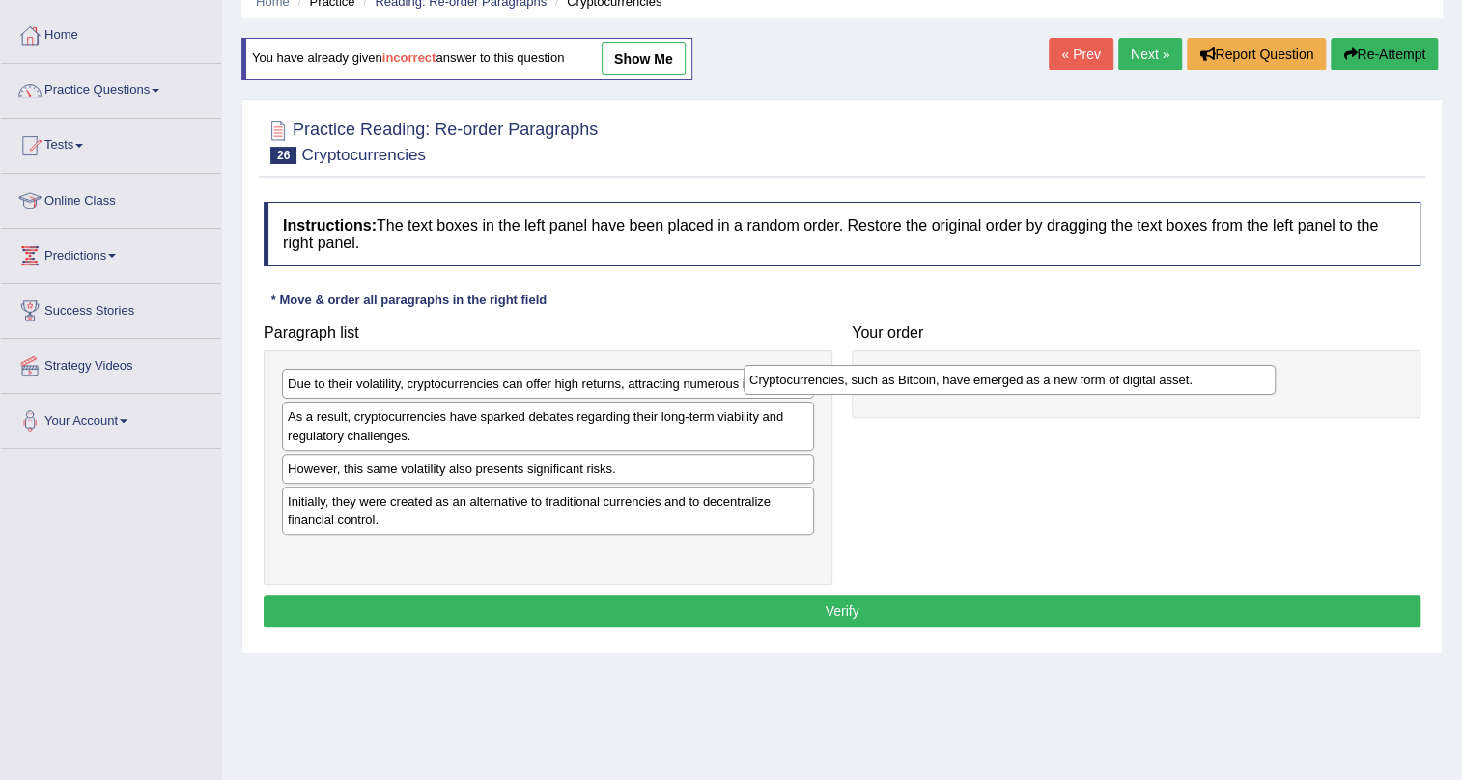
drag, startPoint x: 726, startPoint y: 405, endPoint x: 1188, endPoint y: 367, distance: 463.1
click at [1188, 367] on div "Cryptocurrencies, such as Bitcoin, have emerged as a new form of digital asset." at bounding box center [1010, 380] width 532 height 30
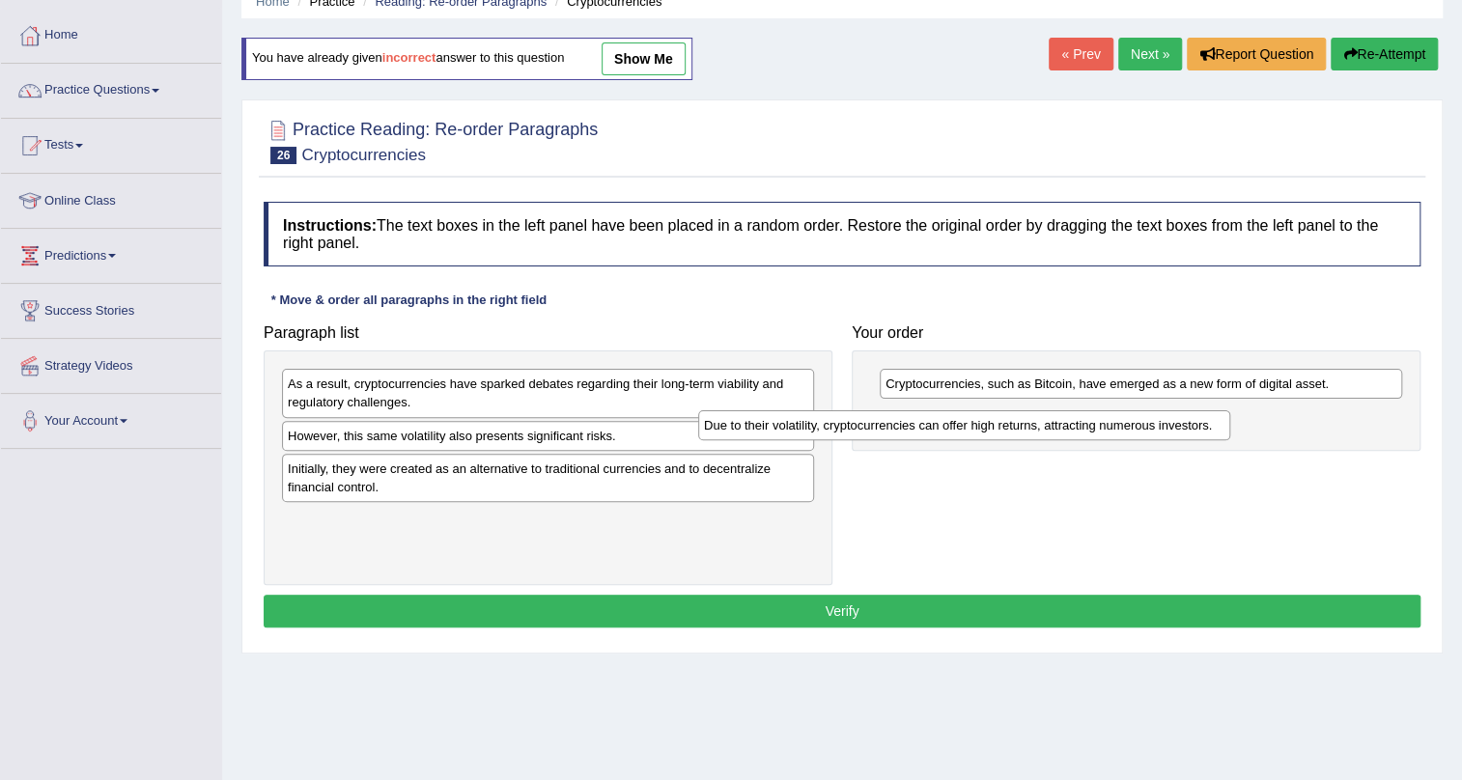
drag, startPoint x: 791, startPoint y: 381, endPoint x: 1207, endPoint y: 423, distance: 418.3
click at [1207, 423] on div "Due to their volatility, cryptocurrencies can offer high returns, attracting nu…" at bounding box center [964, 425] width 532 height 30
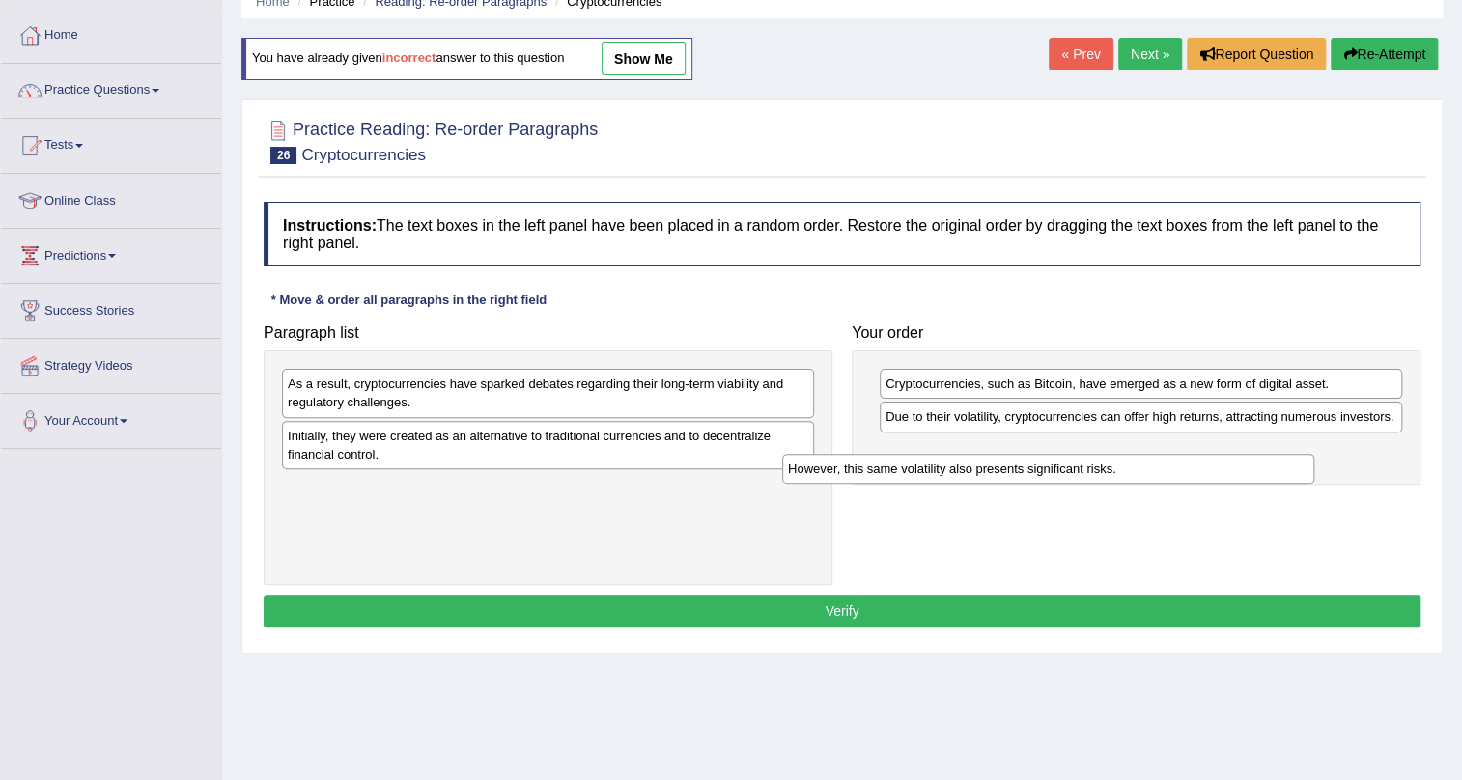
drag, startPoint x: 699, startPoint y: 443, endPoint x: 1199, endPoint y: 477, distance: 501.4
click at [1199, 477] on div "However, this same volatility also presents significant risks." at bounding box center [1048, 469] width 532 height 30
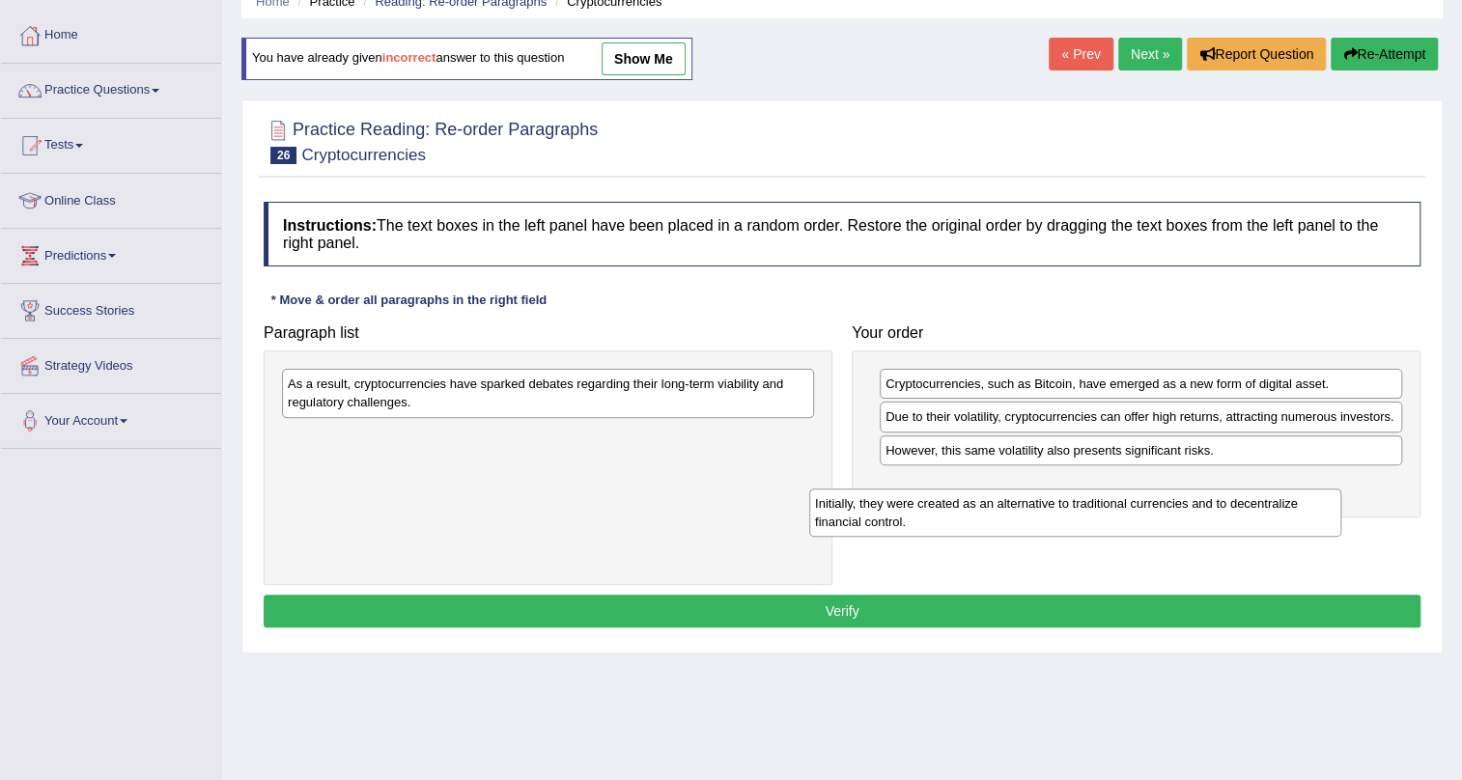
drag, startPoint x: 689, startPoint y: 456, endPoint x: 1217, endPoint y: 524, distance: 531.7
click at [1217, 524] on div "Initially, they were created as an alternative to traditional currencies and to…" at bounding box center [1075, 513] width 532 height 48
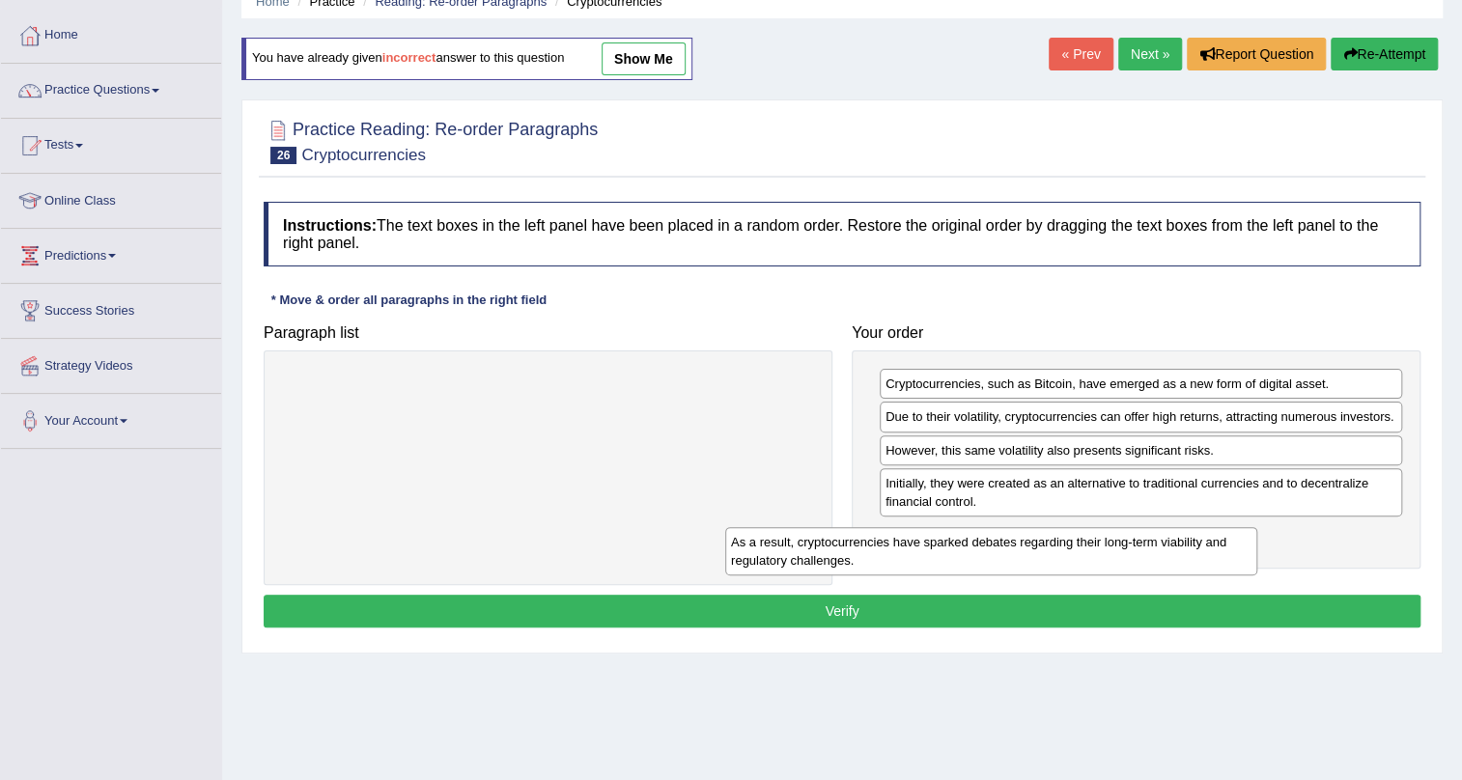
drag, startPoint x: 770, startPoint y: 395, endPoint x: 1276, endPoint y: 533, distance: 524.5
click at [1257, 533] on div "As a result, cryptocurrencies have sparked debates regarding their long-term vi…" at bounding box center [991, 551] width 532 height 48
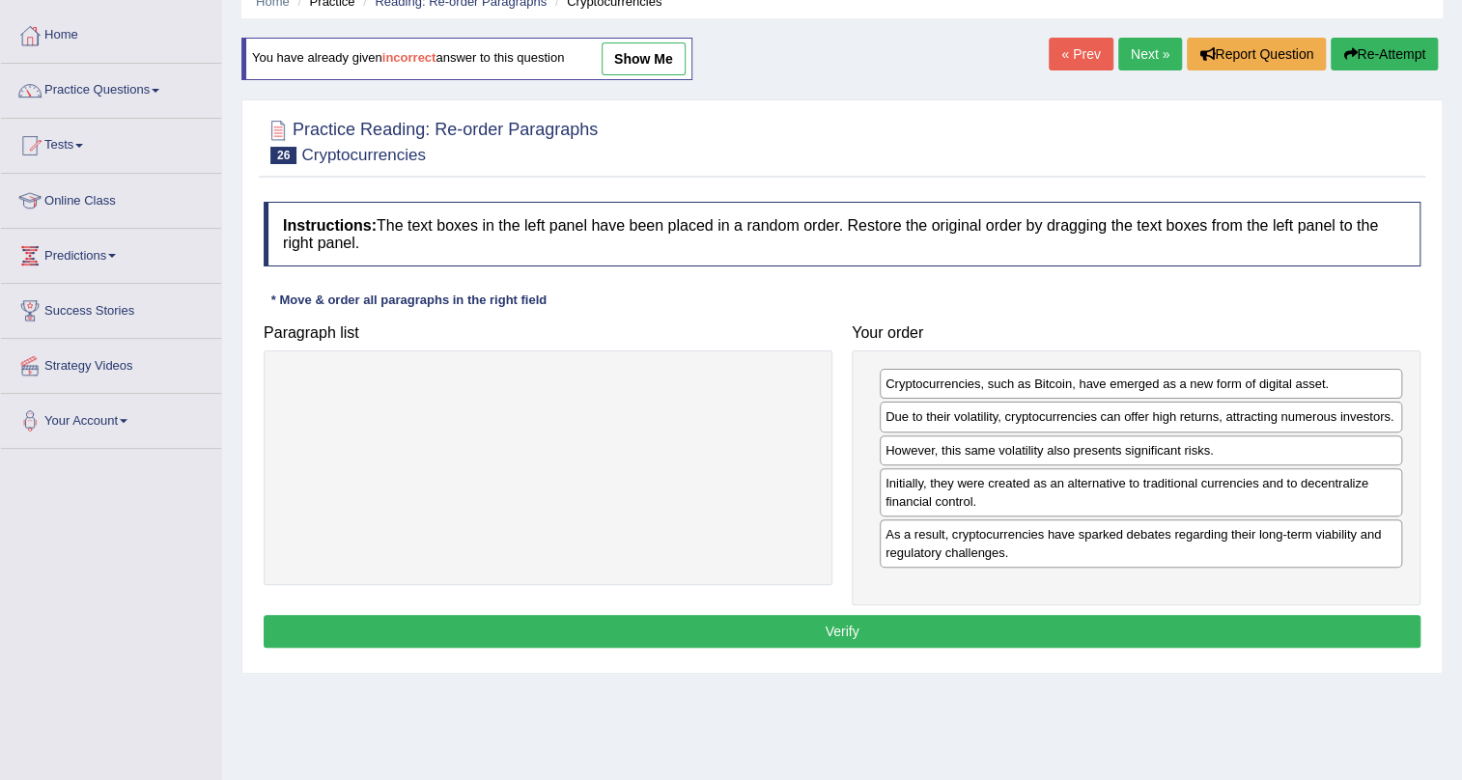
click at [1074, 622] on button "Verify" at bounding box center [842, 631] width 1157 height 33
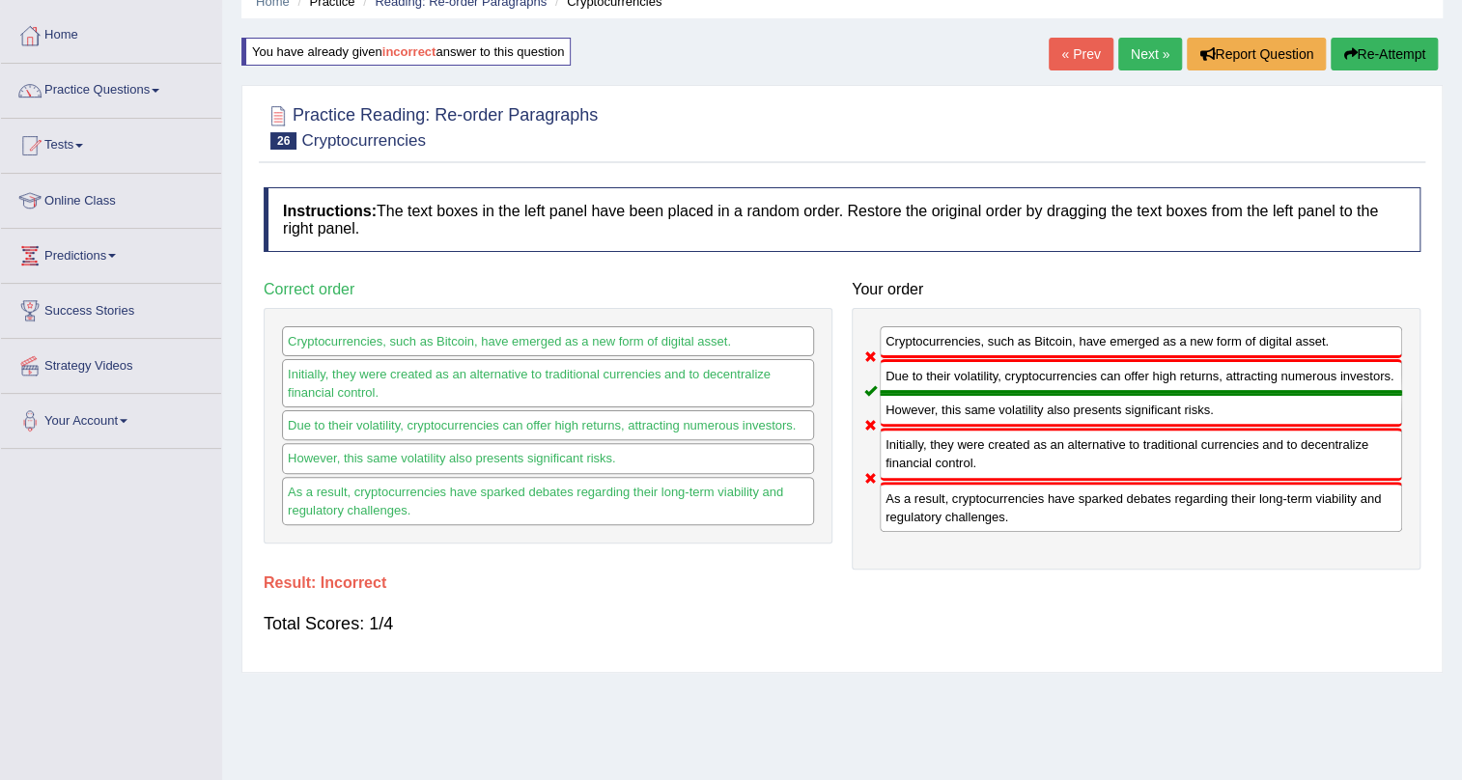
drag, startPoint x: 1000, startPoint y: 469, endPoint x: 1051, endPoint y: 345, distance: 134.3
click at [1051, 345] on div "Cryptocurrencies, such as Bitcoin, have emerged as a new form of digital asset.…" at bounding box center [1136, 439] width 569 height 262
click at [1163, 55] on link "Next »" at bounding box center [1150, 54] width 64 height 33
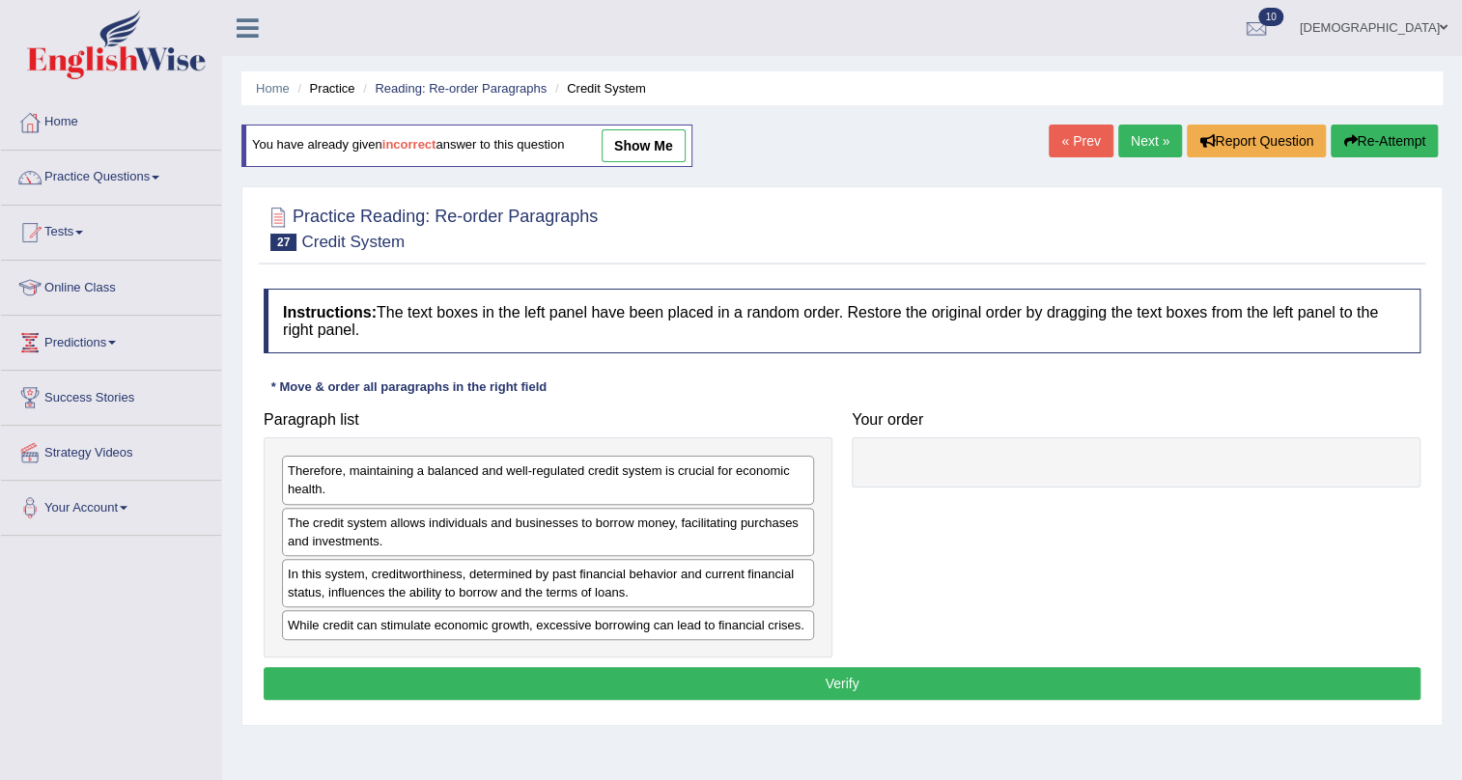
scroll to position [87, 0]
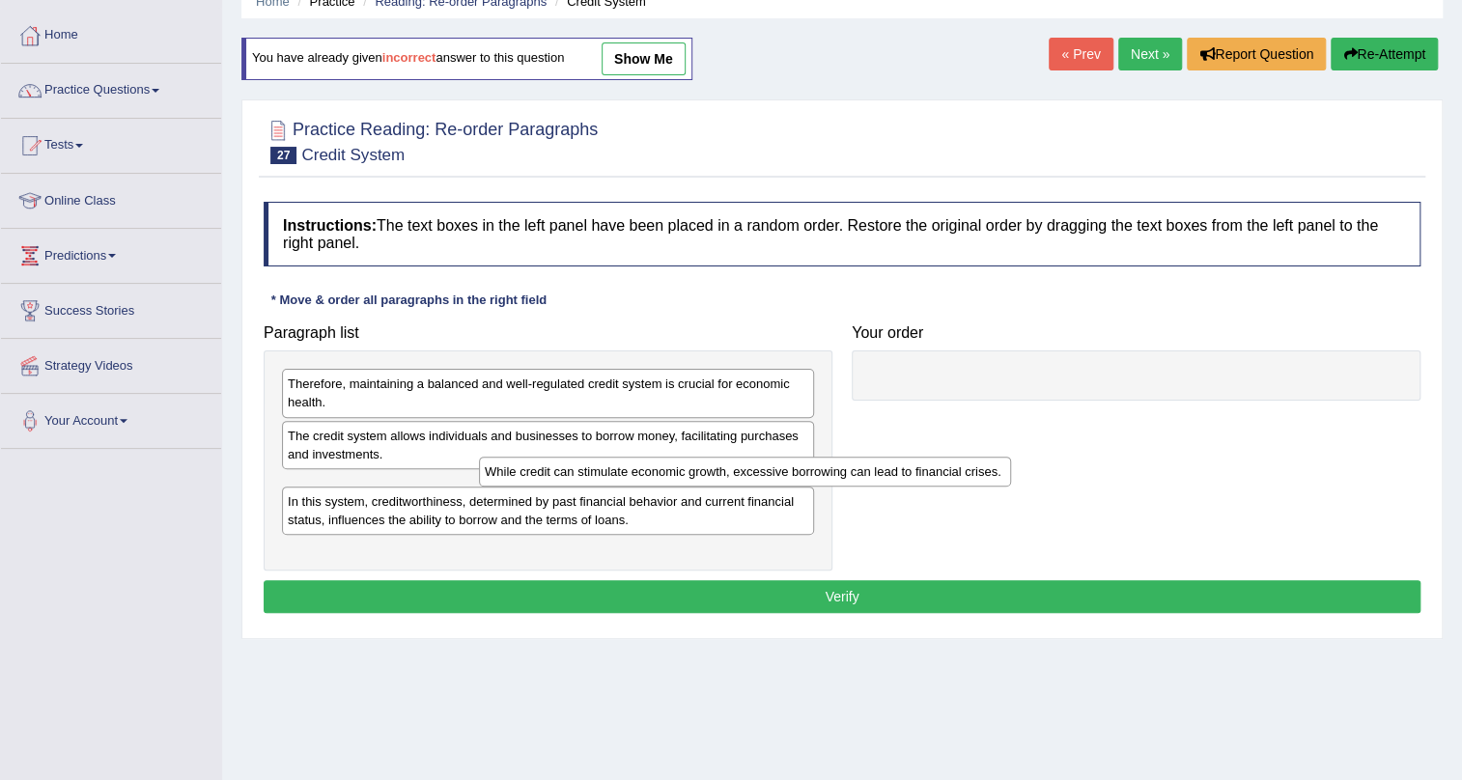
drag, startPoint x: 363, startPoint y: 550, endPoint x: 547, endPoint y: 477, distance: 197.6
click at [557, 484] on div "While credit can stimulate economic growth, excessive borrowing can lead to fin…" at bounding box center [745, 472] width 532 height 30
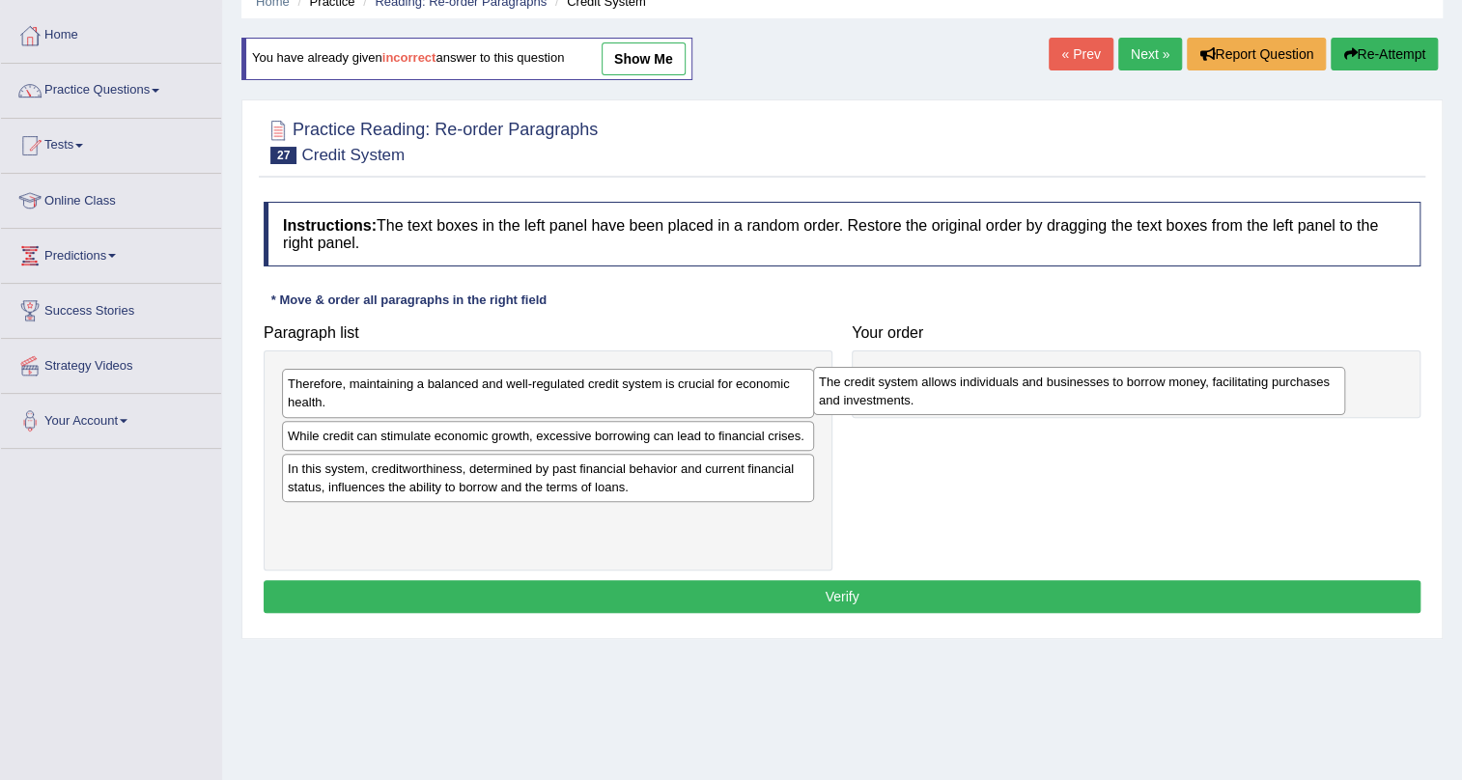
drag, startPoint x: 536, startPoint y: 457, endPoint x: 1068, endPoint y: 404, distance: 534.7
click at [1068, 404] on div "The credit system allows individuals and businesses to borrow money, facilitati…" at bounding box center [1079, 391] width 532 height 48
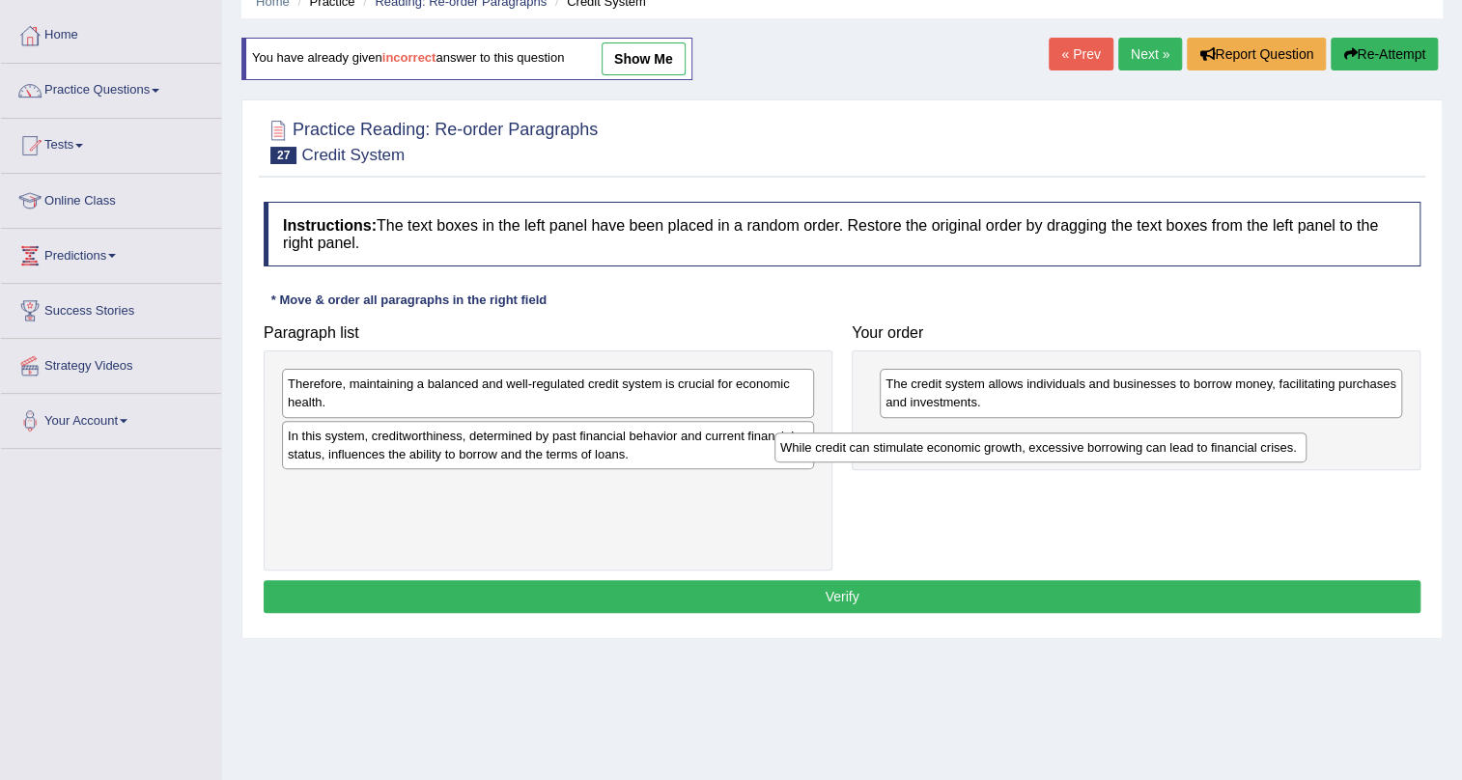
drag, startPoint x: 763, startPoint y: 428, endPoint x: 1255, endPoint y: 440, distance: 492.7
click at [1255, 440] on div "While credit can stimulate economic growth, excessive borrowing can lead to fin…" at bounding box center [1040, 448] width 532 height 30
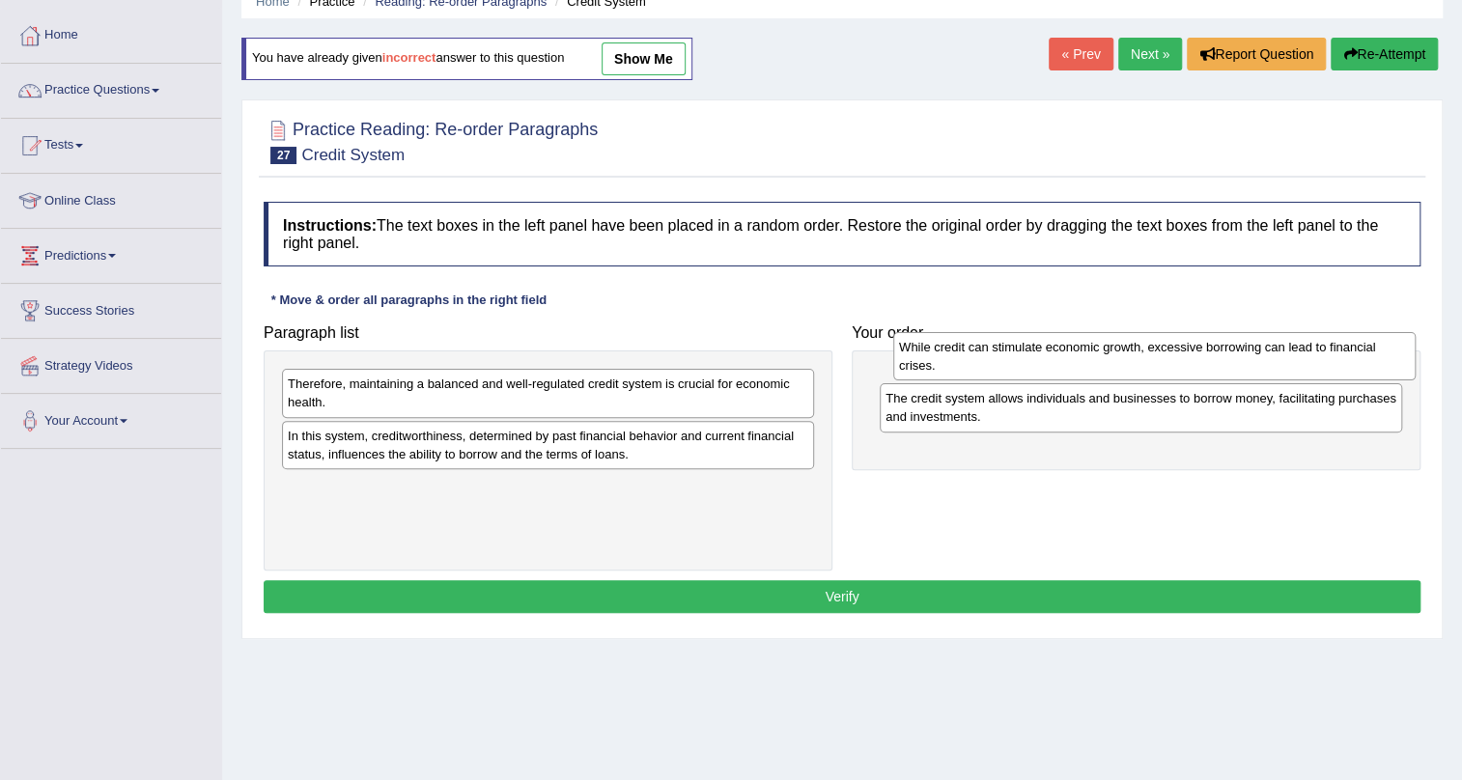
drag, startPoint x: 957, startPoint y: 442, endPoint x: 963, endPoint y: 352, distance: 90.0
click at [963, 352] on div "While credit can stimulate economic growth, excessive borrowing can lead to fin…" at bounding box center [1154, 356] width 522 height 48
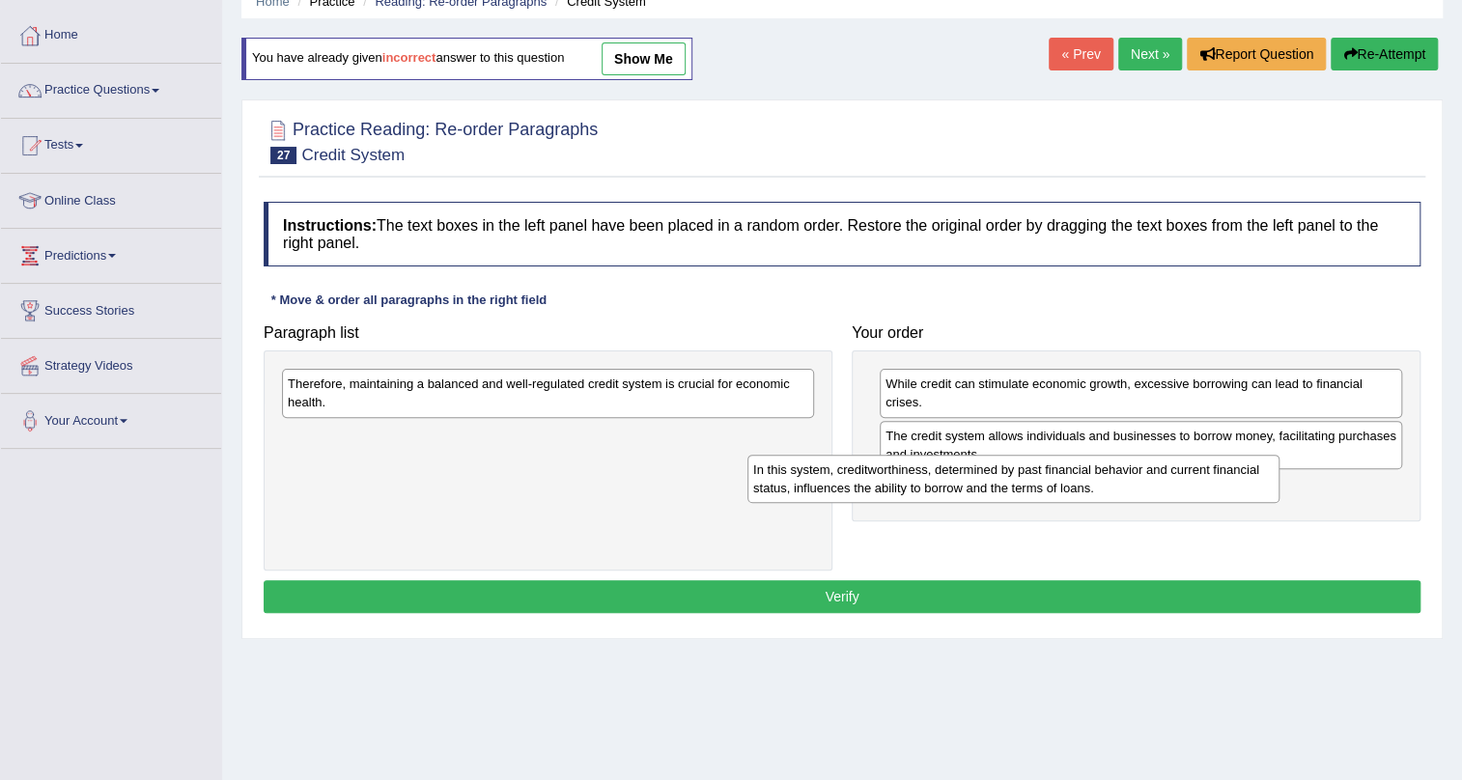
drag, startPoint x: 664, startPoint y: 443, endPoint x: 1137, endPoint y: 478, distance: 473.5
click at [1137, 478] on div "In this system, creditworthiness, determined by past financial behavior and cur…" at bounding box center [1013, 479] width 532 height 48
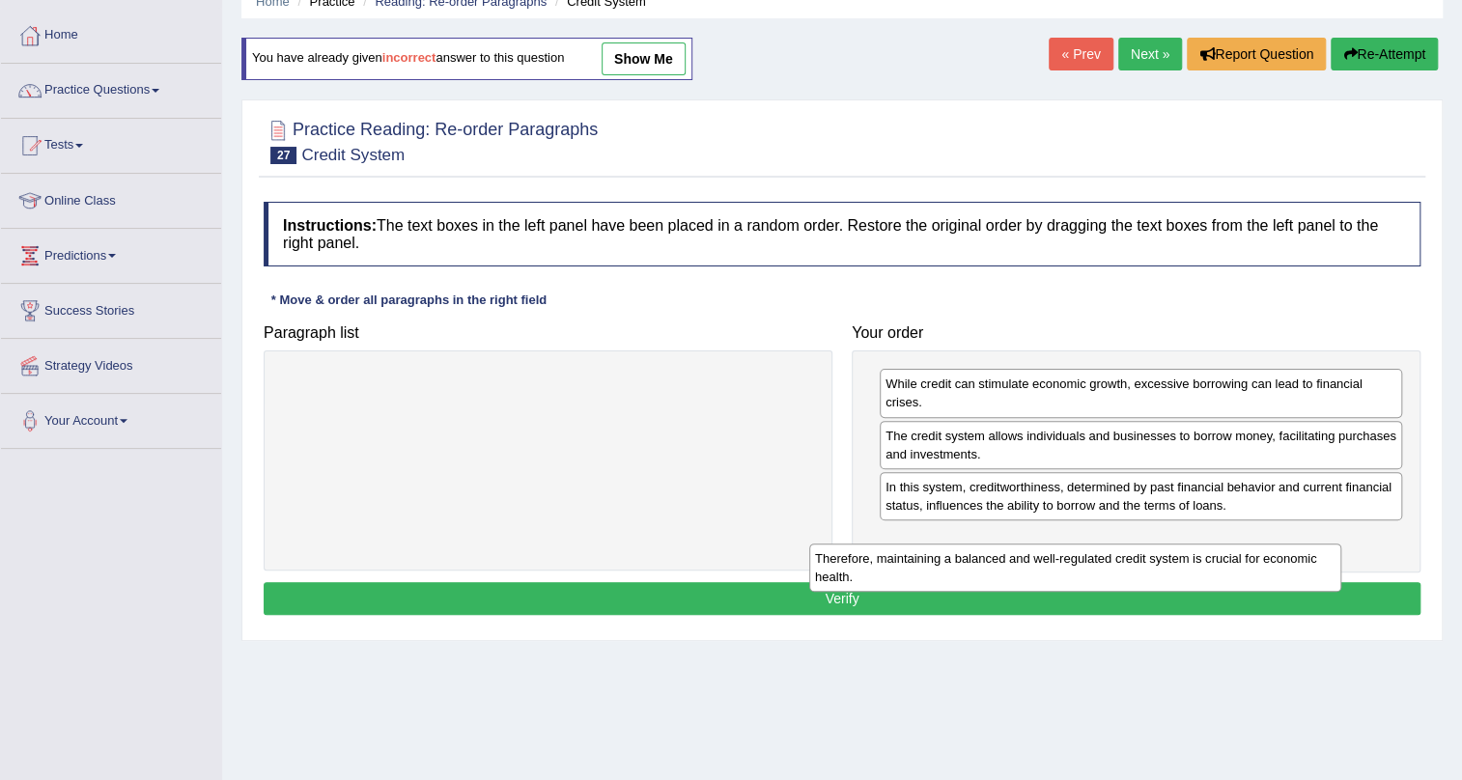
drag, startPoint x: 723, startPoint y: 387, endPoint x: 1251, endPoint y: 562, distance: 555.5
click at [1251, 562] on div "Therefore, maintaining a balanced and well-regulated credit system is crucial f…" at bounding box center [1075, 568] width 532 height 48
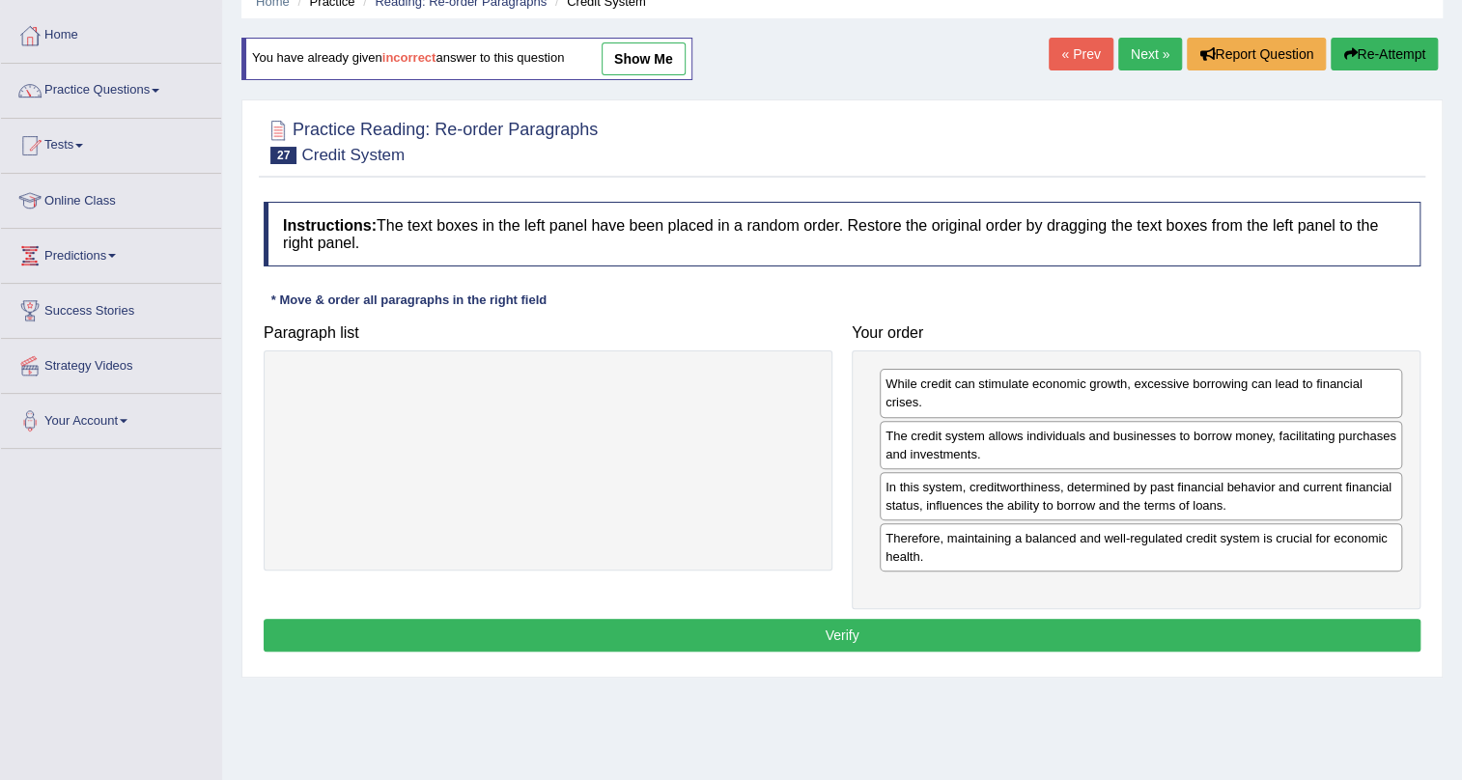
click at [1170, 637] on button "Verify" at bounding box center [842, 635] width 1157 height 33
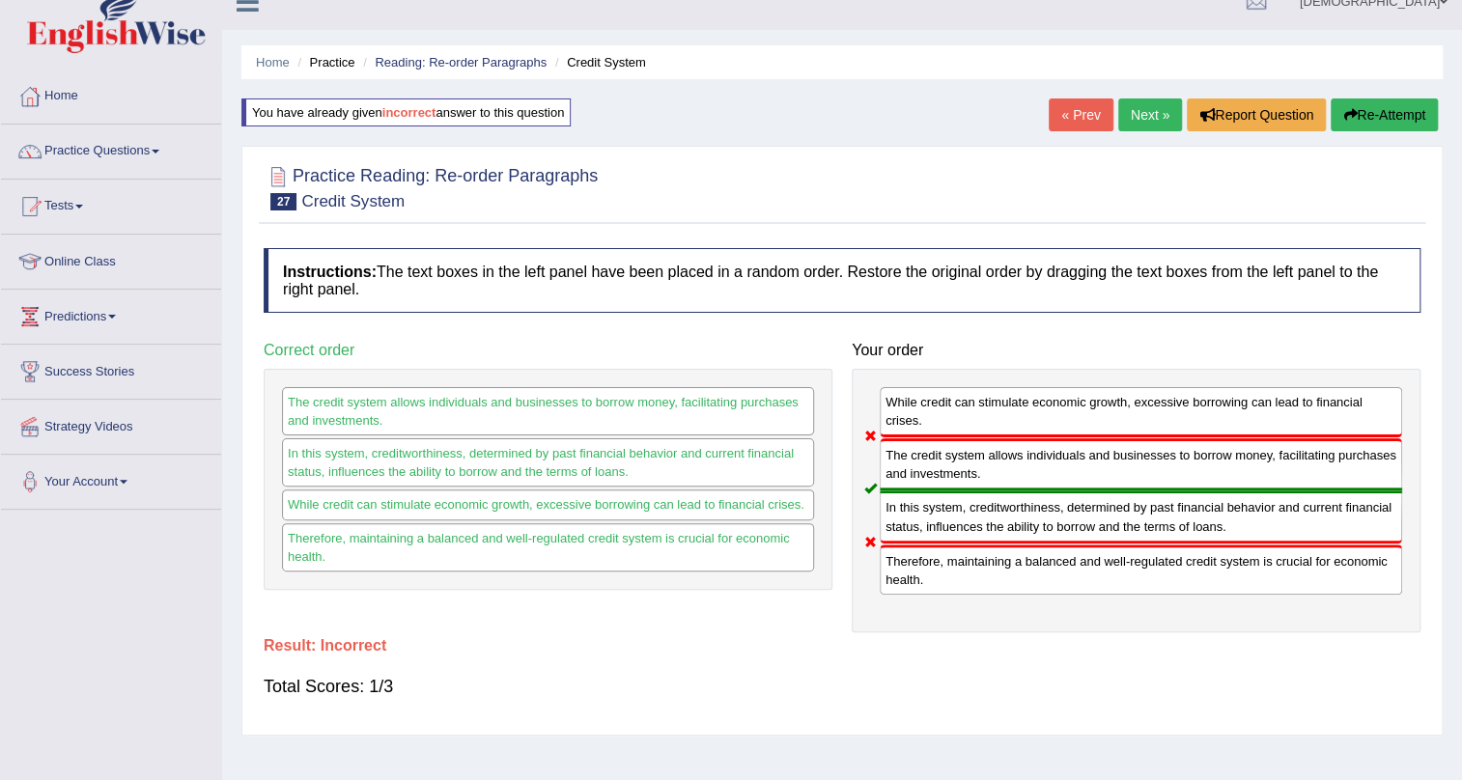
scroll to position [0, 0]
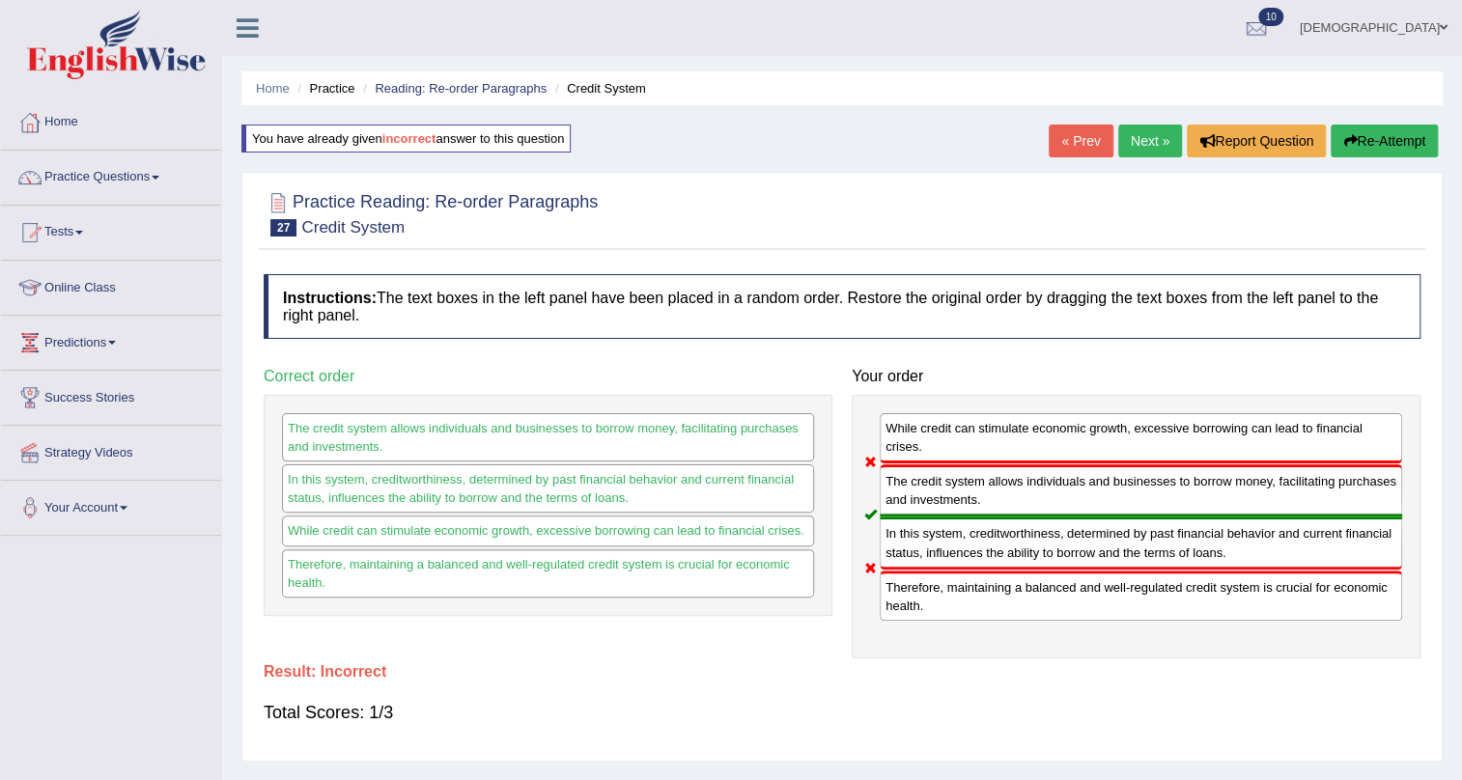
click at [1428, 131] on button "Re-Attempt" at bounding box center [1384, 141] width 107 height 33
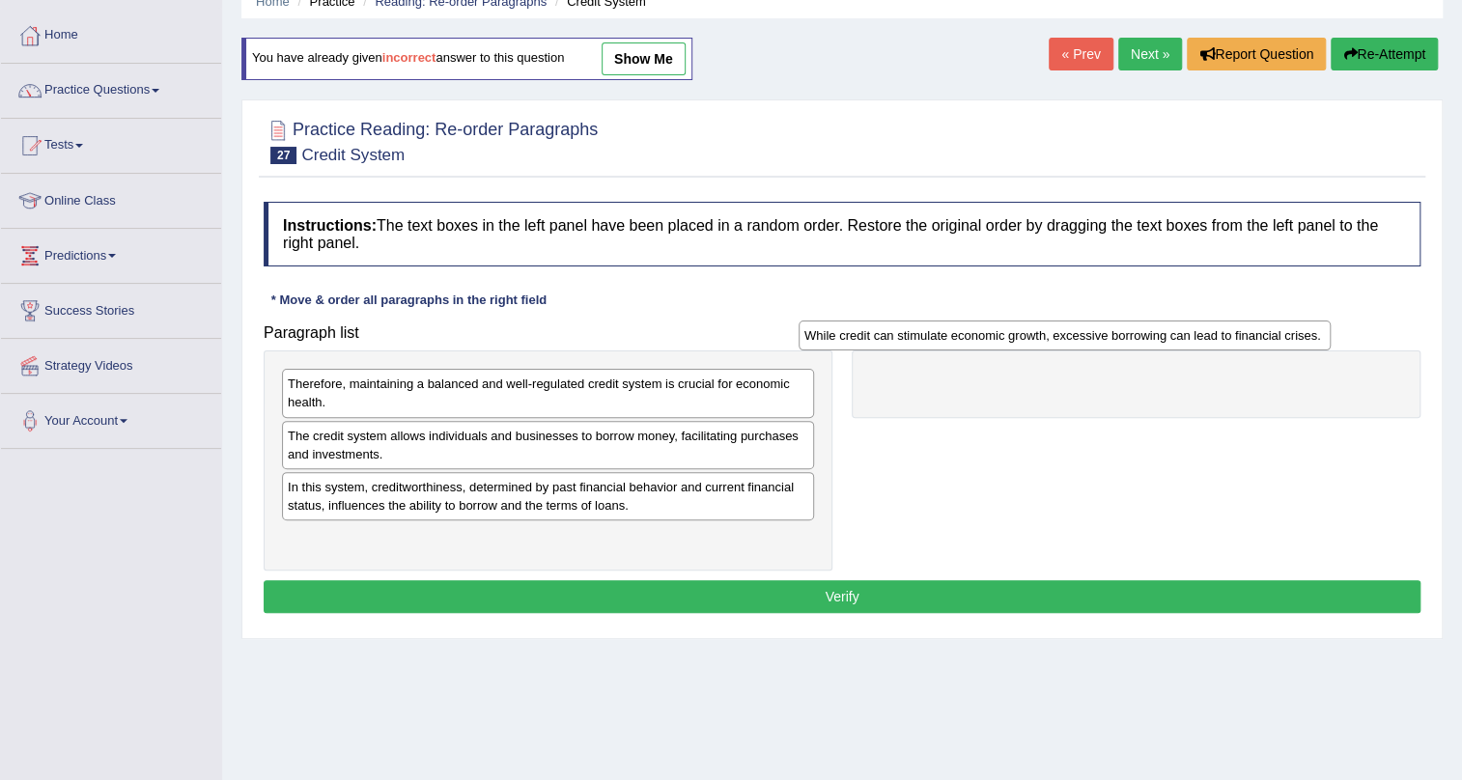
drag, startPoint x: 650, startPoint y: 543, endPoint x: 1181, endPoint y: 338, distance: 569.2
click at [1181, 338] on div "While credit can stimulate economic growth, excessive borrowing can lead to fin…" at bounding box center [1065, 336] width 532 height 30
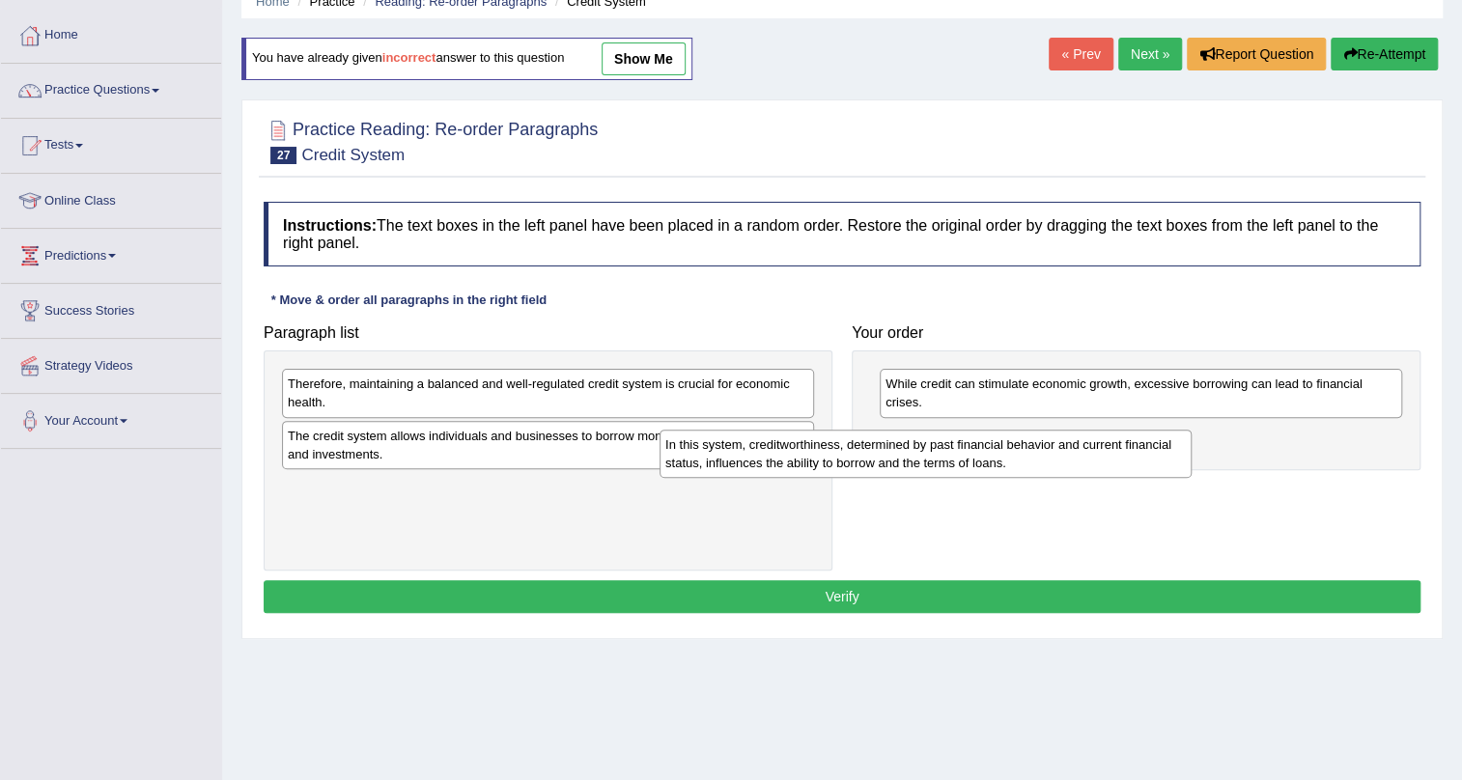
drag, startPoint x: 677, startPoint y: 490, endPoint x: 1129, endPoint y: 440, distance: 454.6
click at [1129, 440] on div "In this system, creditworthiness, determined by past financial behavior and cur…" at bounding box center [926, 454] width 532 height 48
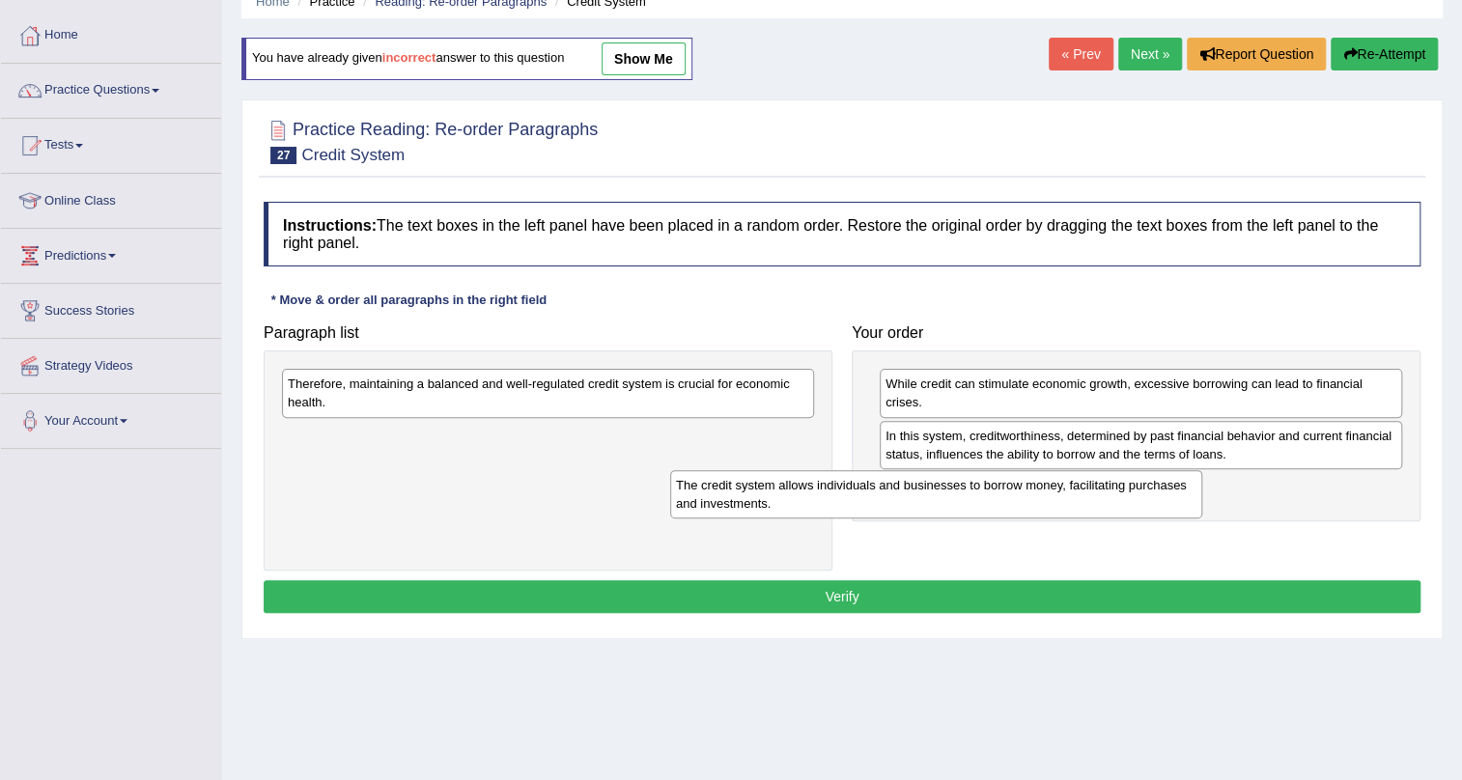
drag, startPoint x: 764, startPoint y: 436, endPoint x: 1183, endPoint y: 488, distance: 422.2
click at [1183, 488] on div "The credit system allows individuals and businesses to borrow money, facilitati…" at bounding box center [936, 494] width 532 height 48
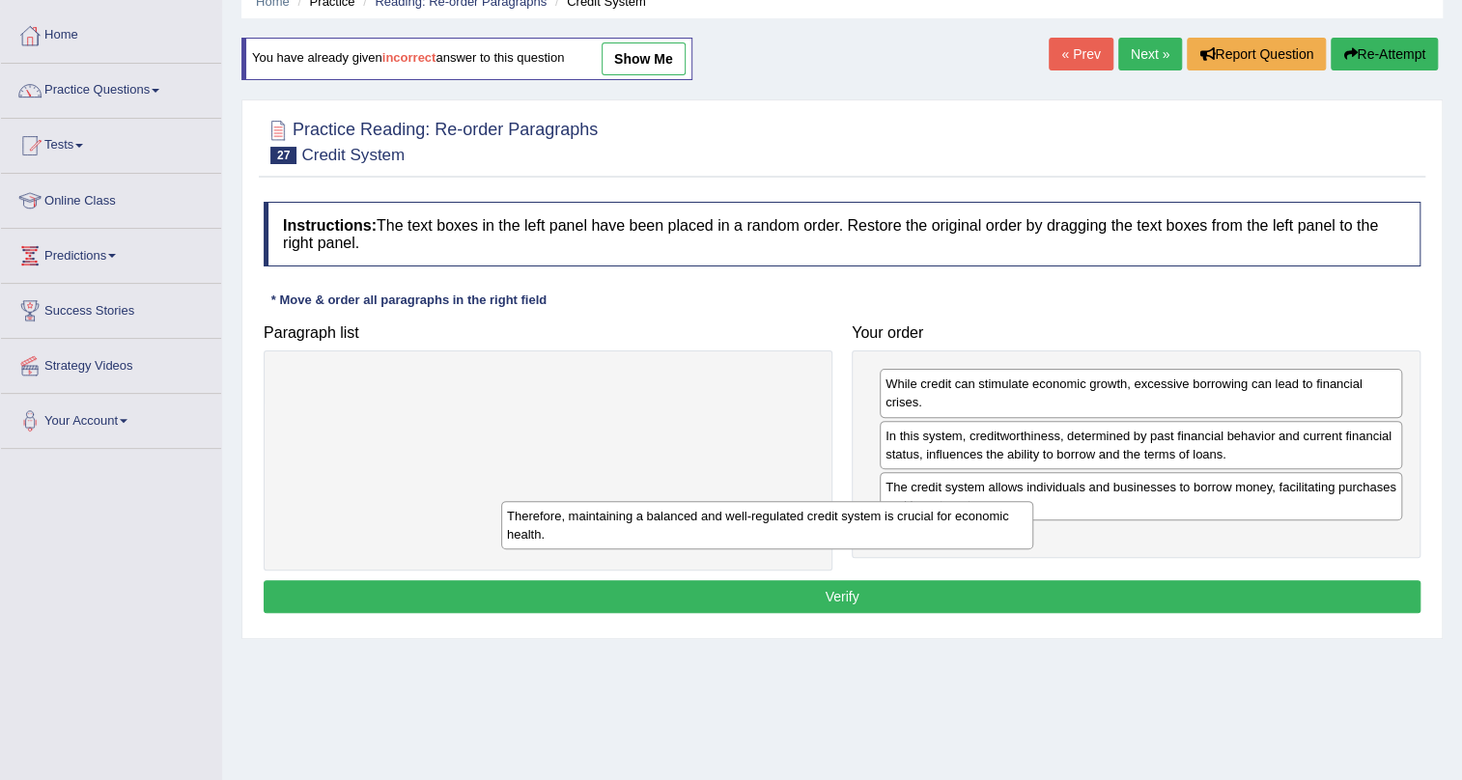
drag, startPoint x: 784, startPoint y: 411, endPoint x: 1210, endPoint y: 553, distance: 448.9
click at [1033, 549] on div "Therefore, maintaining a balanced and well-regulated credit system is crucial f…" at bounding box center [767, 525] width 532 height 48
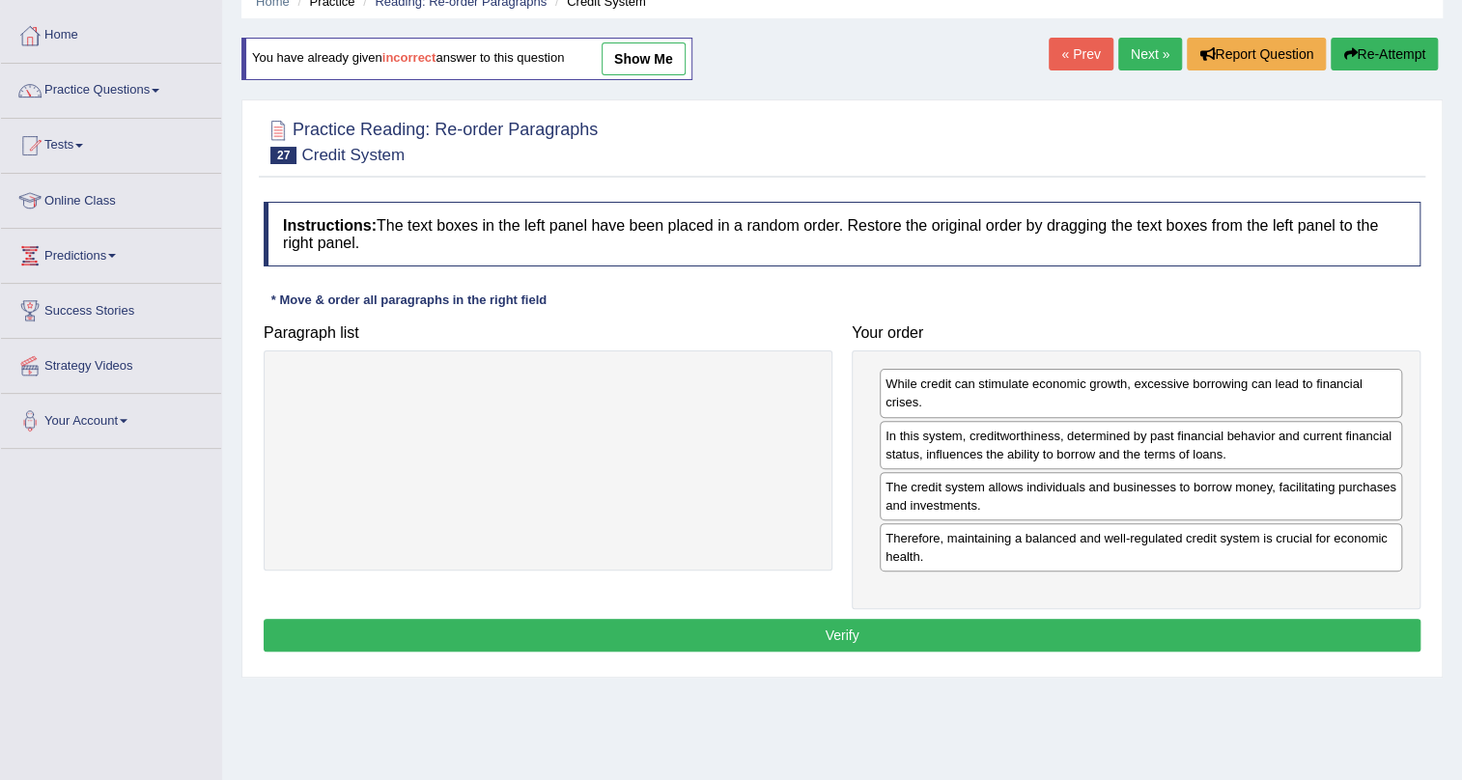
click at [996, 627] on button "Verify" at bounding box center [842, 635] width 1157 height 33
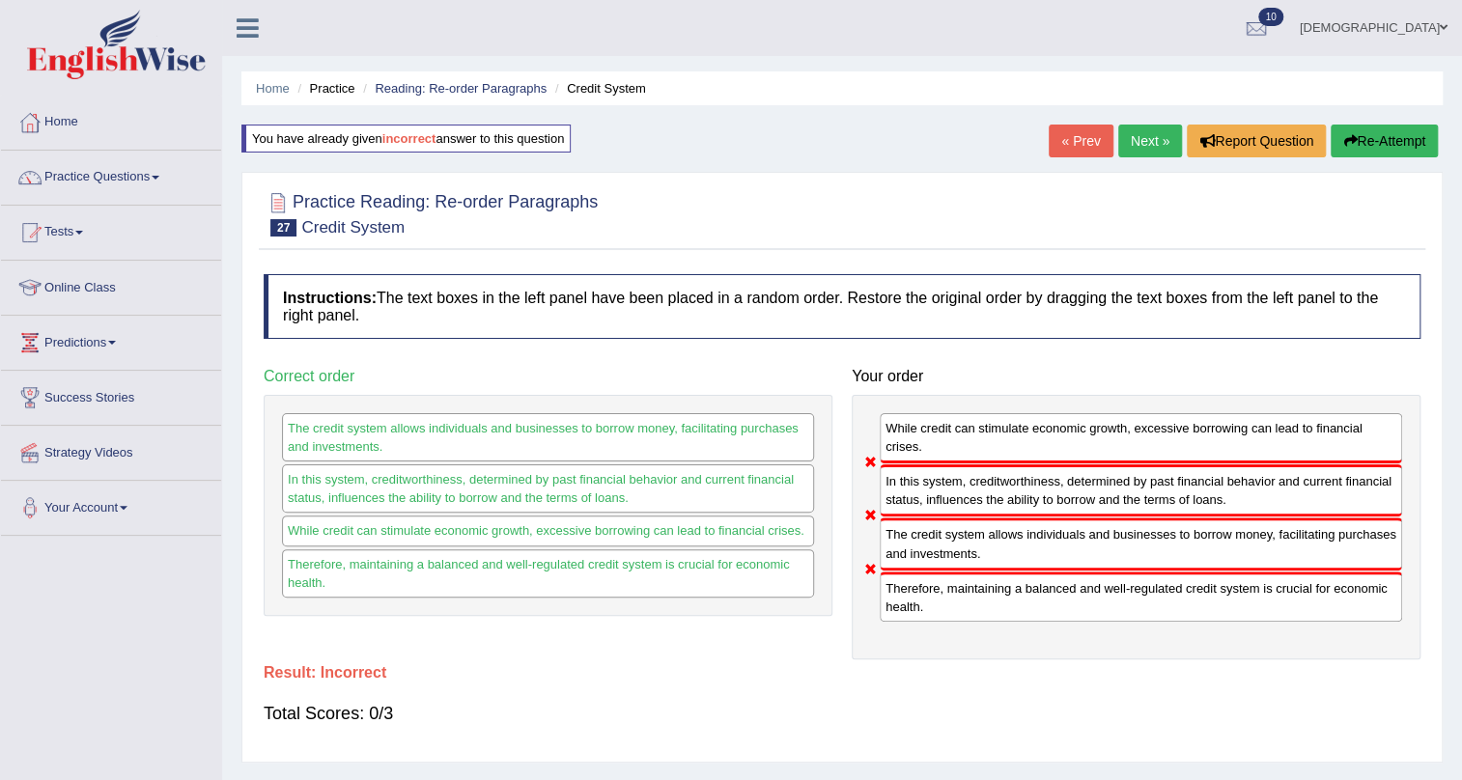
click at [1364, 139] on button "Re-Attempt" at bounding box center [1384, 141] width 107 height 33
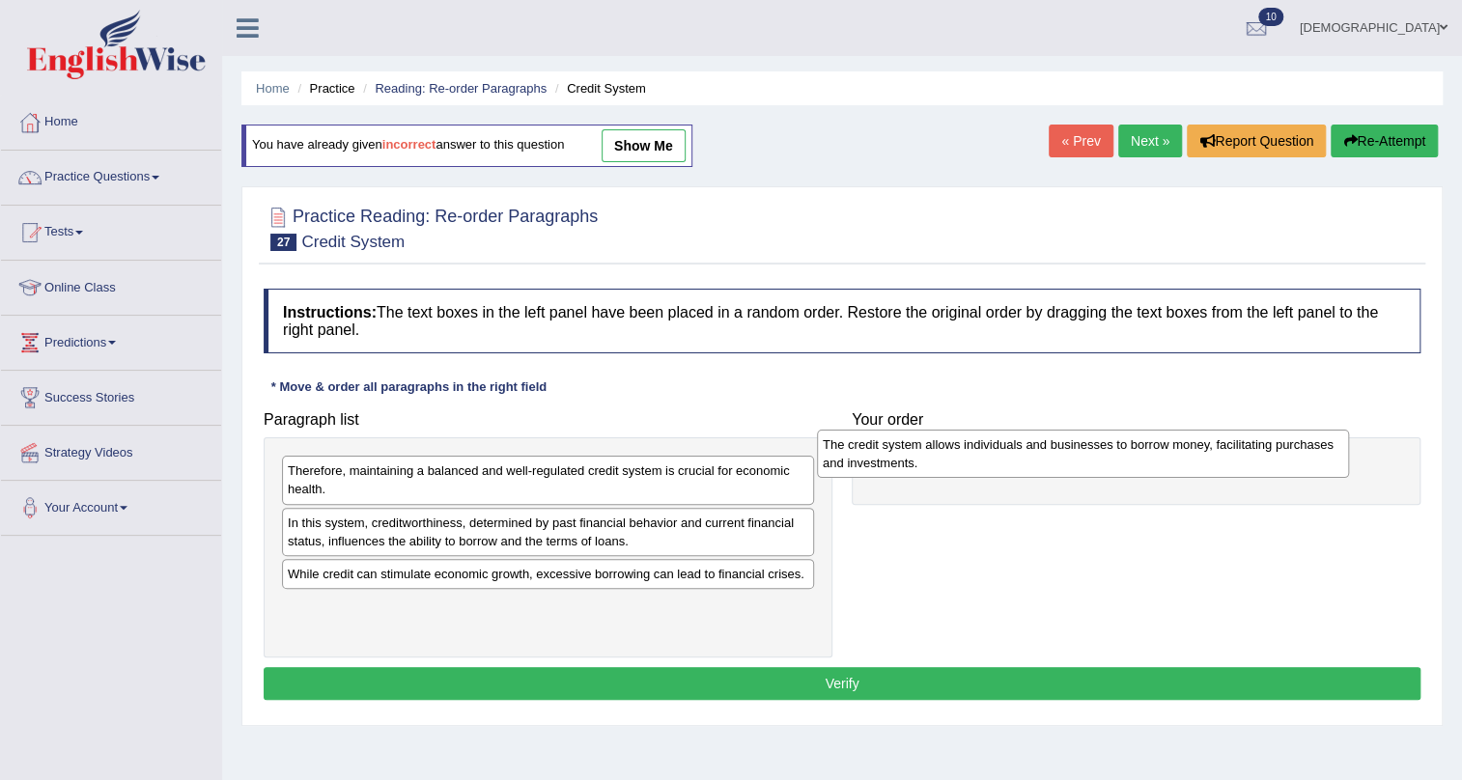
drag, startPoint x: 596, startPoint y: 549, endPoint x: 1144, endPoint y: 472, distance: 553.9
click at [1144, 472] on div "The credit system allows individuals and businesses to borrow money, facilitati…" at bounding box center [1083, 454] width 532 height 48
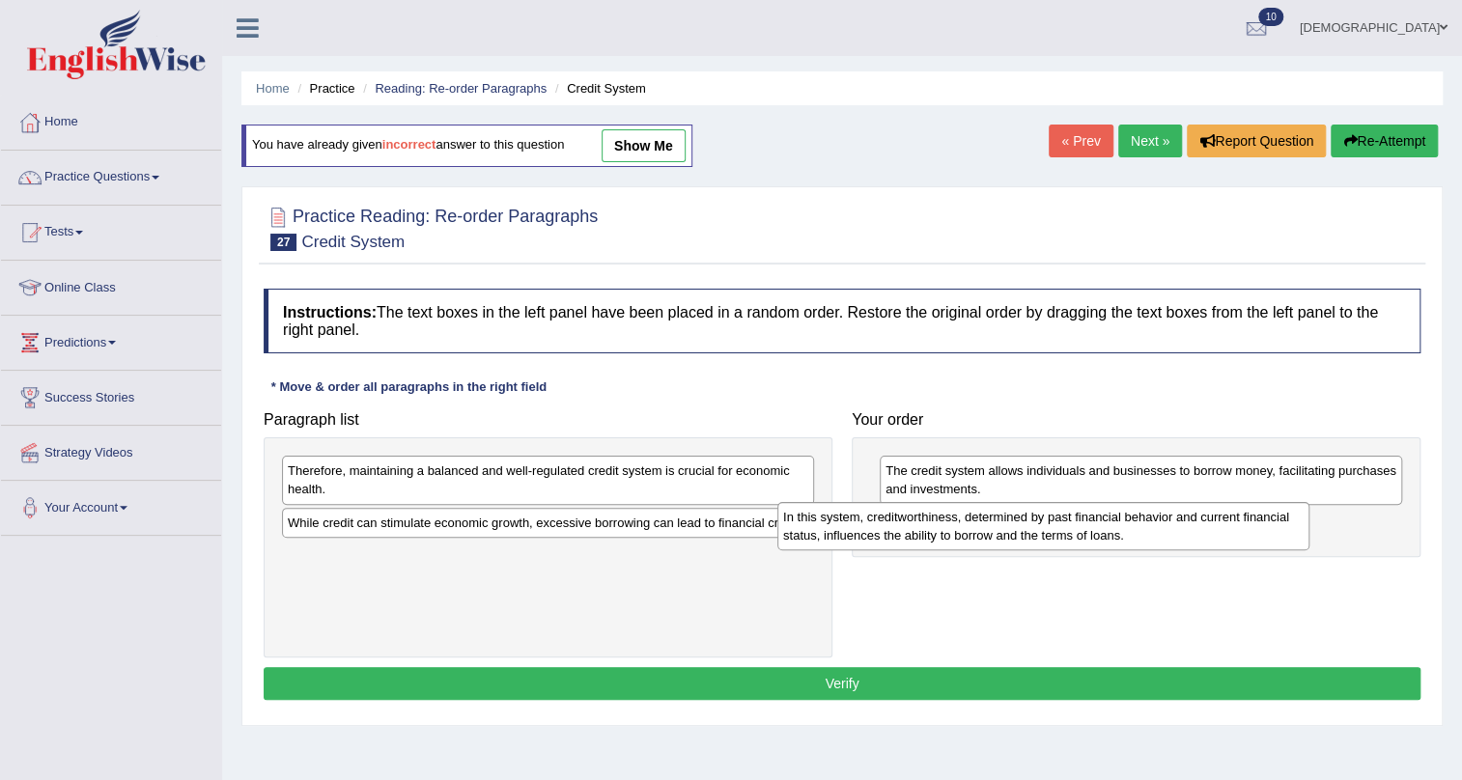
drag, startPoint x: 739, startPoint y: 545, endPoint x: 1254, endPoint y: 515, distance: 516.5
click at [1254, 515] on div "In this system, creditworthiness, determined by past financial behavior and cur…" at bounding box center [1043, 526] width 532 height 48
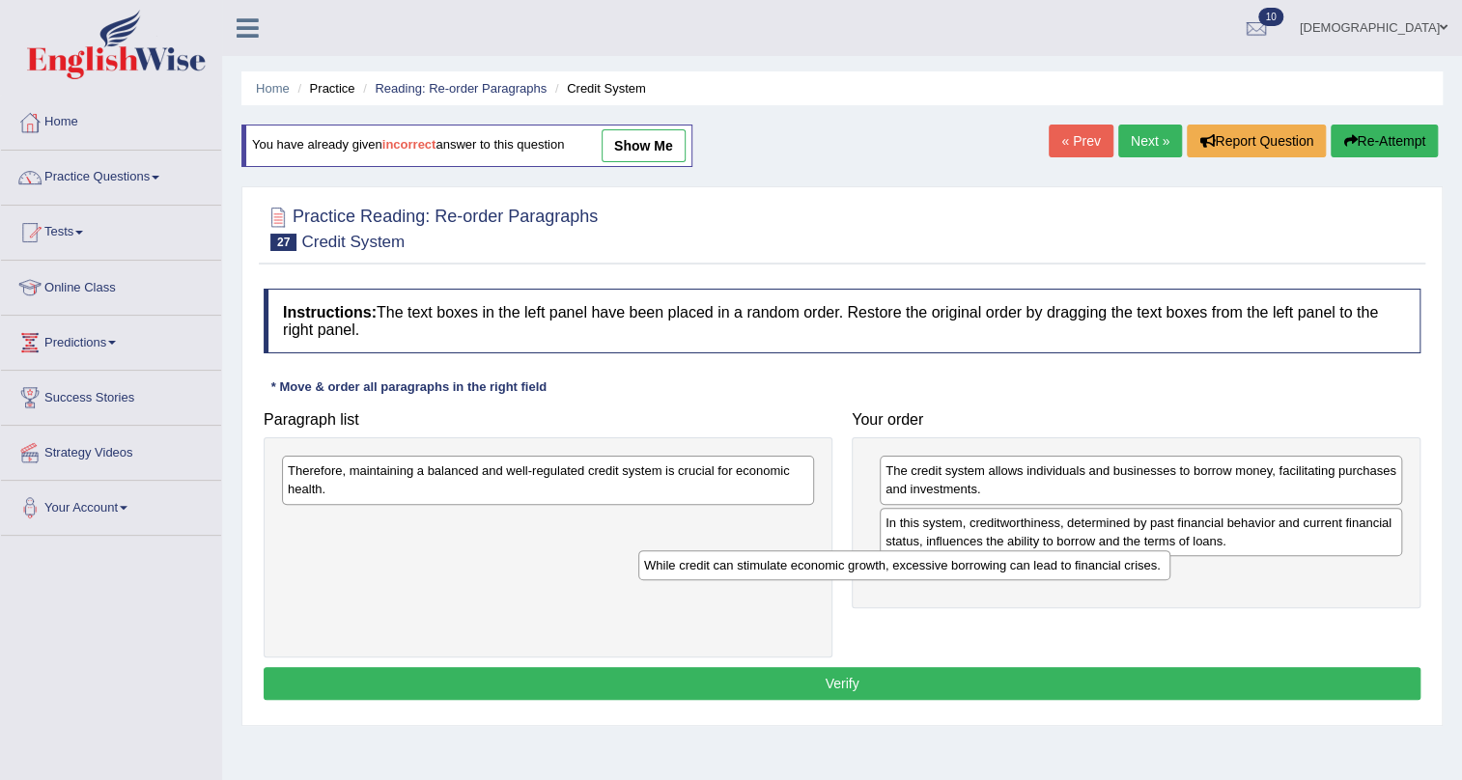
drag, startPoint x: 760, startPoint y: 526, endPoint x: 1159, endPoint y: 571, distance: 401.3
click at [1159, 571] on div "While credit can stimulate economic growth, excessive borrowing can lead to fin…" at bounding box center [904, 565] width 532 height 30
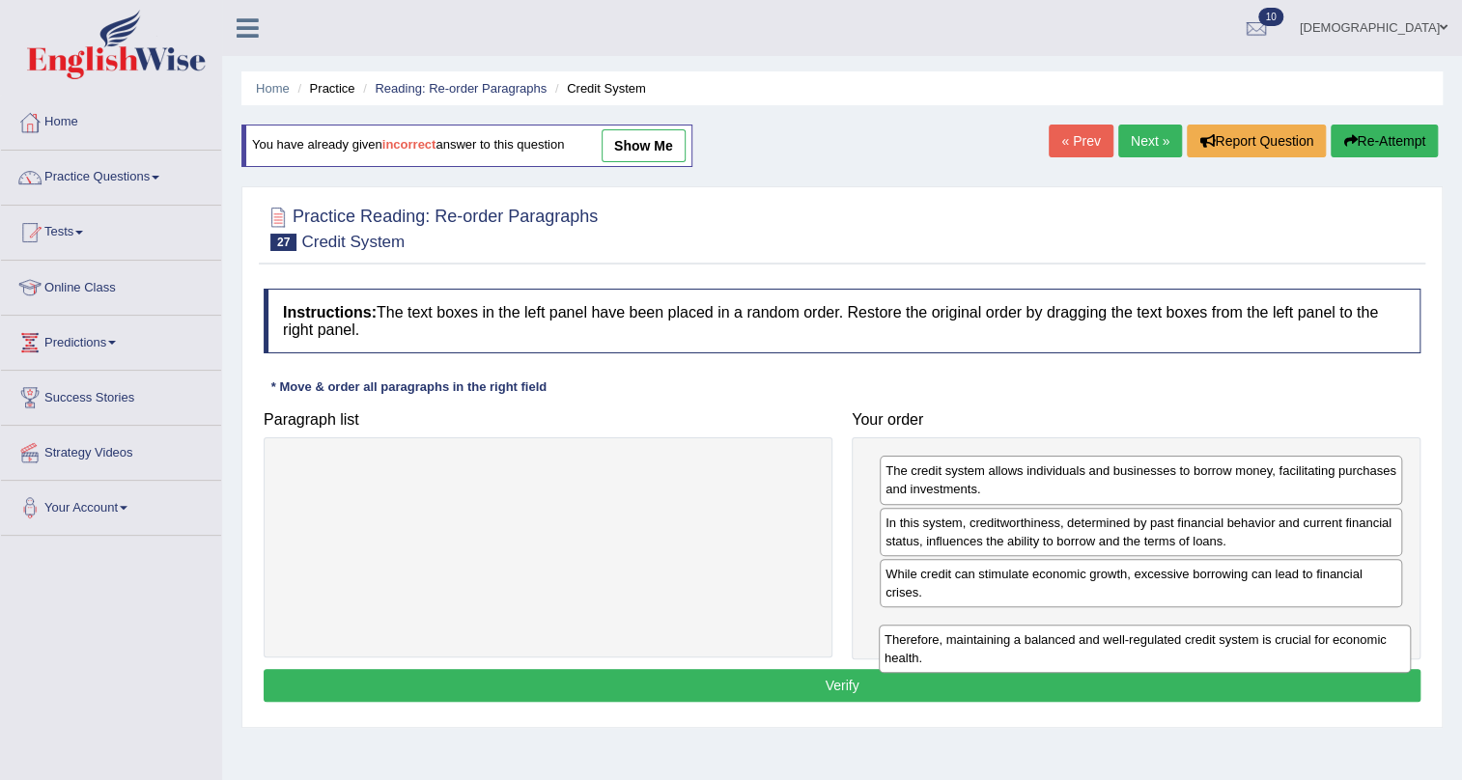
drag, startPoint x: 749, startPoint y: 468, endPoint x: 1346, endPoint y: 636, distance: 620.0
click at [1346, 636] on div "Therefore, maintaining a balanced and well-regulated credit system is crucial f…" at bounding box center [1145, 649] width 532 height 48
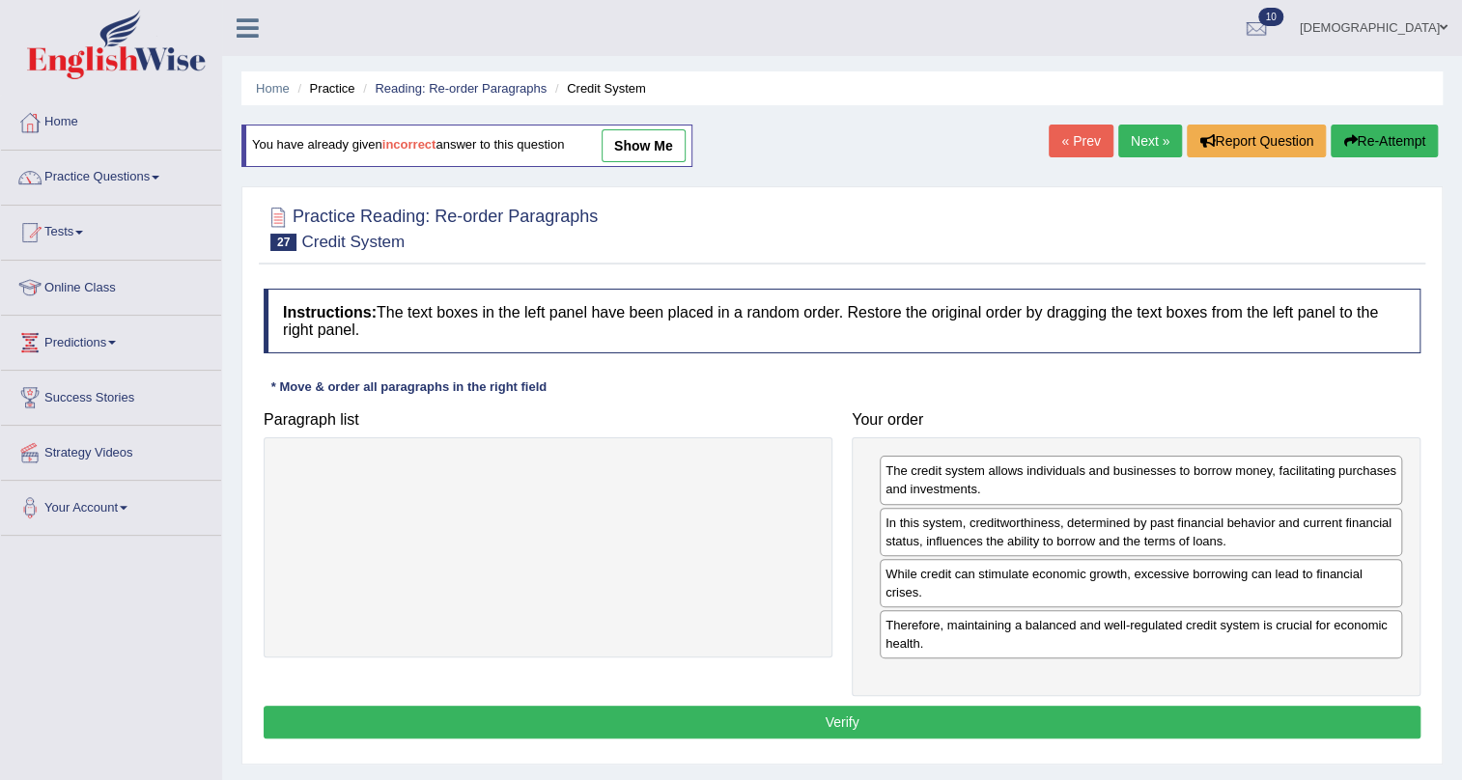
click at [1128, 715] on button "Verify" at bounding box center [842, 722] width 1157 height 33
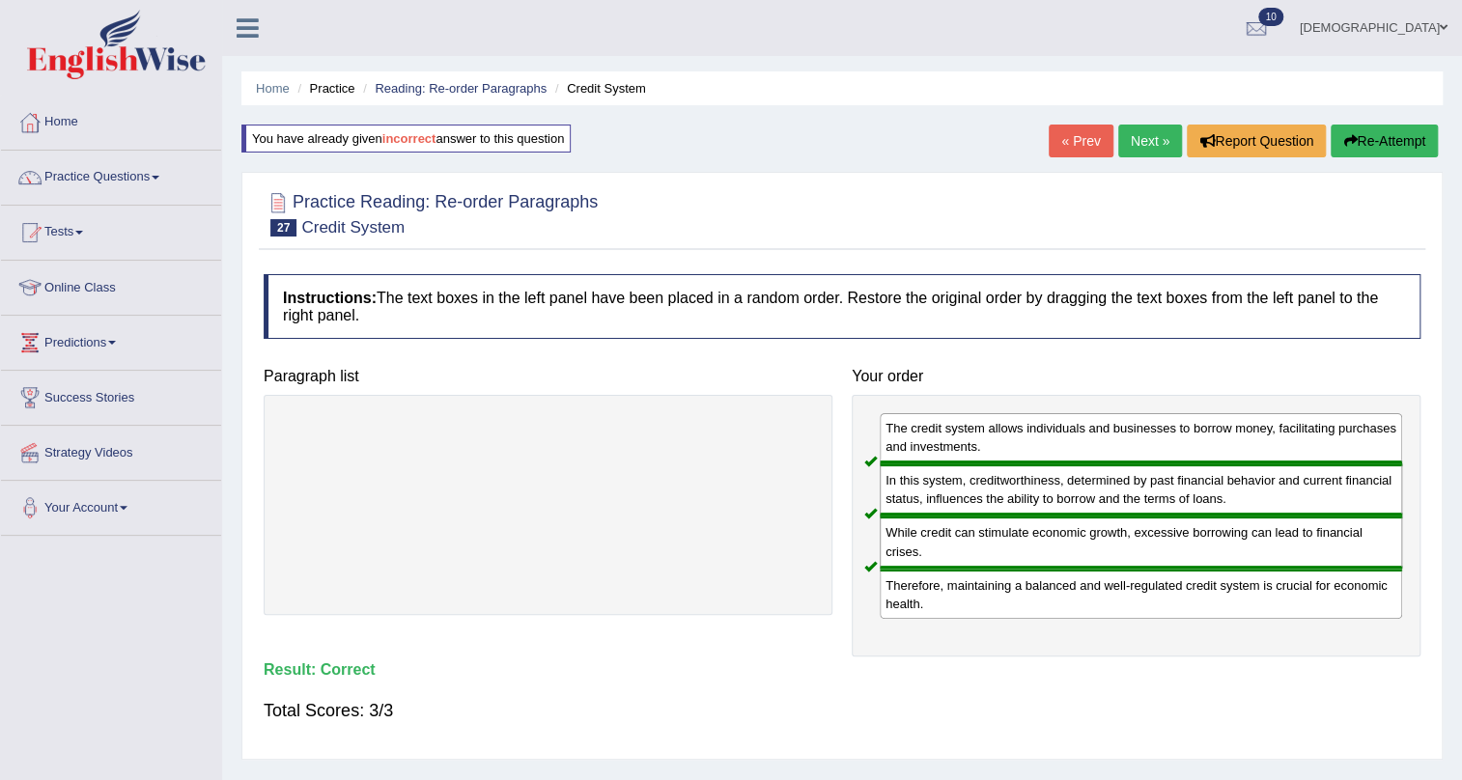
click at [1139, 154] on link "Next »" at bounding box center [1150, 141] width 64 height 33
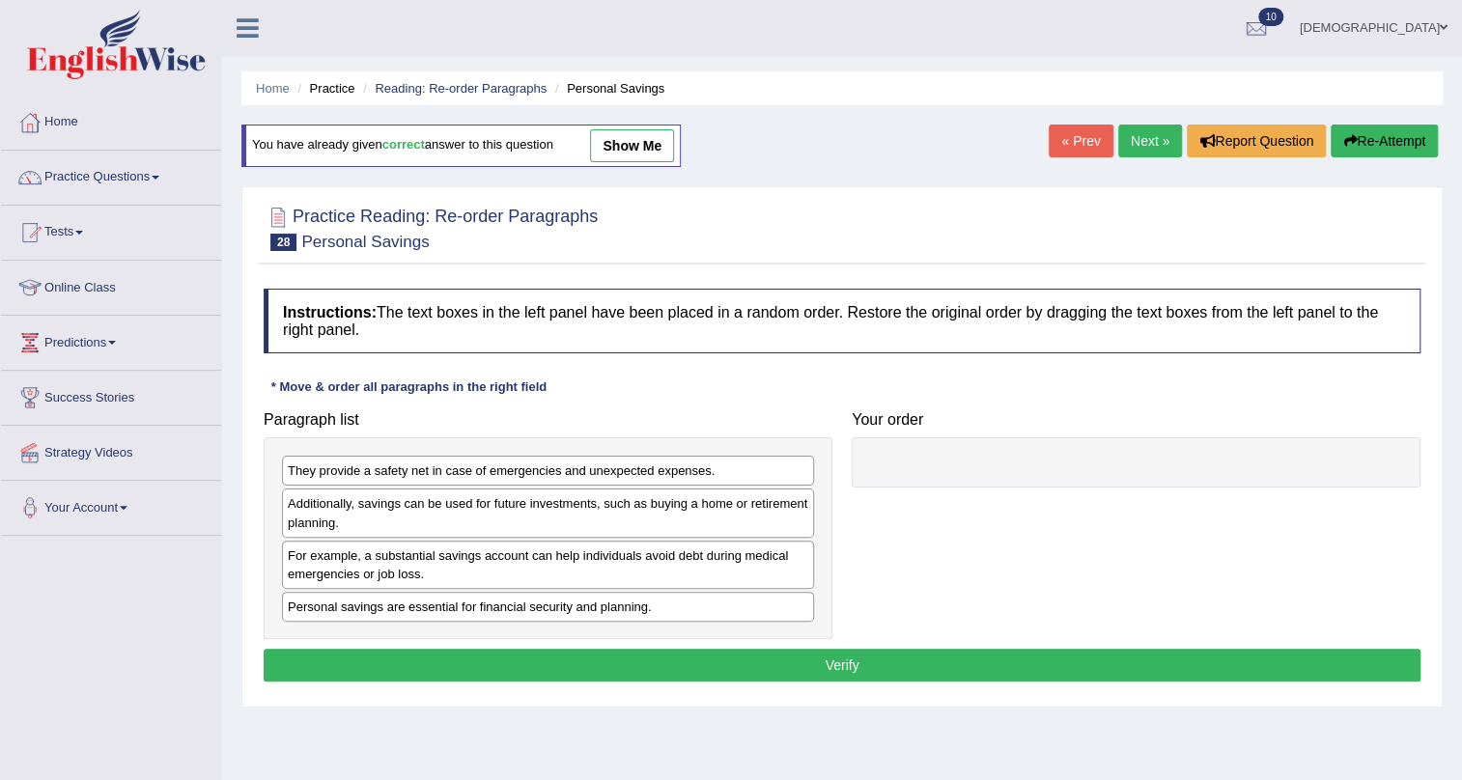
click at [1139, 154] on link "Next »" at bounding box center [1150, 141] width 64 height 33
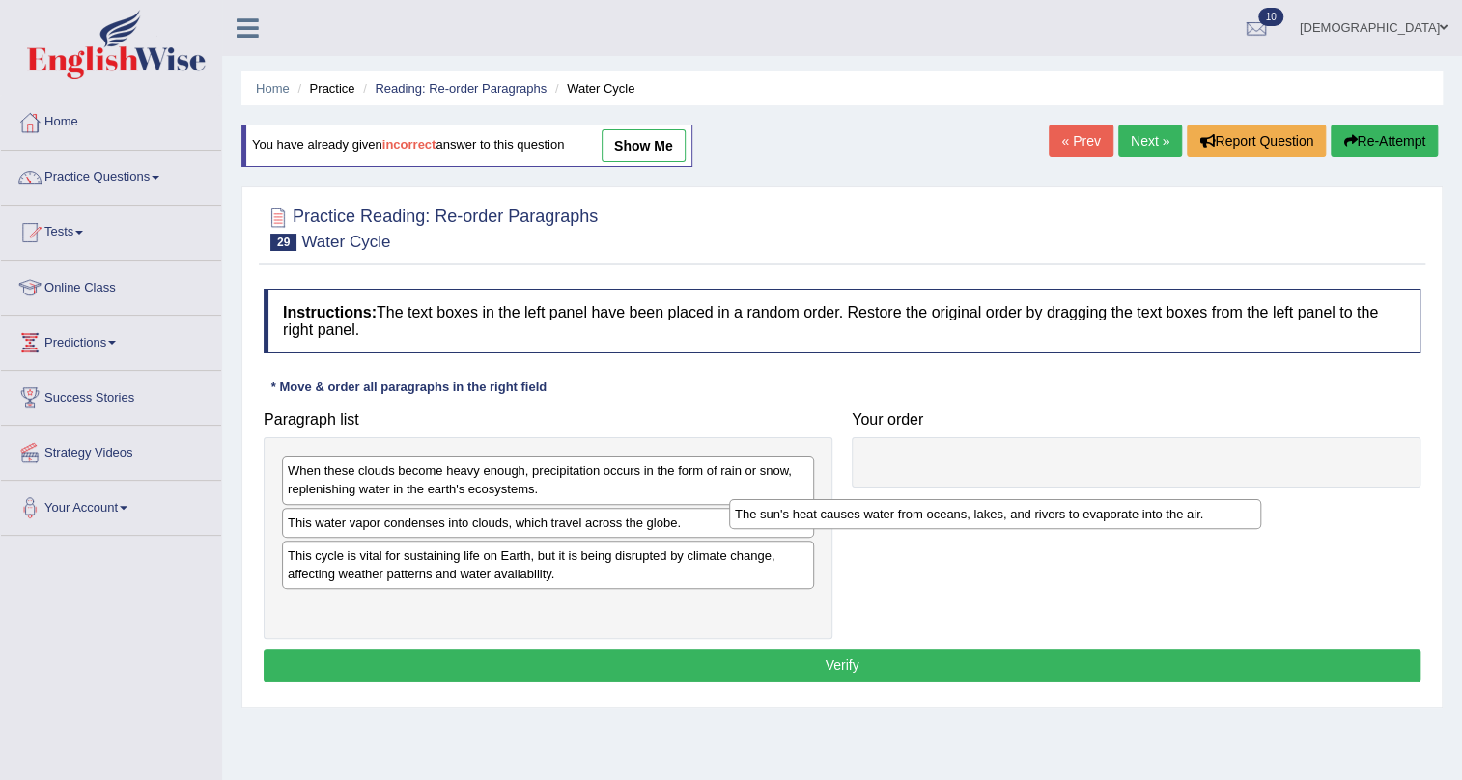
drag, startPoint x: 789, startPoint y: 599, endPoint x: 1256, endPoint y: 500, distance: 477.7
click at [1256, 500] on div "The sun's heat causes water from oceans, lakes, and rivers to evaporate into th…" at bounding box center [995, 514] width 532 height 30
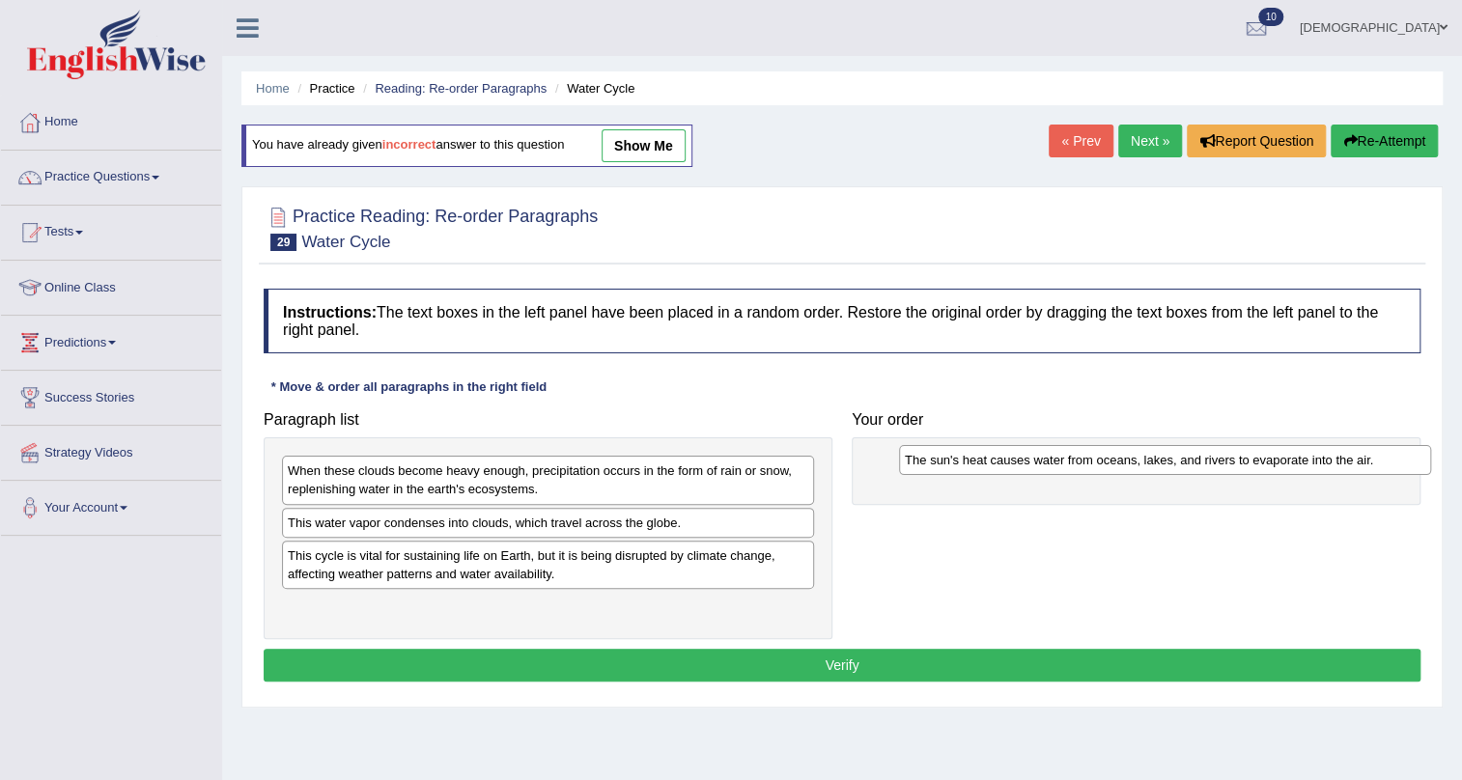
drag, startPoint x: 602, startPoint y: 610, endPoint x: 1219, endPoint y: 464, distance: 634.1
click at [1219, 464] on div "The sun's heat causes water from oceans, lakes, and rivers to evaporate into th…" at bounding box center [1165, 460] width 532 height 30
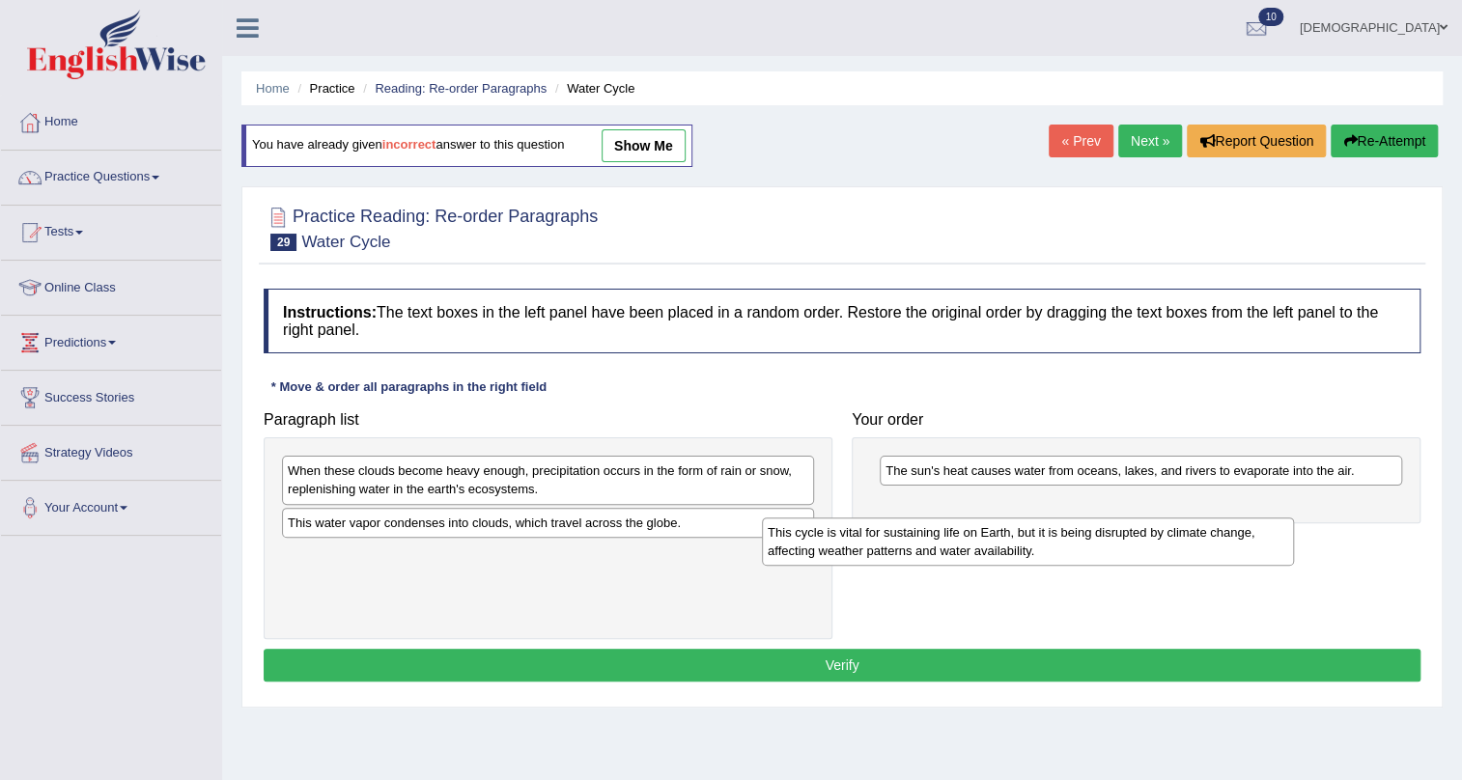
drag, startPoint x: 707, startPoint y: 579, endPoint x: 1216, endPoint y: 549, distance: 509.8
click at [1216, 549] on div "This cycle is vital for sustaining life on Earth, but it is being disrupted by …" at bounding box center [1028, 542] width 532 height 48
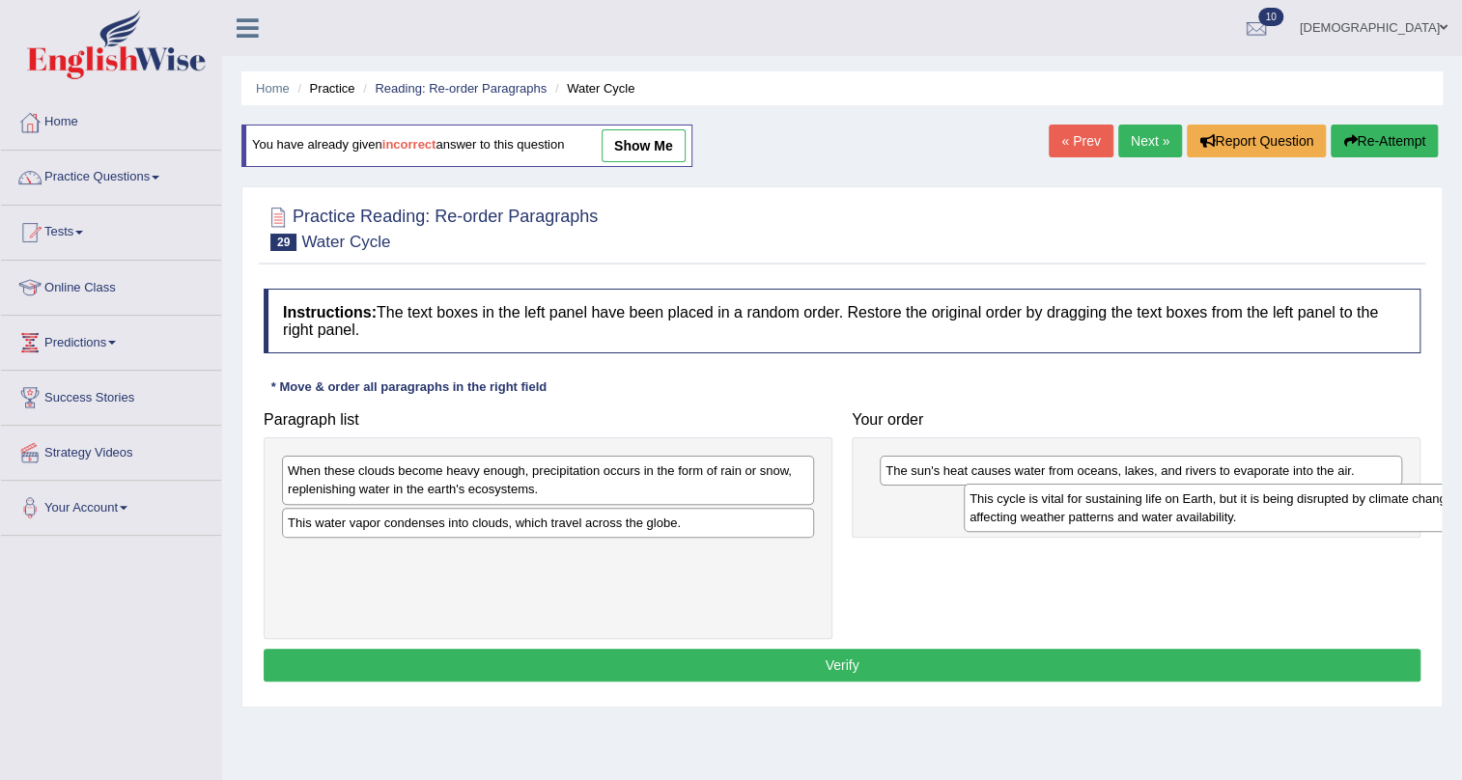
drag, startPoint x: 638, startPoint y: 582, endPoint x: 1318, endPoint y: 527, distance: 682.1
click at [1318, 527] on div "This cycle is vital for sustaining life on Earth, but it is being disrupted by …" at bounding box center [1230, 508] width 532 height 48
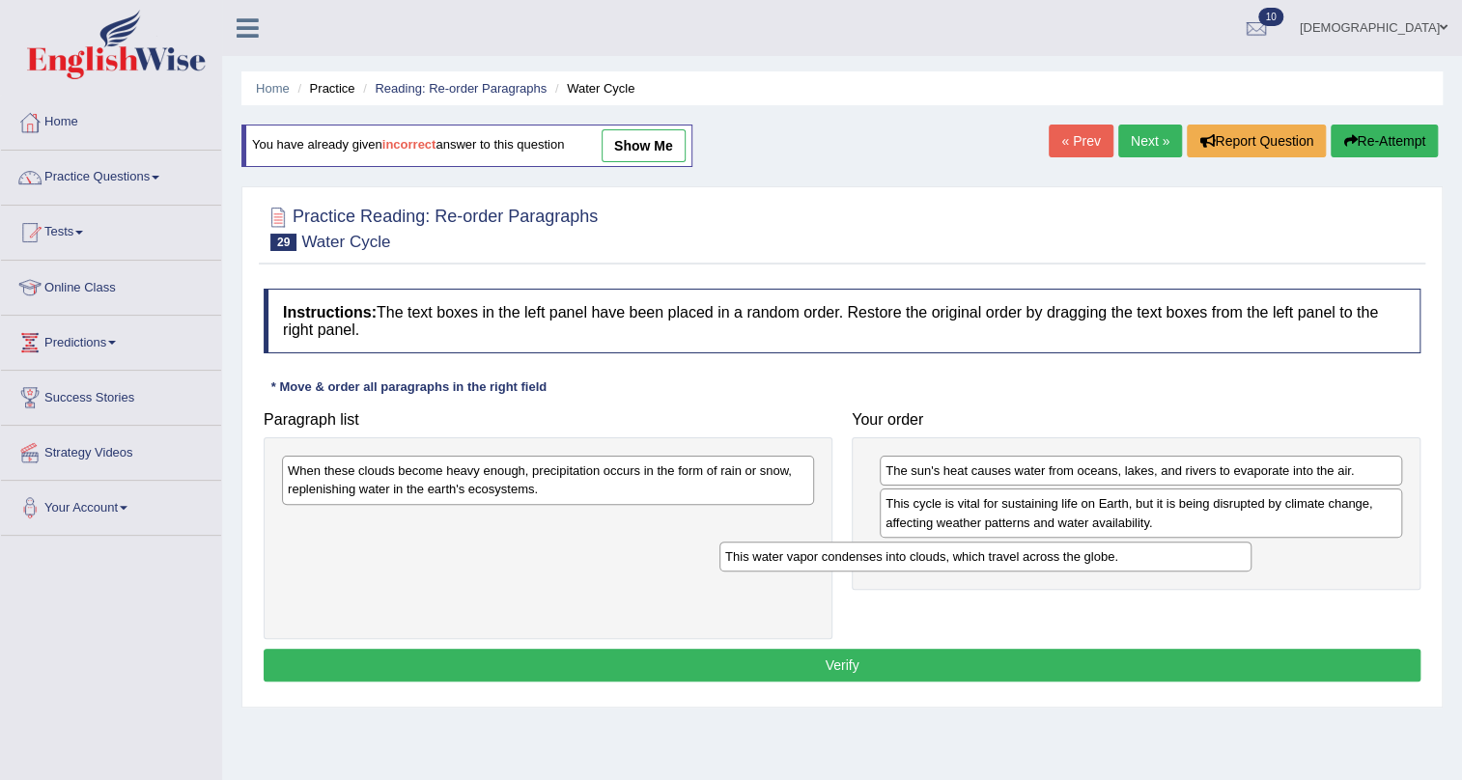
drag, startPoint x: 741, startPoint y: 524, endPoint x: 1198, endPoint y: 555, distance: 458.8
click at [1219, 550] on div "This water vapor condenses into clouds, which travel across the globe." at bounding box center [985, 557] width 532 height 30
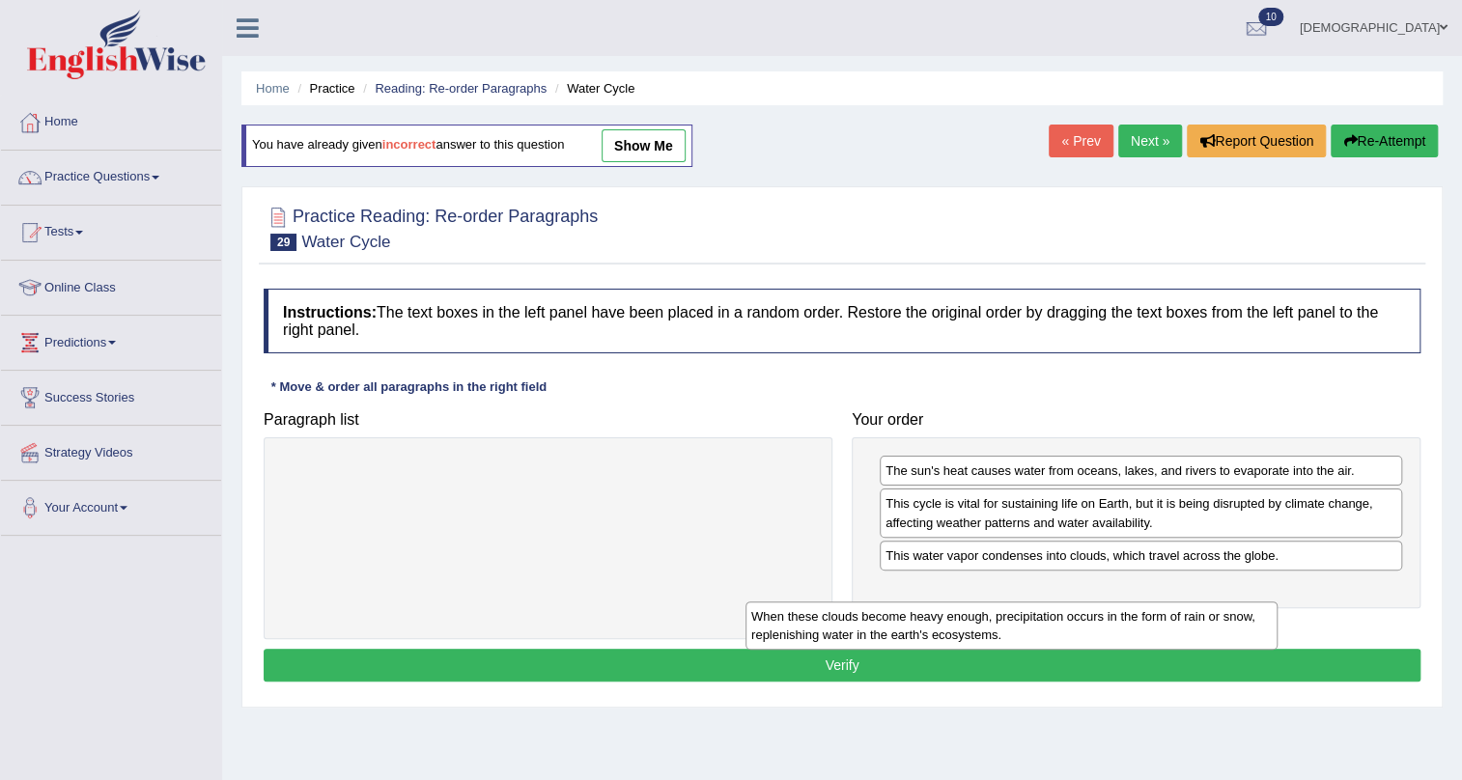
drag, startPoint x: 659, startPoint y: 482, endPoint x: 1154, endPoint y: 605, distance: 510.6
click at [1154, 605] on div "When these clouds become heavy enough, precipitation occurs in the form of rain…" at bounding box center [1011, 626] width 532 height 48
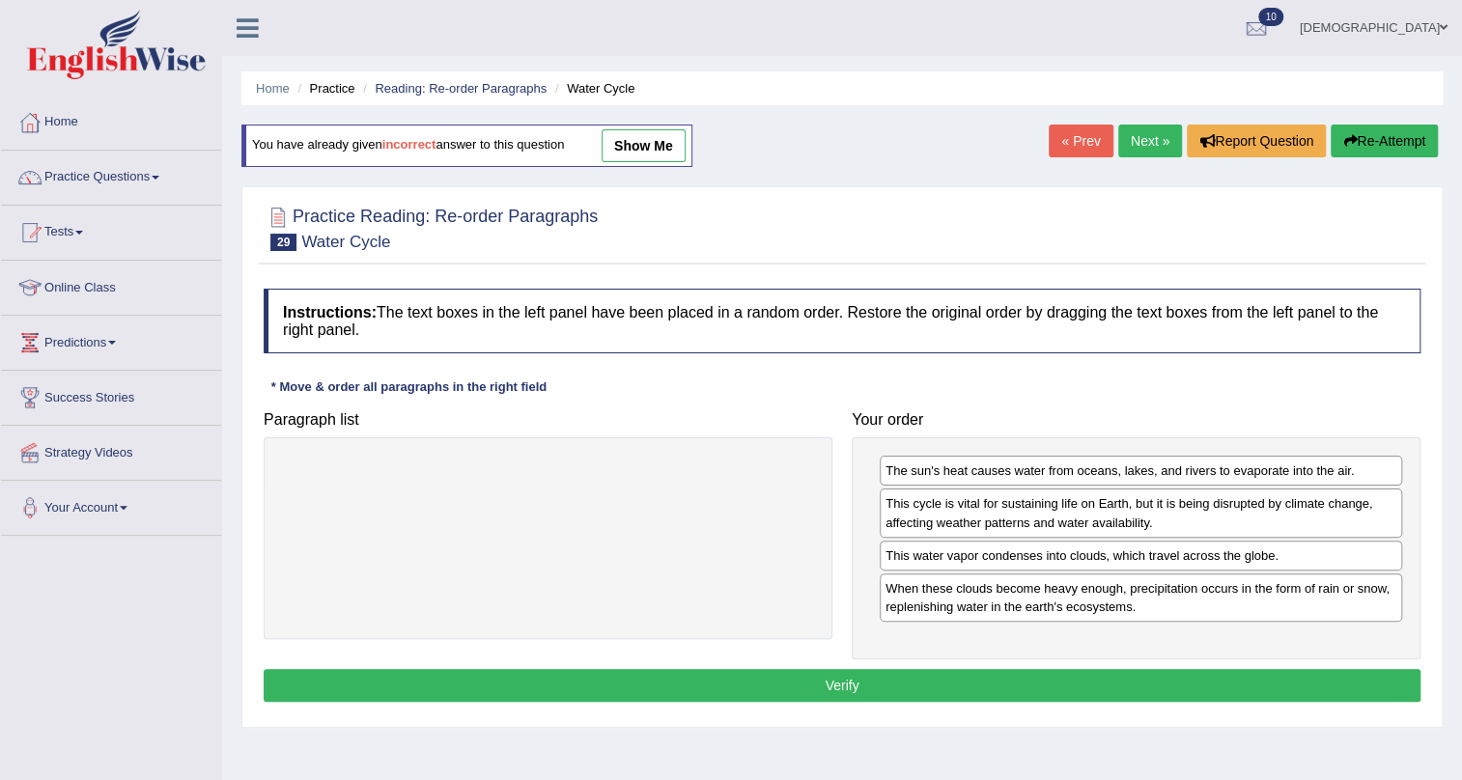
click at [999, 699] on button "Verify" at bounding box center [842, 685] width 1157 height 33
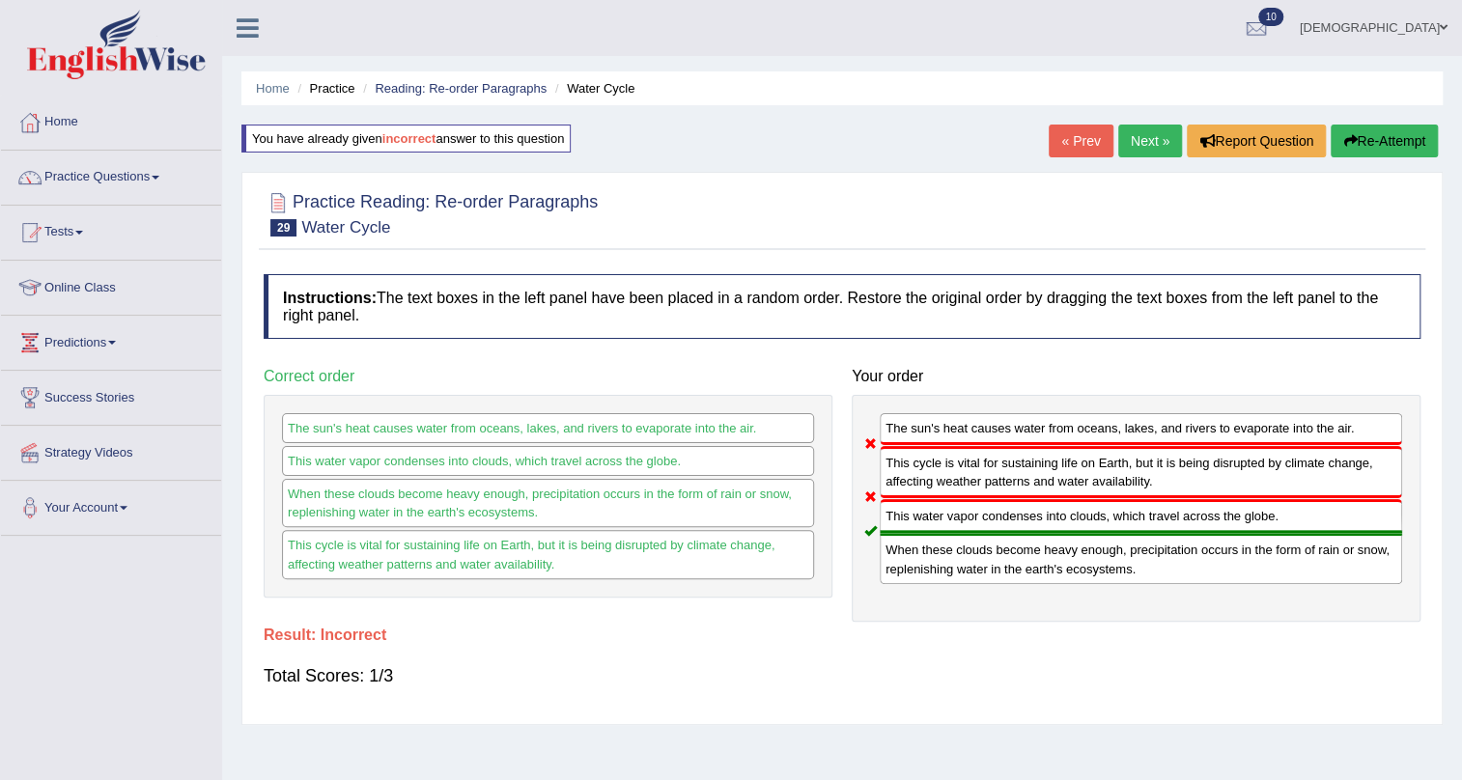
click at [1139, 138] on link "Next »" at bounding box center [1150, 141] width 64 height 33
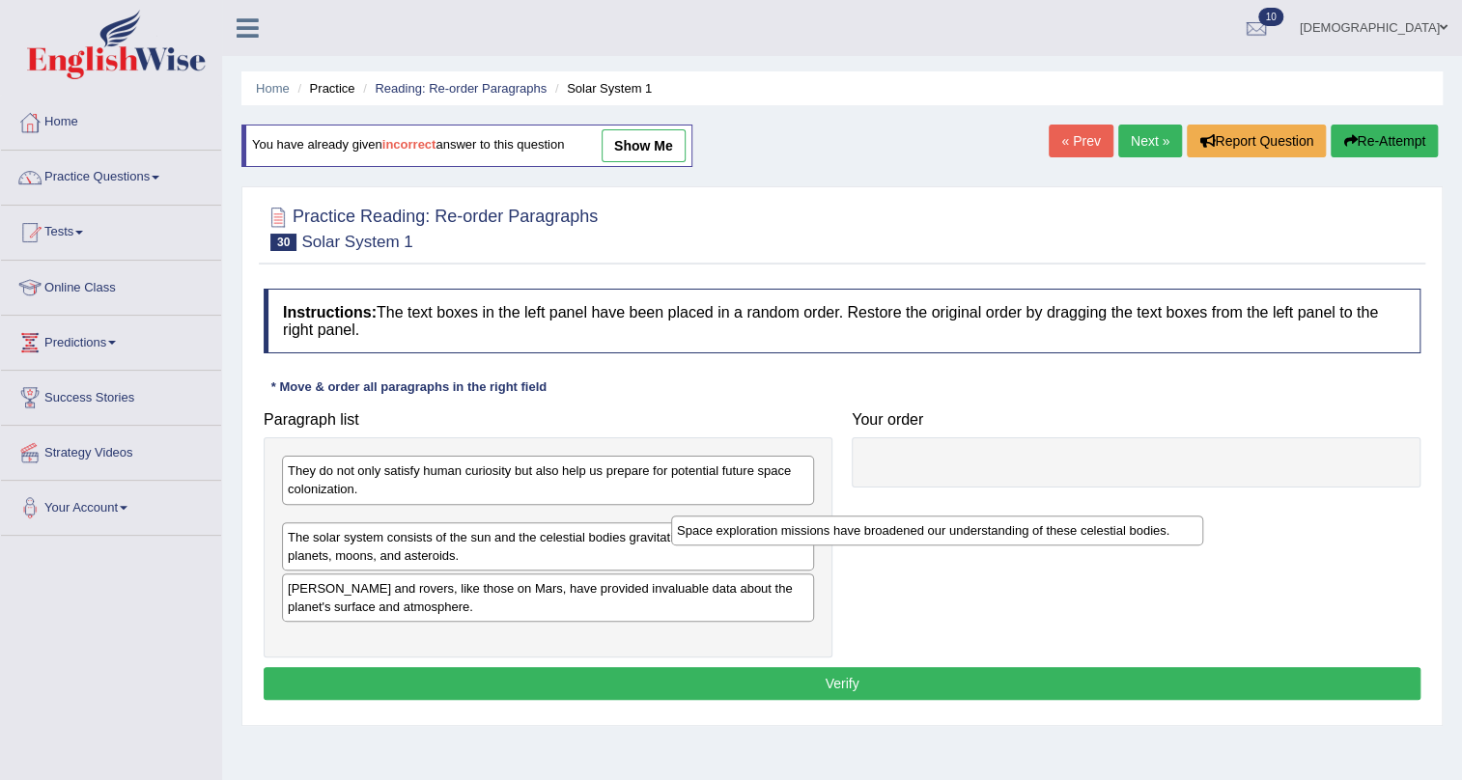
drag, startPoint x: 735, startPoint y: 518, endPoint x: 1167, endPoint y: 514, distance: 432.6
click at [1188, 516] on div "Space exploration missions have broadened our understanding of these celestial …" at bounding box center [937, 531] width 532 height 30
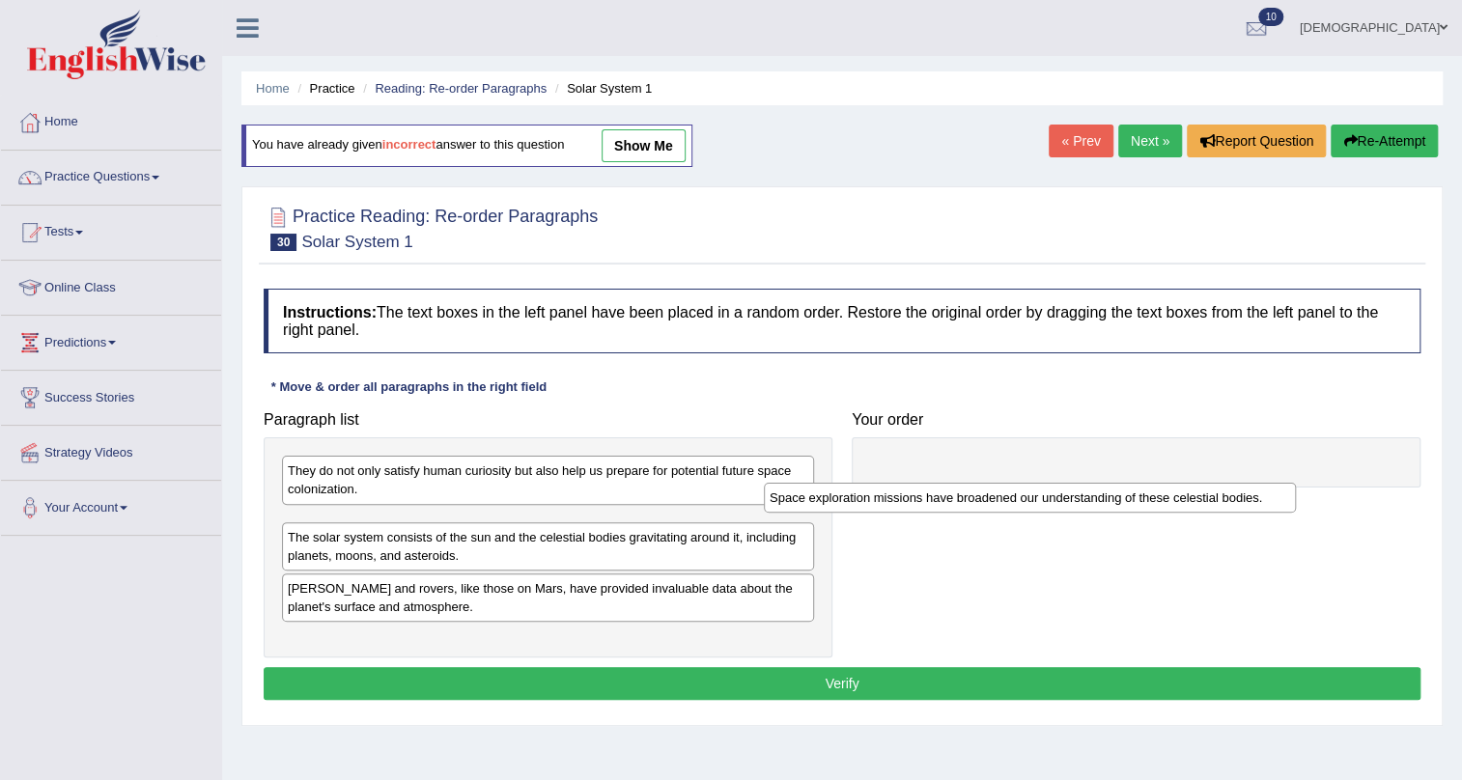
drag, startPoint x: 734, startPoint y: 527, endPoint x: 1173, endPoint y: 503, distance: 440.0
click at [1173, 503] on div "Space exploration missions have broadened our understanding of these celestial …" at bounding box center [1030, 498] width 532 height 30
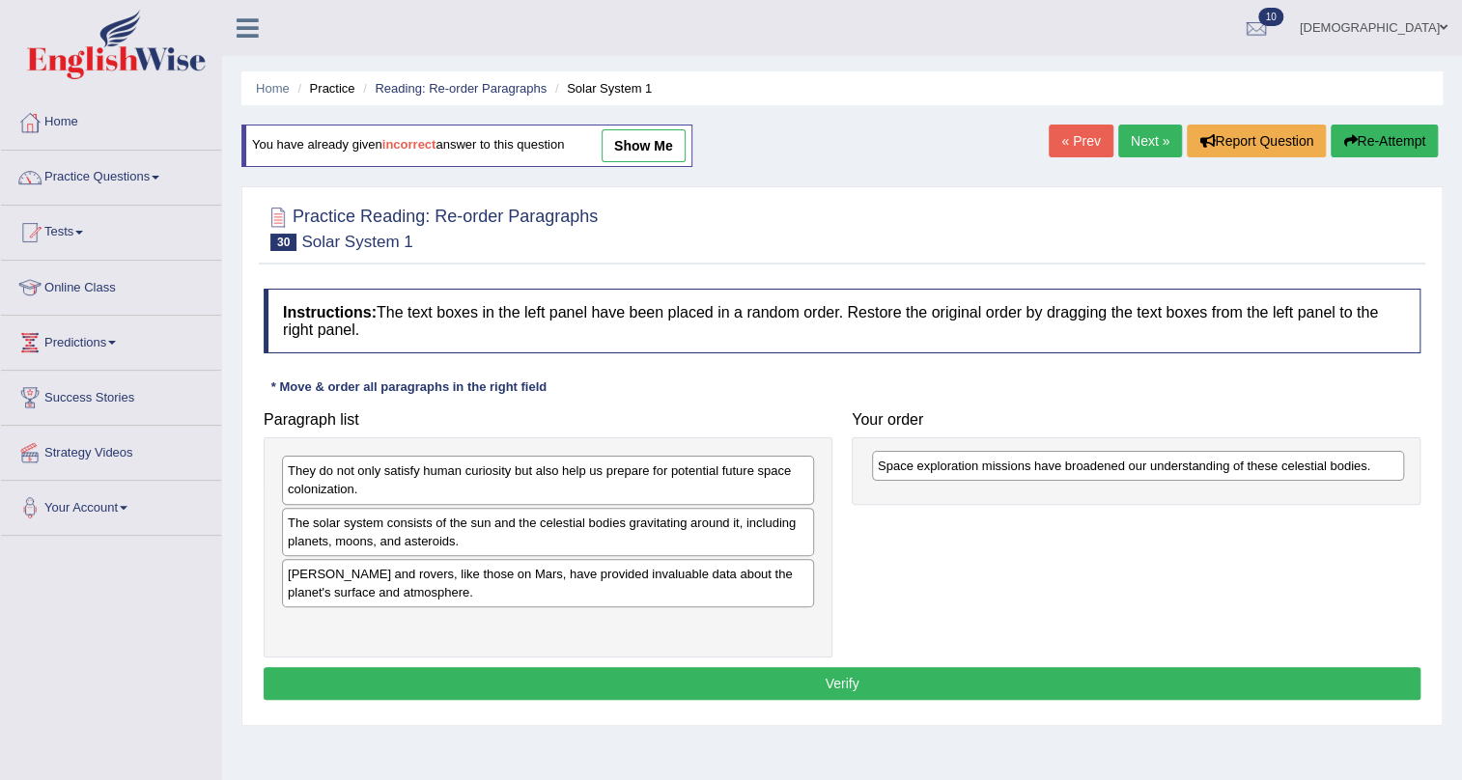
drag, startPoint x: 661, startPoint y: 526, endPoint x: 1138, endPoint y: 470, distance: 480.3
click at [1138, 470] on div "Space exploration missions have broadened our understanding of these celestial …" at bounding box center [1138, 466] width 532 height 30
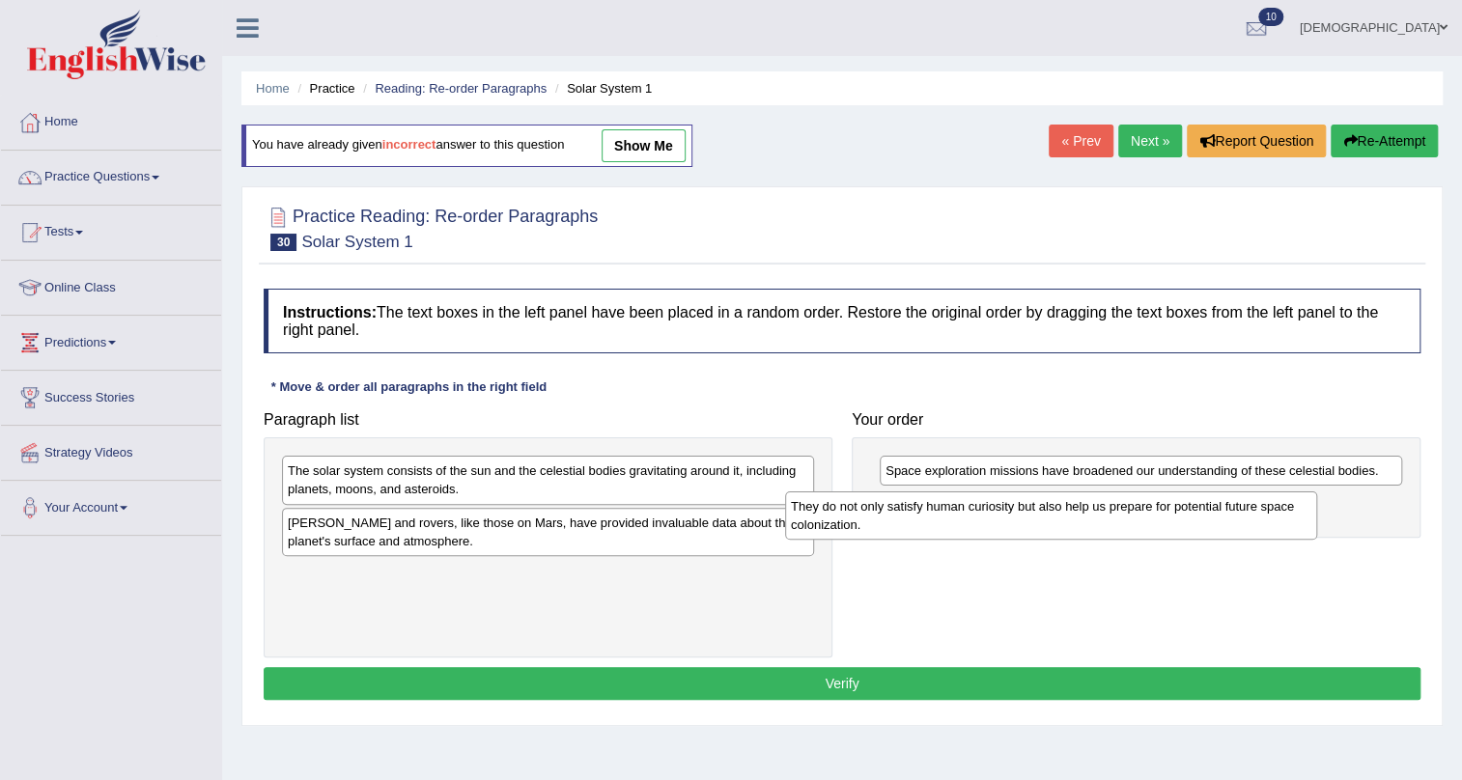
drag, startPoint x: 665, startPoint y: 473, endPoint x: 1168, endPoint y: 509, distance: 504.4
click at [1168, 509] on div "They do not only satisfy human curiosity but also help us prepare for potential…" at bounding box center [1051, 516] width 532 height 48
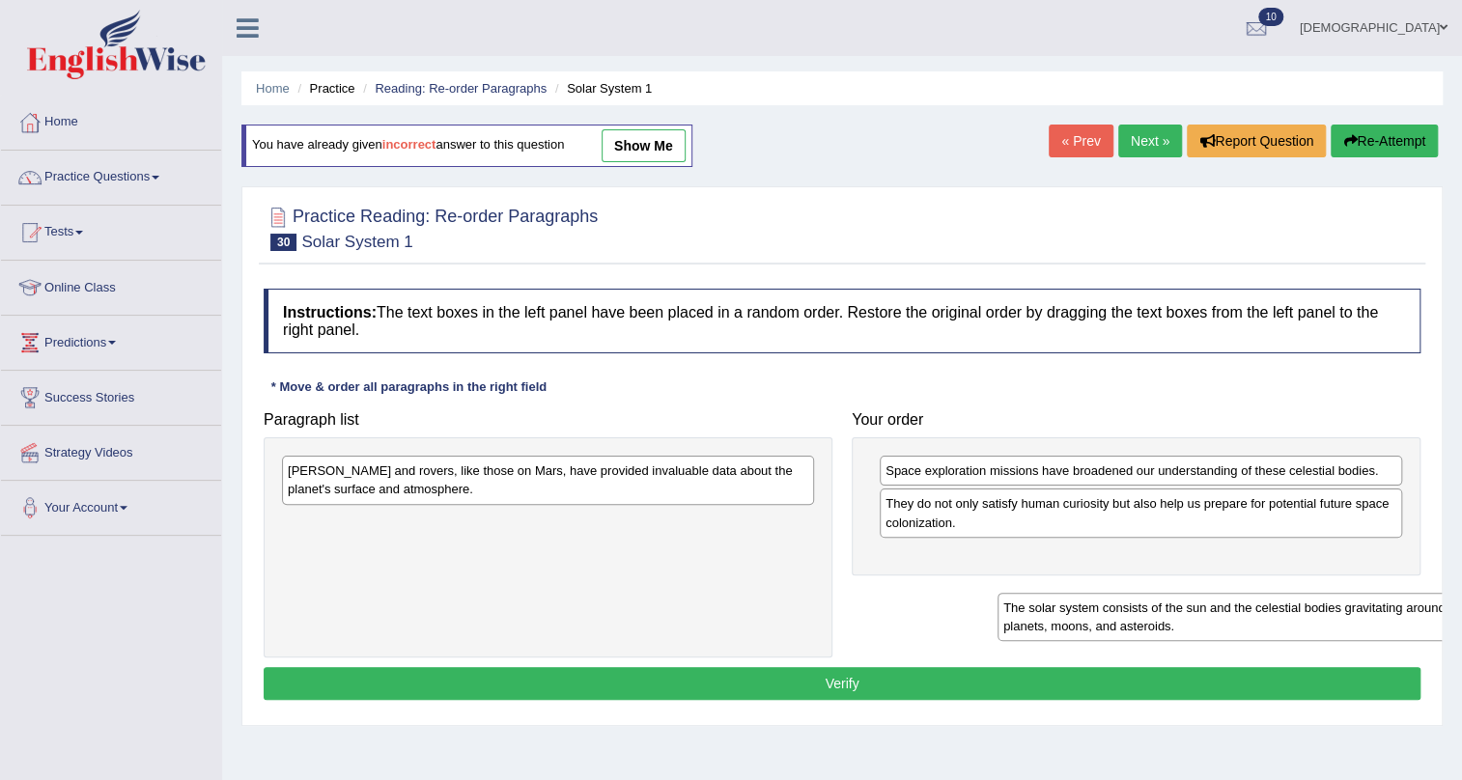
drag, startPoint x: 492, startPoint y: 481, endPoint x: 1208, endPoint y: 604, distance: 726.9
click at [1208, 617] on div "The solar system consists of the sun and the celestial bodies gravitating aroun…" at bounding box center [1264, 617] width 532 height 48
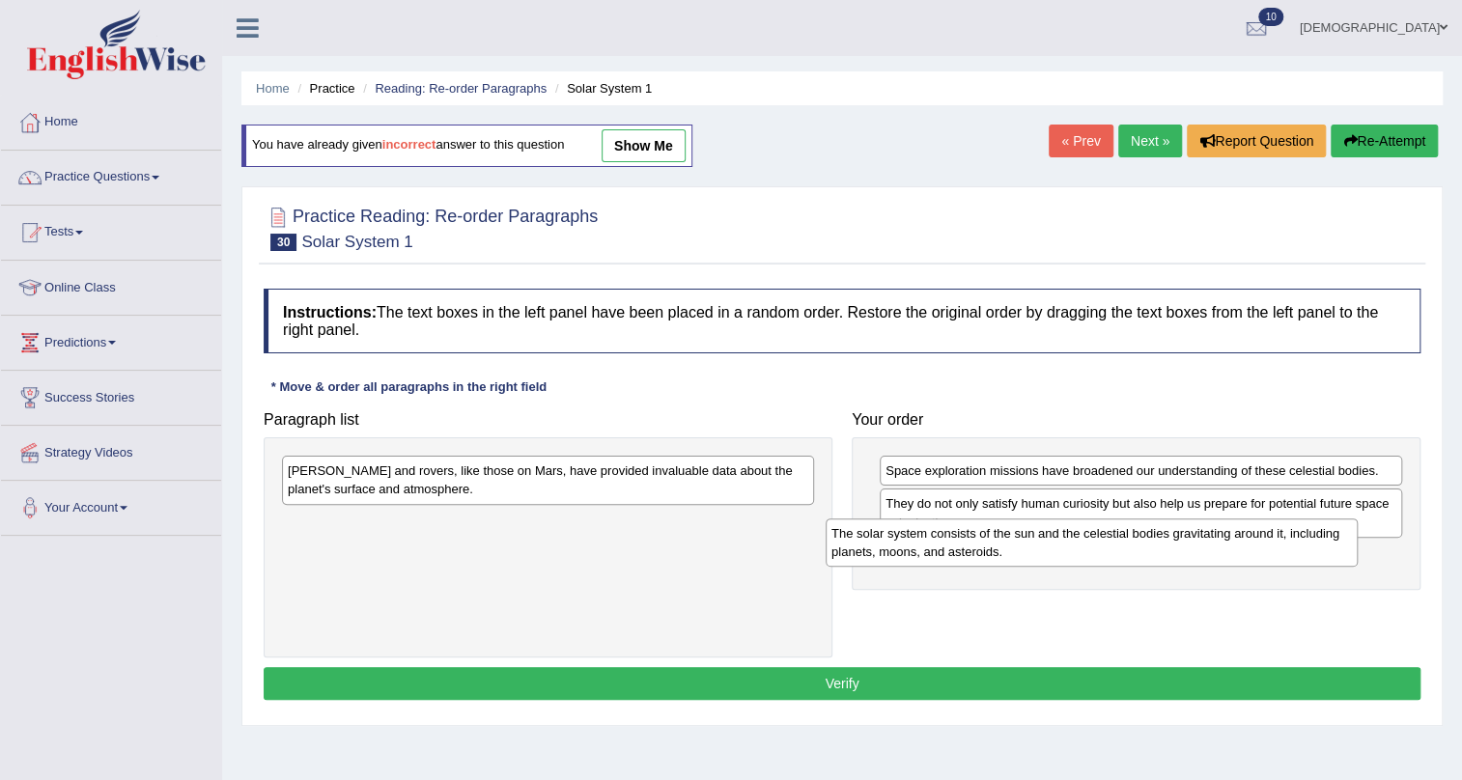
drag, startPoint x: 621, startPoint y: 565, endPoint x: 906, endPoint y: 542, distance: 285.8
click at [906, 542] on div "The solar system consists of the sun and the celestial bodies gravitating aroun…" at bounding box center [1092, 543] width 532 height 48
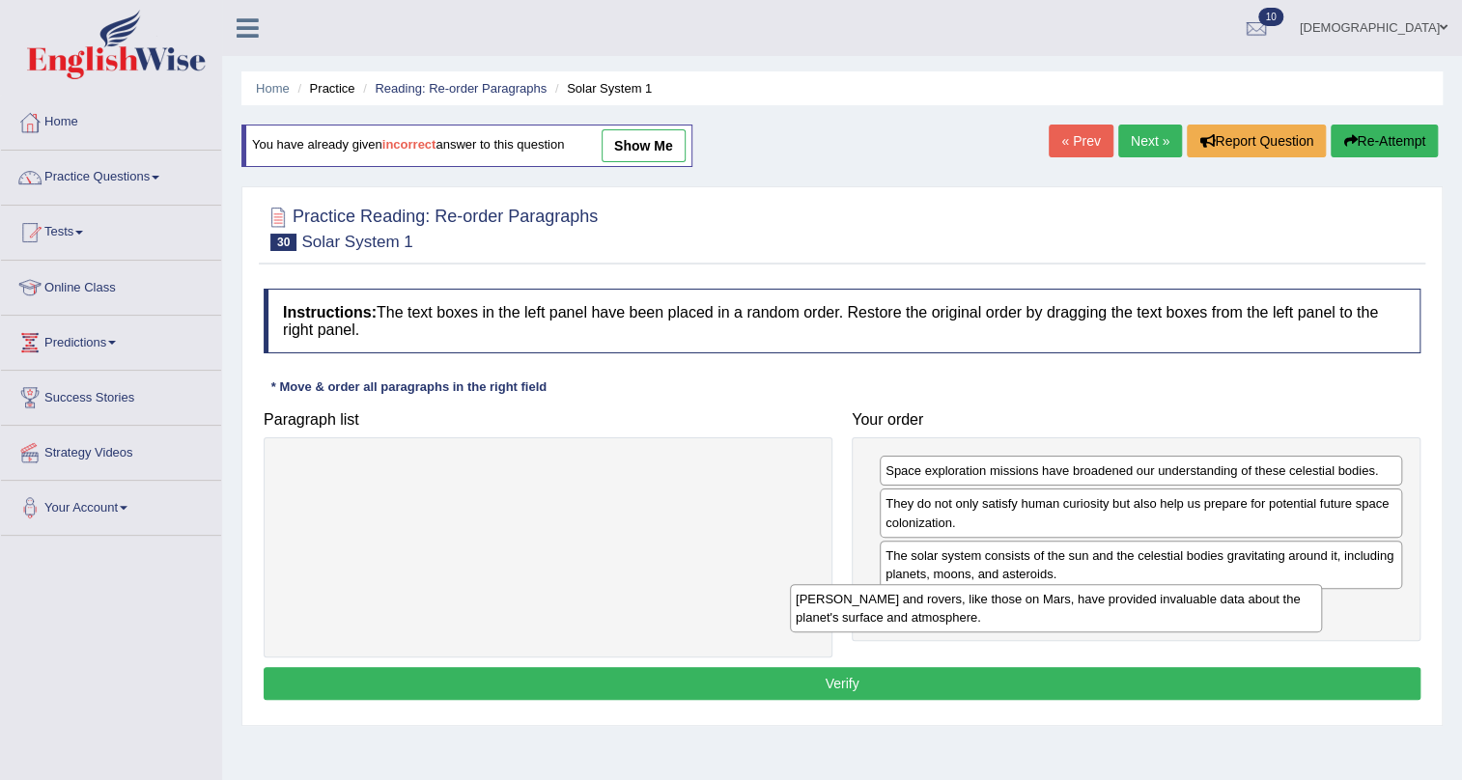
drag, startPoint x: 467, startPoint y: 474, endPoint x: 1070, endPoint y: 603, distance: 616.1
click at [1070, 603] on div "[PERSON_NAME] and rovers, like those on Mars, have provided invaluable data abo…" at bounding box center [1056, 608] width 532 height 48
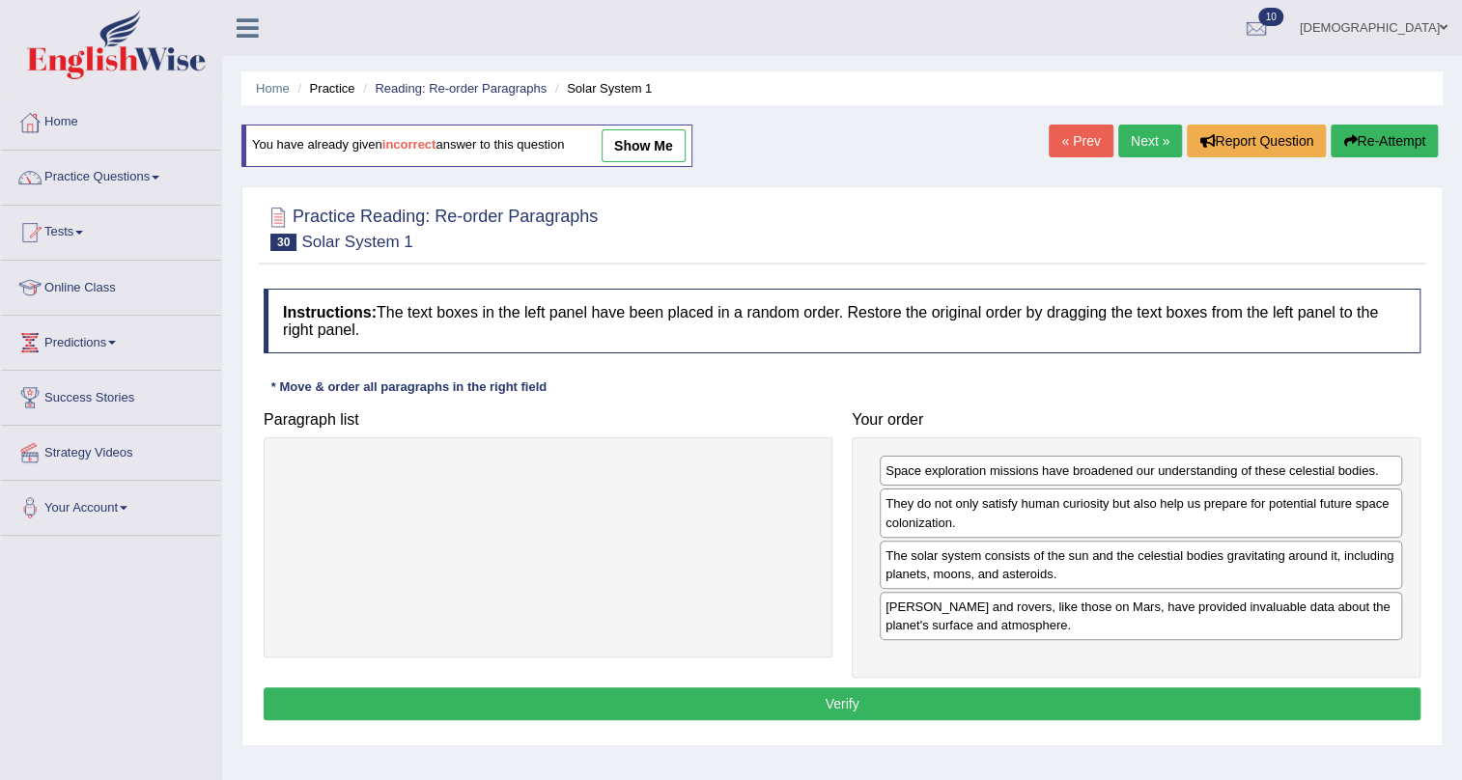
click at [910, 696] on button "Verify" at bounding box center [842, 704] width 1157 height 33
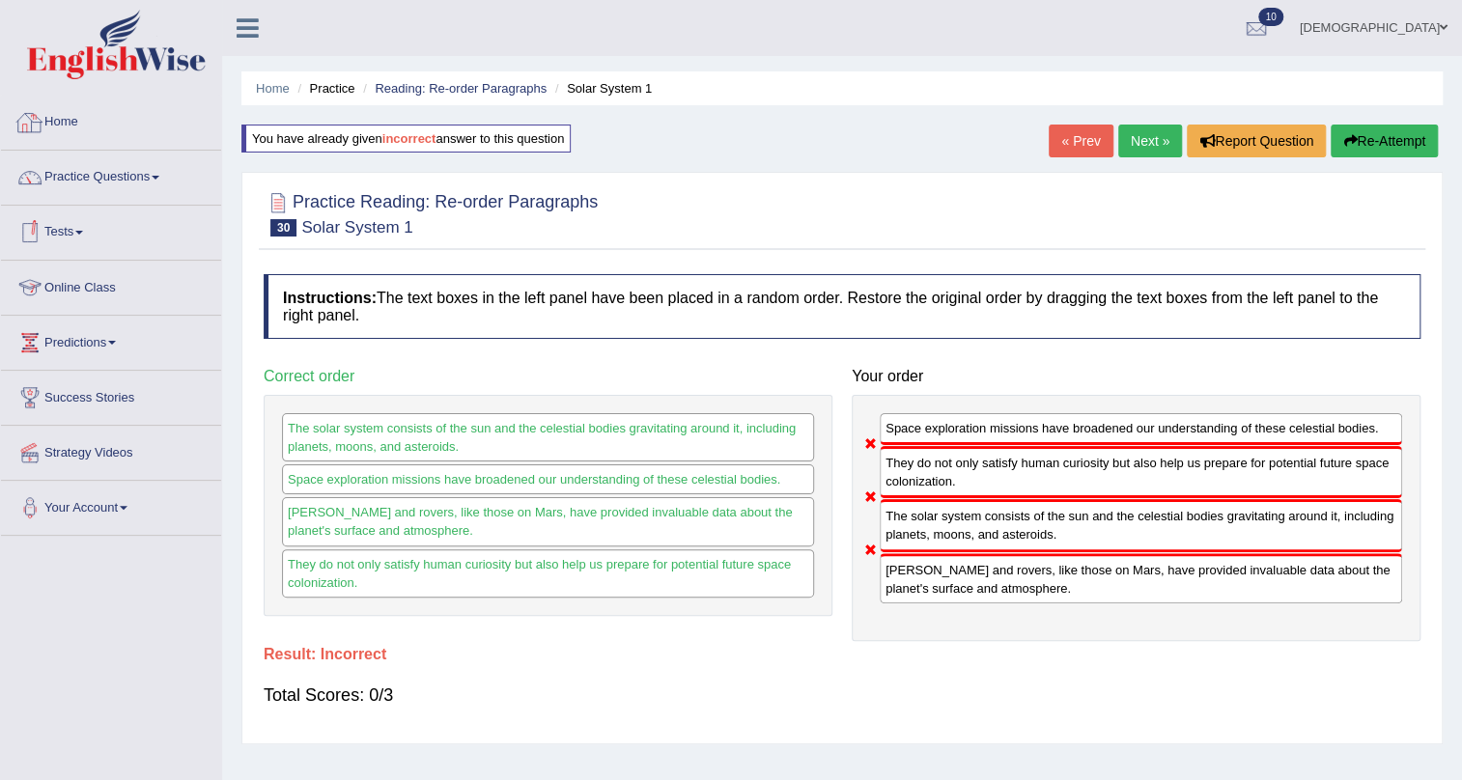
click at [63, 118] on link "Home" at bounding box center [111, 120] width 220 height 48
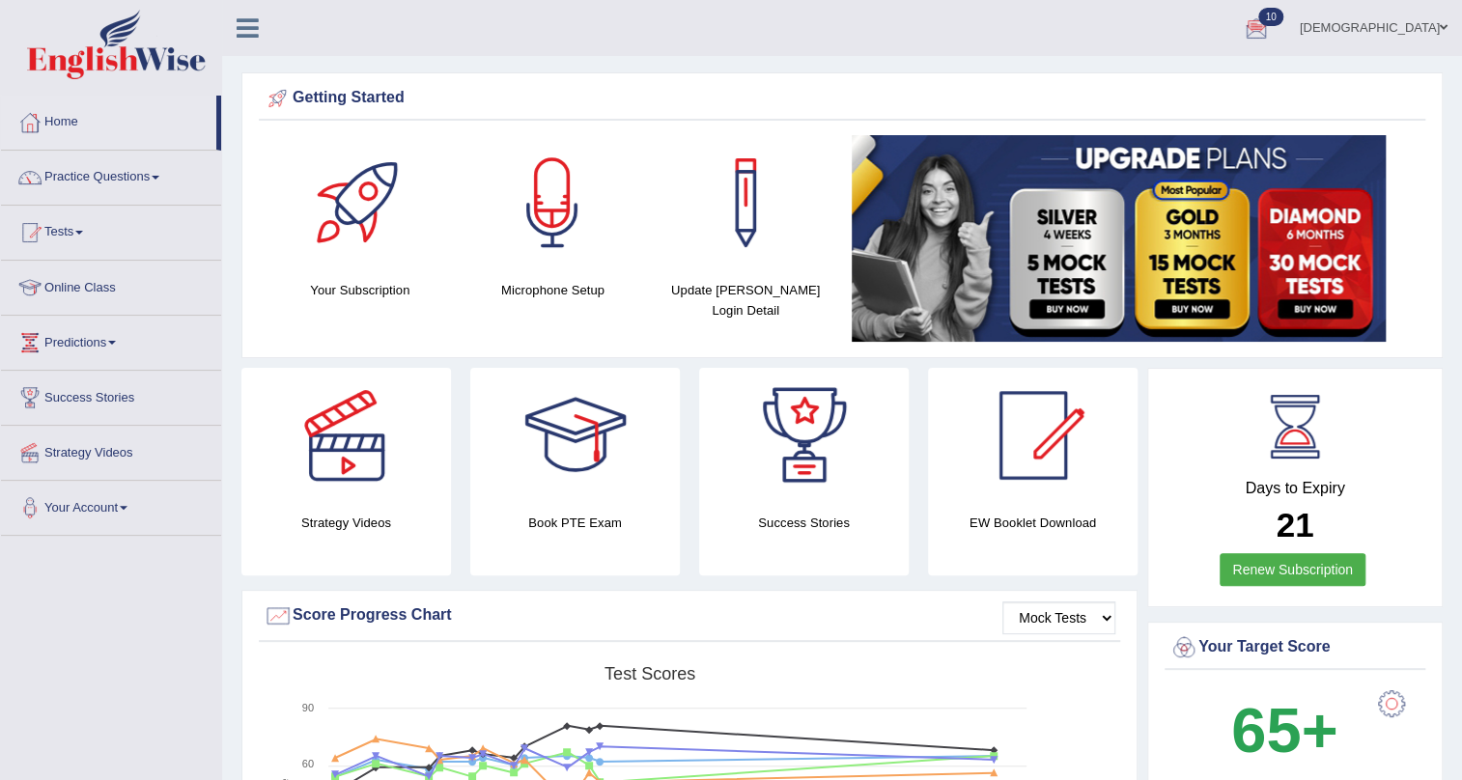
click at [1426, 34] on link "[DEMOGRAPHIC_DATA]" at bounding box center [1373, 25] width 177 height 50
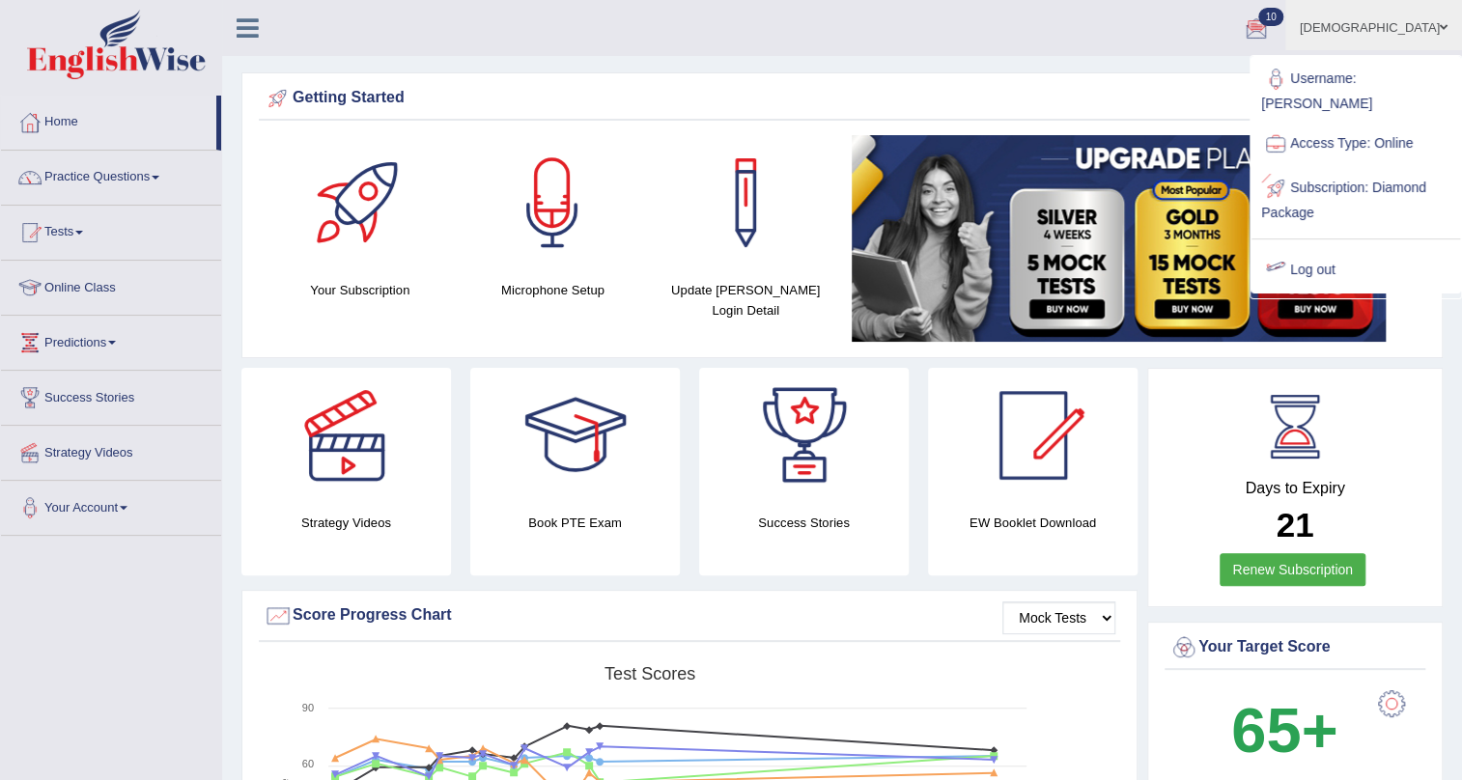
click at [1319, 248] on link "Log out" at bounding box center [1356, 270] width 209 height 44
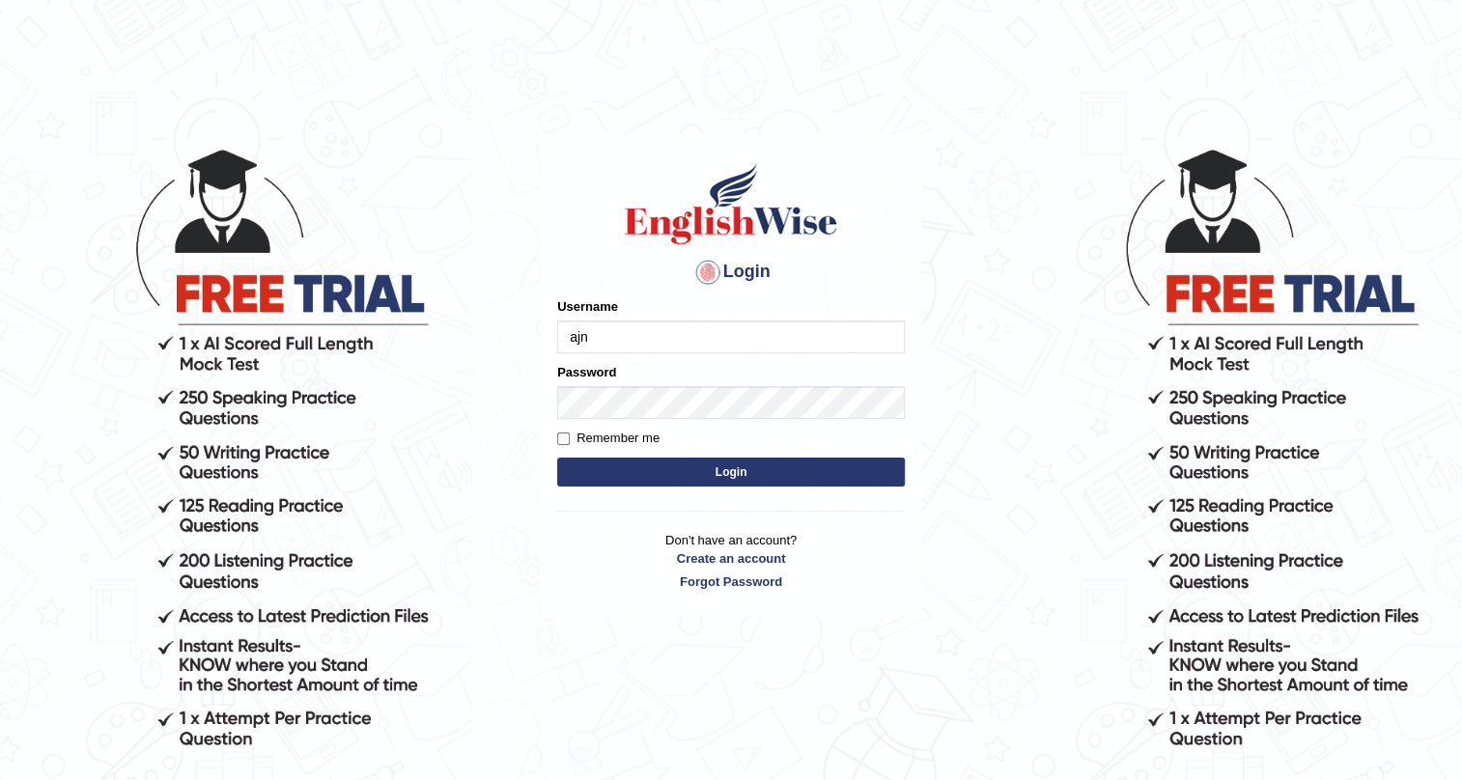
type input "ajnconcept"
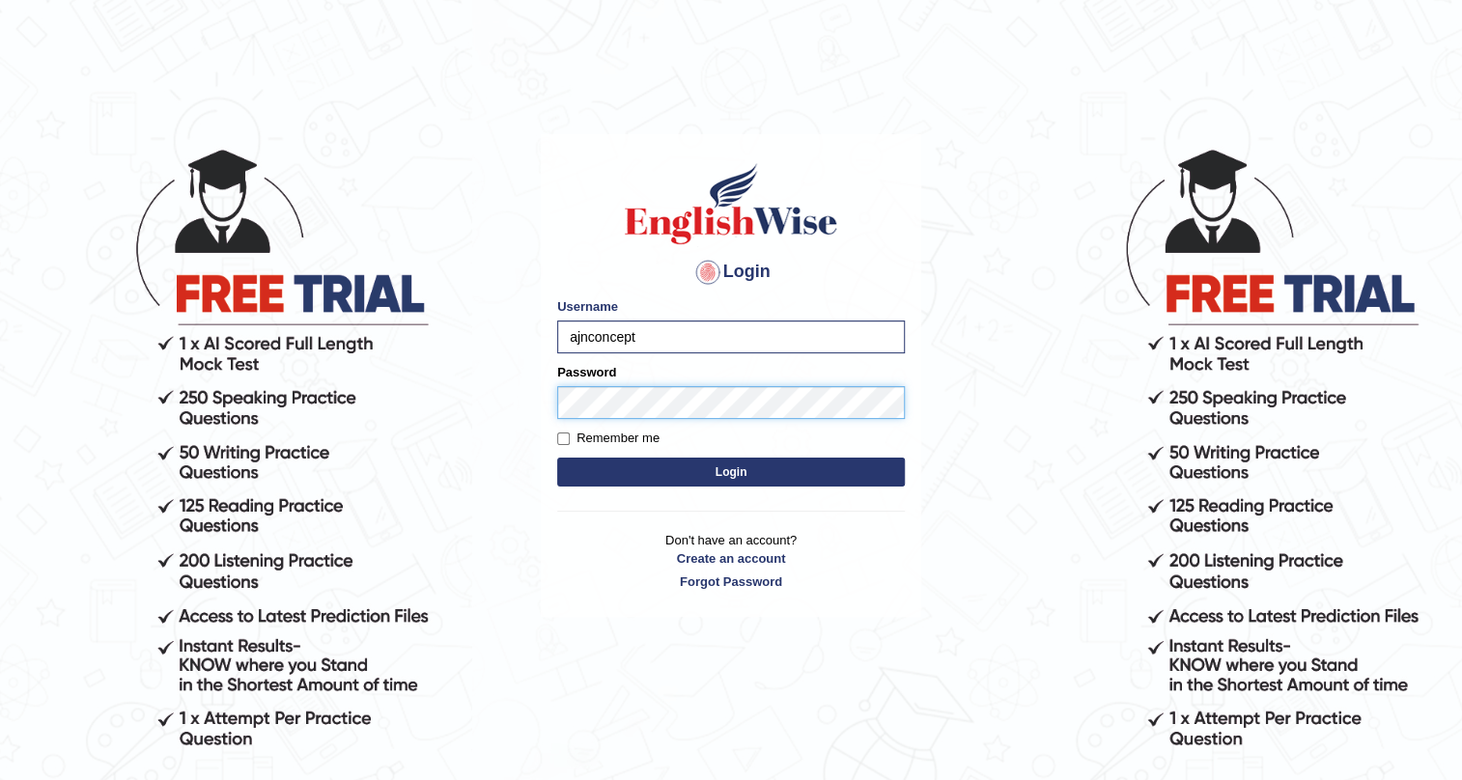
click at [557, 458] on button "Login" at bounding box center [731, 472] width 348 height 29
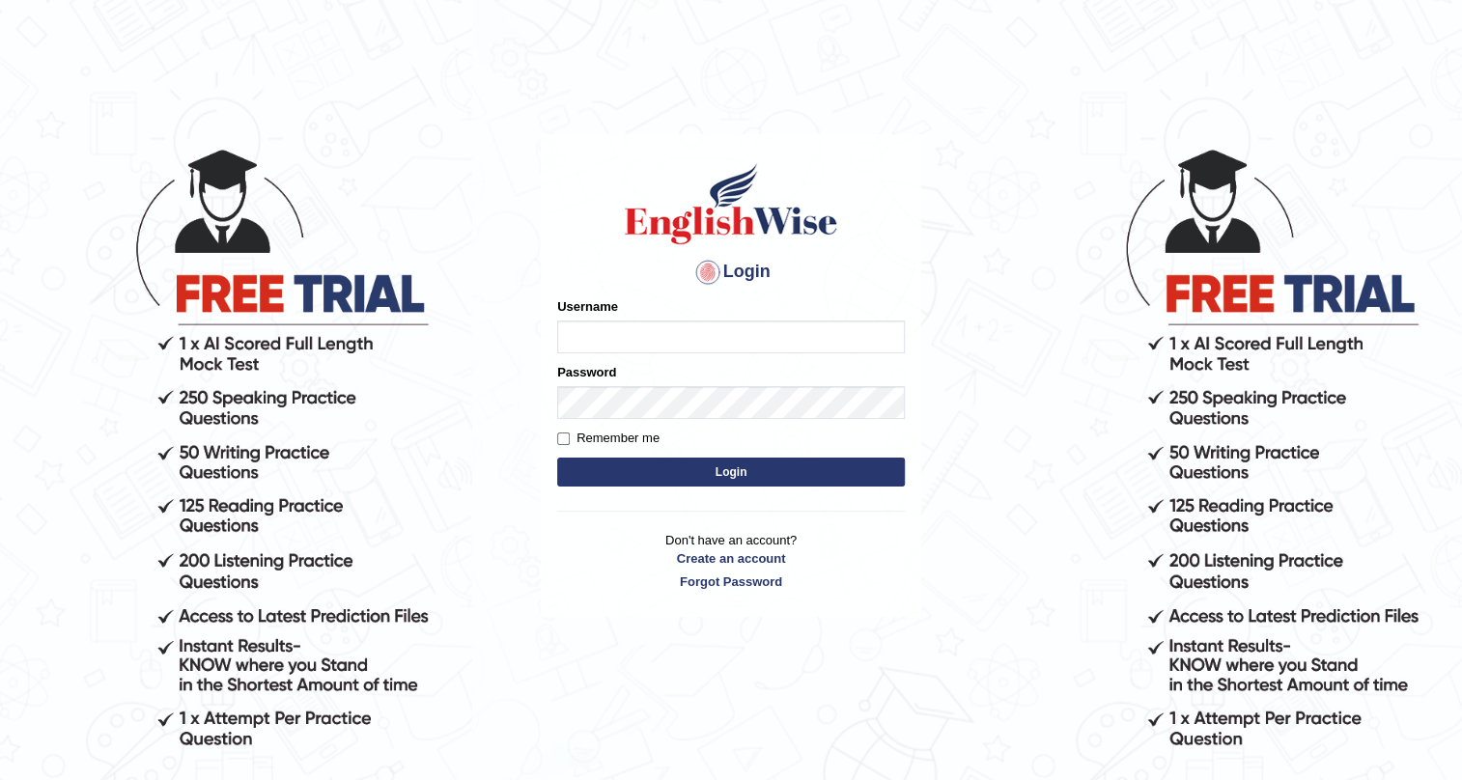
click at [708, 333] on input "Username" at bounding box center [731, 337] width 348 height 33
type input "ajnconcept"
click at [760, 476] on button "Login" at bounding box center [731, 472] width 348 height 29
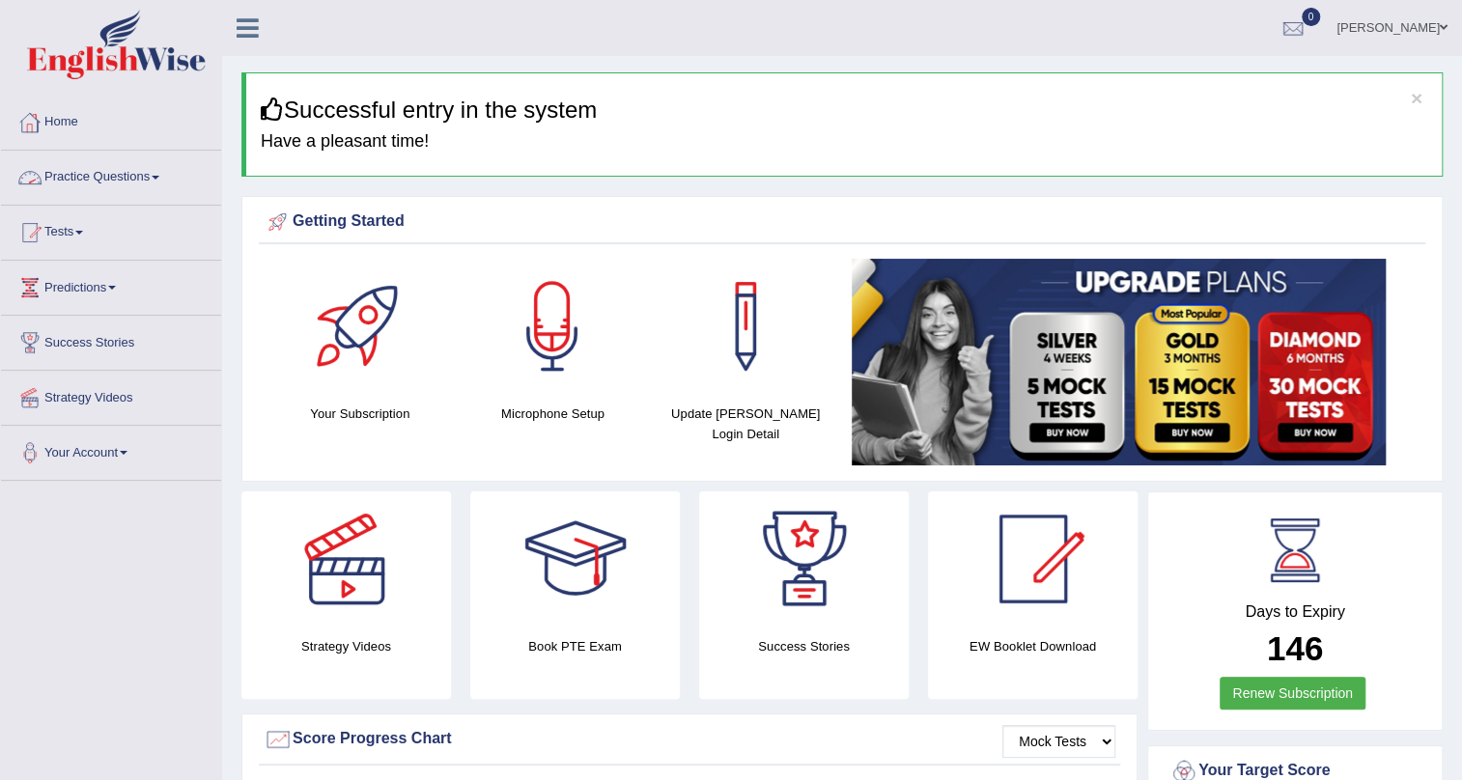
click at [159, 176] on span at bounding box center [156, 178] width 8 height 4
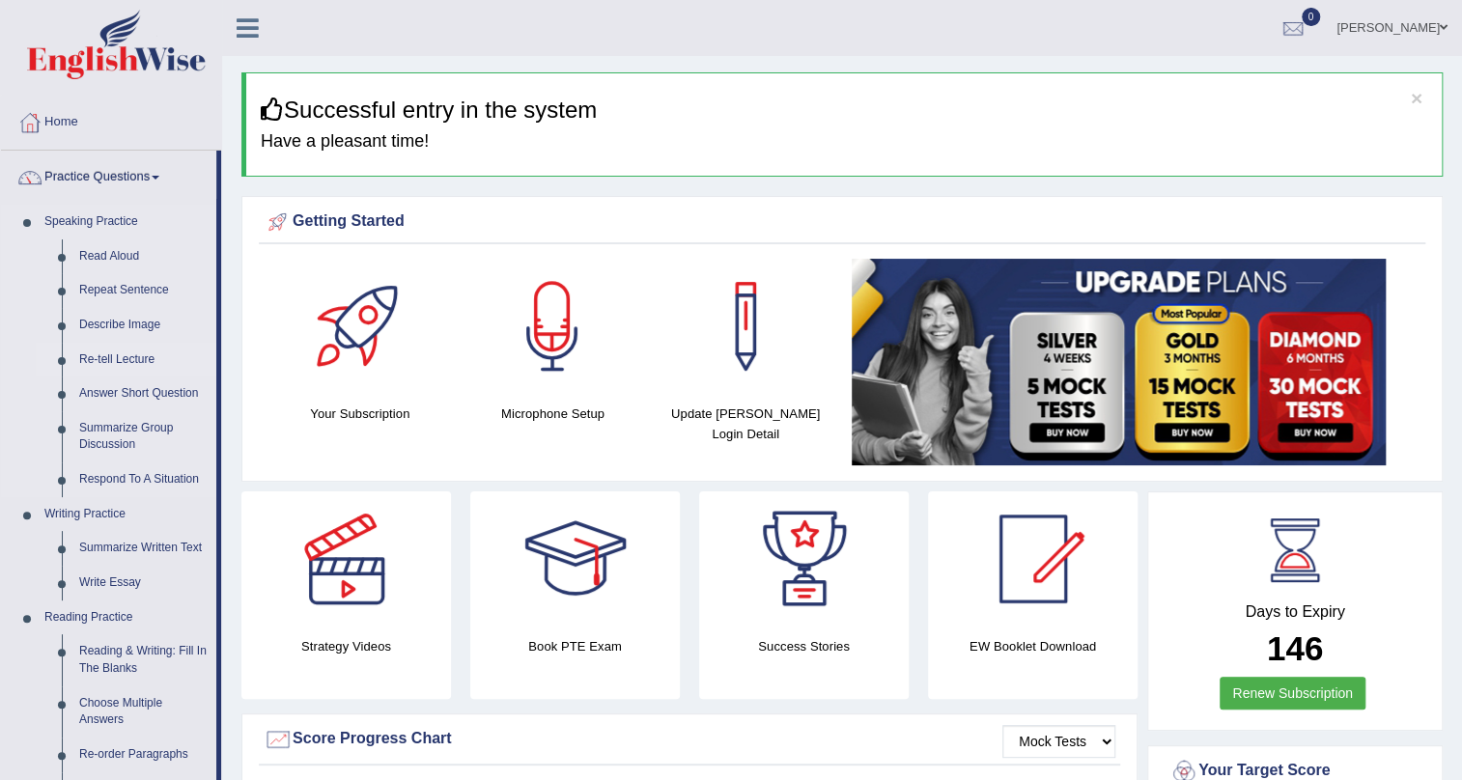
click at [79, 363] on link "Re-tell Lecture" at bounding box center [143, 360] width 146 height 35
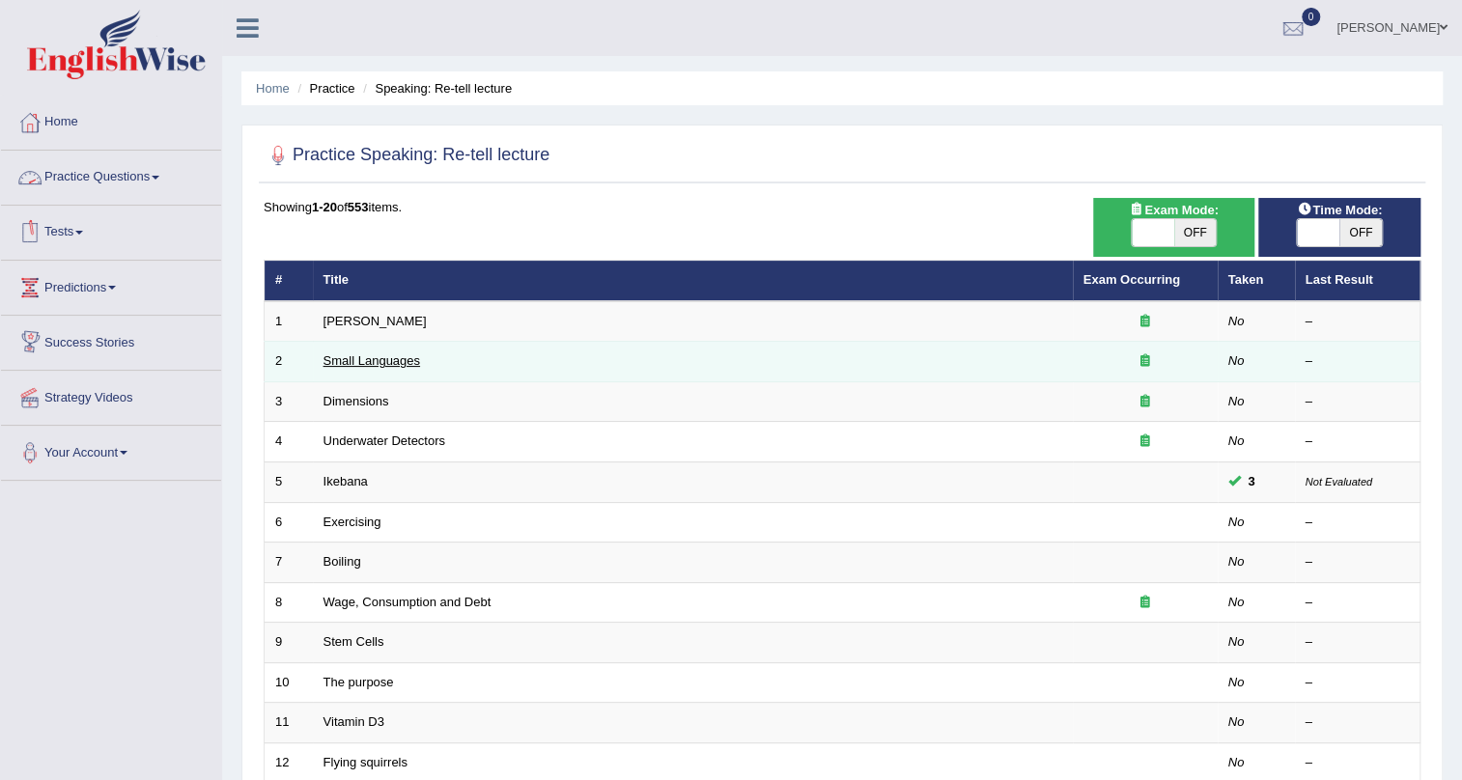
click at [338, 361] on link "Small Languages" at bounding box center [372, 360] width 97 height 14
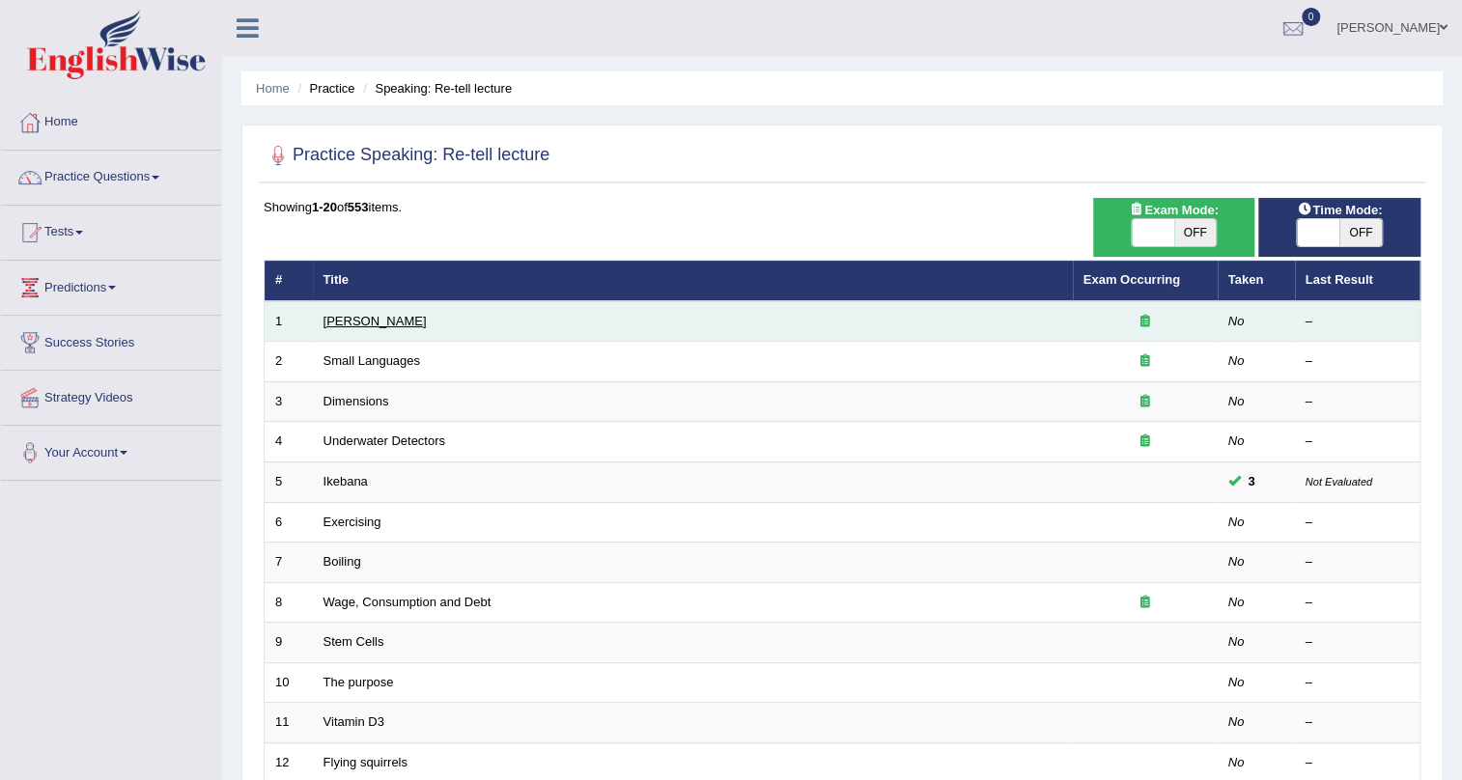
click at [352, 324] on link "[PERSON_NAME]" at bounding box center [375, 321] width 103 height 14
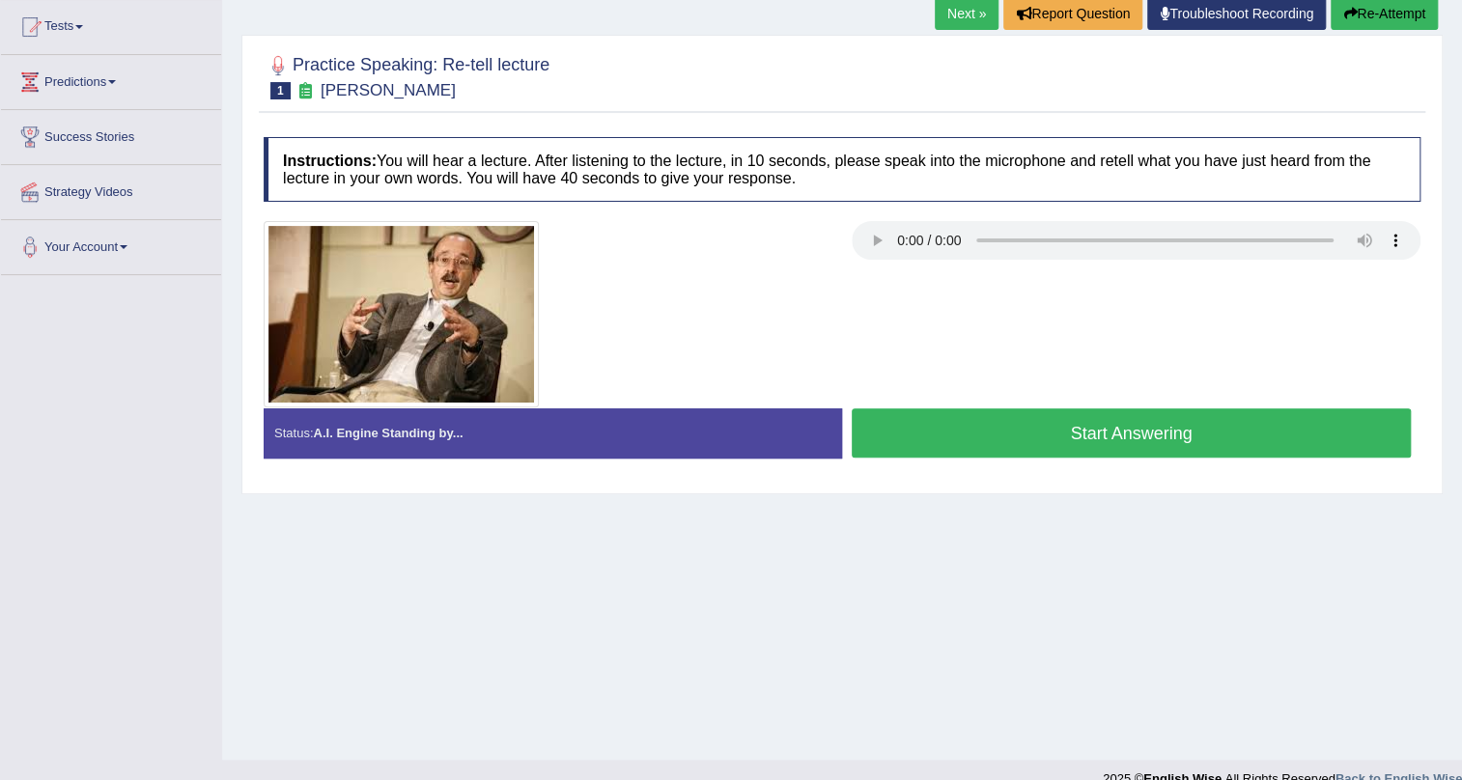
scroll to position [233, 0]
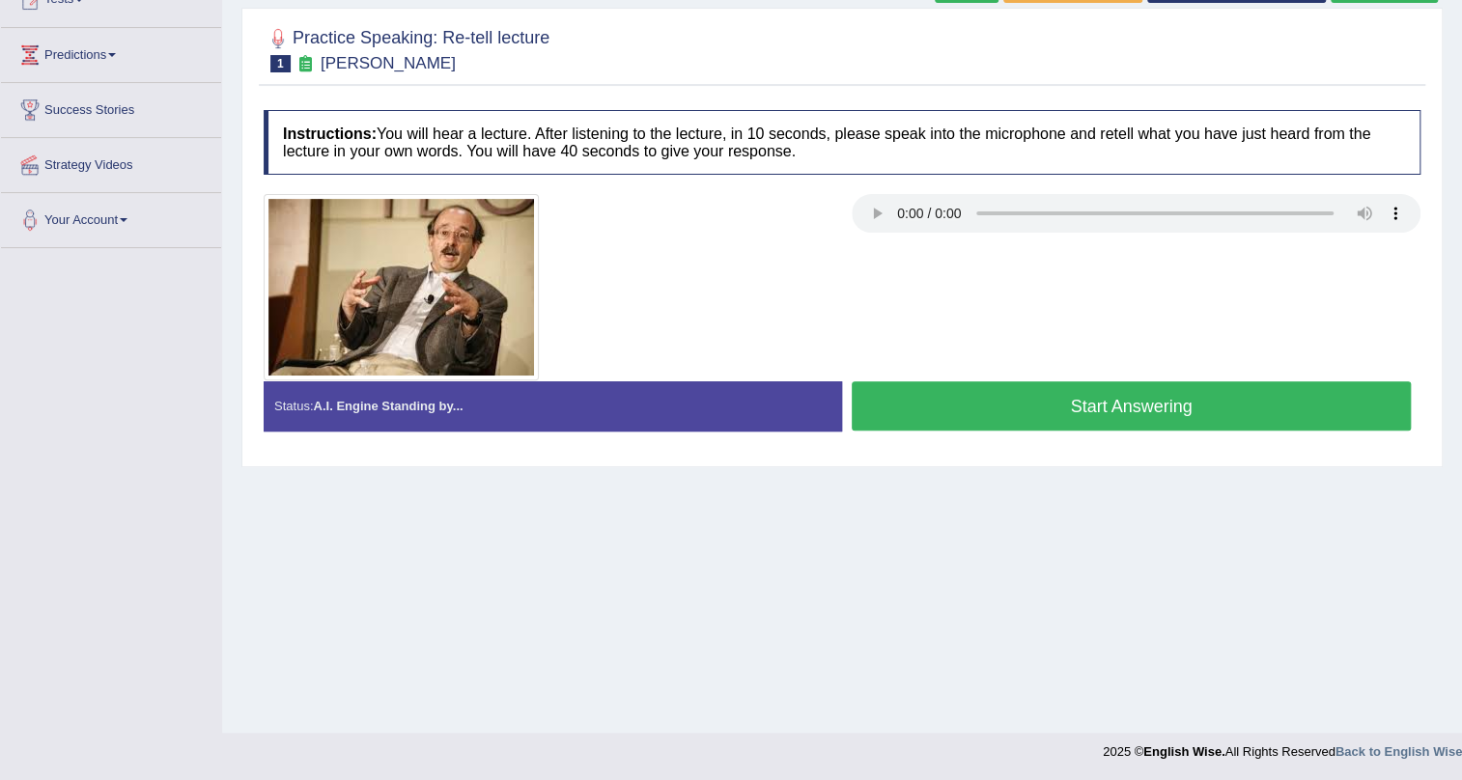
click at [1186, 415] on button "Start Answering" at bounding box center [1131, 405] width 559 height 49
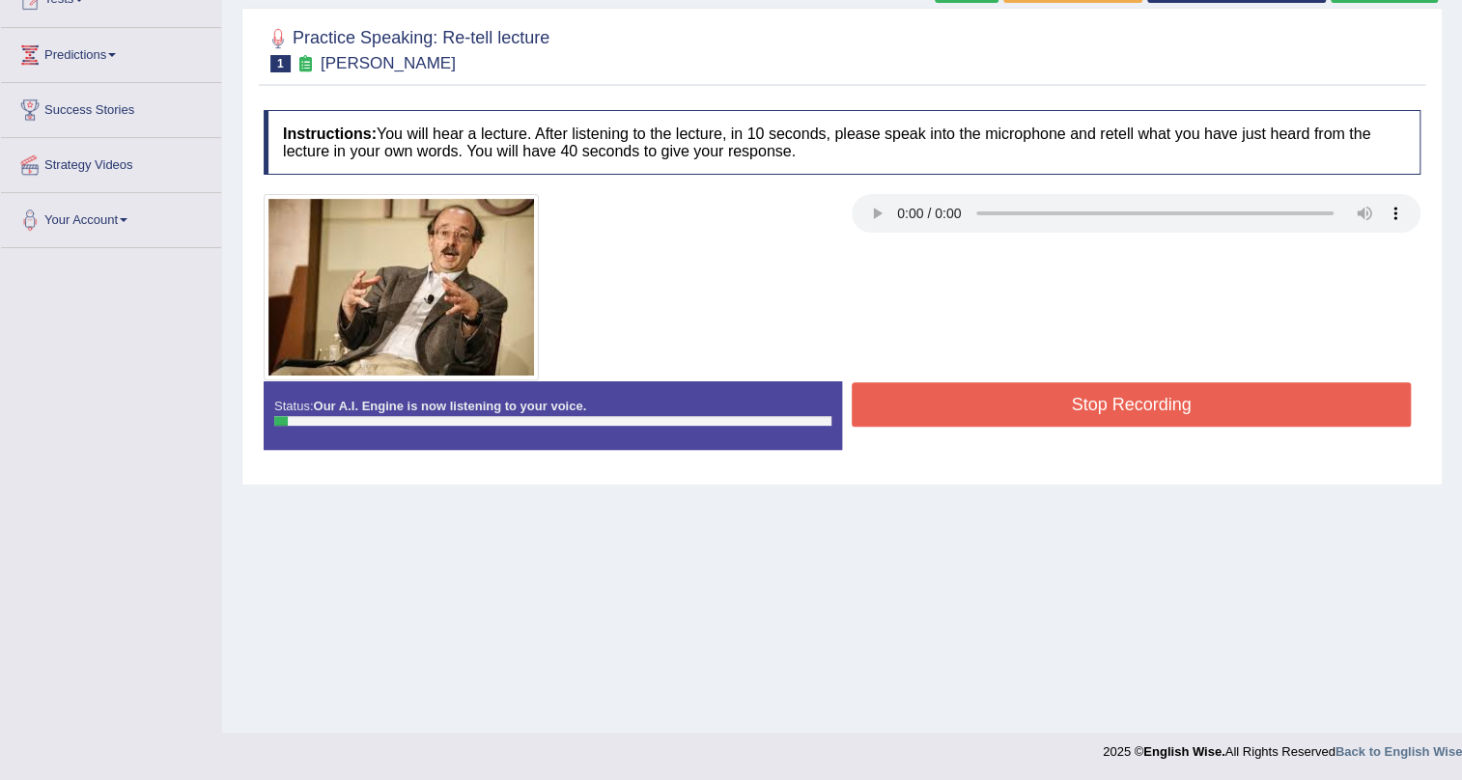
click at [1210, 386] on button "Stop Recording" at bounding box center [1131, 404] width 559 height 44
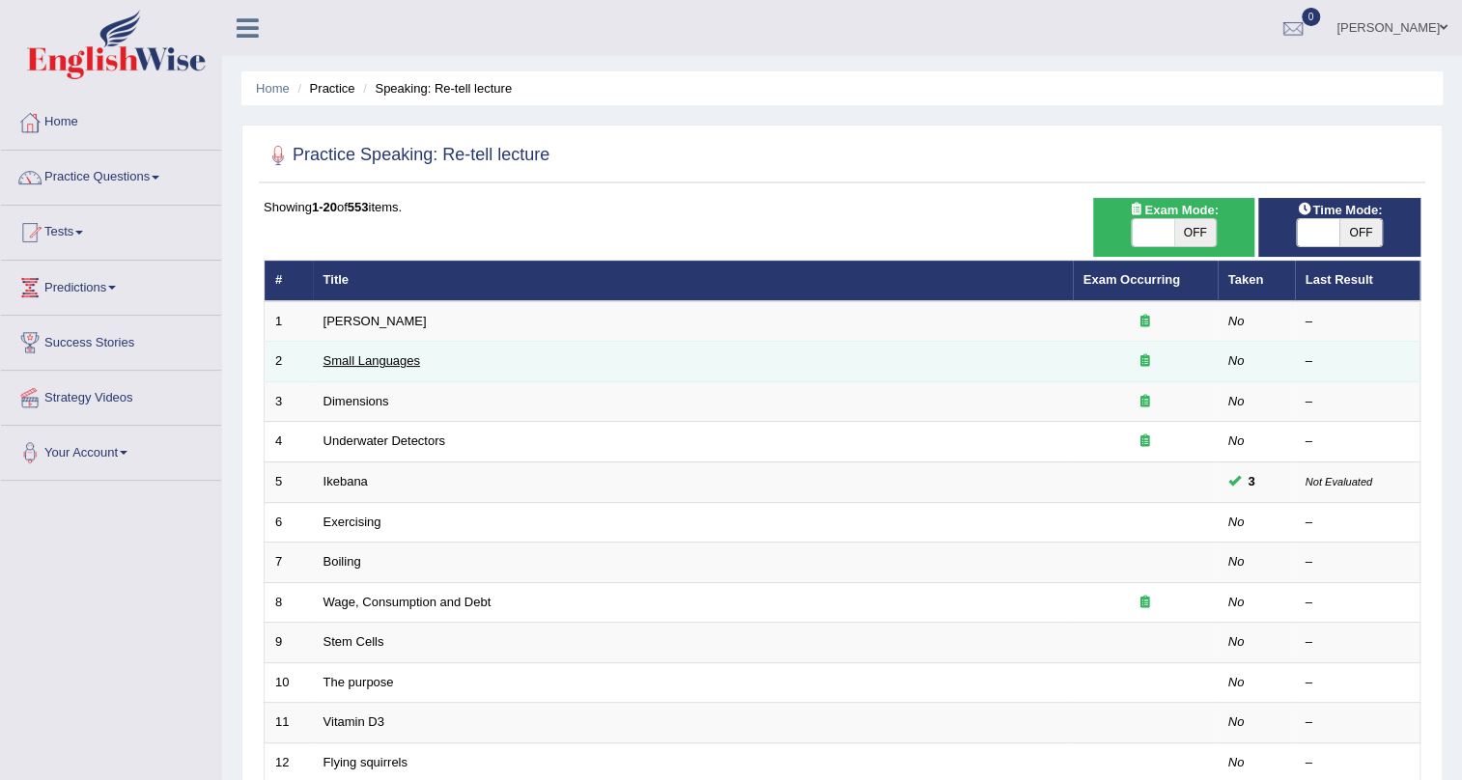
click at [342, 363] on link "Small Languages" at bounding box center [372, 360] width 97 height 14
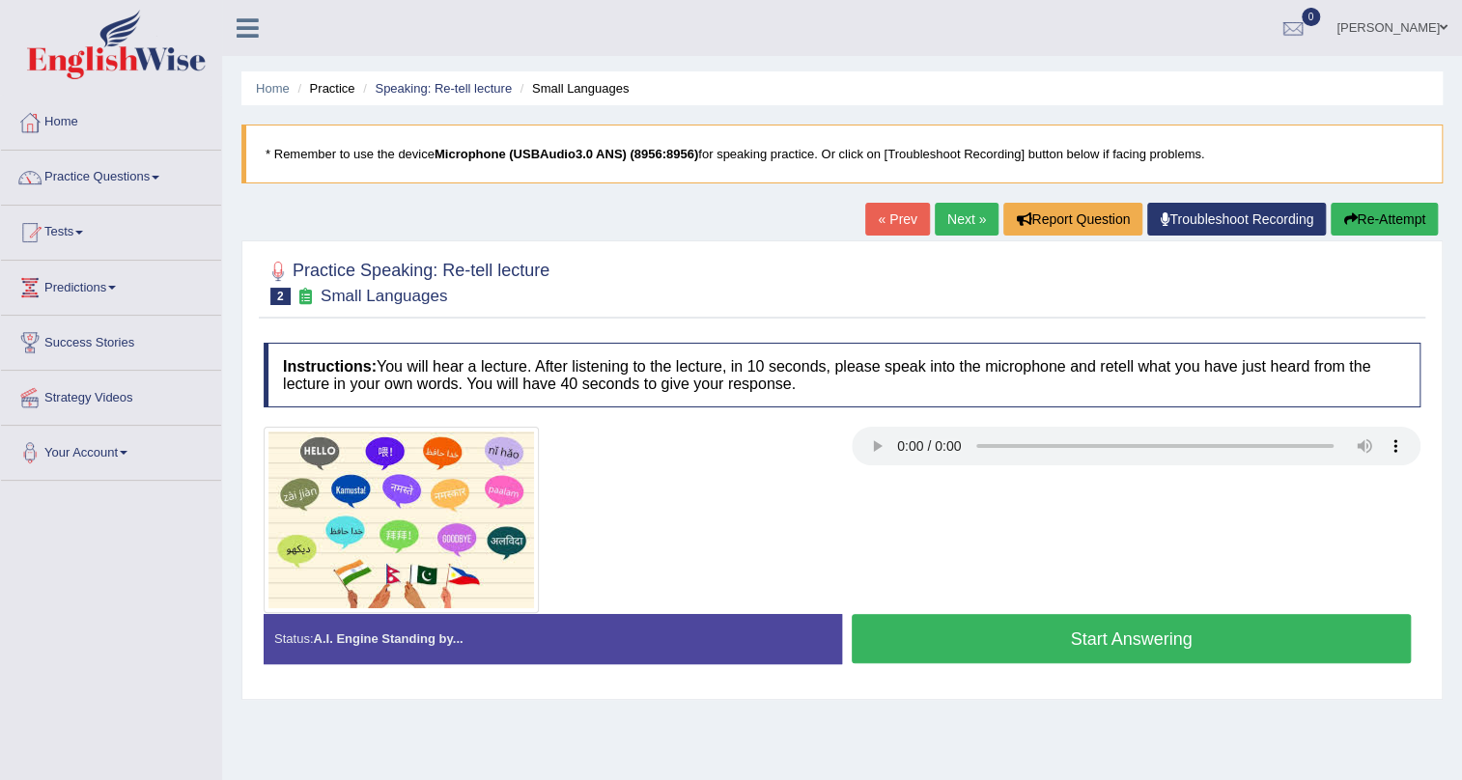
click at [1066, 638] on button "Start Answering" at bounding box center [1131, 638] width 559 height 49
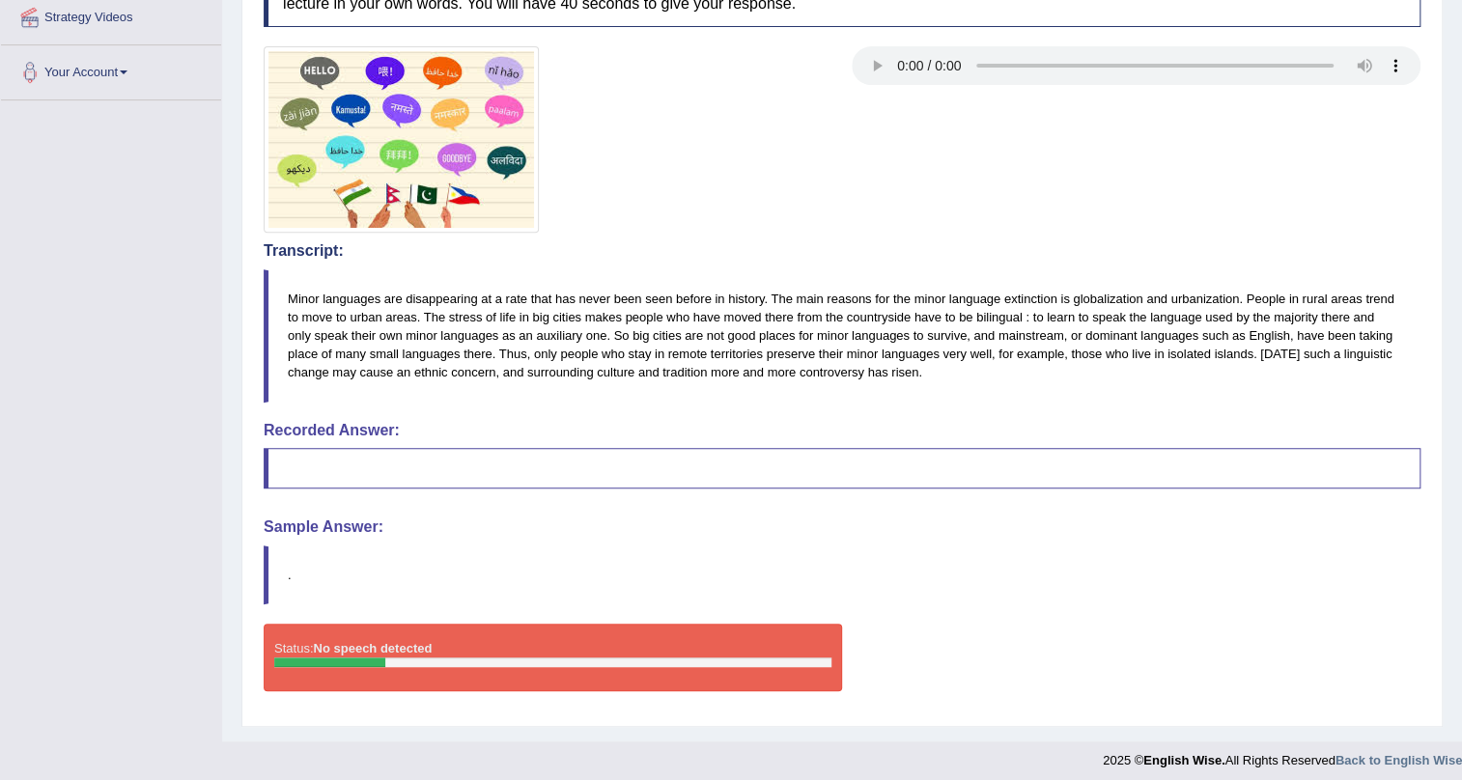
scroll to position [388, 0]
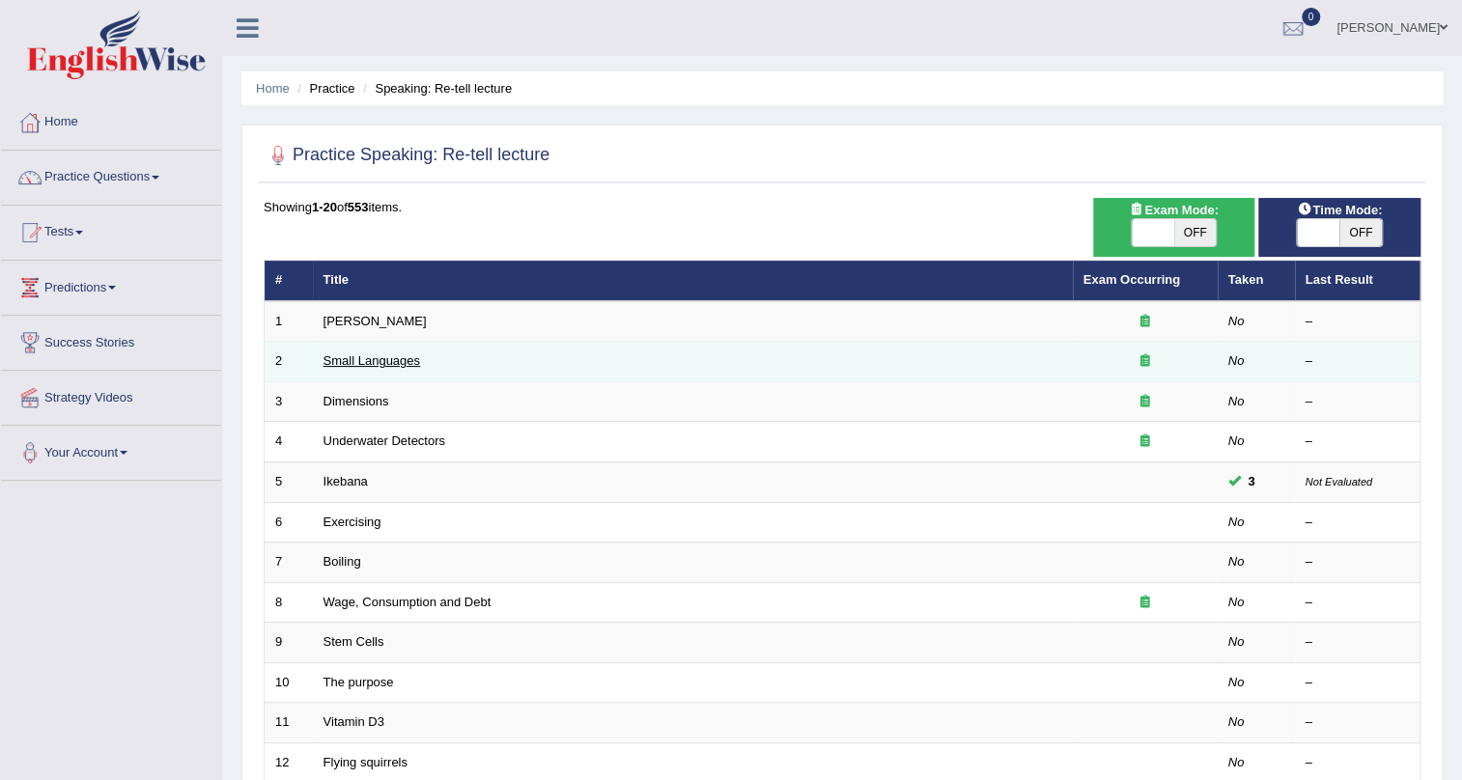
click at [366, 360] on link "Small Languages" at bounding box center [372, 360] width 97 height 14
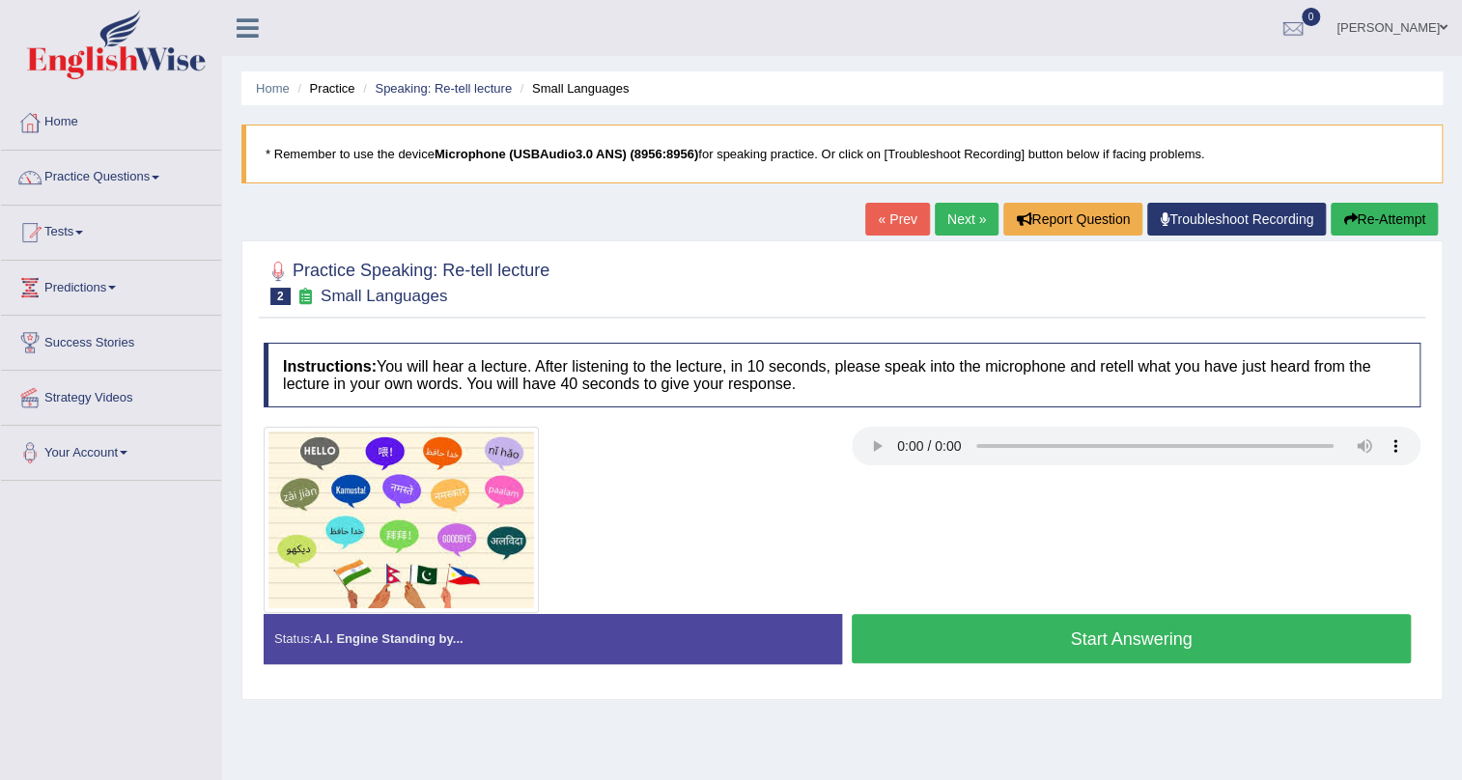
click at [927, 630] on button "Start Answering" at bounding box center [1131, 638] width 559 height 49
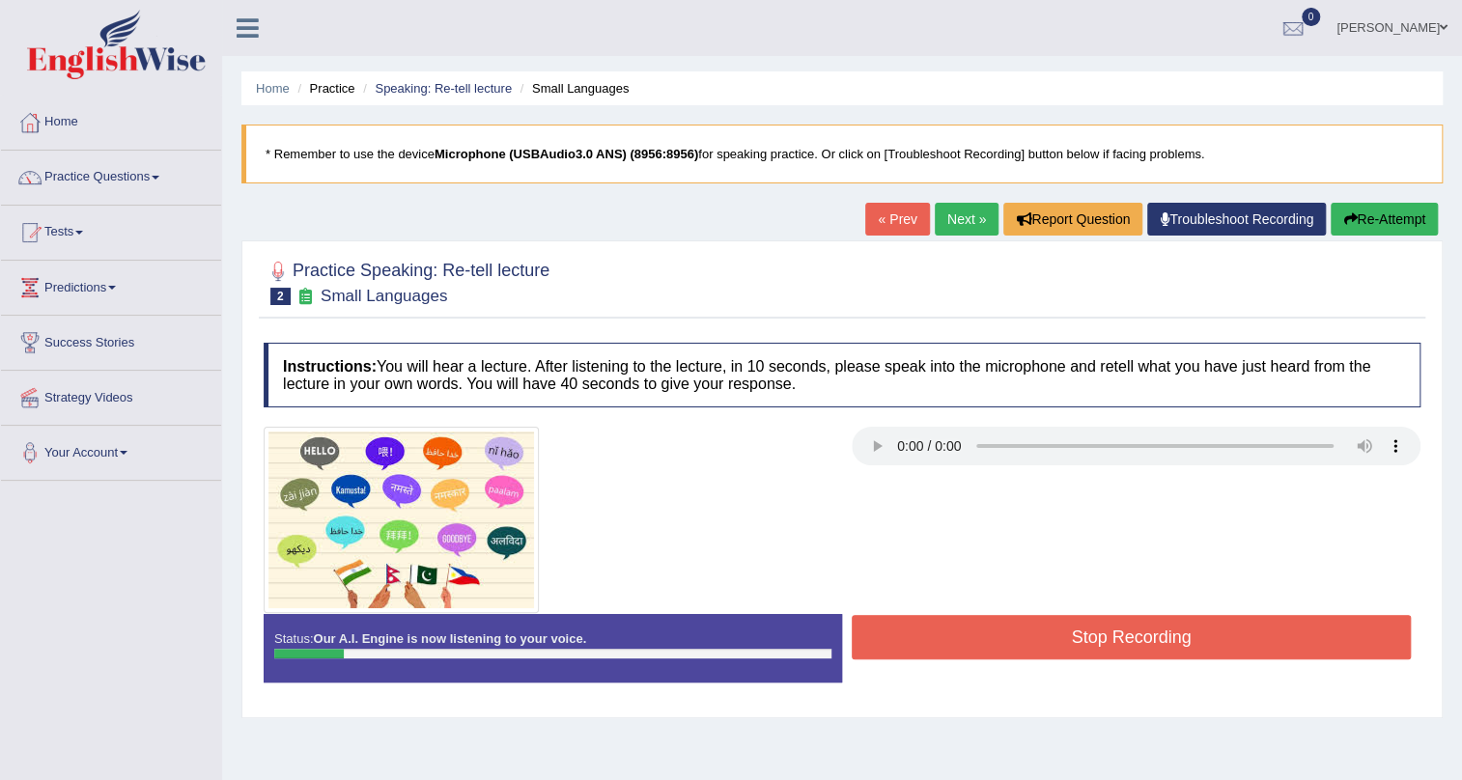
click at [927, 630] on button "Stop Recording" at bounding box center [1131, 637] width 559 height 44
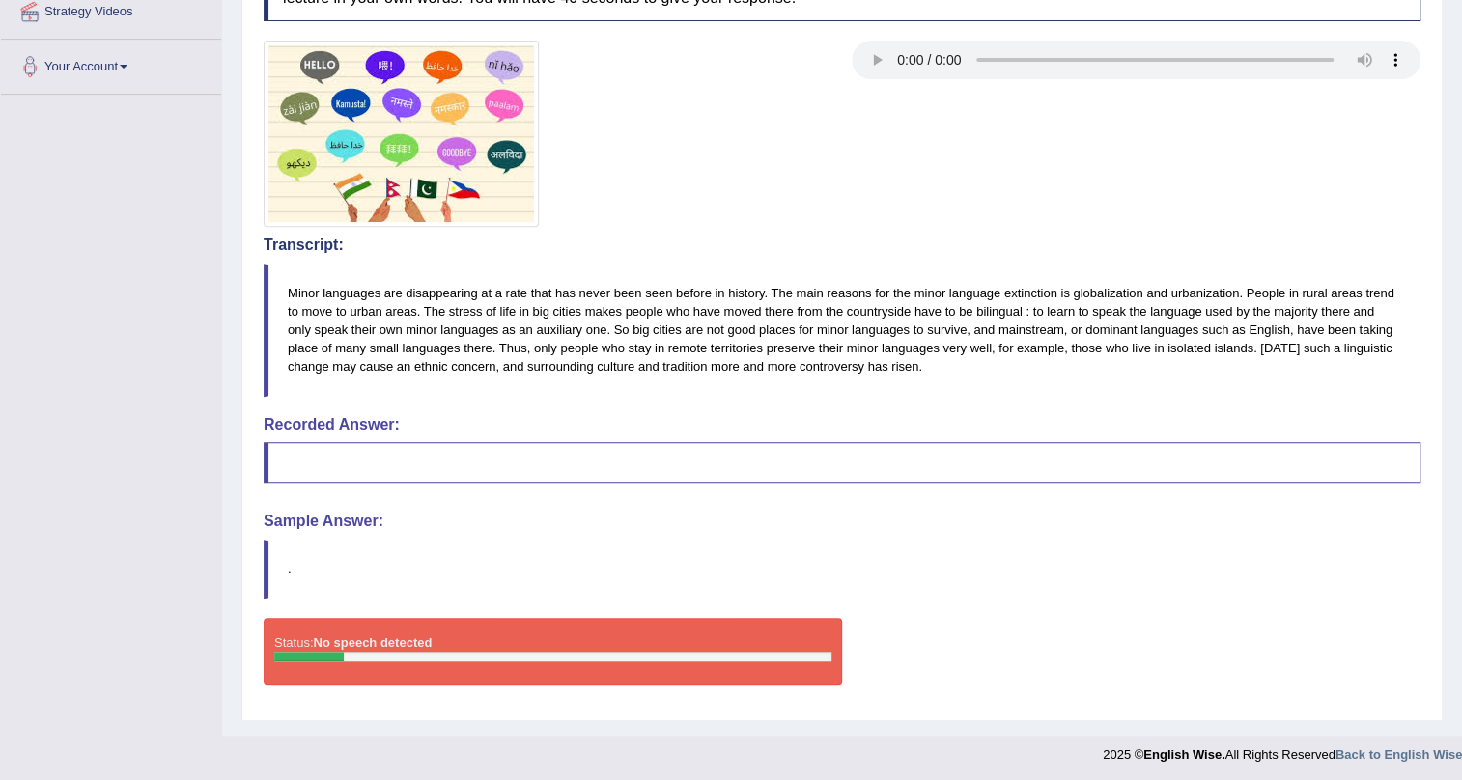
scroll to position [388, 0]
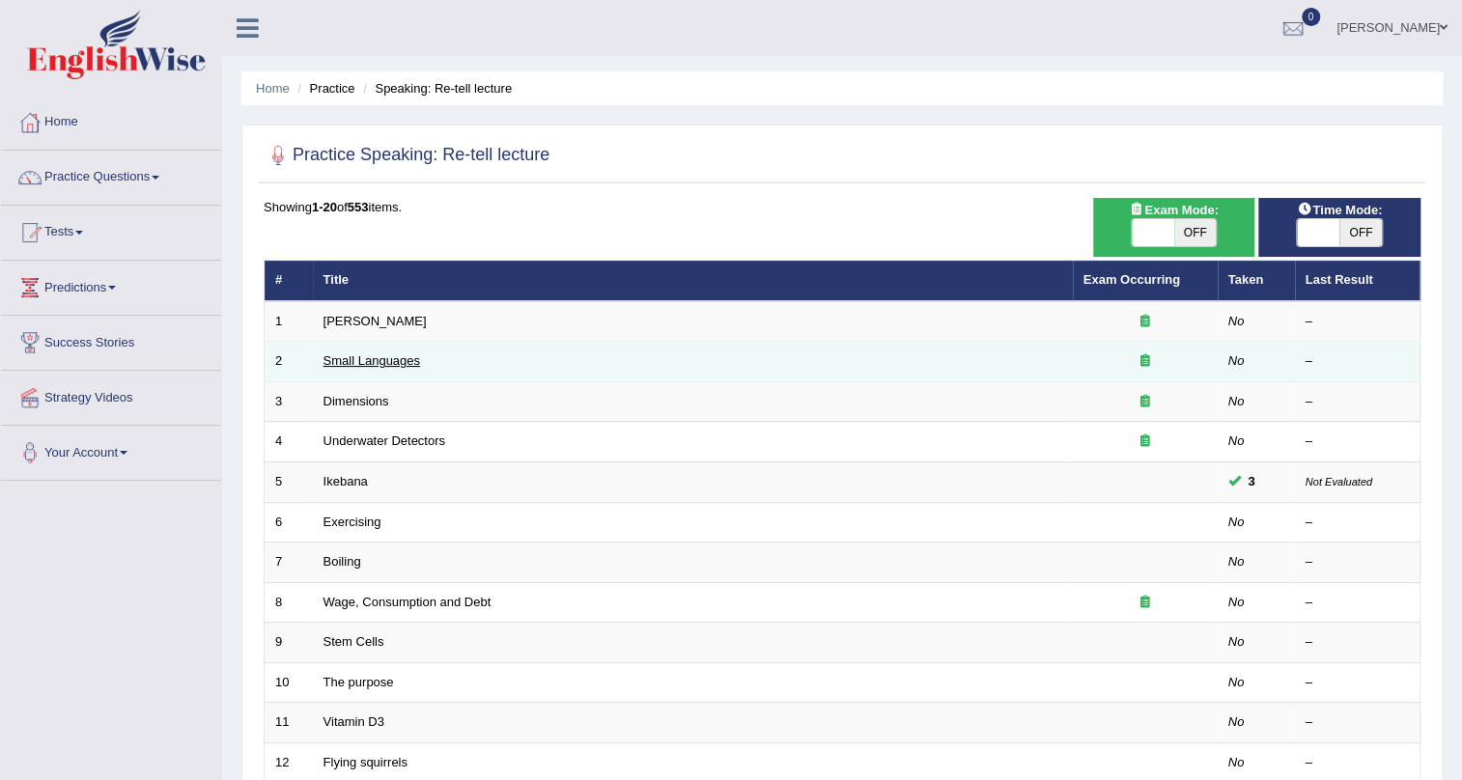
click at [357, 362] on link "Small Languages" at bounding box center [372, 360] width 97 height 14
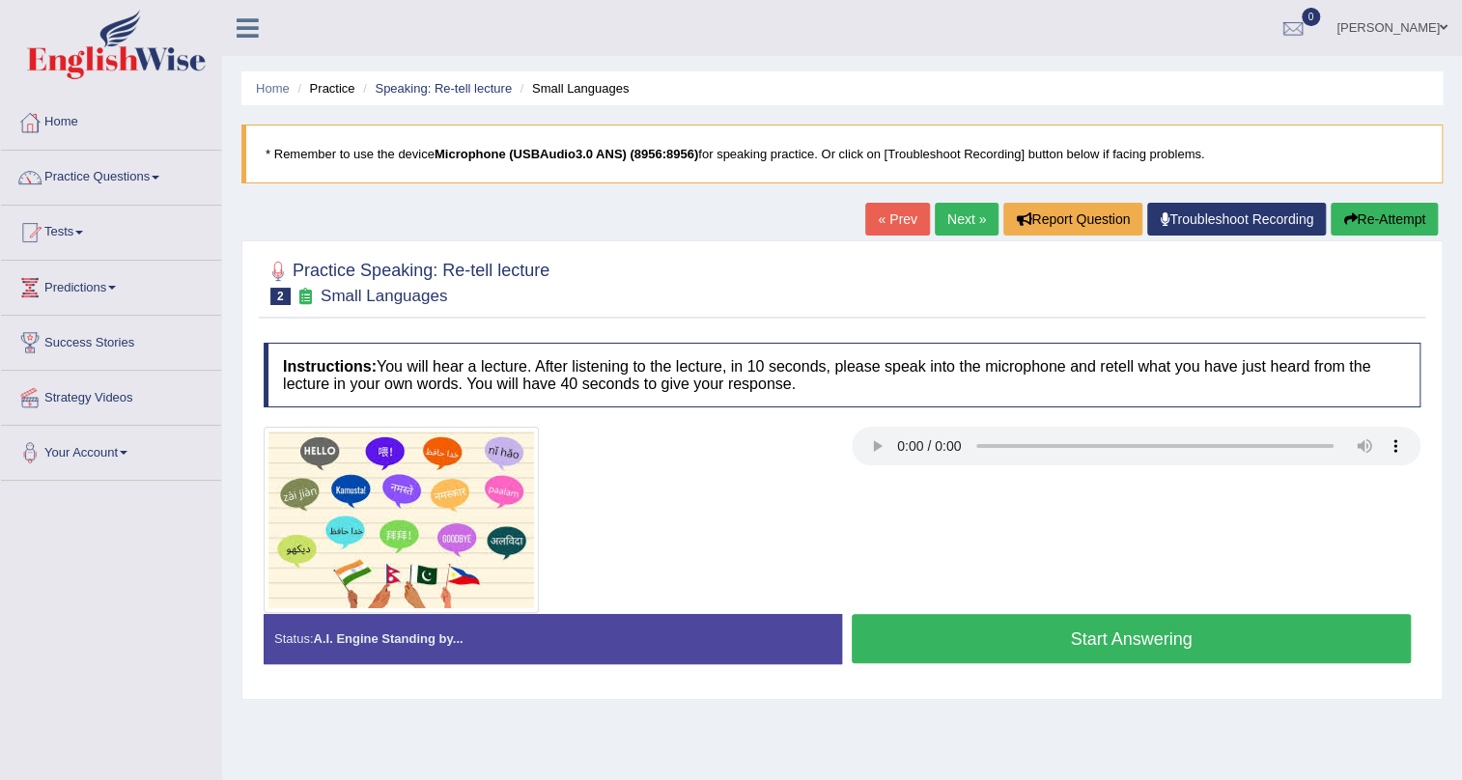
click at [1235, 216] on link "Troubleshoot Recording" at bounding box center [1236, 219] width 179 height 33
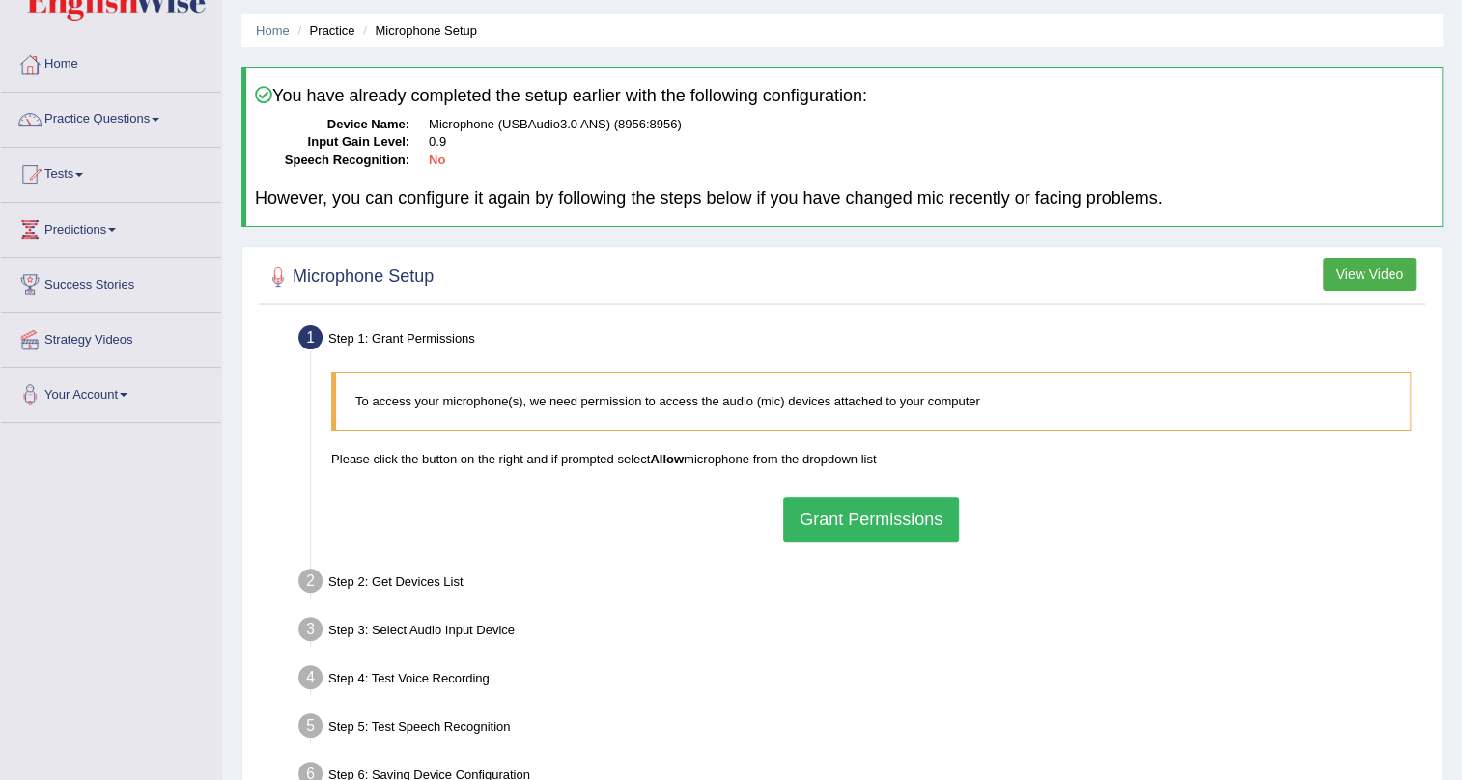
scroll to position [87, 0]
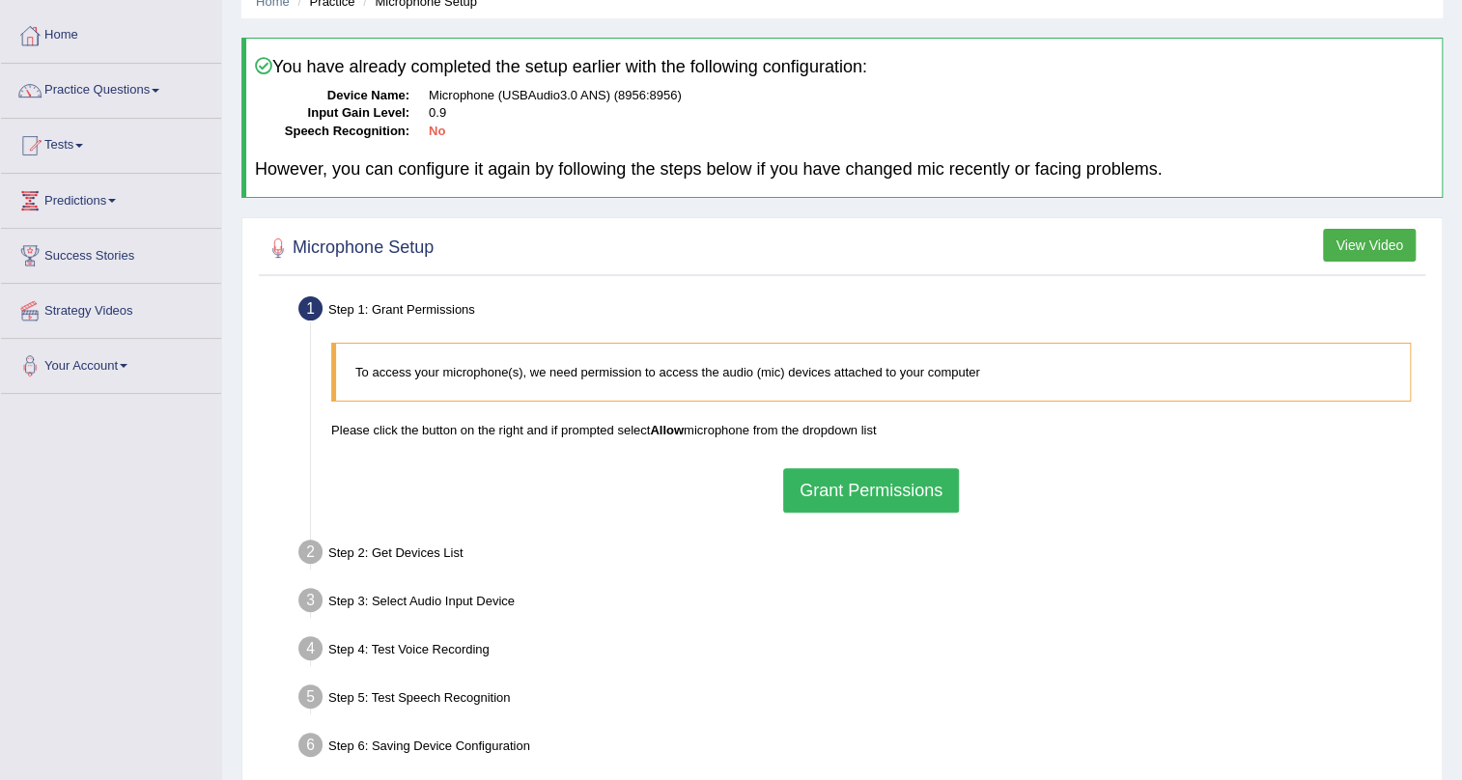
click at [894, 495] on button "Grant Permissions" at bounding box center [871, 490] width 176 height 44
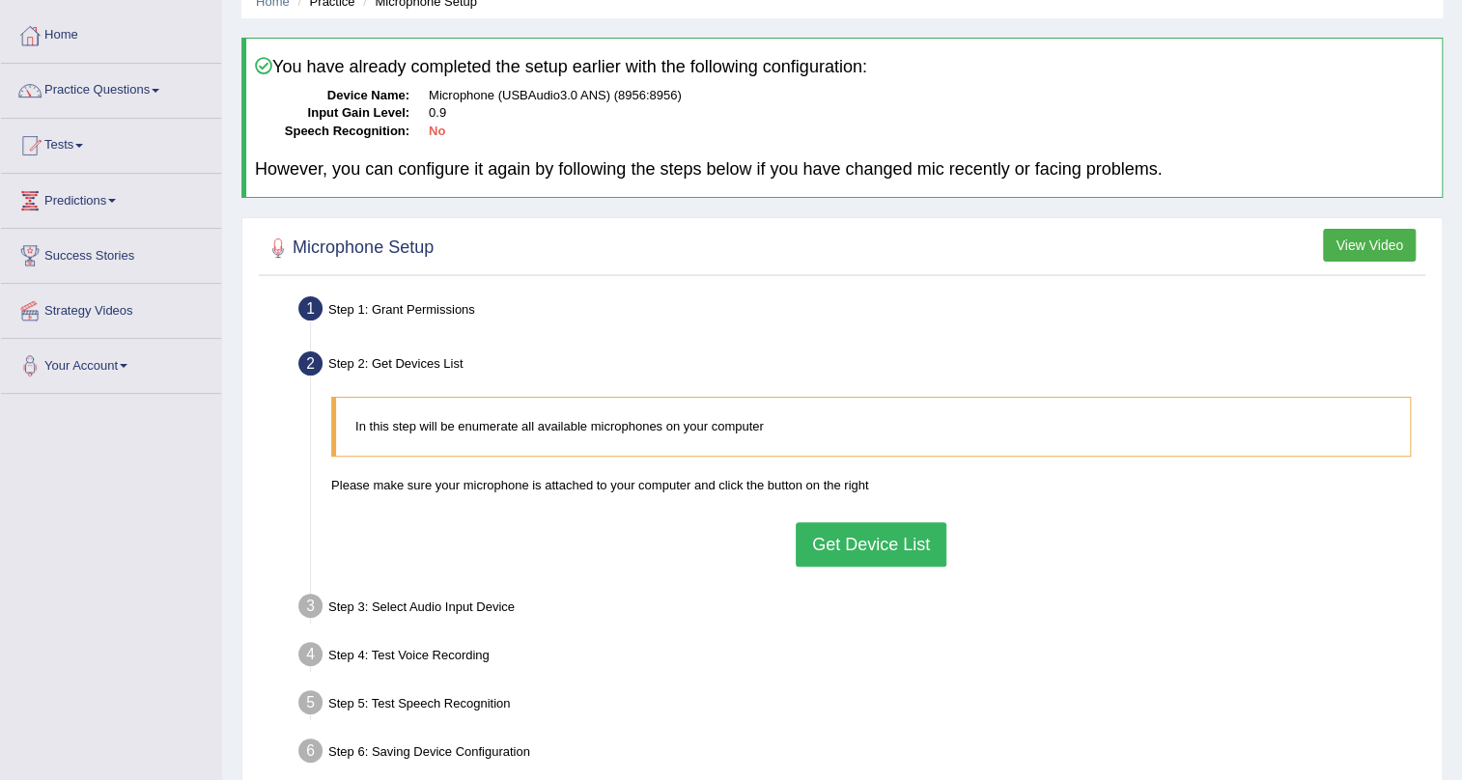
click at [878, 548] on button "Get Device List" at bounding box center [871, 544] width 151 height 44
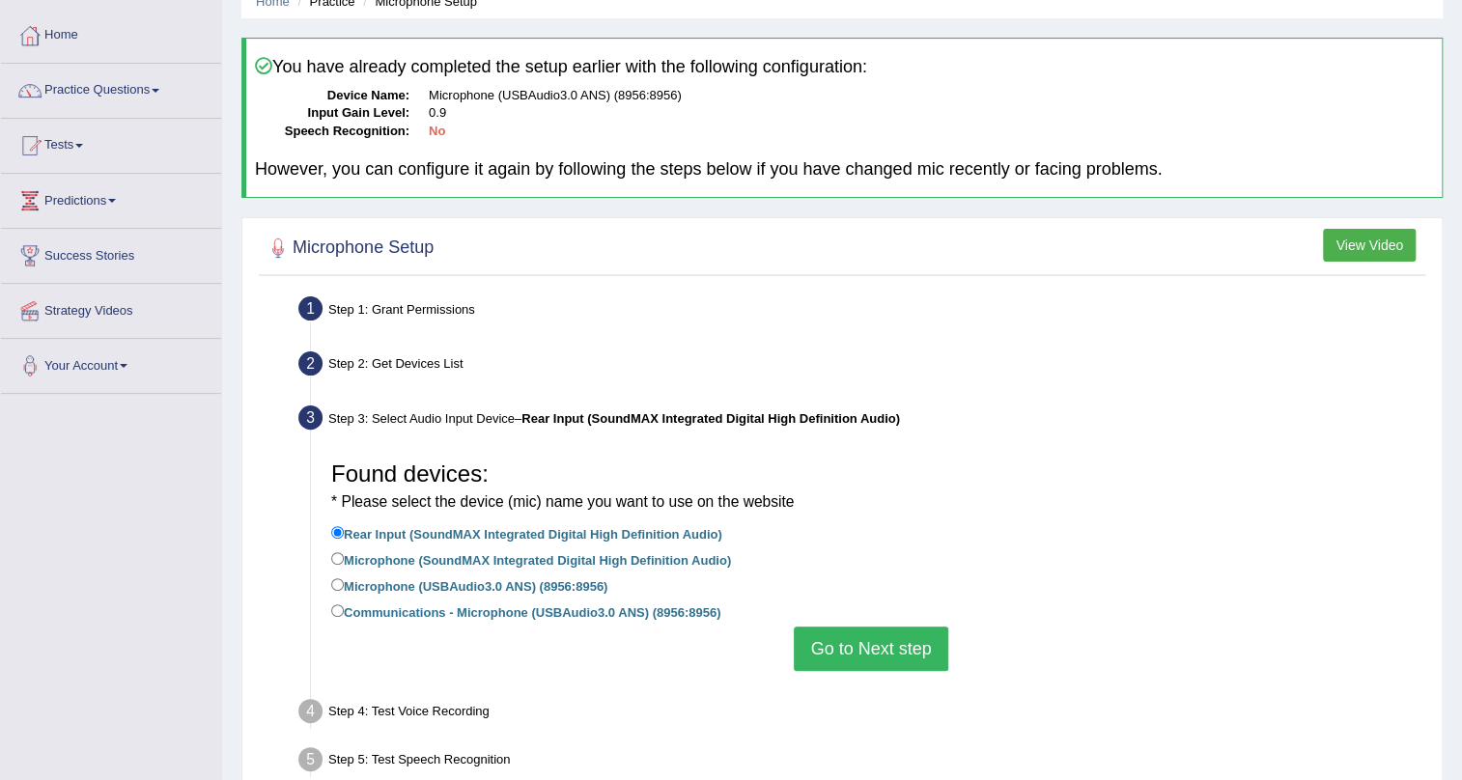
click at [882, 655] on button "Go to Next step" at bounding box center [871, 649] width 154 height 44
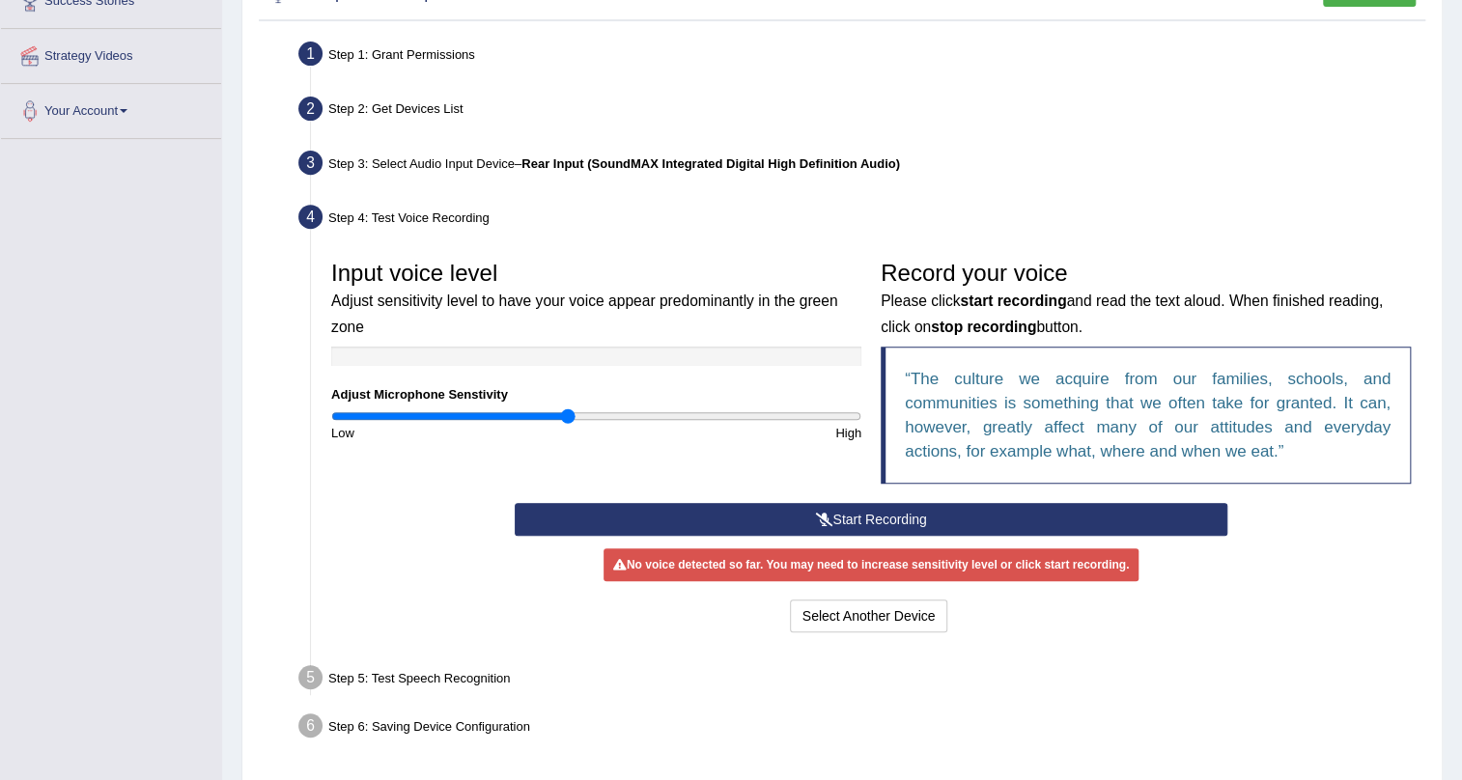
scroll to position [351, 0]
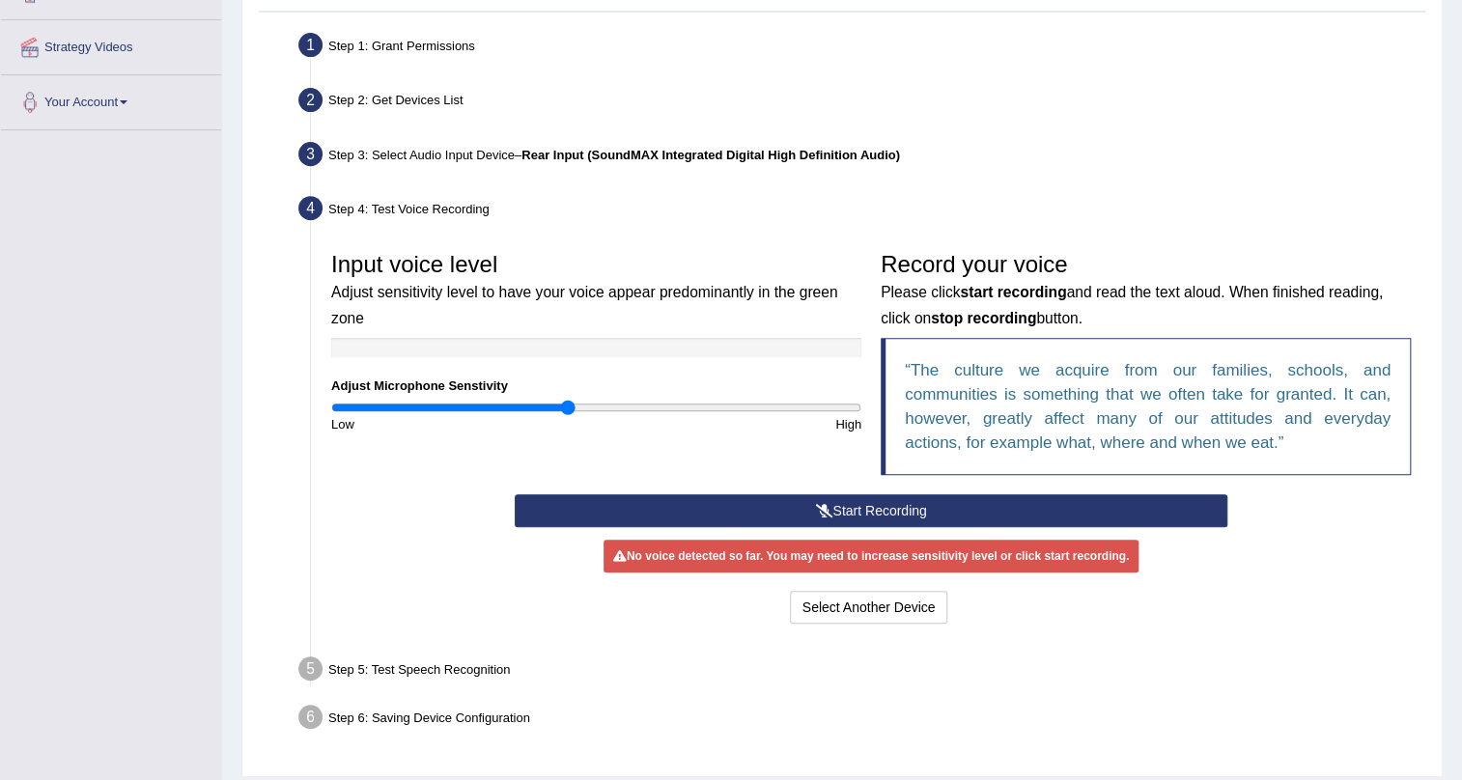
click at [893, 508] on button "Start Recording" at bounding box center [872, 510] width 714 height 33
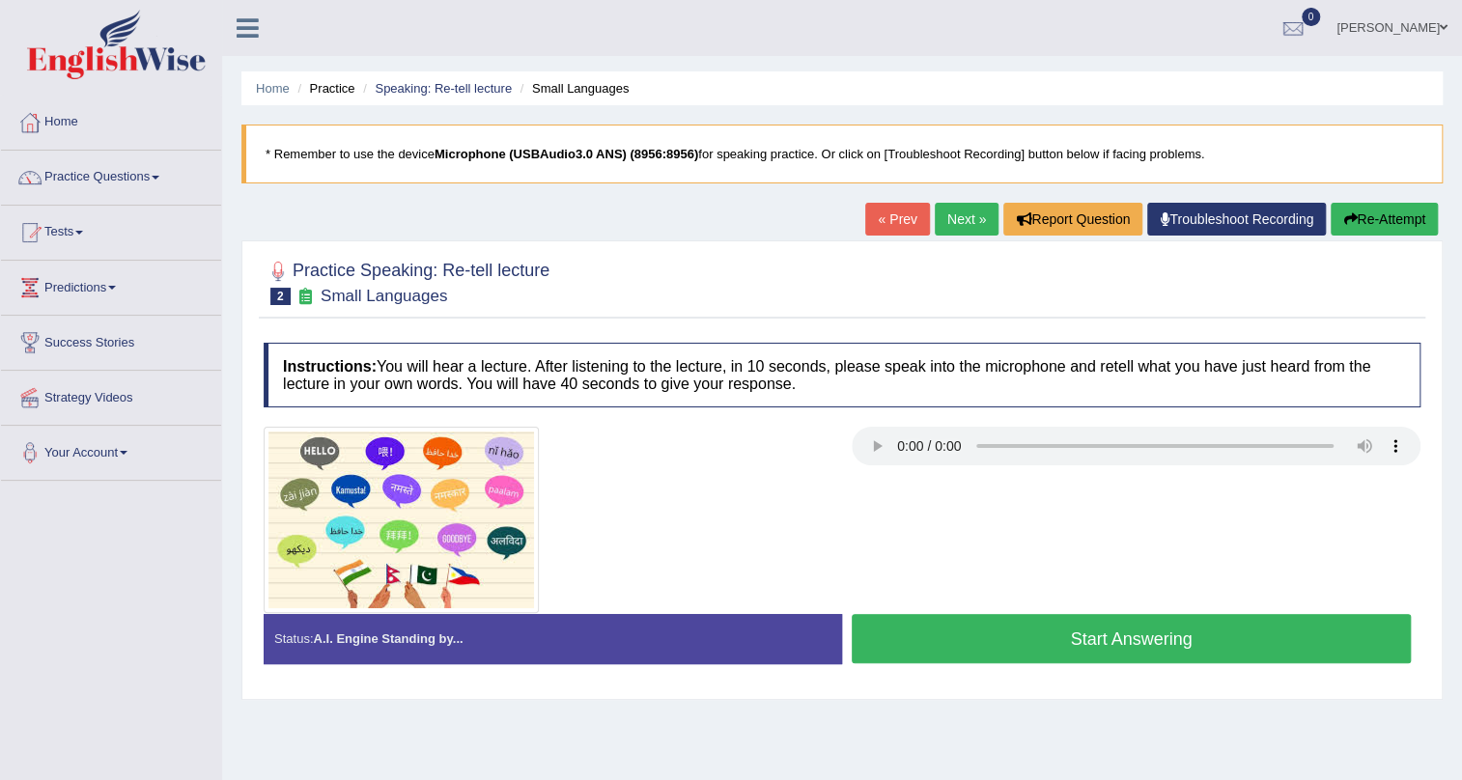
click at [1440, 27] on span at bounding box center [1444, 27] width 8 height 13
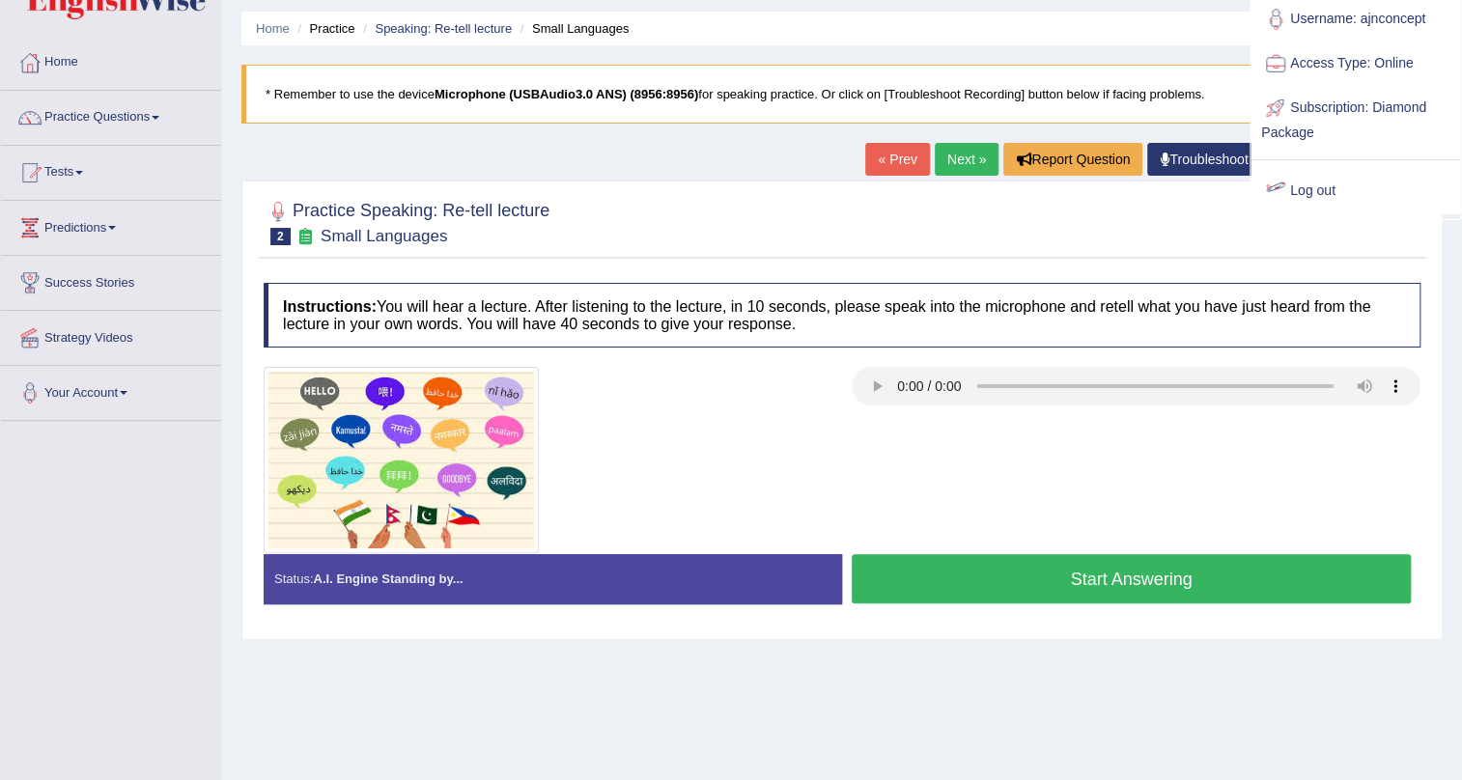
scroll to position [58, 0]
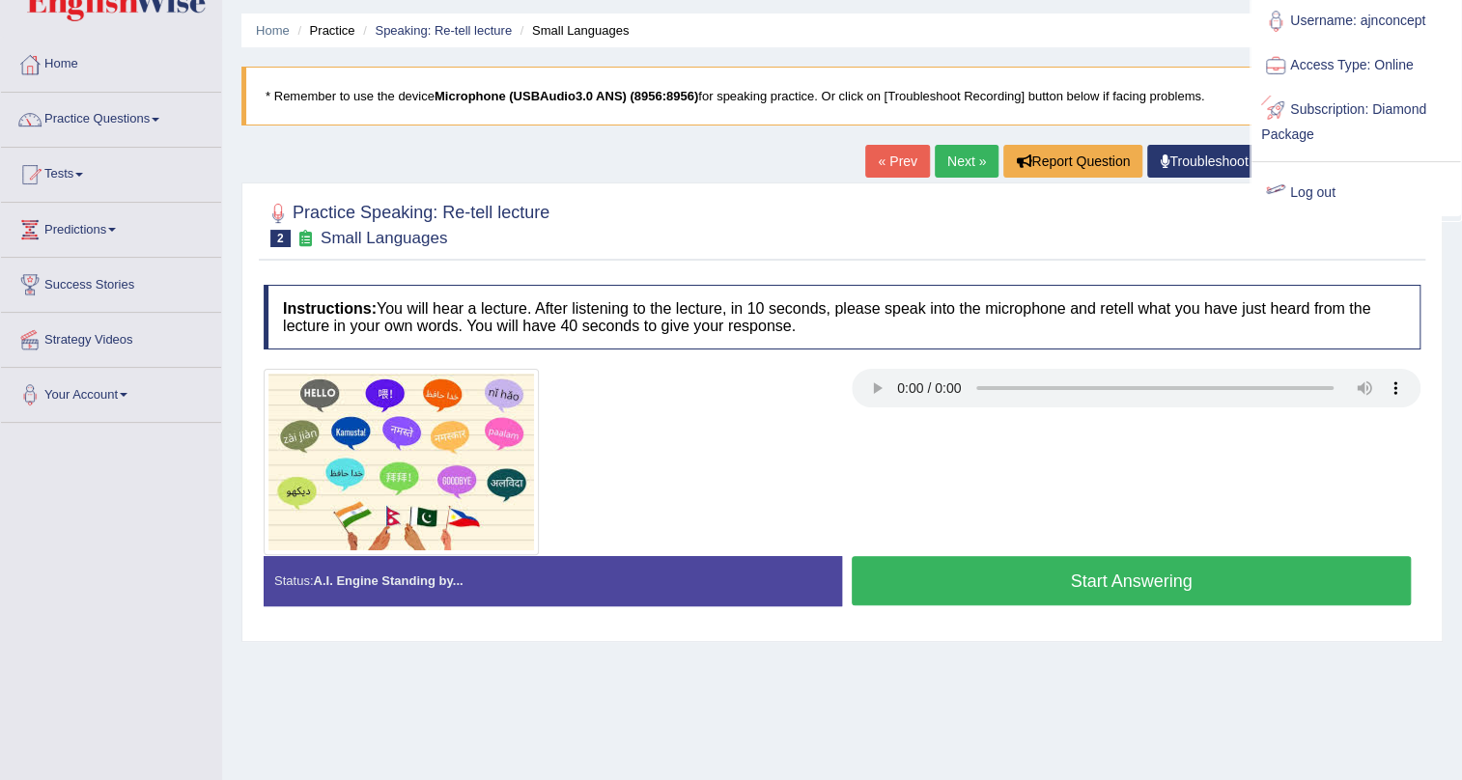
click at [1305, 195] on link "Log out" at bounding box center [1356, 193] width 209 height 44
